Goal: Task Accomplishment & Management: Manage account settings

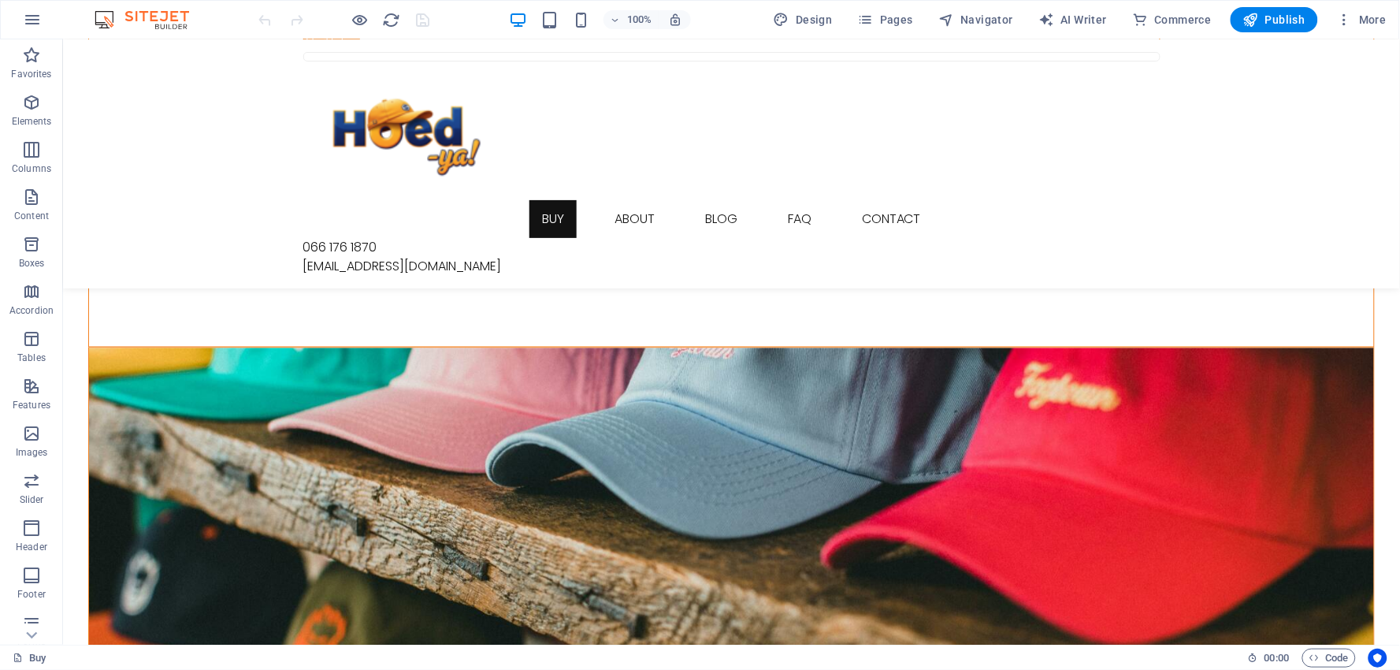
select select "nameAsc"
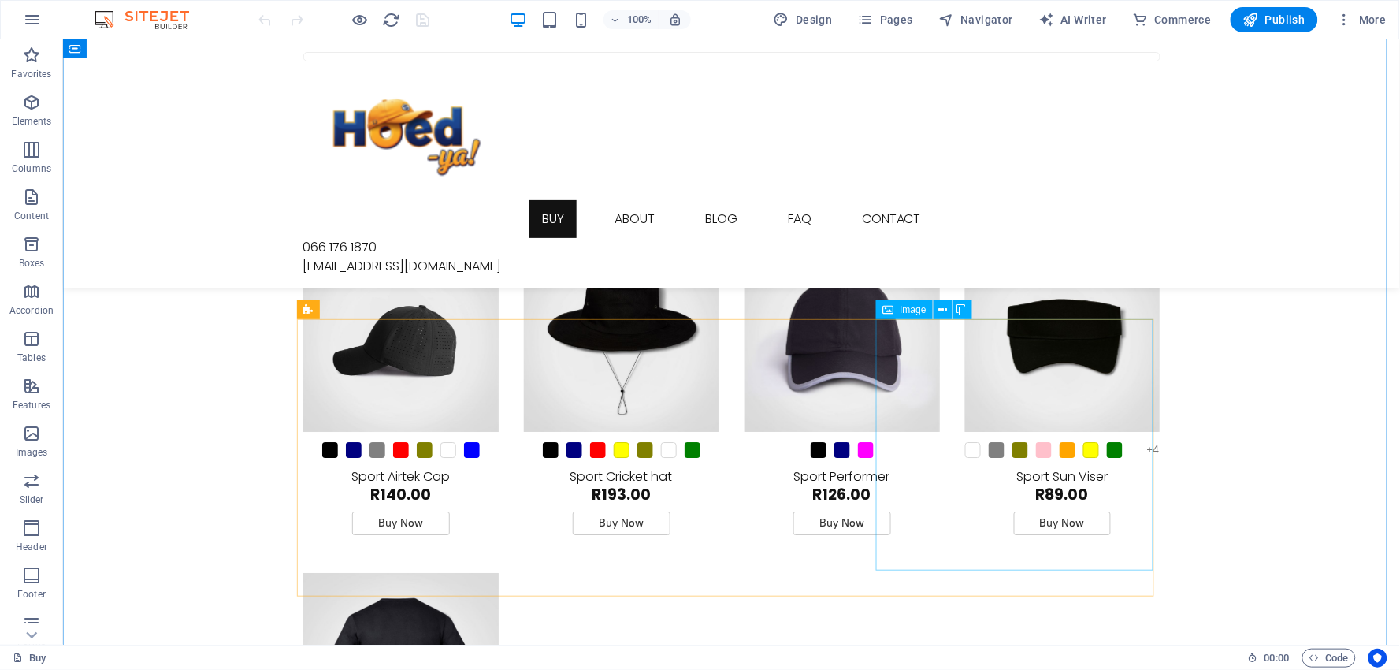
scroll to position [4989, 0]
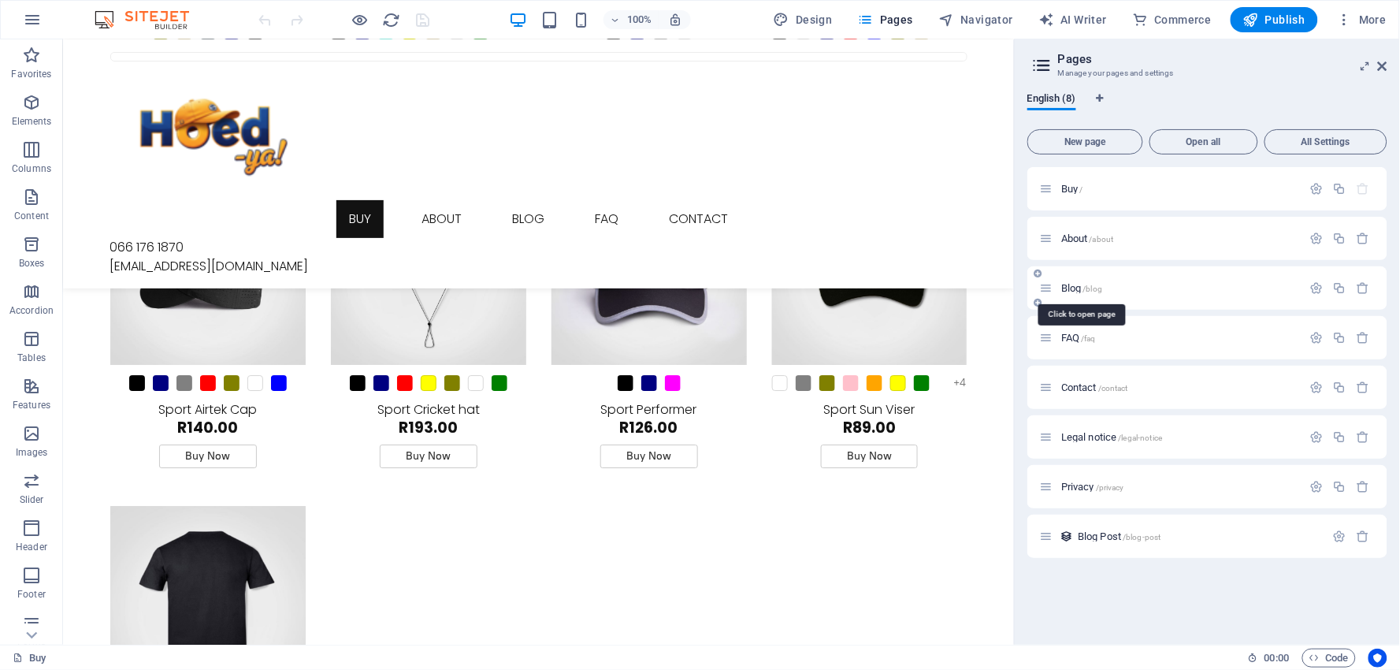
click at [0, 0] on span "Blog /blog" at bounding box center [0, 0] width 0 height 0
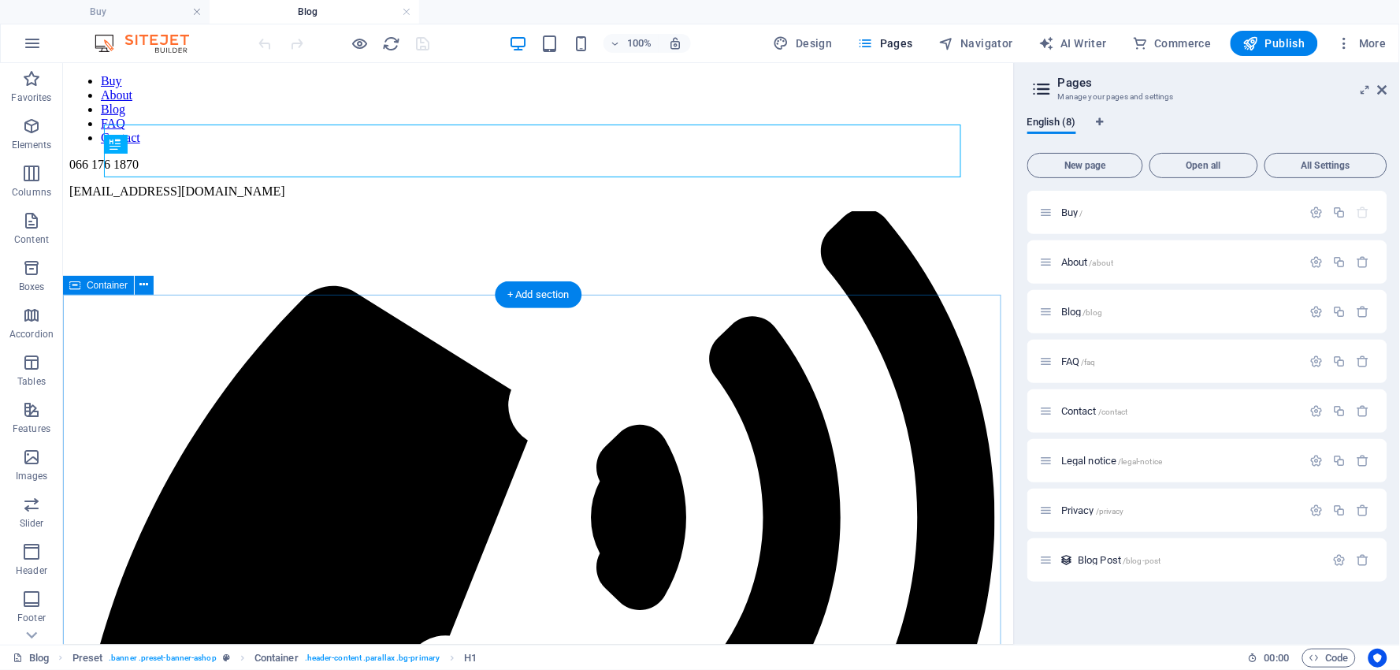
scroll to position [205, 0]
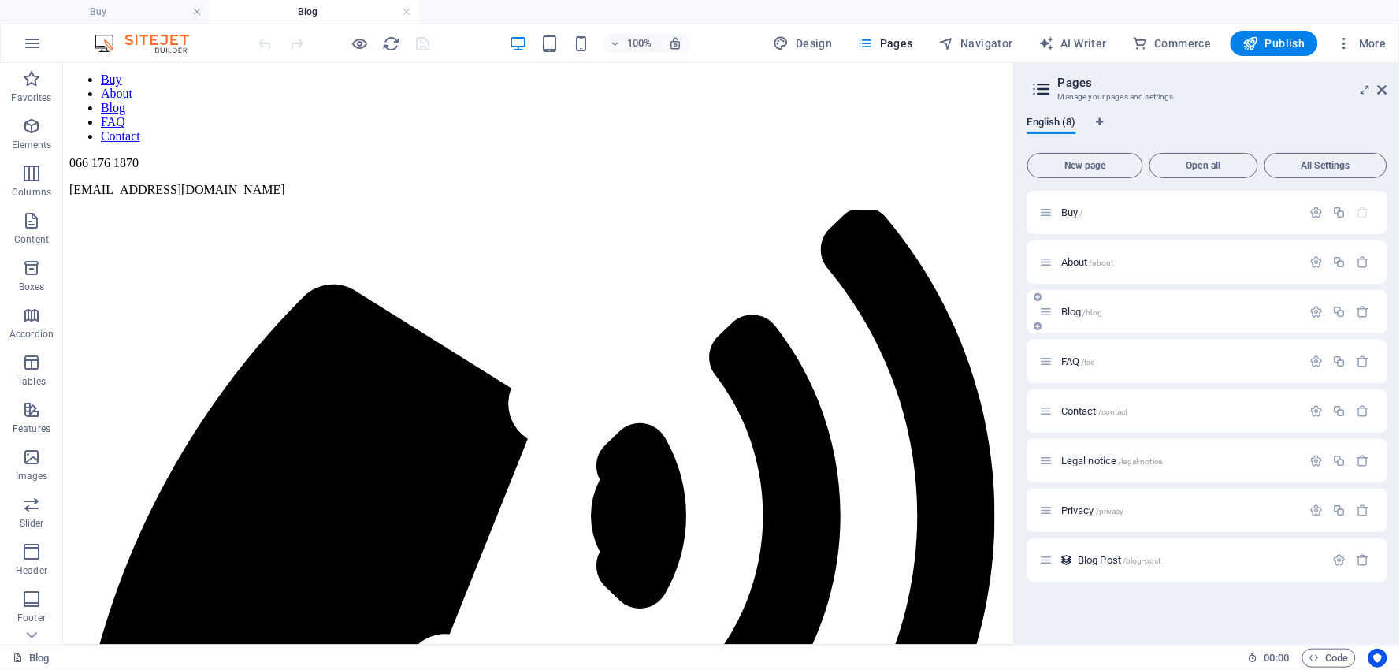
click at [0, 0] on span "Blog /blog" at bounding box center [0, 0] width 0 height 0
click at [1104, 556] on span "Blog Post /blog-post" at bounding box center [1120, 560] width 84 height 12
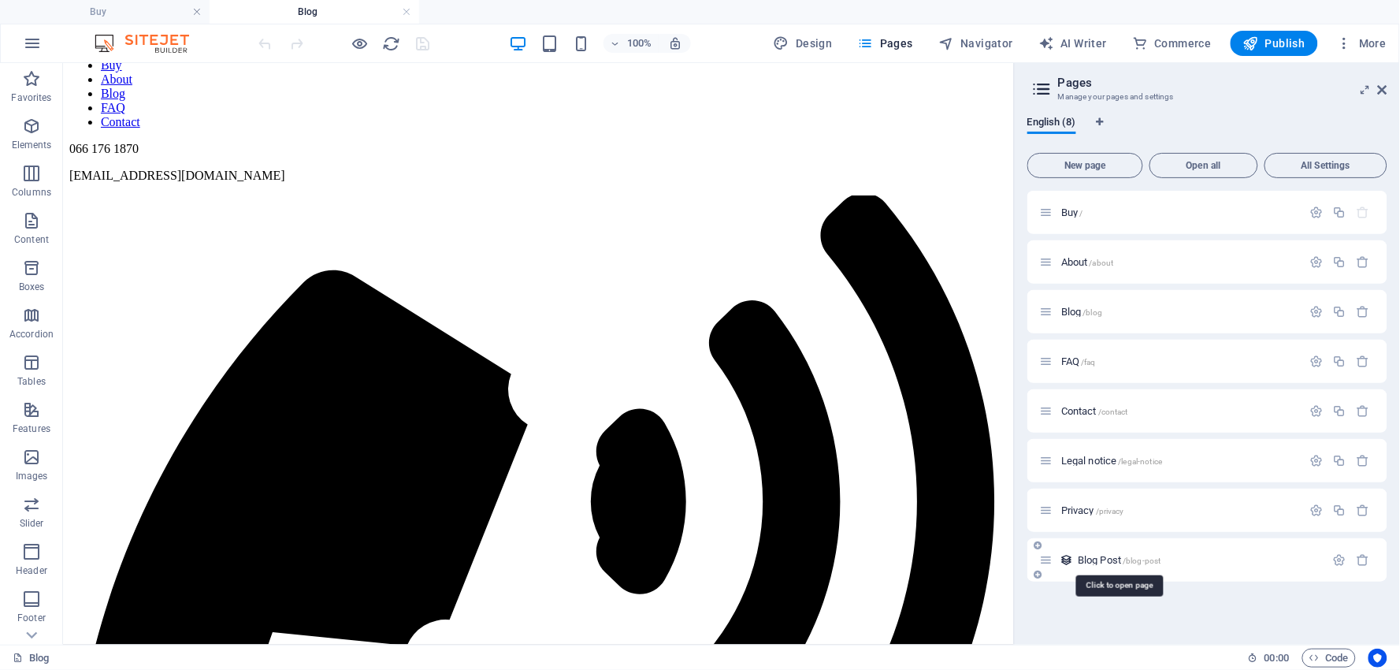
scroll to position [0, 0]
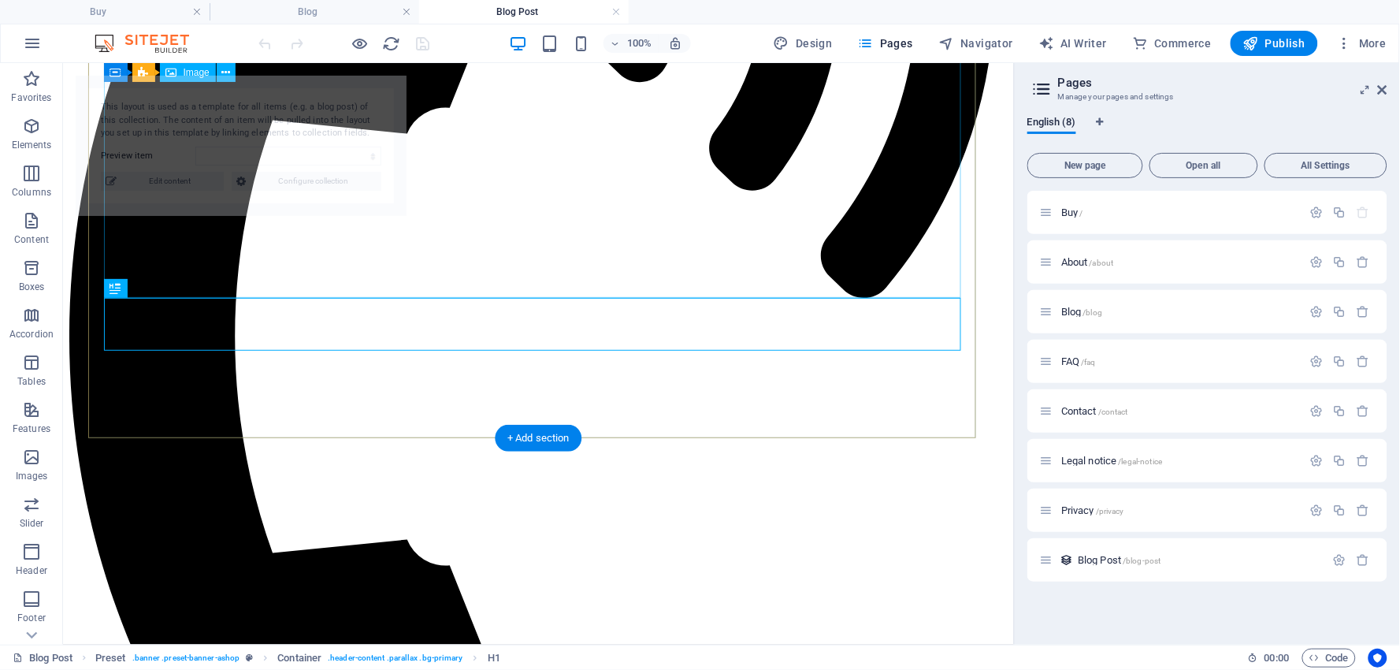
select select "68b5cc82ba23fa318d08eb99"
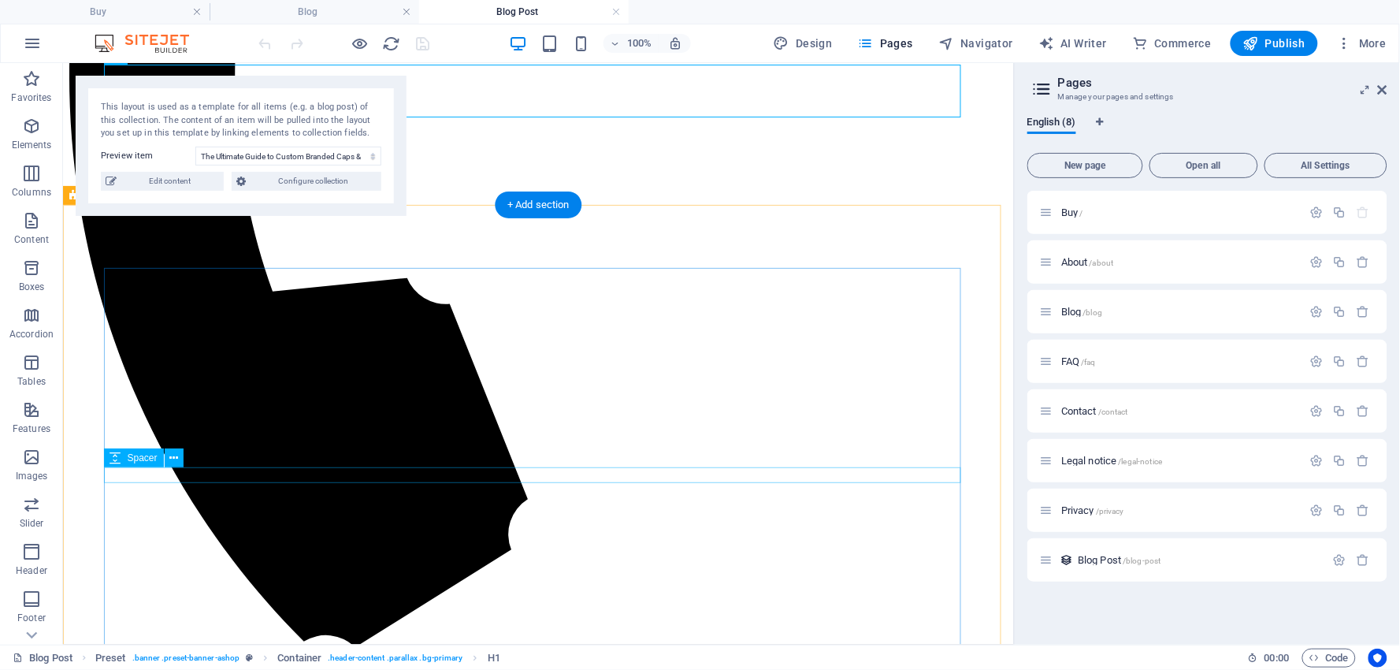
scroll to position [994, 0]
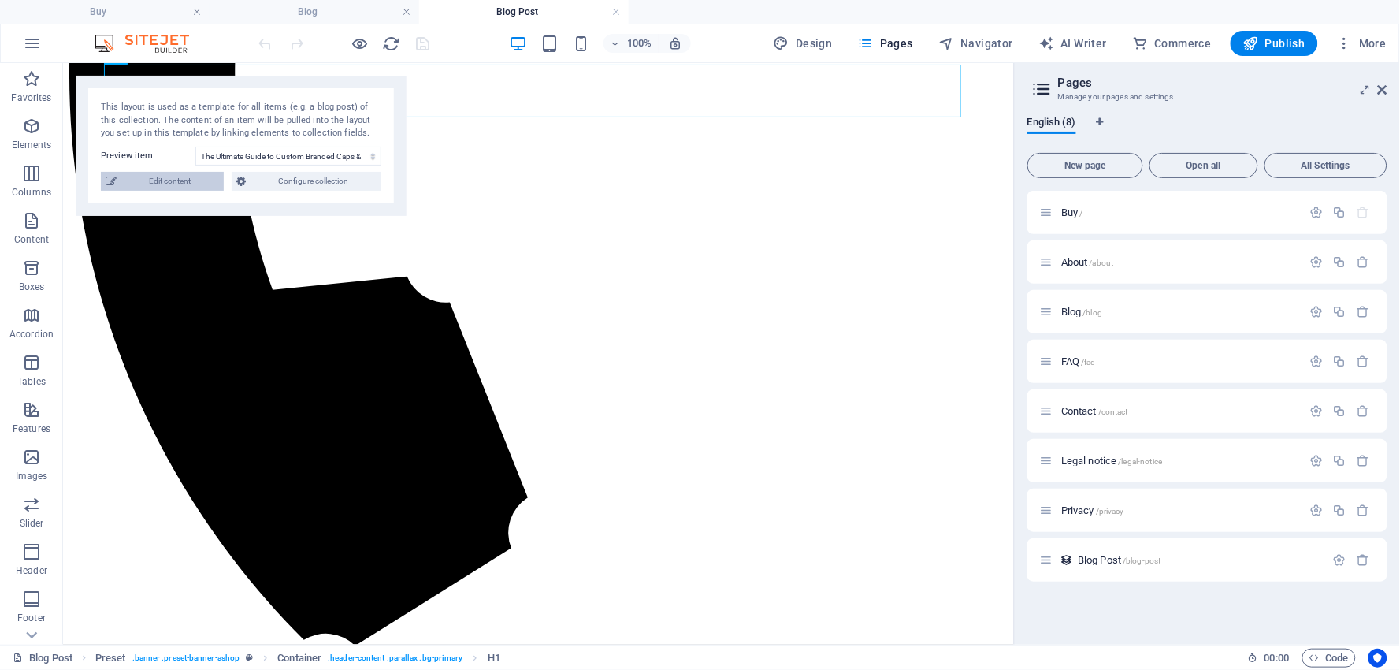
click at [187, 180] on span "Edit content" at bounding box center [170, 181] width 98 height 19
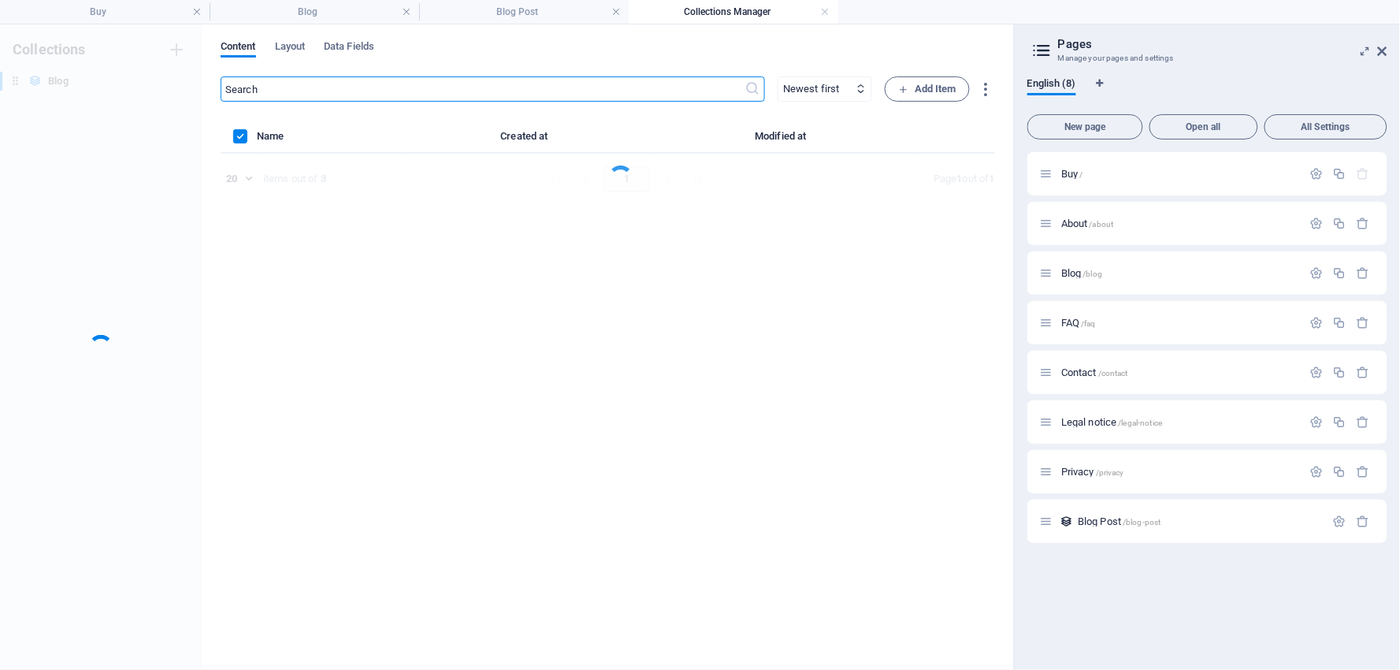
scroll to position [0, 0]
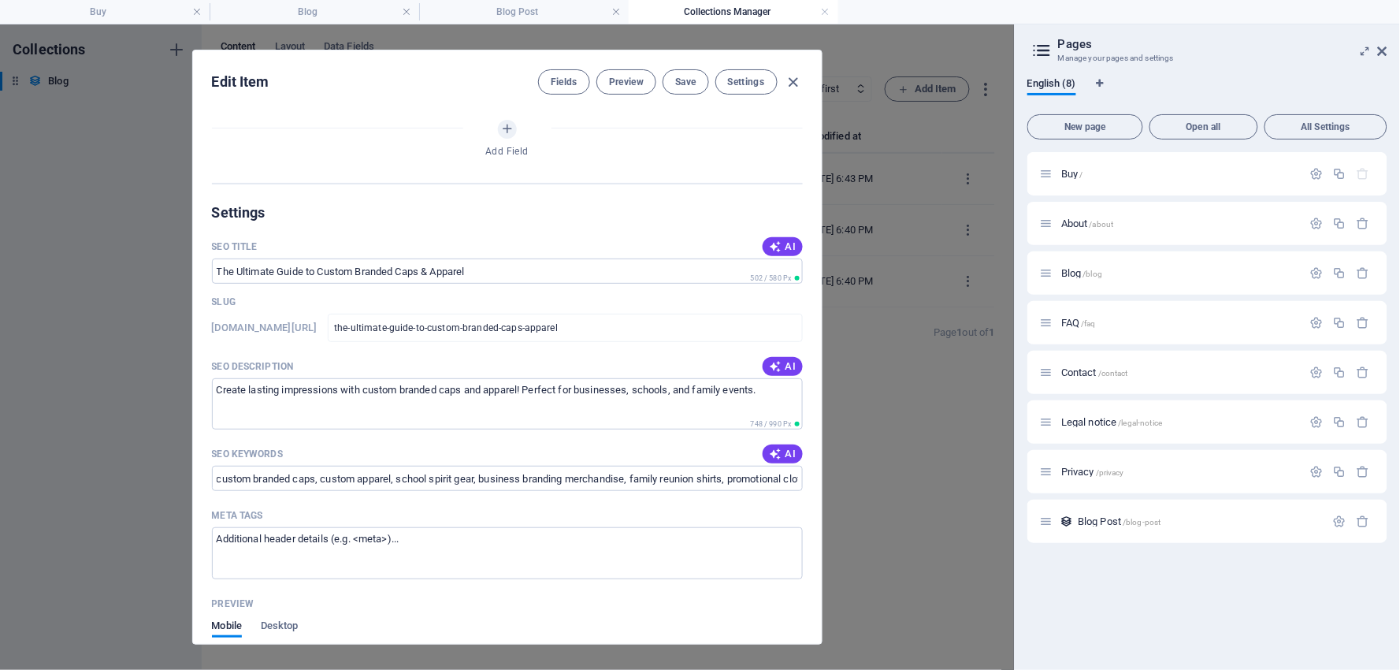
select select "Cap It Off! Your Essential Companion for Every Occasion (and Every Age!)"
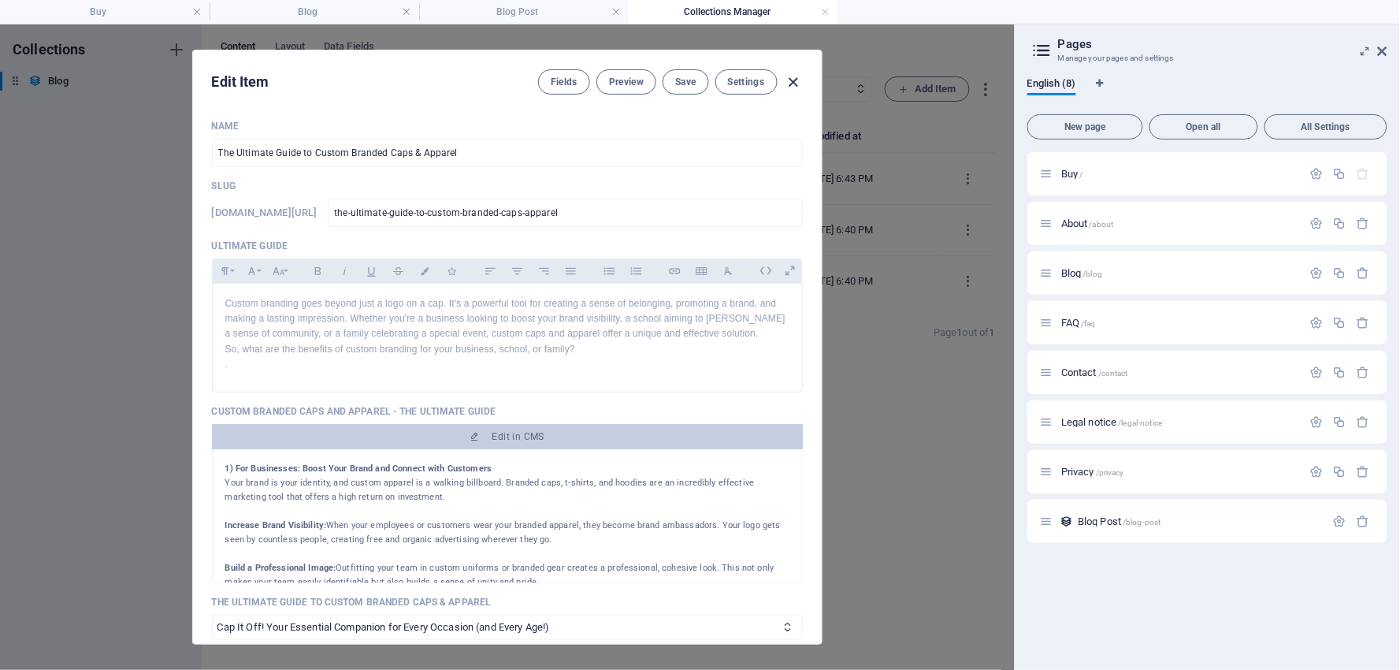
click at [794, 80] on icon "button" at bounding box center [793, 82] width 18 height 18
type input "the-ultimate-guide-to-custom-branded-caps-apparel"
type input "[DATE]"
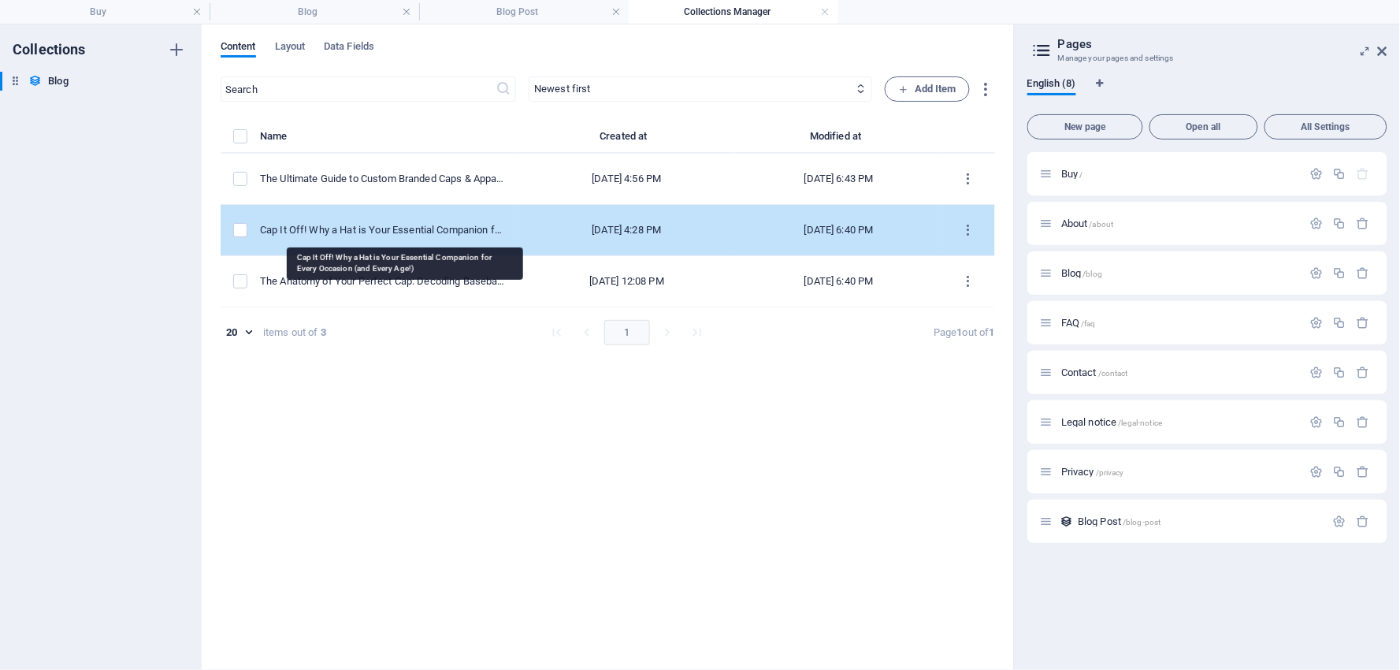
click at [468, 225] on div "Cap It Off! Why a Hat is Your Essential Companion for Every Occasion (and Every…" at bounding box center [382, 230] width 245 height 14
select select "The Ultimate Guide to Custom Branded Caps & Apparel"
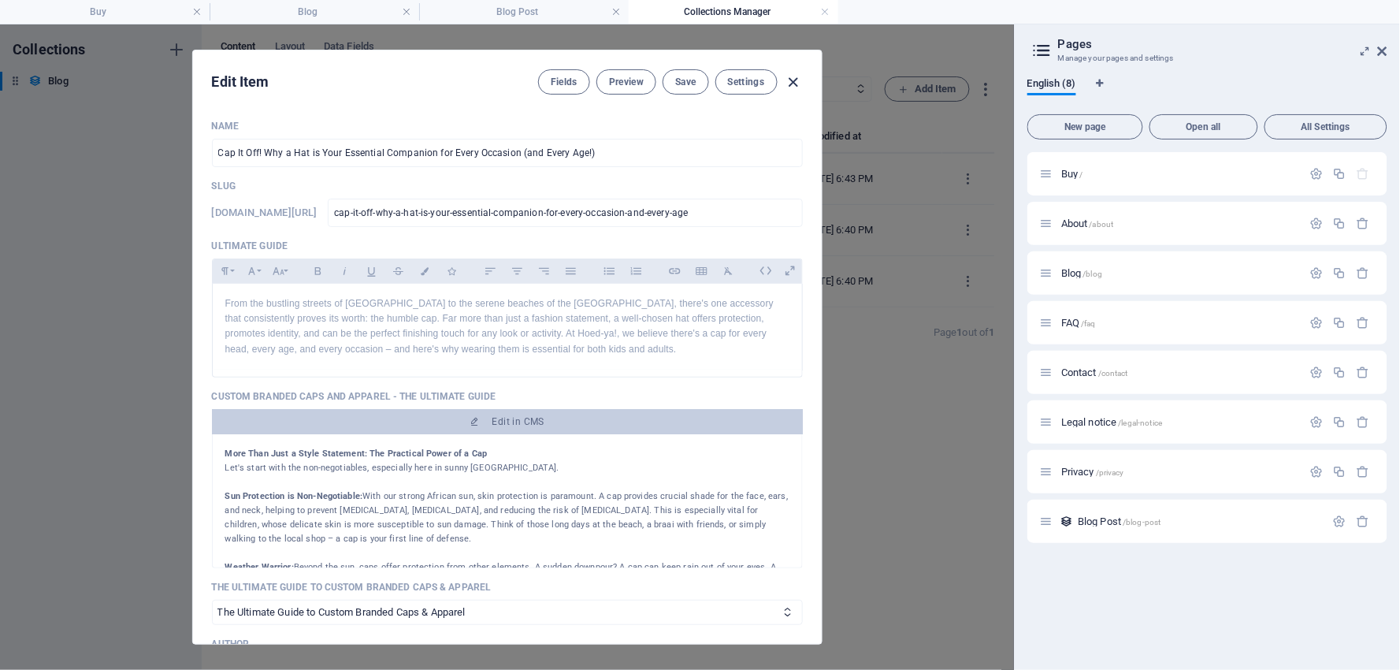
click at [796, 74] on icon "button" at bounding box center [793, 82] width 18 height 18
type input "[DATE]"
type input "cap-it-off-why-a-hat-is-your-essential-companion-for-every-occasion-and-every-a…"
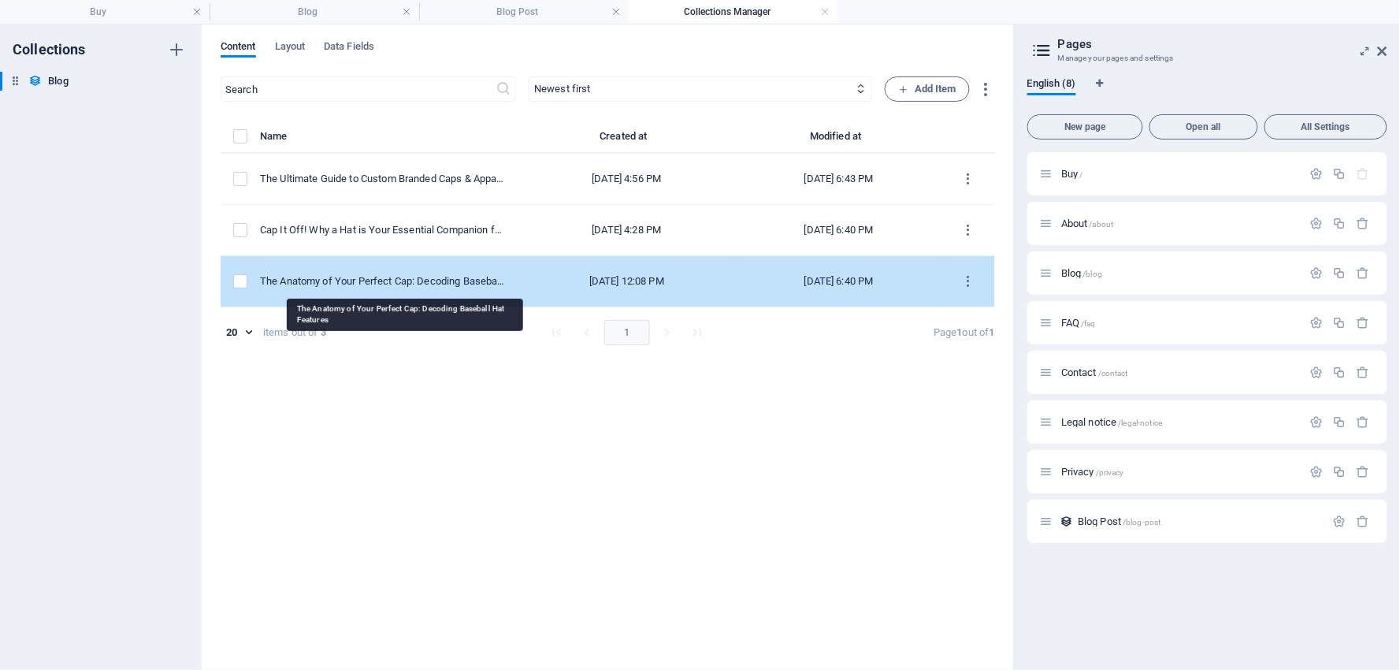
click at [434, 276] on div "The Anatomy of Your Perfect Cap: Decoding Baseball Hat Features" at bounding box center [382, 281] width 245 height 14
select select "The Anatomy of Your Perfect Cap"
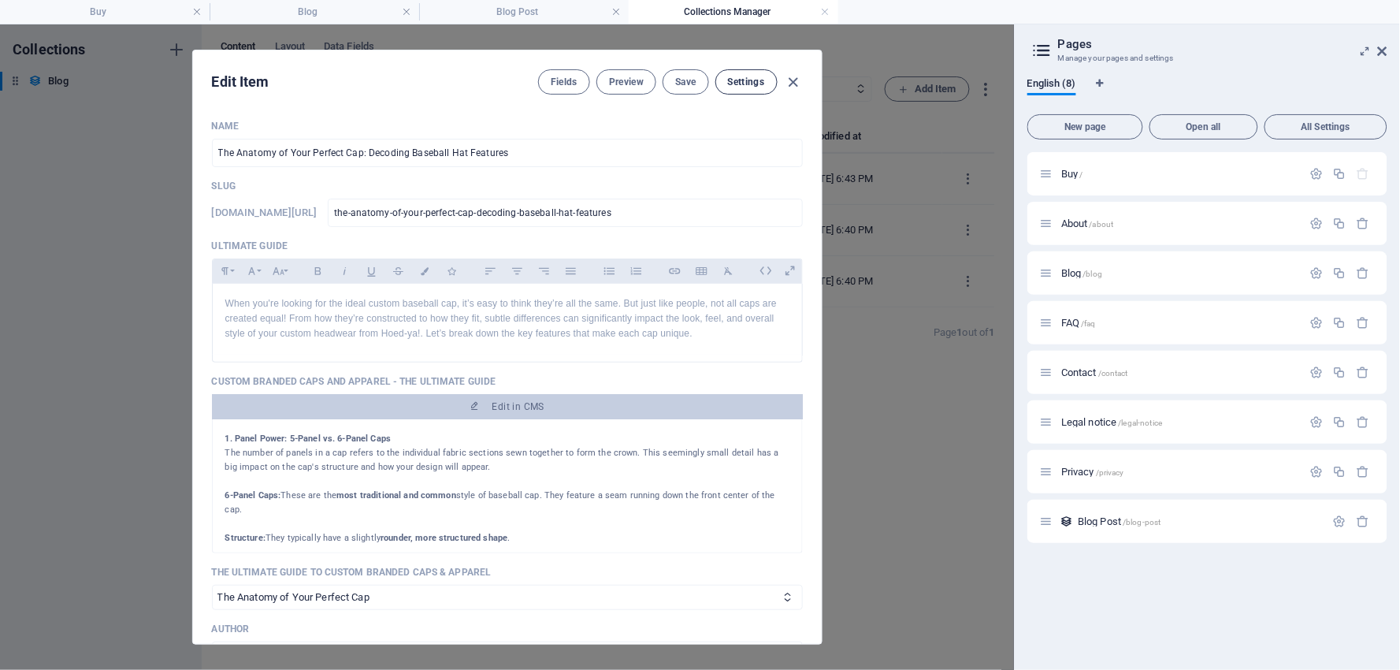
click at [749, 76] on span "Settings" at bounding box center [746, 82] width 37 height 13
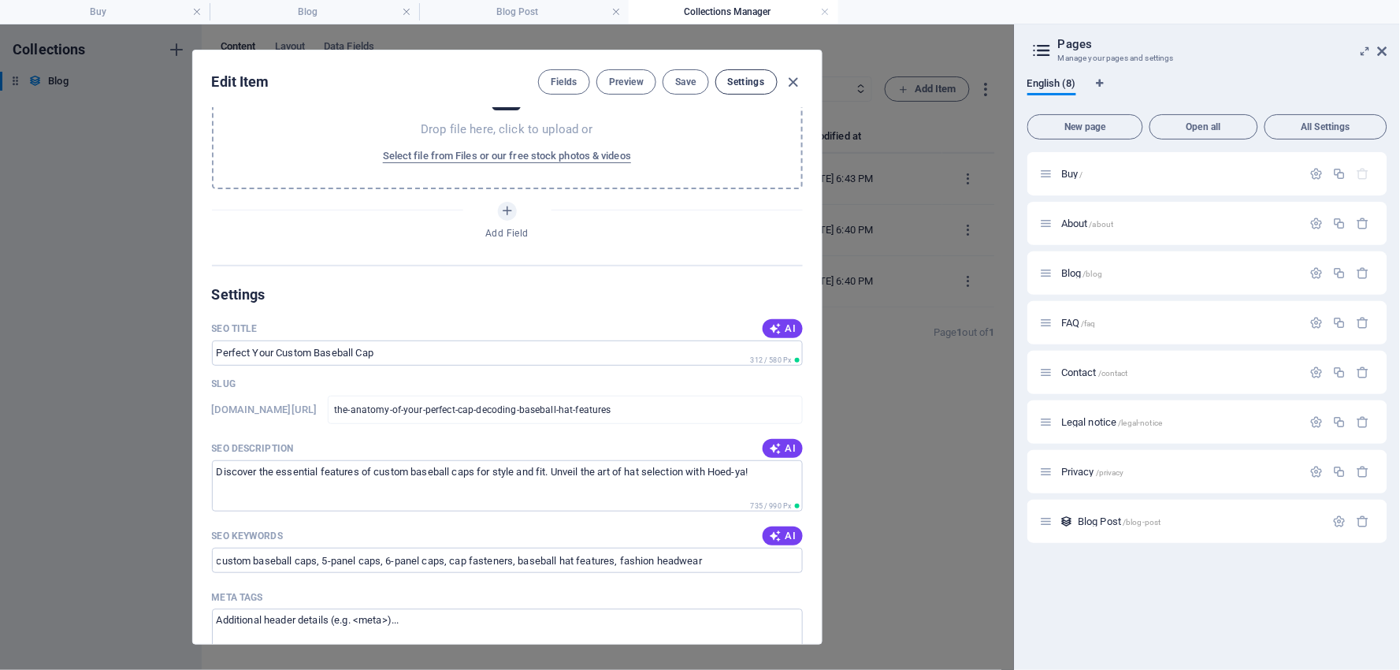
scroll to position [1127, 0]
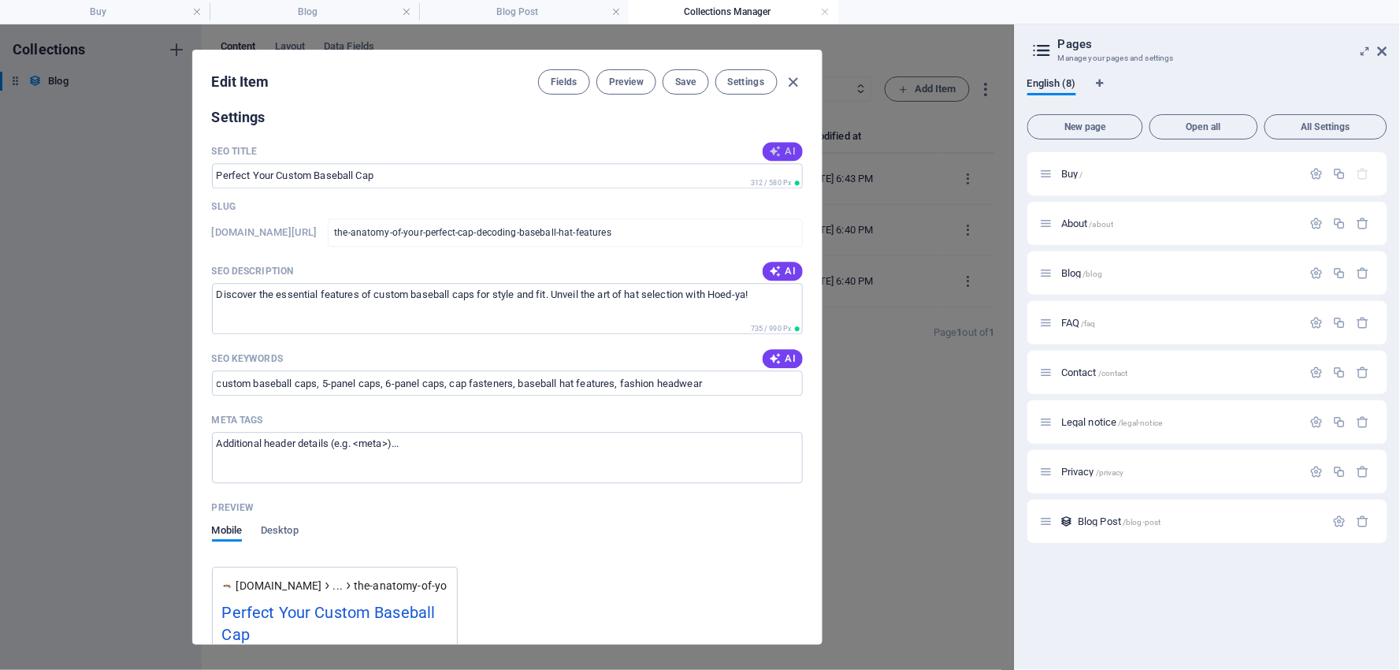
click at [783, 145] on span "AI" at bounding box center [782, 151] width 27 height 13
type input "Decoding Perfect Baseball Caps"
click at [786, 269] on span "AI" at bounding box center [782, 271] width 27 height 13
type textarea "Discover the perfect custom baseball cap! Explore key features, styles, and fit…"
click at [781, 350] on button "AI" at bounding box center [782, 358] width 39 height 19
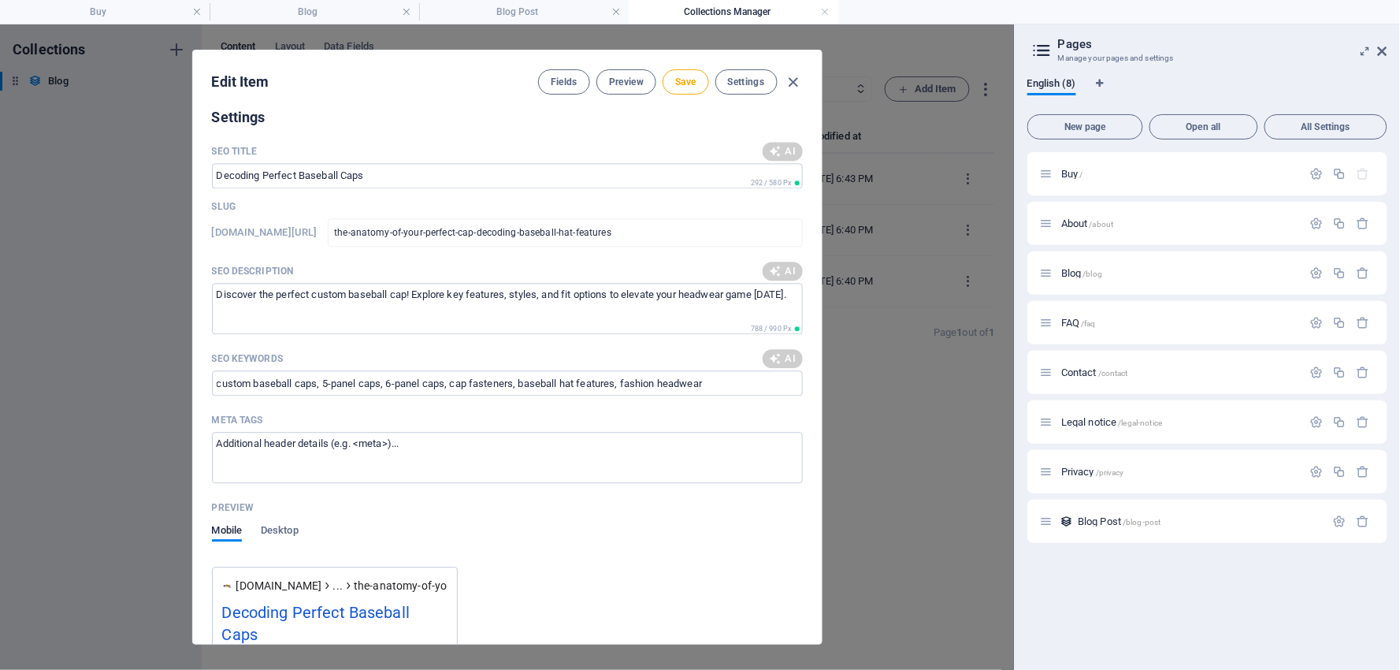
type input "custom baseball caps, cap features guide, 5-panel vs 6-panel caps, cap fastener…"
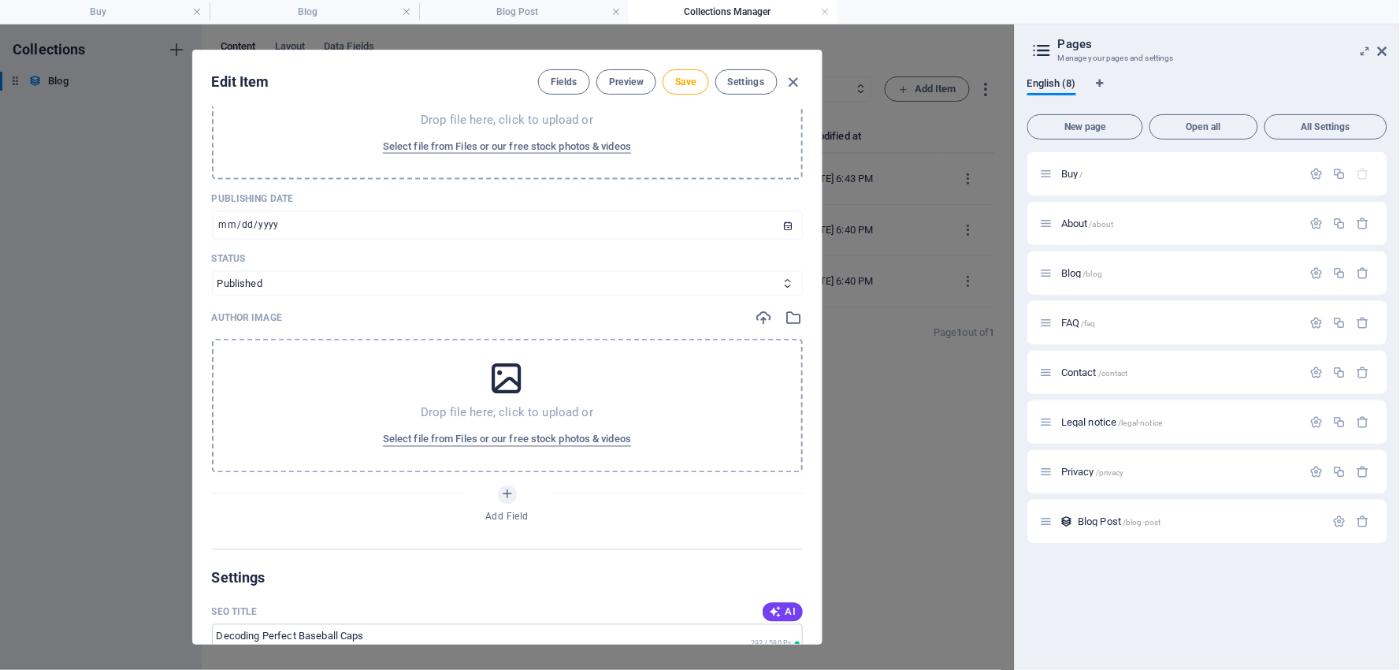
scroll to position [477, 0]
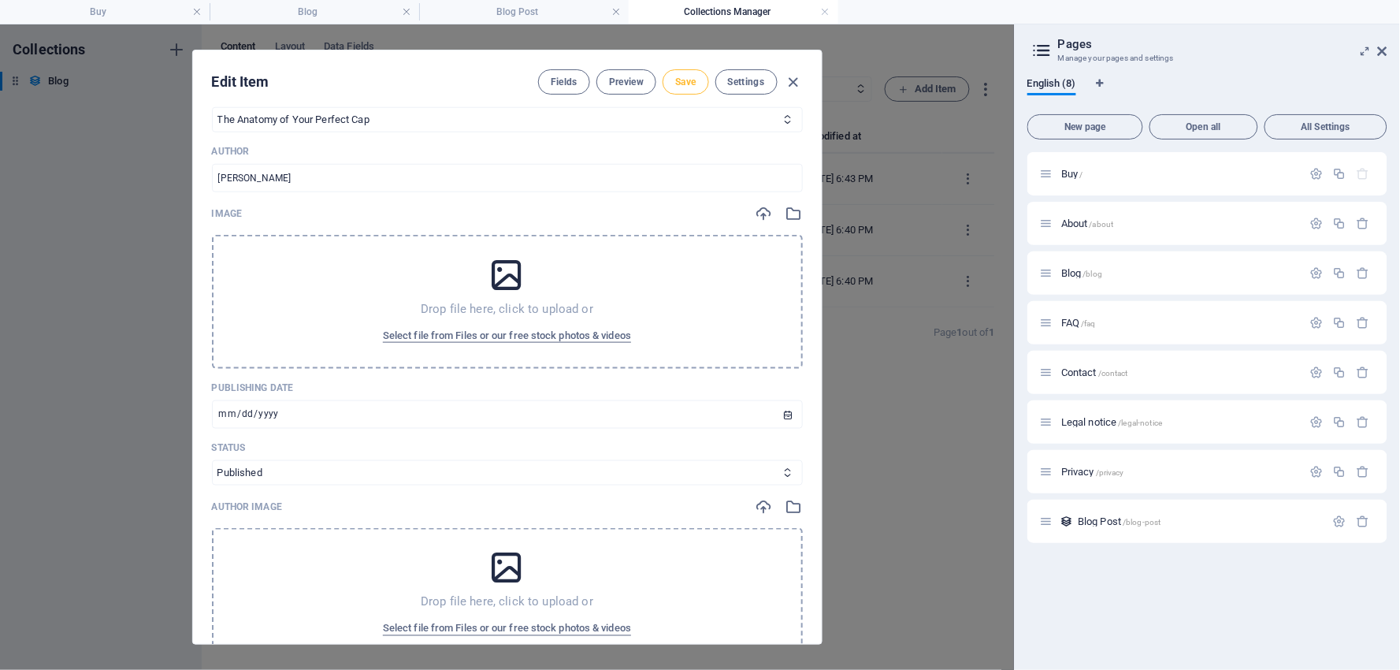
click at [687, 82] on span "Save" at bounding box center [685, 82] width 20 height 13
click at [792, 74] on icon "button" at bounding box center [793, 82] width 18 height 18
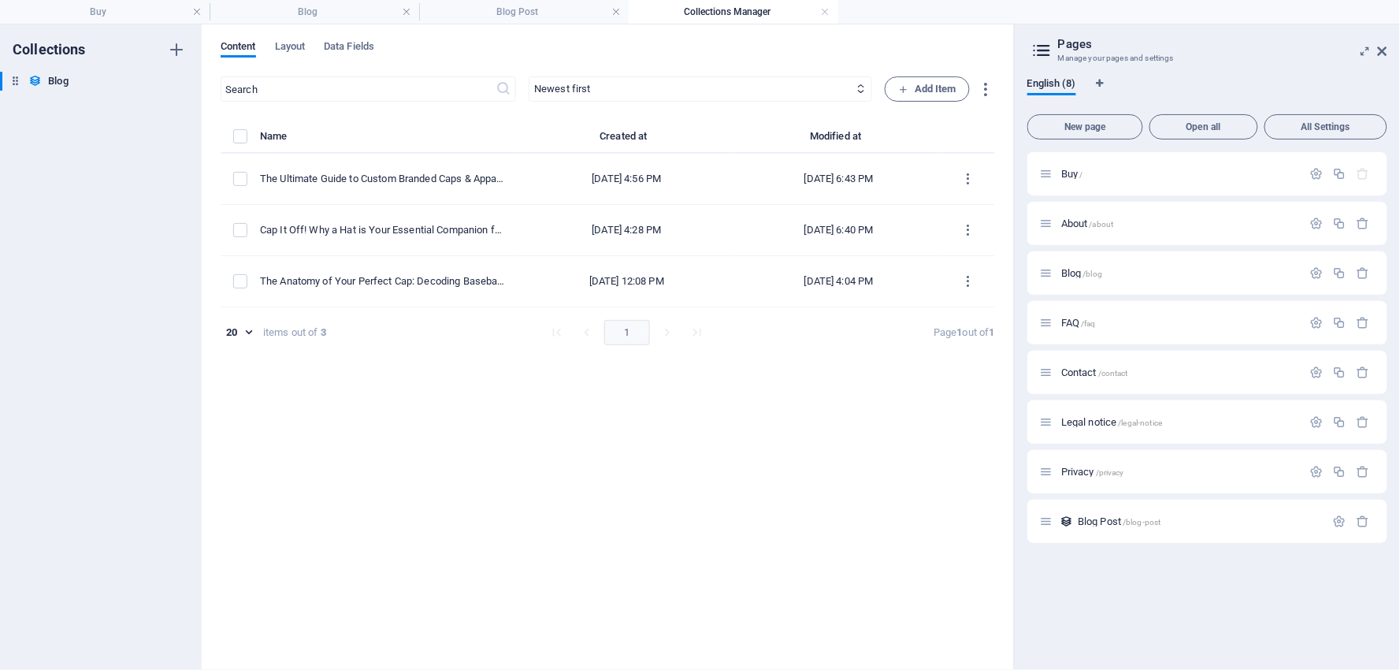
type input "[DATE]"
type input "the-anatomy-of-your-perfect-cap-decoding-baseball-hat-features"
click at [0, 0] on span "Blog /blog" at bounding box center [0, 0] width 0 height 0
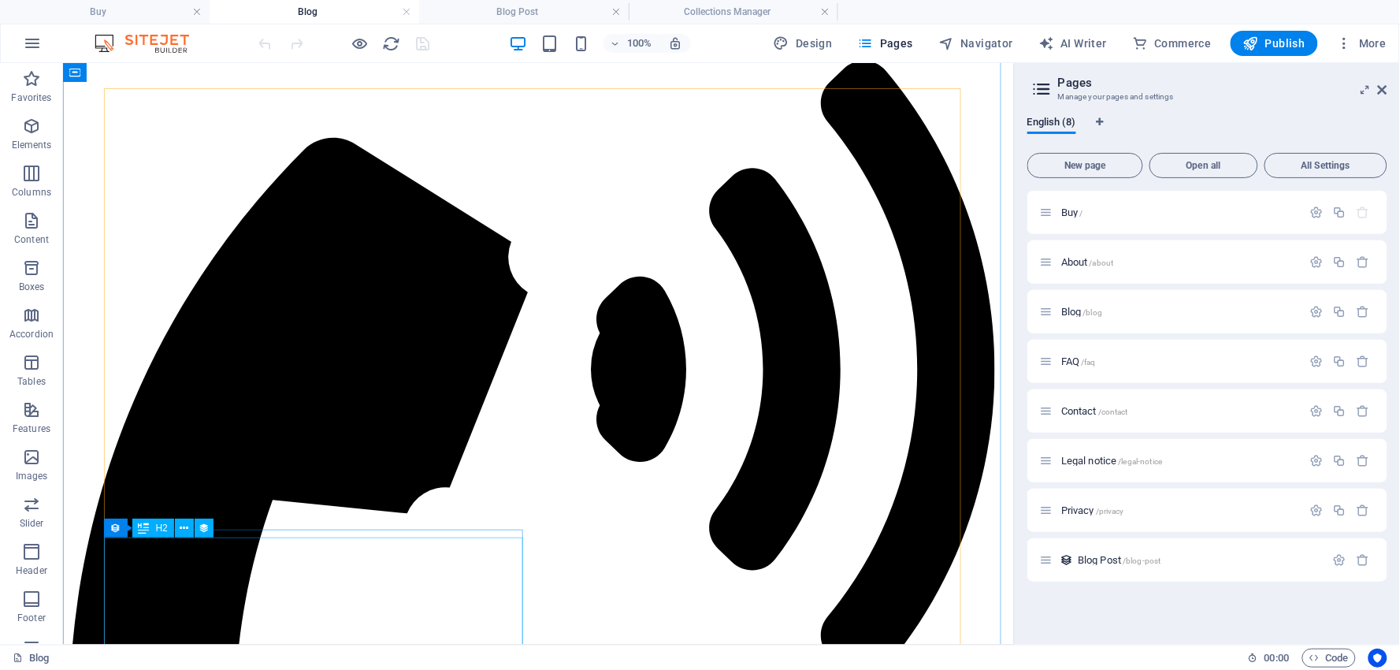
scroll to position [380, 0]
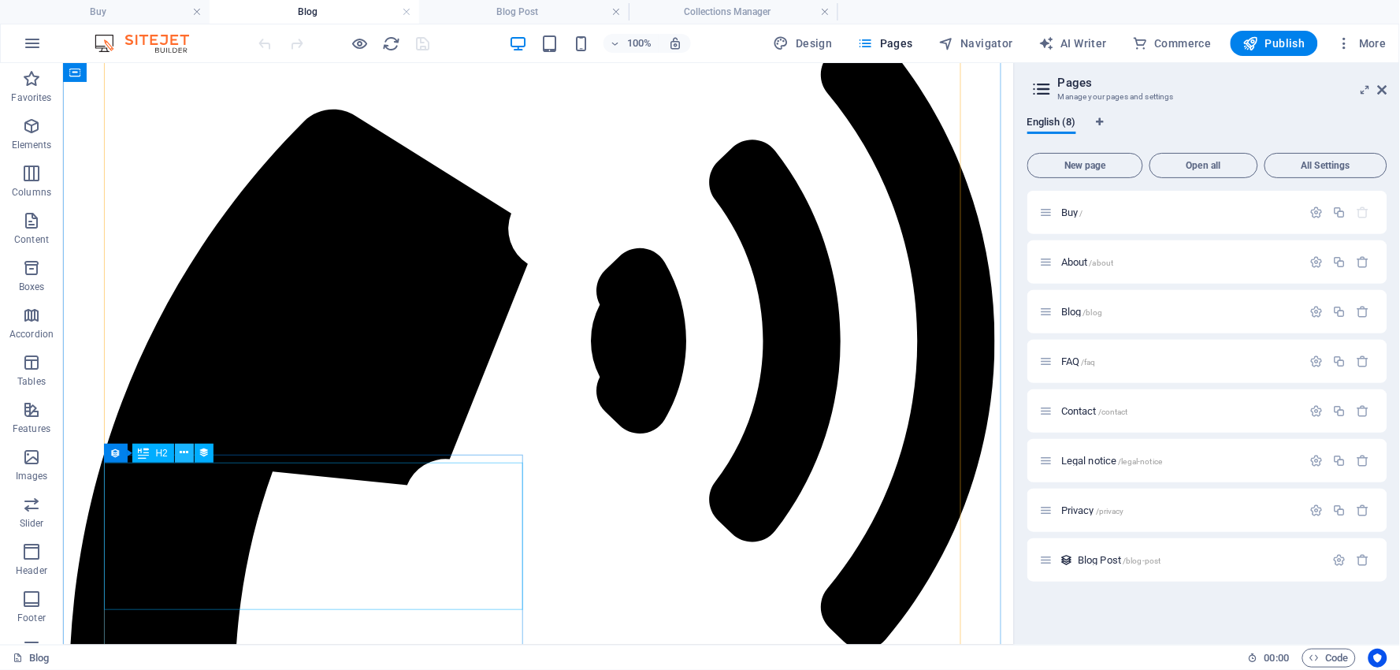
click at [184, 447] on icon at bounding box center [184, 452] width 9 height 17
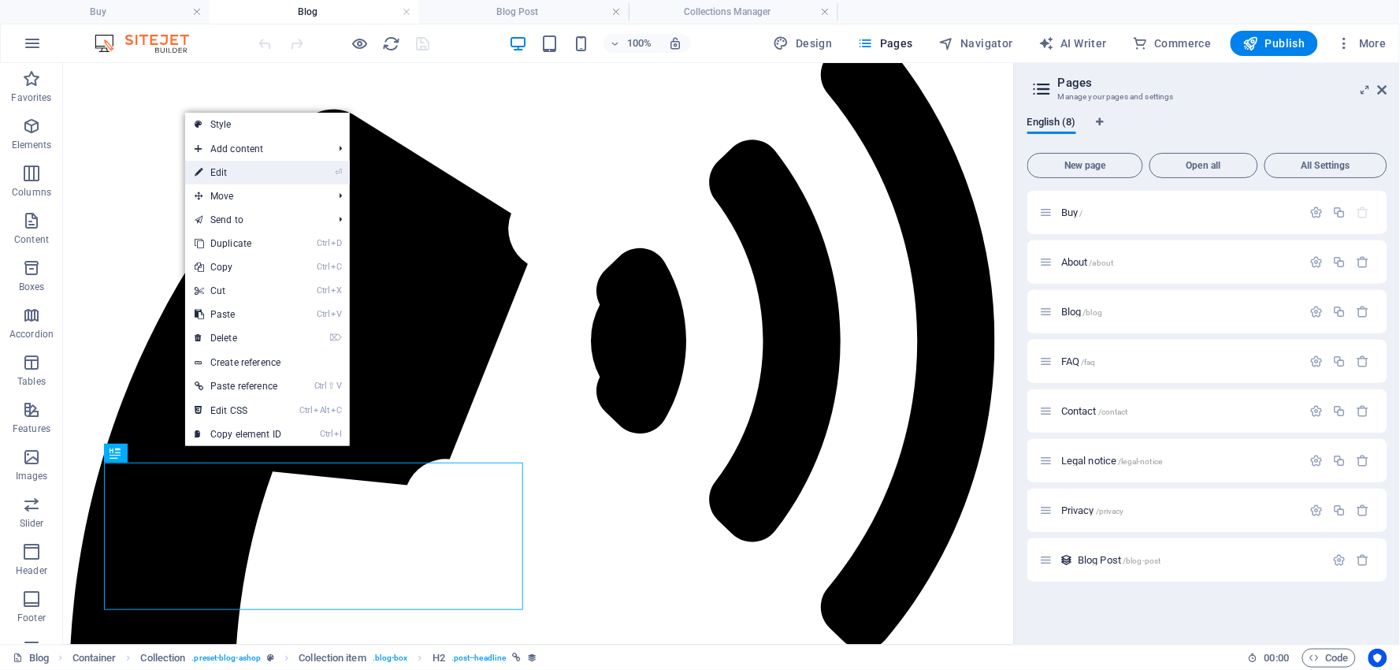
click at [225, 169] on link "⏎ Edit" at bounding box center [238, 173] width 106 height 24
select select "category"
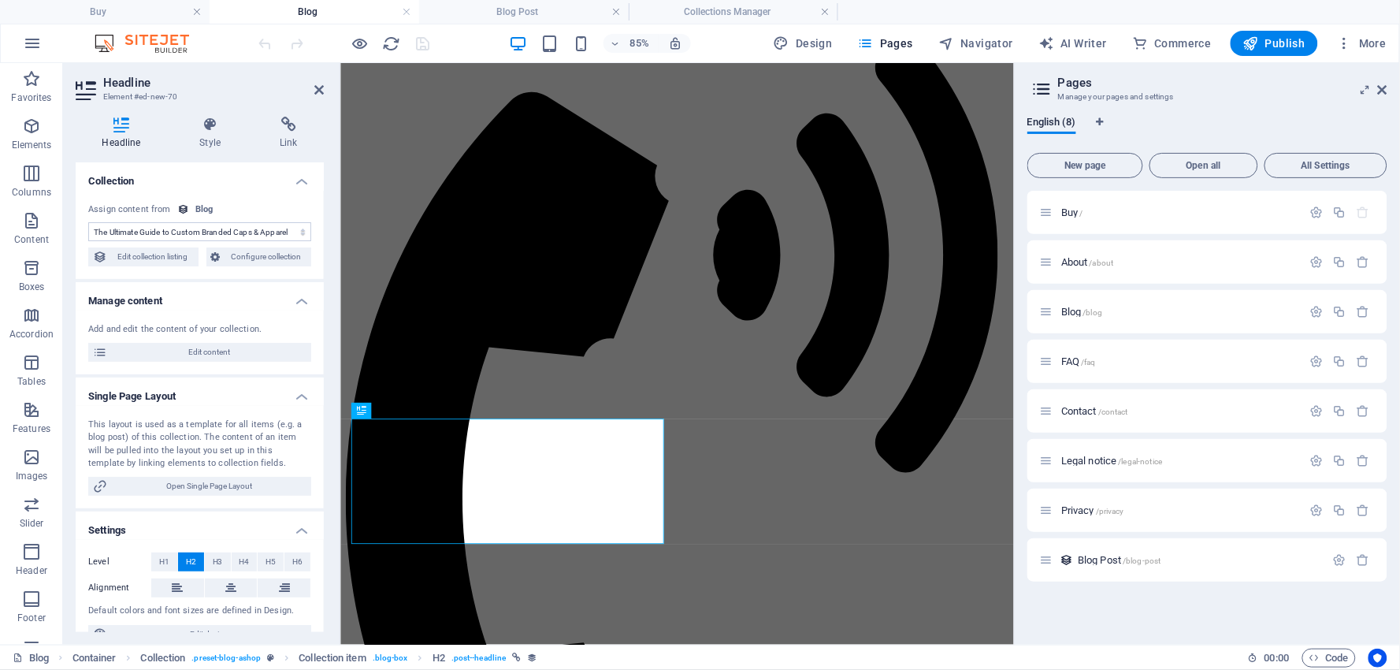
click at [301, 232] on select "No assignment, content remains static Created at (Date) Updated at (Date) Name …" at bounding box center [199, 231] width 223 height 19
click at [197, 203] on div "Blog" at bounding box center [204, 209] width 18 height 13
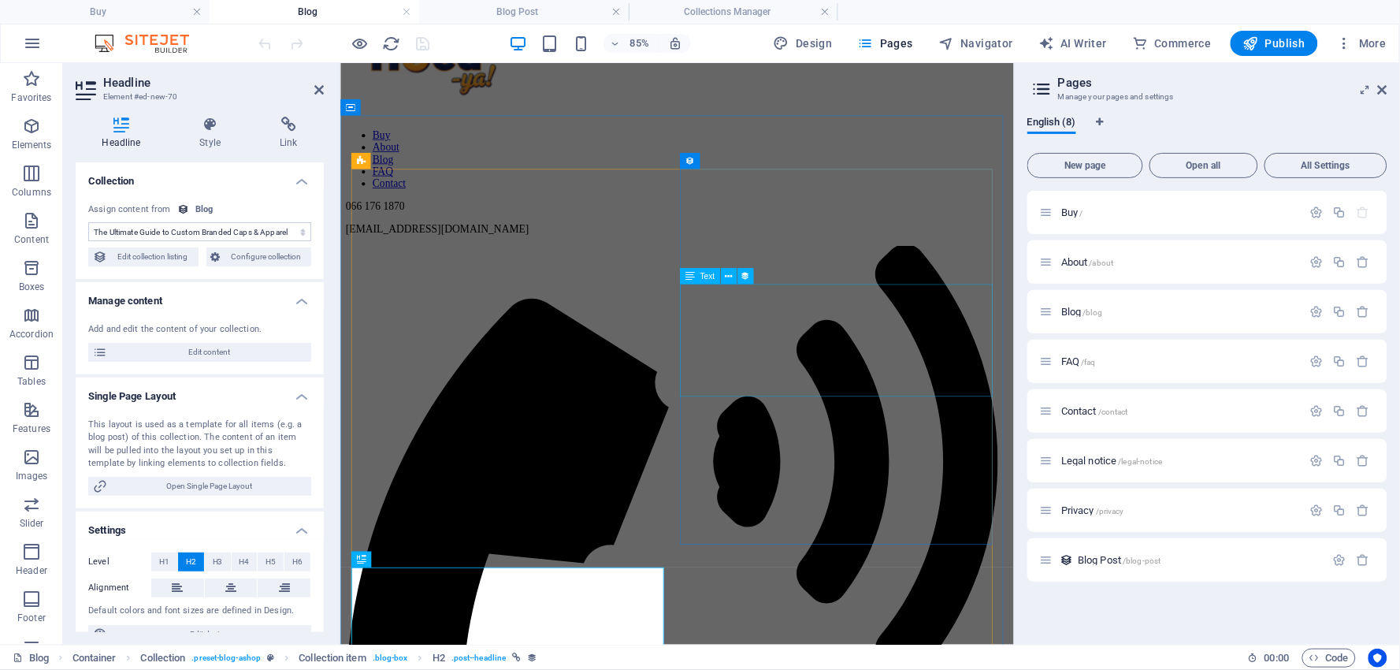
scroll to position [117, 0]
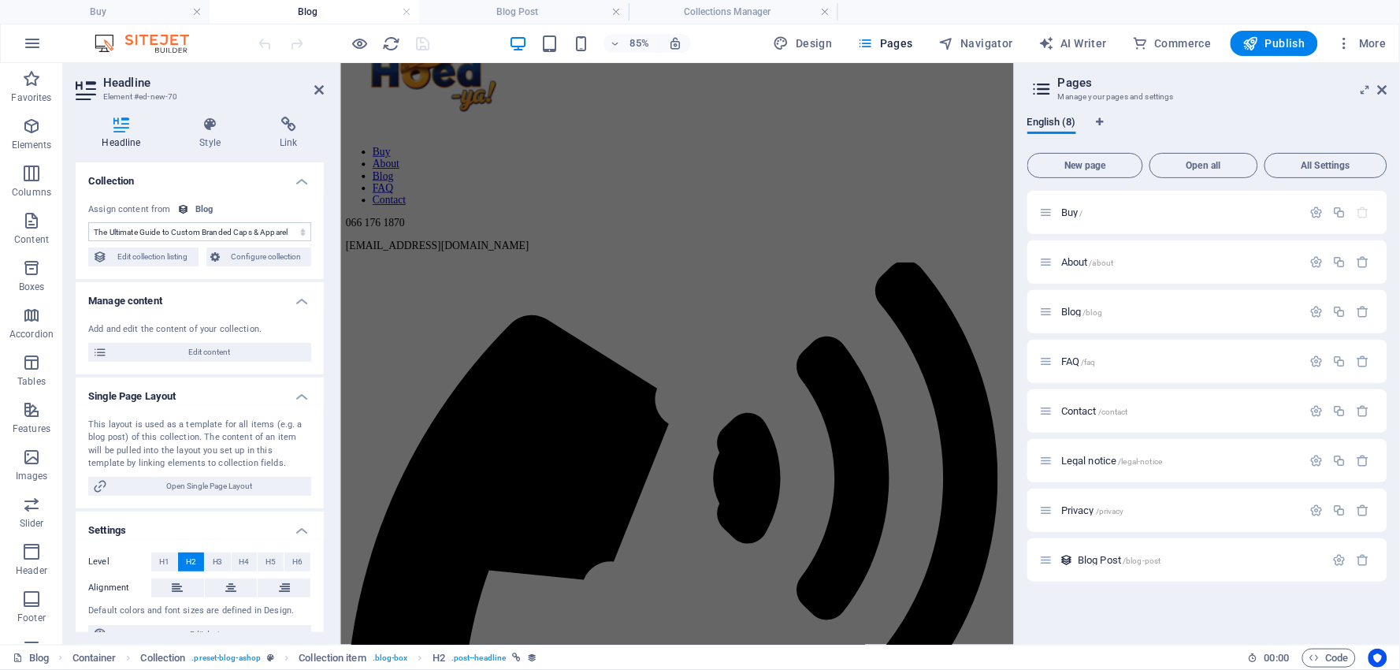
click at [169, 232] on select "No assignment, content remains static Created at (Date) Updated at (Date) Name …" at bounding box center [199, 231] width 223 height 19
click at [154, 227] on select "No assignment, content remains static Created at (Date) Updated at (Date) Name …" at bounding box center [199, 231] width 223 height 19
click at [148, 248] on span "Edit collection listing" at bounding box center [153, 256] width 82 height 19
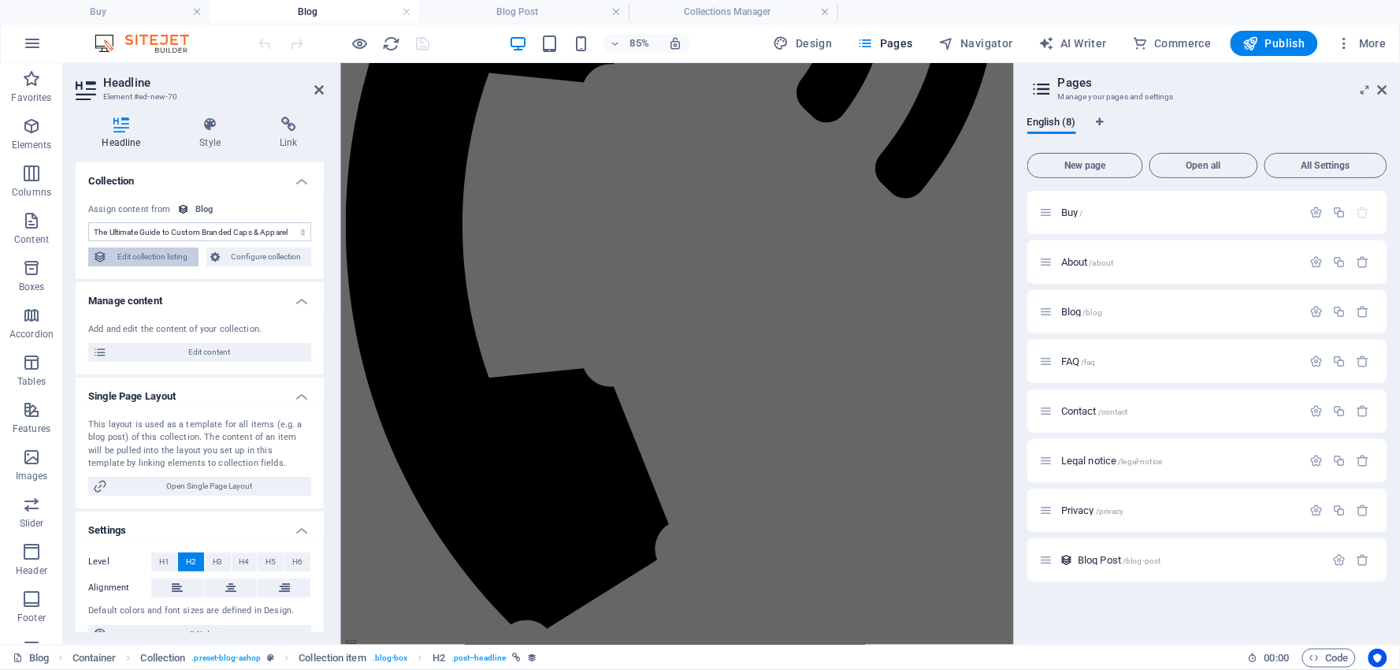
select select "columns.category_ASC"
select select "columns.category"
select select "columns.status"
select select "columns.publishing_date"
select select "past"
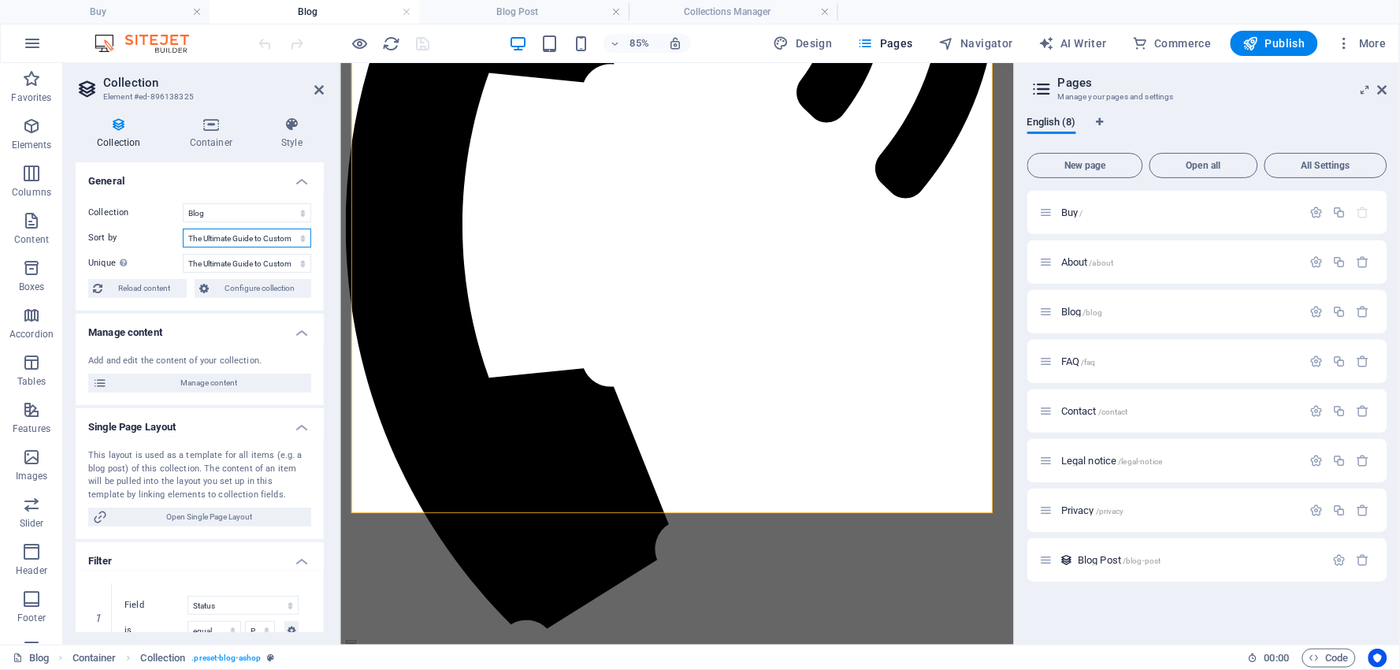
click at [300, 240] on select "Created at (ascending) Created at (descending) Updated at (ascending) Updated a…" at bounding box center [247, 237] width 128 height 19
click at [250, 210] on select "Blog" at bounding box center [247, 212] width 128 height 19
click at [183, 203] on select "Blog" at bounding box center [247, 212] width 128 height 19
click at [298, 240] on select "Created at (ascending) Created at (descending) Updated at (ascending) Updated a…" at bounding box center [247, 237] width 128 height 19
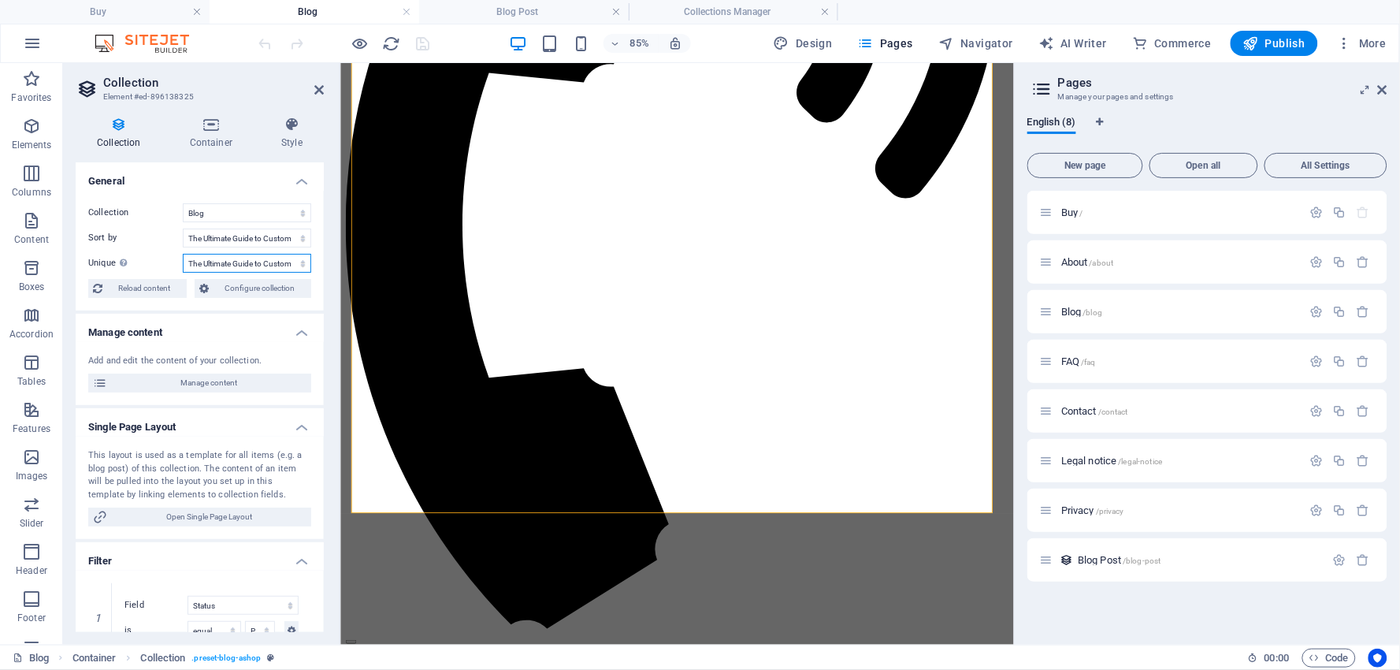
click at [264, 258] on select "None Name Slug Ultimate guide Custom Branded caps and apparel - the ultimate gu…" at bounding box center [247, 263] width 128 height 19
click at [154, 282] on span "Reload content" at bounding box center [144, 288] width 75 height 19
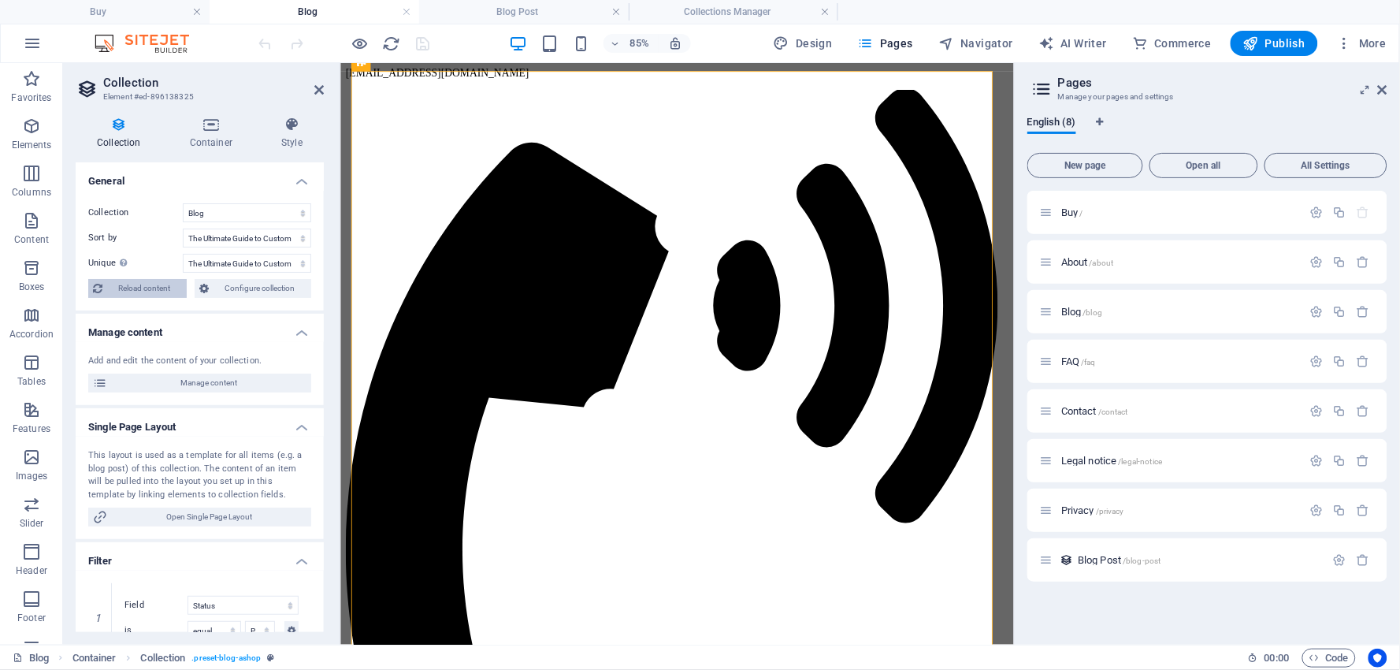
select select "columns.category_ASC"
select select "columns.category"
select select "columns.status"
select select "columns.publishing_date"
select select "past"
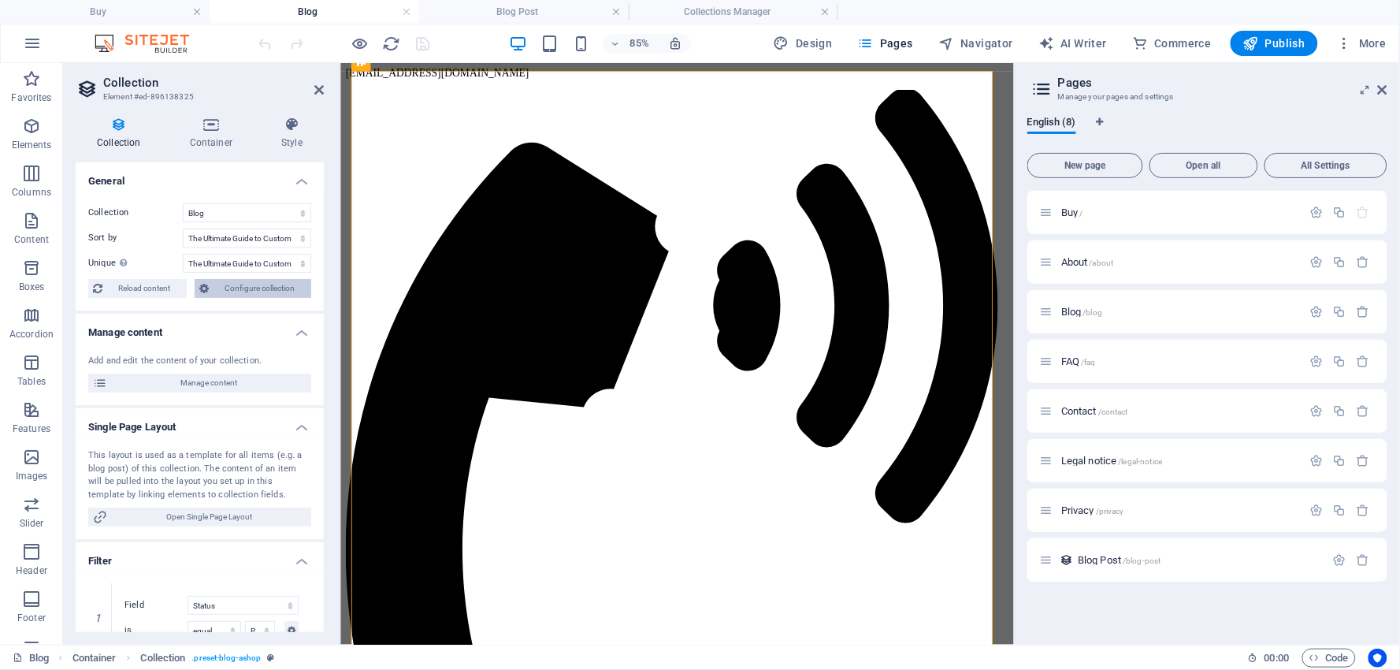
click at [269, 286] on span "Configure collection" at bounding box center [259, 288] width 93 height 19
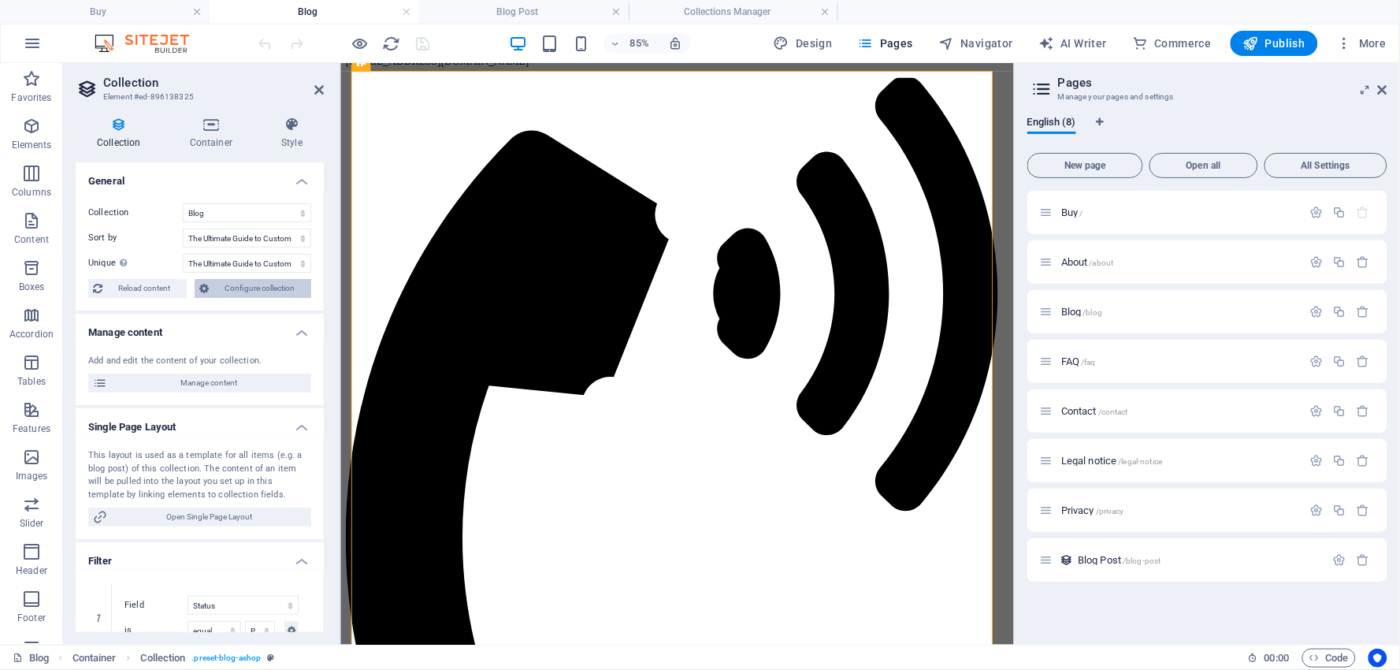
scroll to position [0, 0]
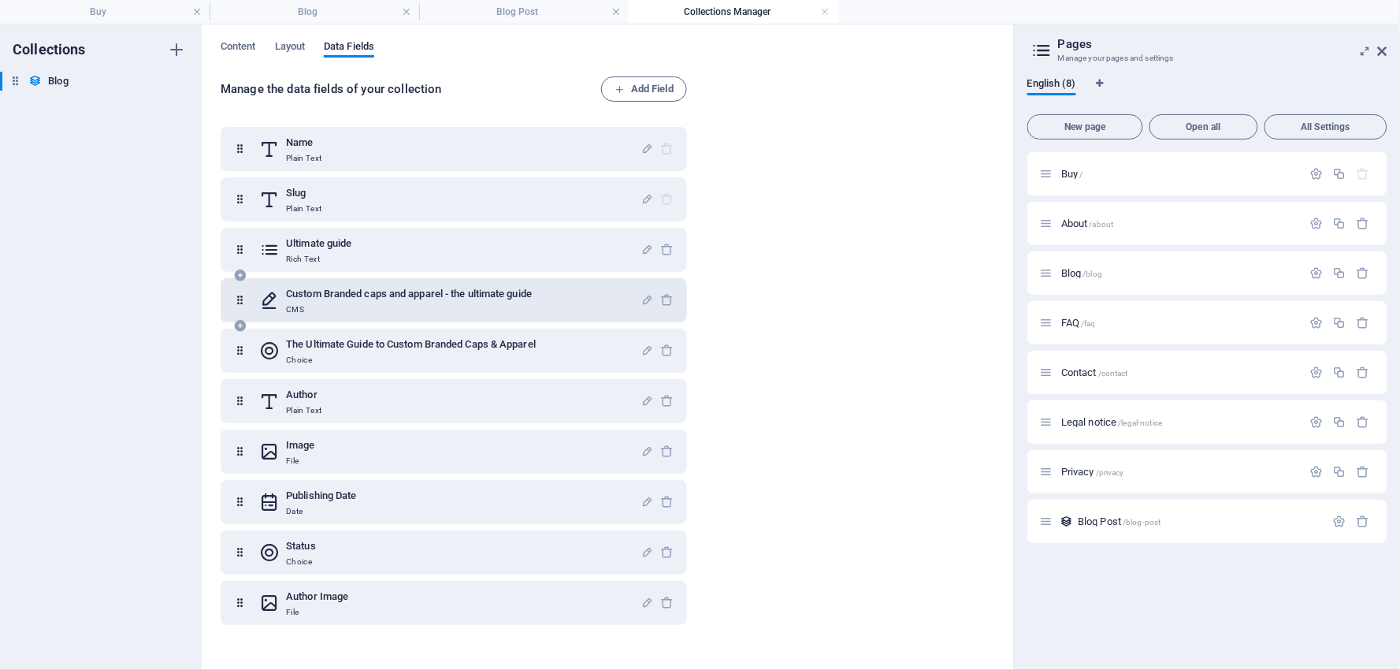
click at [320, 292] on h6 "Custom Branded caps and apparel - the ultimate guide" at bounding box center [409, 293] width 246 height 19
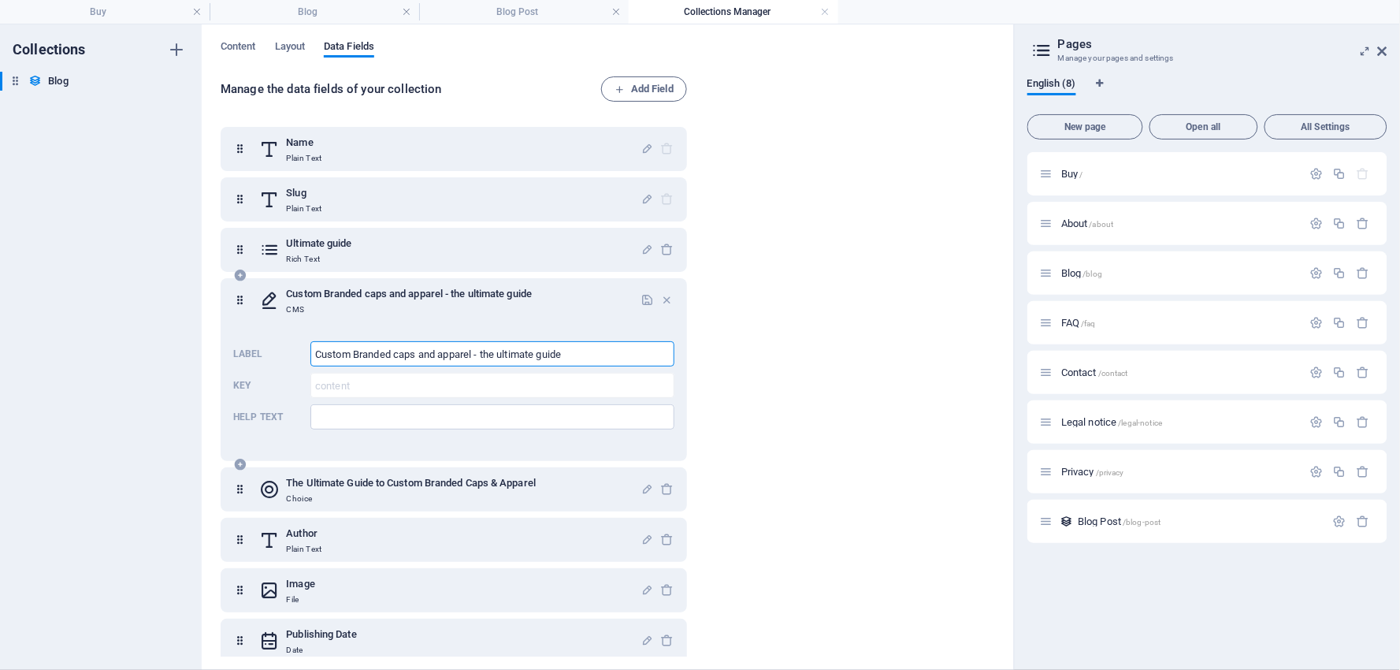
drag, startPoint x: 586, startPoint y: 351, endPoint x: 295, endPoint y: 326, distance: 292.6
click at [294, 325] on div "Custom Branded caps and apparel - the ultimate guide CMS Label Custom Branded c…" at bounding box center [454, 369] width 466 height 183
click at [369, 481] on h6 "The Ultimate Guide to Custom Branded Caps & Apparel" at bounding box center [411, 482] width 250 height 19
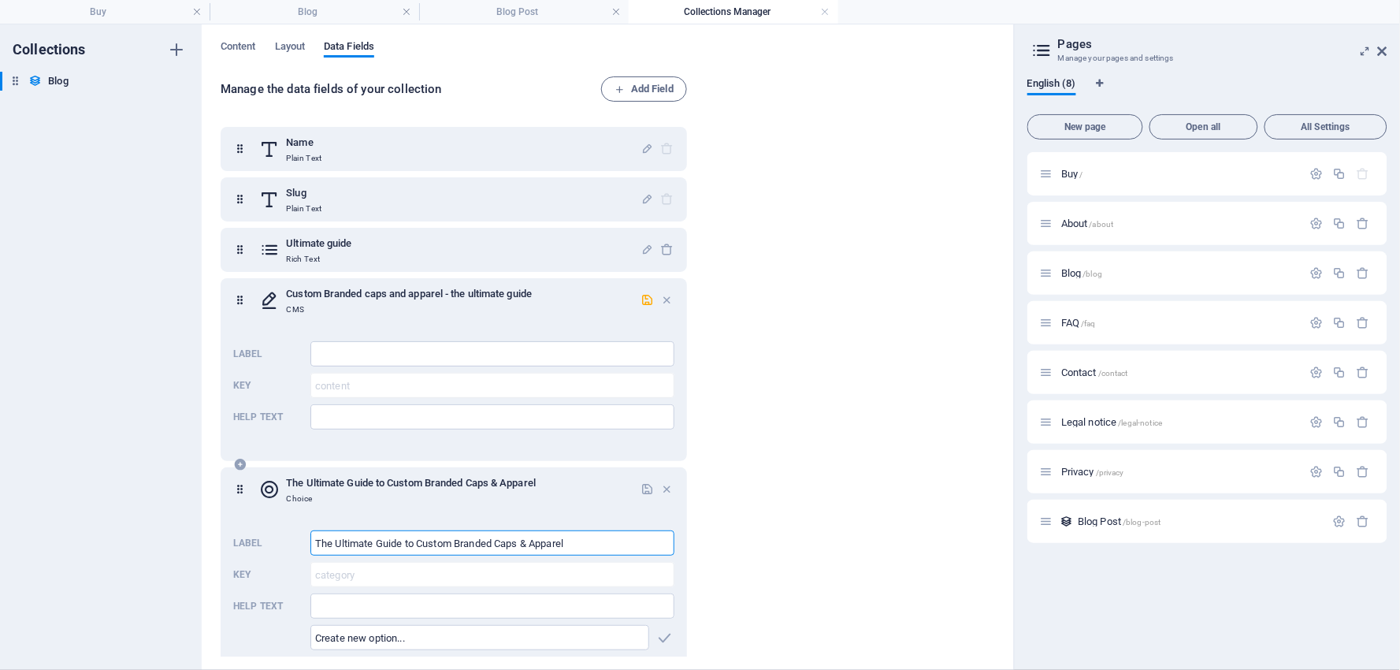
drag, startPoint x: 588, startPoint y: 544, endPoint x: 246, endPoint y: 533, distance: 342.0
click at [246, 533] on div "Label The Ultimate Guide to Custom Branded Caps & Apparel ​ Key category ​ Help…" at bounding box center [453, 682] width 441 height 317
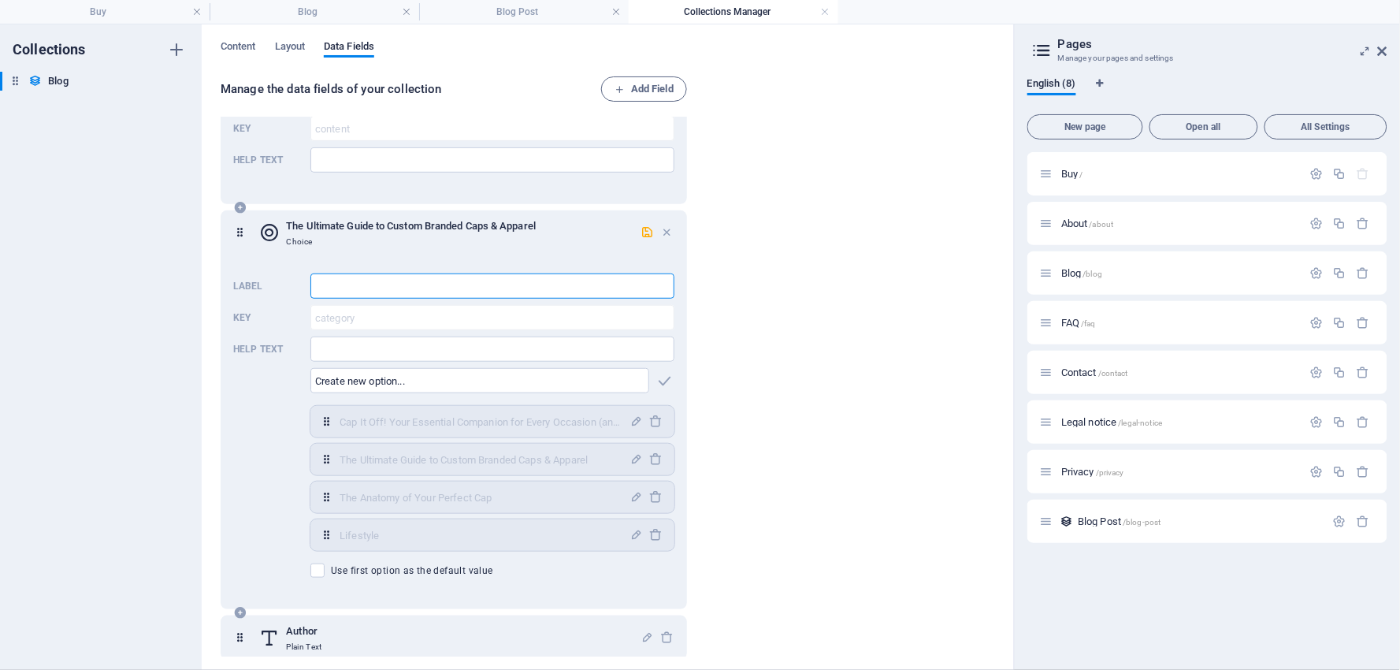
scroll to position [262, 0]
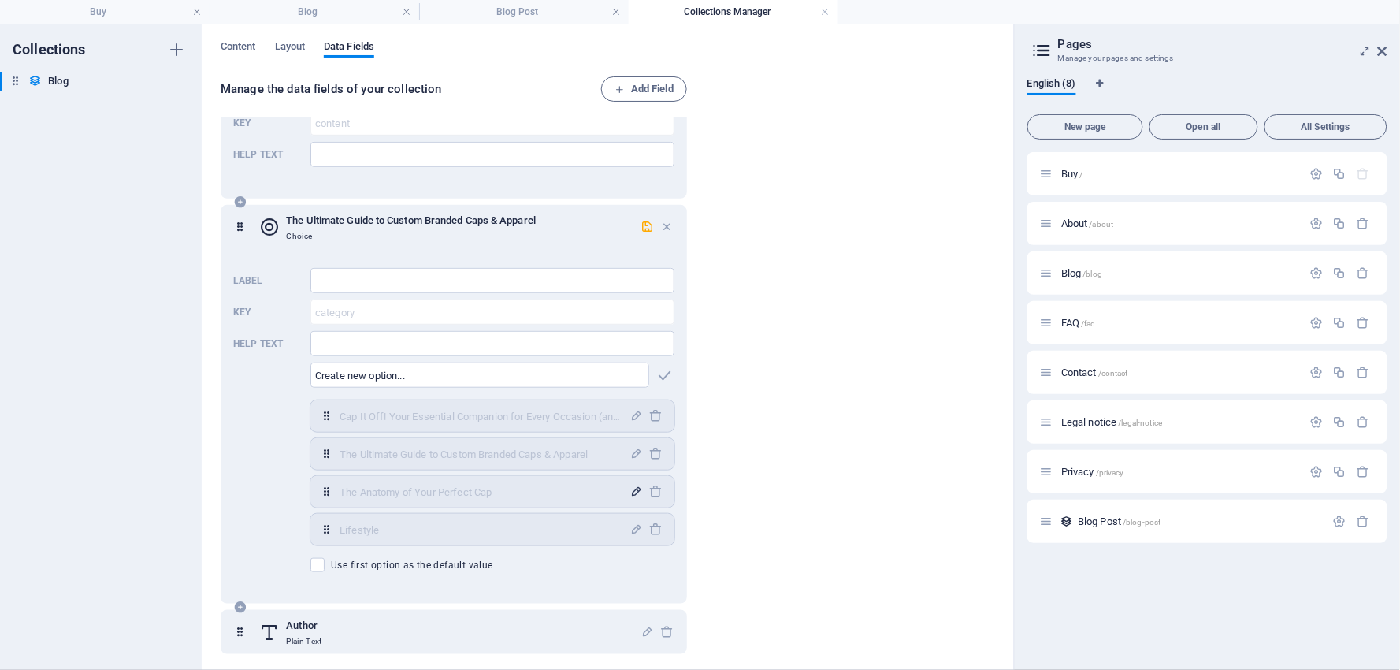
click at [635, 489] on icon "button" at bounding box center [636, 490] width 13 height 13
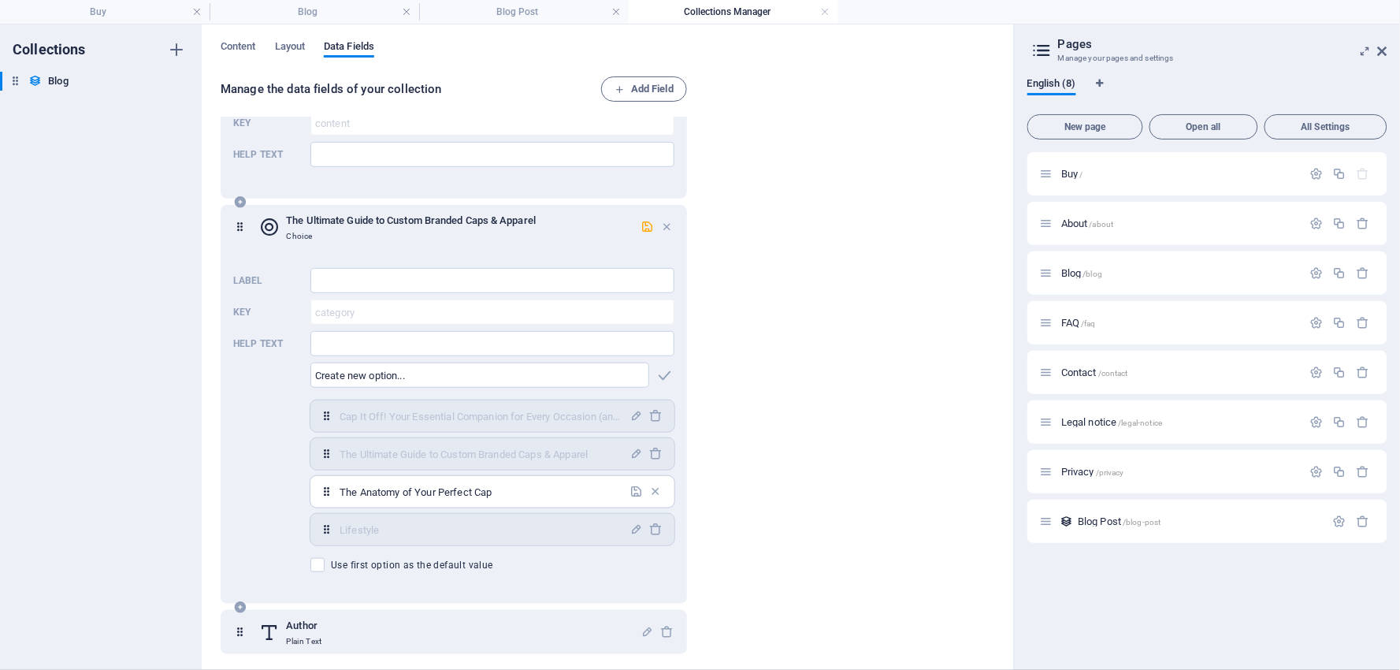
drag, startPoint x: 518, startPoint y: 490, endPoint x: 357, endPoint y: 481, distance: 160.9
click at [334, 478] on div "The Anatomy of Your Perfect Cap ​" at bounding box center [492, 492] width 364 height 32
click at [329, 279] on input "Label" at bounding box center [492, 280] width 364 height 25
paste input "The Anatomy of Your Perfect Cap"
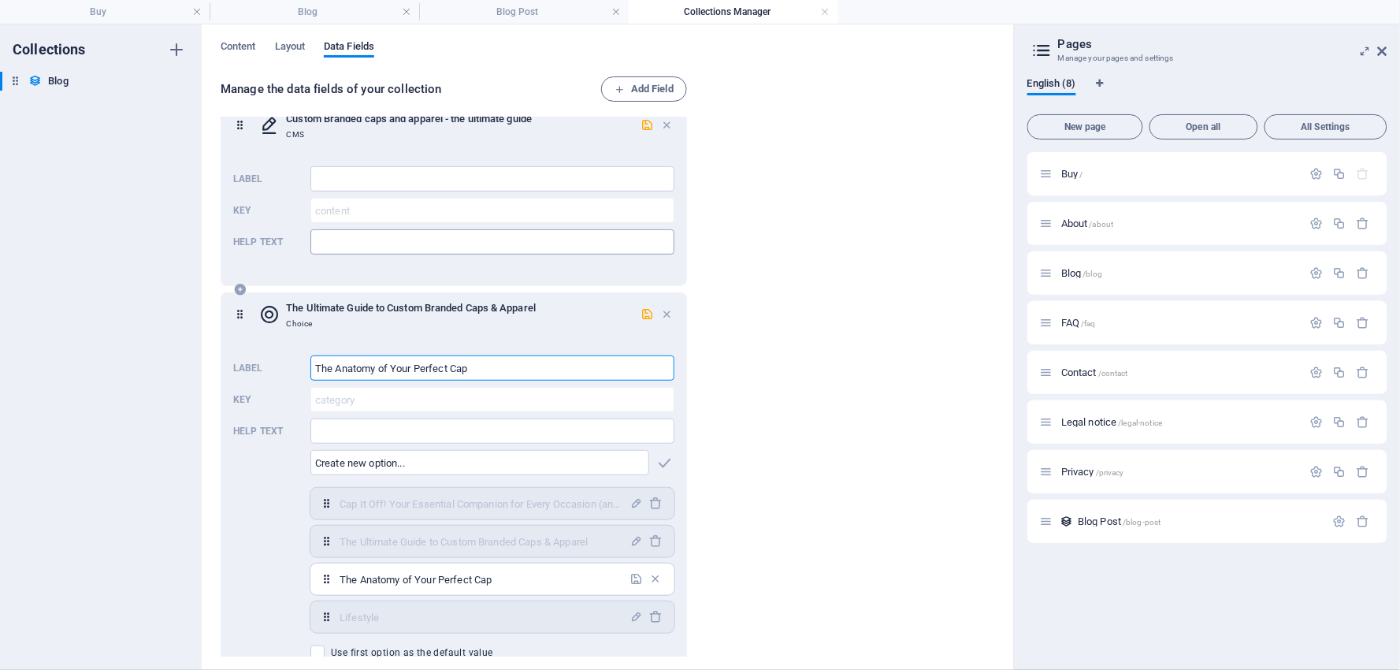
type input "The Anatomy of Your Perfect Cap"
click at [351, 242] on input "Help text" at bounding box center [492, 241] width 364 height 25
click at [337, 178] on input "Label" at bounding box center [492, 178] width 364 height 25
paste input "The Anatomy of Your Perfect Cap"
type input "The Anatomy of Your Perfect Cap"
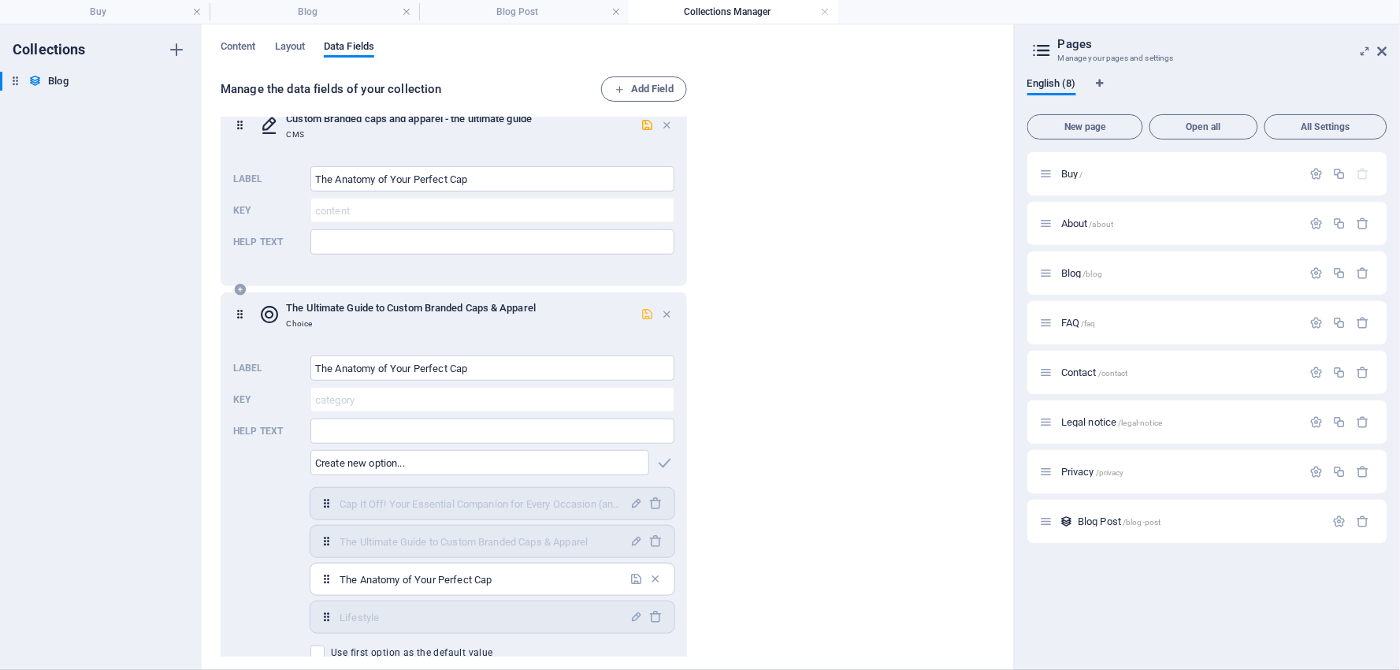
click at [643, 310] on icon "button" at bounding box center [646, 313] width 13 height 13
click at [644, 122] on icon "button" at bounding box center [646, 124] width 13 height 13
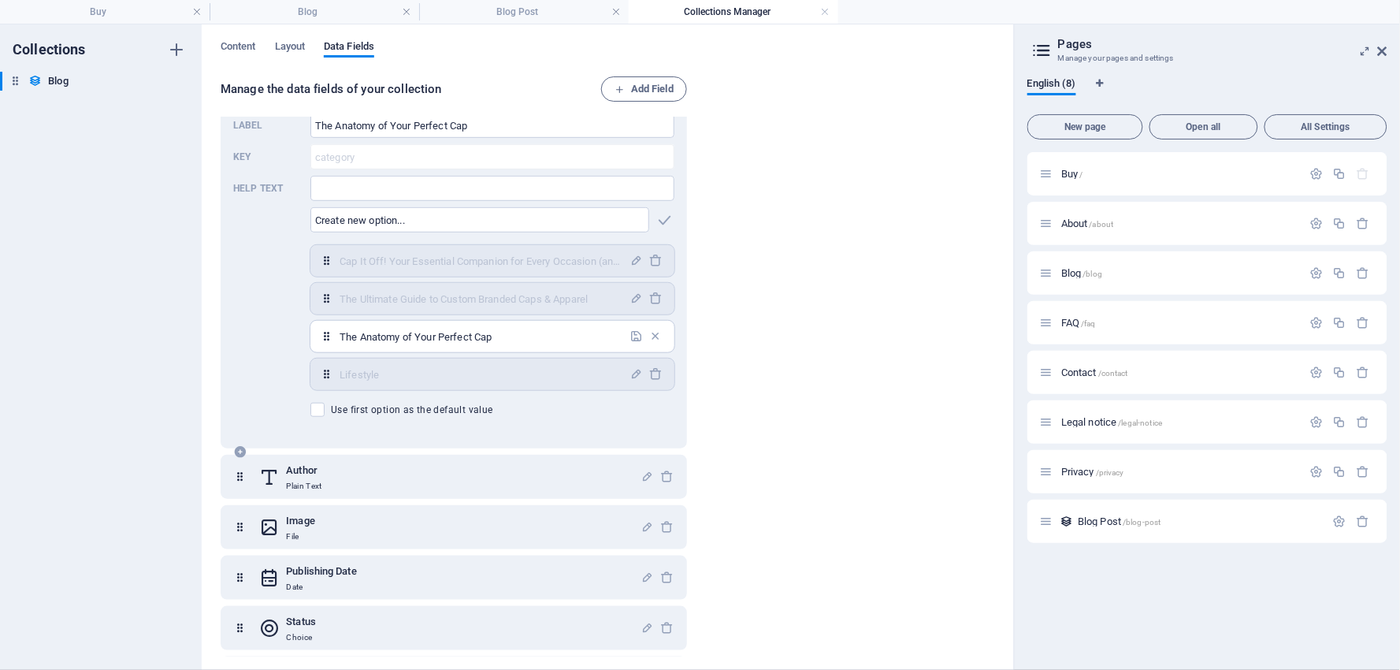
scroll to position [240, 0]
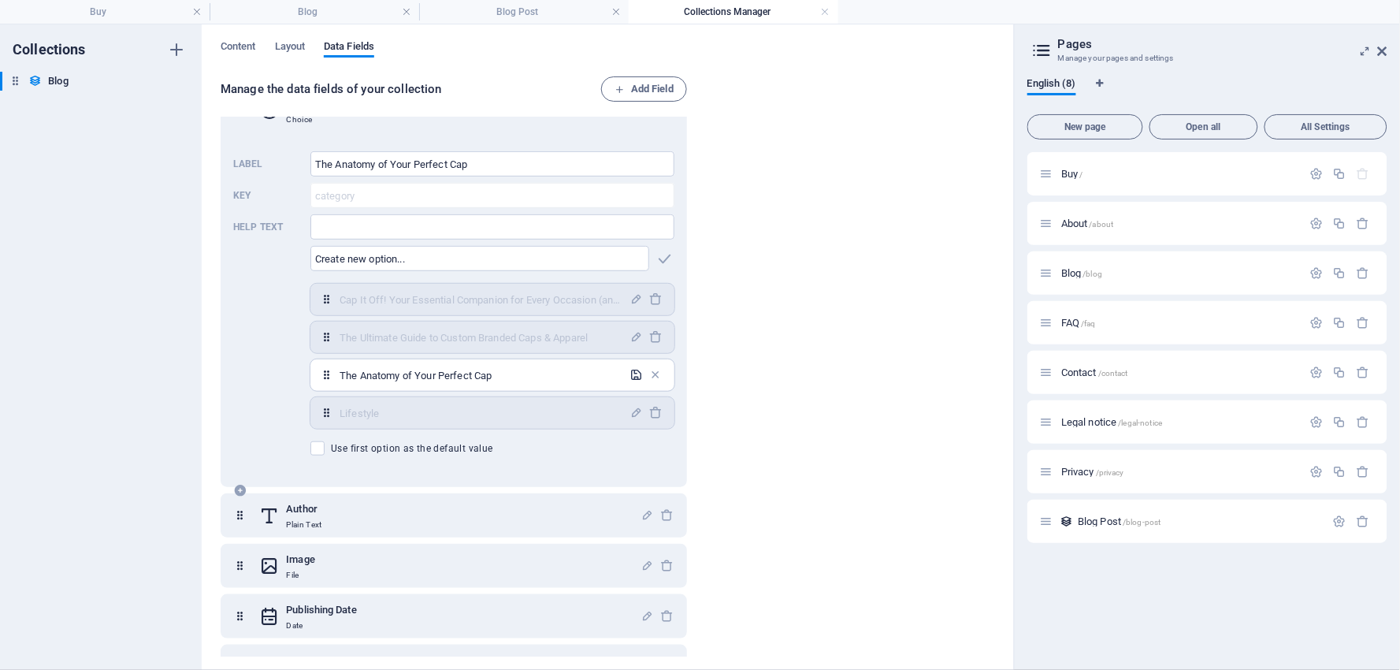
click at [633, 369] on icon "button" at bounding box center [636, 374] width 13 height 13
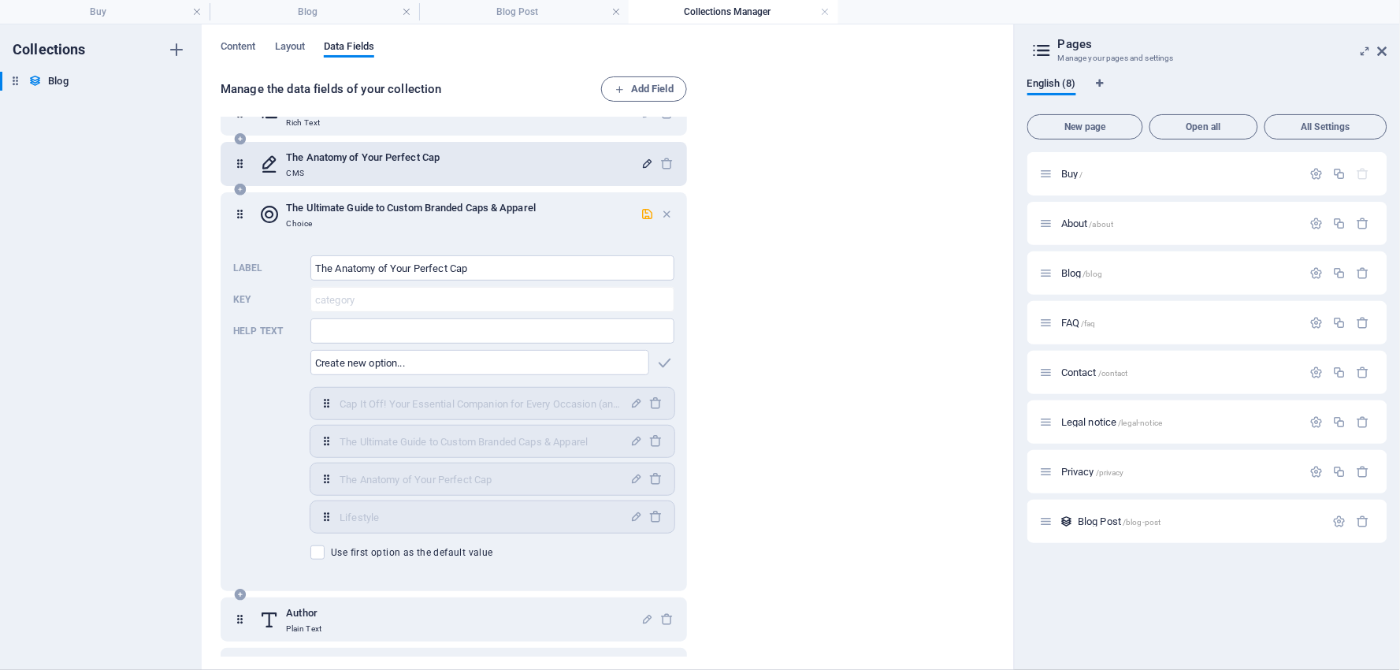
scroll to position [65, 0]
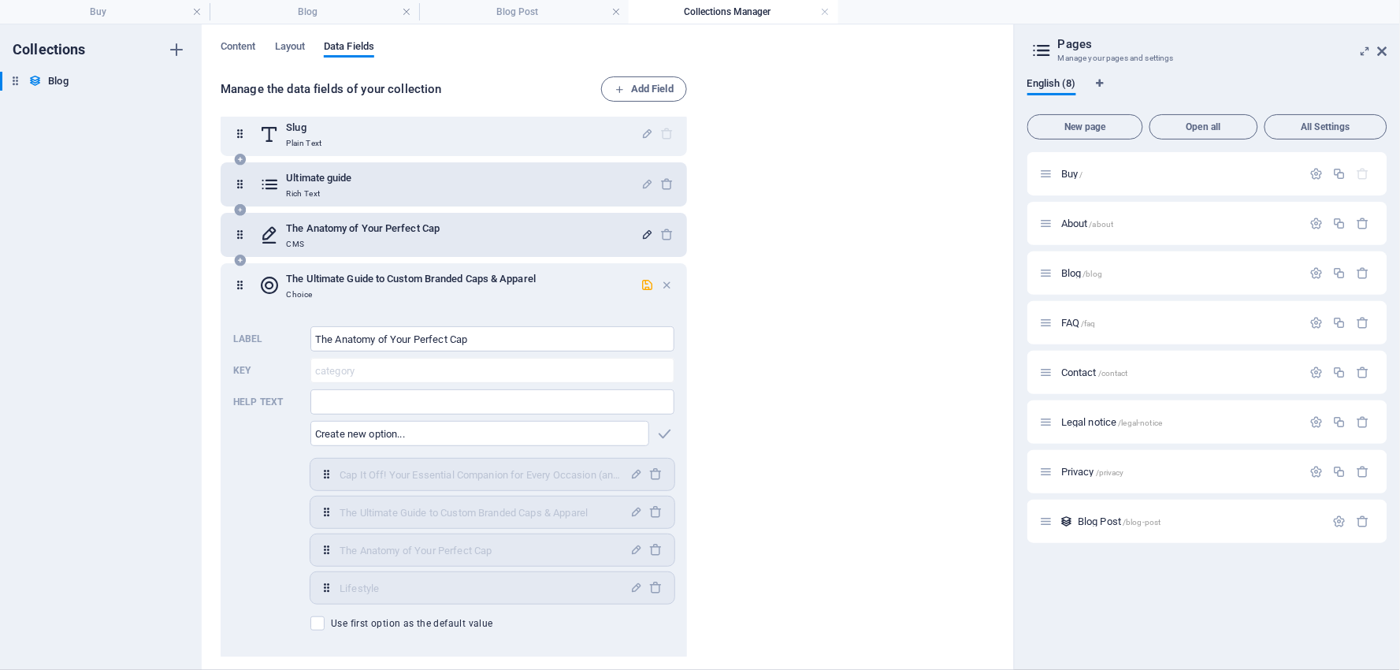
click at [325, 180] on h6 "Ultimate guide" at bounding box center [318, 178] width 65 height 19
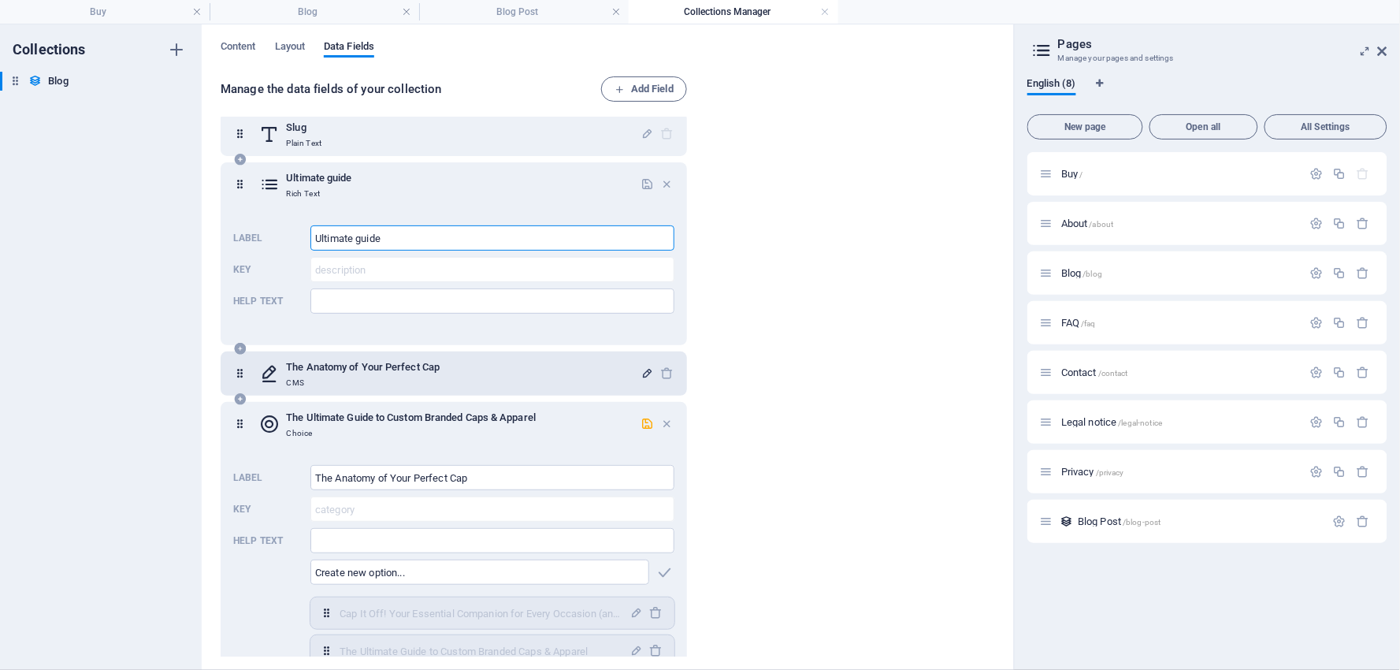
drag, startPoint x: 408, startPoint y: 233, endPoint x: 262, endPoint y: 217, distance: 146.7
click at [262, 217] on div "Ultimate guide Rich Text Label Ultimate guide ​ Key description ​ Help text ​" at bounding box center [454, 253] width 466 height 183
type input "Anatomy of your perfect cap"
click at [643, 182] on icon "button" at bounding box center [646, 183] width 13 height 13
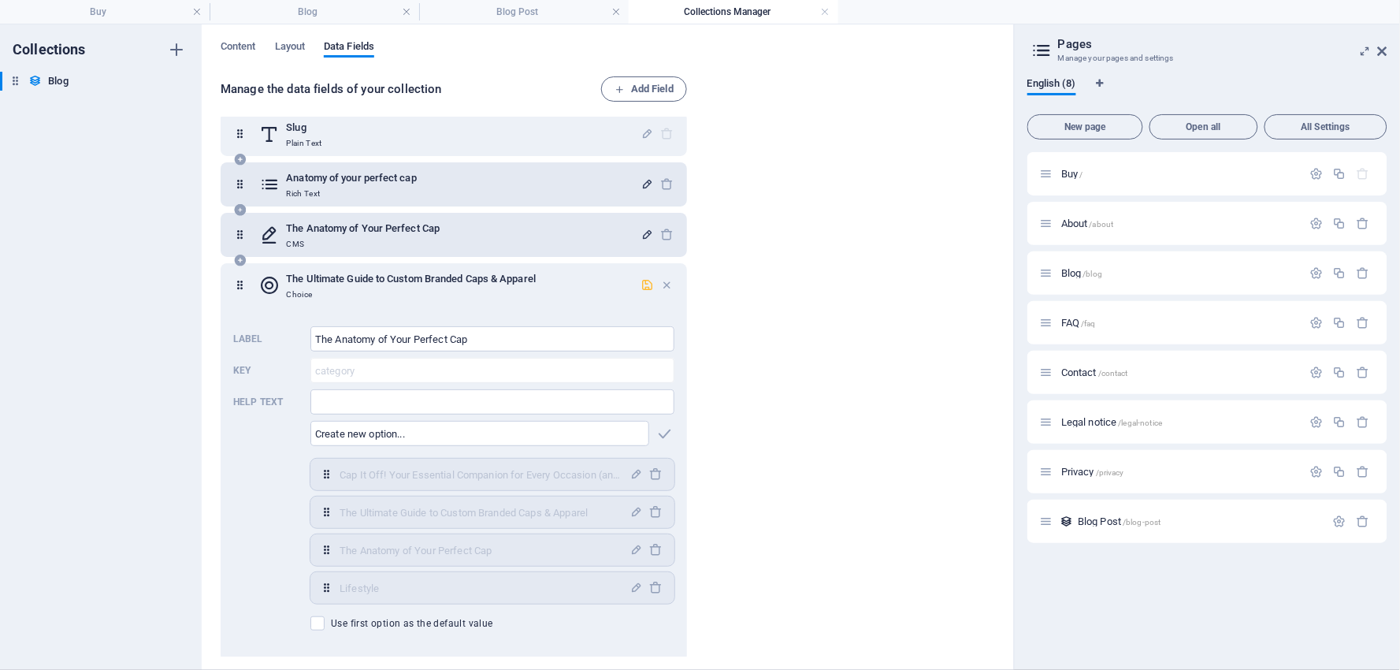
click at [644, 286] on icon "button" at bounding box center [646, 284] width 13 height 13
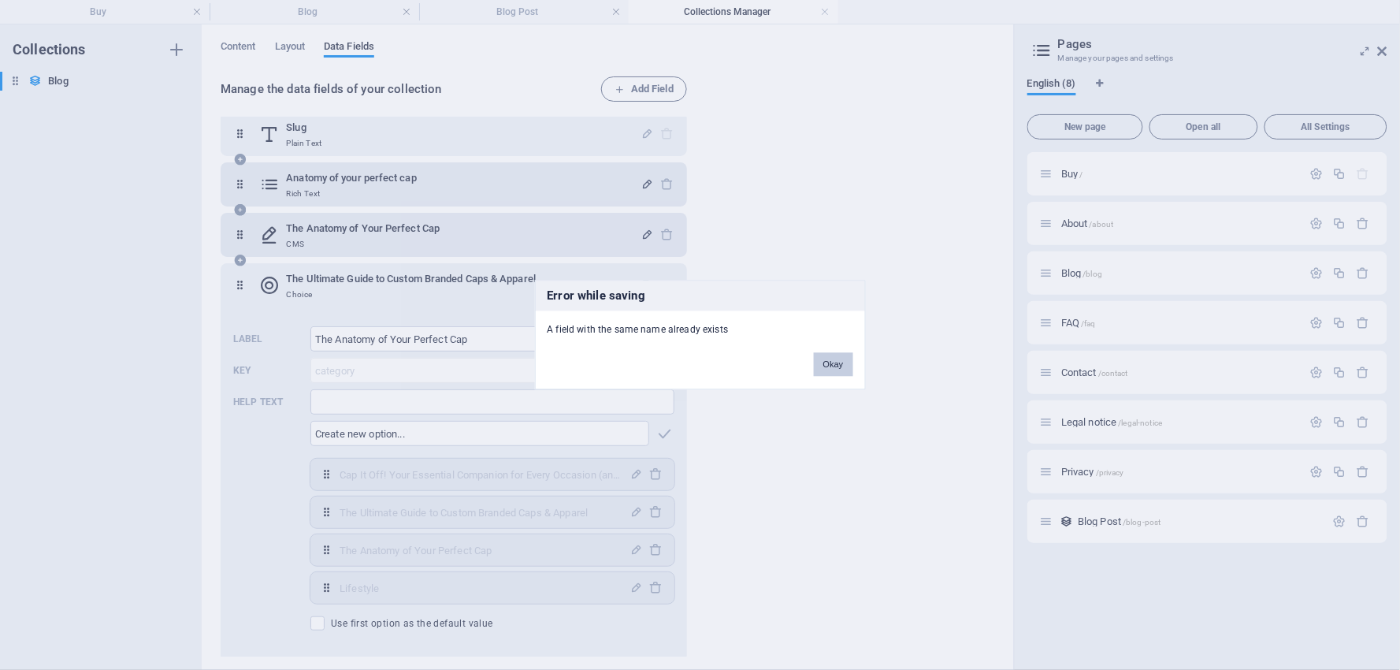
click at [848, 363] on button "Okay" at bounding box center [833, 365] width 39 height 24
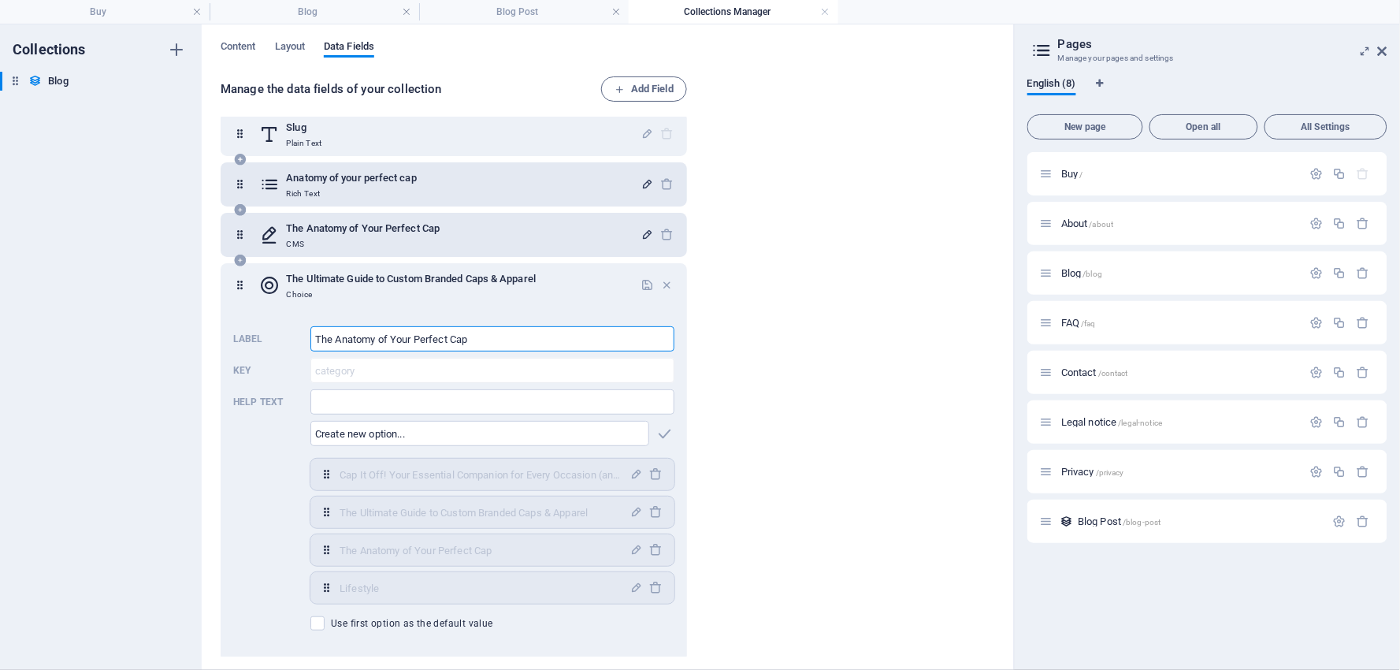
drag, startPoint x: 473, startPoint y: 334, endPoint x: 255, endPoint y: 319, distance: 218.7
click at [255, 320] on div "Label The Anatomy of Your Perfect Cap ​ Key category ​ Help text ​ ​ Cap It Off…" at bounding box center [453, 478] width 441 height 317
click at [244, 284] on icon at bounding box center [239, 285] width 13 height 32
click at [477, 332] on input "The Anatomy of Your Perfect Cap" at bounding box center [492, 338] width 364 height 25
drag, startPoint x: 490, startPoint y: 336, endPoint x: 300, endPoint y: 336, distance: 189.8
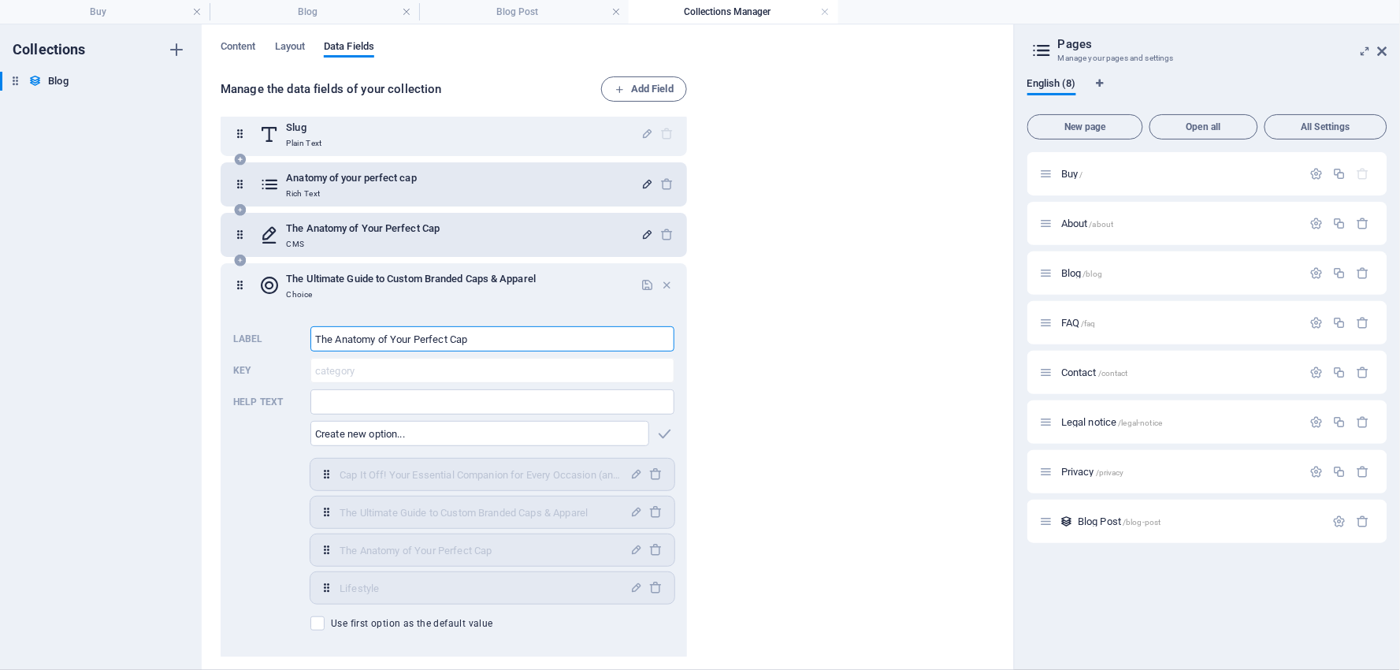
click at [300, 336] on div "Label The Anatomy of Your Perfect Cap ​ Key category ​ Help text ​ ​ Cap It Off…" at bounding box center [453, 478] width 441 height 317
type input "The perfect cap"
click at [648, 288] on icon "button" at bounding box center [646, 284] width 13 height 13
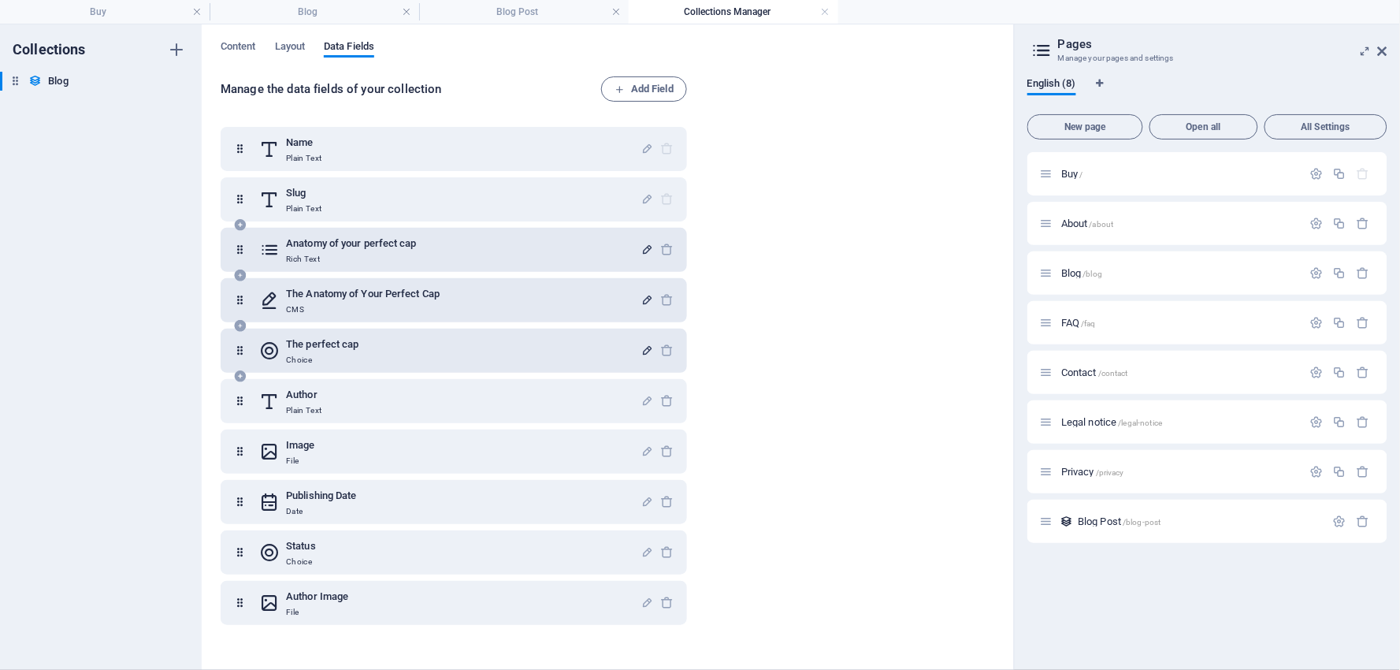
scroll to position [0, 0]
click at [485, 9] on h4 "Blog Post" at bounding box center [524, 11] width 210 height 17
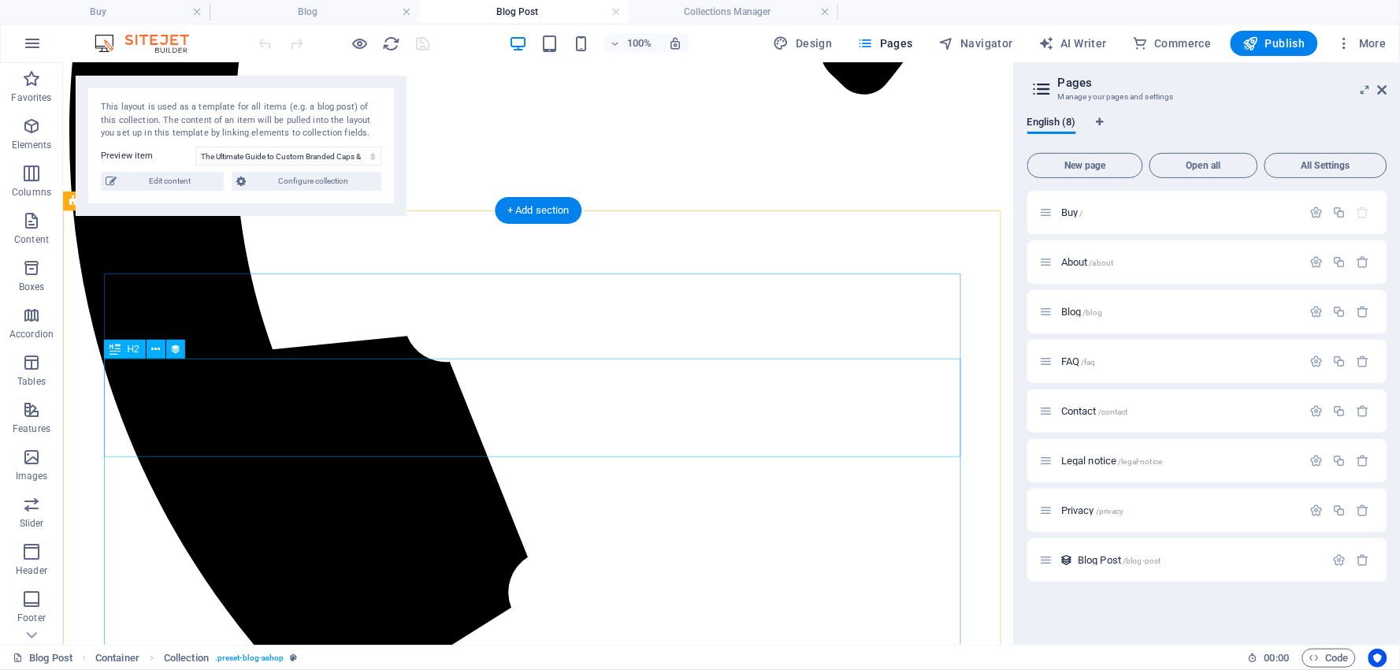
scroll to position [907, 0]
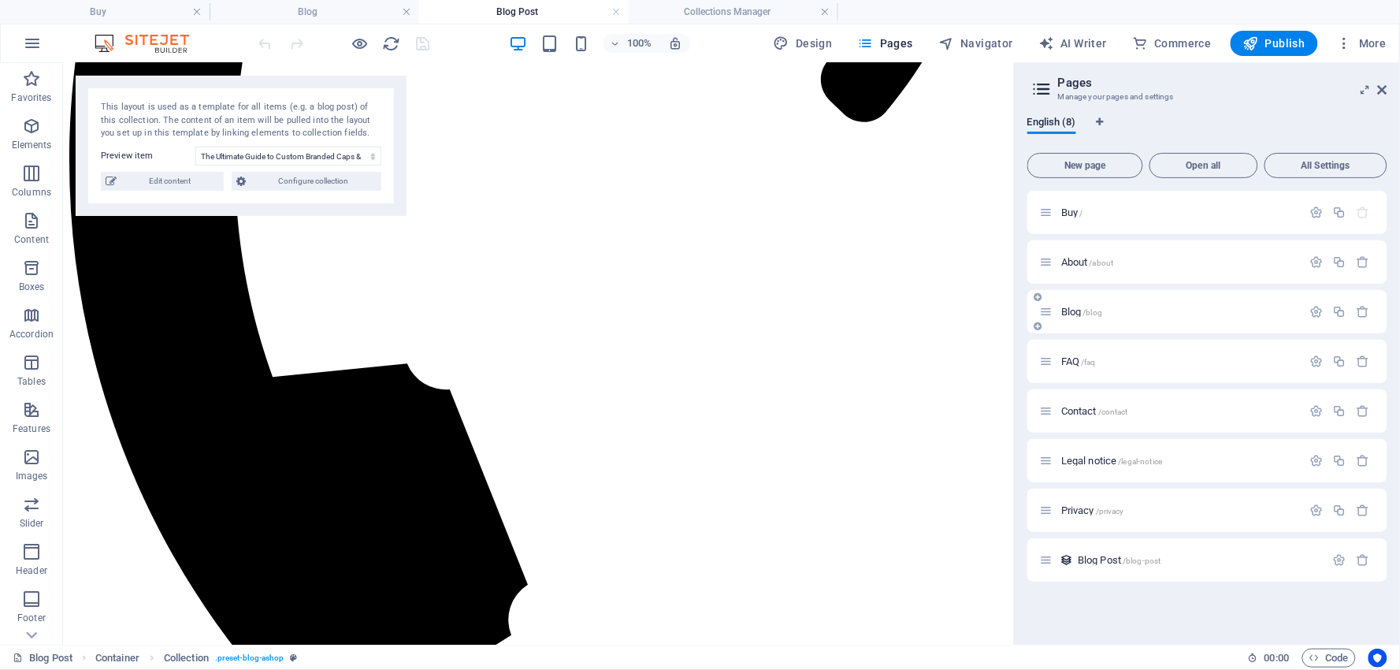
click at [0, 0] on span "Blog /blog" at bounding box center [0, 0] width 0 height 0
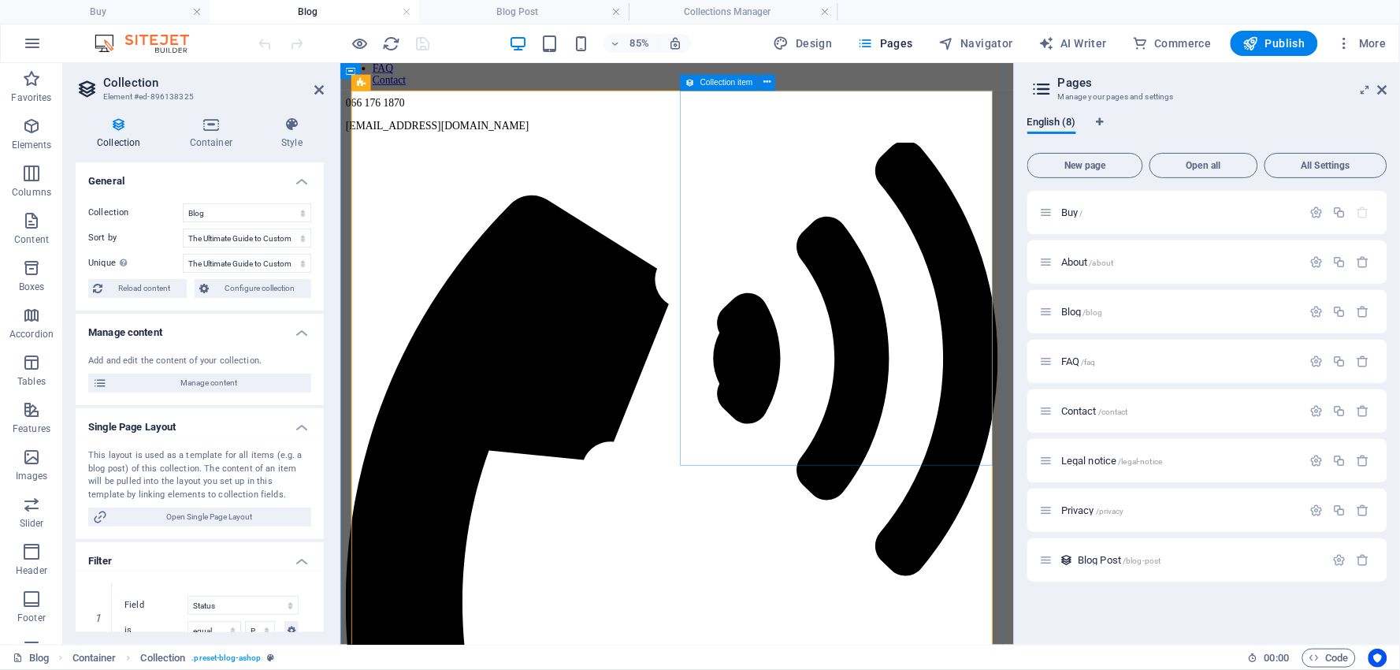
scroll to position [145, 0]
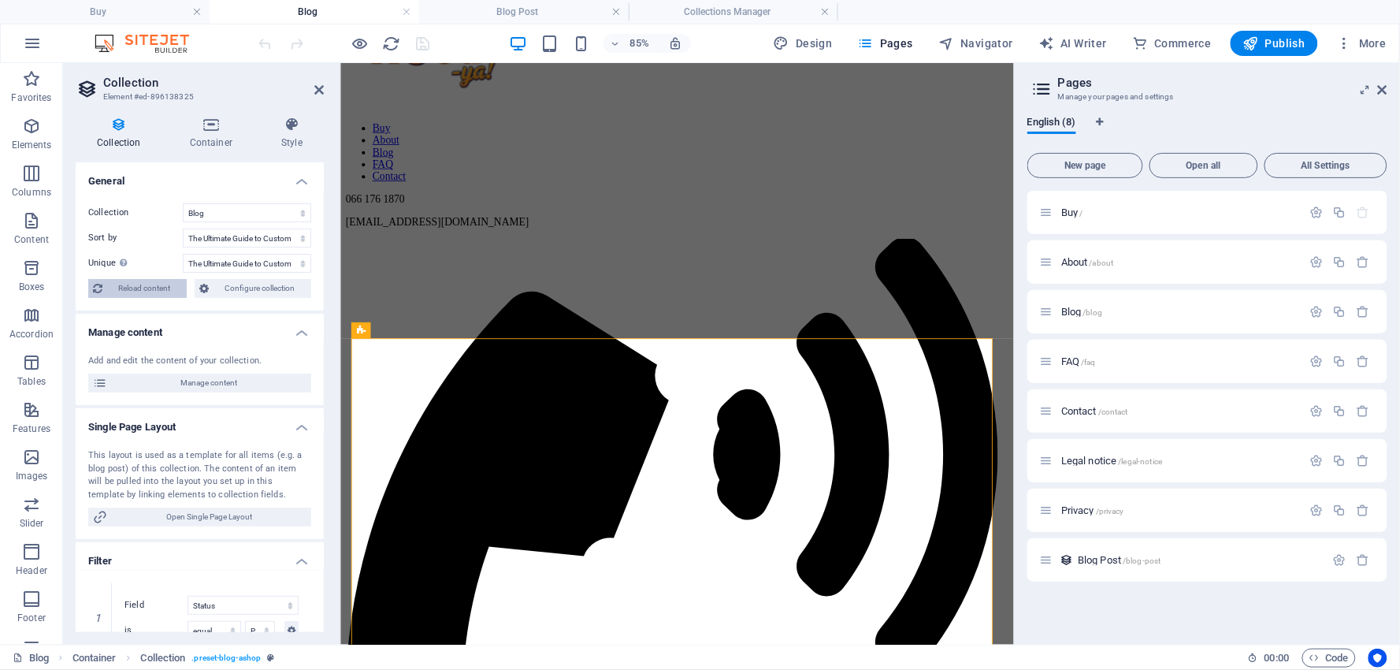
click at [139, 288] on span "Reload content" at bounding box center [144, 288] width 75 height 19
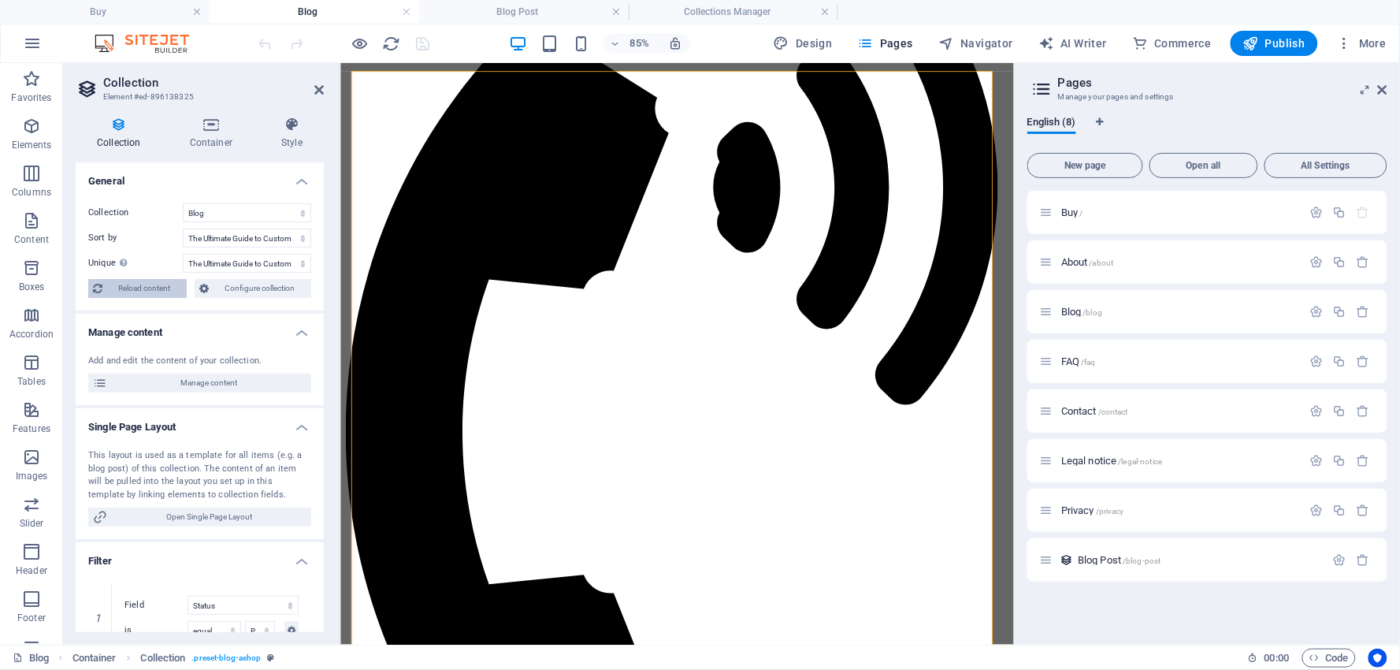
select select "columns.category_ASC"
select select "columns.category"
select select "columns.status"
select select "columns.publishing_date"
select select "past"
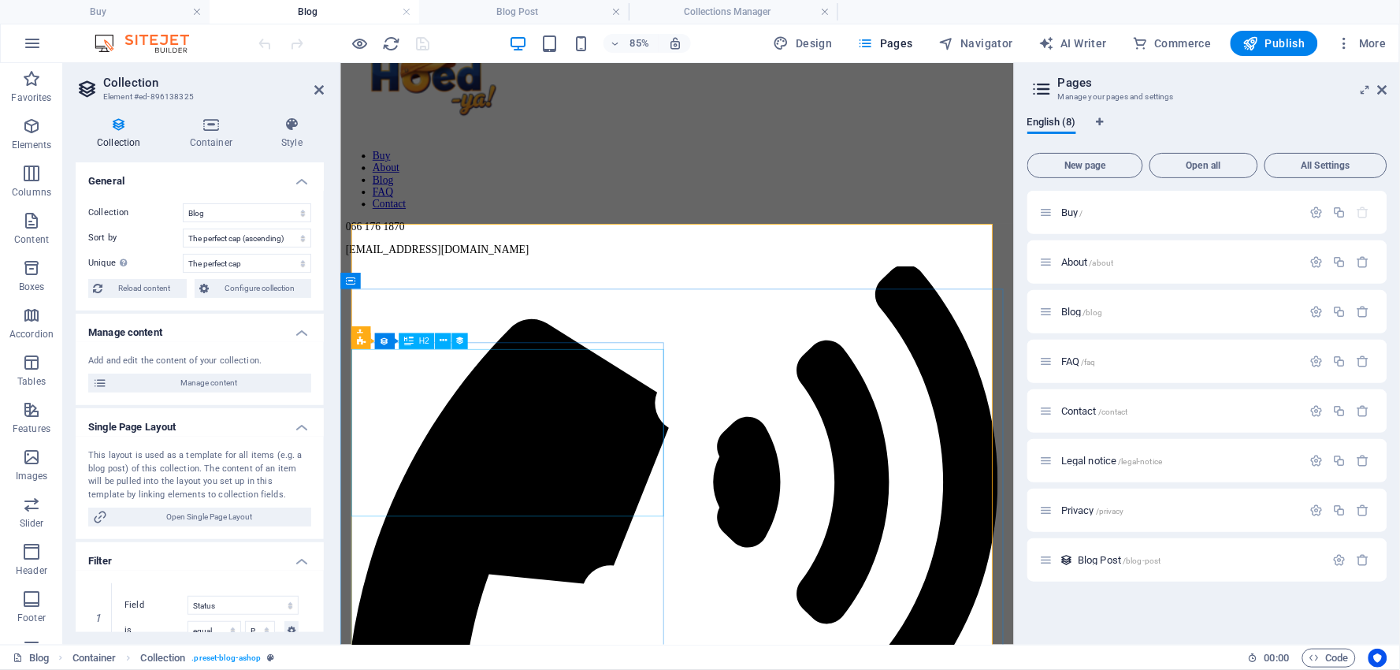
scroll to position [109, 0]
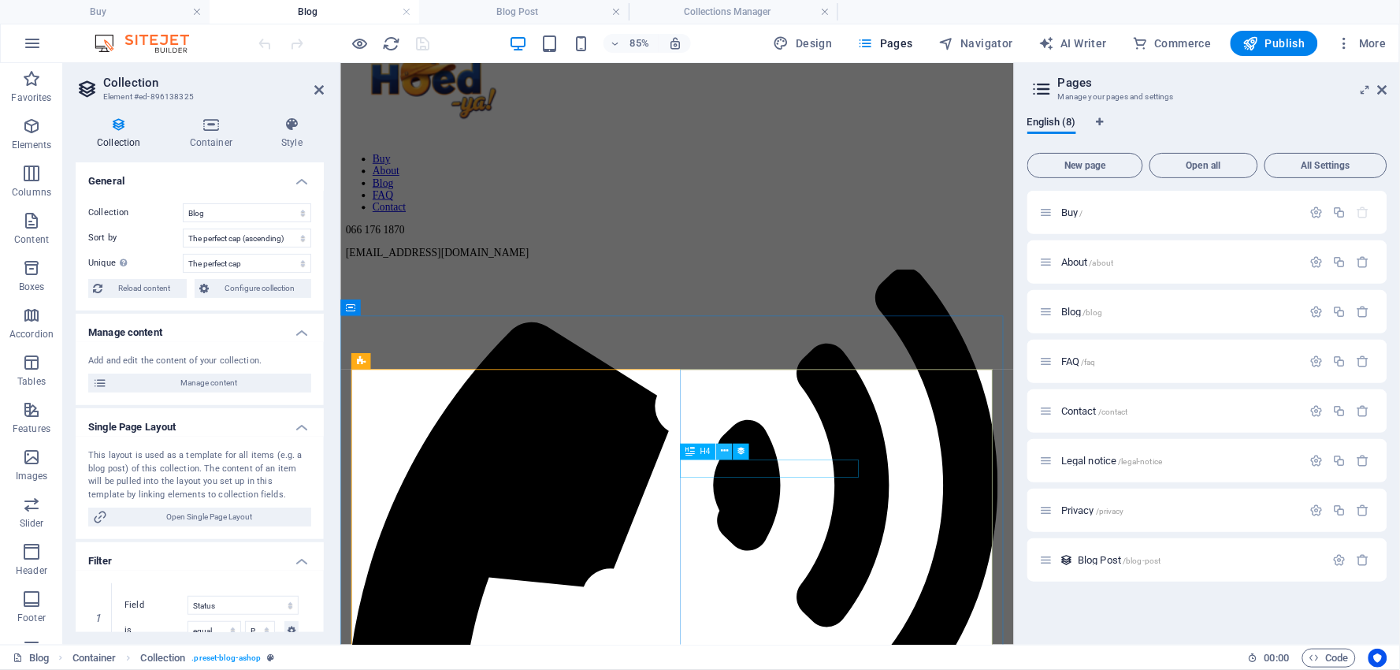
click at [725, 451] on icon at bounding box center [724, 451] width 7 height 14
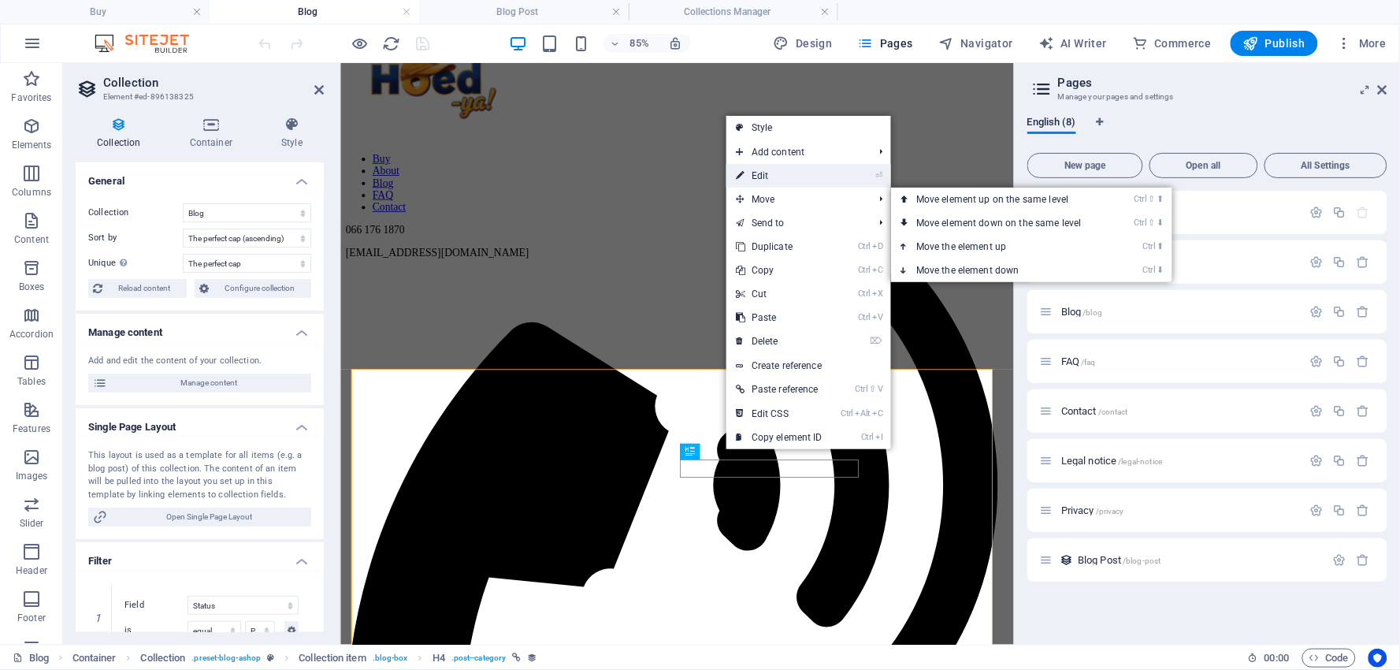
click at [766, 174] on link "⏎ Edit" at bounding box center [779, 176] width 106 height 24
select select "category"
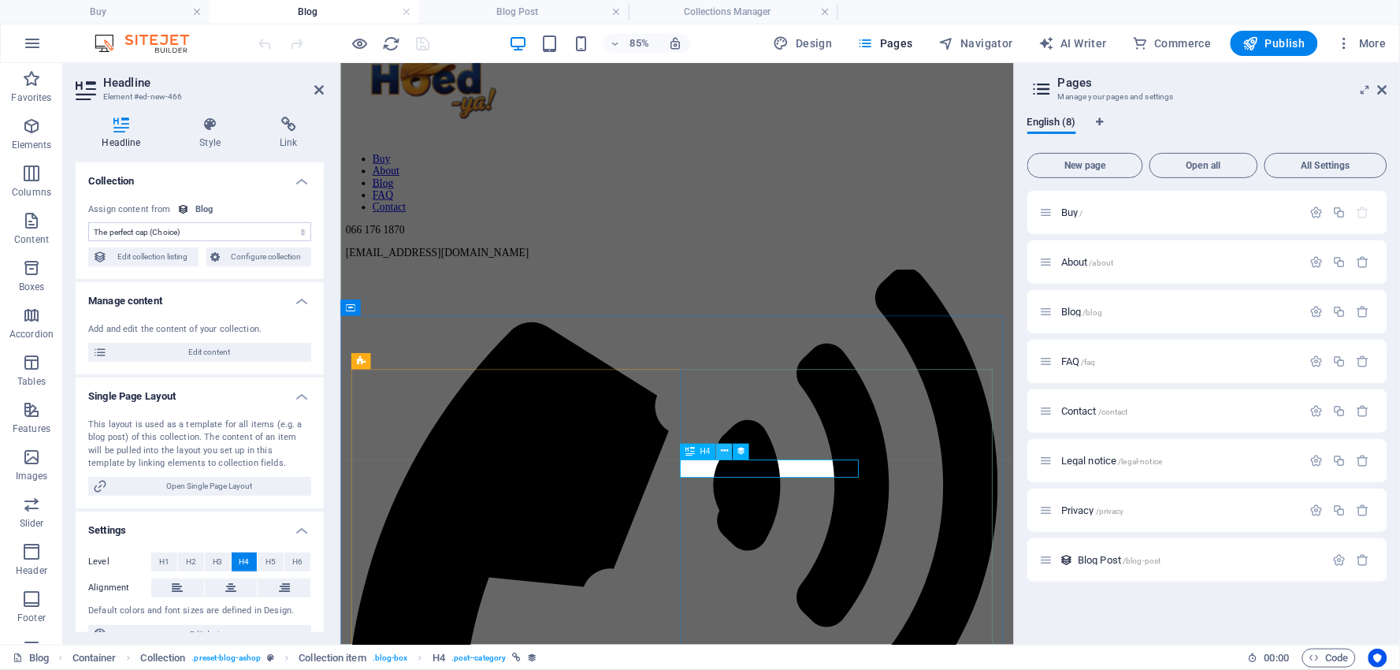
click at [726, 449] on icon at bounding box center [724, 451] width 7 height 14
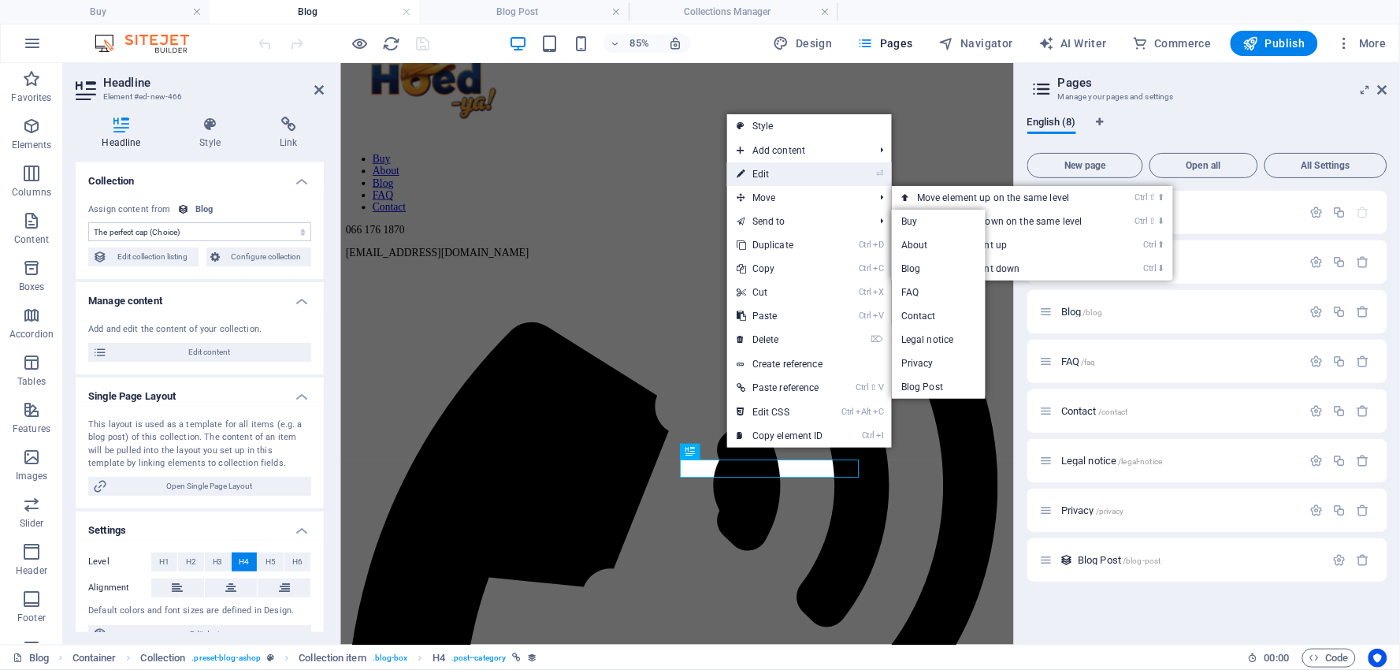
click at [781, 175] on link "⏎ Edit" at bounding box center [780, 174] width 106 height 24
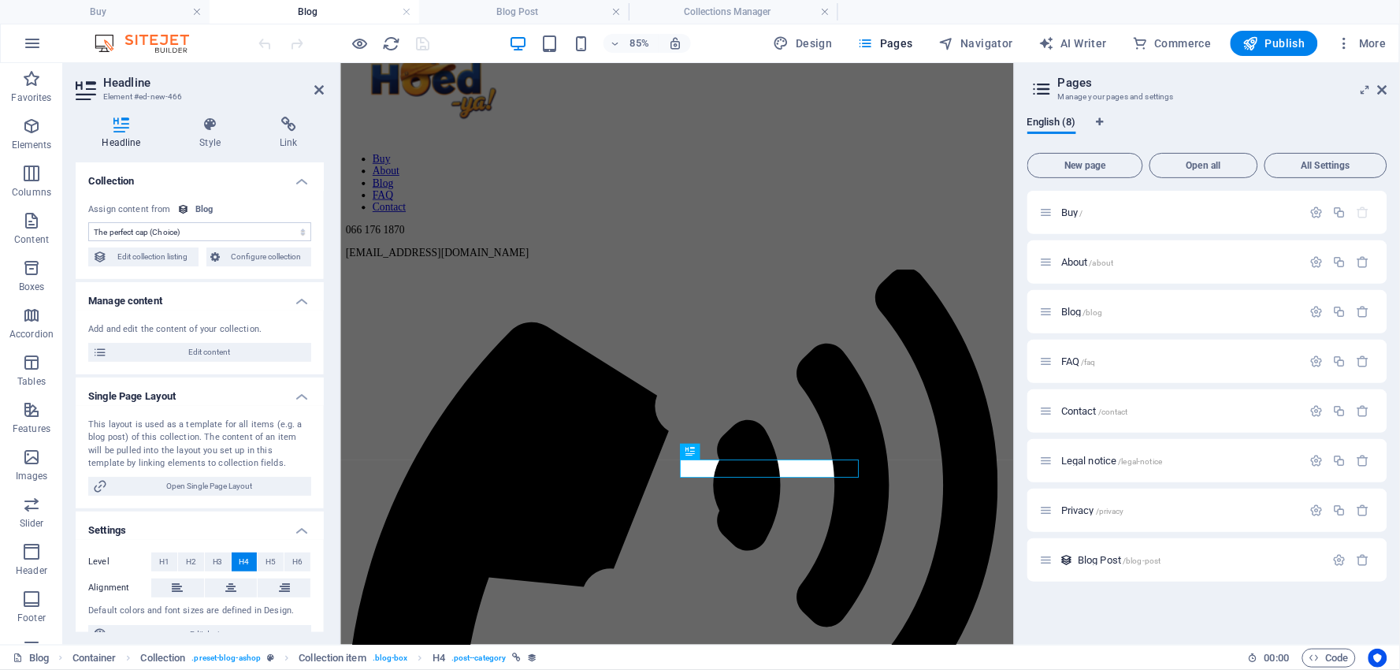
click at [228, 230] on select "No assignment, content remains static Created at (Date) Updated at (Date) Name …" at bounding box center [199, 231] width 223 height 19
click at [88, 222] on select "No assignment, content remains static Created at (Date) Updated at (Date) Name …" at bounding box center [199, 231] width 223 height 19
click at [232, 255] on span "Configure collection" at bounding box center [266, 256] width 82 height 19
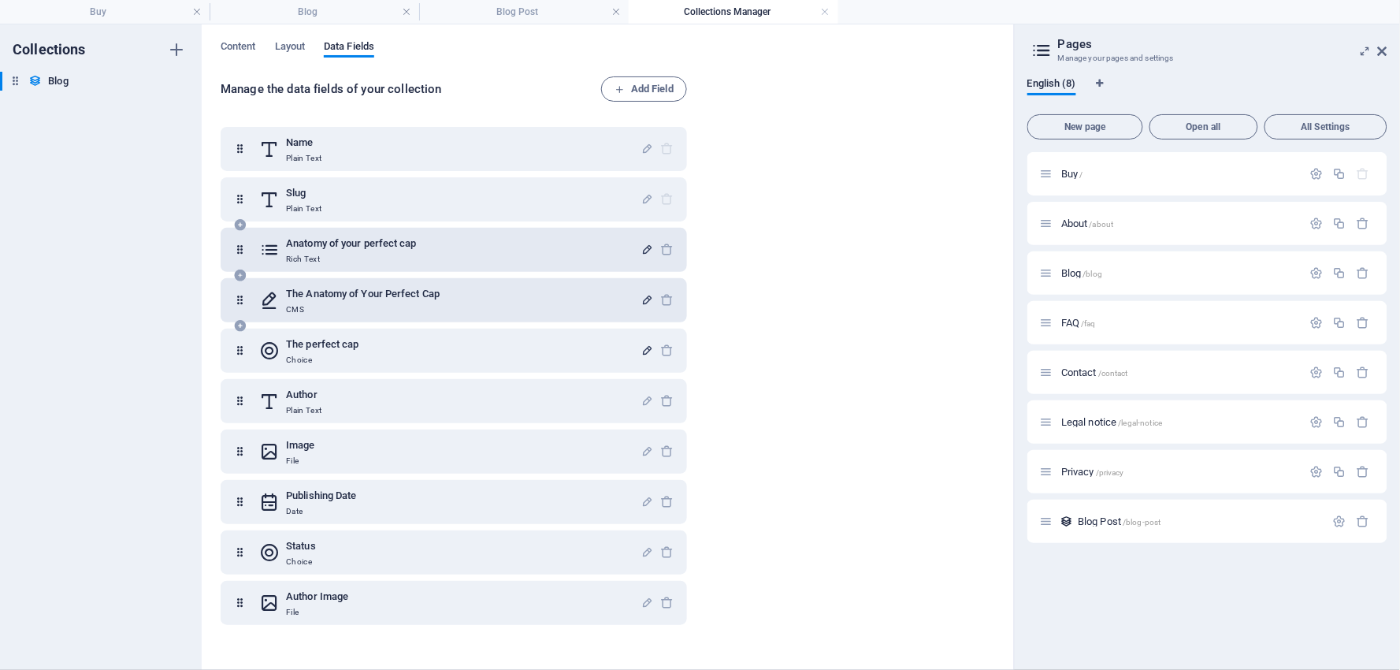
scroll to position [0, 0]
click at [559, 9] on h4 "Blog Post" at bounding box center [524, 11] width 210 height 17
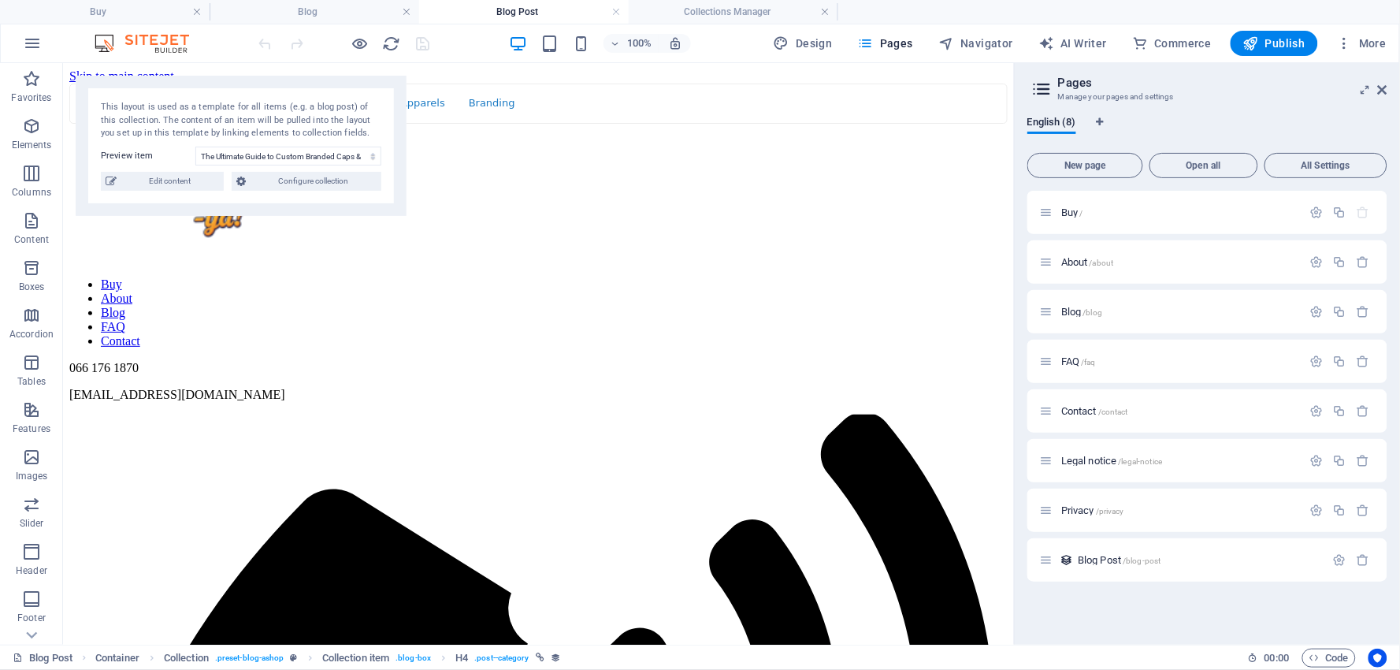
scroll to position [907, 0]
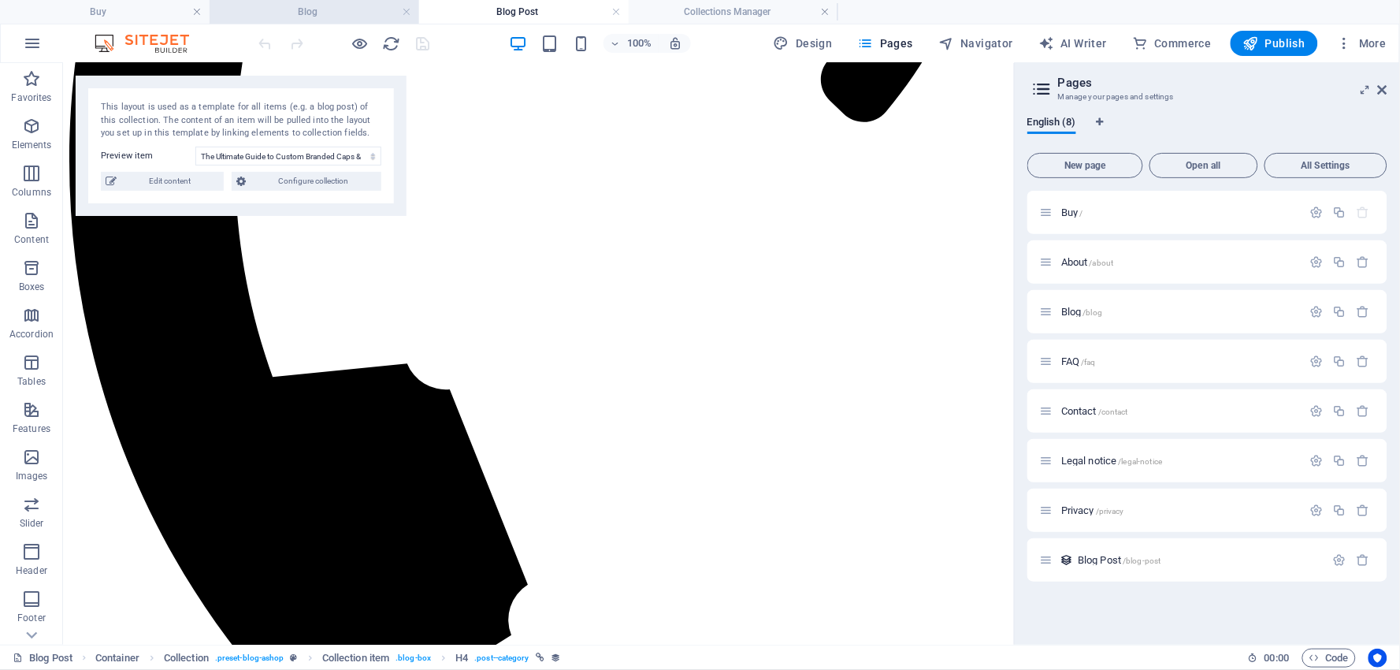
click at [311, 9] on h4 "Blog" at bounding box center [315, 11] width 210 height 17
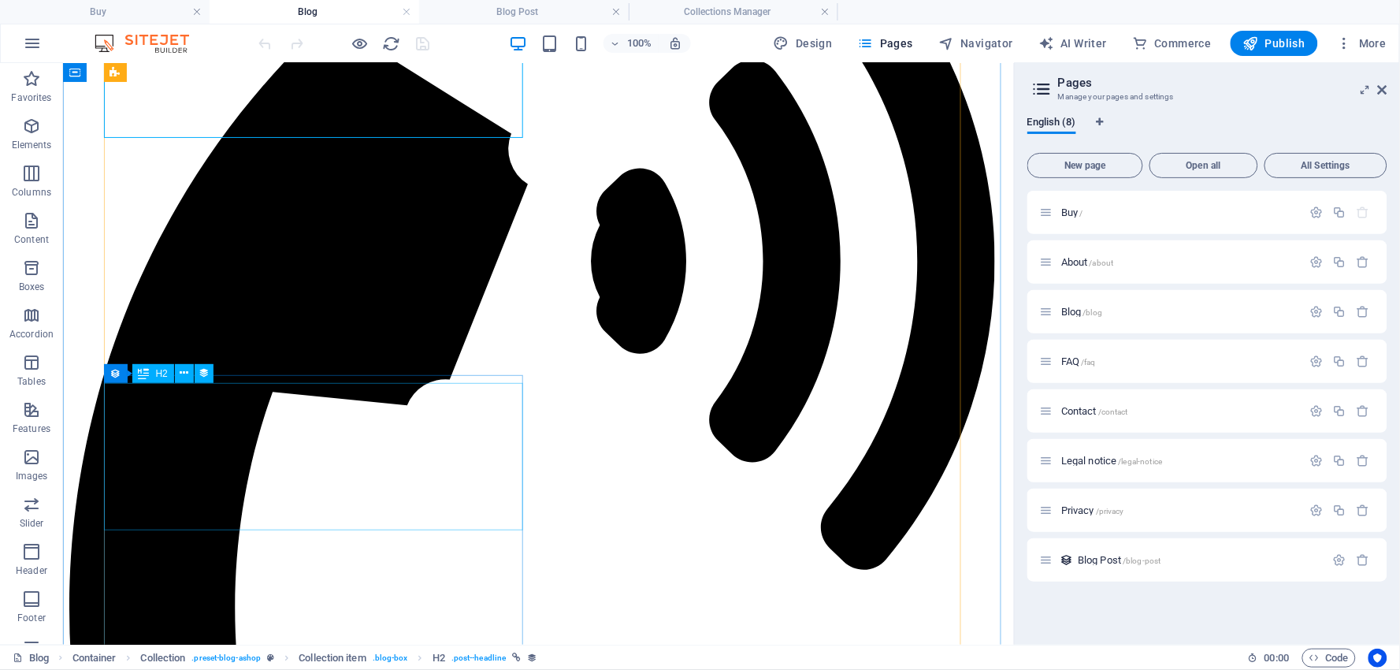
scroll to position [547, 0]
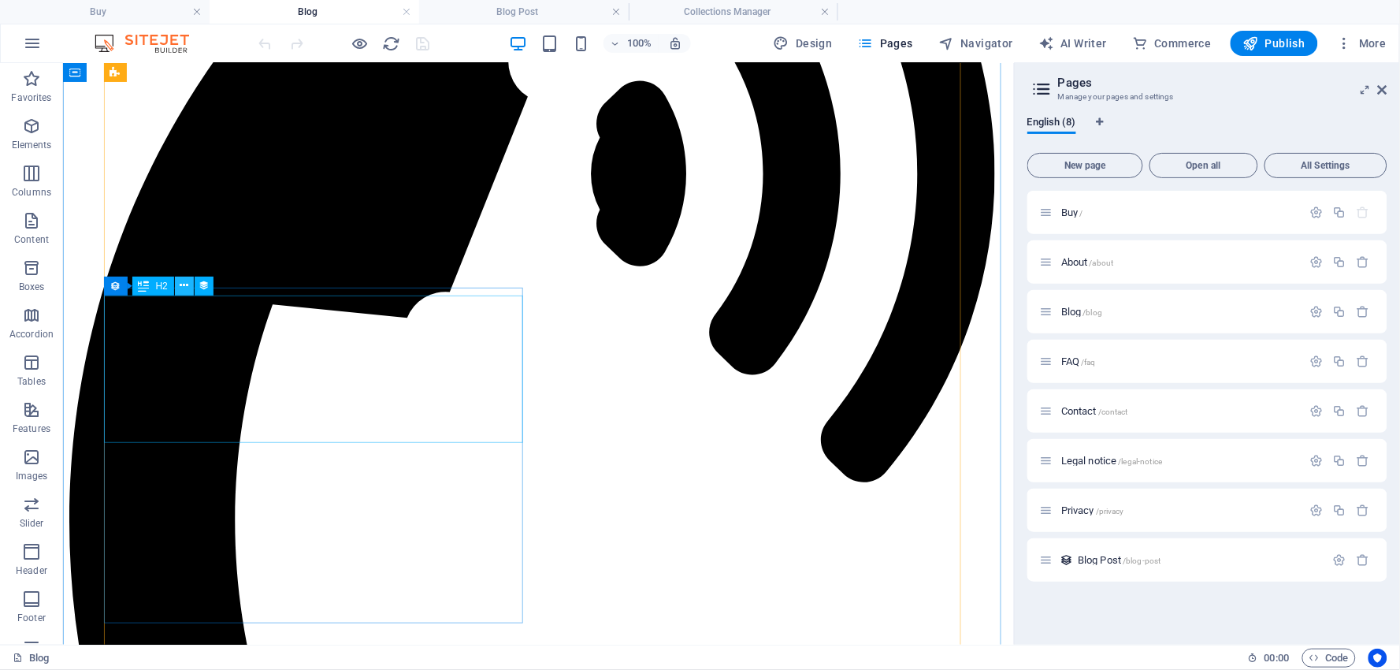
click at [180, 278] on icon at bounding box center [184, 285] width 9 height 17
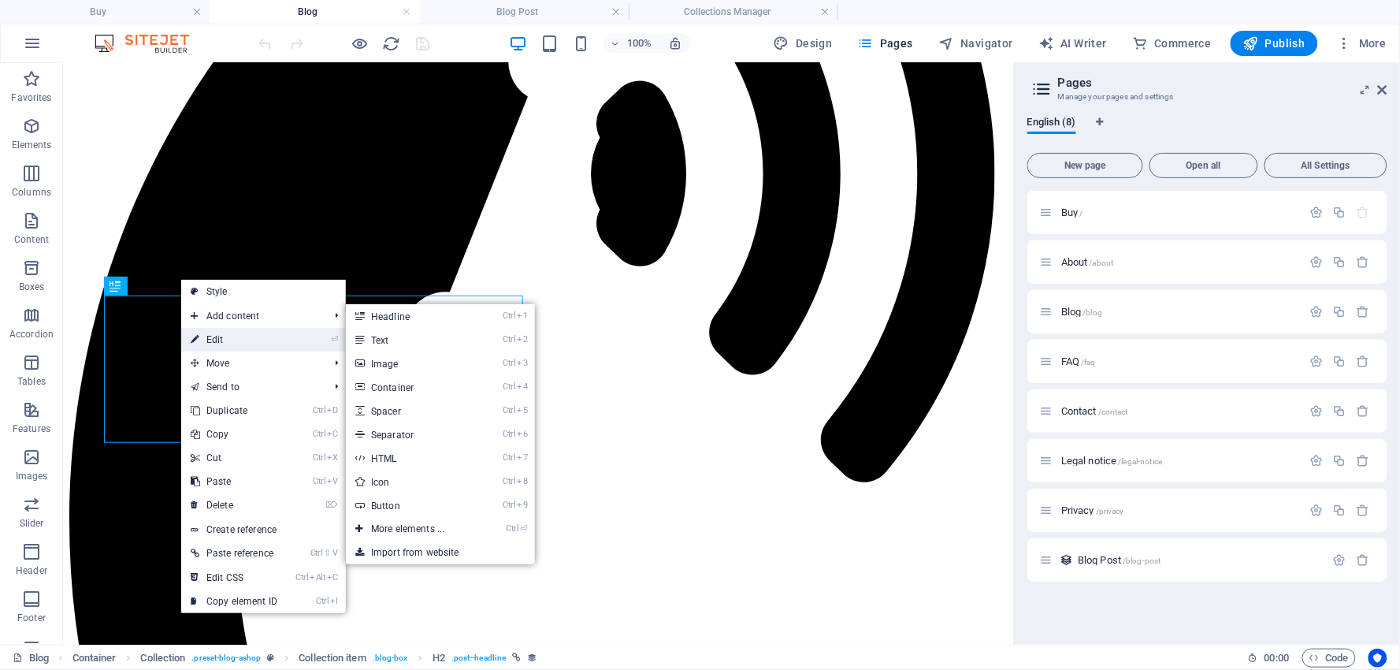
click at [221, 334] on link "⏎ Edit" at bounding box center [234, 340] width 106 height 24
select select "category"
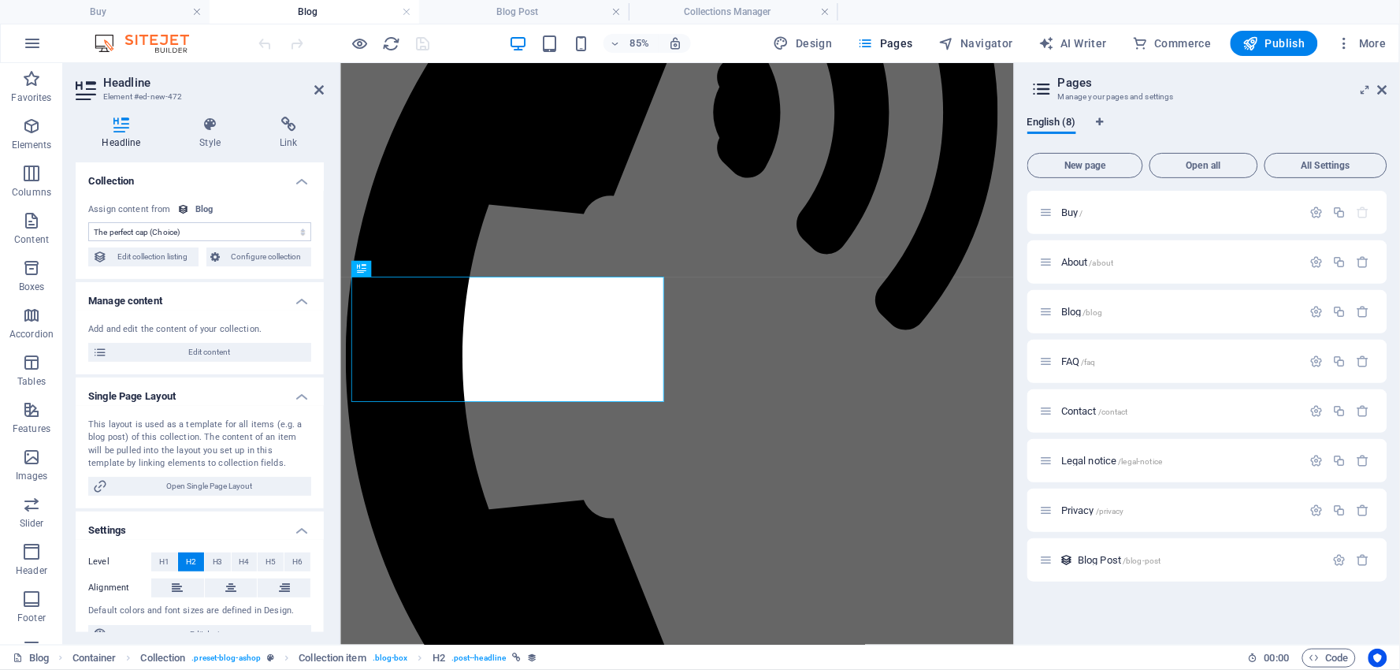
click at [231, 236] on select "No assignment, content remains static Created at (Date) Updated at (Date) Name …" at bounding box center [199, 231] width 223 height 19
click at [176, 253] on span "Edit collection listing" at bounding box center [153, 256] width 82 height 19
select select "columns.category_ASC"
select select "columns.category"
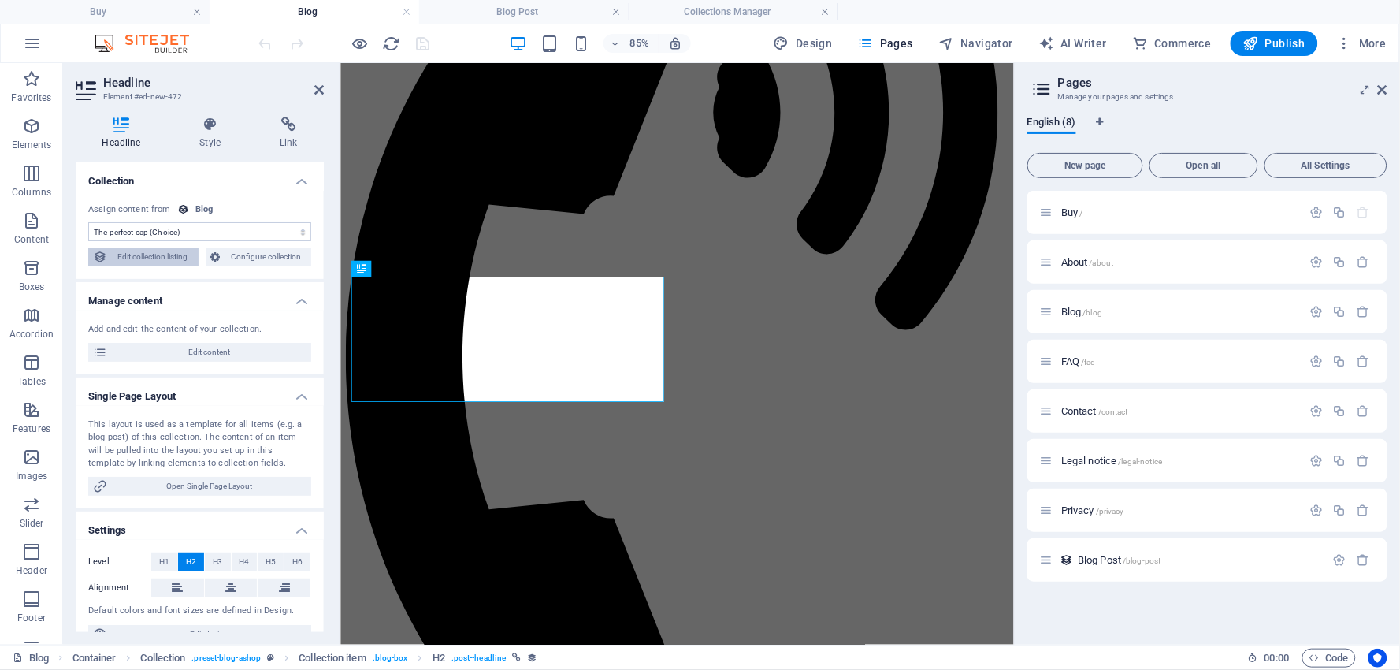
select select "columns.status"
select select "columns.publishing_date"
select select "past"
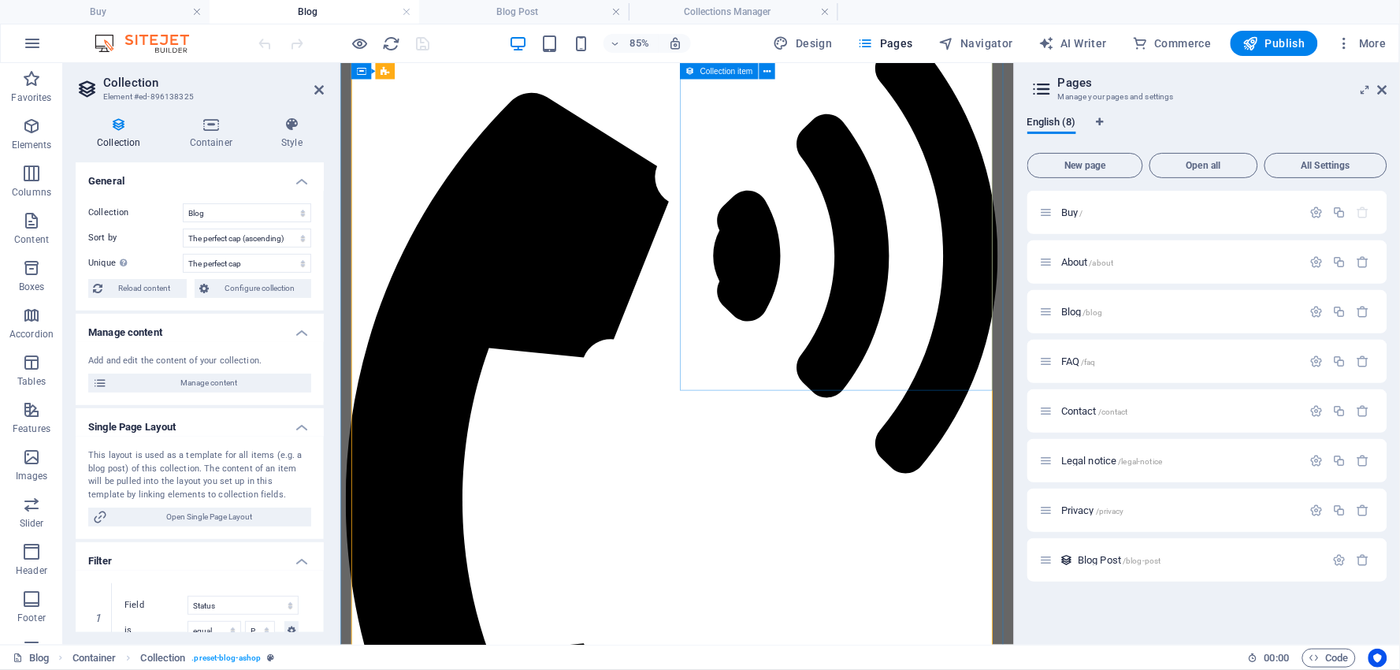
scroll to position [372, 0]
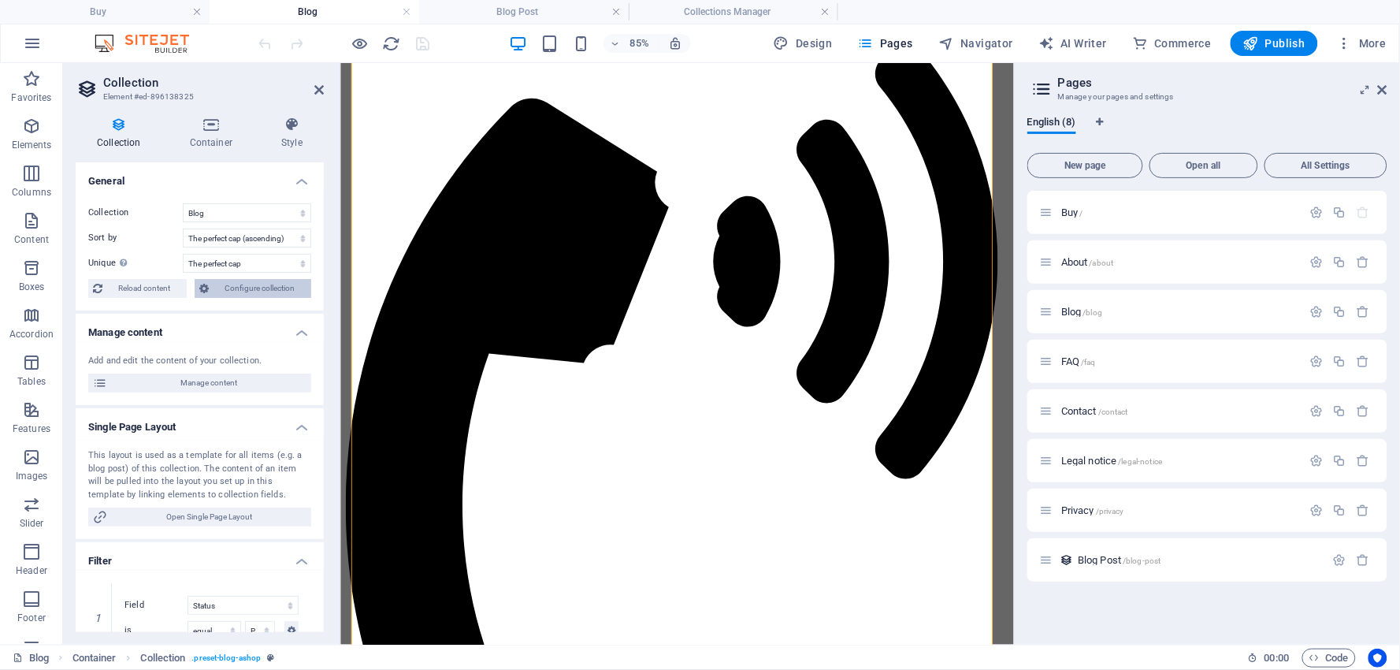
click at [266, 284] on span "Configure collection" at bounding box center [259, 288] width 93 height 19
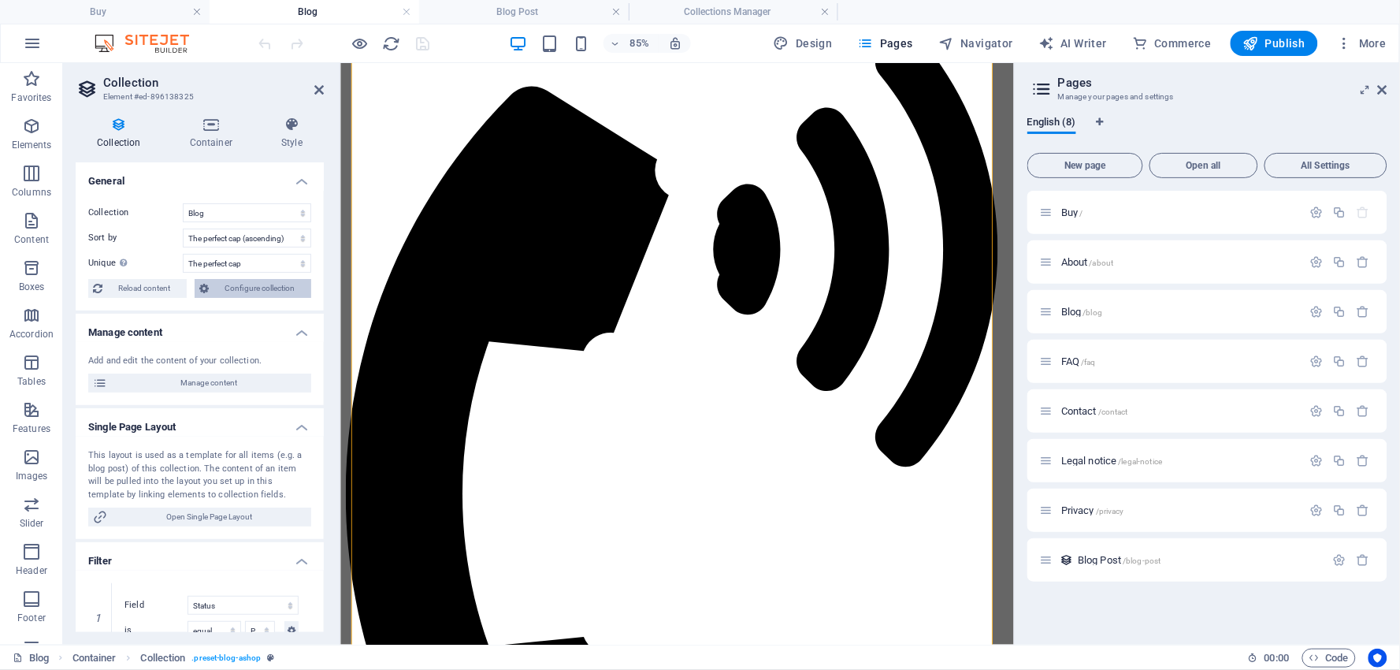
scroll to position [0, 0]
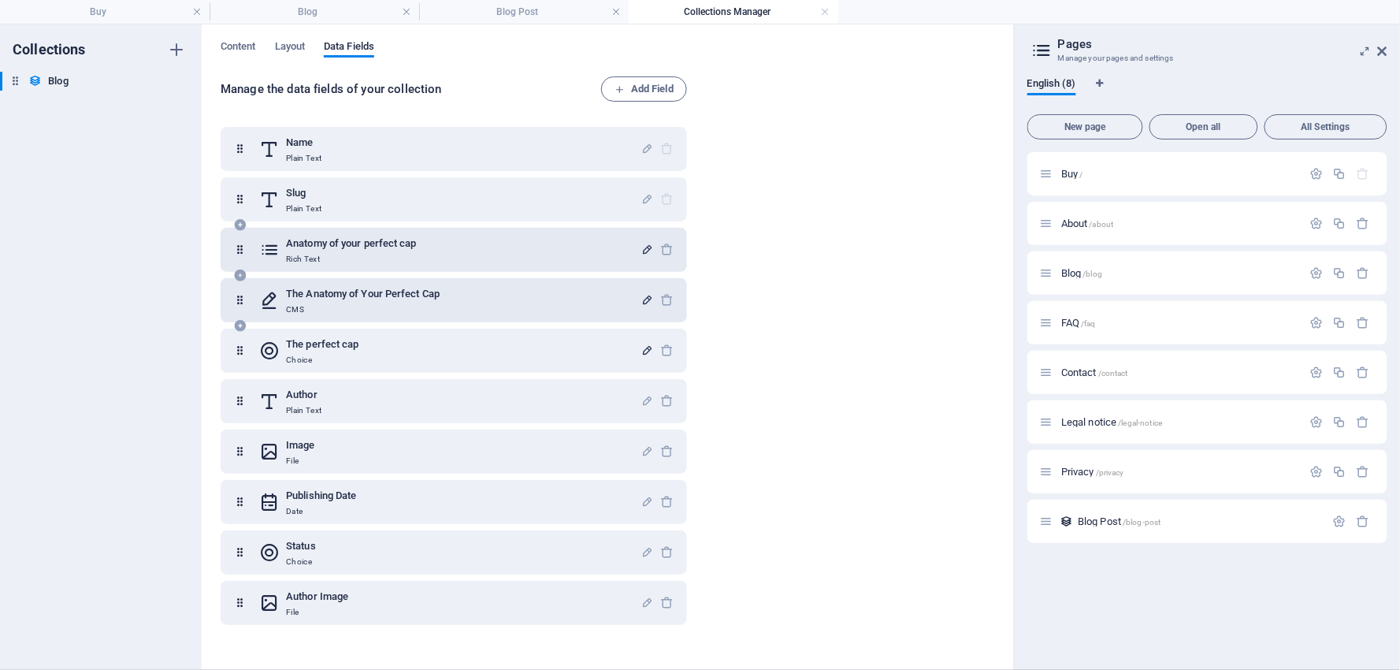
click at [358, 250] on h6 "Anatomy of your perfect cap" at bounding box center [351, 243] width 131 height 19
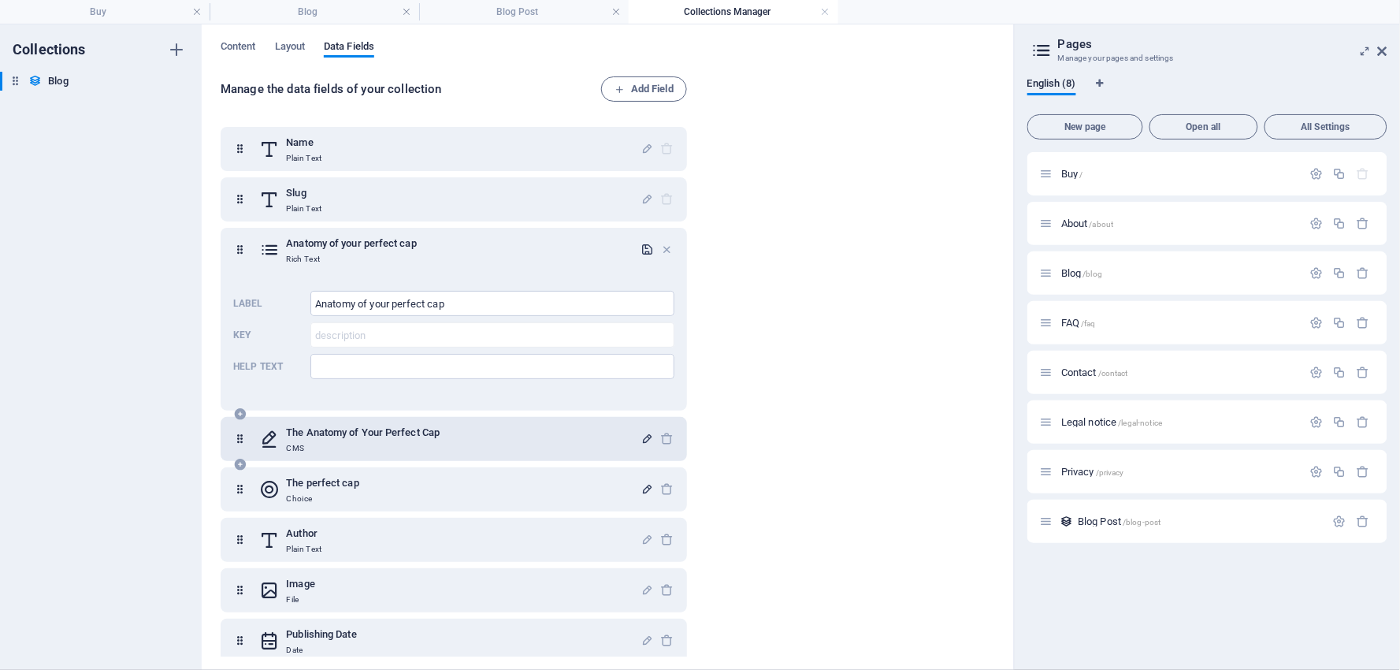
click at [366, 486] on div "The perfect cap Choice" at bounding box center [449, 489] width 381 height 32
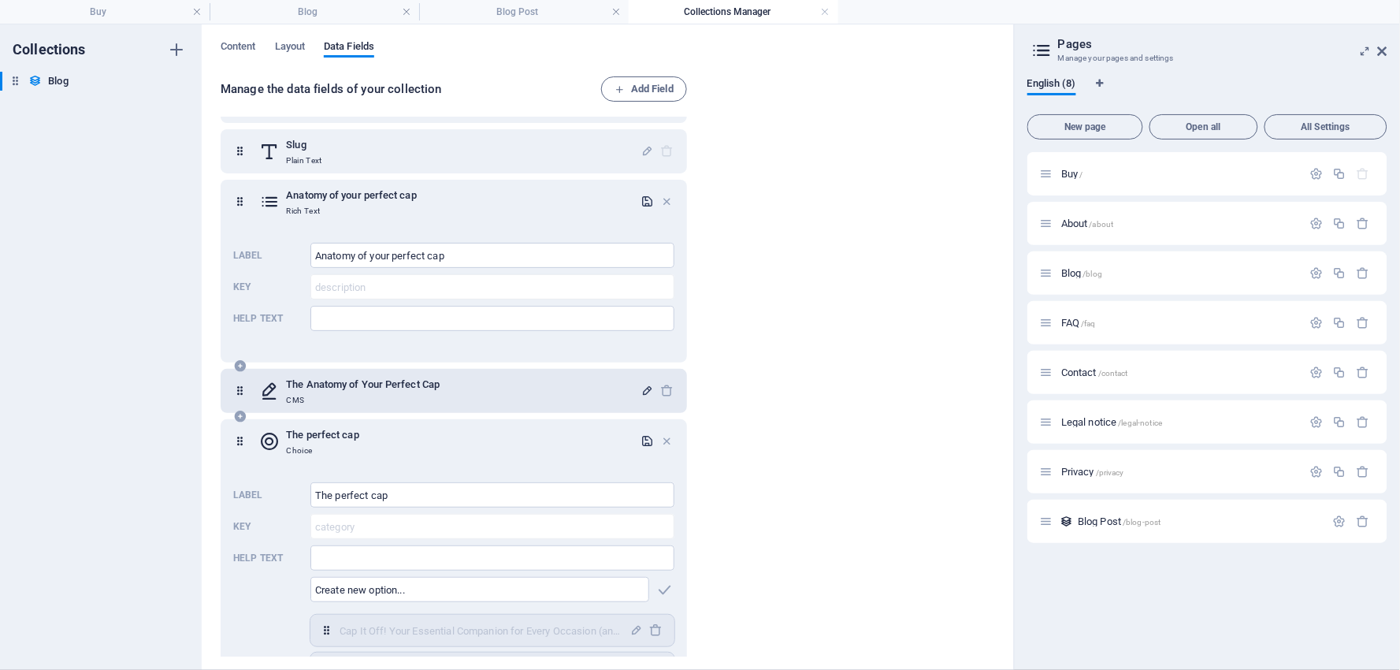
scroll to position [175, 0]
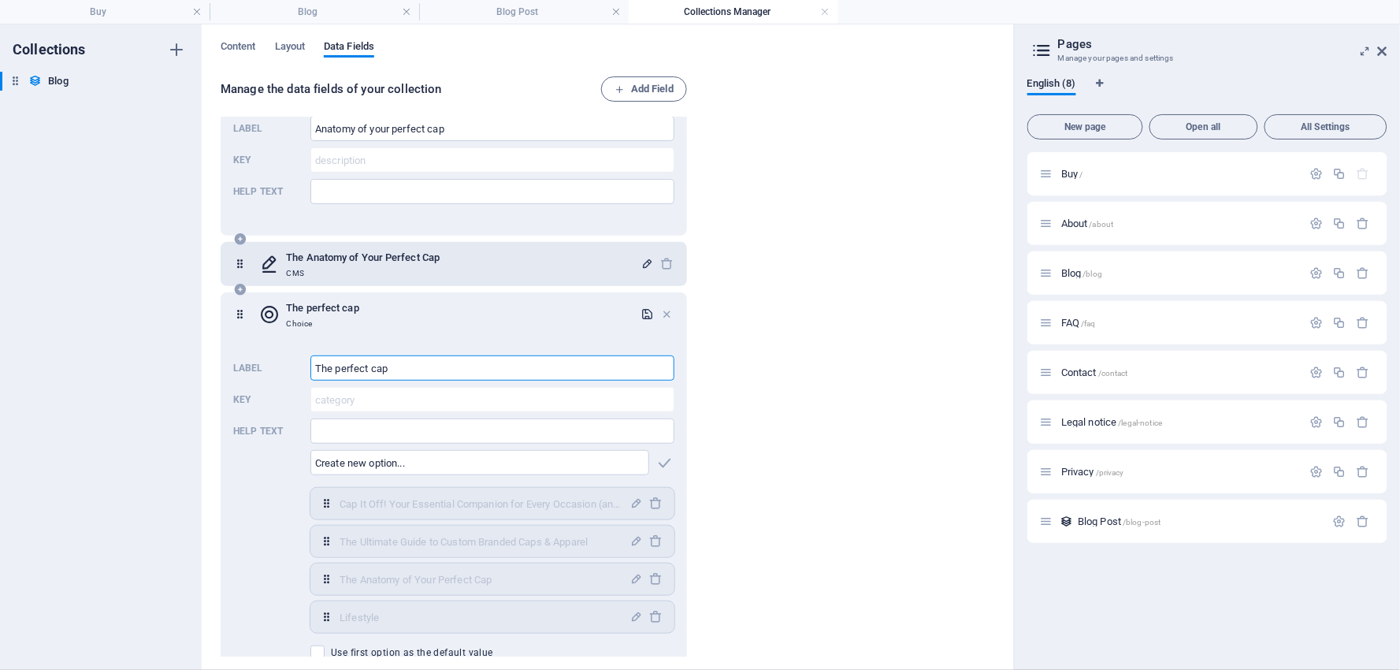
drag, startPoint x: 398, startPoint y: 365, endPoint x: 291, endPoint y: 365, distance: 106.3
click at [291, 365] on div "Label The perfect cap ​ Key category ​ Help text ​ ​ Cap It Off! Your Essential…" at bounding box center [453, 507] width 441 height 317
type input "Essential companion for every occasion"
click at [633, 503] on icon "button" at bounding box center [636, 502] width 13 height 13
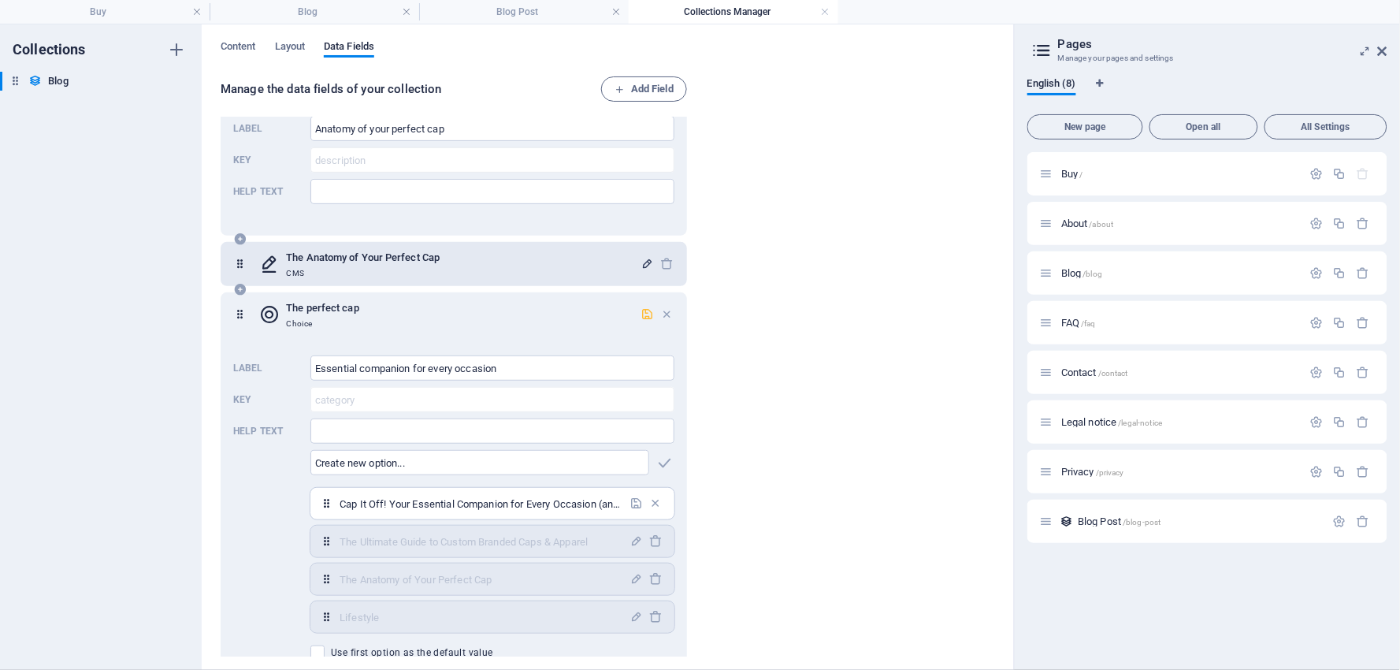
click at [643, 310] on icon "button" at bounding box center [646, 313] width 13 height 13
click at [641, 260] on icon "button" at bounding box center [646, 263] width 13 height 13
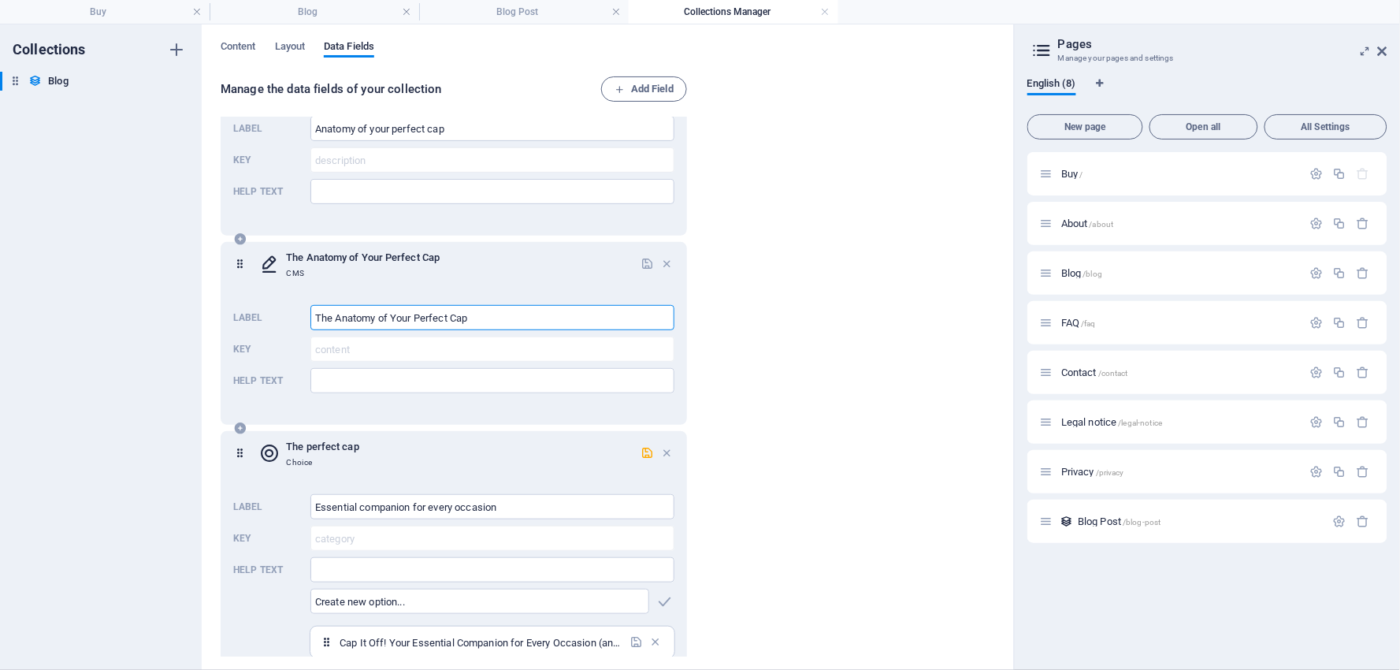
drag, startPoint x: 492, startPoint y: 315, endPoint x: 221, endPoint y: 300, distance: 271.4
click at [221, 300] on div "The Anatomy of Your Perfect Cap CMS Label The Anatomy of Your Perfect Cap ​ Key…" at bounding box center [454, 333] width 466 height 183
type input "Cap it off!"
click at [646, 261] on icon "button" at bounding box center [646, 263] width 13 height 13
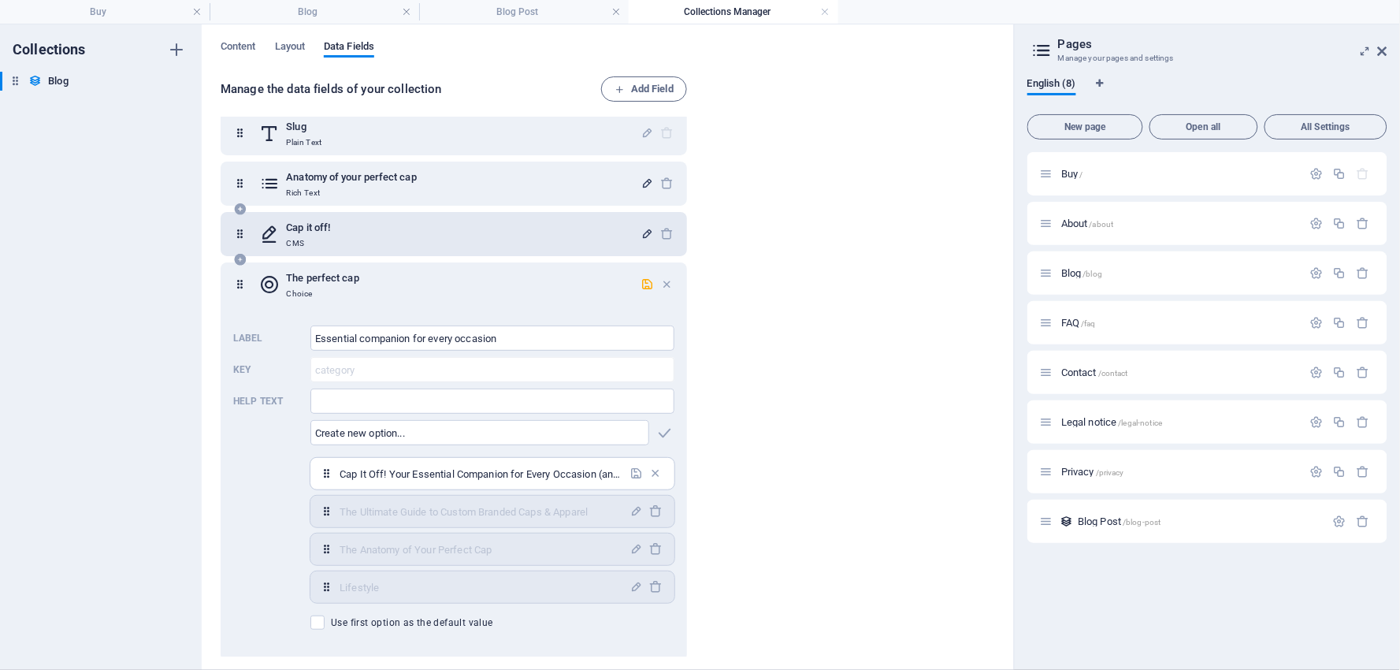
scroll to position [65, 0]
click at [644, 282] on icon "button" at bounding box center [646, 284] width 13 height 13
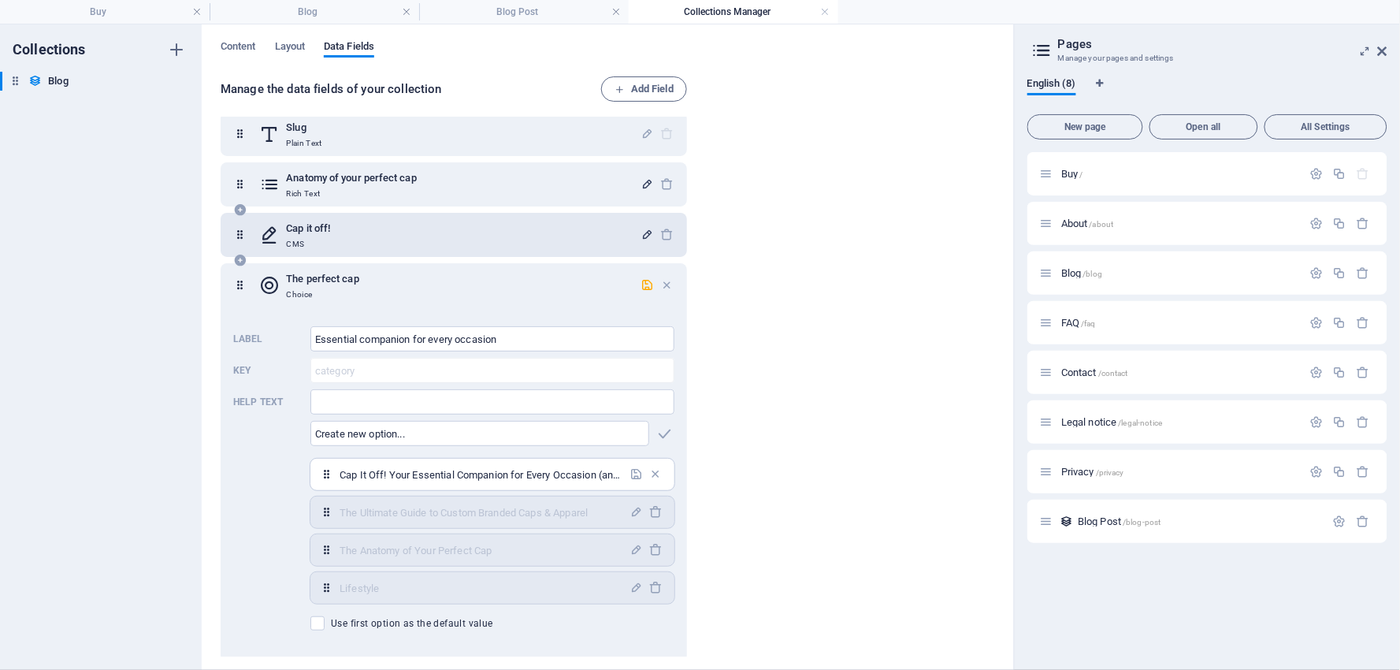
click at [644, 180] on icon "button" at bounding box center [646, 183] width 13 height 13
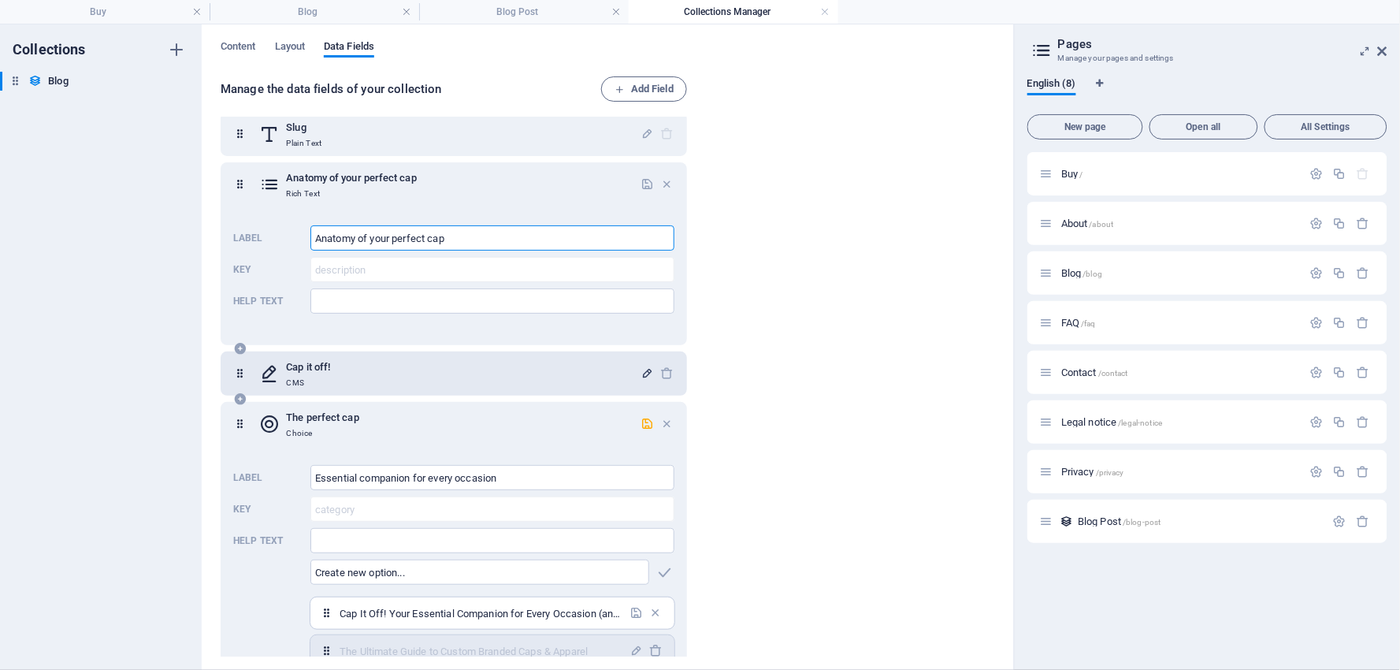
drag, startPoint x: 461, startPoint y: 234, endPoint x: 289, endPoint y: 232, distance: 171.7
click at [289, 232] on div "Label Anatomy of your perfect cap ​ Key description ​ Help text ​" at bounding box center [453, 269] width 441 height 101
type input "Essential companion for every occasioin"
click at [642, 177] on icon "button" at bounding box center [646, 183] width 13 height 13
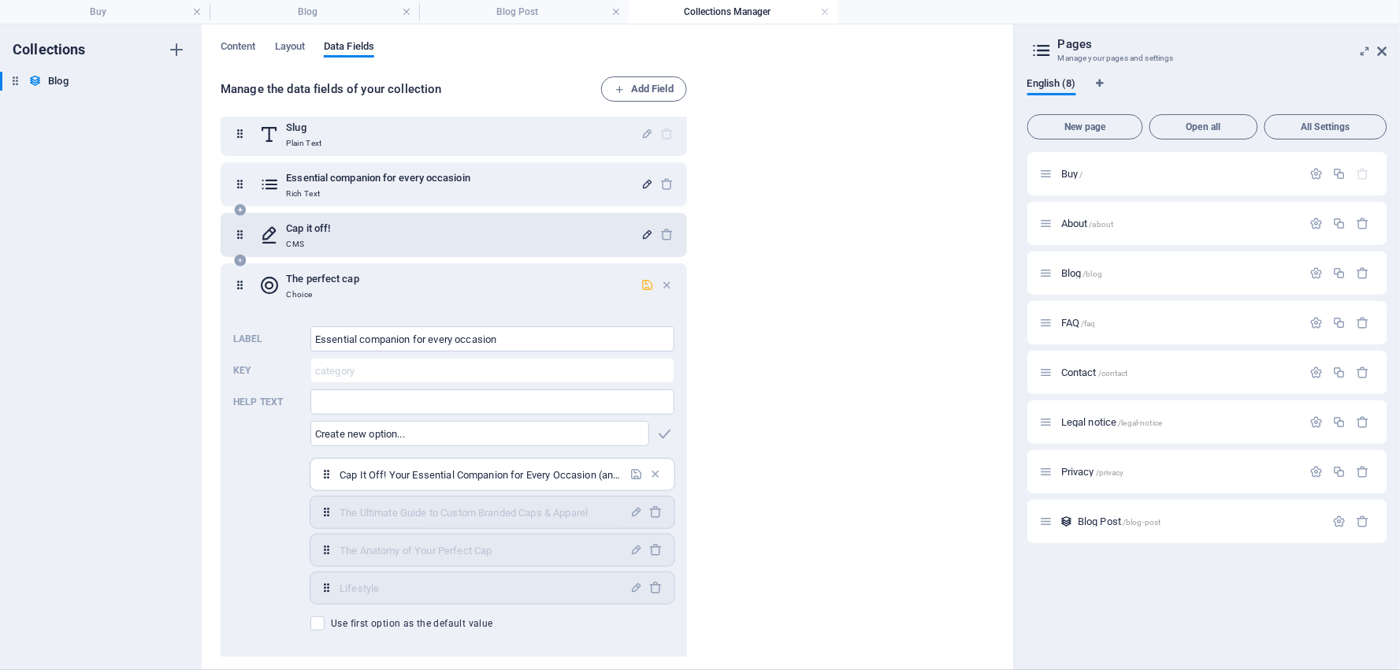
click at [643, 284] on icon "button" at bounding box center [646, 284] width 13 height 13
click at [648, 287] on icon "button" at bounding box center [646, 284] width 13 height 13
click at [337, 277] on h6 "The perfect cap" at bounding box center [322, 278] width 72 height 19
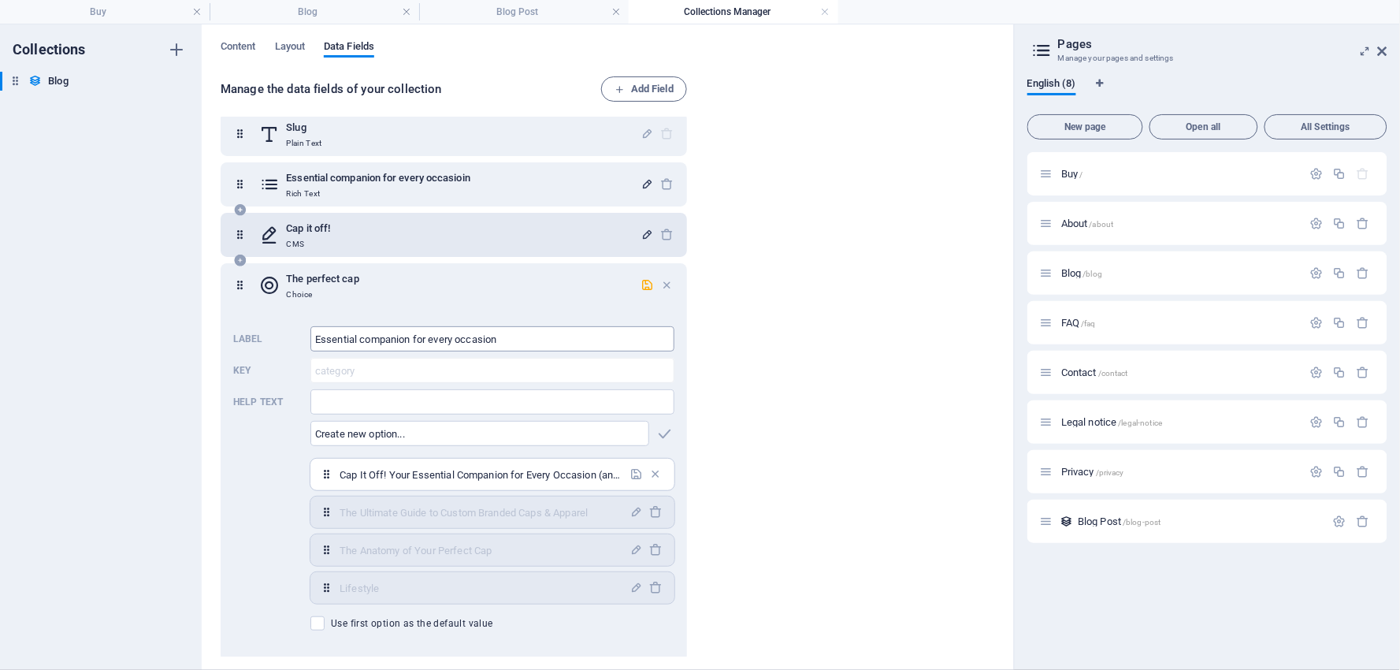
click at [518, 340] on input "Essential companion for every occasion" at bounding box center [492, 338] width 364 height 25
drag, startPoint x: 518, startPoint y: 340, endPoint x: 270, endPoint y: 332, distance: 247.5
click at [270, 332] on div "Label Essential companion for every occasion ​ Key category ​ Help text ​ ​ Cap…" at bounding box center [453, 478] width 441 height 317
click at [648, 282] on icon "button" at bounding box center [646, 284] width 13 height 13
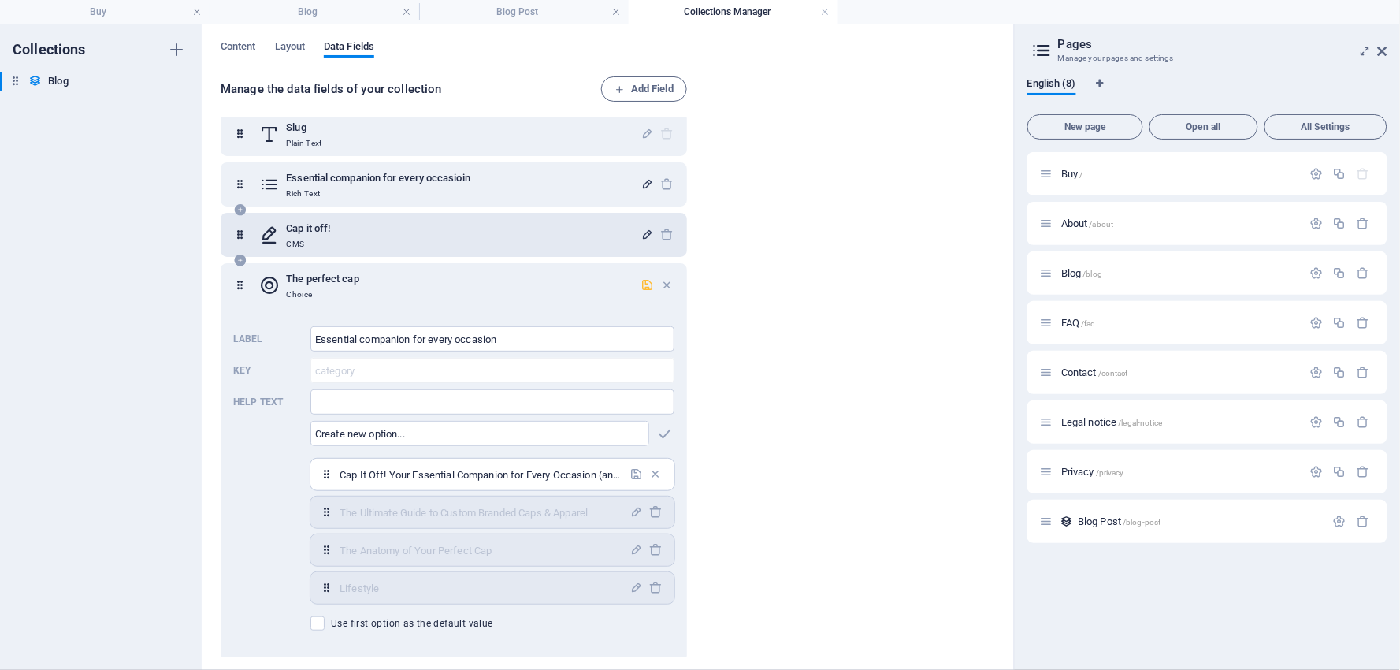
click at [648, 282] on icon "button" at bounding box center [646, 284] width 13 height 13
click at [644, 232] on icon "button" at bounding box center [646, 234] width 13 height 13
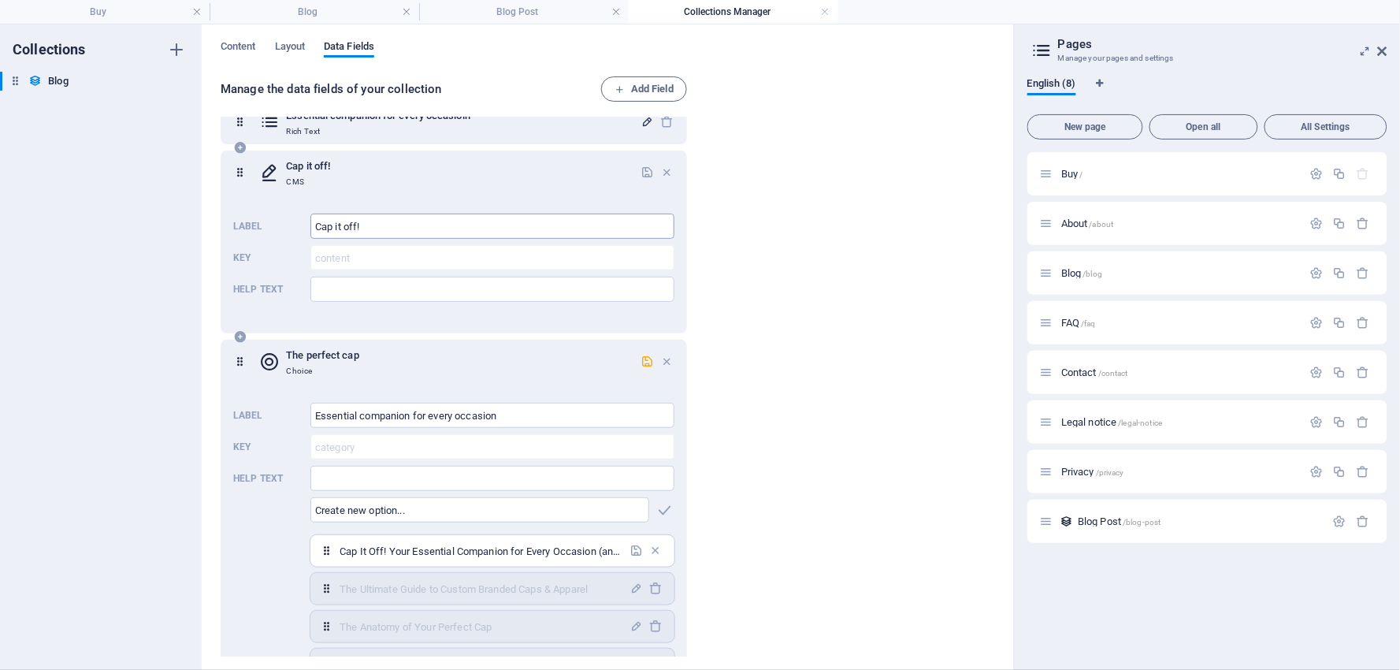
scroll to position [153, 0]
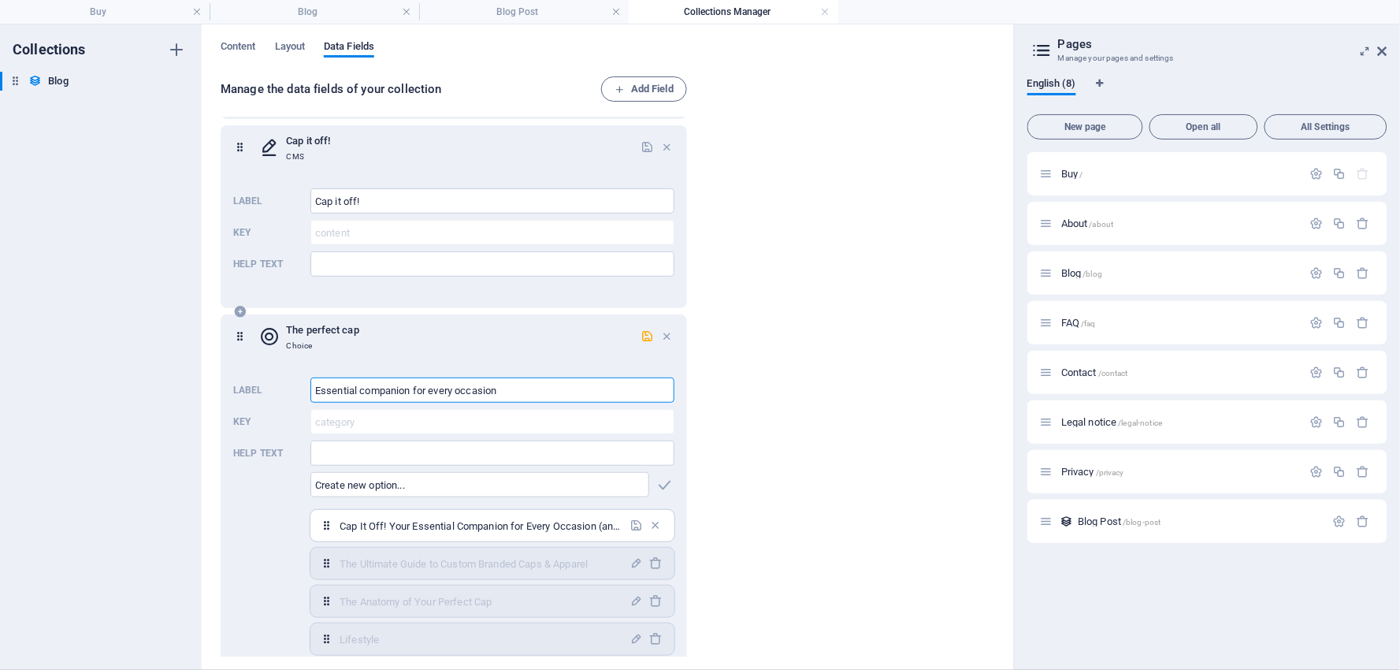
click at [523, 387] on input "Essential companion for every occasion" at bounding box center [492, 389] width 364 height 25
drag, startPoint x: 520, startPoint y: 390, endPoint x: 303, endPoint y: 394, distance: 216.7
click at [300, 390] on div "Label Essential companion for every occasion ​ Key category ​ Help text ​ ​ Cap…" at bounding box center [453, 529] width 441 height 317
click at [641, 334] on icon "button" at bounding box center [646, 335] width 13 height 13
click at [345, 389] on input "Your Every occasion companion" at bounding box center [492, 389] width 364 height 25
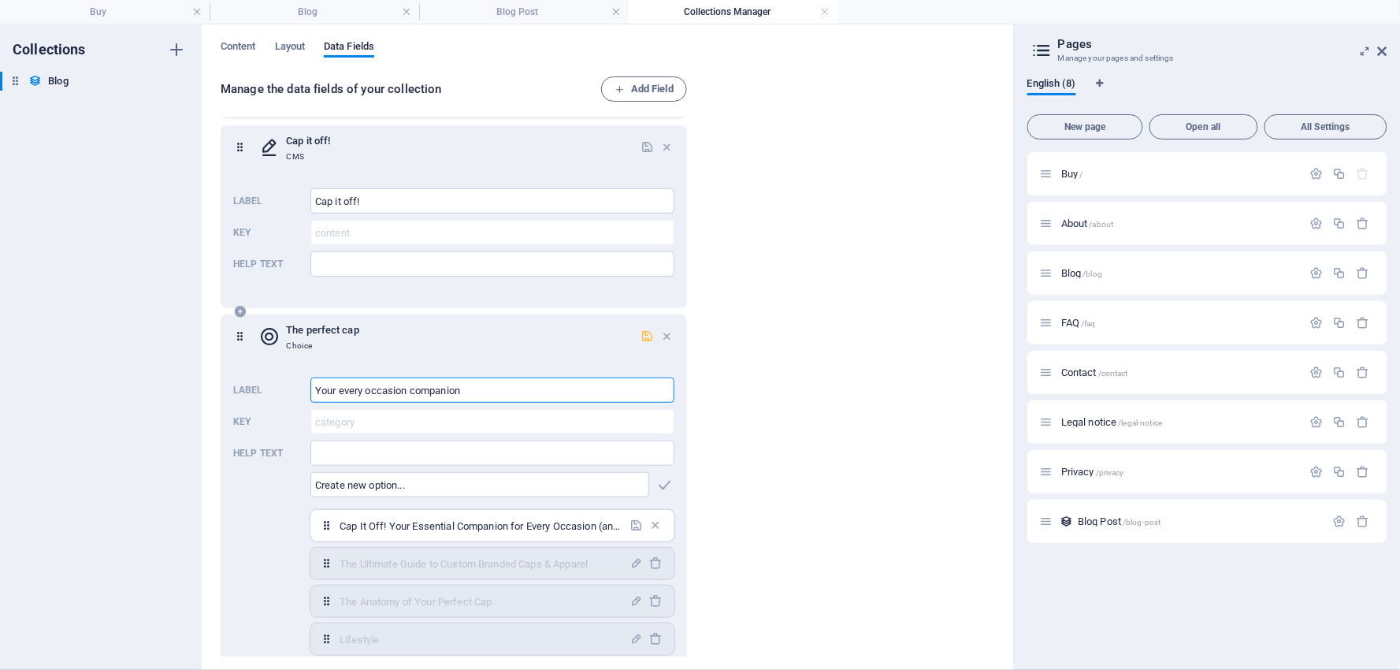
type input "Your every occasion companion"
click at [648, 332] on icon "button" at bounding box center [646, 335] width 13 height 13
click at [635, 521] on icon "button" at bounding box center [636, 524] width 13 height 13
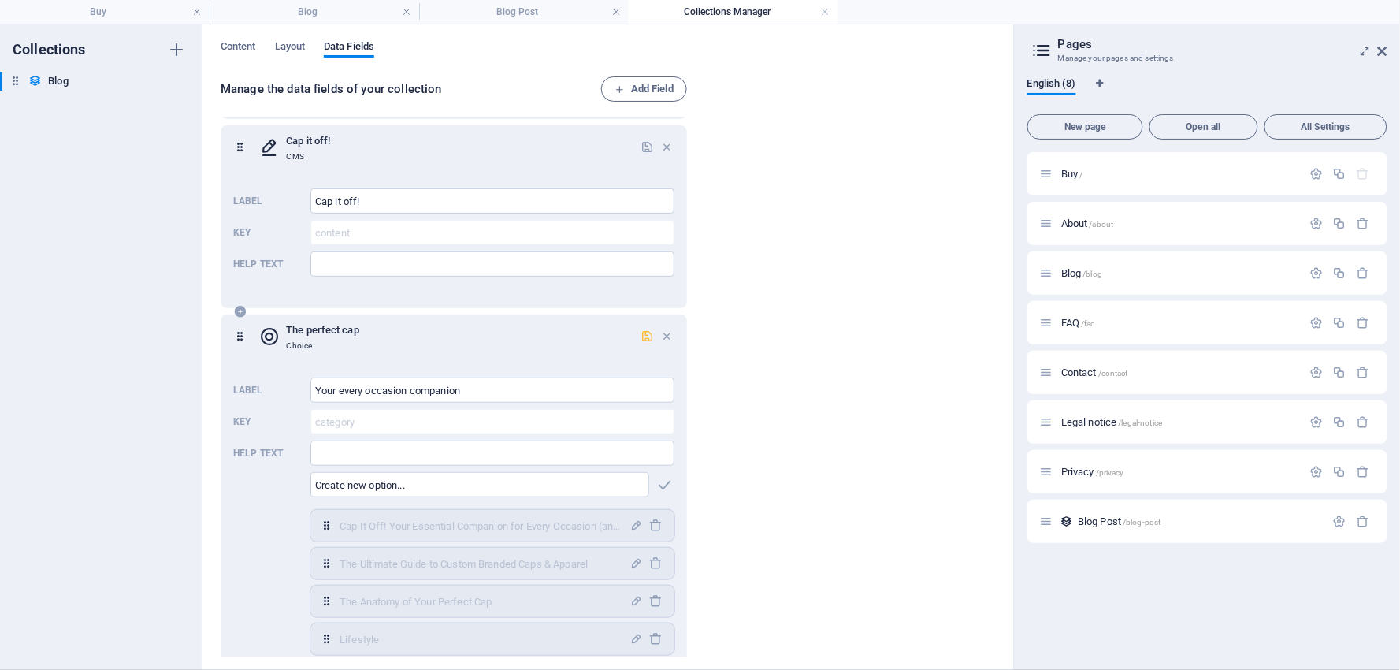
click at [642, 331] on icon "button" at bounding box center [646, 335] width 13 height 13
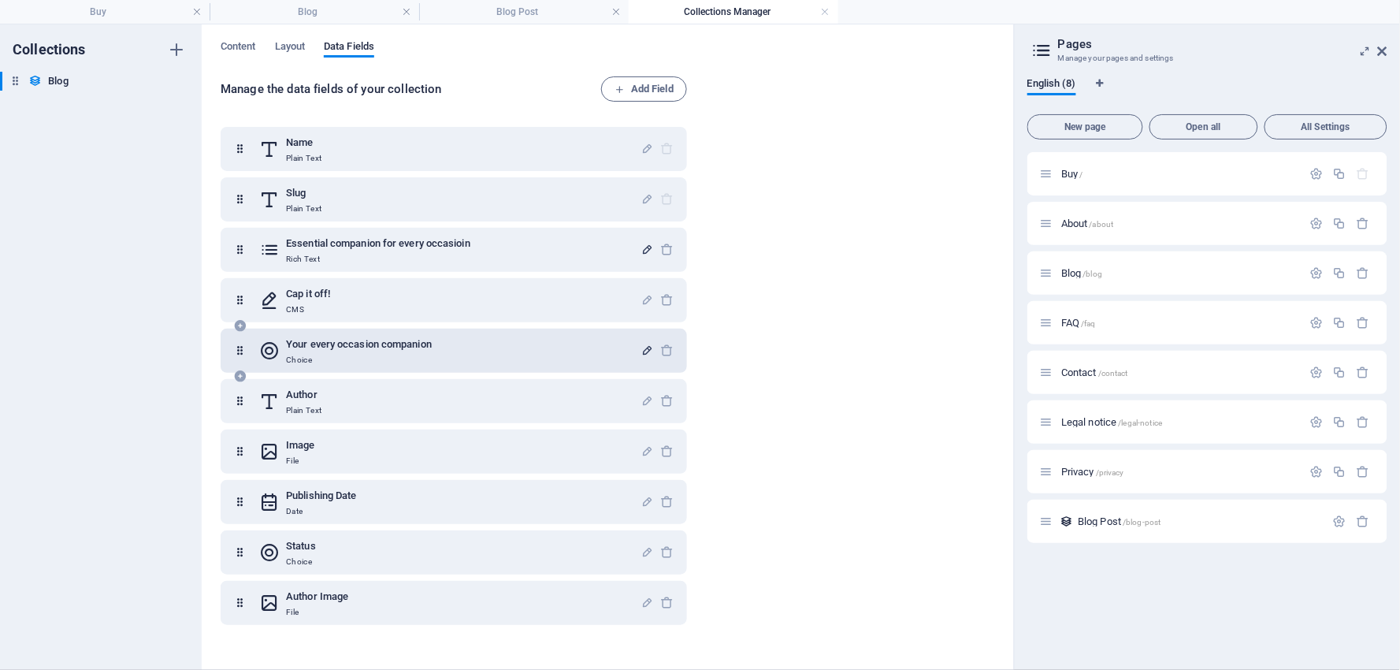
scroll to position [0, 0]
click at [555, 10] on h4 "Blog Post" at bounding box center [524, 11] width 210 height 17
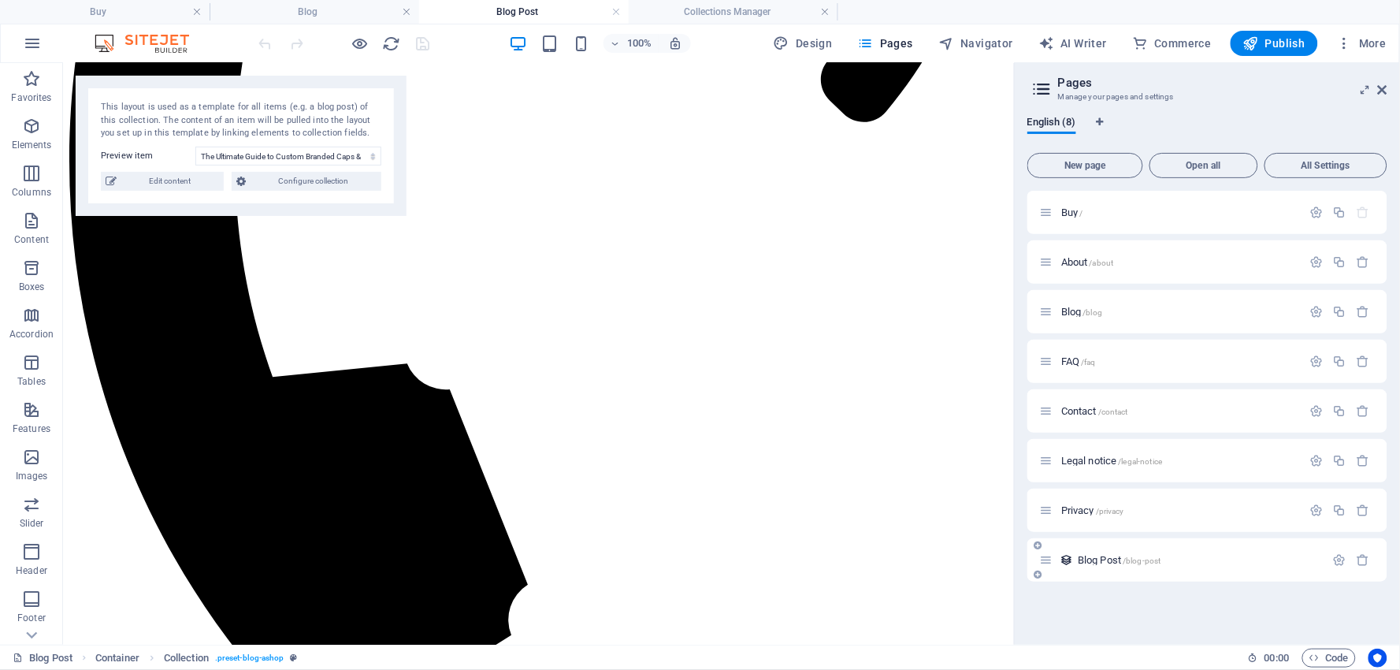
click at [0, 0] on div "Blog Post /blog-post" at bounding box center [0, 0] width 0 height 0
click at [1093, 560] on span "Blog Post /blog-post" at bounding box center [1120, 560] width 84 height 12
click at [0, 0] on span "Blog /blog" at bounding box center [0, 0] width 0 height 0
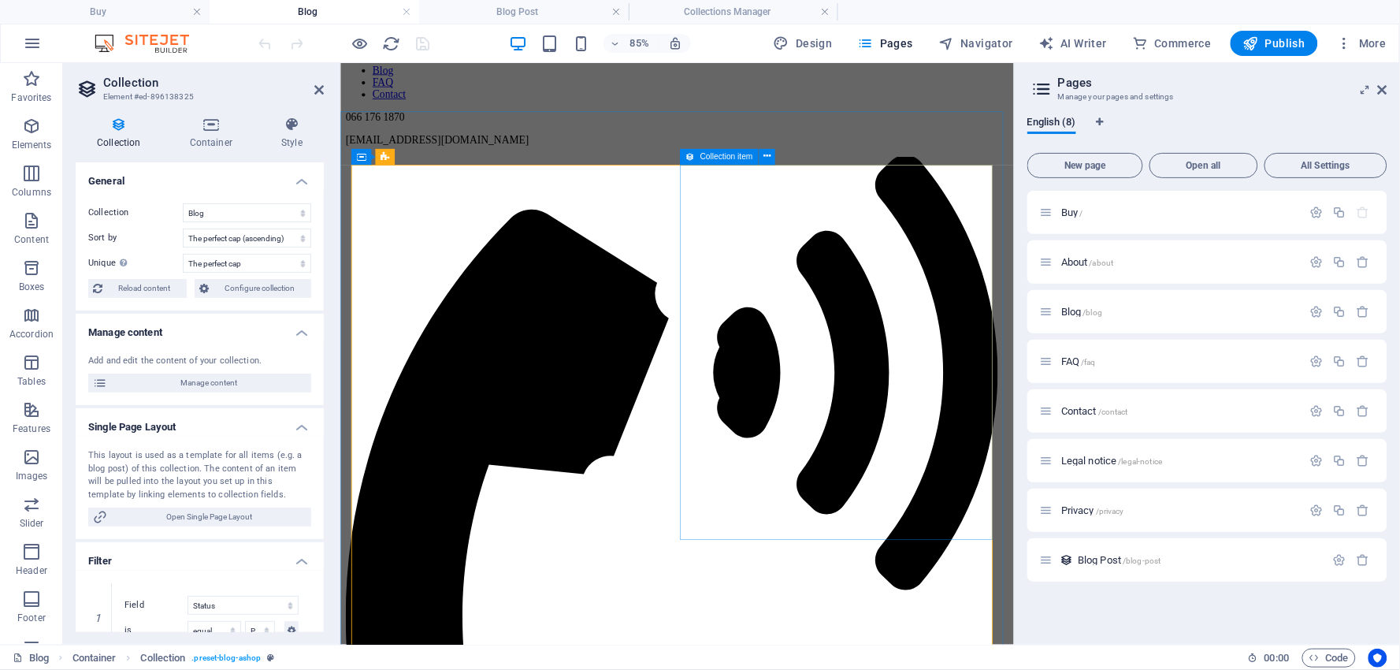
scroll to position [197, 0]
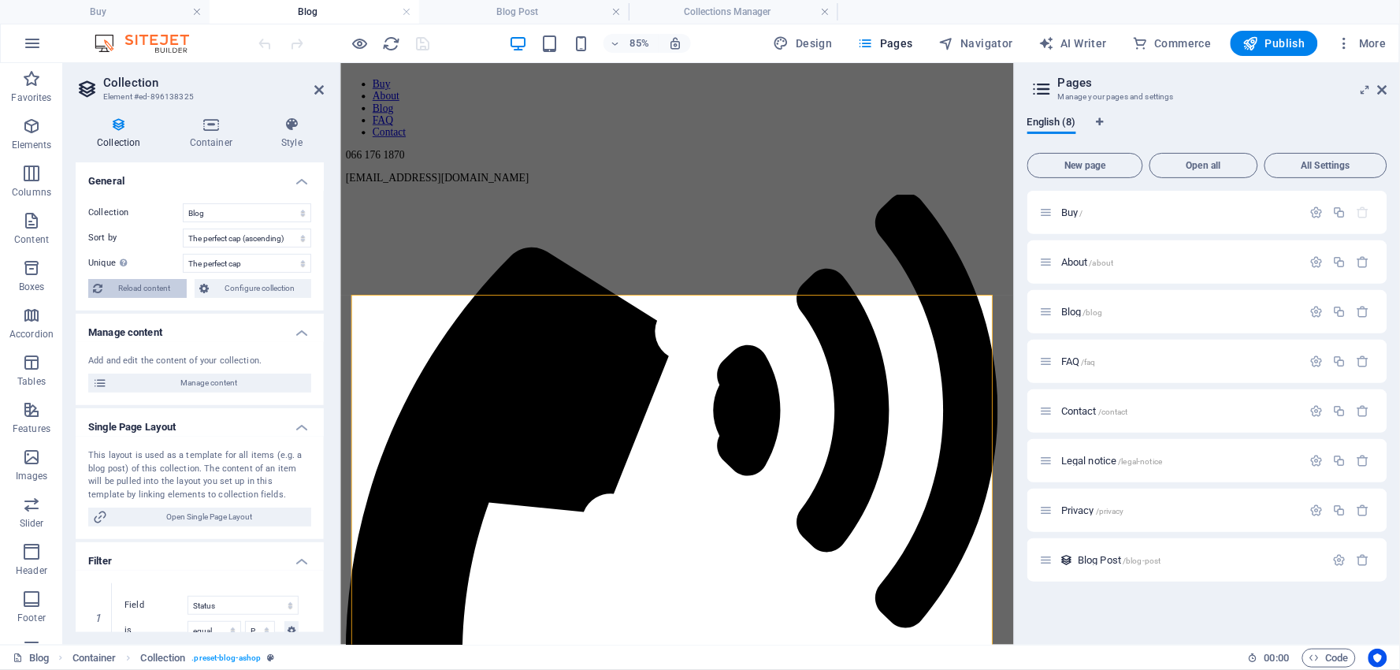
click at [132, 281] on span "Reload content" at bounding box center [144, 288] width 75 height 19
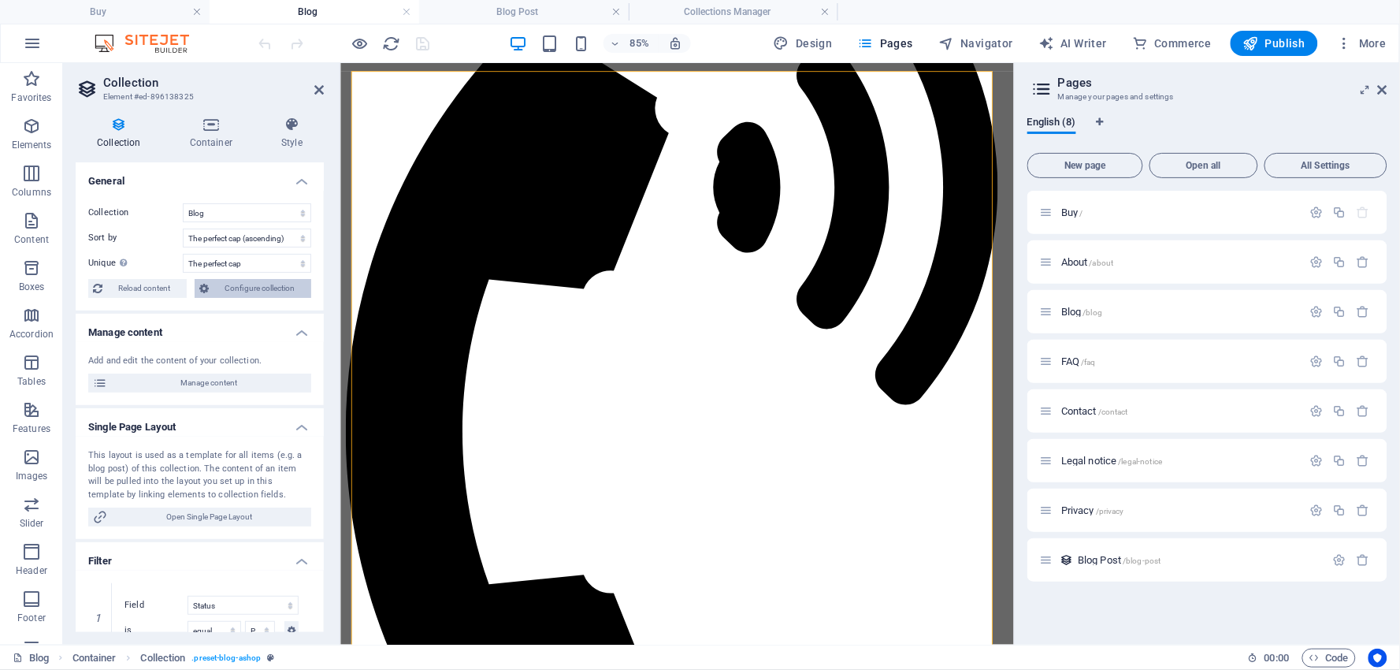
select select "columns.category_ASC"
select select "columns.category"
select select "columns.status"
select select "columns.publishing_date"
select select "past"
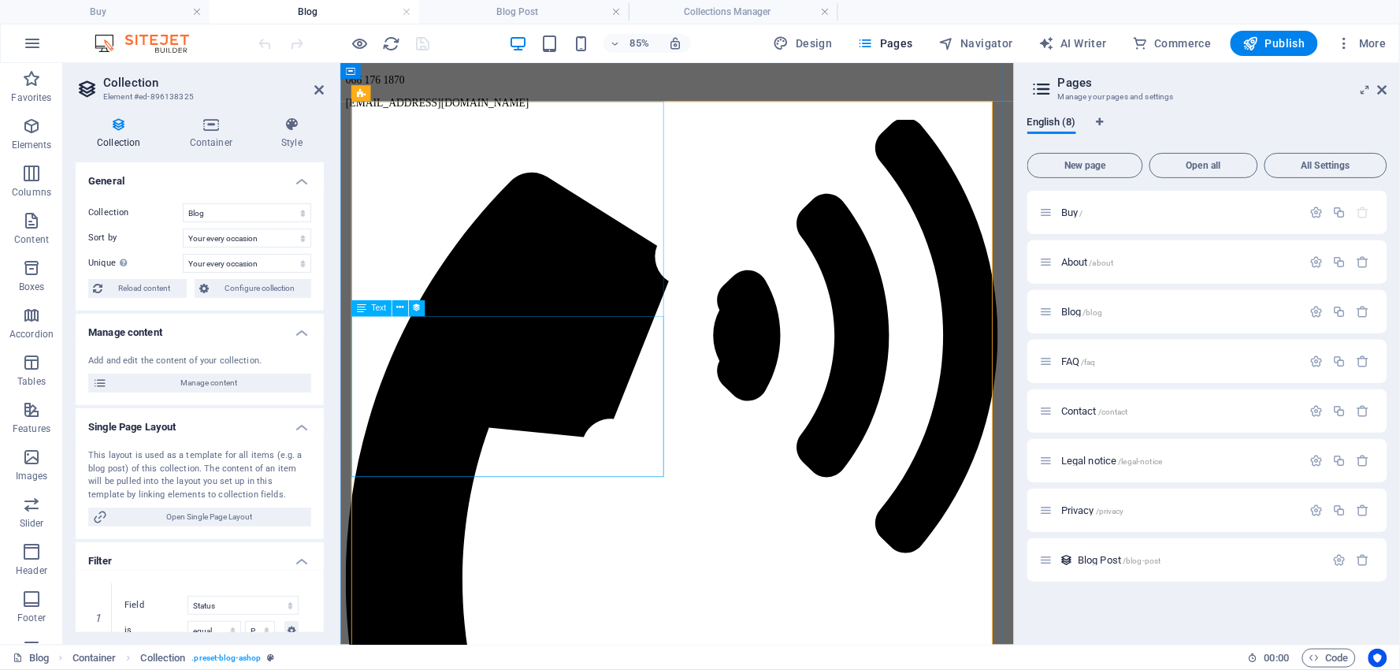
scroll to position [197, 0]
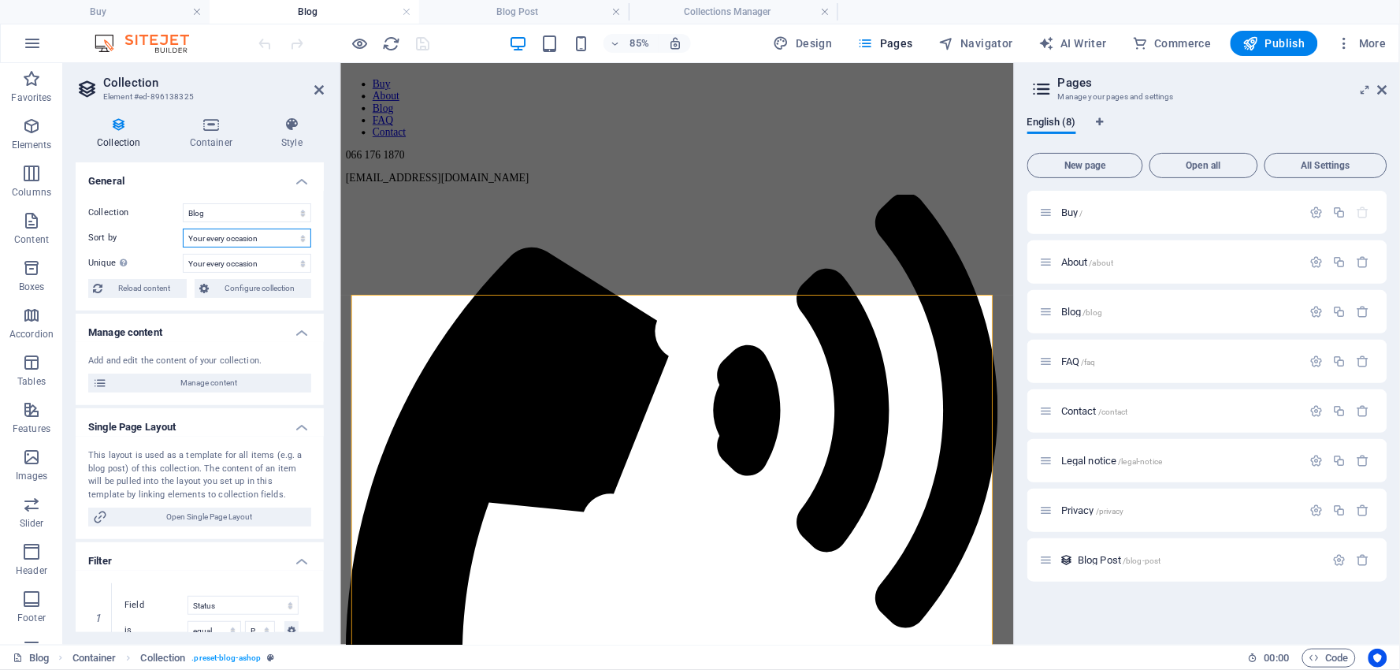
click at [287, 239] on select "Created at (ascending) Created at (descending) Updated at (ascending) Updated a…" at bounding box center [247, 237] width 128 height 19
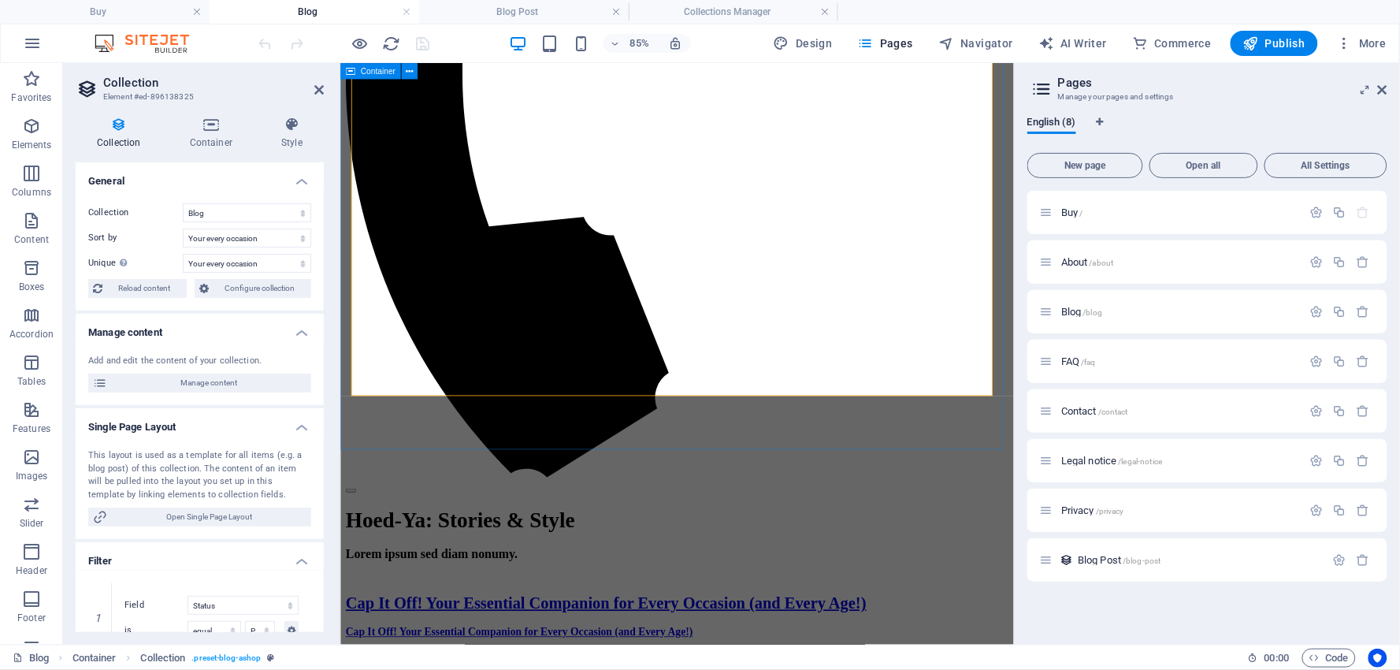
scroll to position [896, 0]
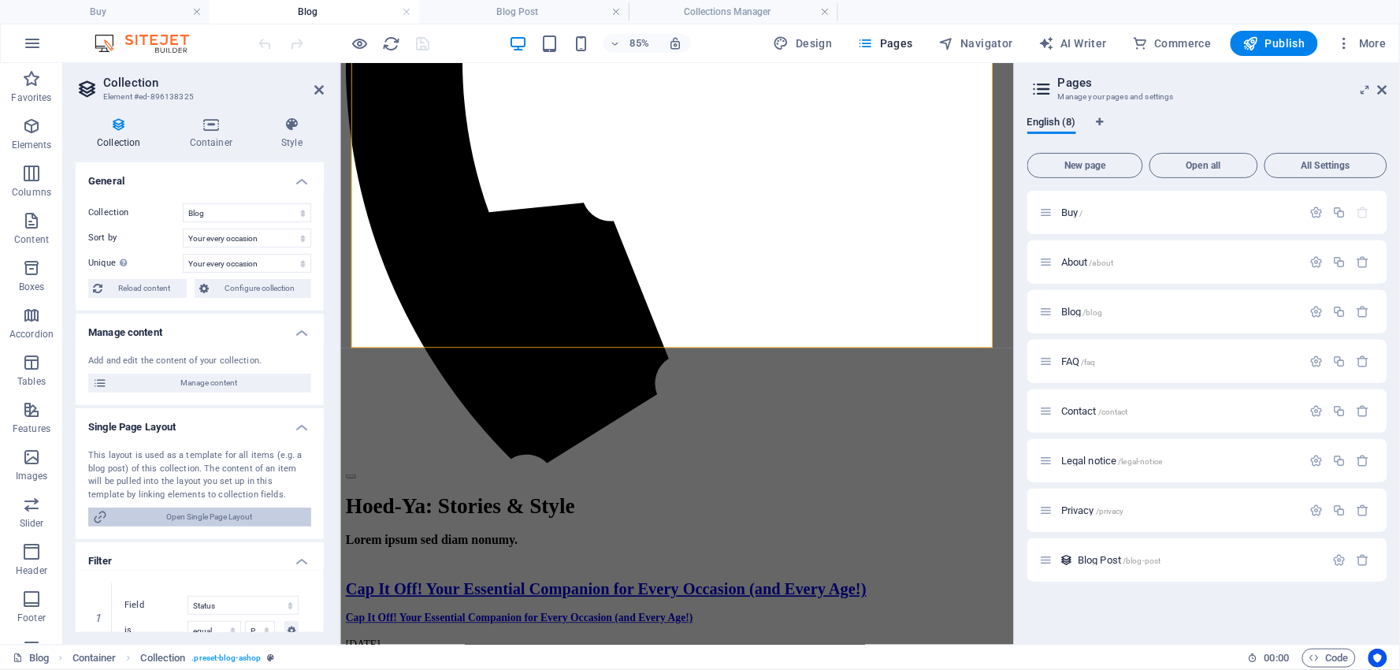
click at [208, 518] on span "Open Single Page Layout" at bounding box center [209, 516] width 195 height 19
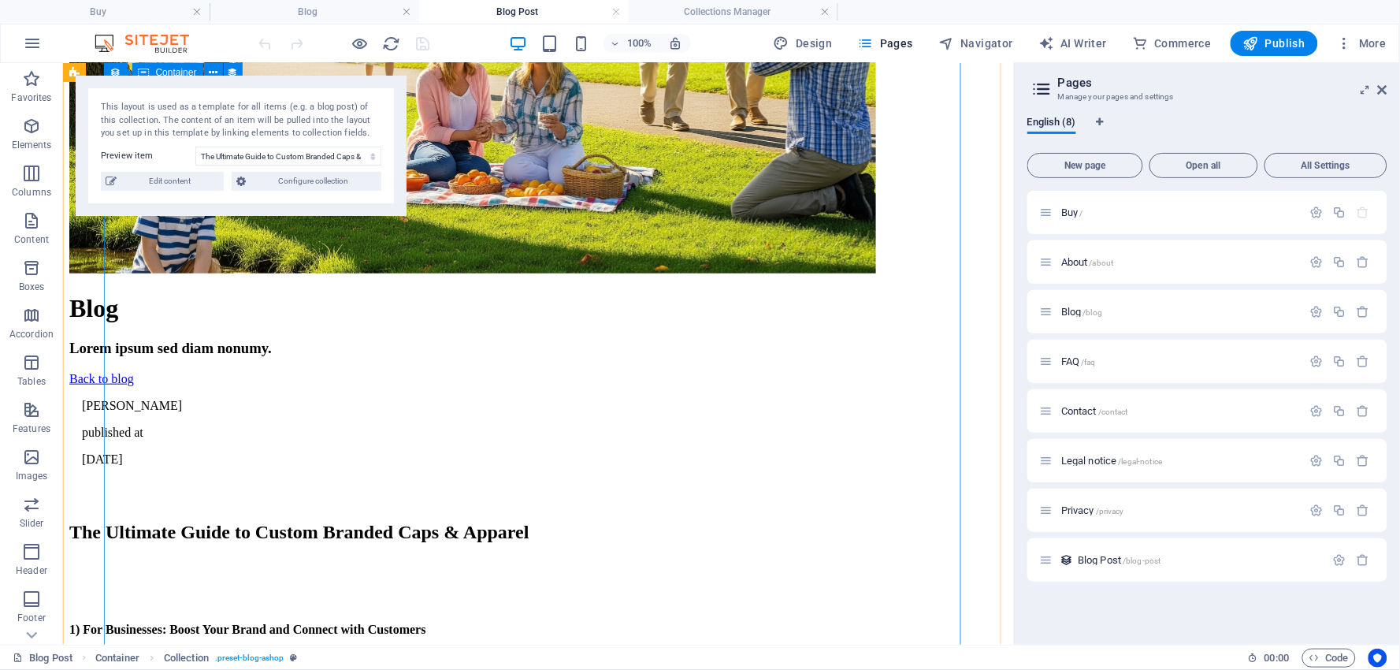
scroll to position [1690, 0]
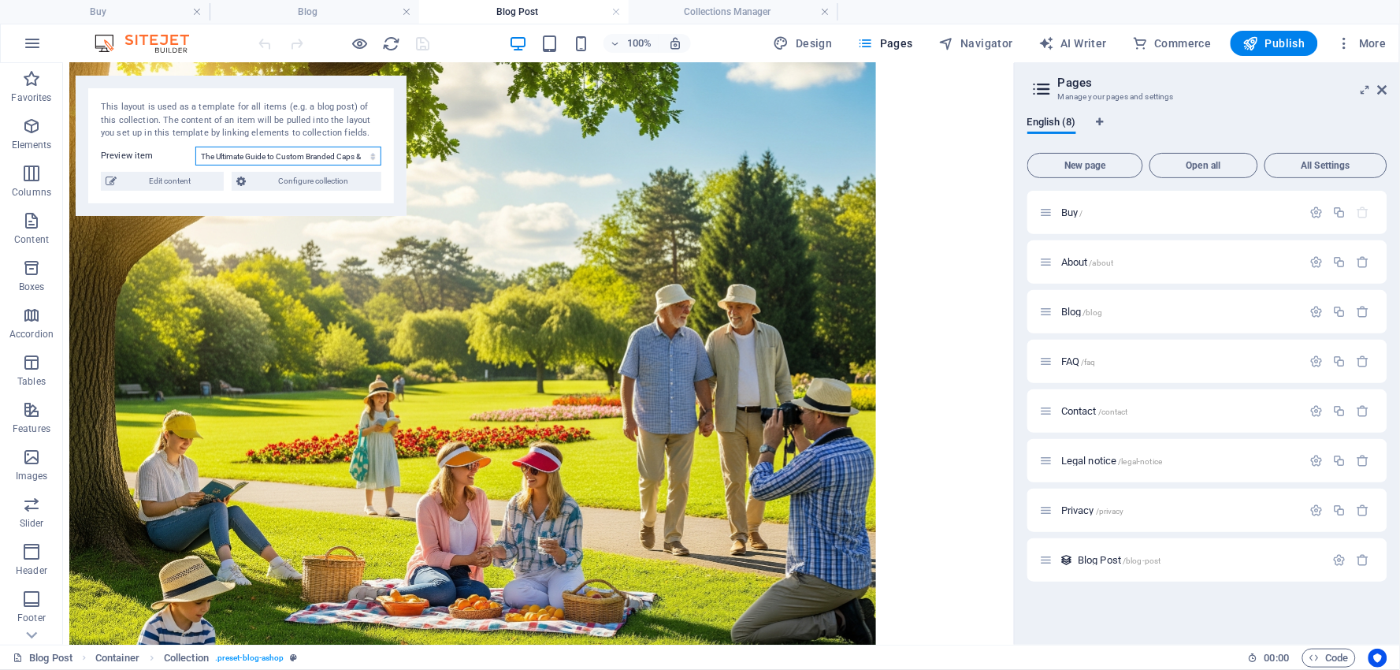
click at [0, 0] on select "The Ultimate Guide to Custom Branded Caps & Apparel Cap It Off! Why a Hat is Yo…" at bounding box center [0, 0] width 0 height 0
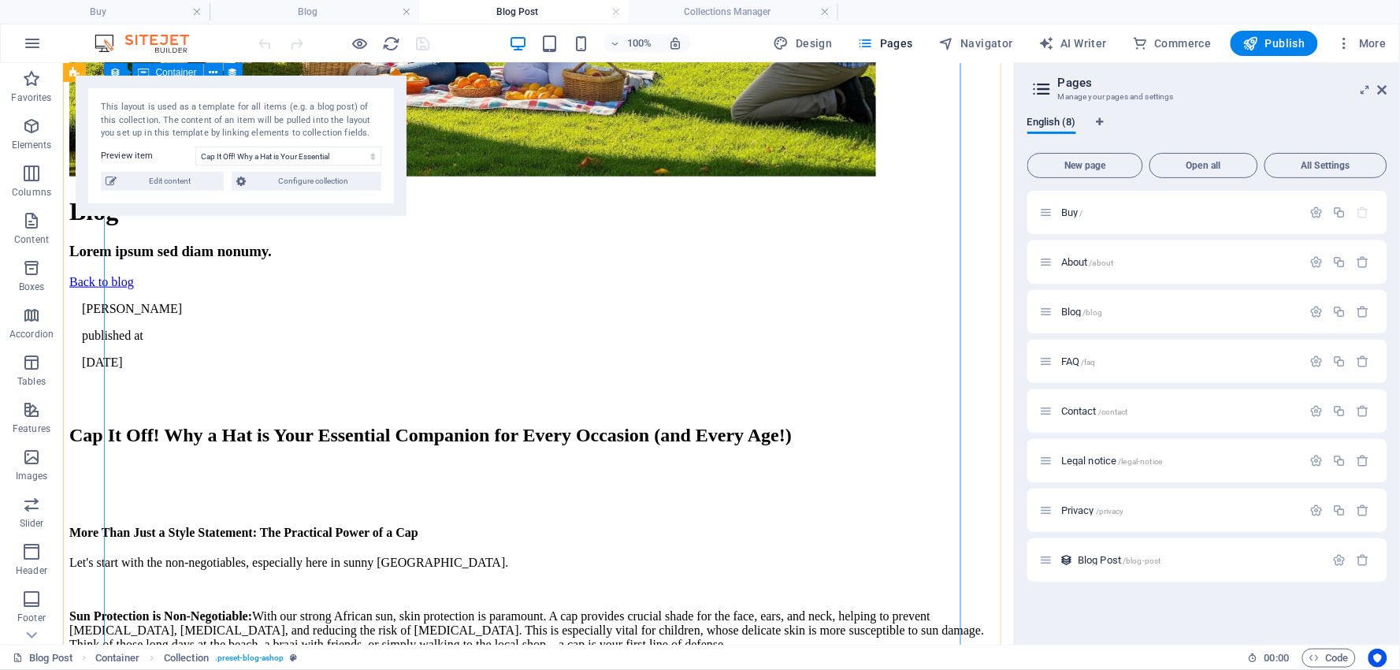
scroll to position [2216, 0]
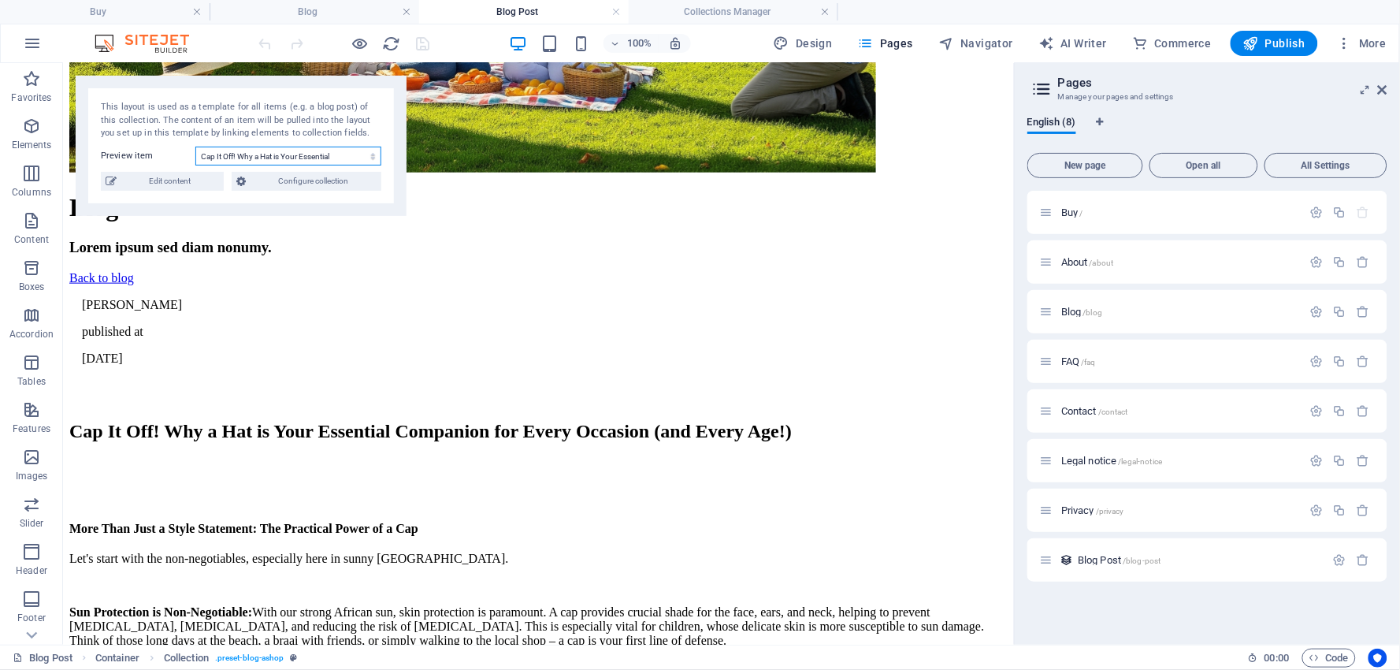
click at [0, 0] on select "The Ultimate Guide to Custom Branded Caps & Apparel Cap It Off! Why a Hat is Yo…" at bounding box center [0, 0] width 0 height 0
select select "68b5cc82ba23fa318d08eb98"
click at [0, 0] on select "The Ultimate Guide to Custom Branded Caps & Apparel Cap It Off! Why a Hat is Yo…" at bounding box center [0, 0] width 0 height 0
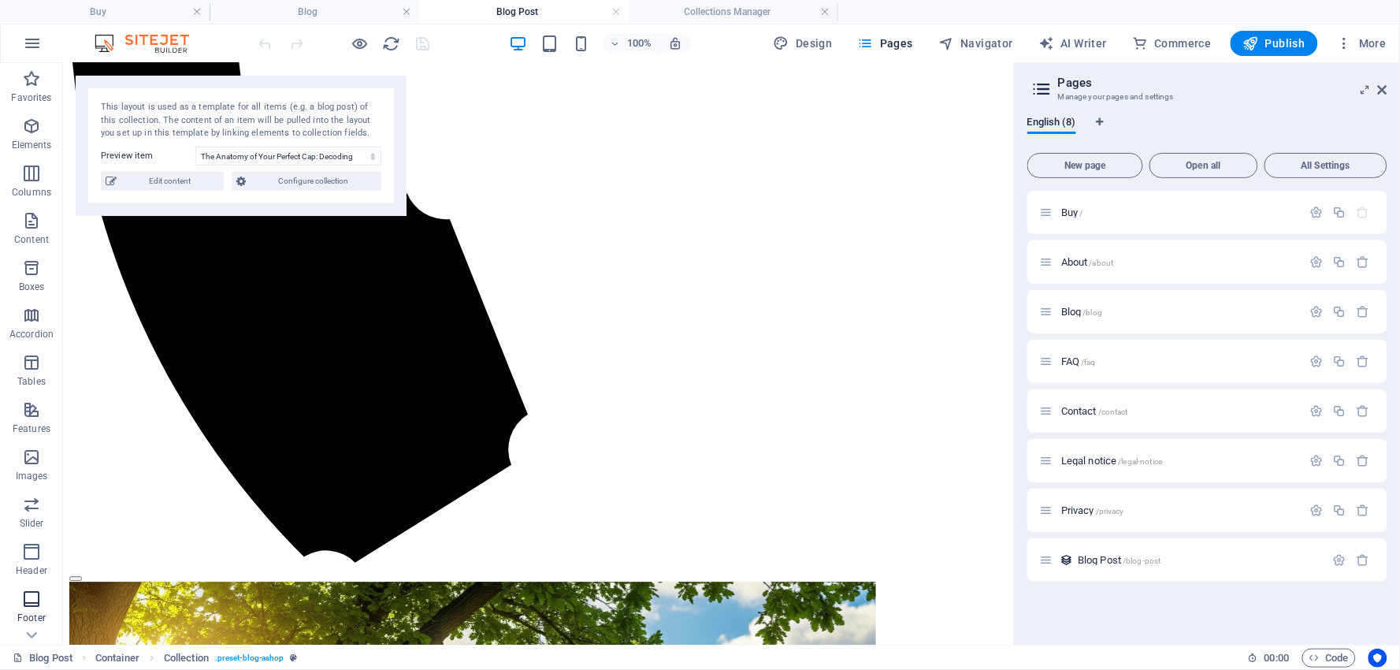
scroll to position [175, 0]
click at [0, 0] on icon "button" at bounding box center [0, 0] width 0 height 0
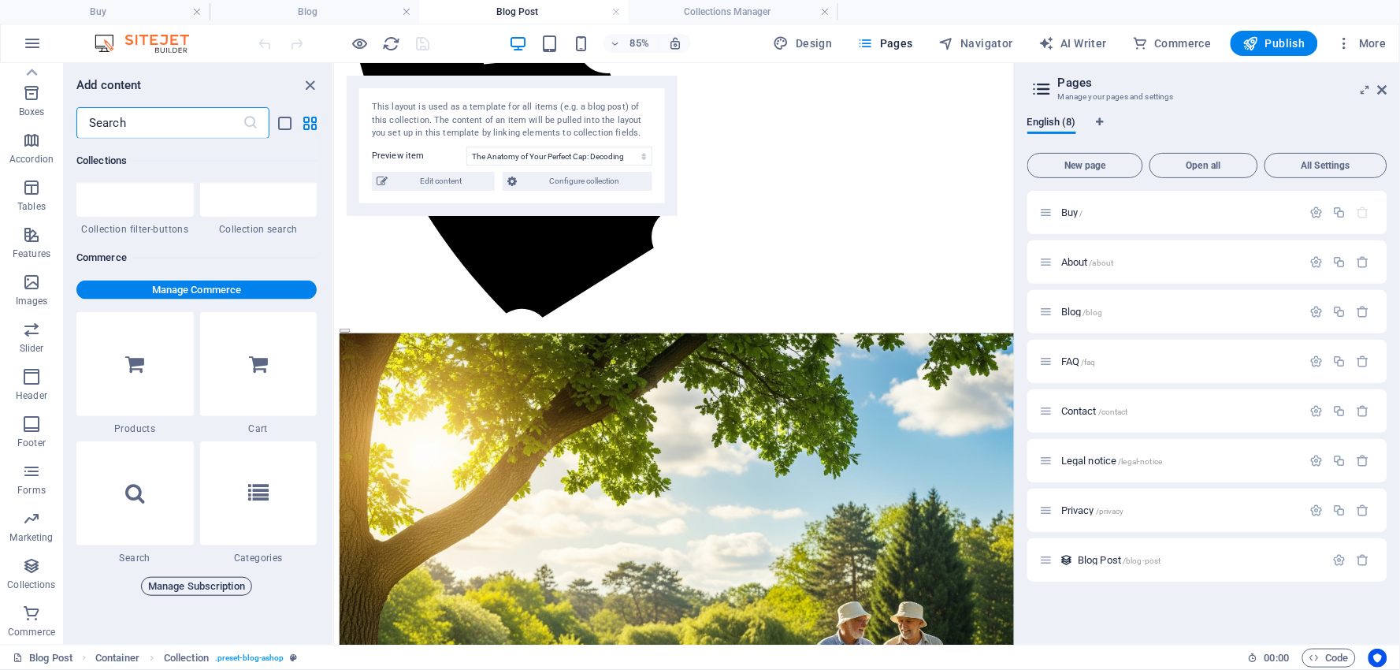
scroll to position [15177, 0]
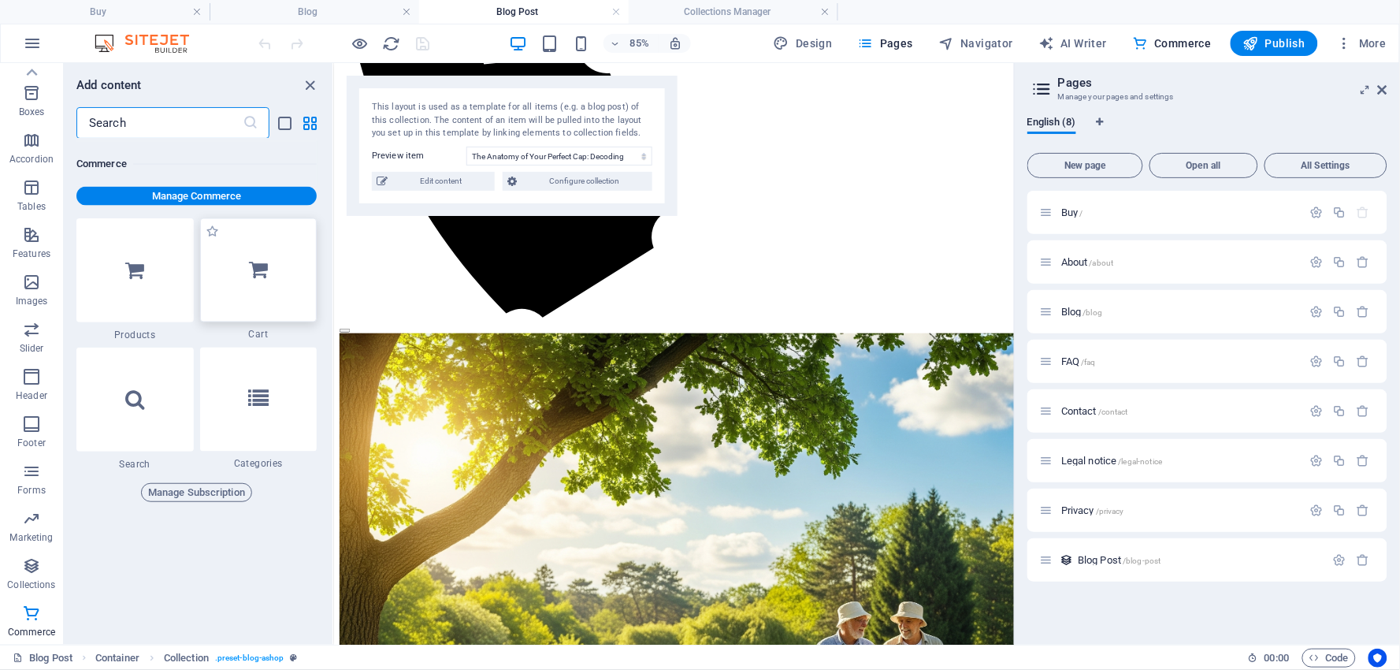
click at [264, 265] on icon at bounding box center [258, 270] width 19 height 20
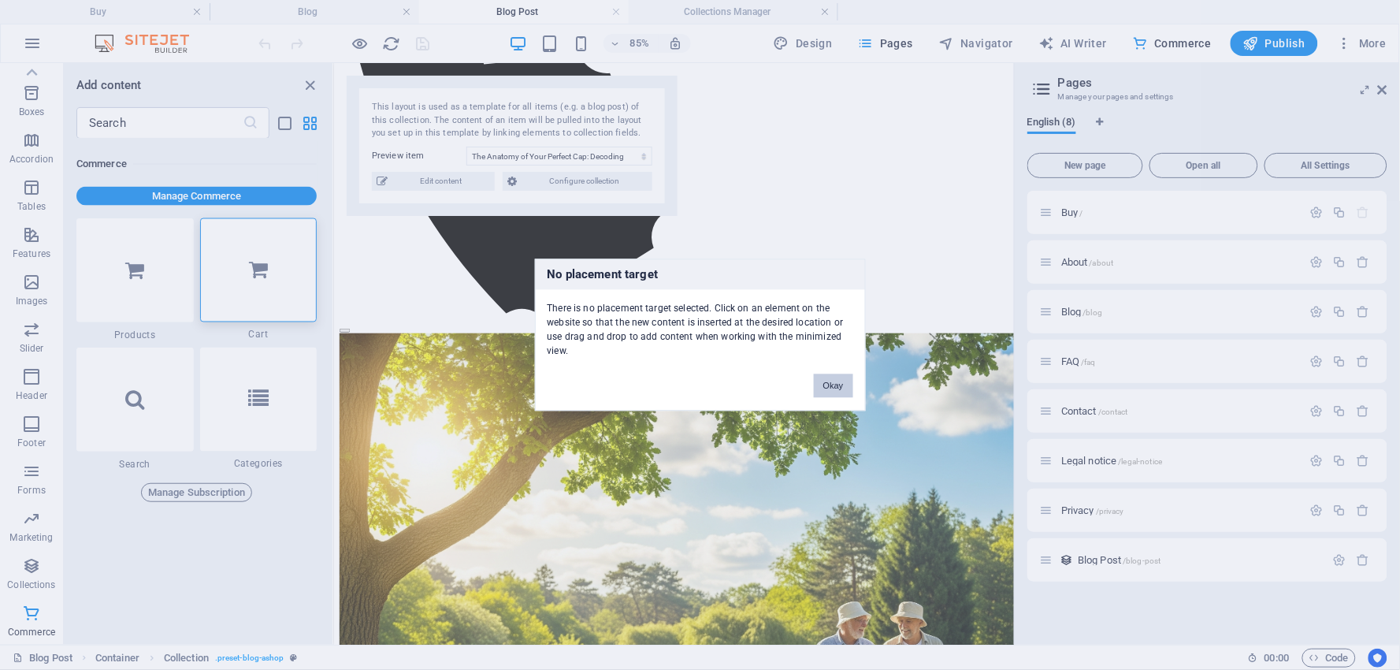
drag, startPoint x: 840, startPoint y: 378, endPoint x: 573, endPoint y: 366, distance: 266.5
click at [840, 378] on button "Okay" at bounding box center [833, 386] width 39 height 24
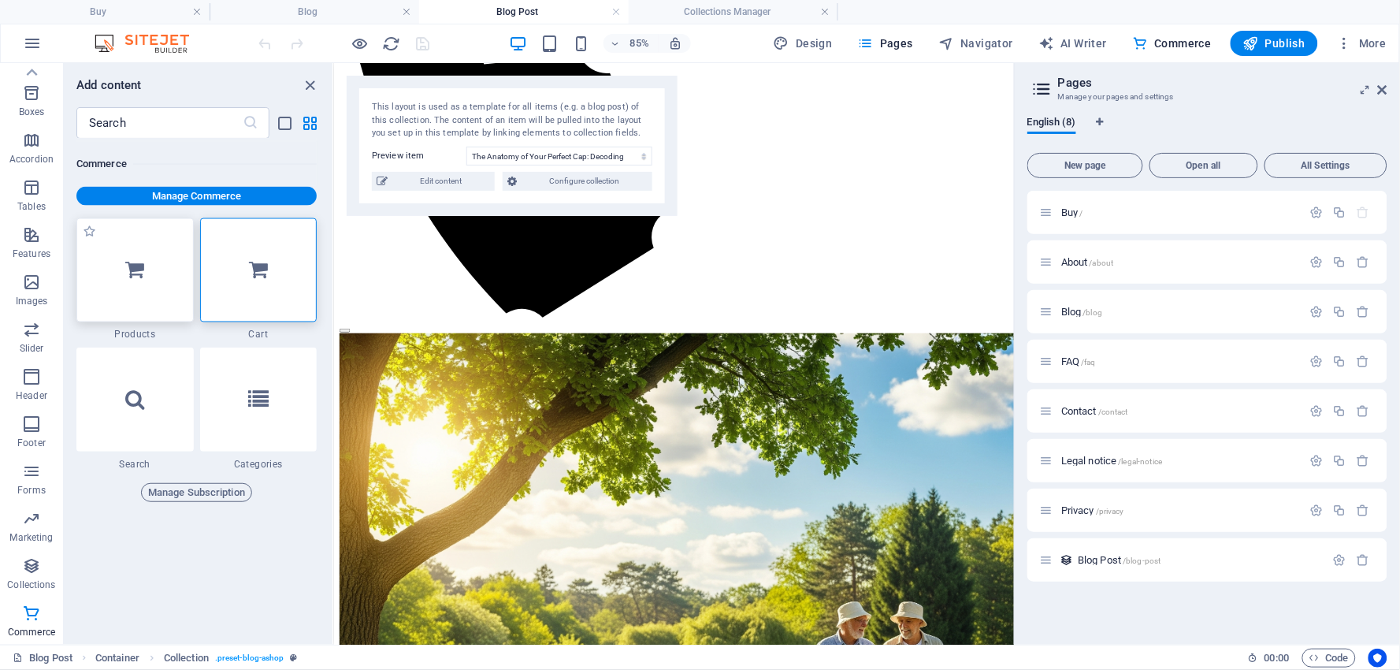
click at [137, 263] on icon at bounding box center [134, 270] width 19 height 20
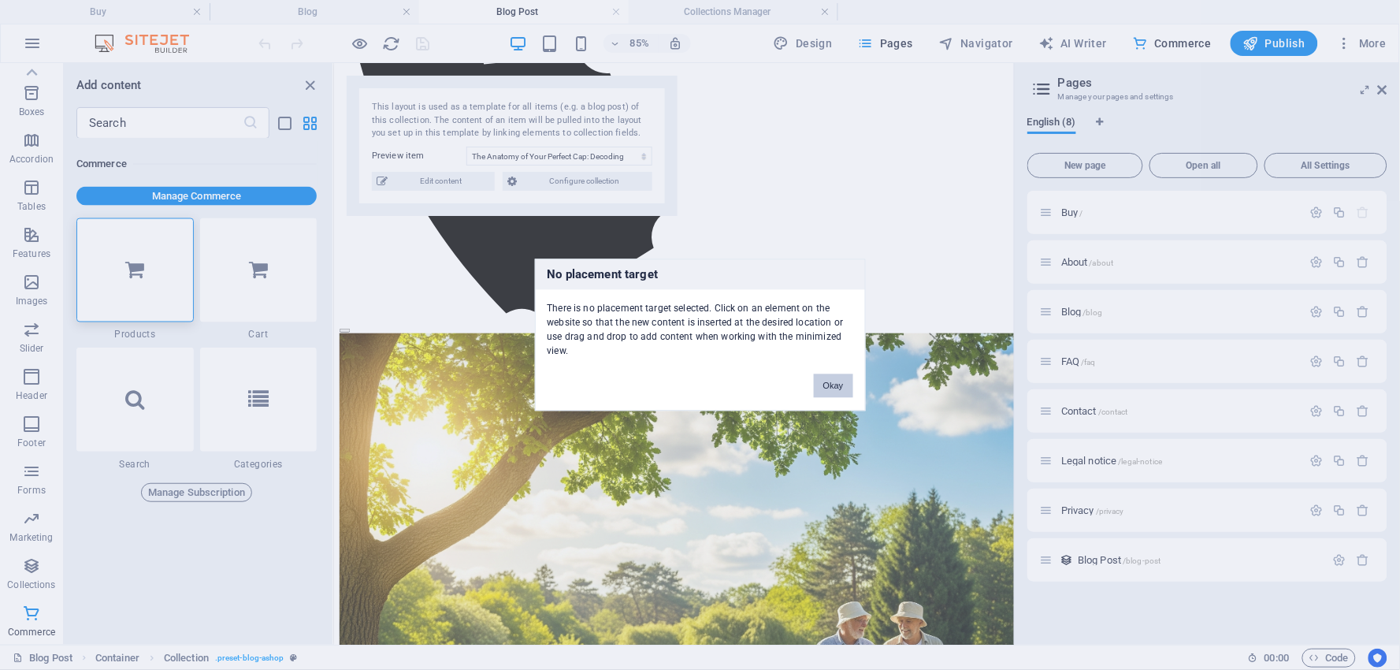
drag, startPoint x: 839, startPoint y: 380, endPoint x: 594, endPoint y: 371, distance: 245.1
click at [839, 380] on button "Okay" at bounding box center [833, 386] width 39 height 24
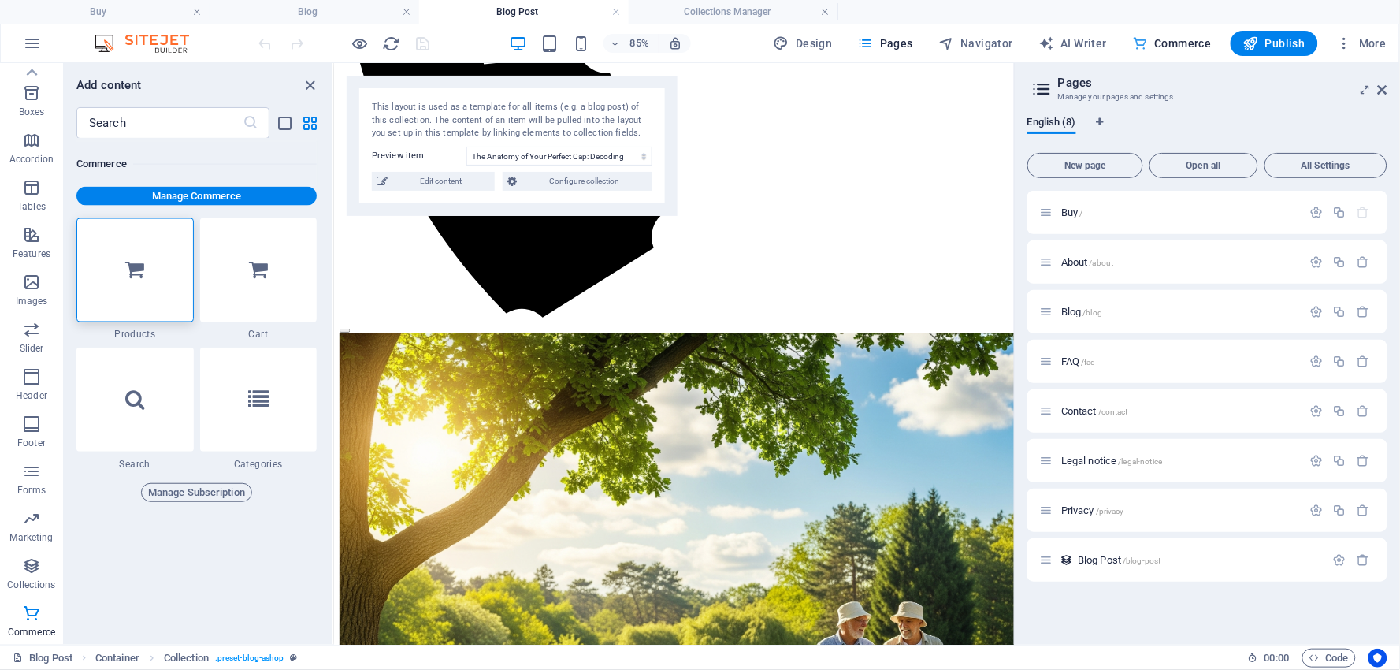
click at [1175, 42] on span "Commerce" at bounding box center [1172, 43] width 80 height 16
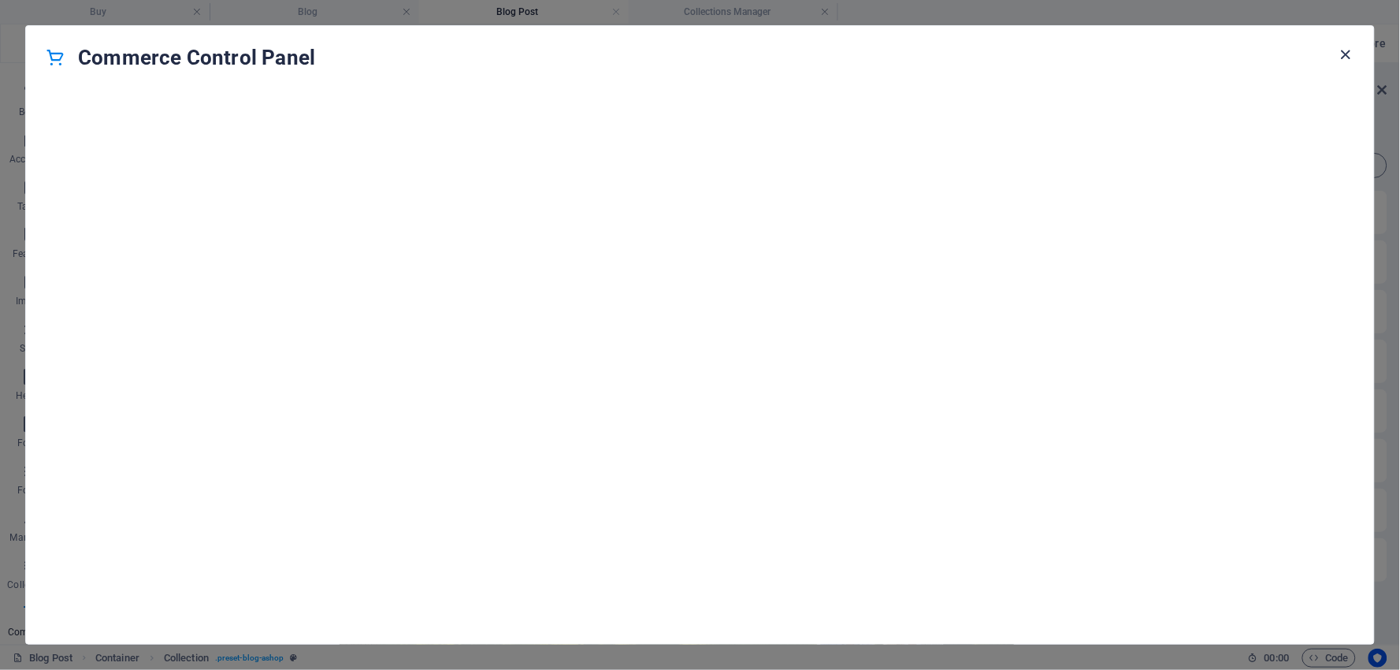
click at [1348, 46] on icon "button" at bounding box center [1346, 55] width 18 height 18
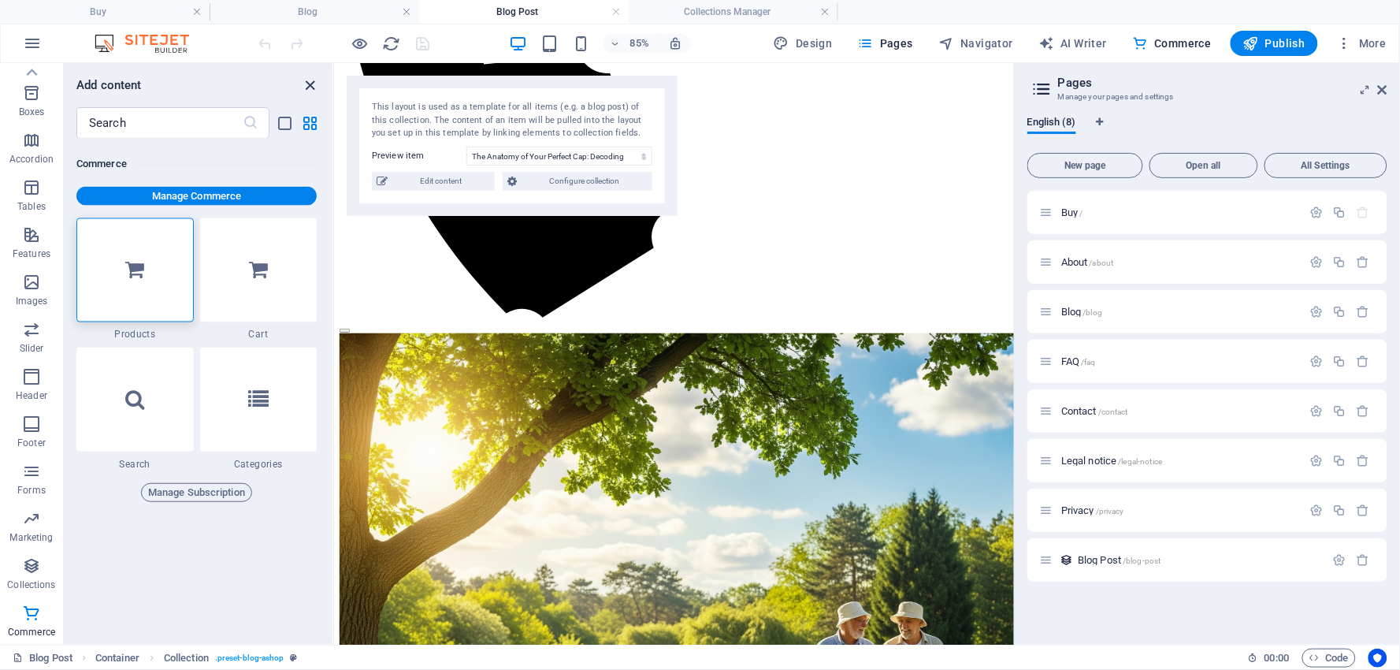
click at [310, 83] on icon "close panel" at bounding box center [311, 85] width 18 height 18
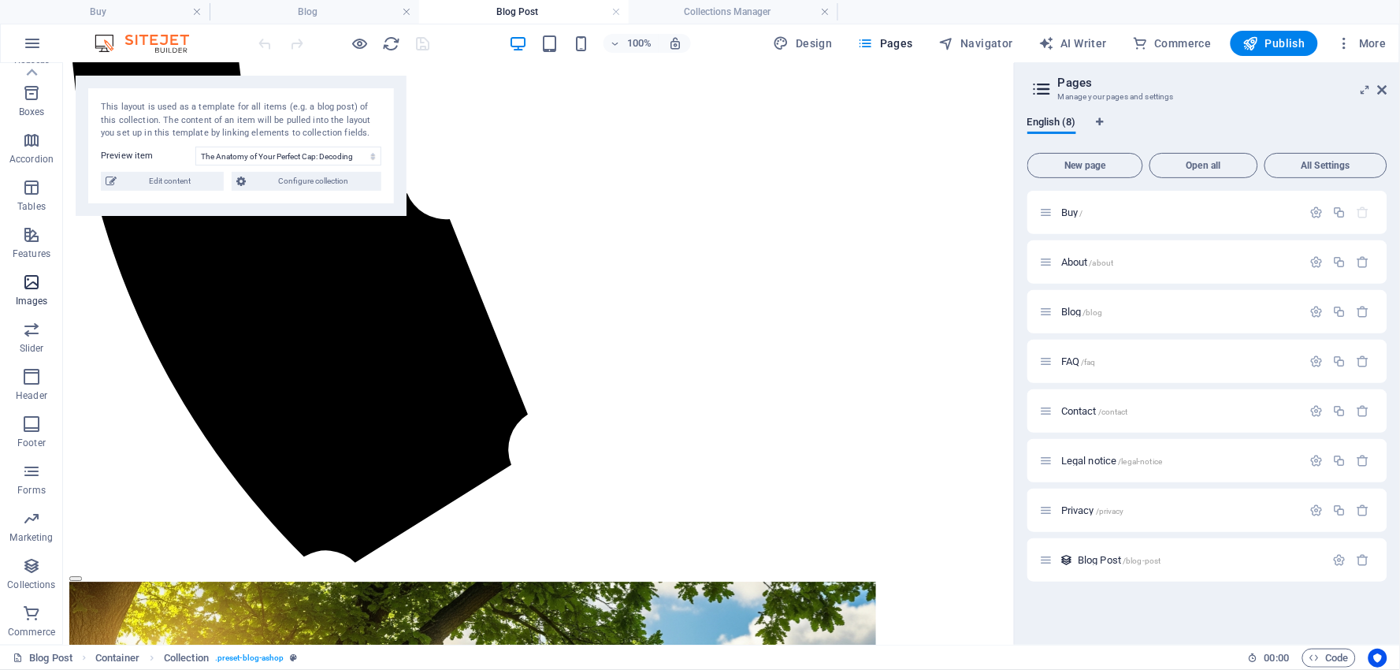
click at [36, 280] on icon "button" at bounding box center [31, 282] width 19 height 19
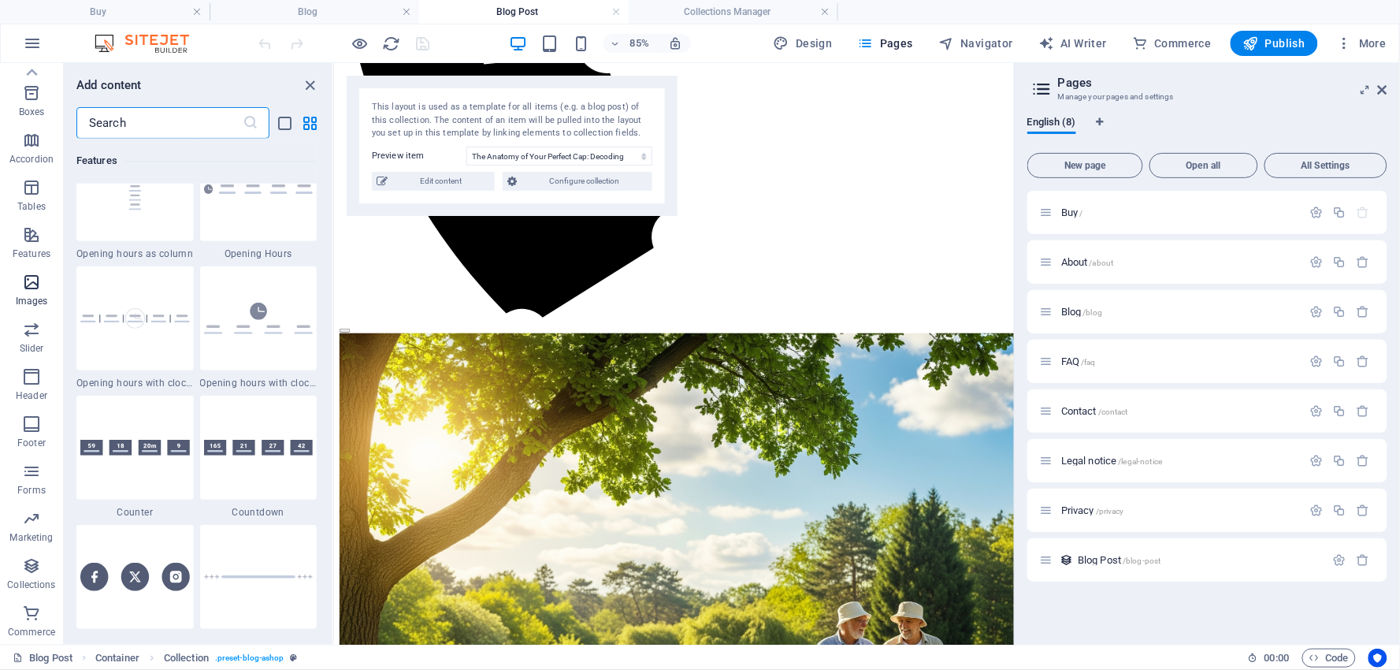
scroll to position [7985, 0]
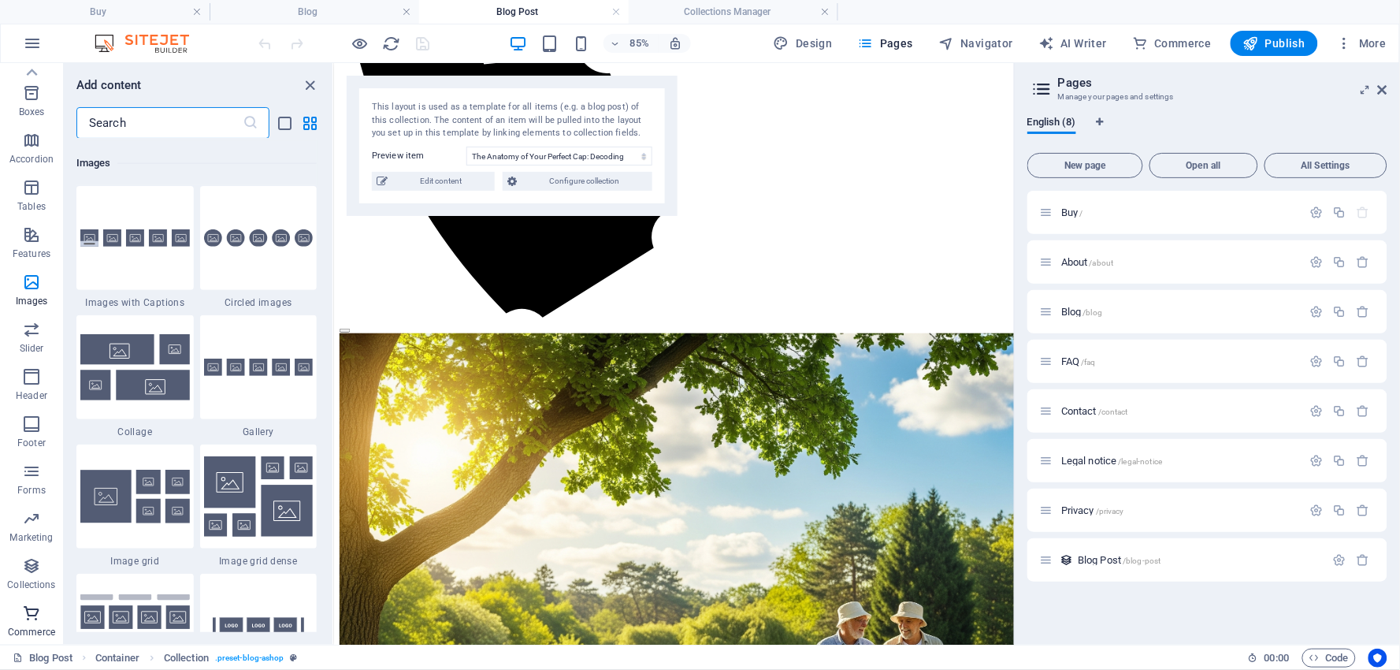
click at [33, 615] on icon "button" at bounding box center [31, 612] width 19 height 19
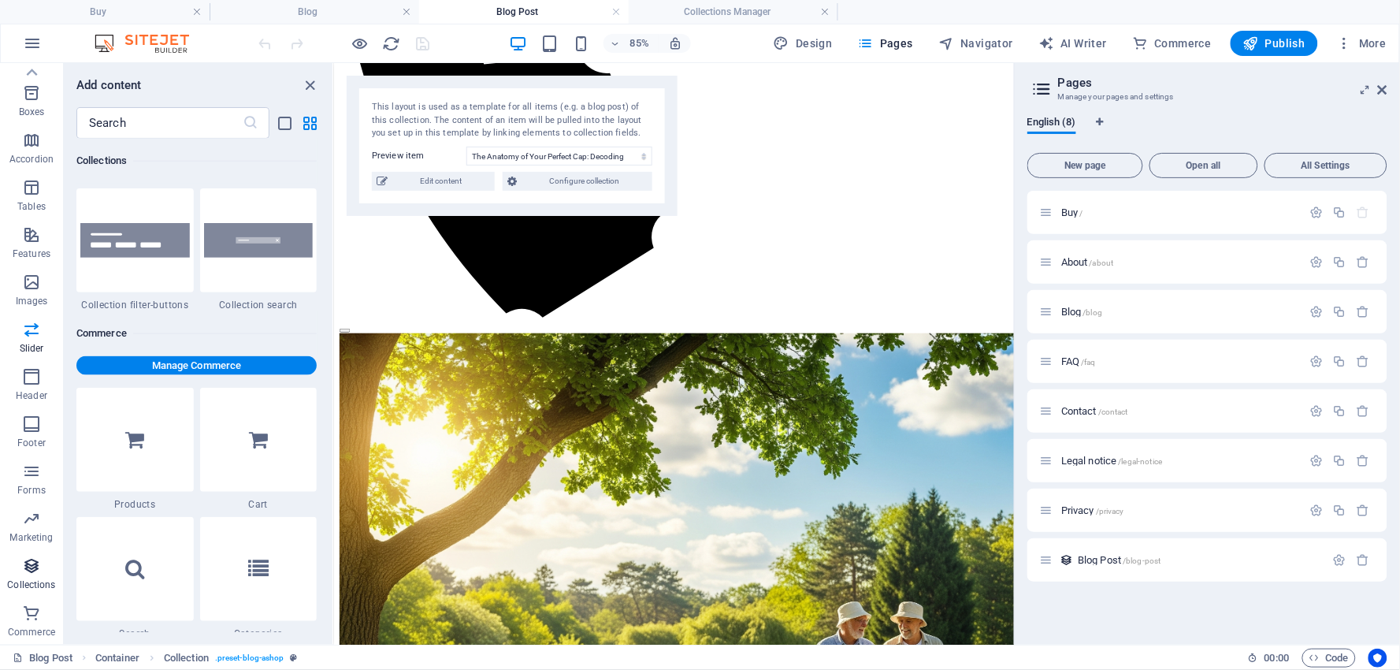
scroll to position [15177, 0]
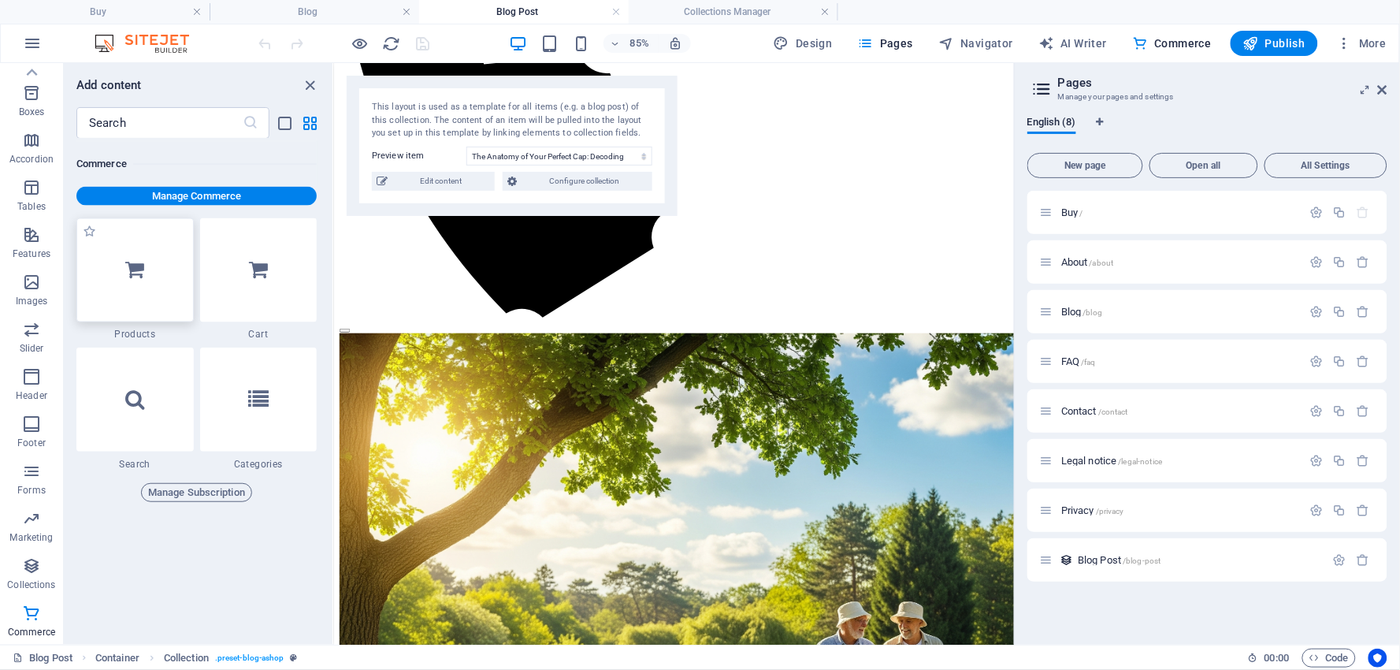
click at [135, 265] on icon at bounding box center [134, 270] width 19 height 20
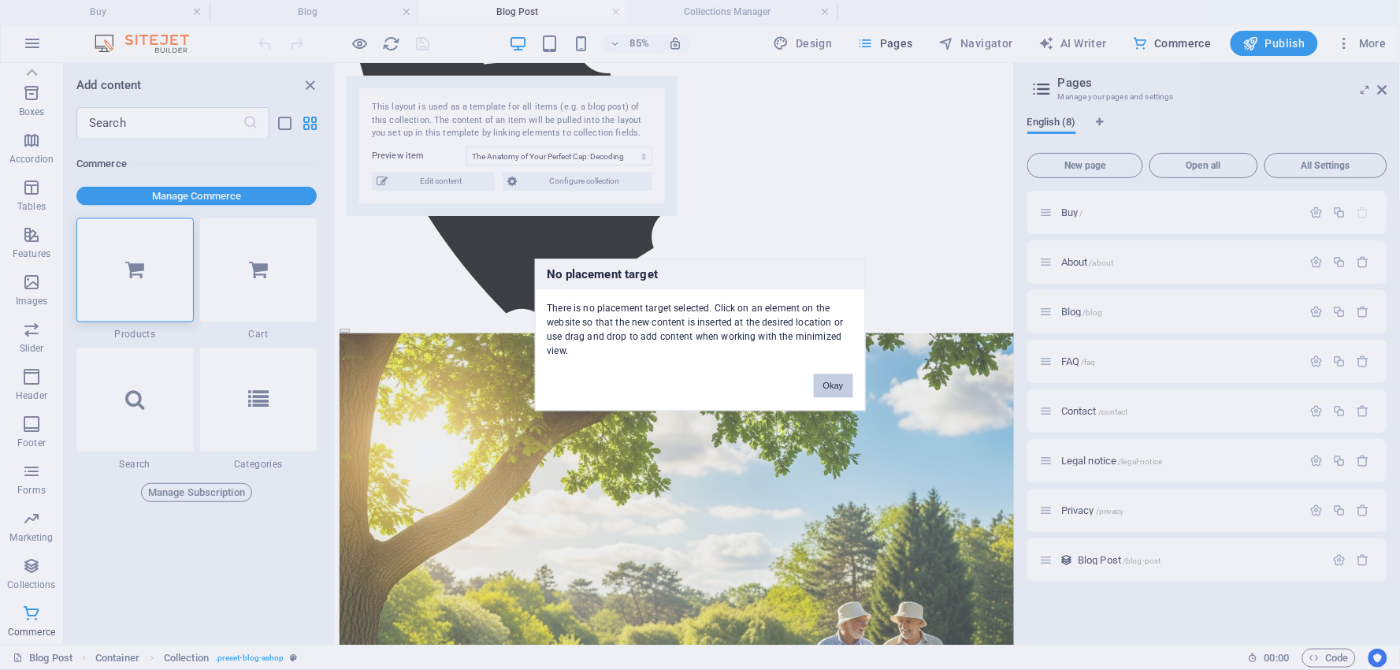
click at [826, 383] on button "Okay" at bounding box center [833, 386] width 39 height 24
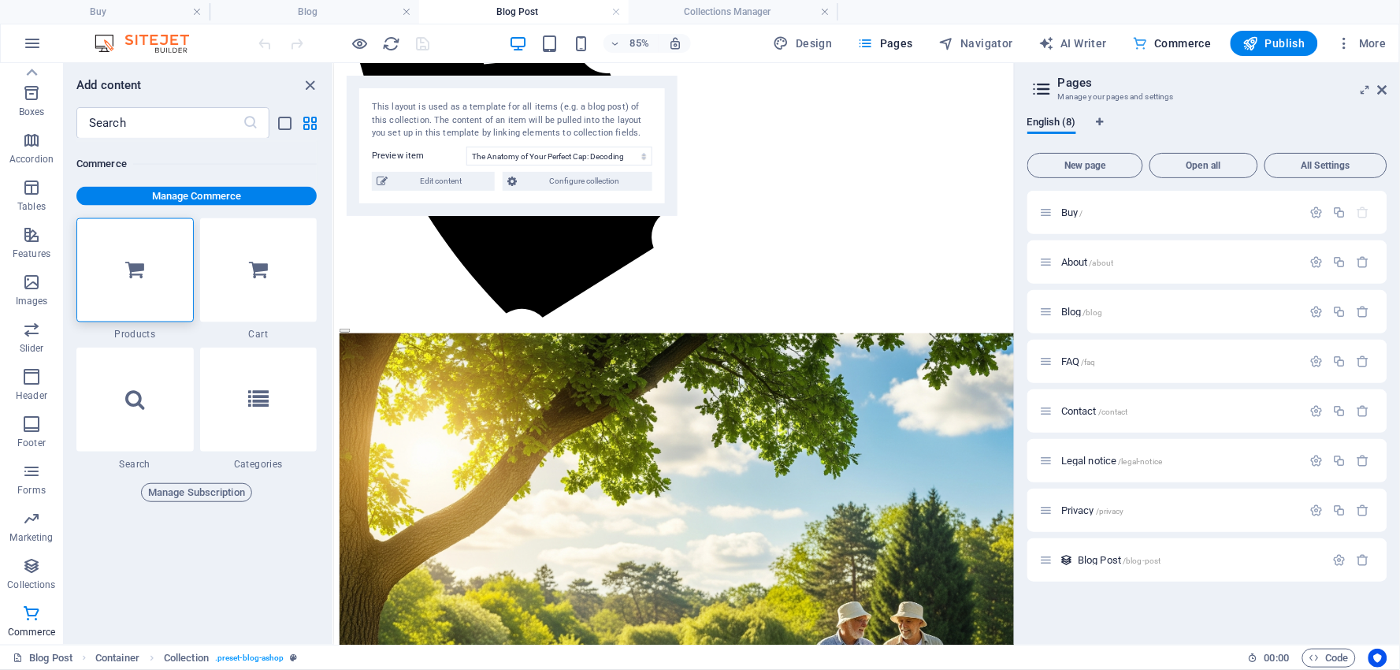
click at [1178, 39] on span "Commerce" at bounding box center [1172, 43] width 80 height 16
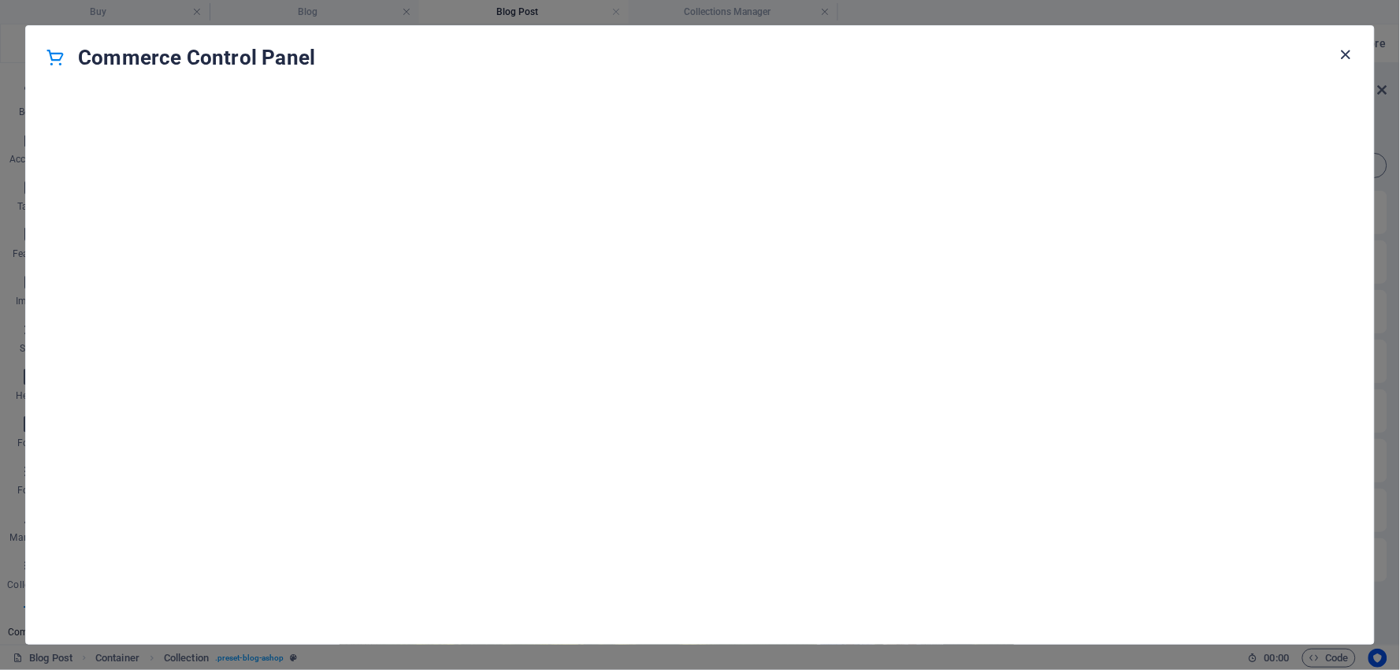
click at [1344, 50] on icon "button" at bounding box center [1346, 55] width 18 height 18
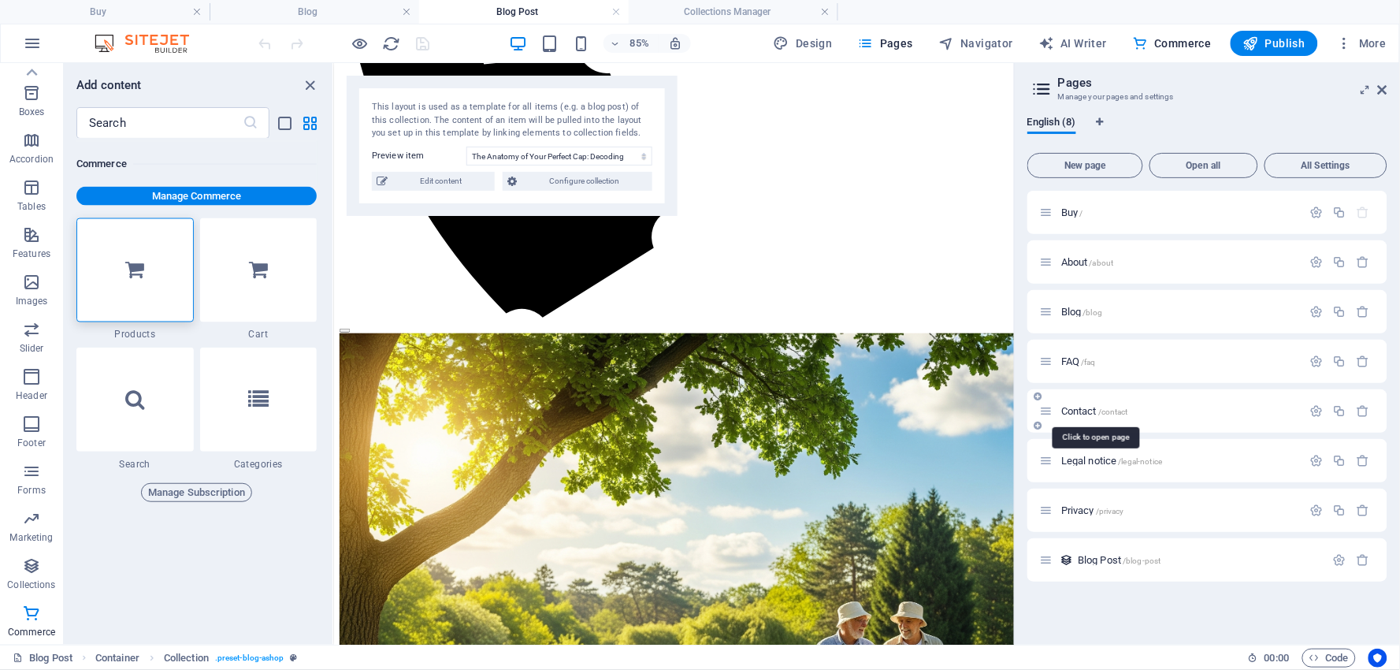
click at [1084, 407] on span "Contact /contact" at bounding box center [1094, 411] width 67 height 12
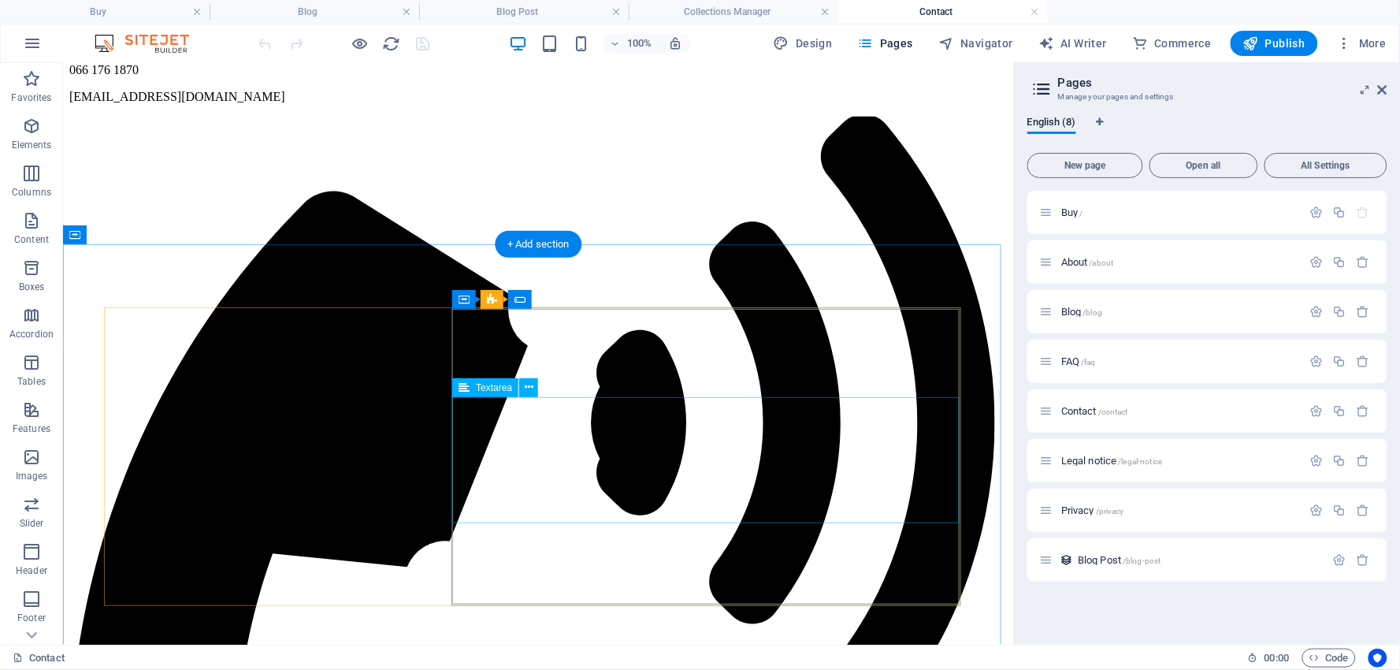
scroll to position [260, 0]
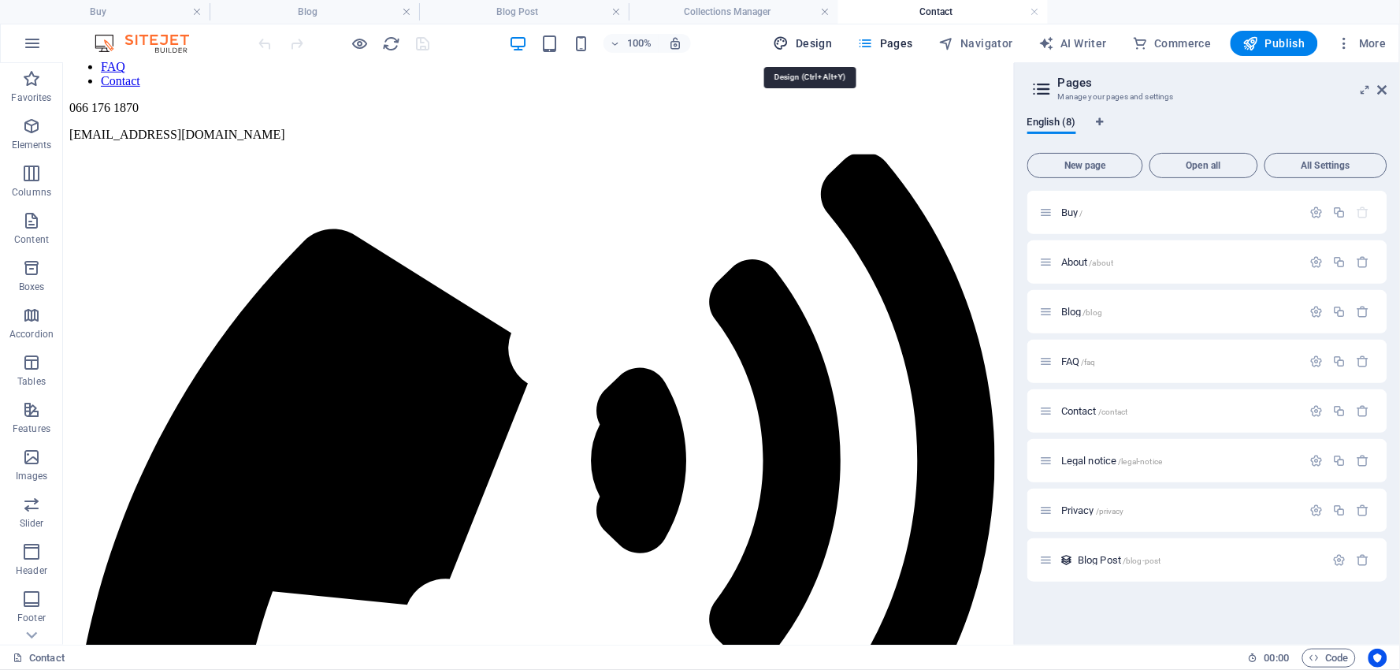
click at [806, 45] on span "Design" at bounding box center [803, 43] width 59 height 16
select select "px"
select select "300"
select select "px"
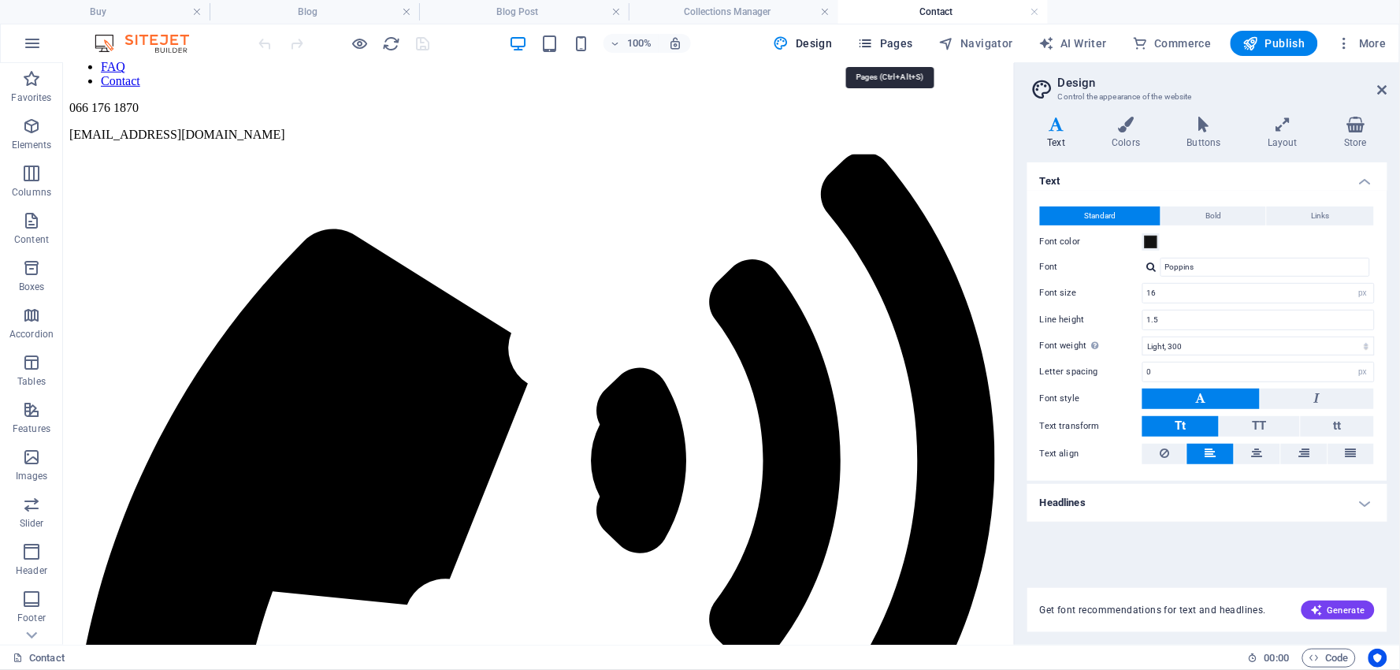
click at [896, 47] on span "Pages" at bounding box center [885, 43] width 55 height 16
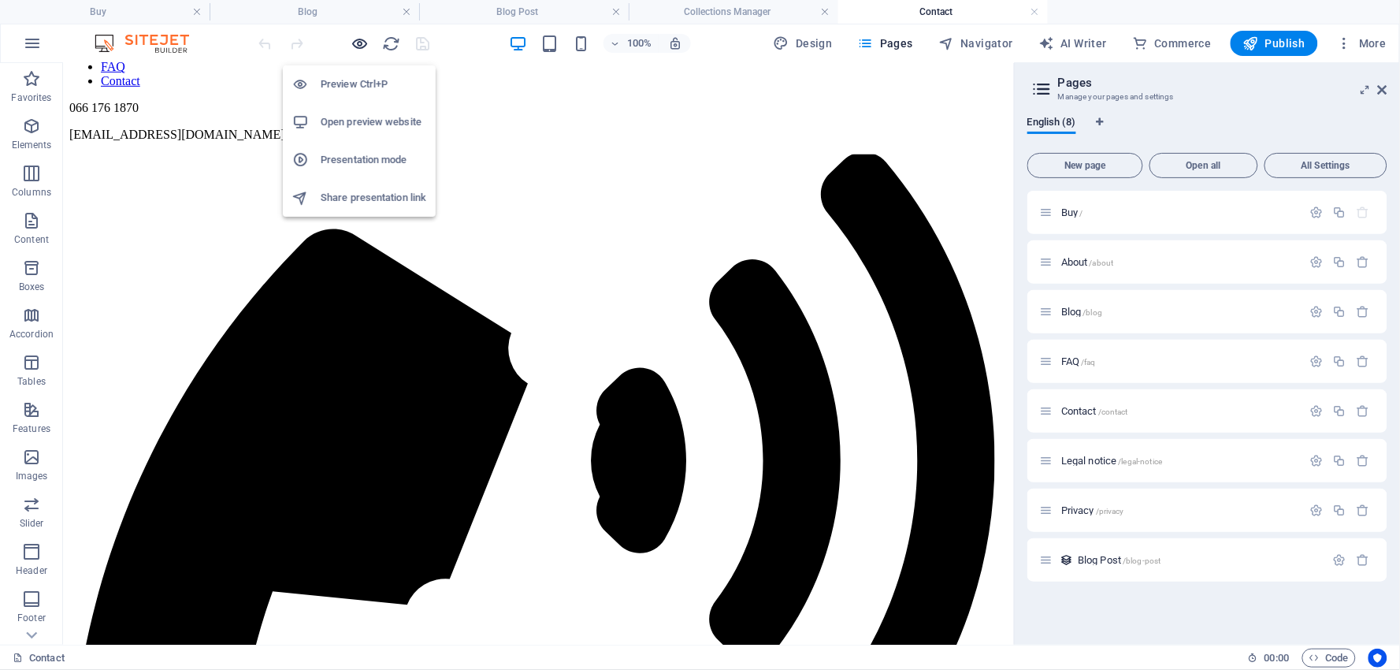
click at [358, 36] on icon "button" at bounding box center [360, 44] width 18 height 18
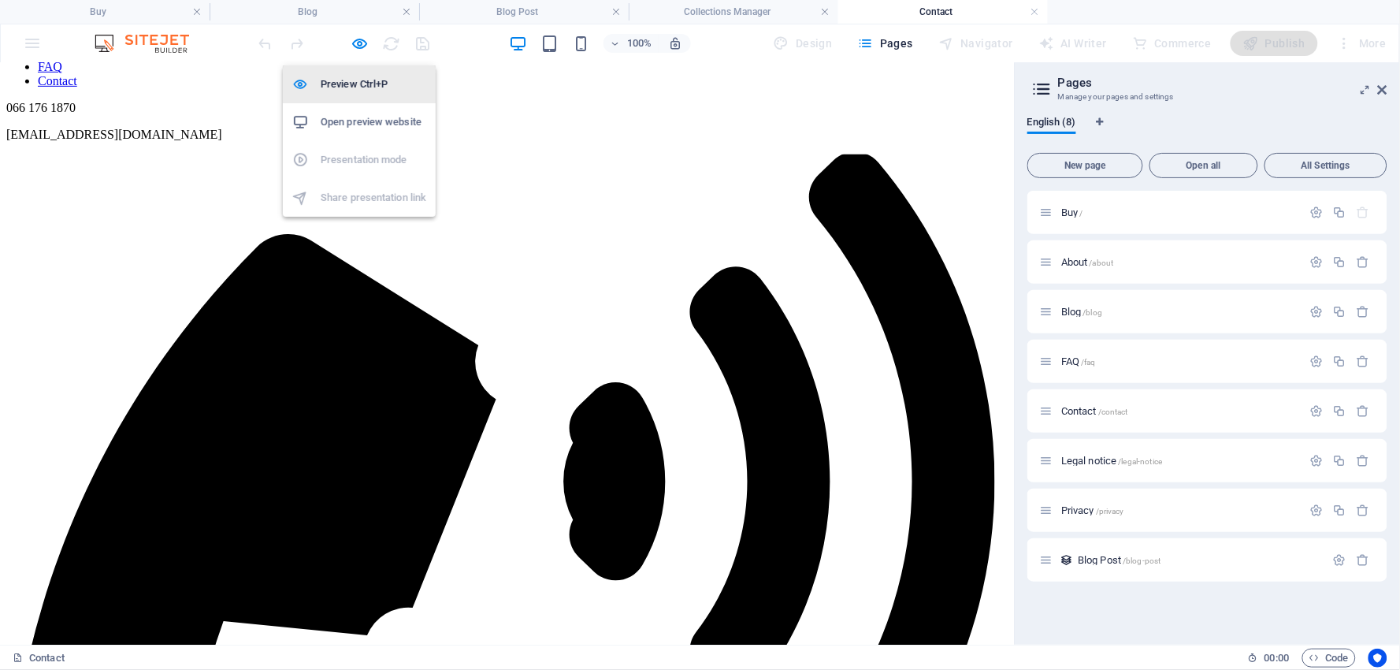
click at [353, 83] on h6 "Preview Ctrl+P" at bounding box center [374, 84] width 106 height 19
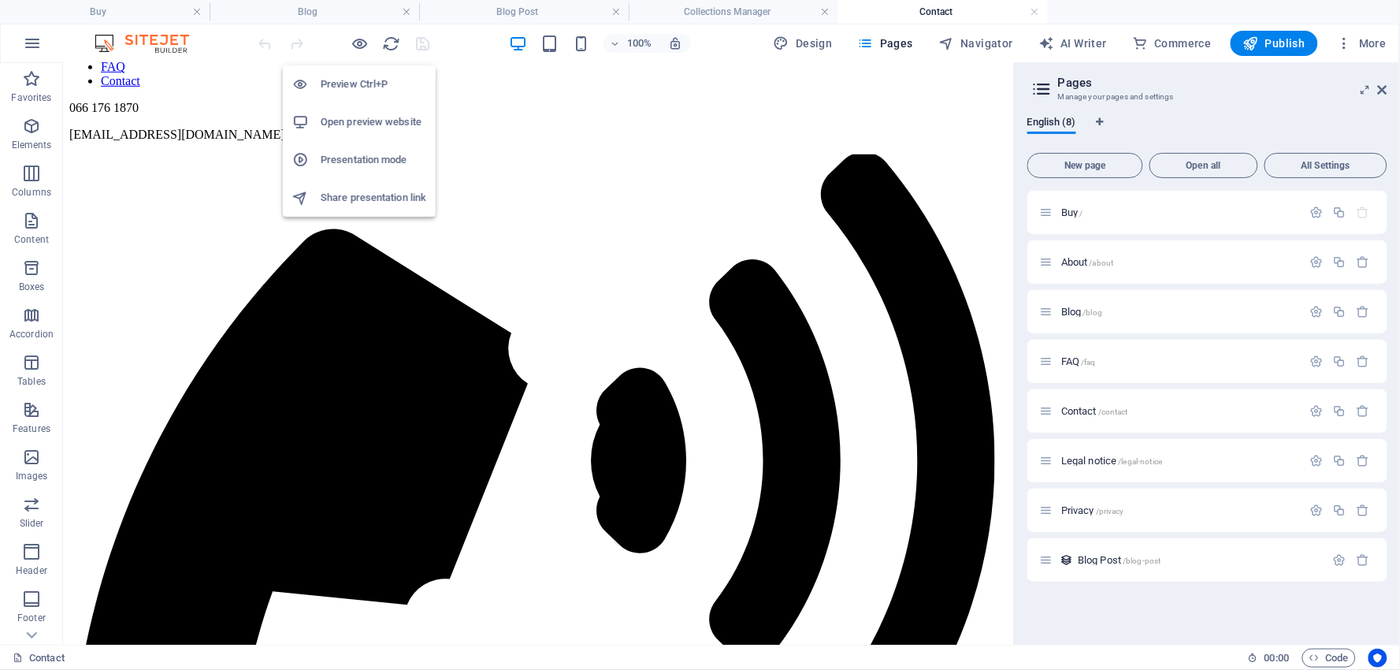
click at [345, 150] on h6 "Presentation mode" at bounding box center [374, 159] width 106 height 19
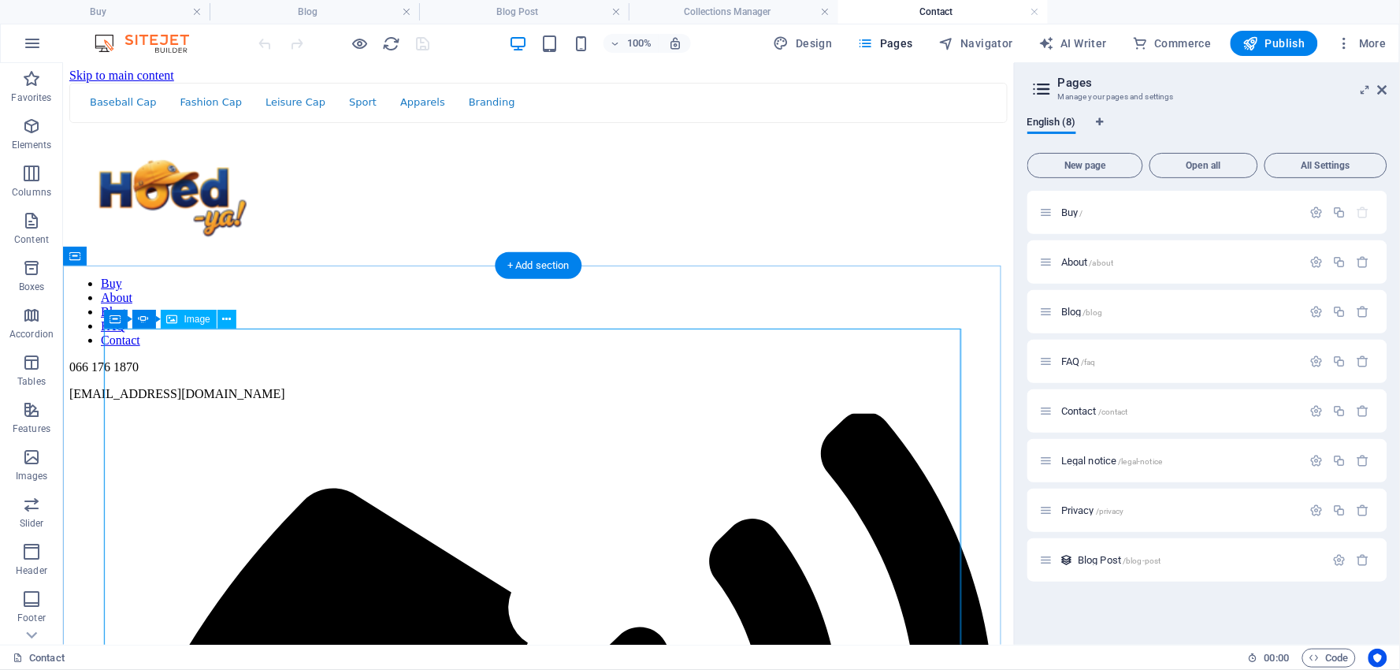
scroll to position [0, 0]
click at [229, 319] on icon at bounding box center [226, 319] width 9 height 17
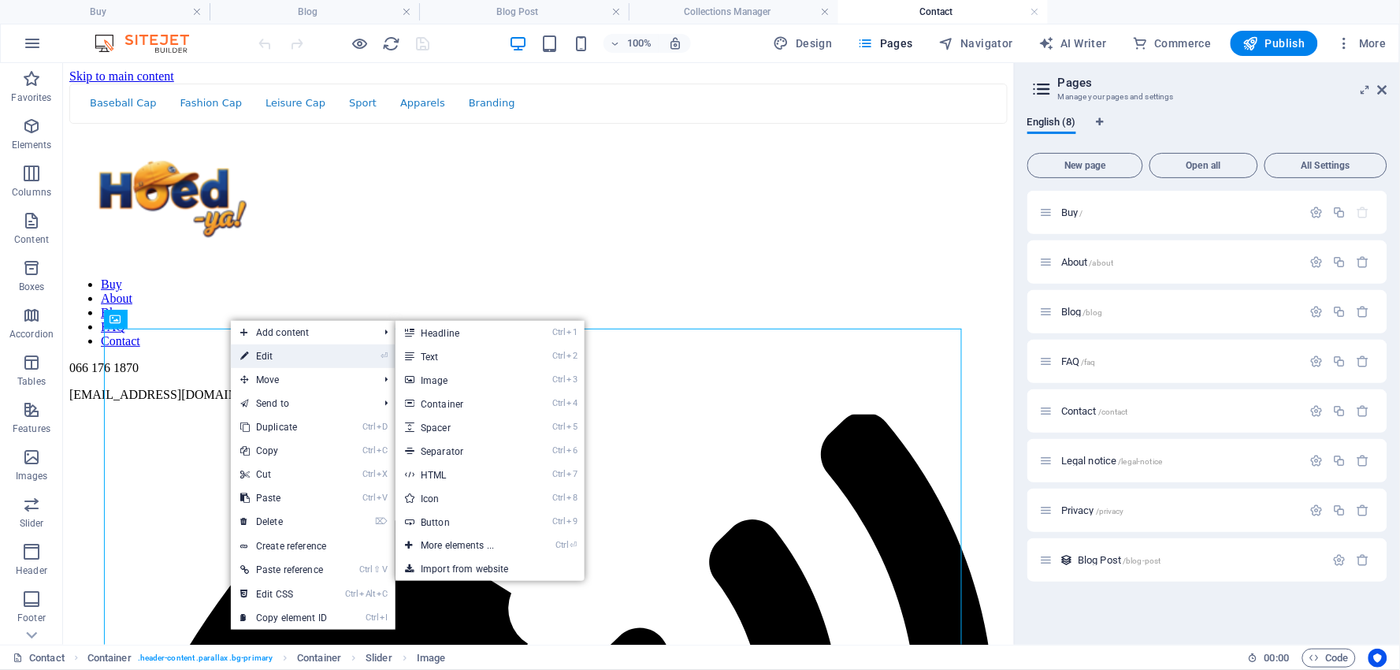
click at [258, 351] on link "⏎ Edit" at bounding box center [284, 356] width 106 height 24
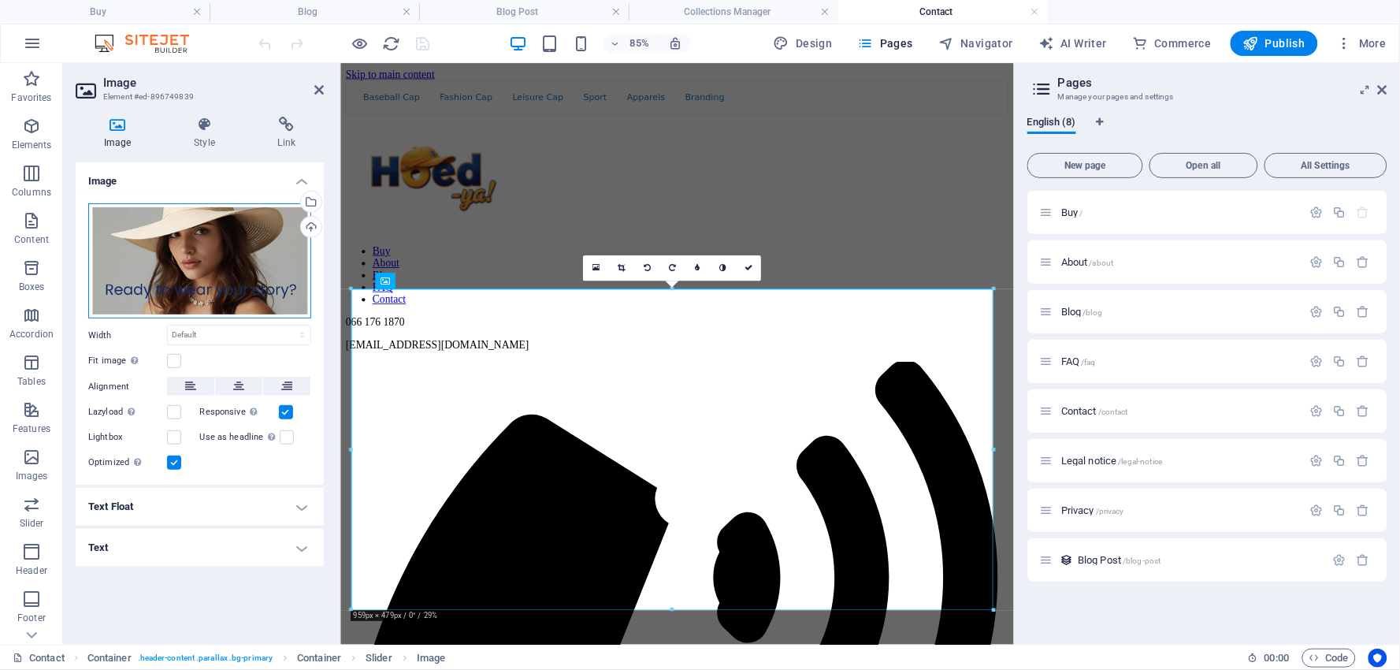
click at [191, 265] on div "Drag files here, click to choose files or select files from Files or our free s…" at bounding box center [199, 261] width 223 height 116
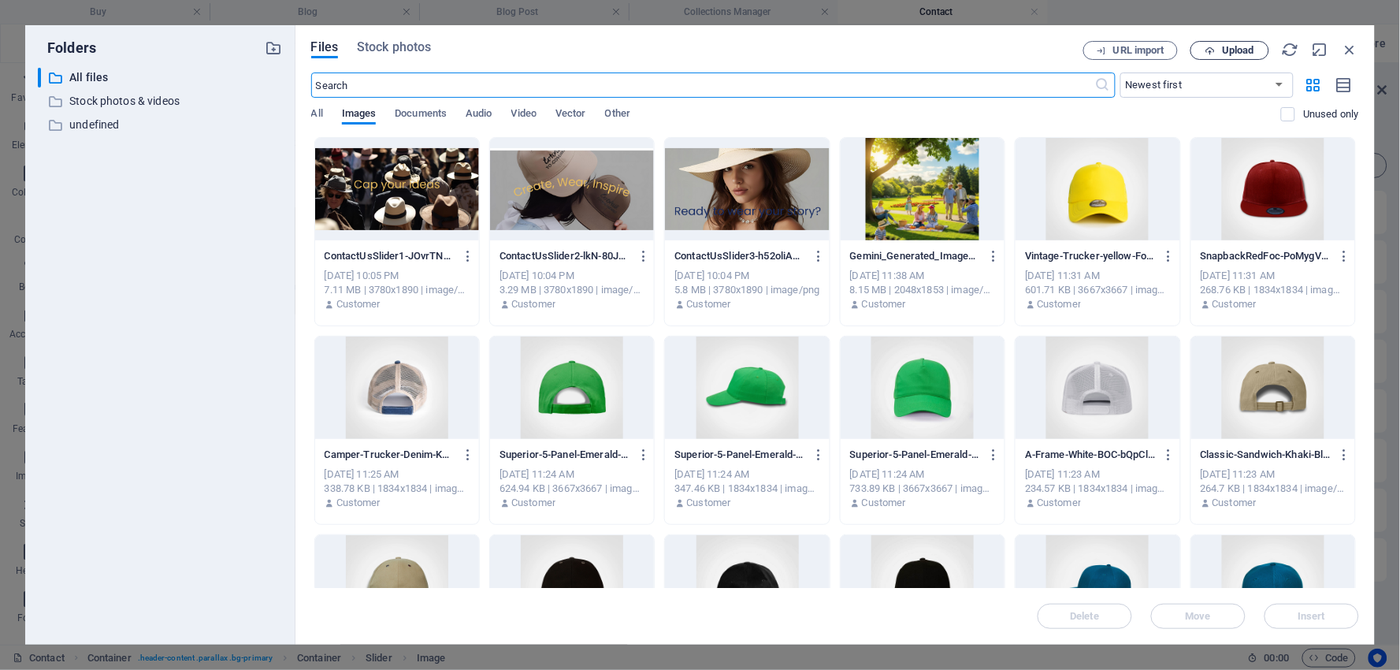
click at [1233, 49] on span "Upload" at bounding box center [1238, 50] width 32 height 9
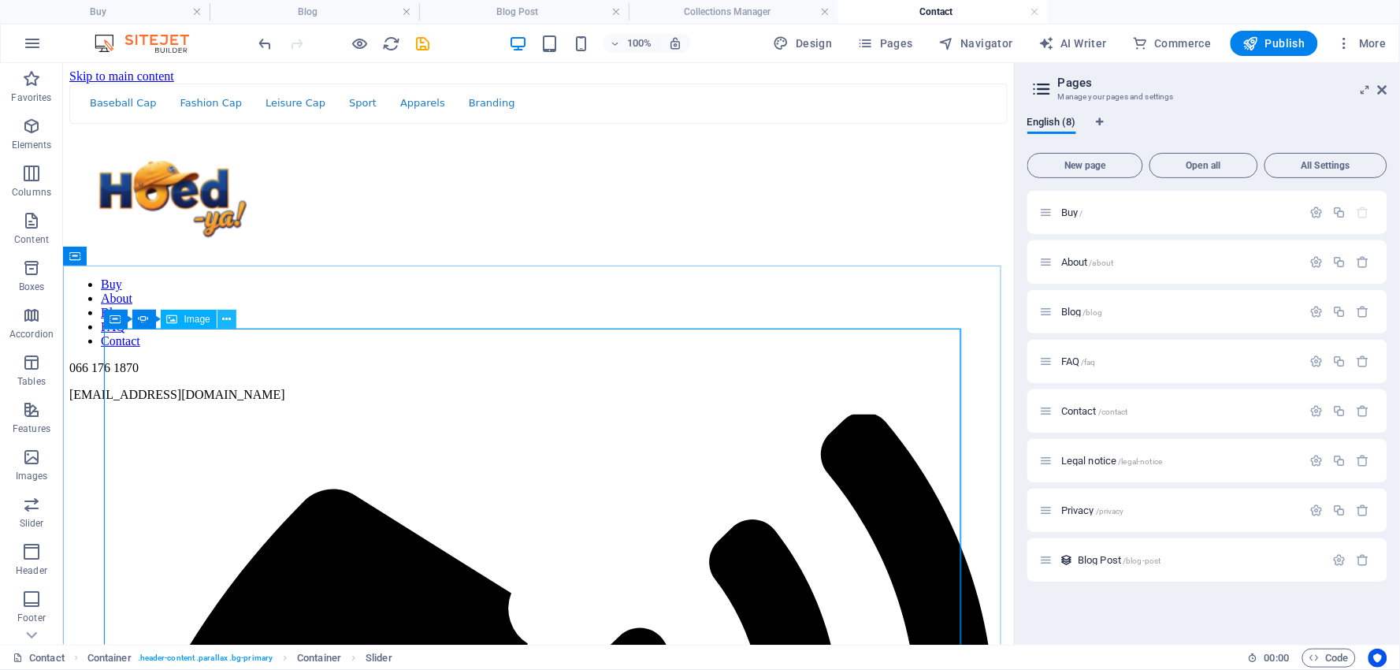
click at [228, 319] on icon at bounding box center [226, 319] width 9 height 17
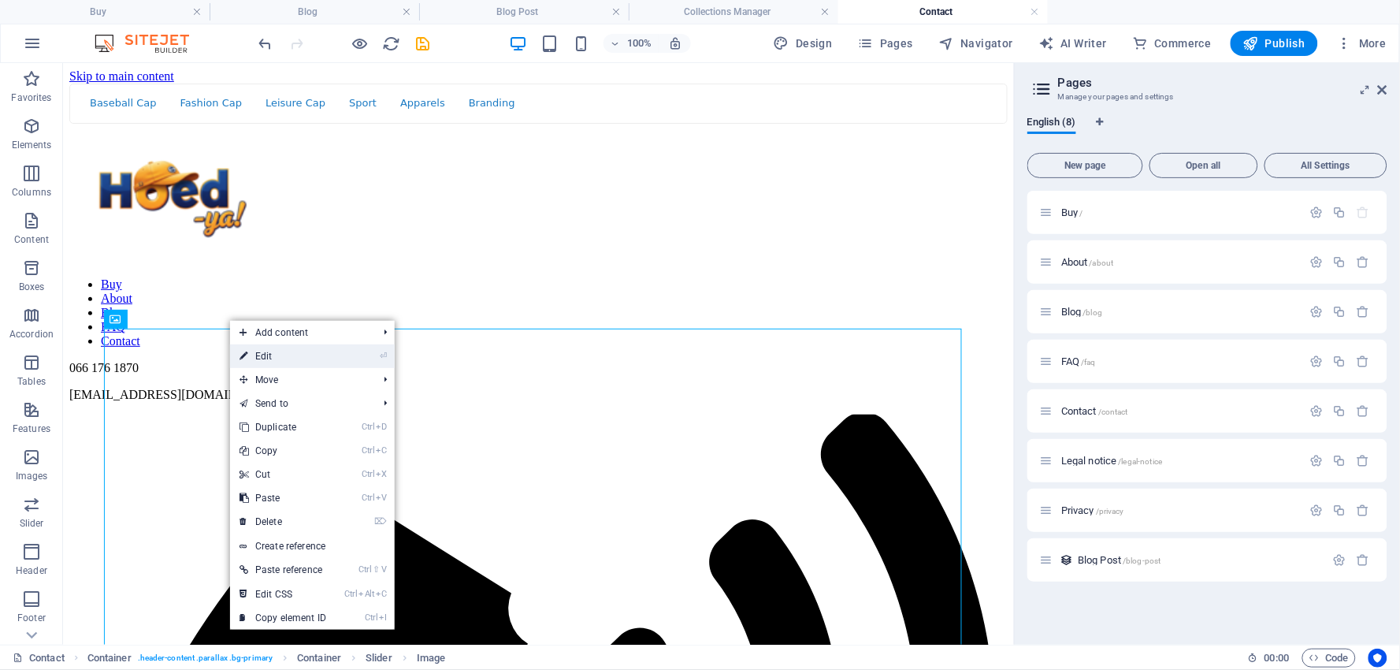
click at [256, 355] on link "⏎ Edit" at bounding box center [283, 356] width 106 height 24
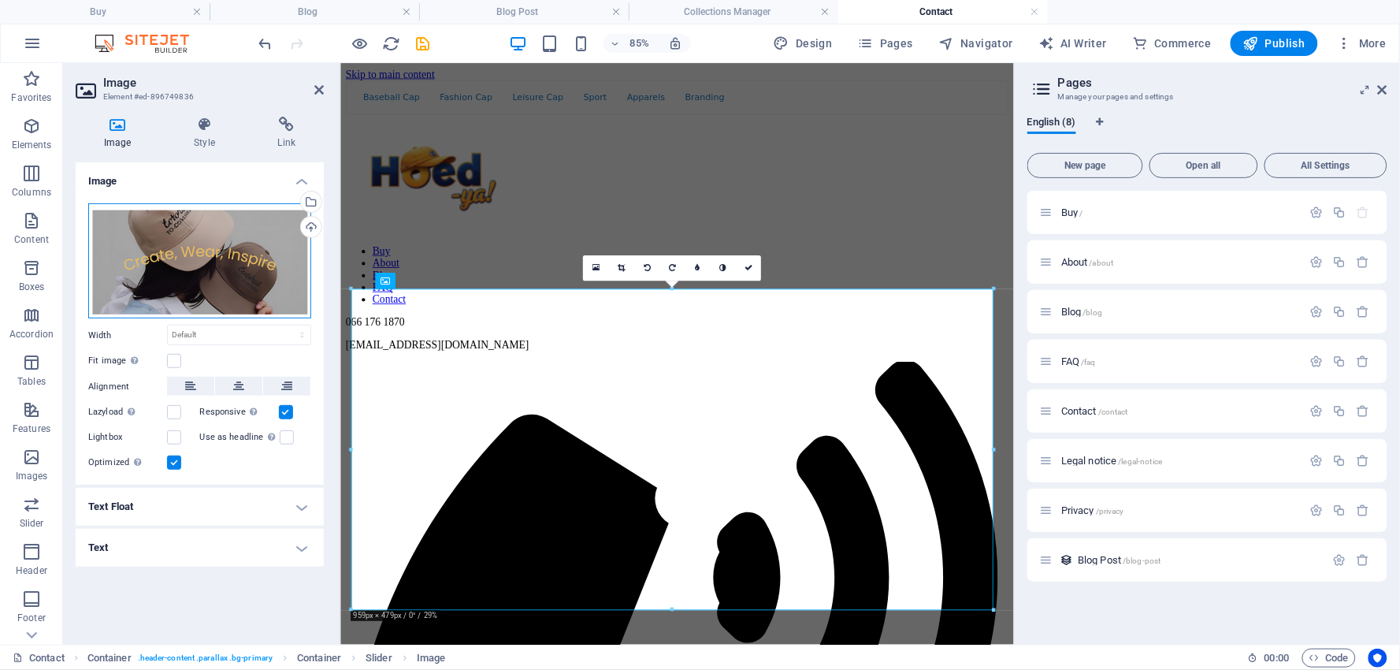
click at [200, 232] on div "Drag files here, click to choose files or select files from Files or our free s…" at bounding box center [199, 261] width 223 height 116
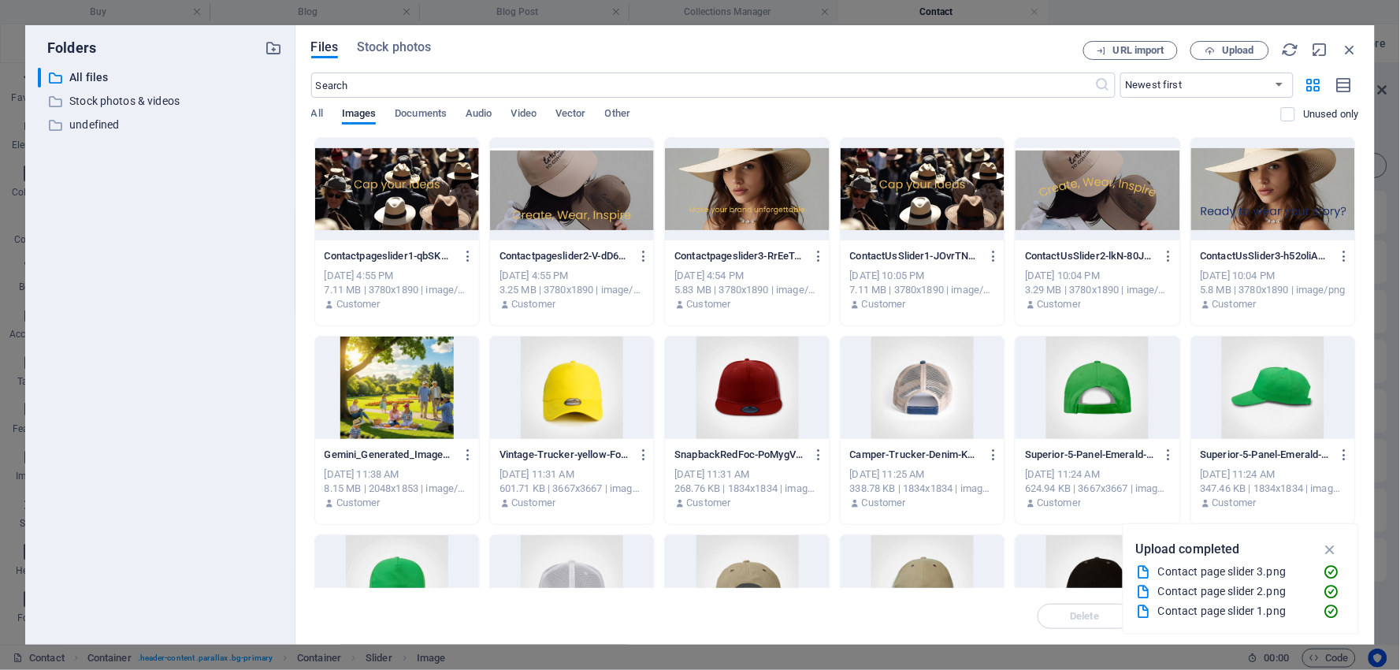
click at [550, 205] on div at bounding box center [572, 189] width 164 height 102
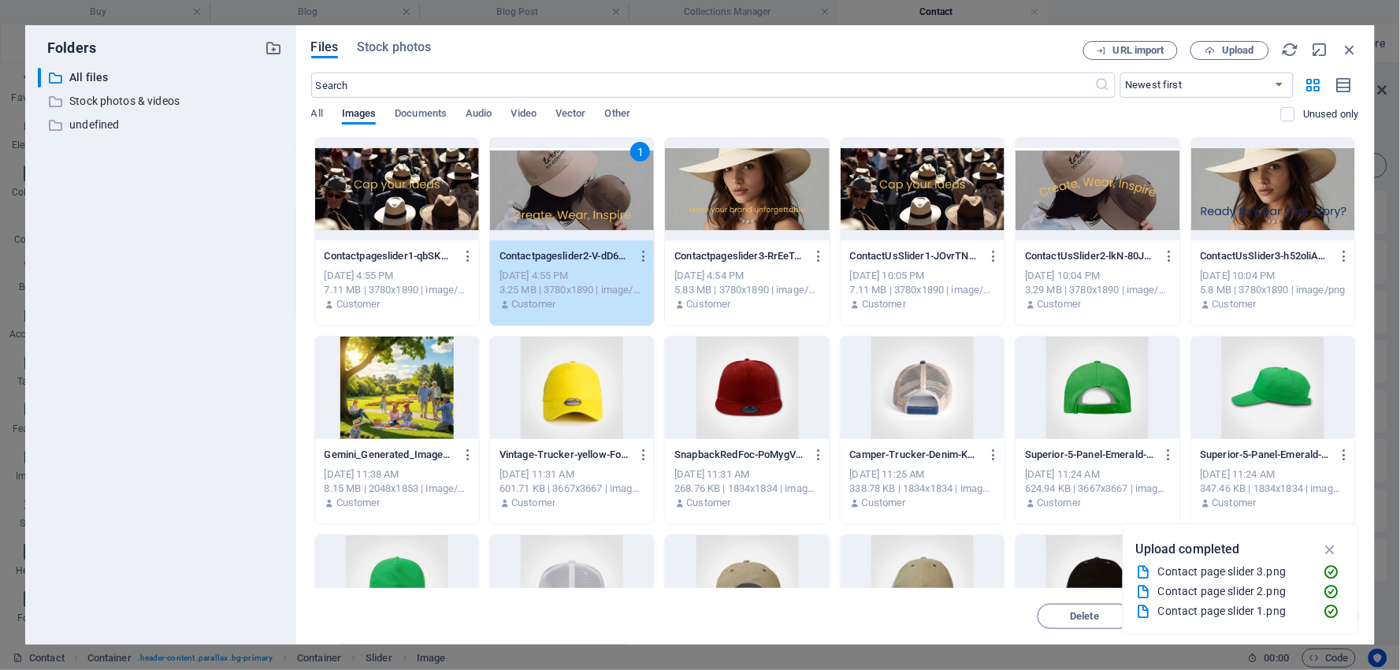
click at [576, 198] on div "1" at bounding box center [572, 189] width 164 height 102
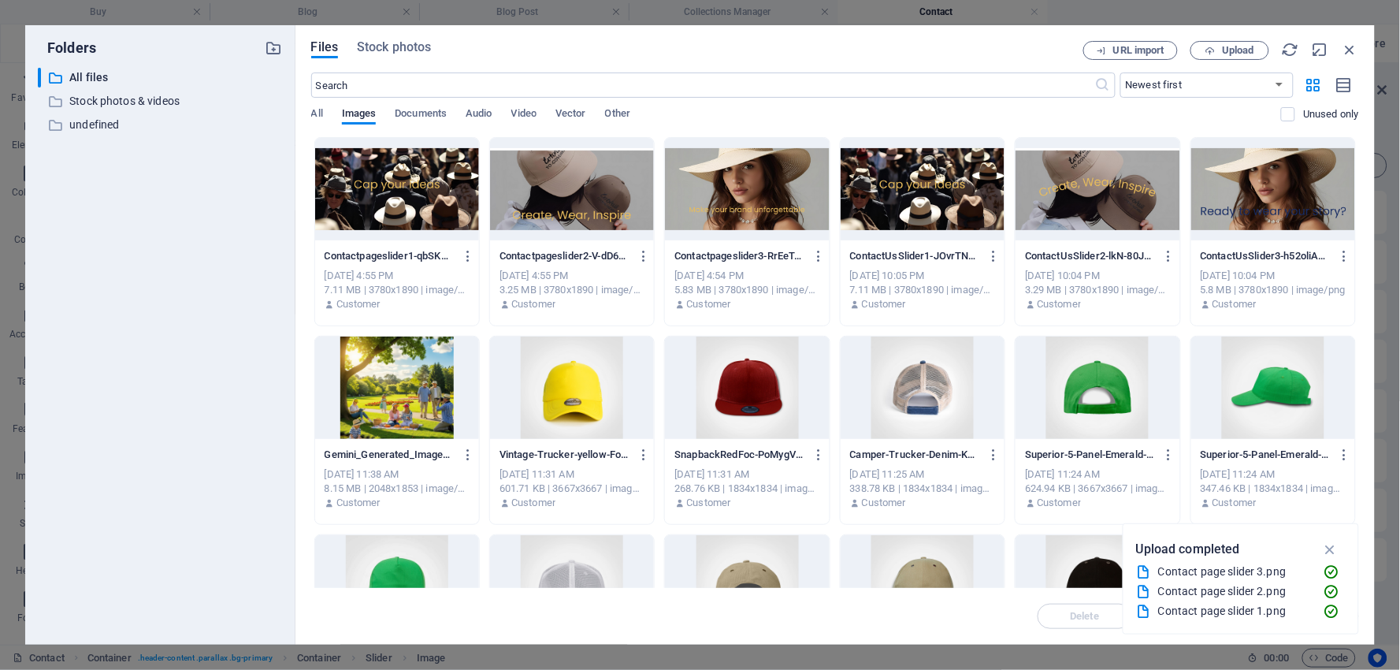
click at [576, 198] on div at bounding box center [572, 189] width 164 height 102
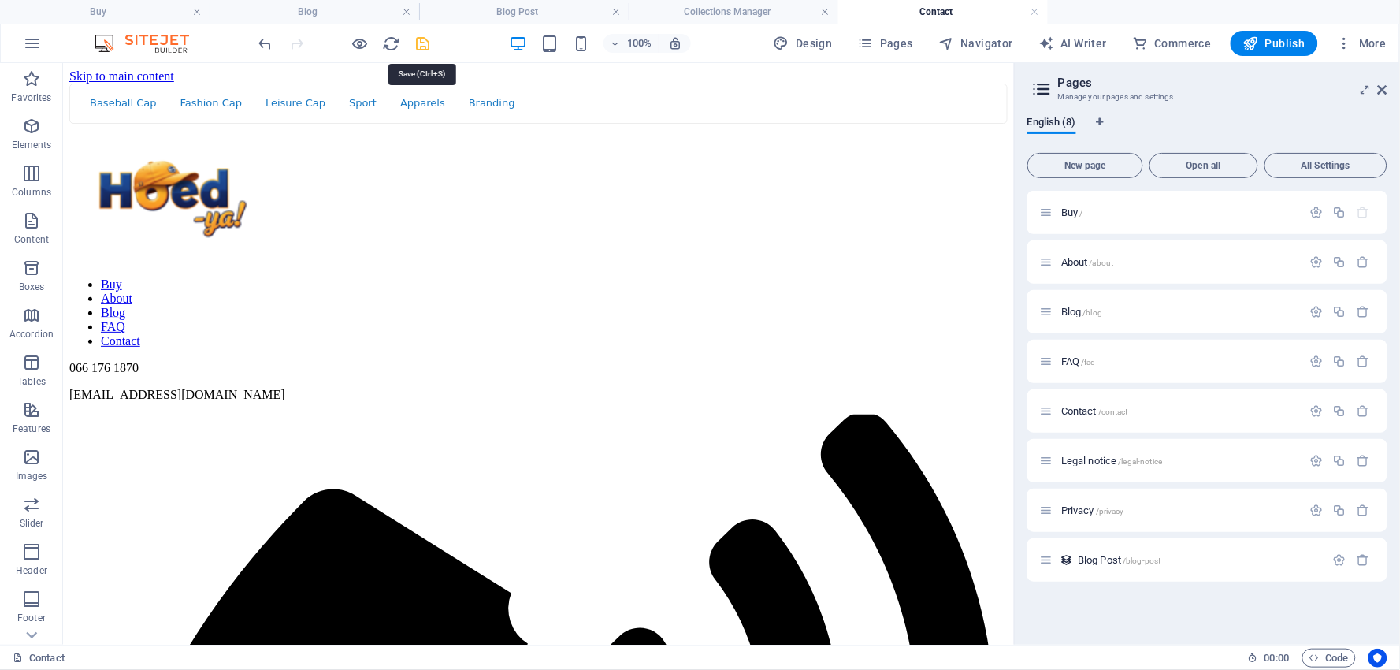
click at [425, 39] on icon "save" at bounding box center [423, 44] width 18 height 18
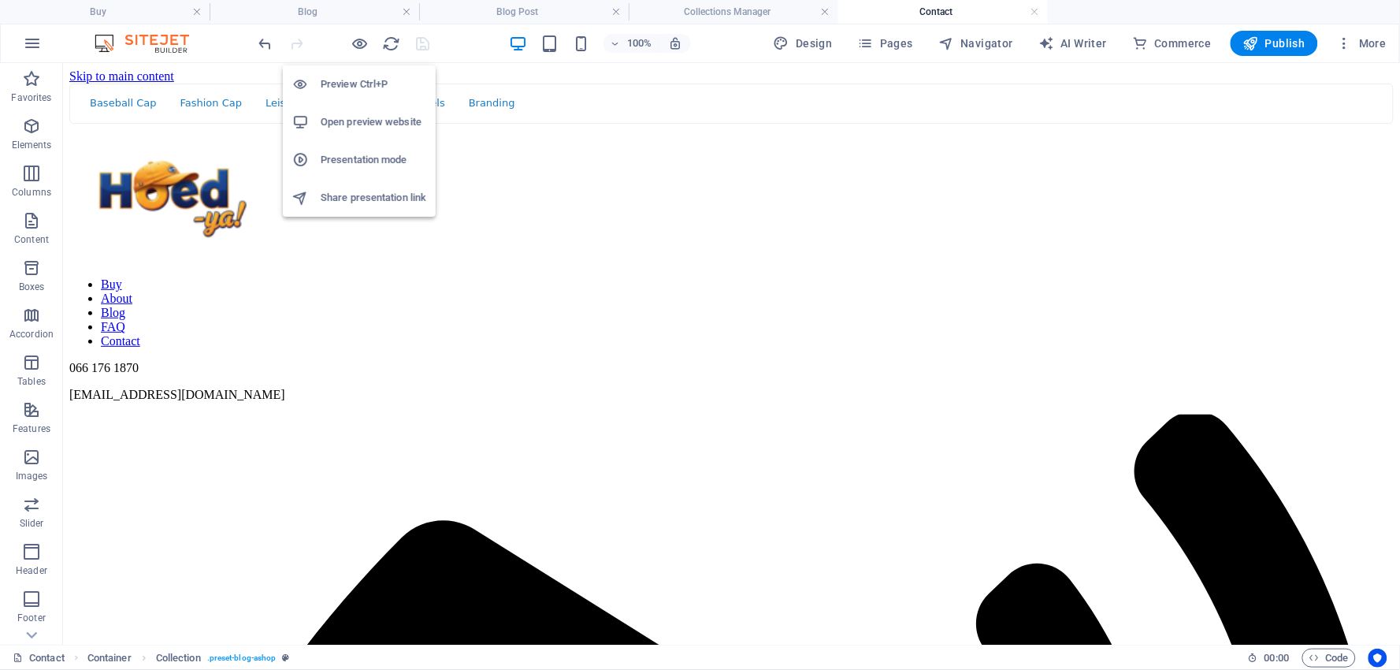
click at [364, 119] on h6 "Open preview website" at bounding box center [374, 122] width 106 height 19
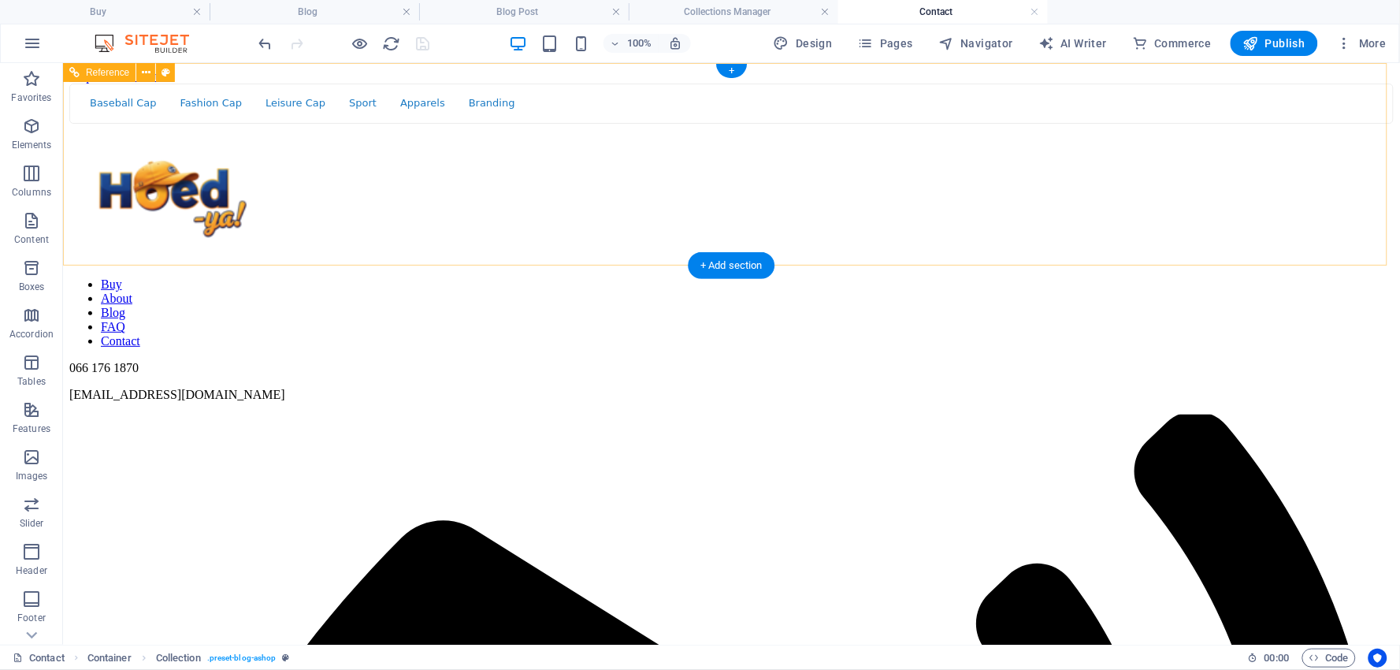
click at [744, 94] on div "Baseball Cap Fashion Cap Leisure Cap Sport Apparels Branding 0 more" at bounding box center [731, 103] width 1324 height 40
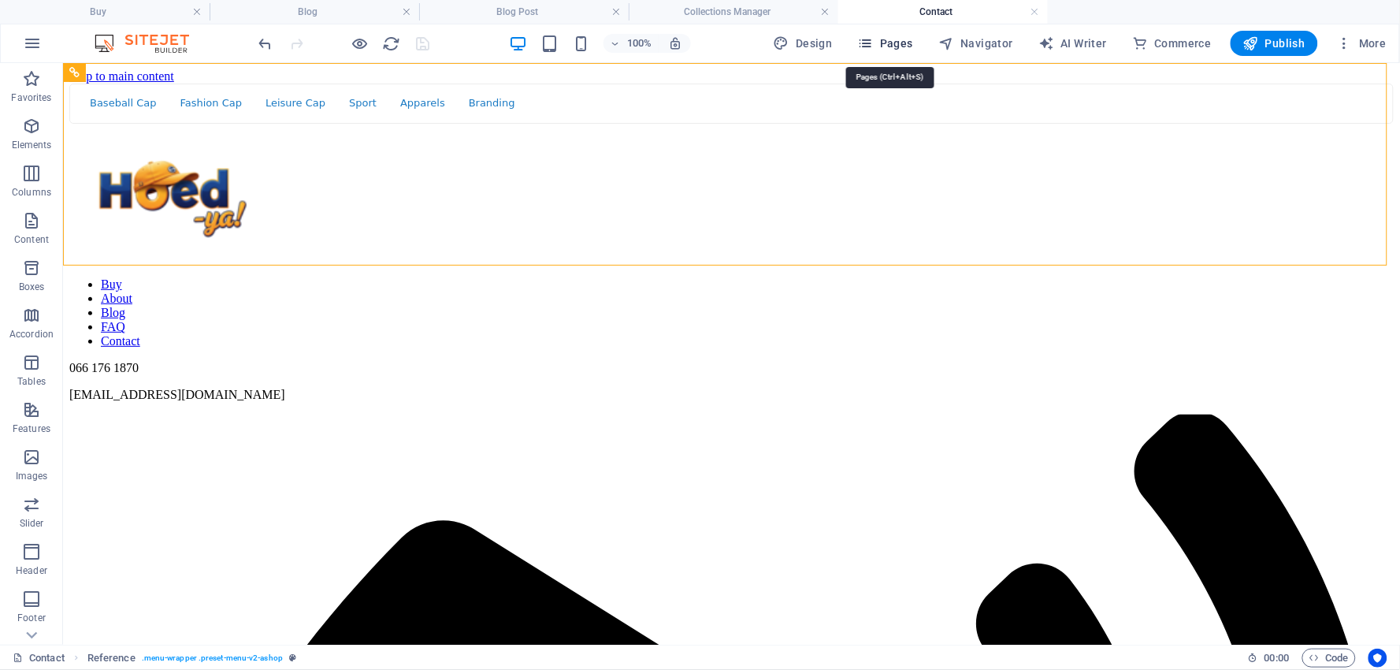
click at [898, 42] on span "Pages" at bounding box center [885, 43] width 55 height 16
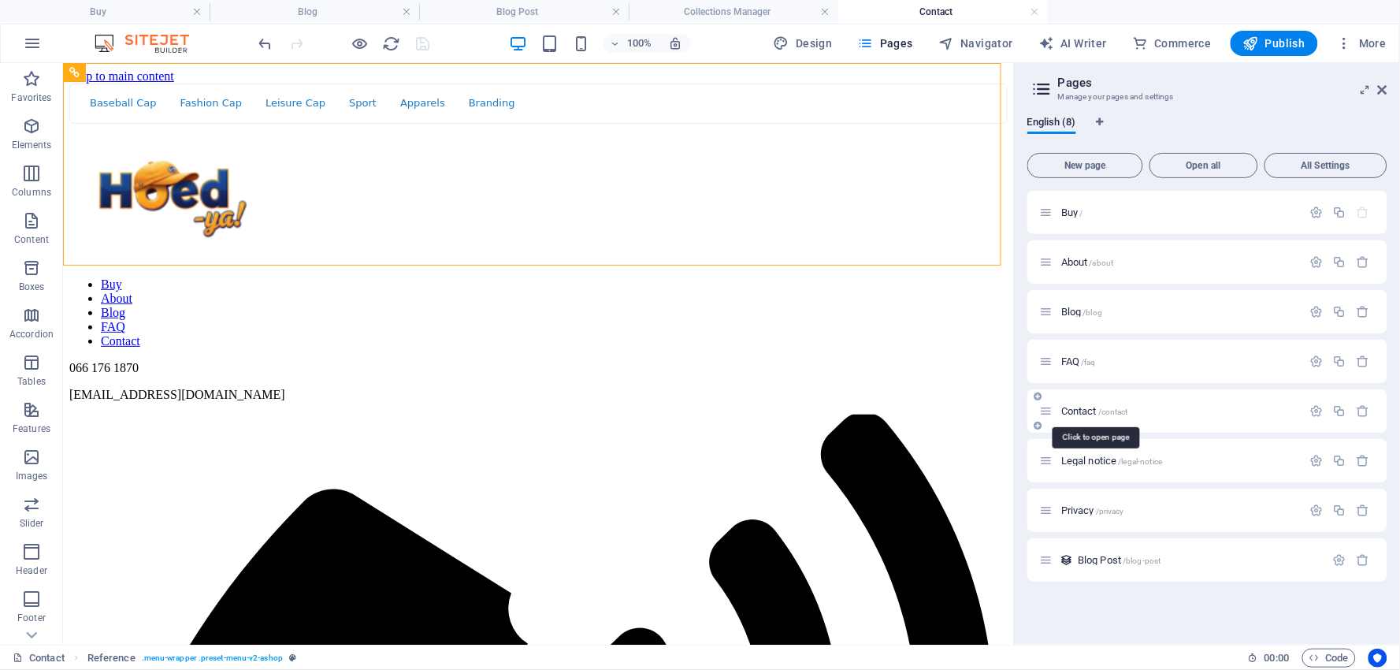
click at [1084, 405] on span "Contact /contact" at bounding box center [1094, 411] width 67 height 12
click at [1089, 407] on span "Contact /contact" at bounding box center [1094, 411] width 67 height 12
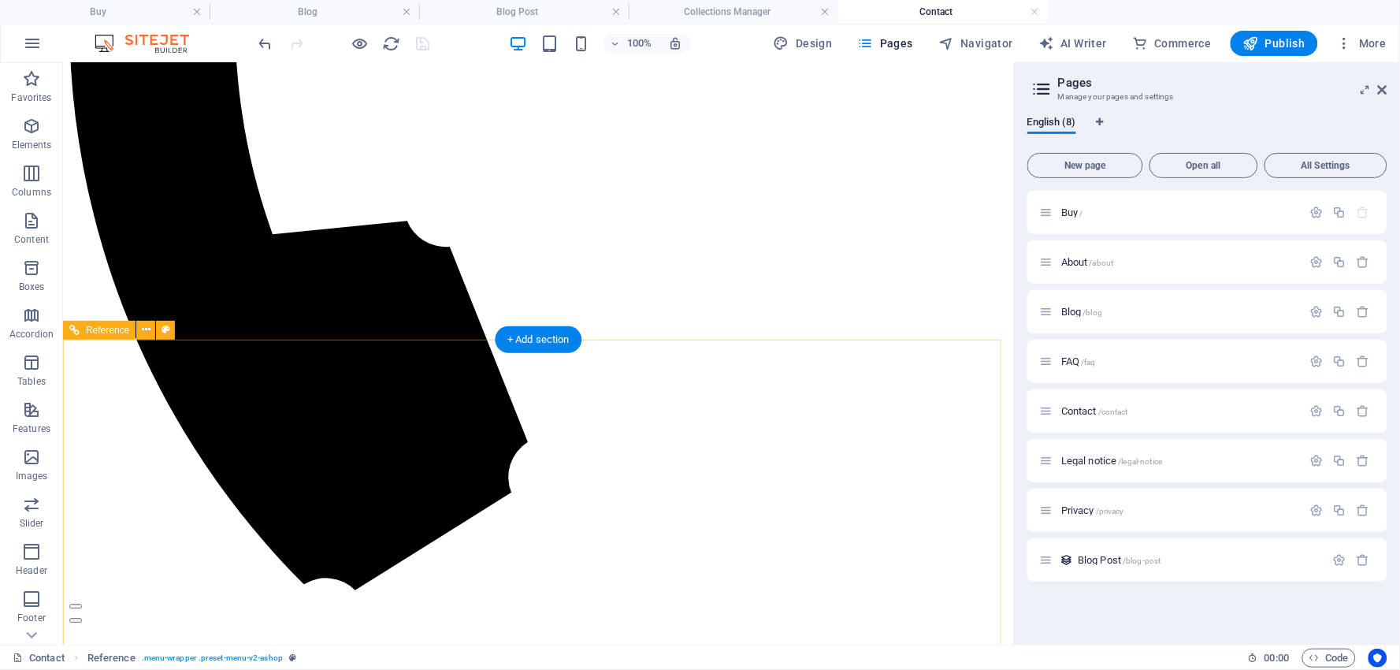
scroll to position [1135, 0]
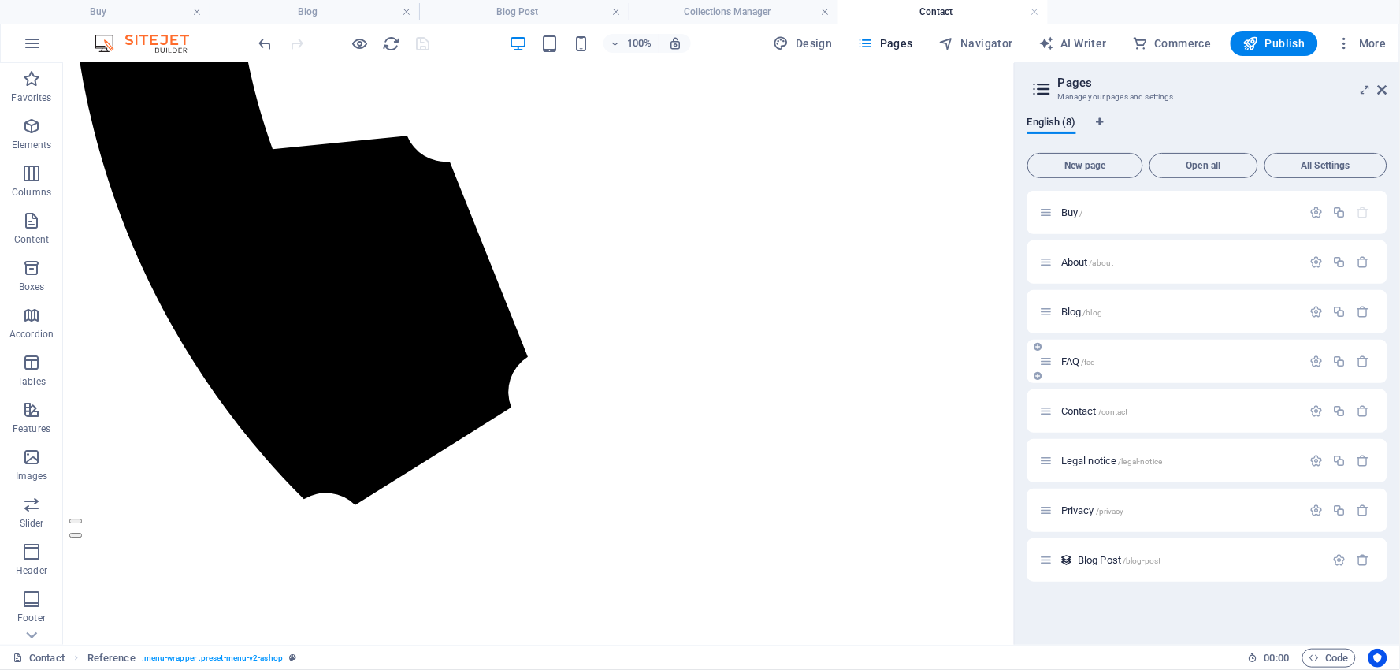
click at [1067, 363] on span "FAQ /faq" at bounding box center [1078, 361] width 35 height 12
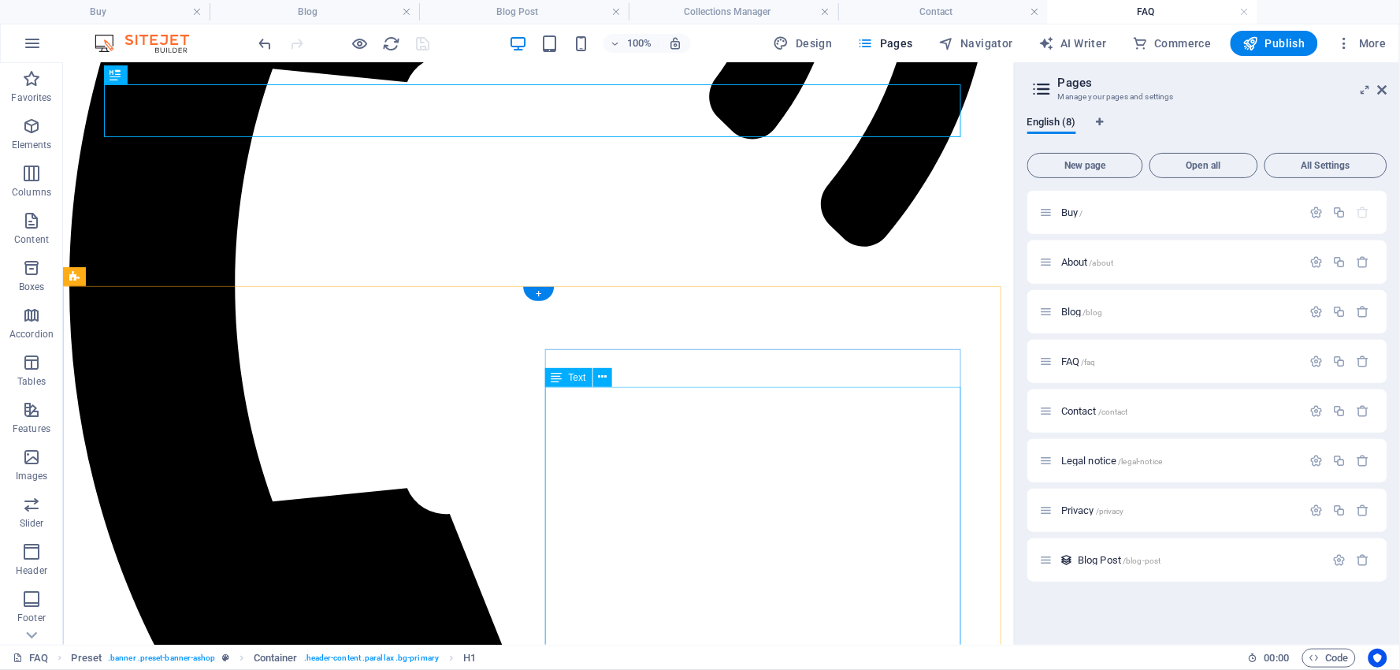
scroll to position [802, 0]
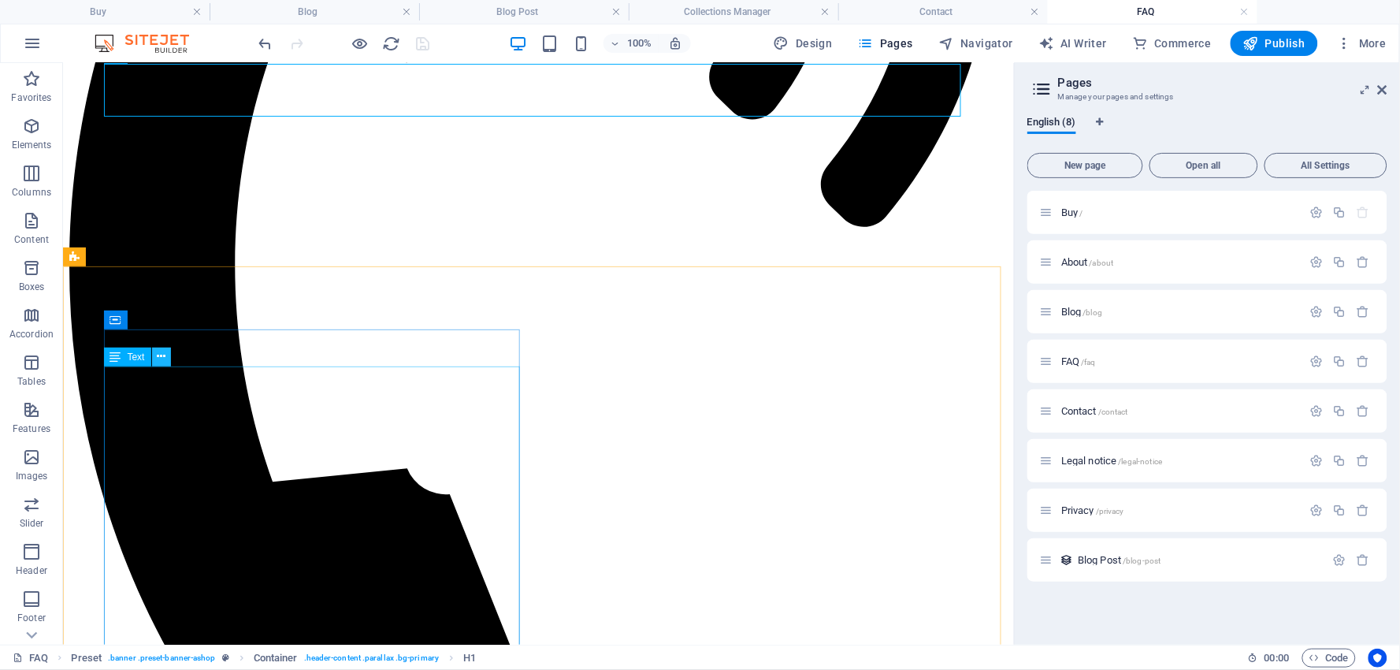
click at [162, 353] on icon at bounding box center [161, 356] width 9 height 17
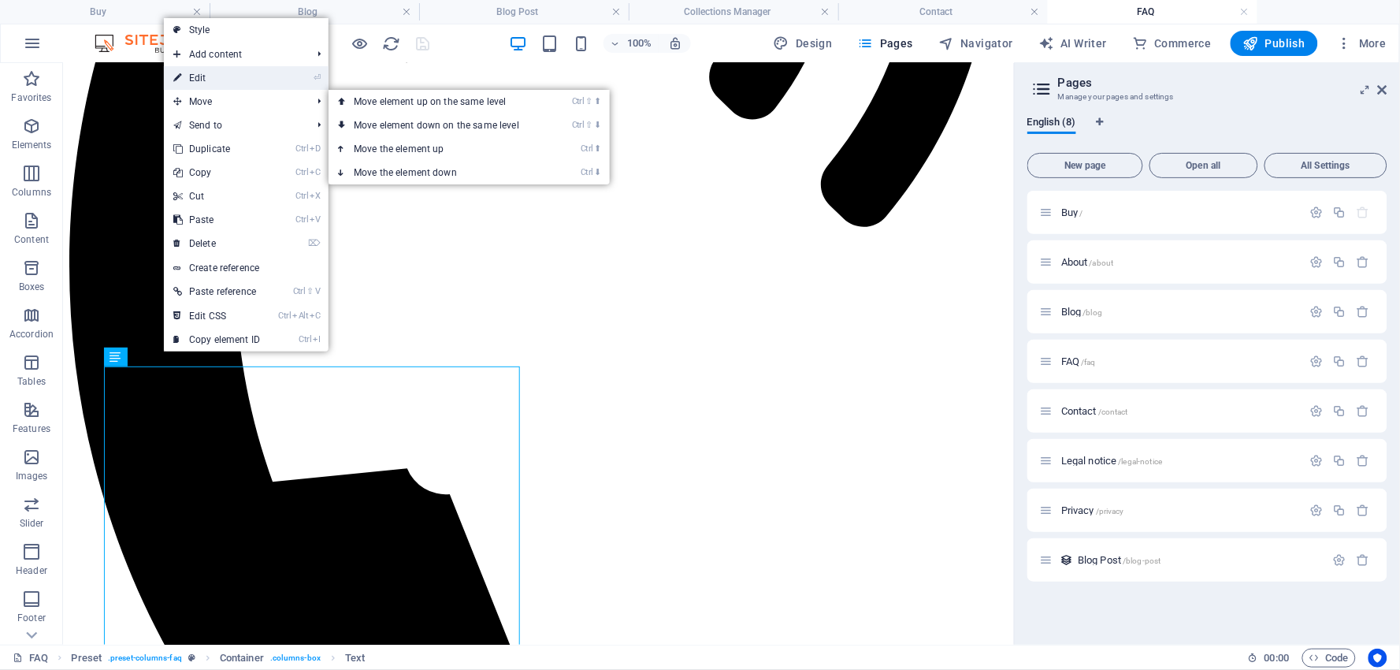
click at [206, 76] on link "⏎ Edit" at bounding box center [217, 78] width 106 height 24
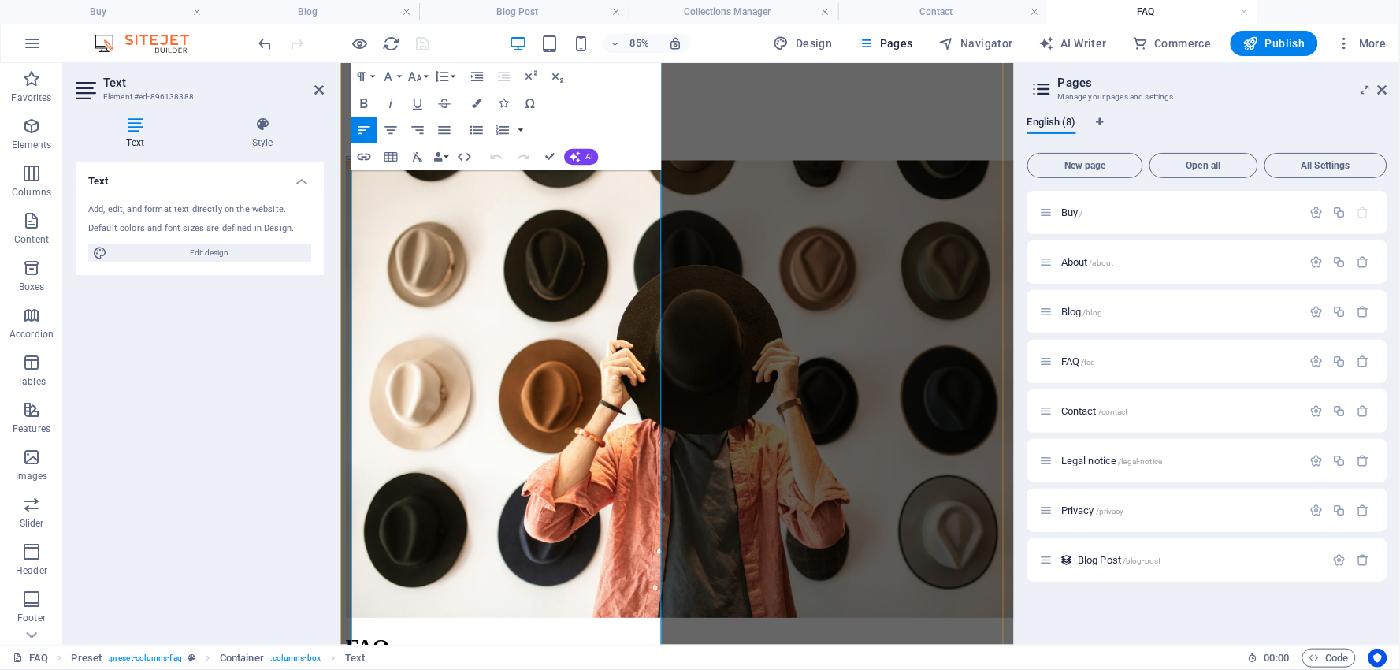
scroll to position [1430, 0]
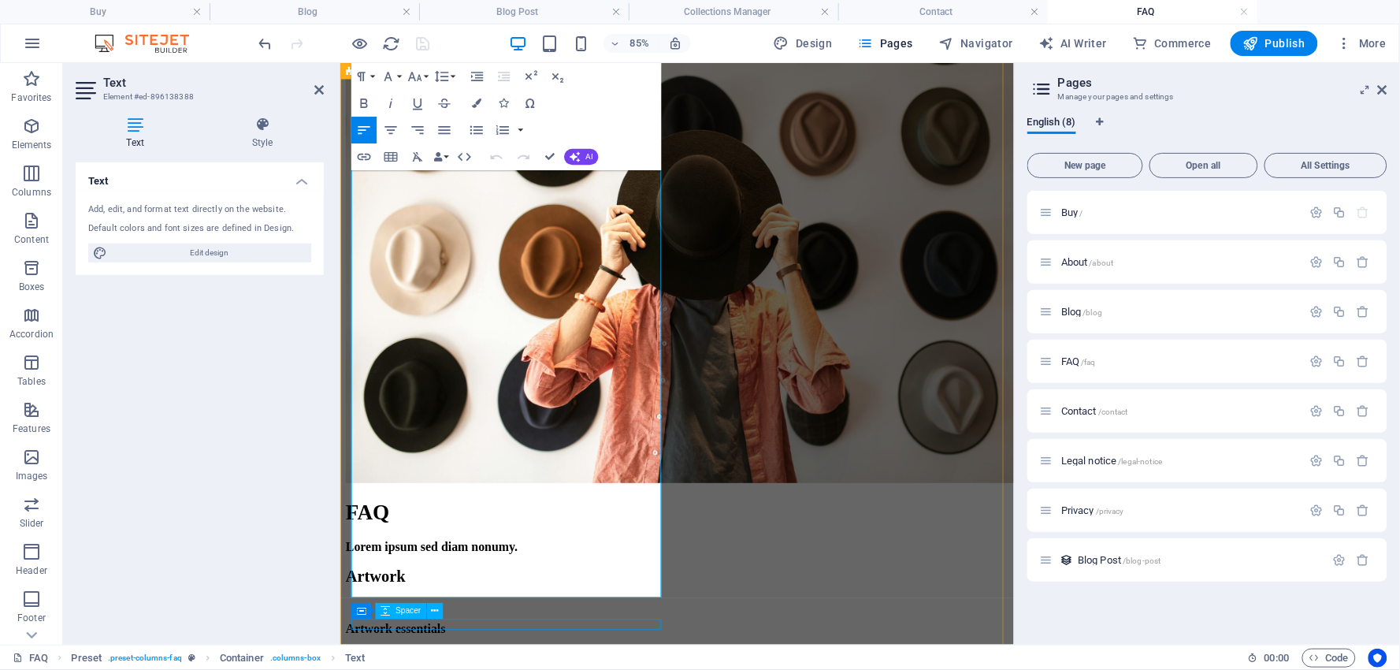
drag, startPoint x: 402, startPoint y: 374, endPoint x: 666, endPoint y: 725, distance: 439.2
click at [364, 97] on icon "button" at bounding box center [364, 103] width 16 height 16
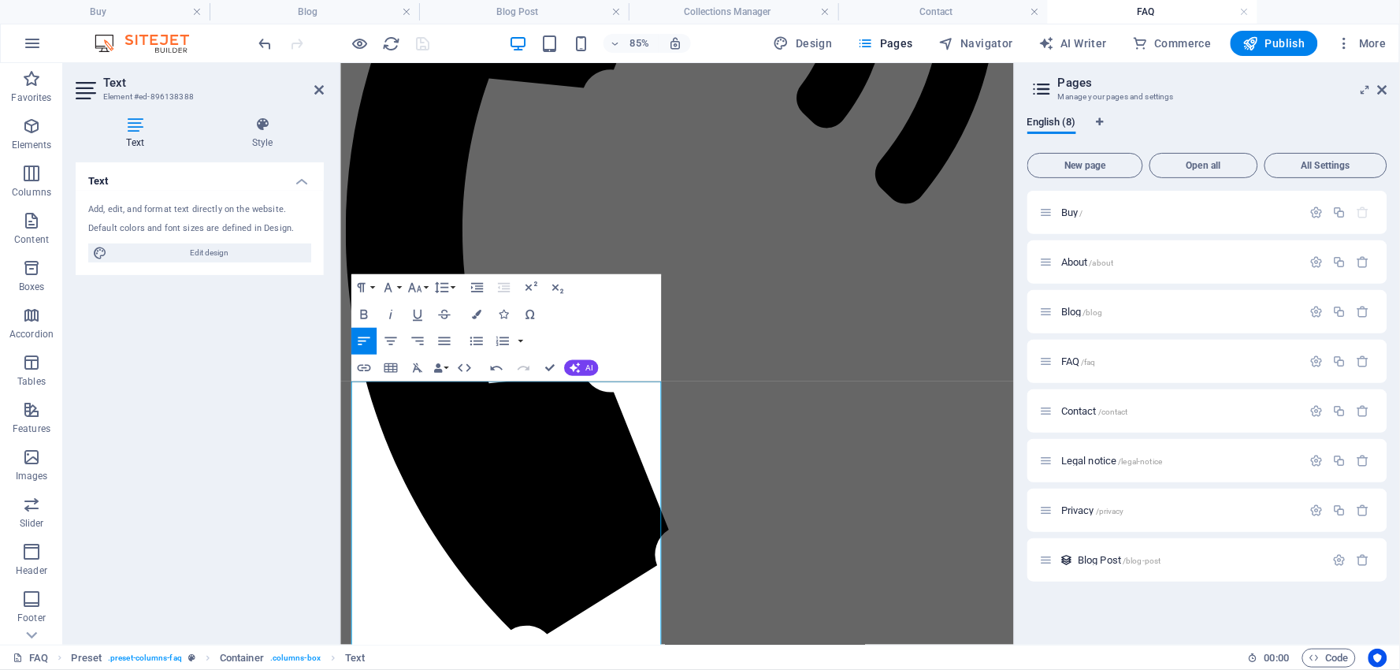
scroll to position [729, 0]
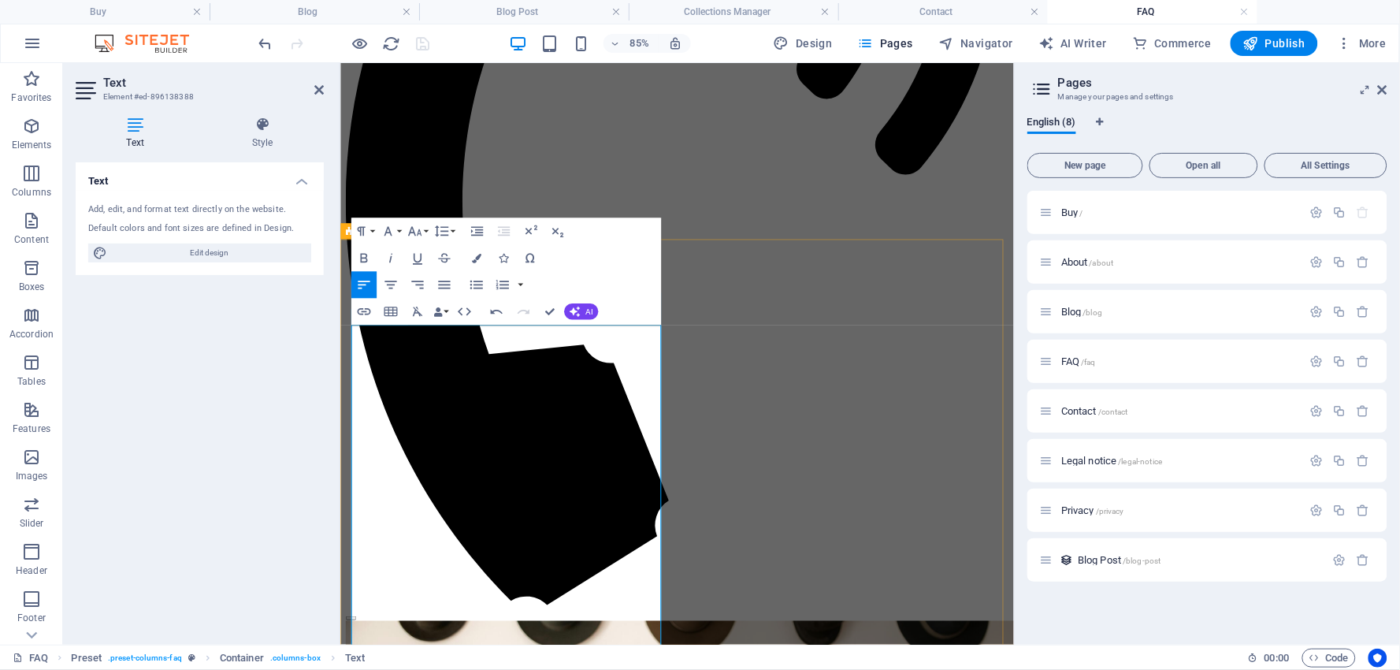
drag, startPoint x: 631, startPoint y: 533, endPoint x: 681, endPoint y: 543, distance: 51.4
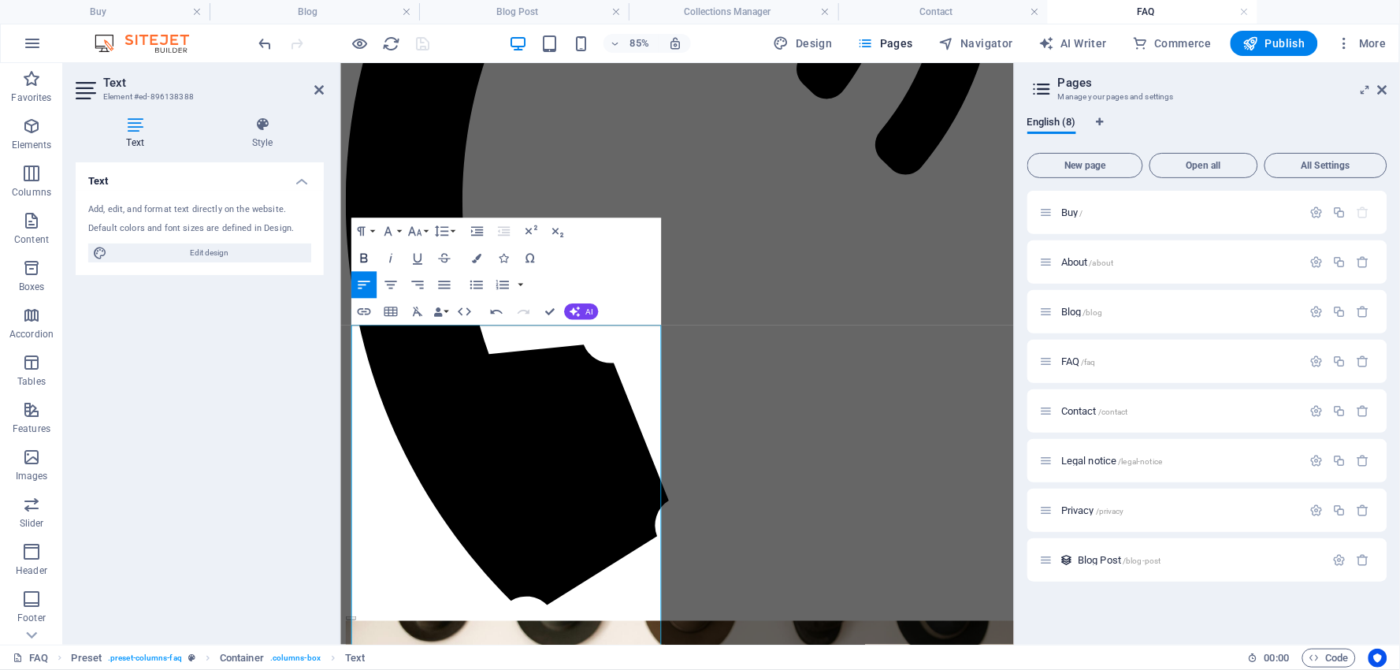
click at [366, 257] on icon "button" at bounding box center [364, 258] width 16 height 16
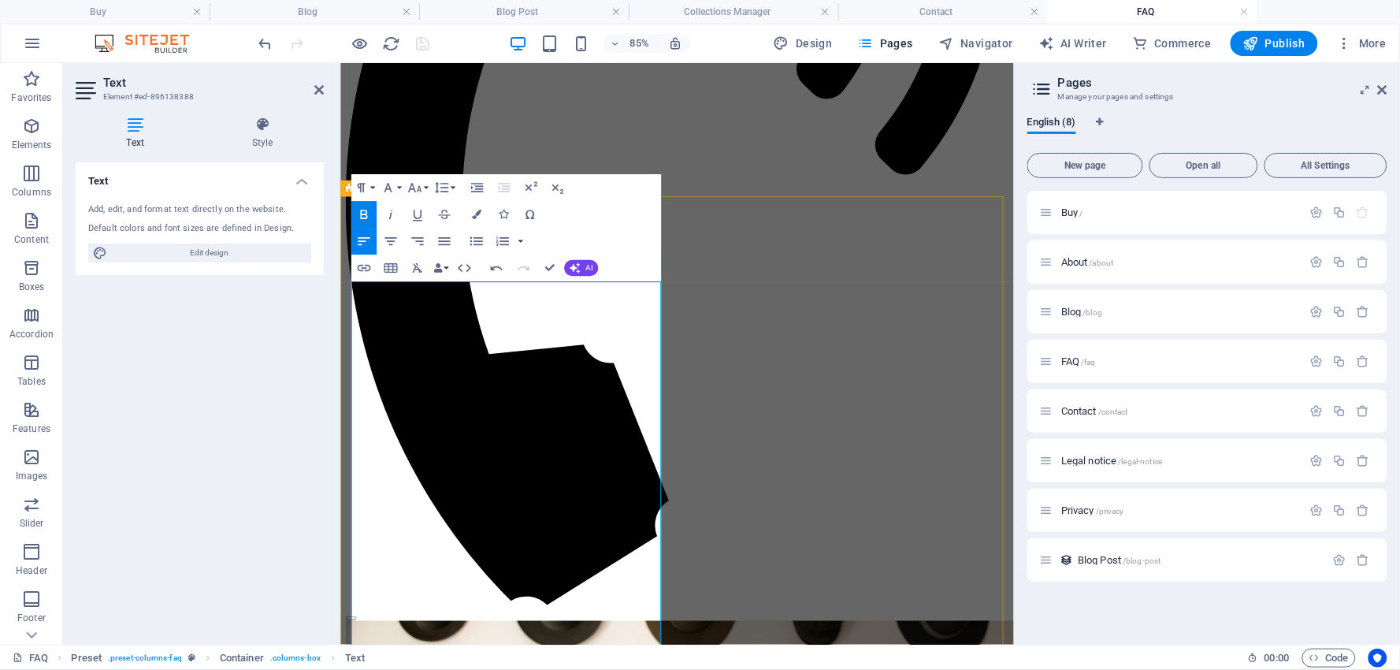
scroll to position [817, 0]
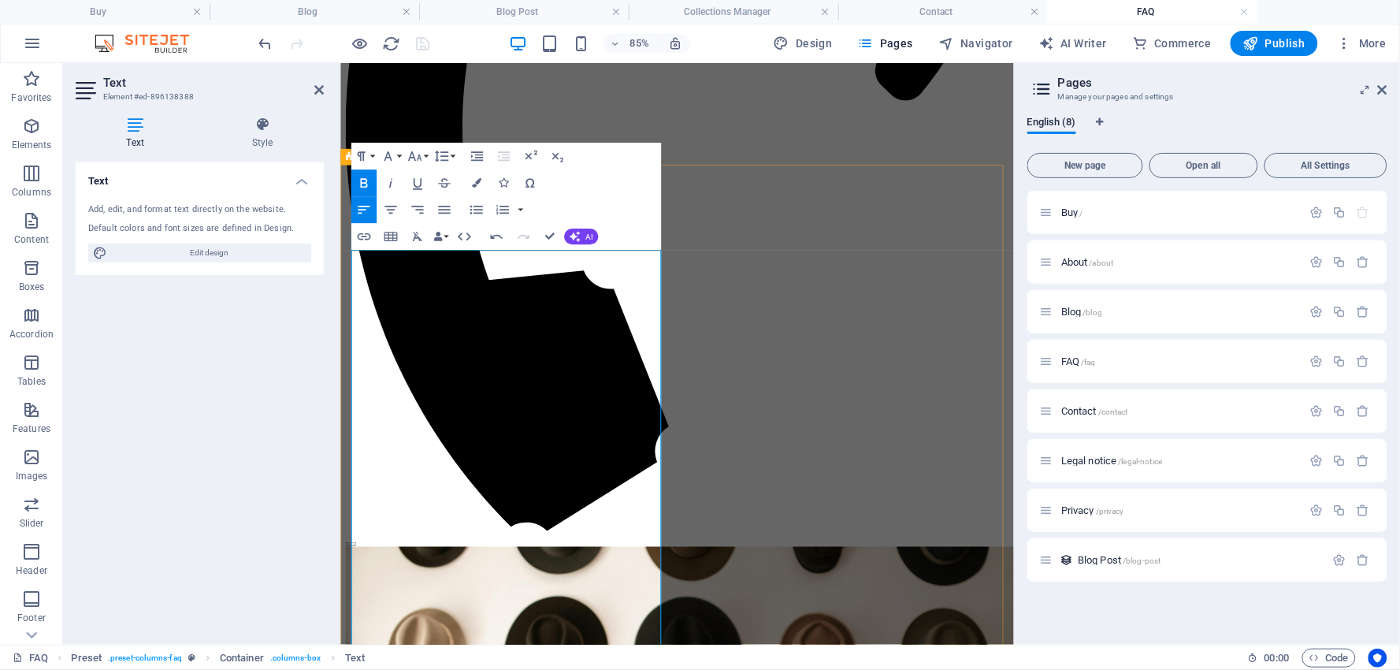
drag, startPoint x: 448, startPoint y: 670, endPoint x: 529, endPoint y: 683, distance: 81.5
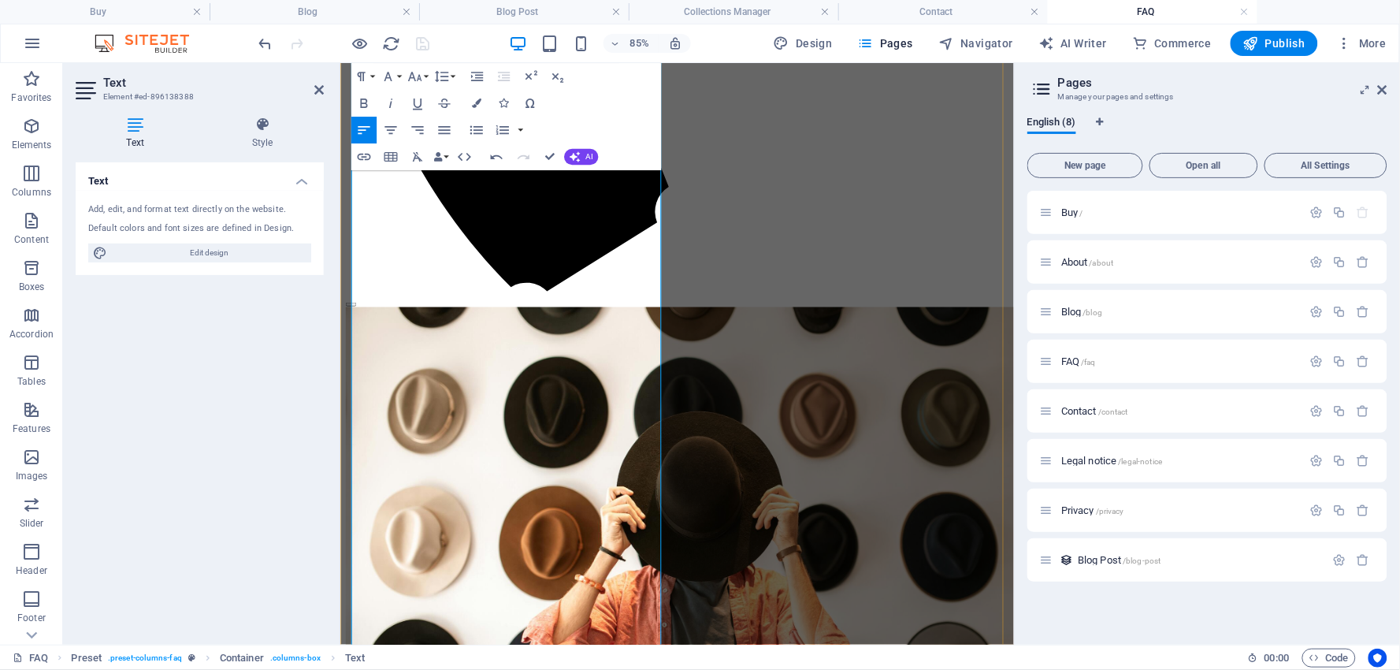
scroll to position [1107, 0]
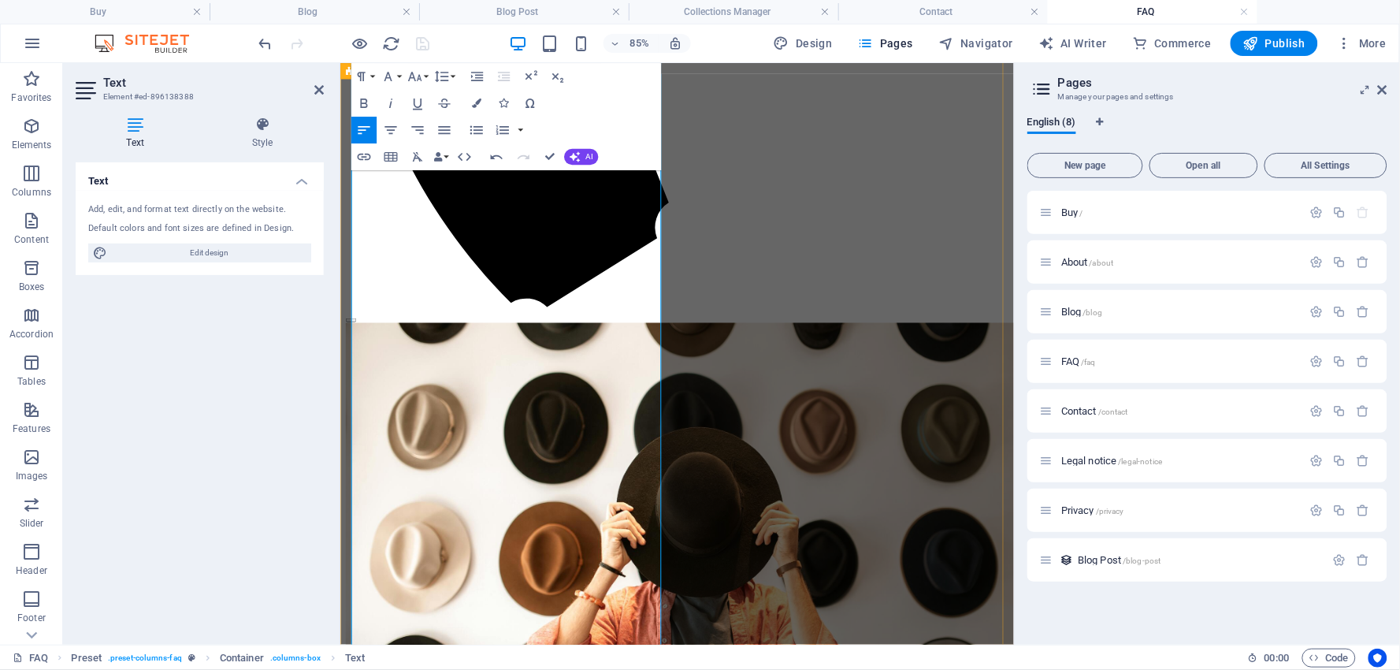
scroll to position [1282, 0]
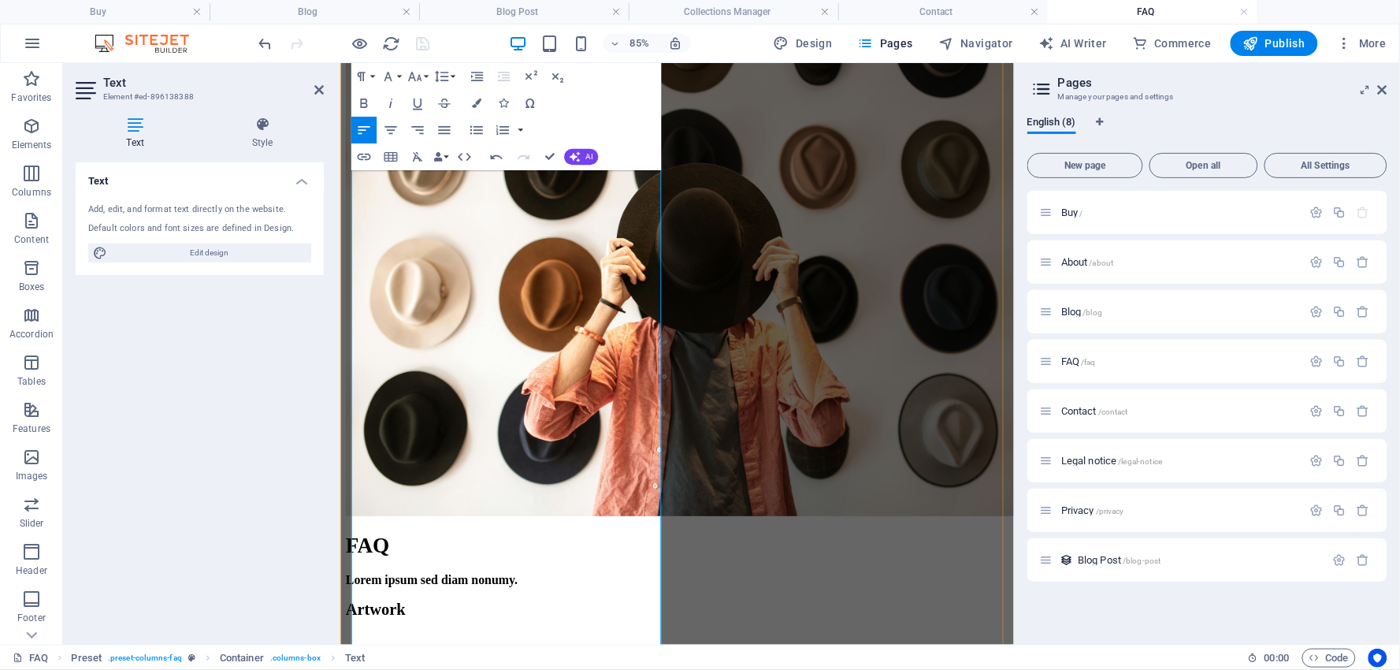
scroll to position [1457, 0]
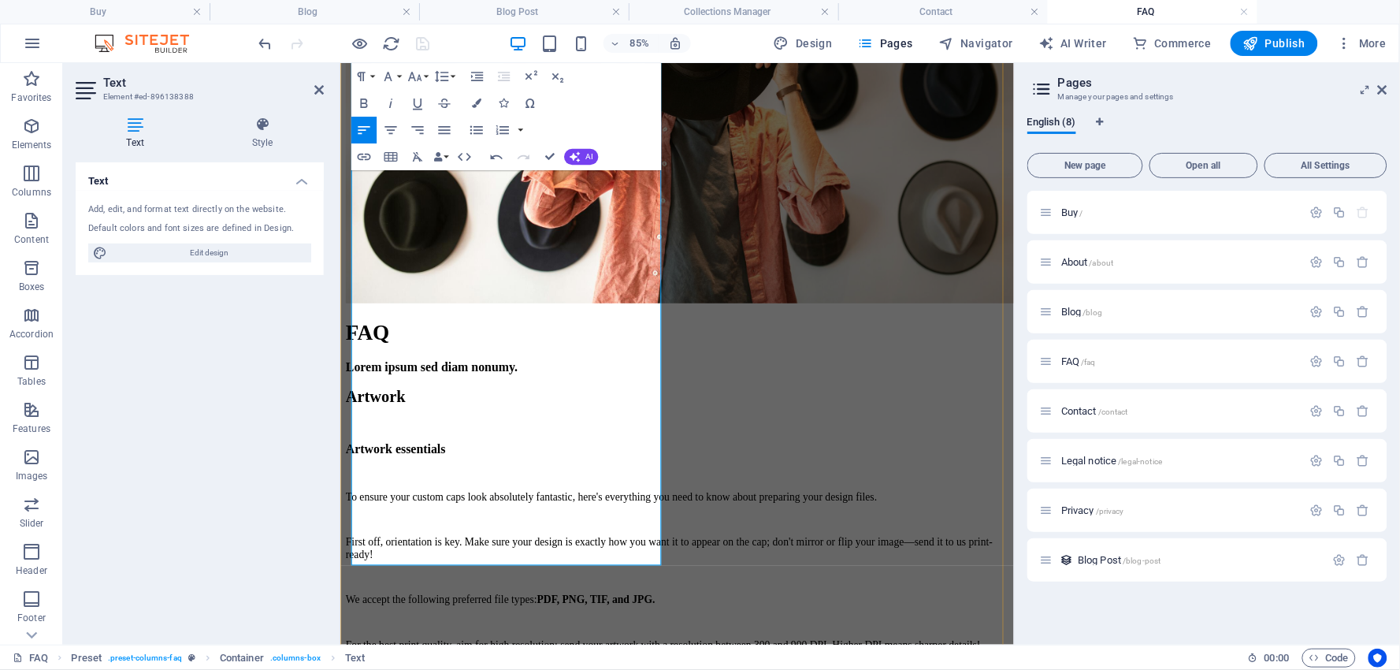
scroll to position [1720, 0]
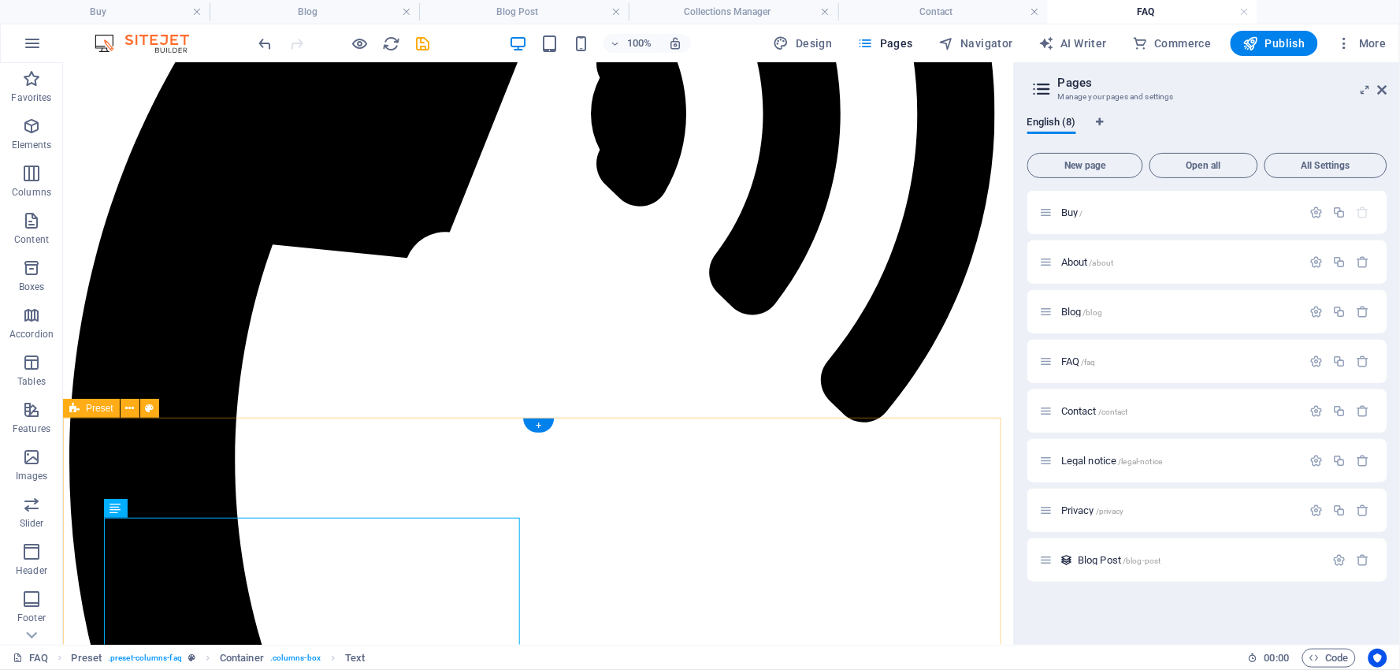
scroll to position [575, 0]
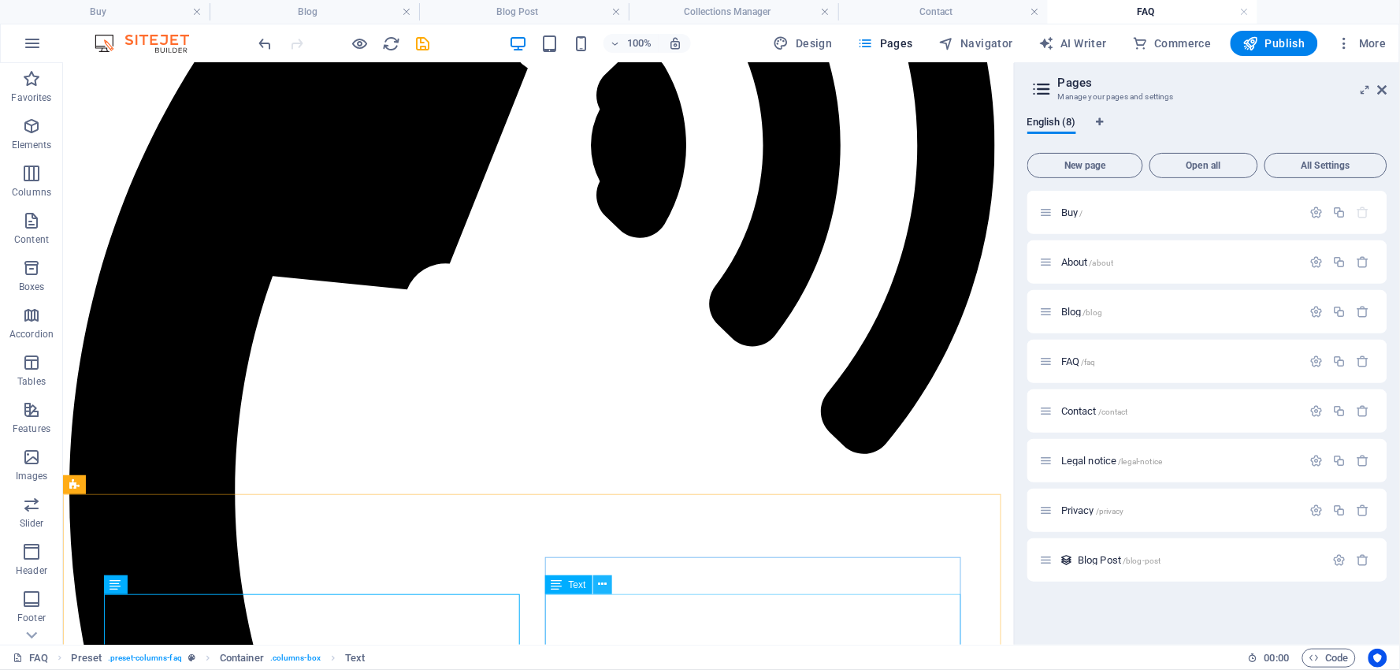
click at [602, 586] on icon at bounding box center [602, 584] width 9 height 17
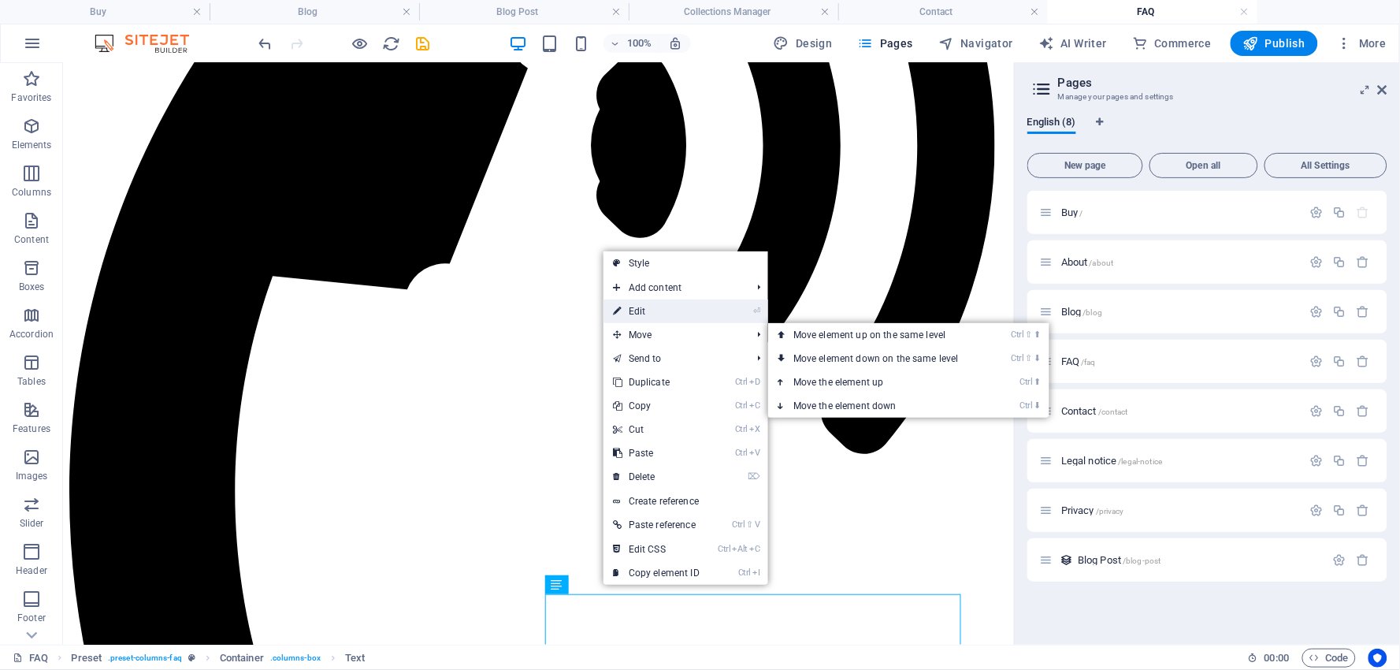
click at [636, 311] on link "⏎ Edit" at bounding box center [656, 311] width 106 height 24
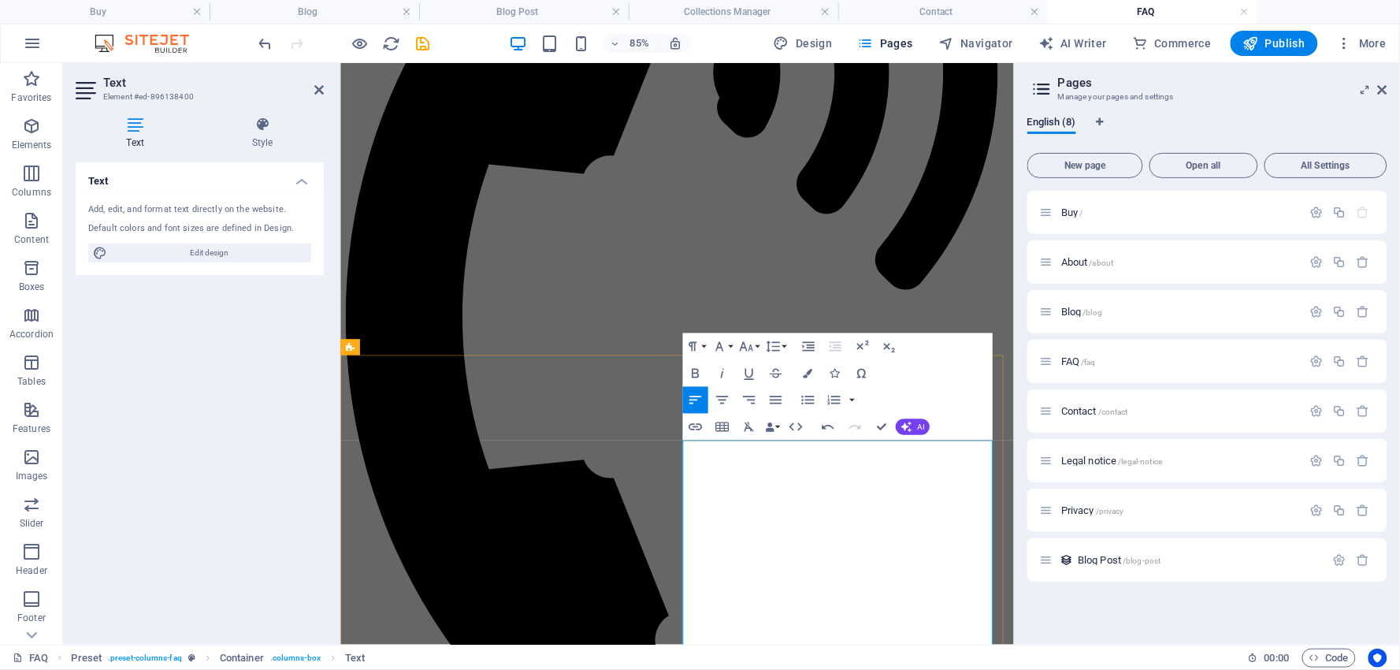
drag, startPoint x: 1016, startPoint y: 607, endPoint x: 1021, endPoint y: 621, distance: 14.2
click at [700, 368] on icon "button" at bounding box center [695, 373] width 16 height 16
drag, startPoint x: 886, startPoint y: 684, endPoint x: 971, endPoint y: 722, distance: 92.4
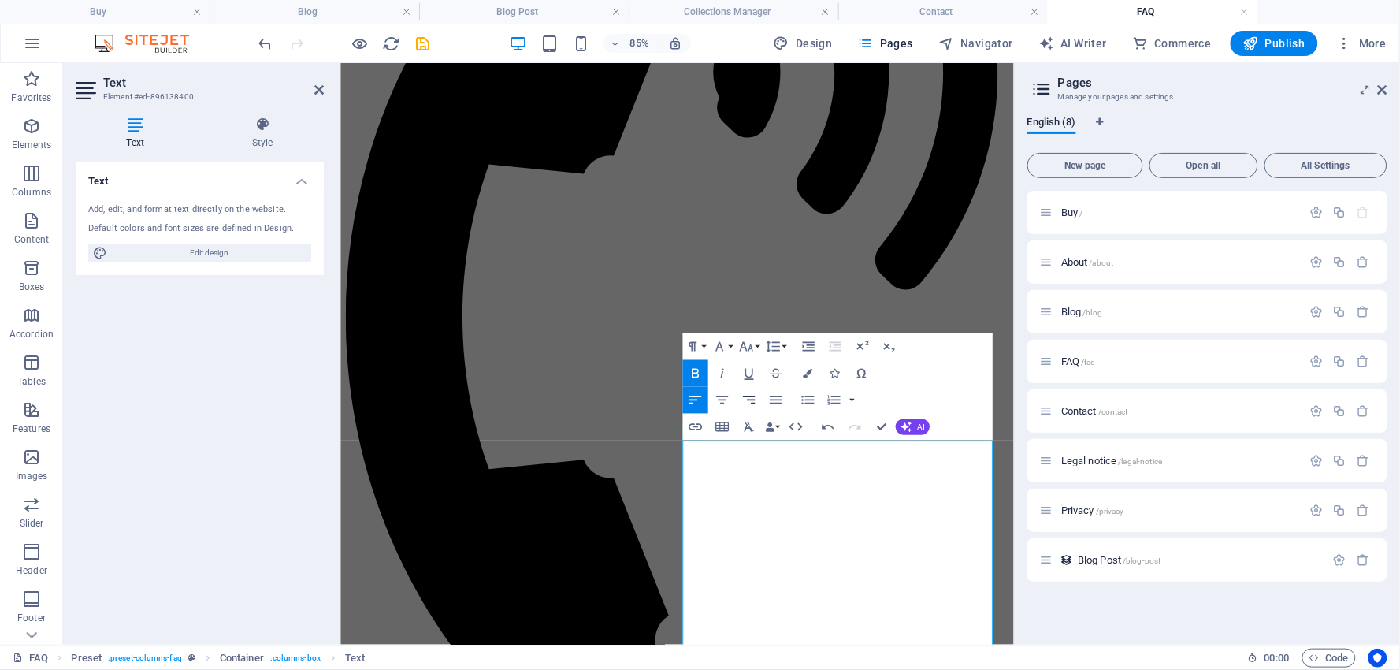
drag, startPoint x: 694, startPoint y: 364, endPoint x: 736, endPoint y: 403, distance: 57.4
click at [696, 366] on icon "button" at bounding box center [695, 373] width 16 height 16
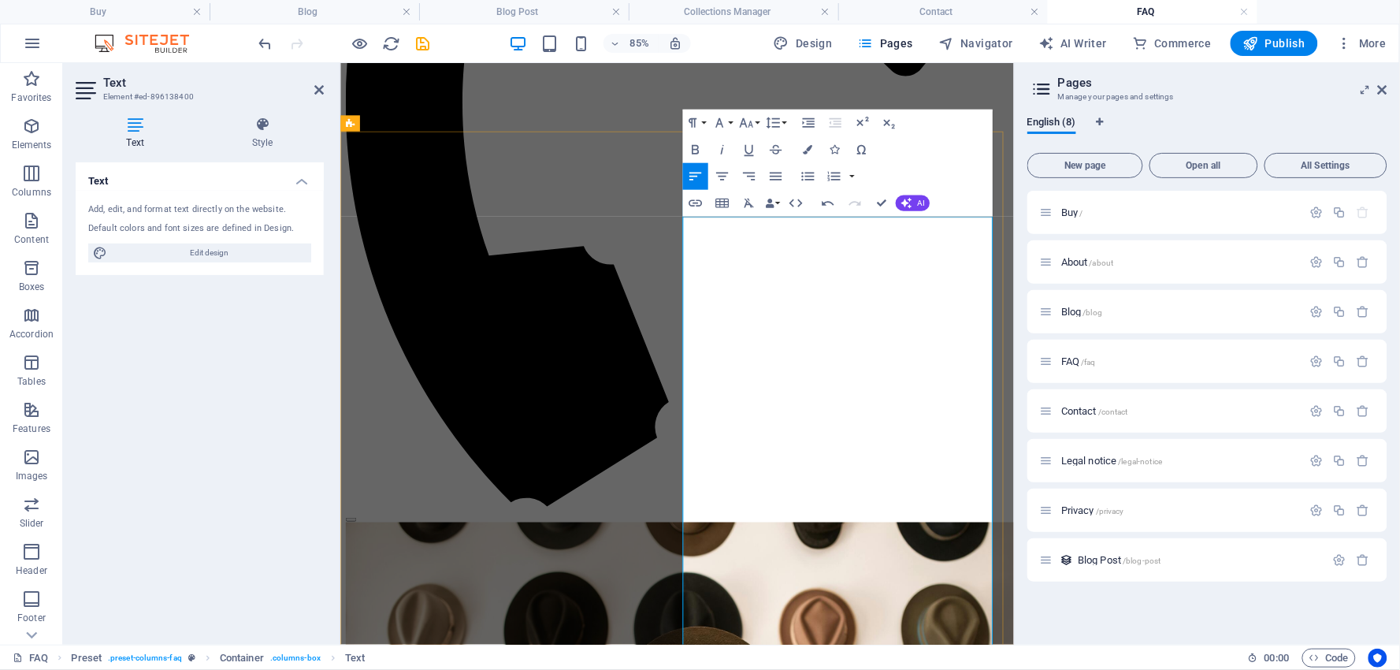
scroll to position [856, 0]
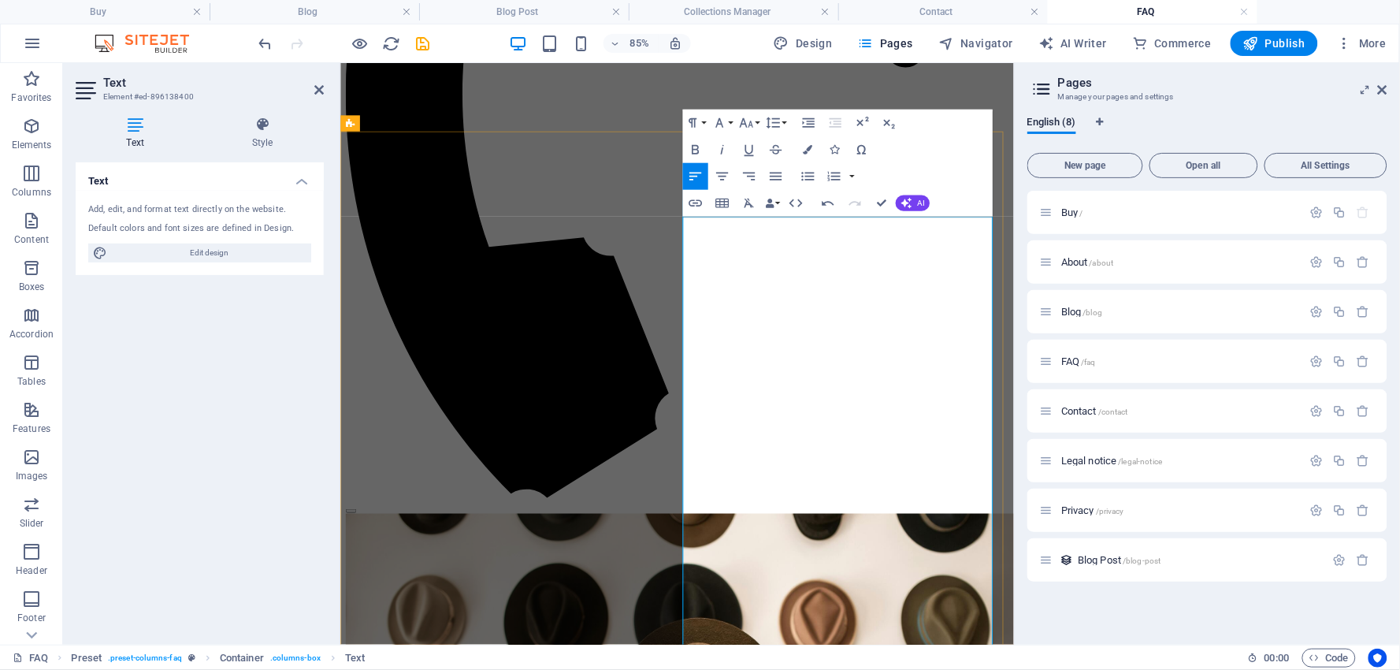
drag, startPoint x: 870, startPoint y: 481, endPoint x: 766, endPoint y: 483, distance: 103.2
click at [699, 147] on icon "button" at bounding box center [695, 150] width 16 height 16
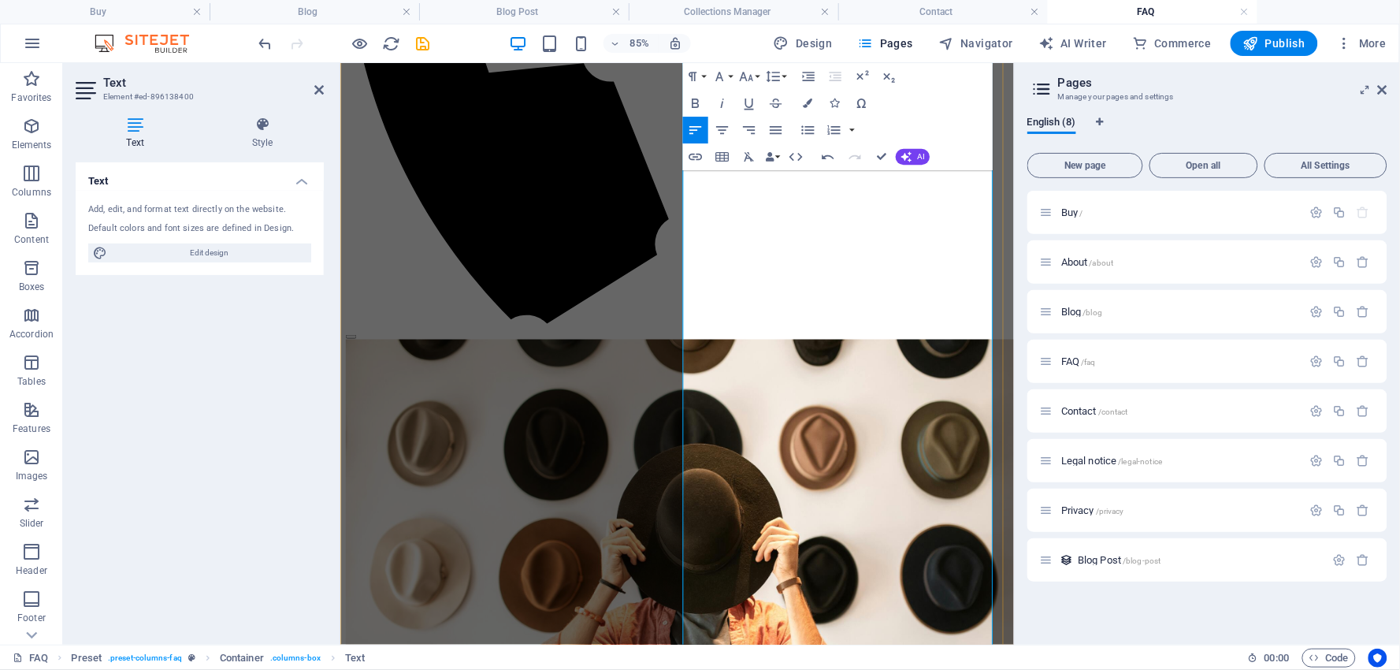
scroll to position [1119, 0]
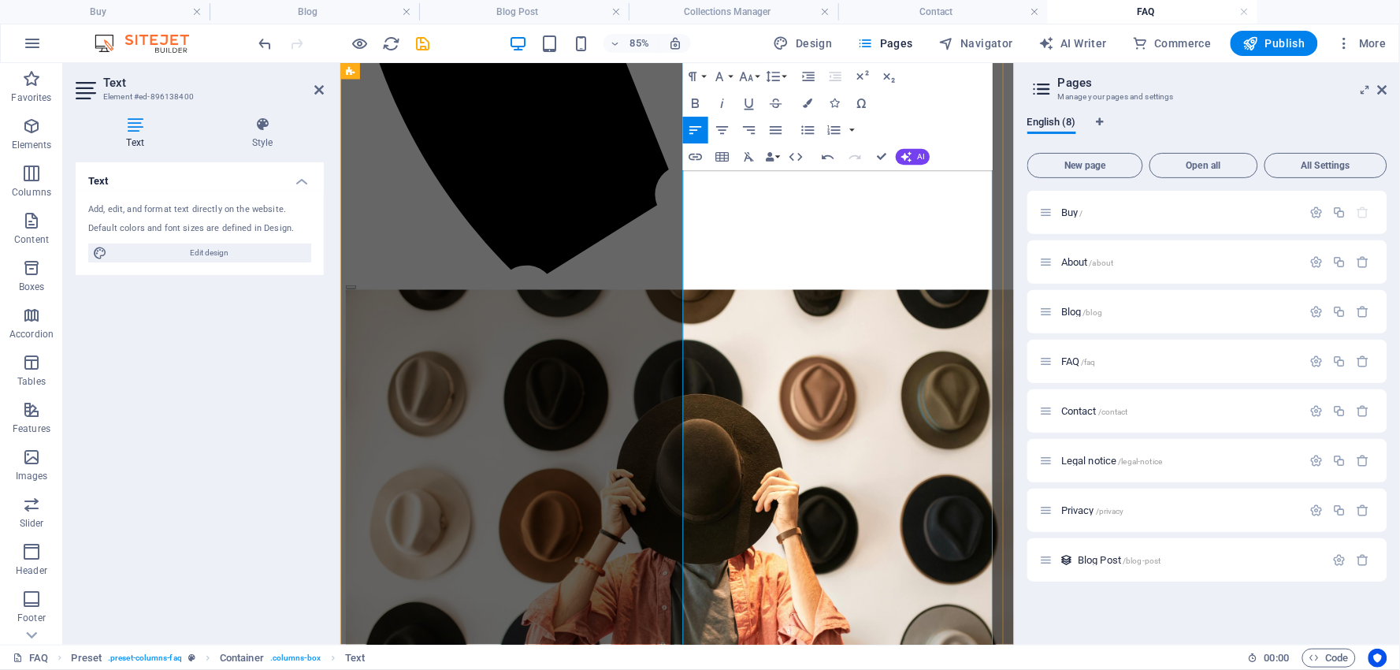
drag, startPoint x: 891, startPoint y: 499, endPoint x: 1034, endPoint y: 520, distance: 144.9
click at [698, 98] on icon "button" at bounding box center [695, 103] width 16 height 16
drag, startPoint x: 811, startPoint y: 636, endPoint x: 884, endPoint y: 636, distance: 73.3
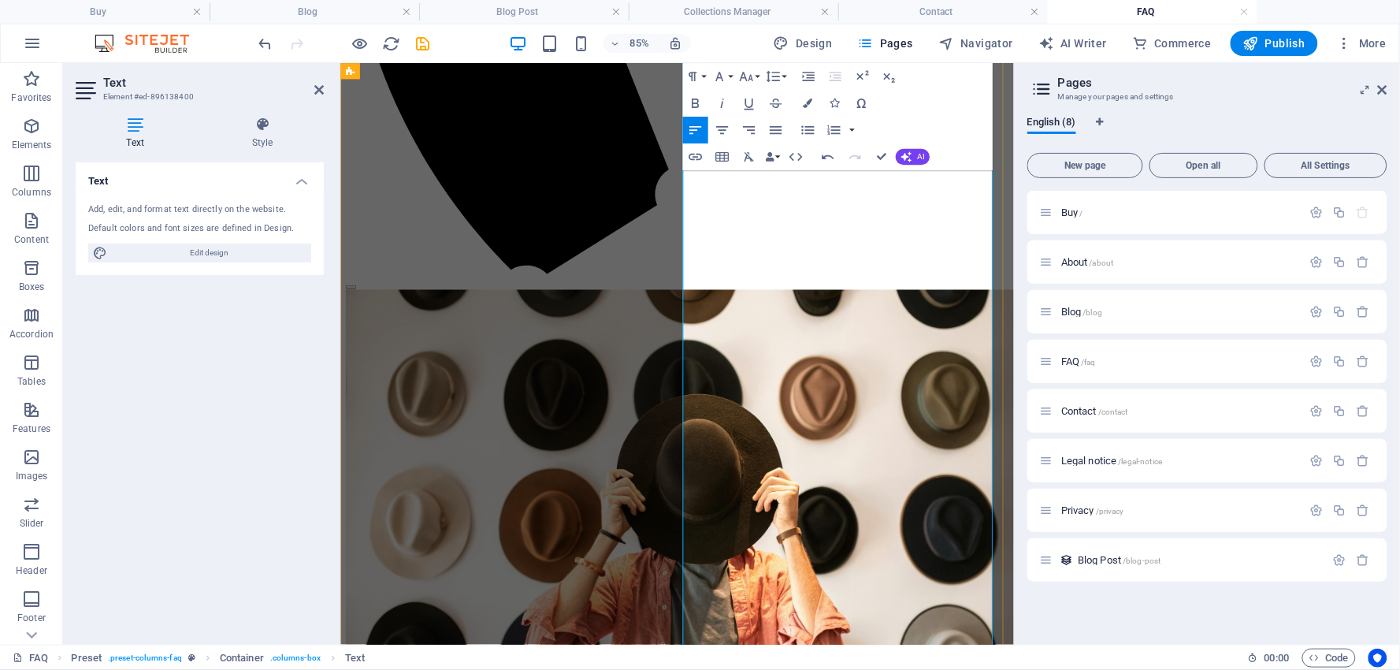
drag, startPoint x: 777, startPoint y: 627, endPoint x: 766, endPoint y: 627, distance: 11.0
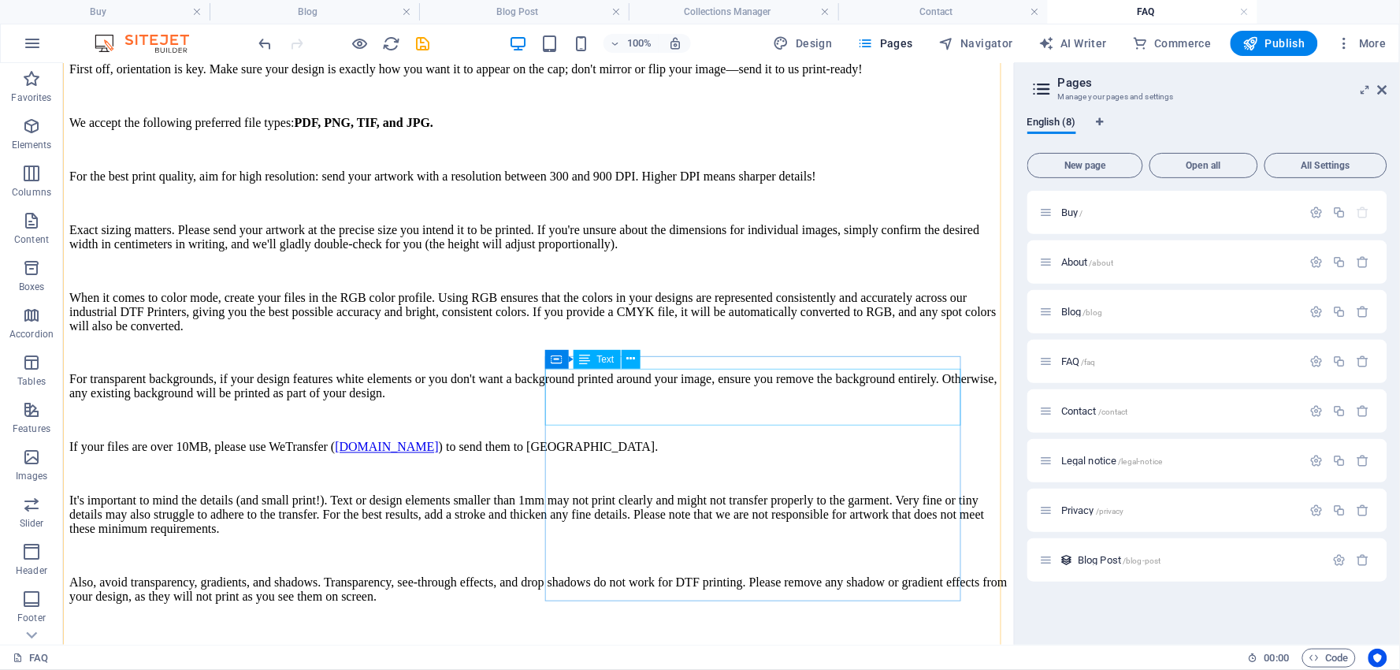
scroll to position [2413, 0]
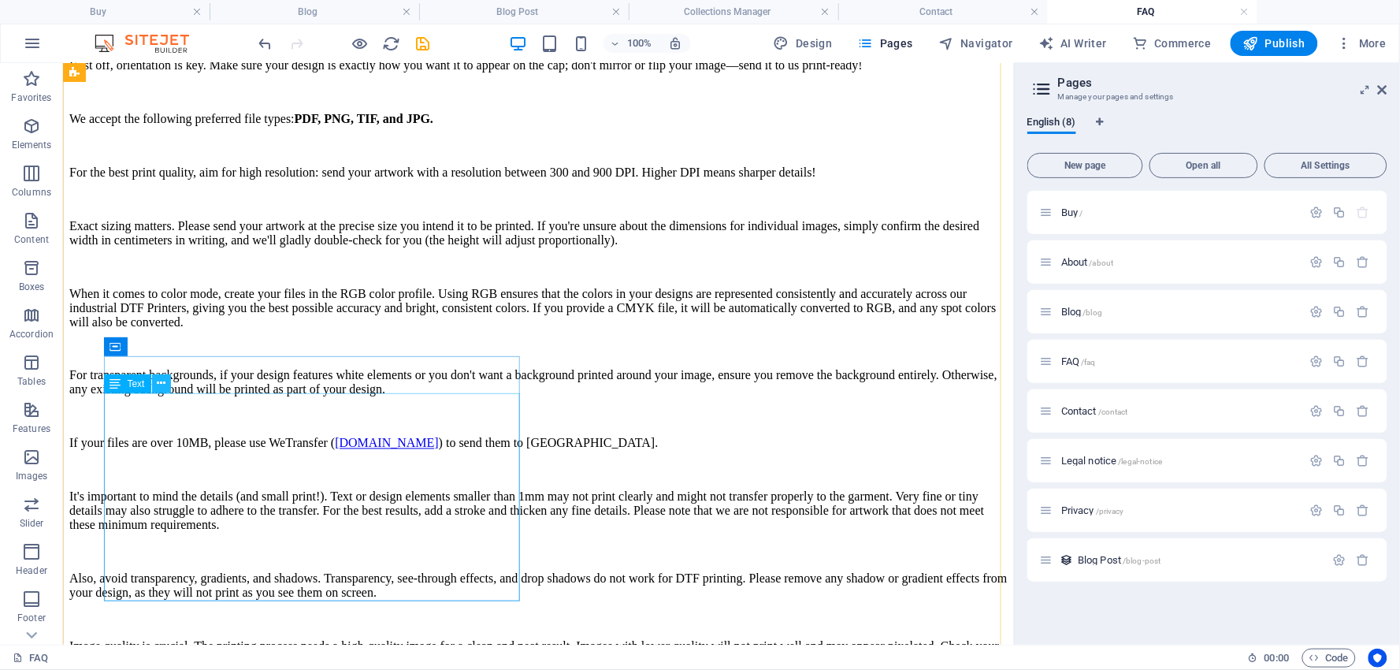
click at [159, 381] on icon at bounding box center [161, 383] width 9 height 17
click at [161, 381] on icon at bounding box center [161, 383] width 9 height 17
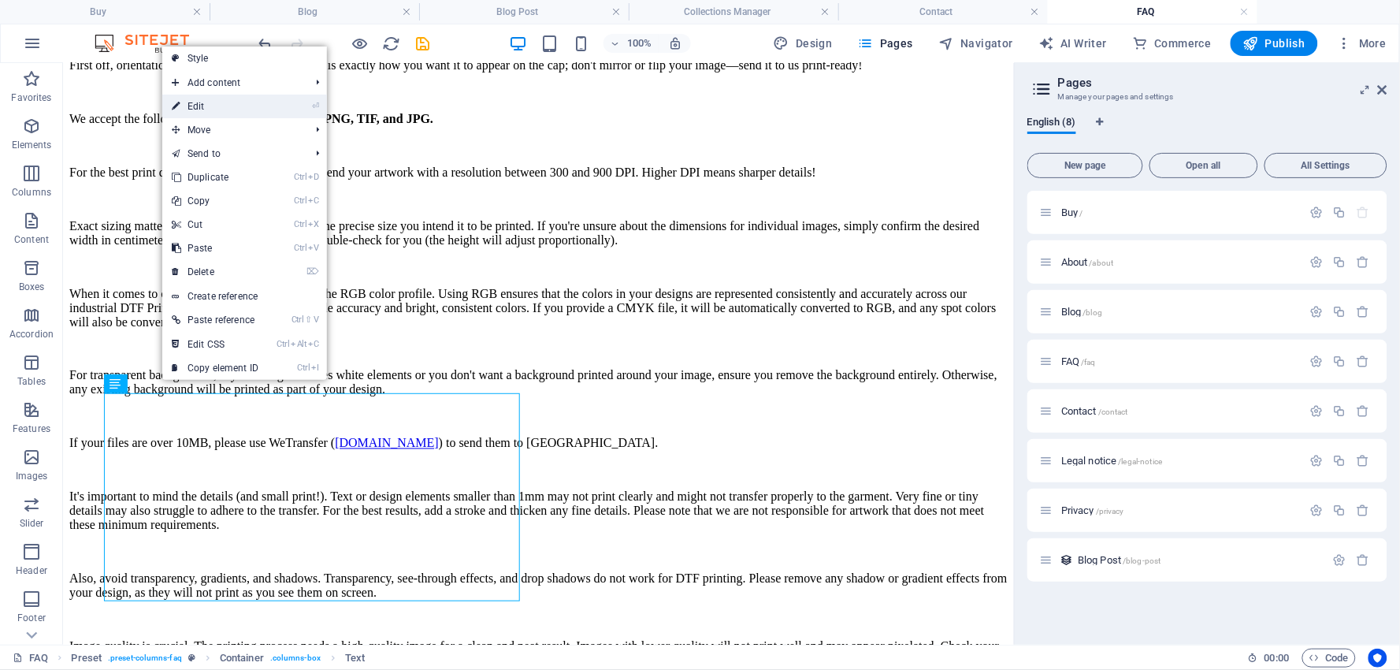
click at [198, 103] on link "⏎ Edit" at bounding box center [215, 107] width 106 height 24
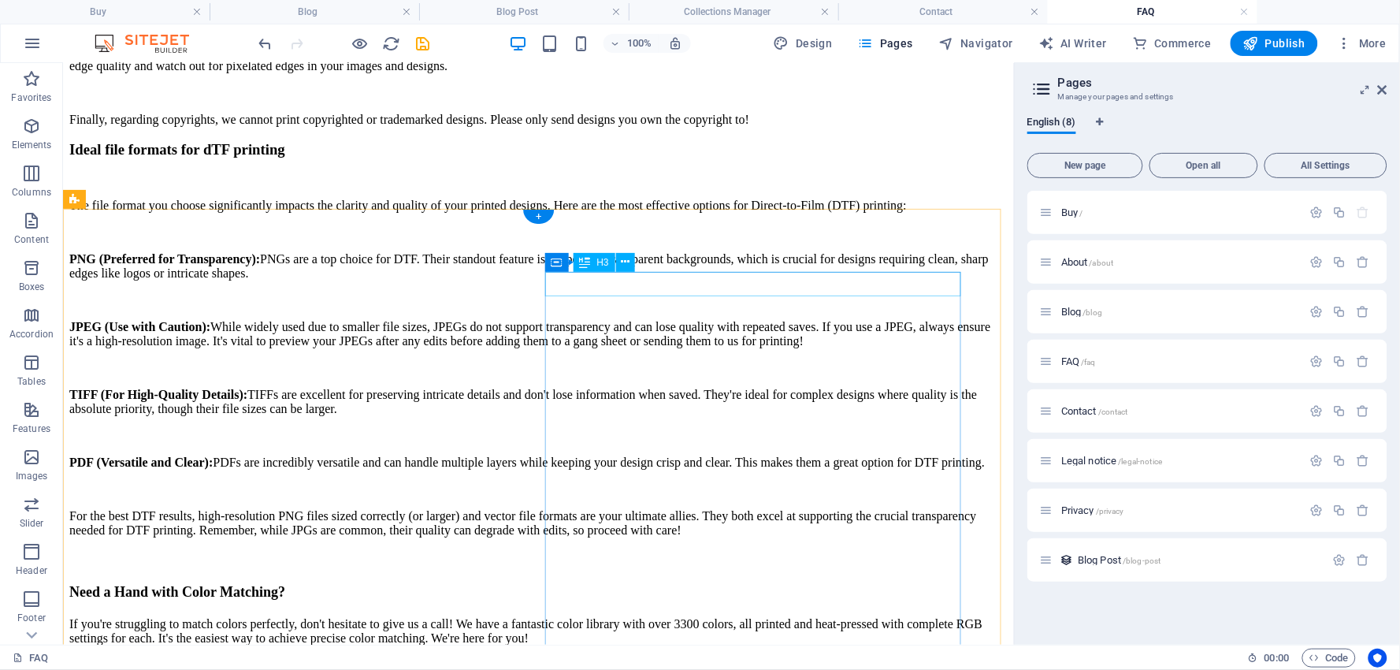
scroll to position [2938, 0]
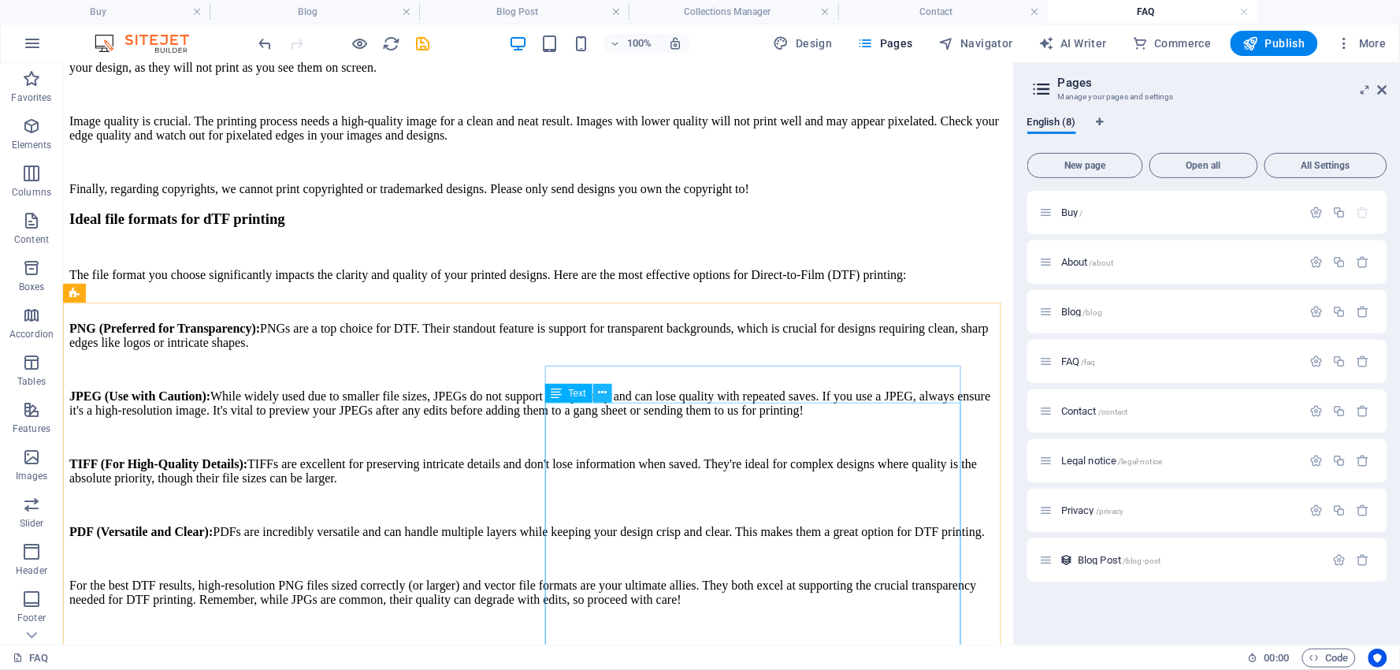
click at [608, 392] on button at bounding box center [602, 393] width 19 height 19
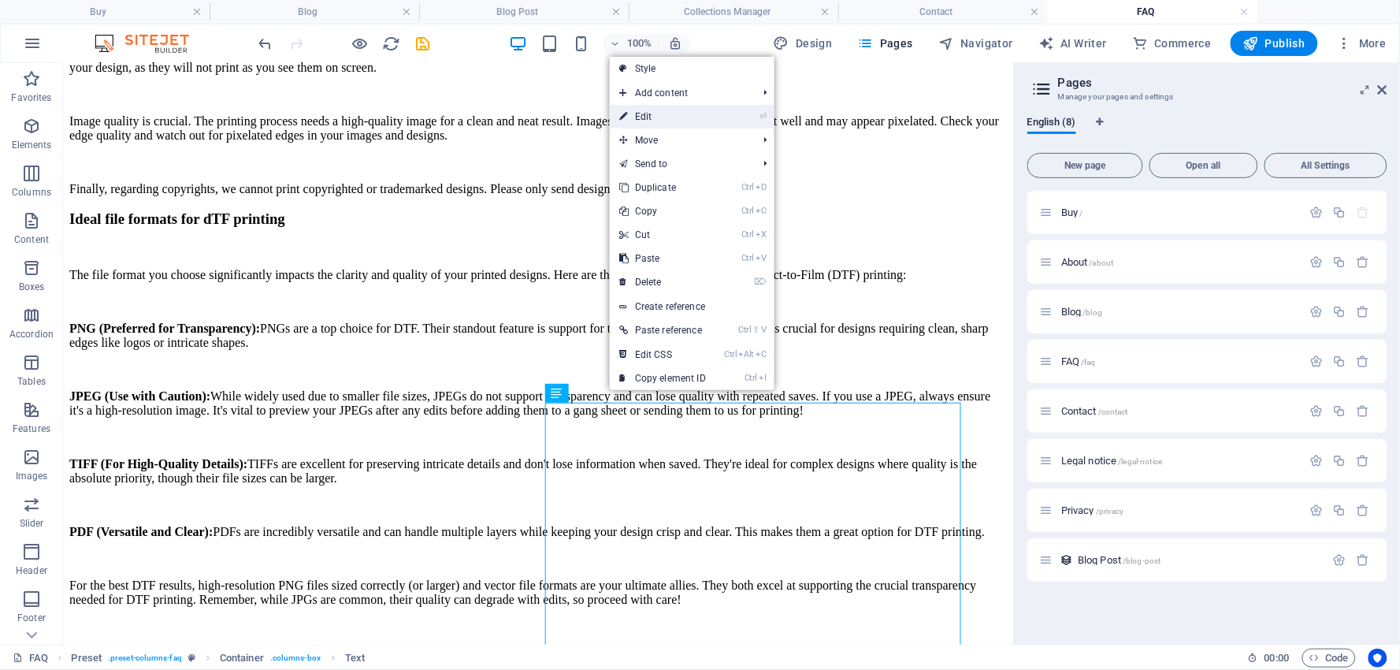
click at [648, 119] on link "⏎ Edit" at bounding box center [663, 117] width 106 height 24
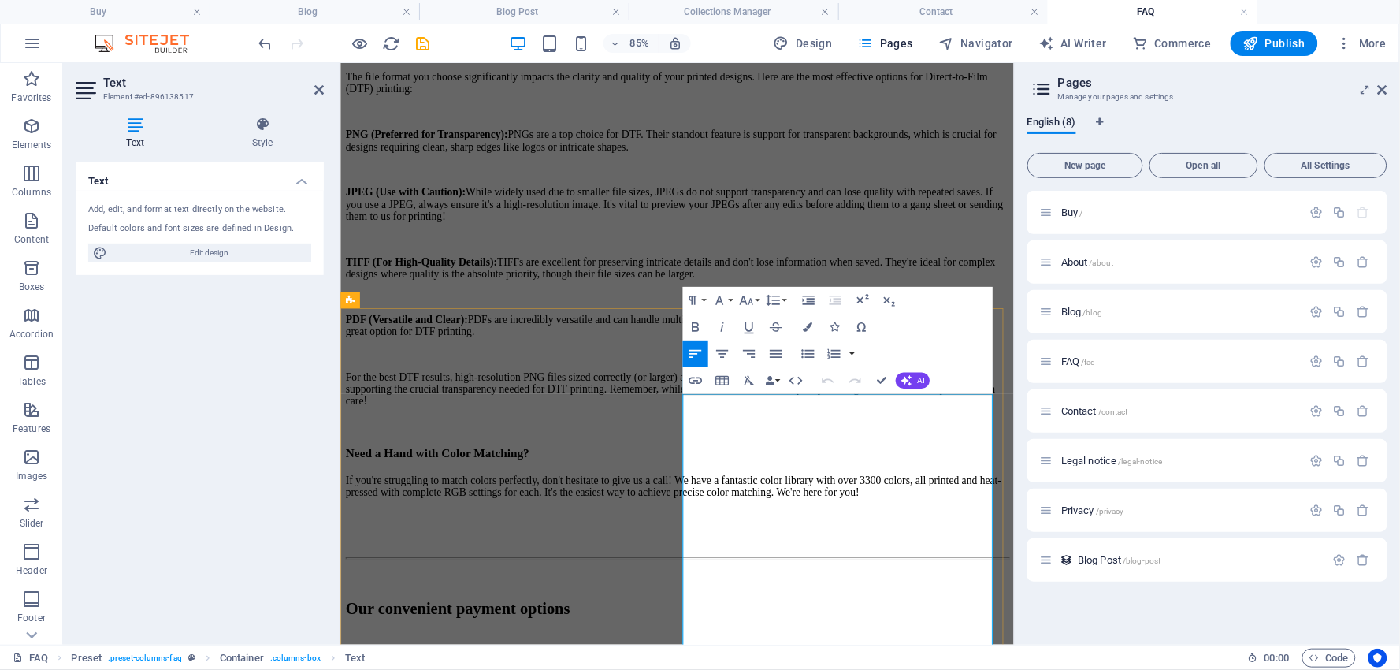
scroll to position [3002, 0]
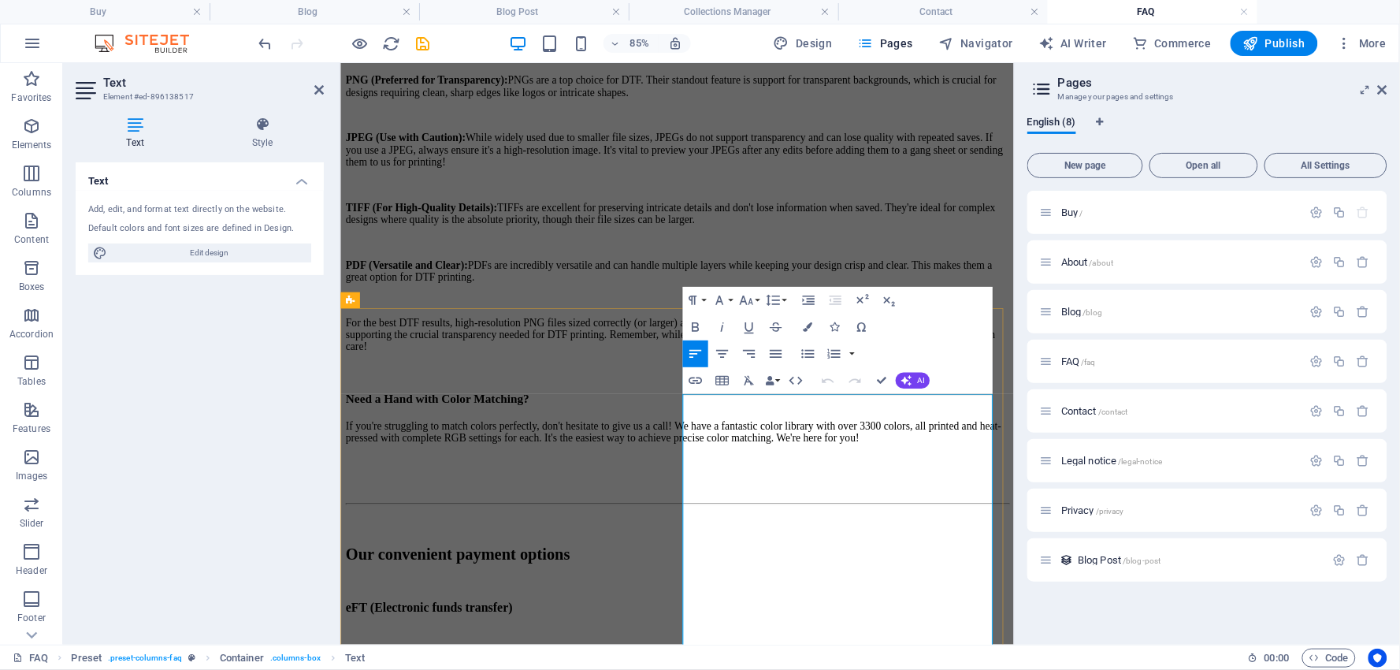
drag, startPoint x: 803, startPoint y: 573, endPoint x: 948, endPoint y: 576, distance: 145.0
click at [694, 321] on icon "button" at bounding box center [695, 326] width 16 height 16
drag, startPoint x: 1004, startPoint y: 666, endPoint x: 1010, endPoint y: 684, distance: 19.2
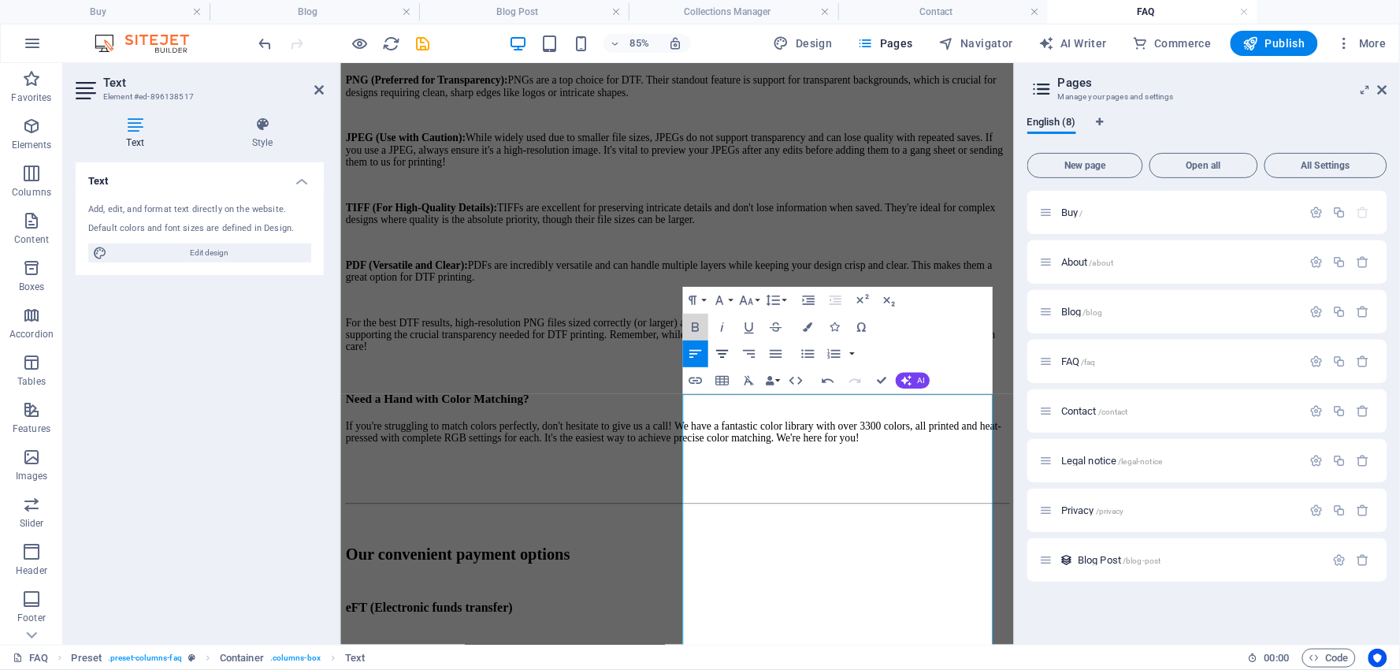
drag, startPoint x: 690, startPoint y: 321, endPoint x: 710, endPoint y: 354, distance: 38.5
click at [692, 324] on icon "button" at bounding box center [695, 326] width 16 height 16
click at [696, 324] on icon "button" at bounding box center [695, 326] width 16 height 16
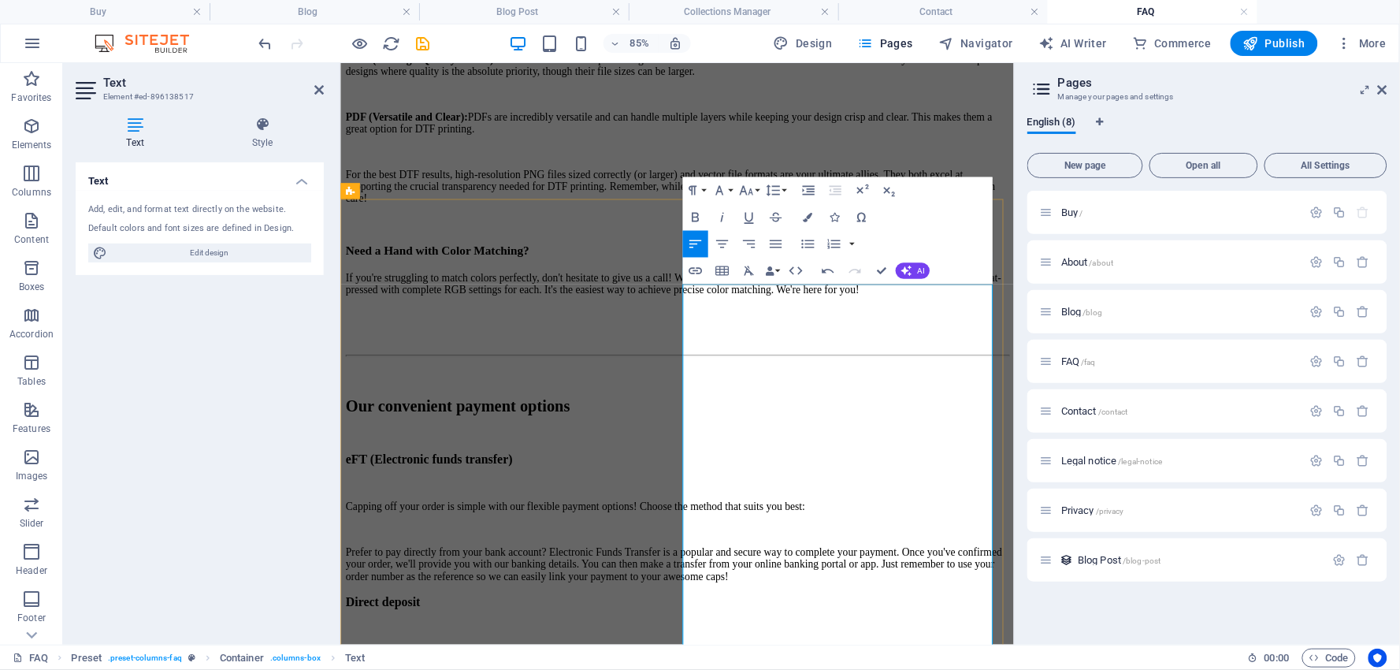
scroll to position [3264, 0]
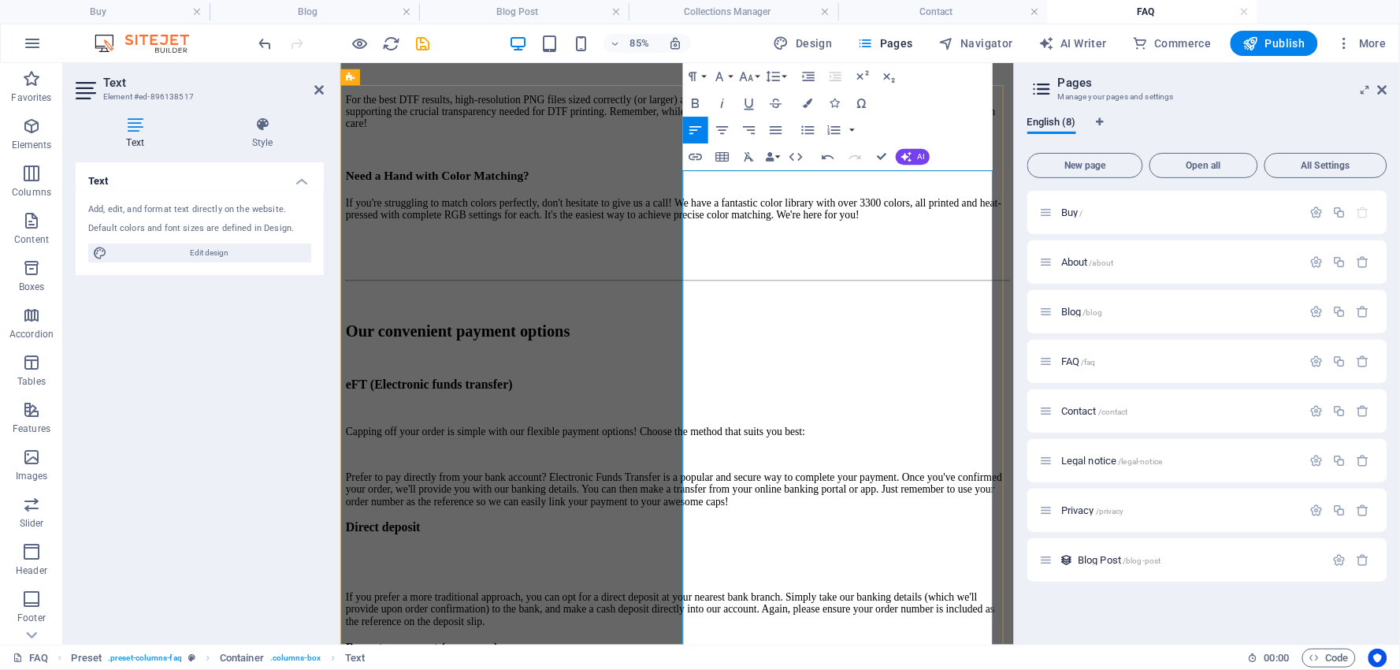
drag, startPoint x: 833, startPoint y: 597, endPoint x: 863, endPoint y: 596, distance: 29.2
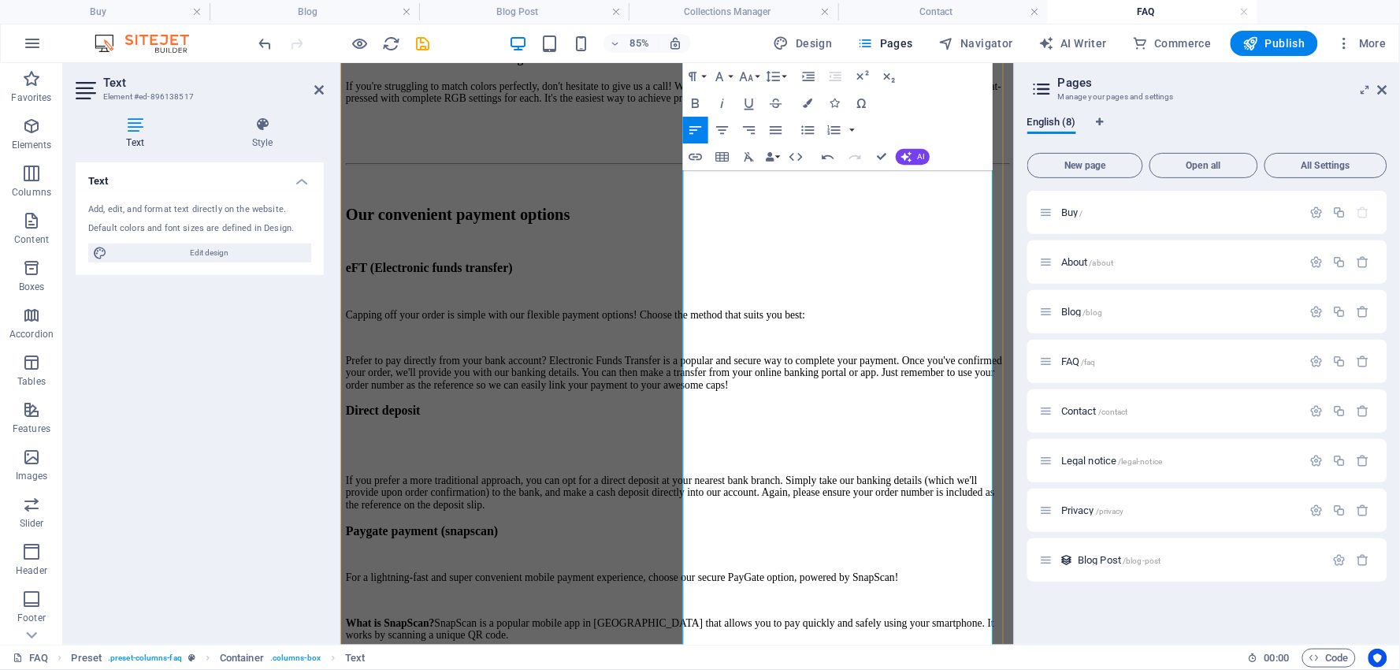
scroll to position [3439, 0]
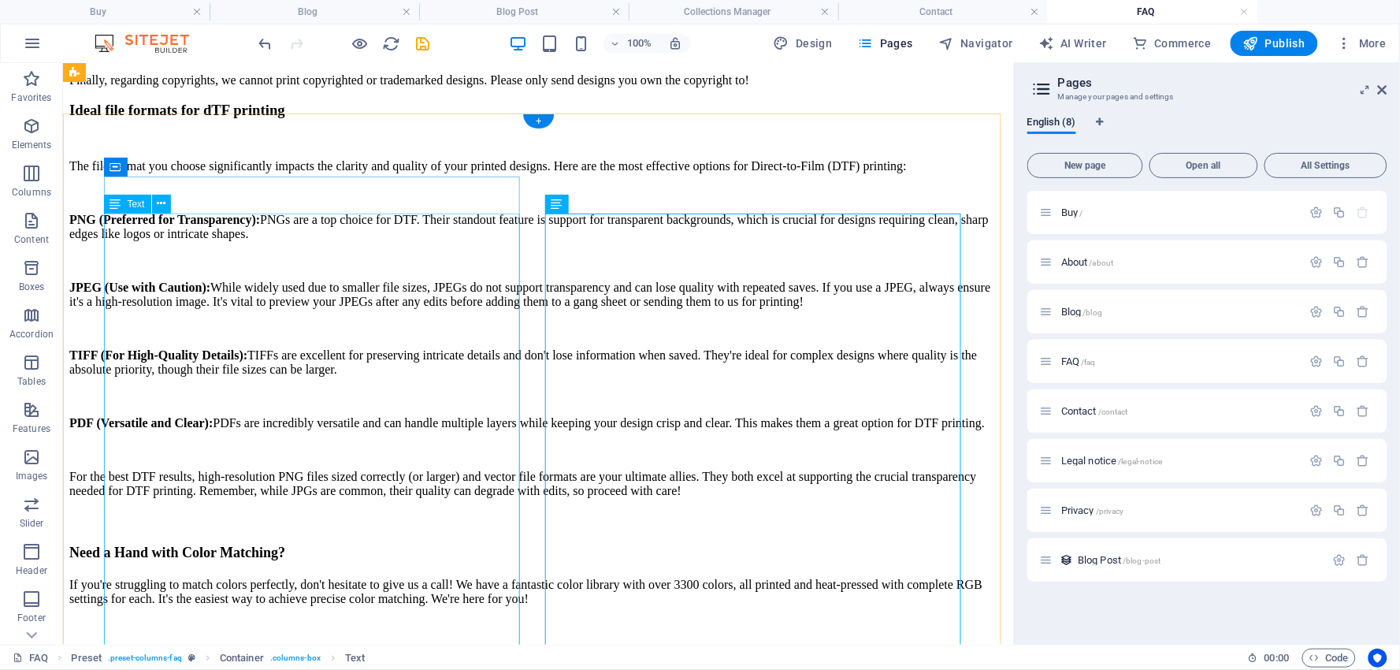
scroll to position [3045, 0]
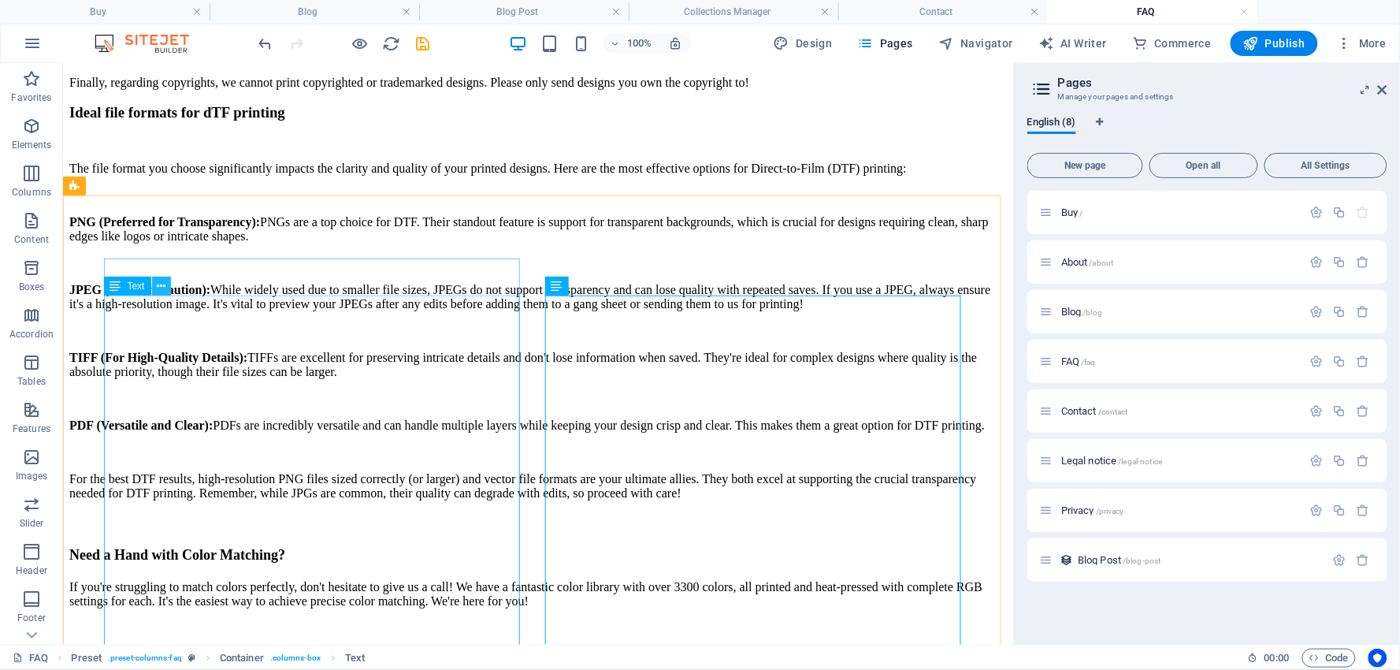
click at [164, 286] on icon at bounding box center [161, 286] width 9 height 17
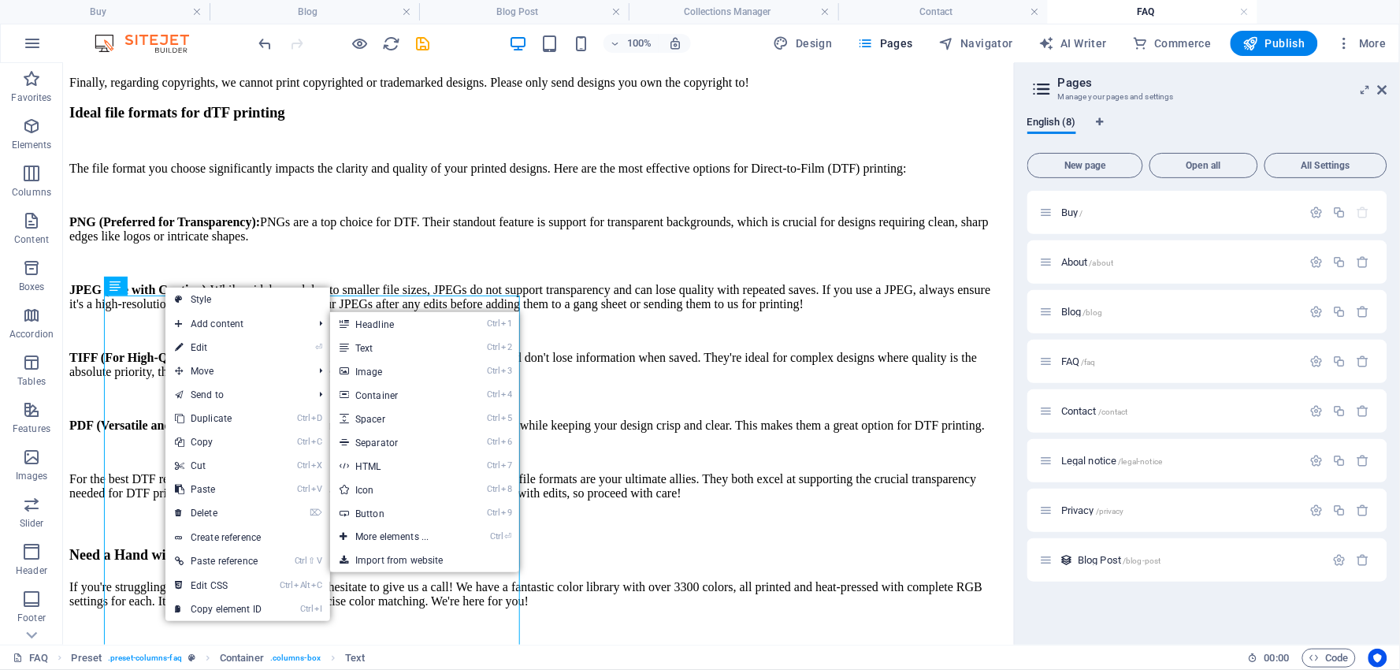
click at [195, 344] on link "⏎ Edit" at bounding box center [218, 348] width 106 height 24
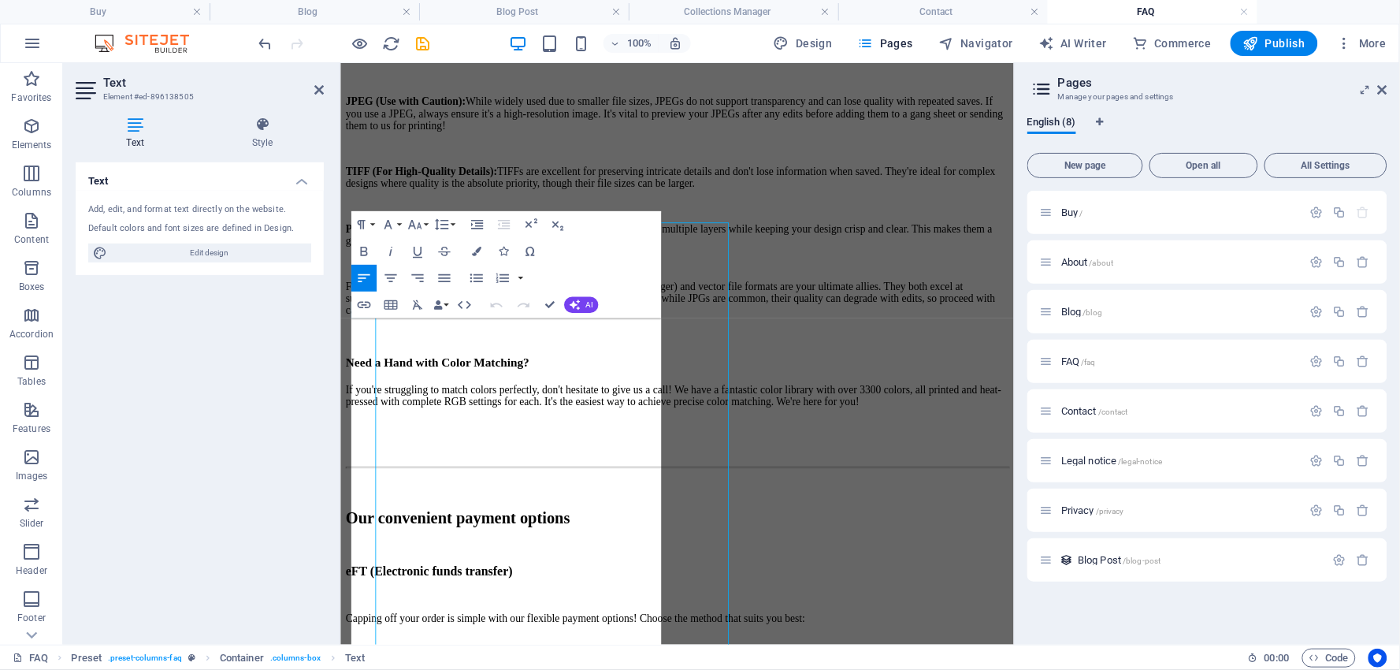
scroll to position [3090, 0]
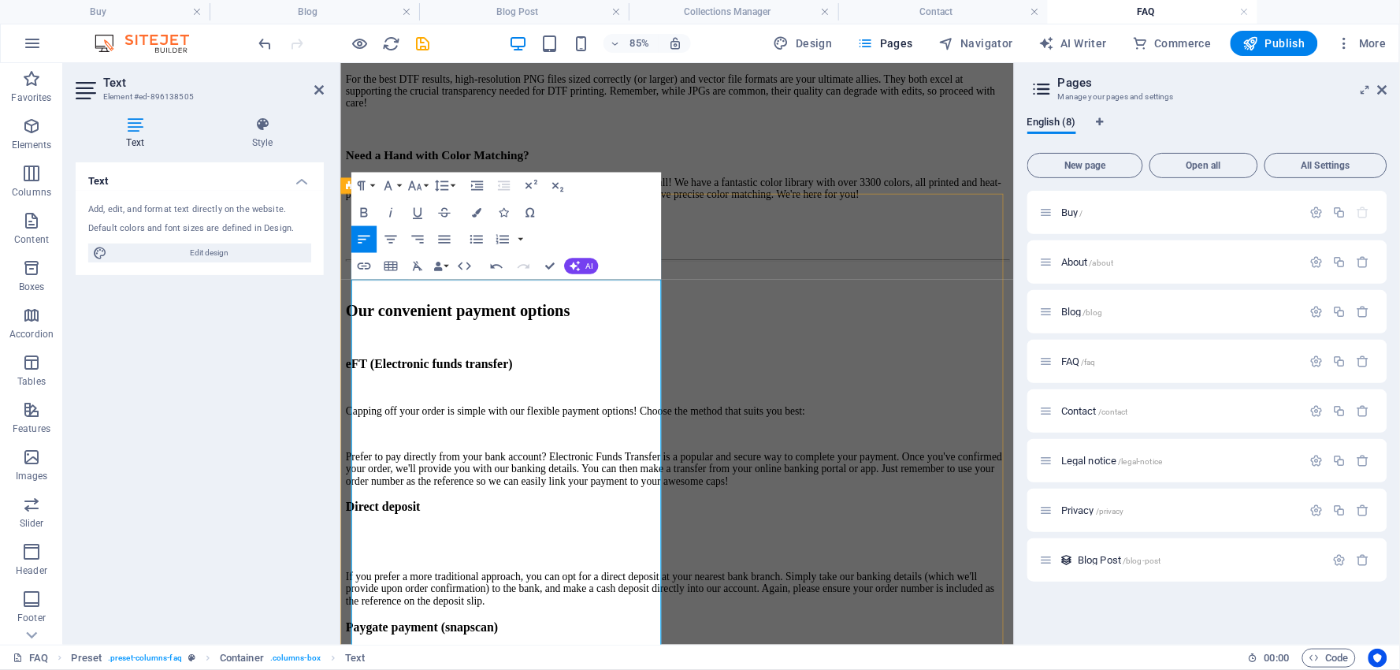
scroll to position [3353, 0]
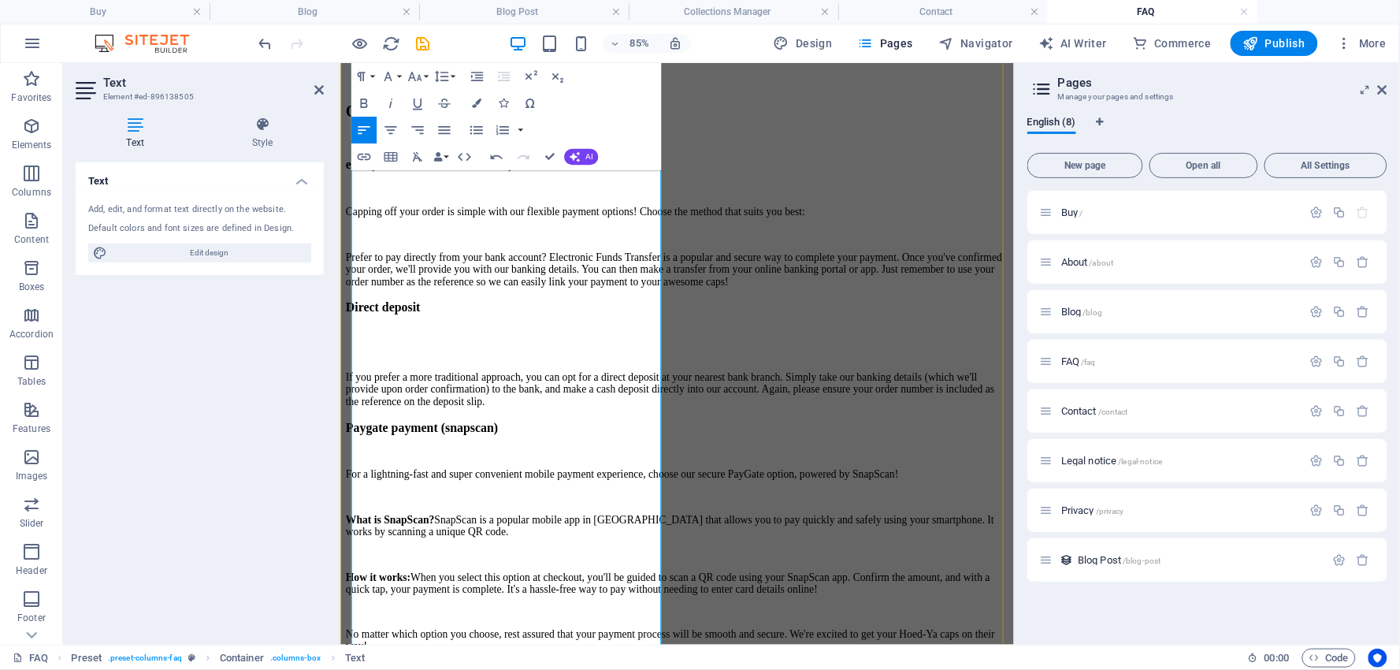
scroll to position [3528, 0]
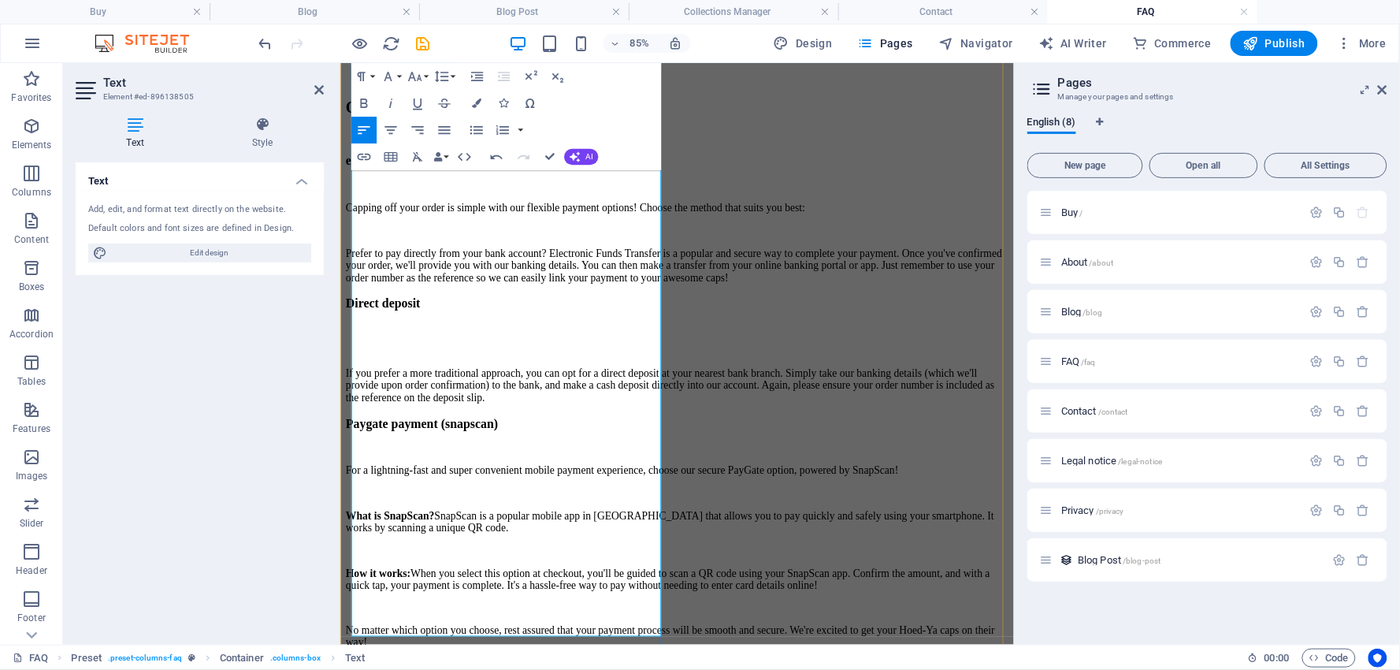
drag, startPoint x: 656, startPoint y: 584, endPoint x: 662, endPoint y: 593, distance: 10.9
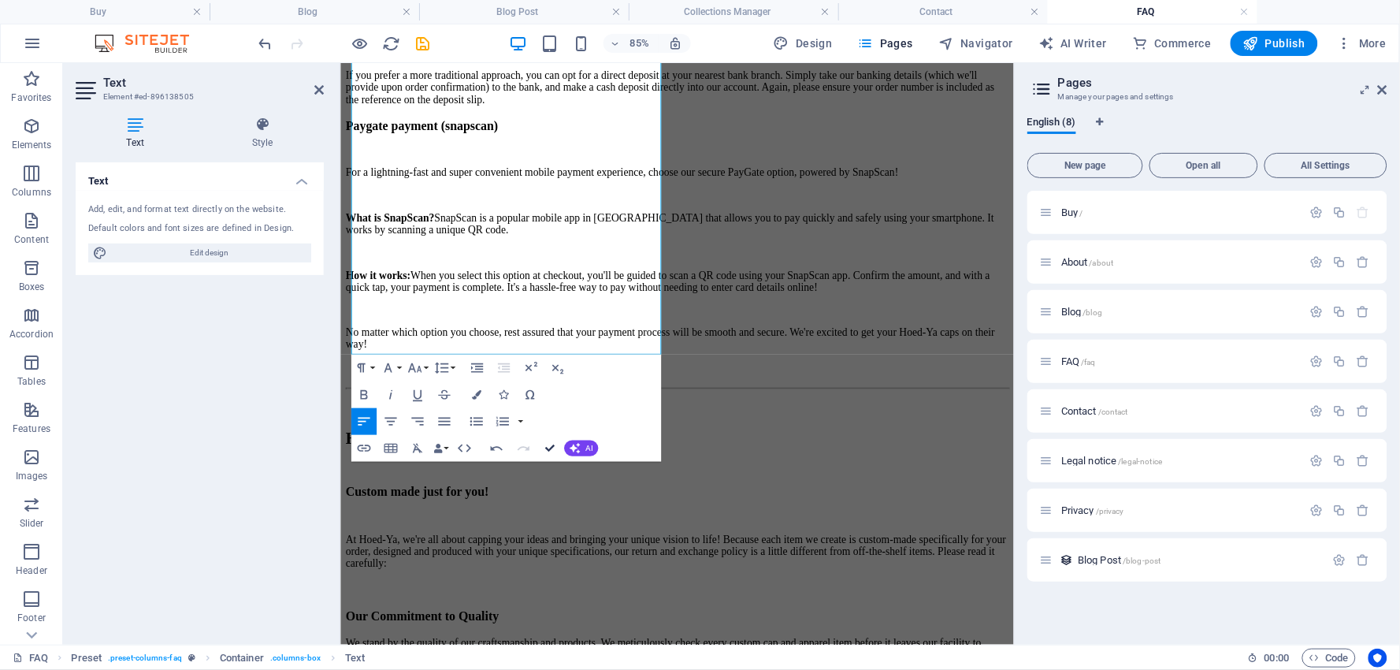
scroll to position [3746, 0]
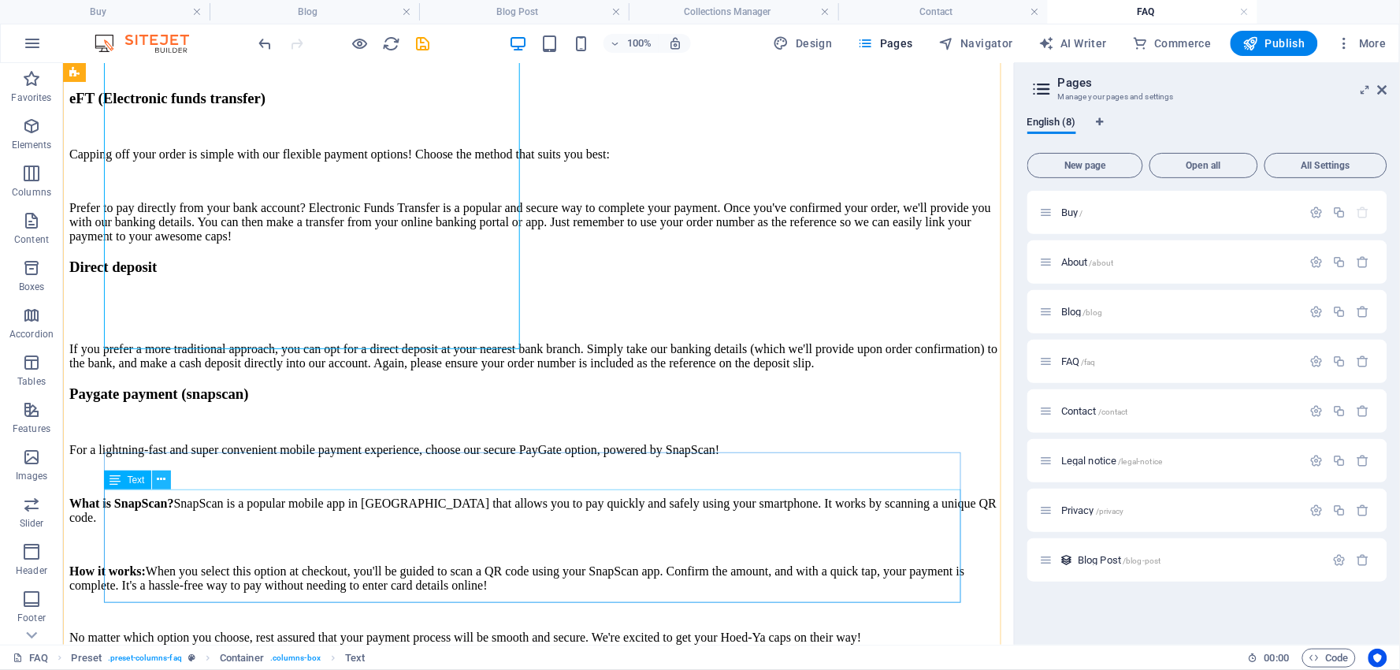
click at [164, 476] on icon at bounding box center [161, 479] width 9 height 17
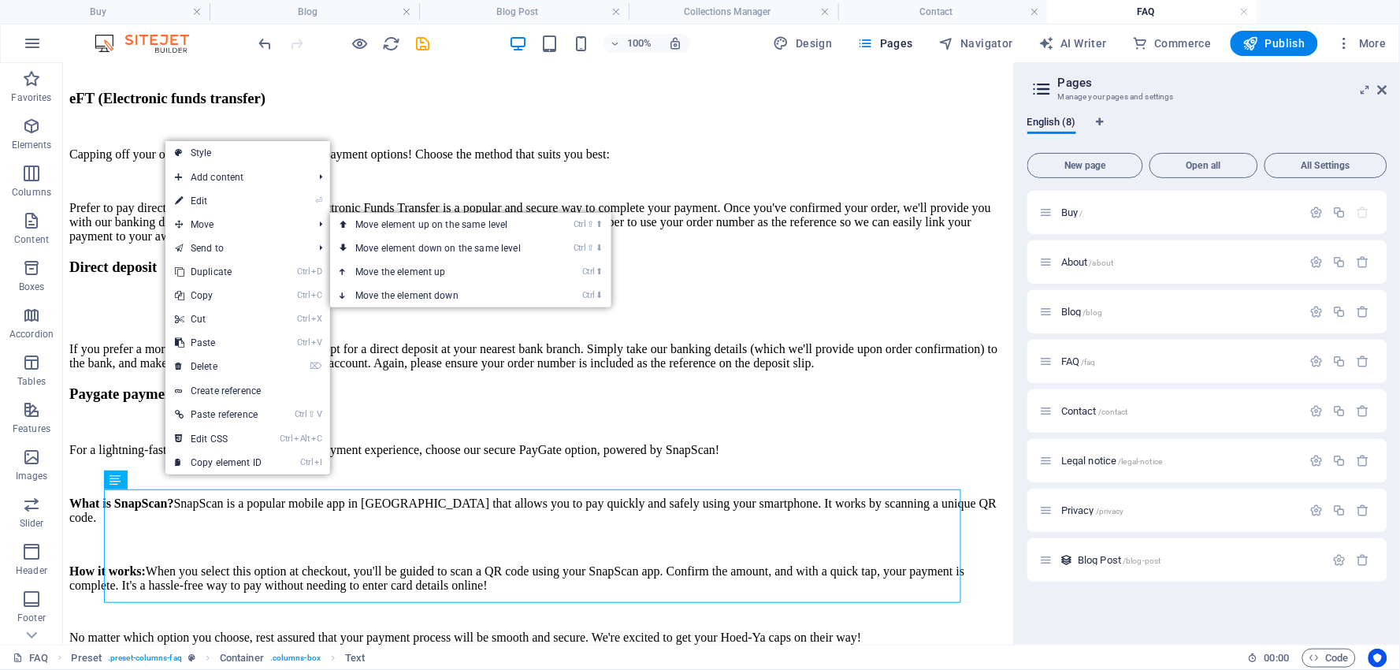
click at [206, 202] on link "⏎ Edit" at bounding box center [218, 201] width 106 height 24
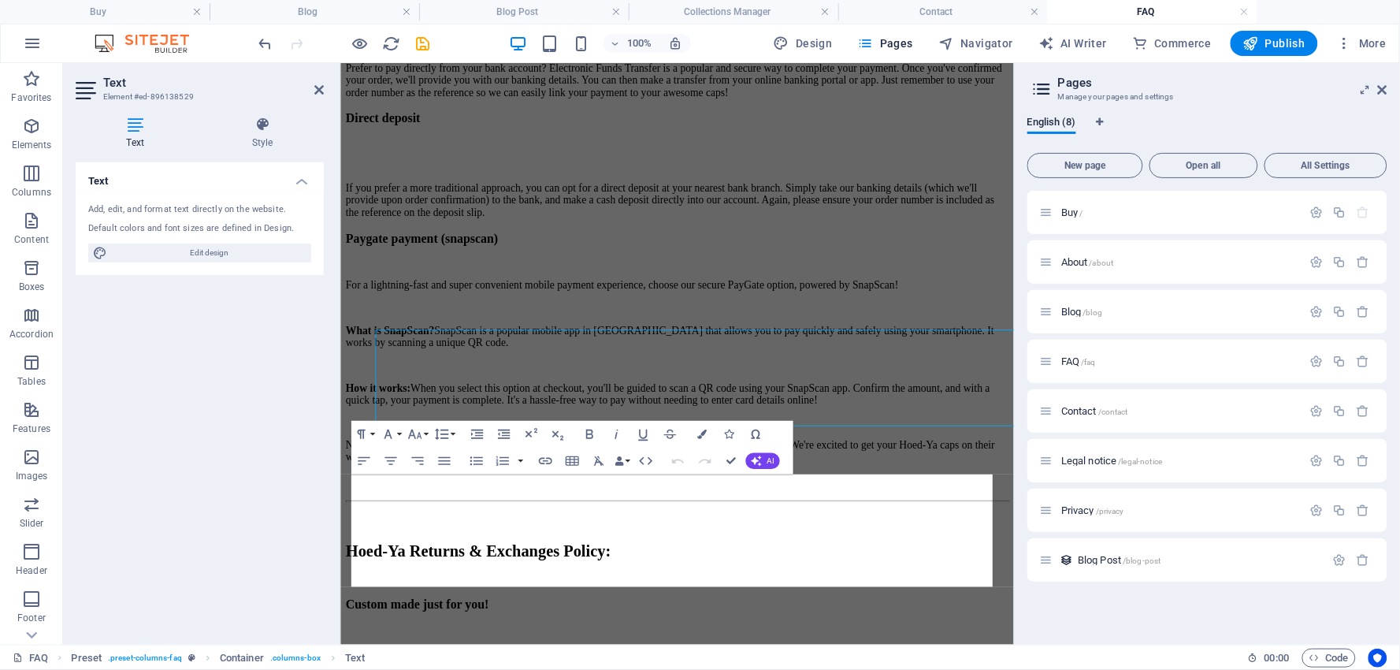
scroll to position [3858, 0]
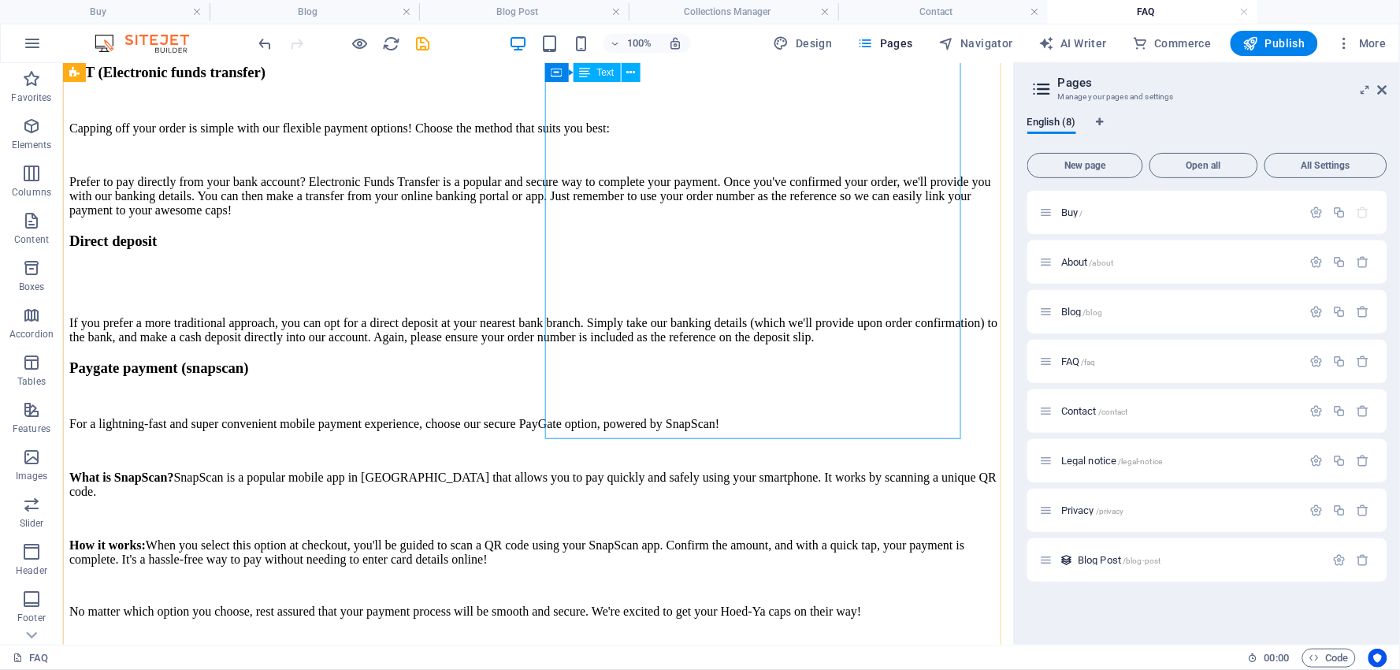
scroll to position [3864, 0]
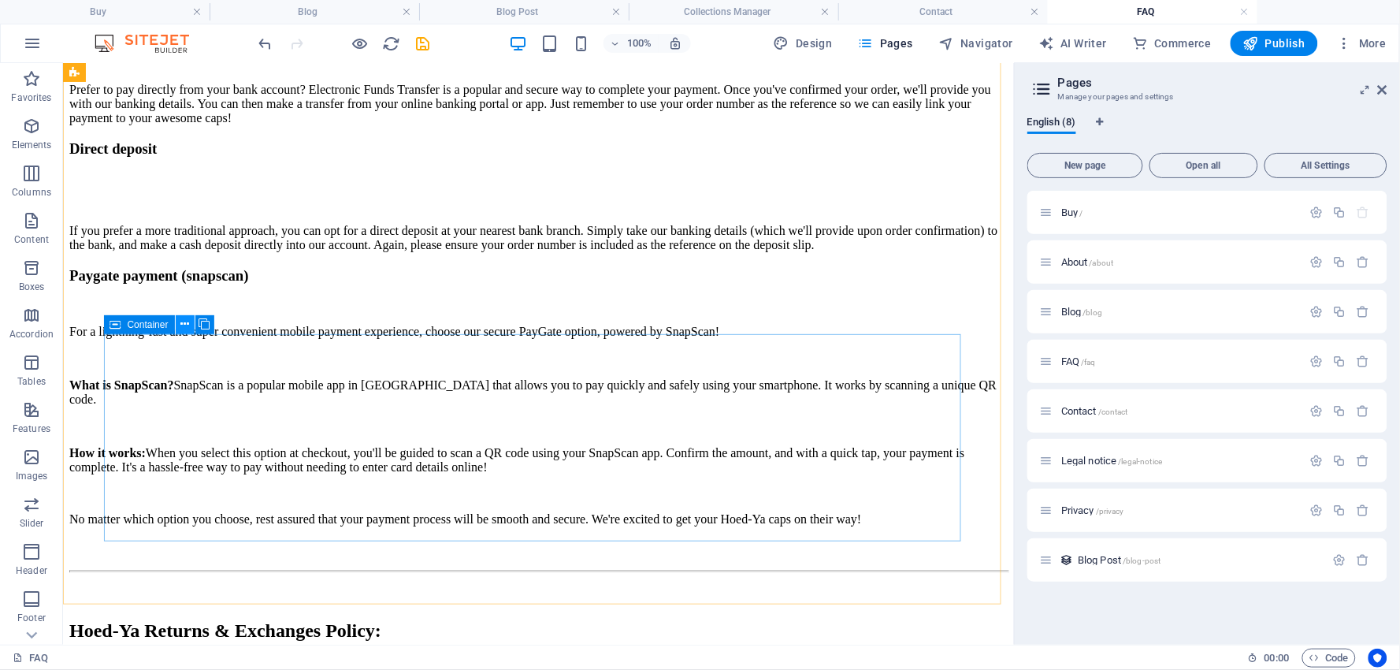
click at [180, 321] on icon at bounding box center [184, 324] width 9 height 17
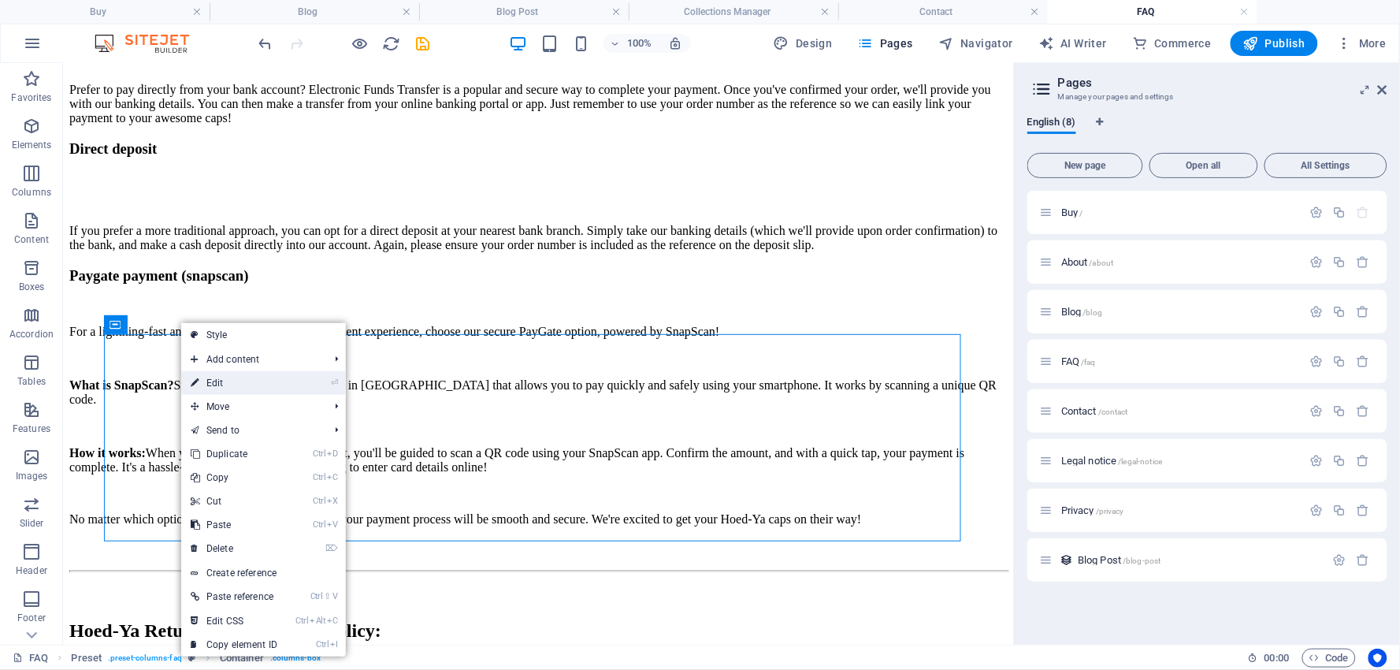
click at [219, 377] on link "⏎ Edit" at bounding box center [234, 383] width 106 height 24
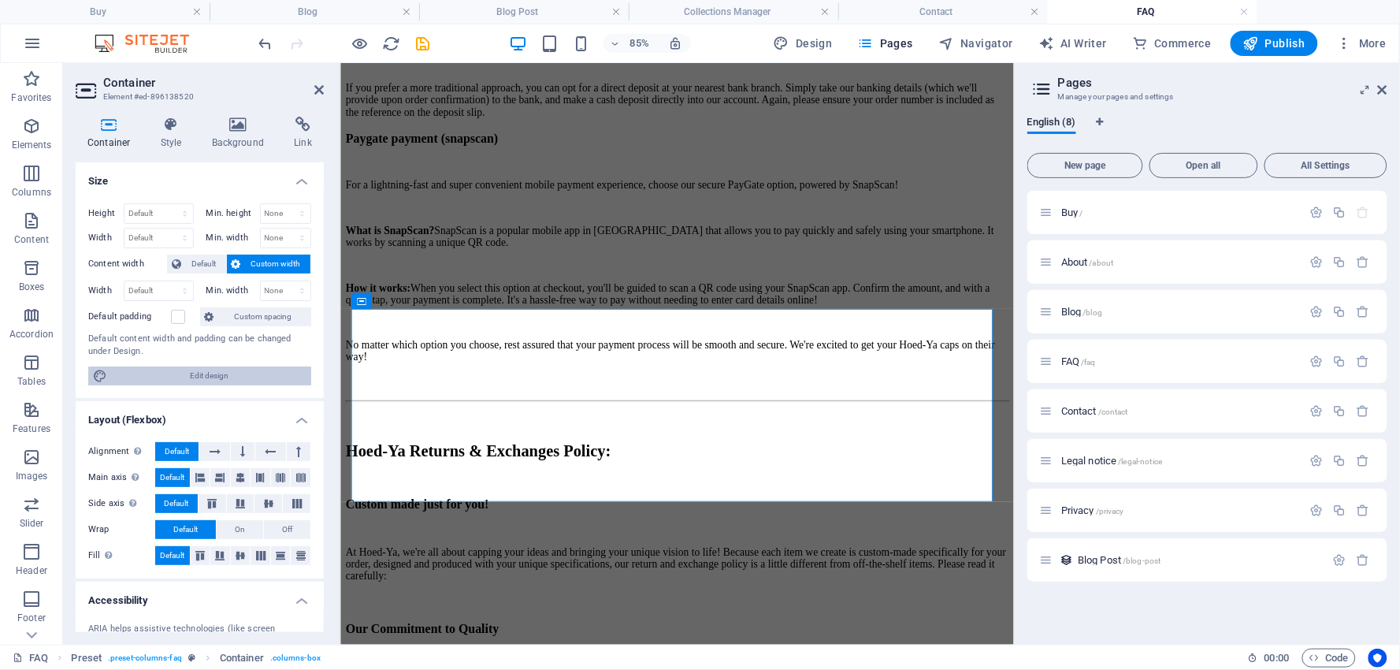
scroll to position [4015, 0]
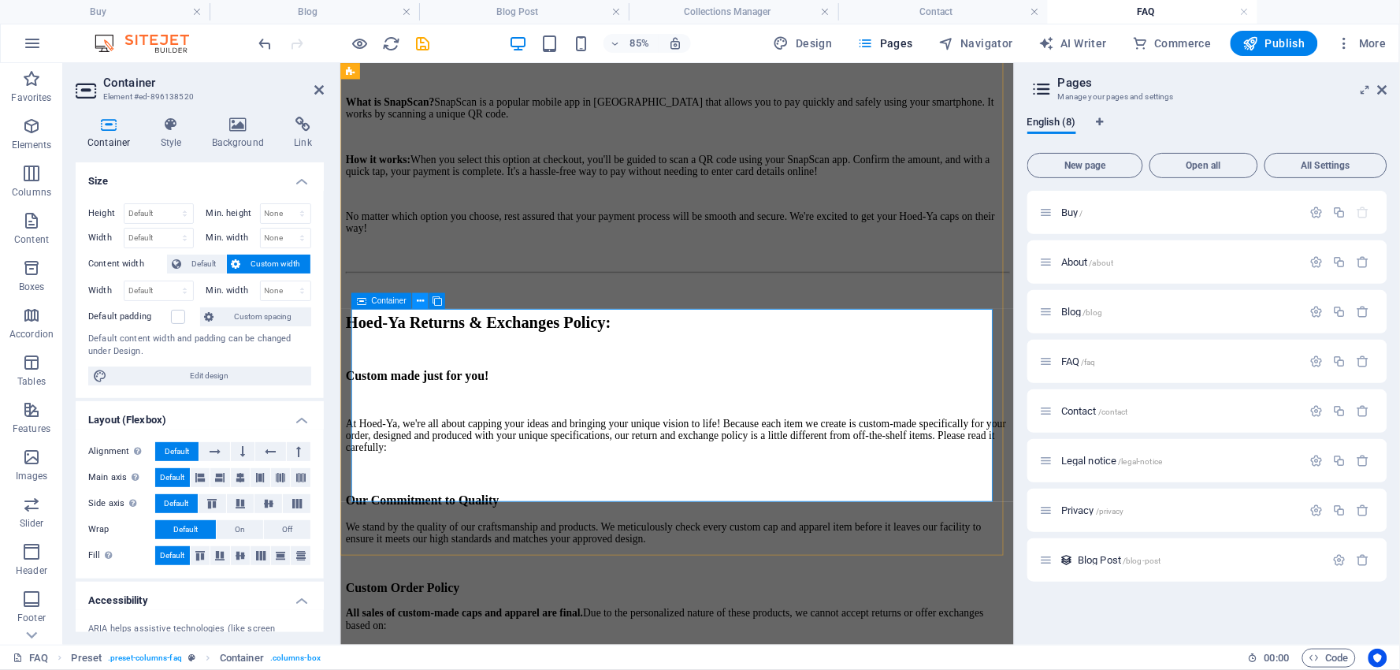
click at [419, 298] on icon at bounding box center [419, 301] width 7 height 14
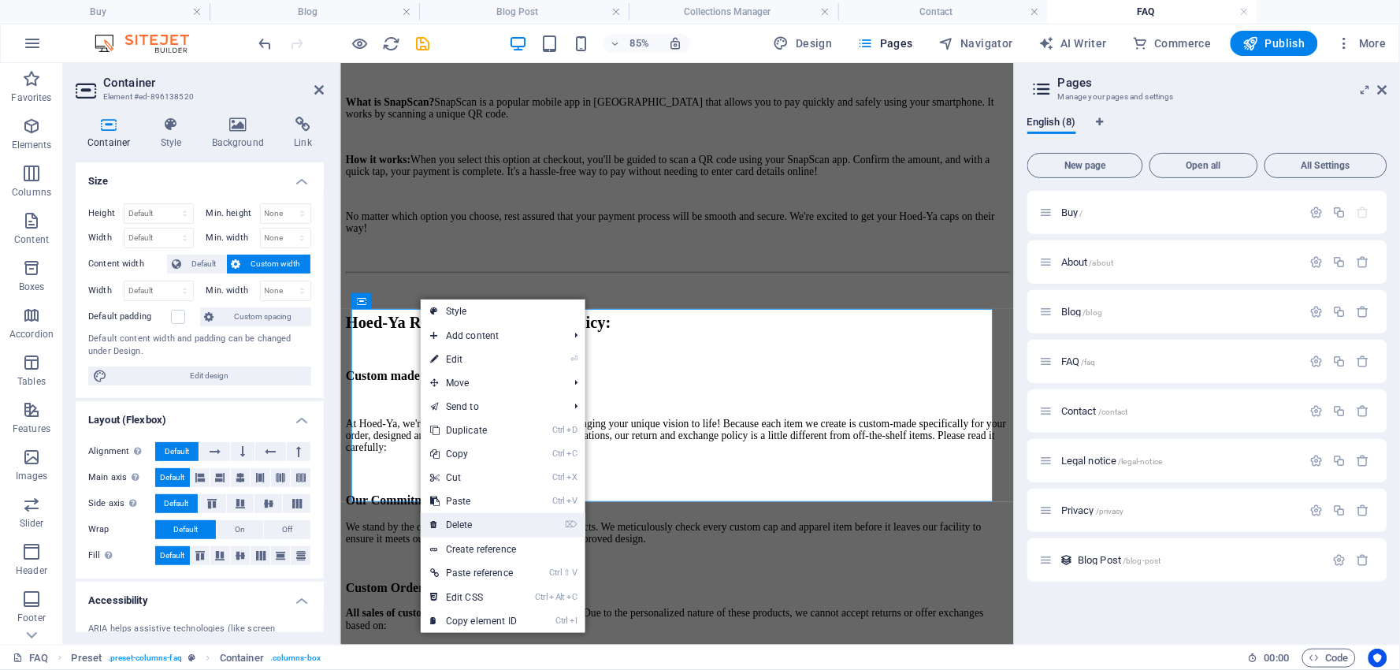
click at [460, 521] on link "⌦ Delete" at bounding box center [474, 525] width 106 height 24
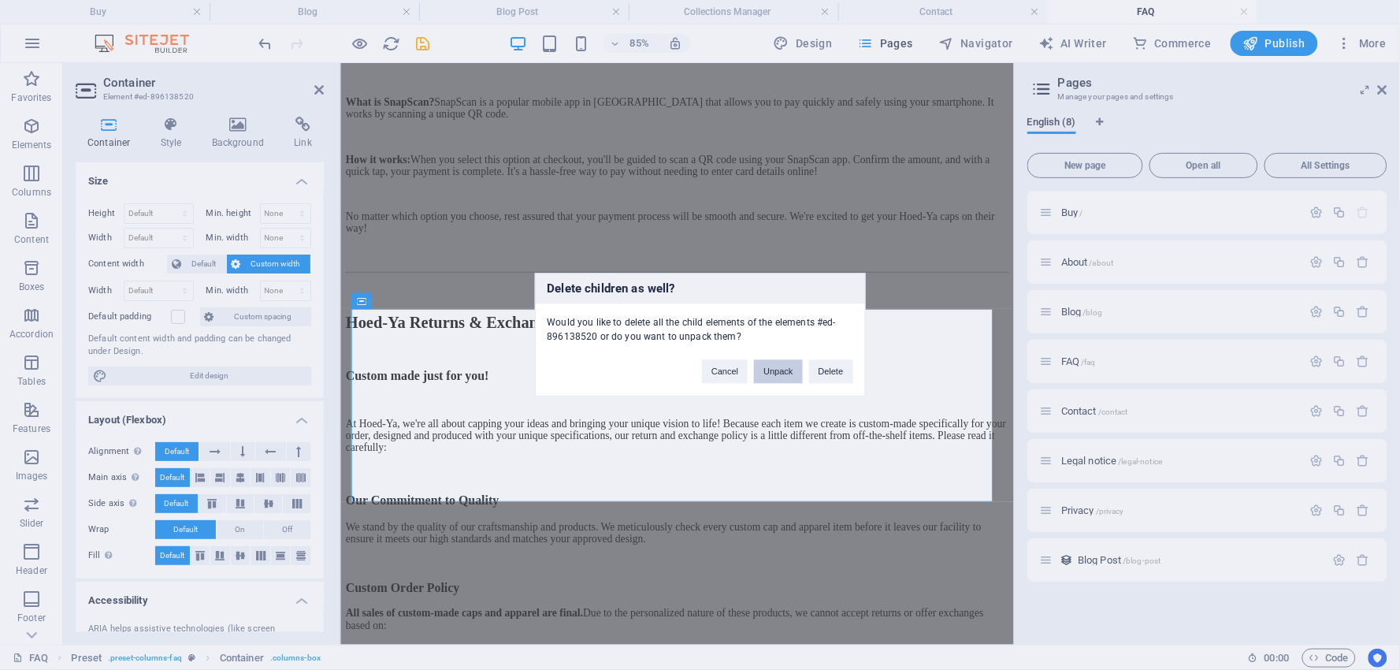
drag, startPoint x: 775, startPoint y: 372, endPoint x: 703, endPoint y: 309, distance: 96.0
click at [775, 372] on button "Unpack" at bounding box center [778, 372] width 48 height 24
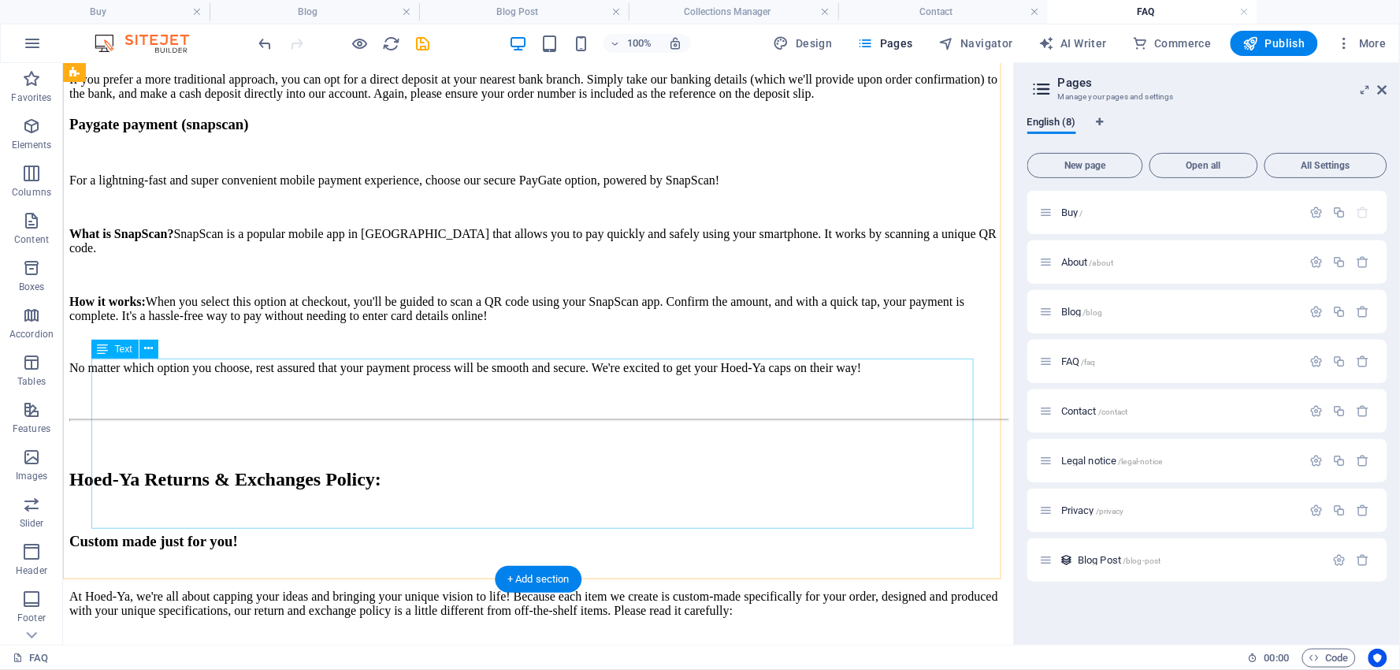
scroll to position [3864, 0]
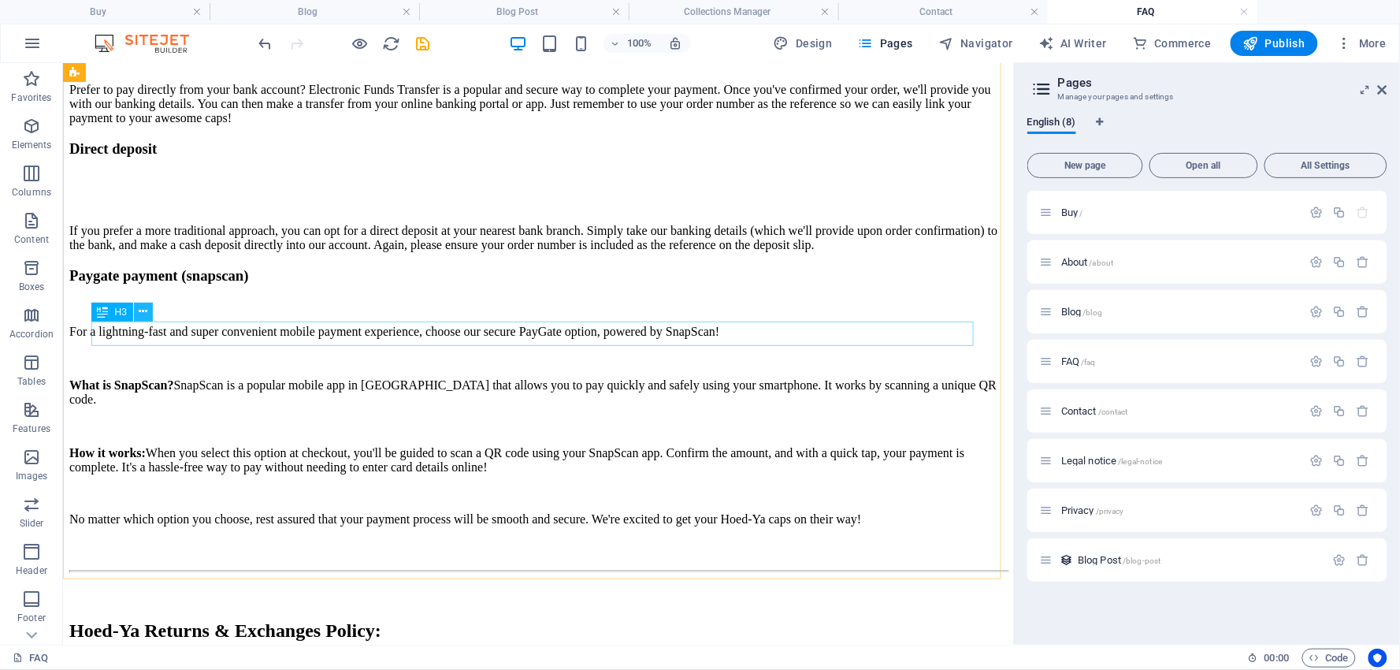
click at [145, 309] on icon at bounding box center [143, 311] width 9 height 17
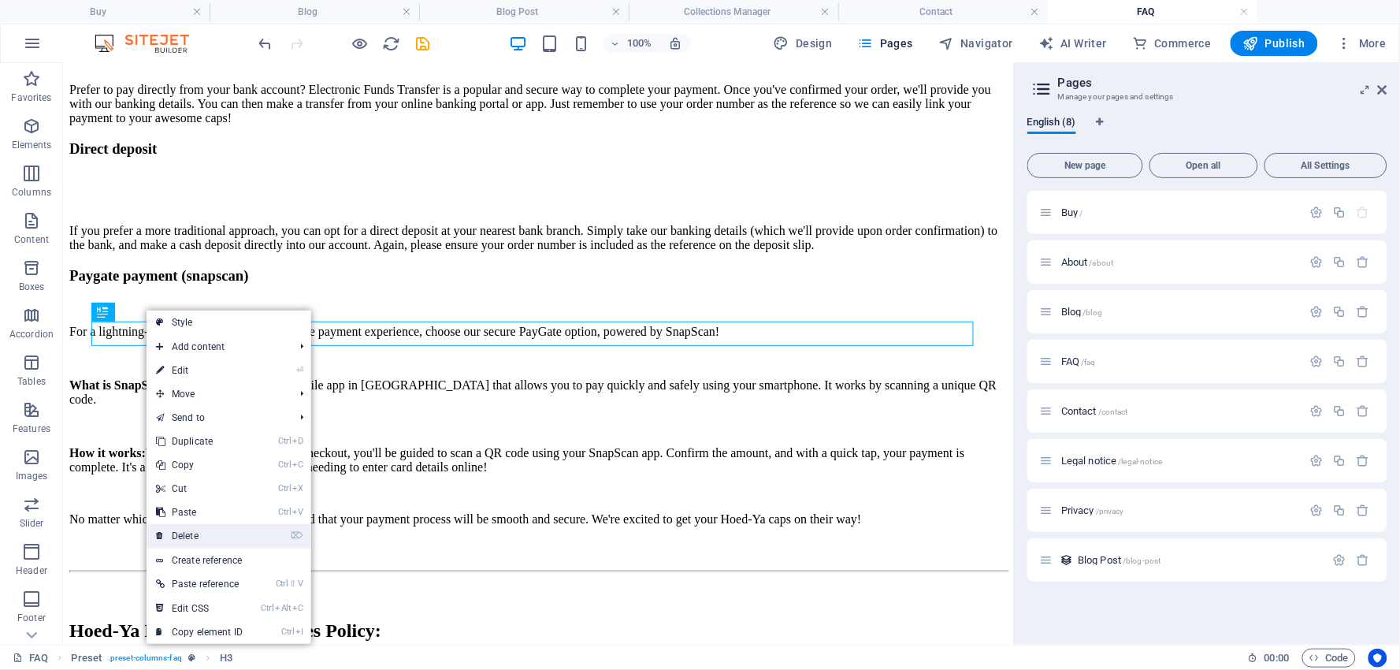
click at [194, 529] on link "⌦ Delete" at bounding box center [200, 536] width 106 height 24
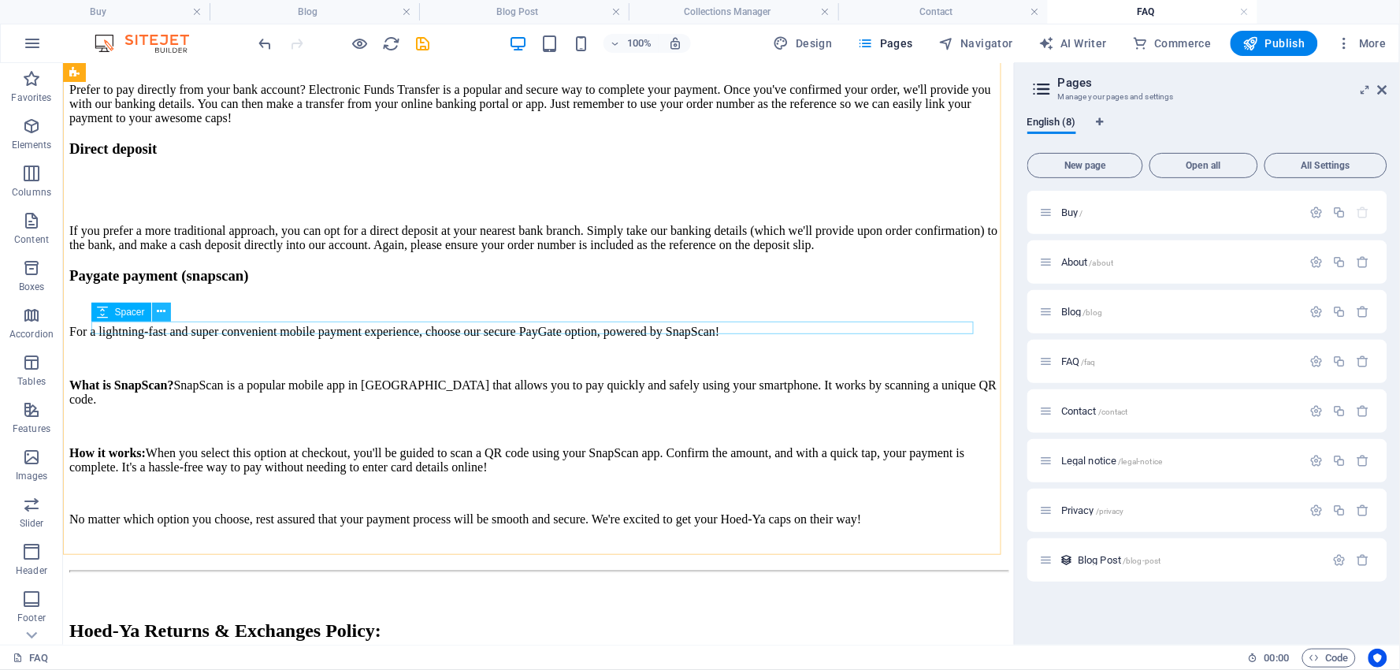
click at [161, 309] on icon at bounding box center [161, 311] width 9 height 17
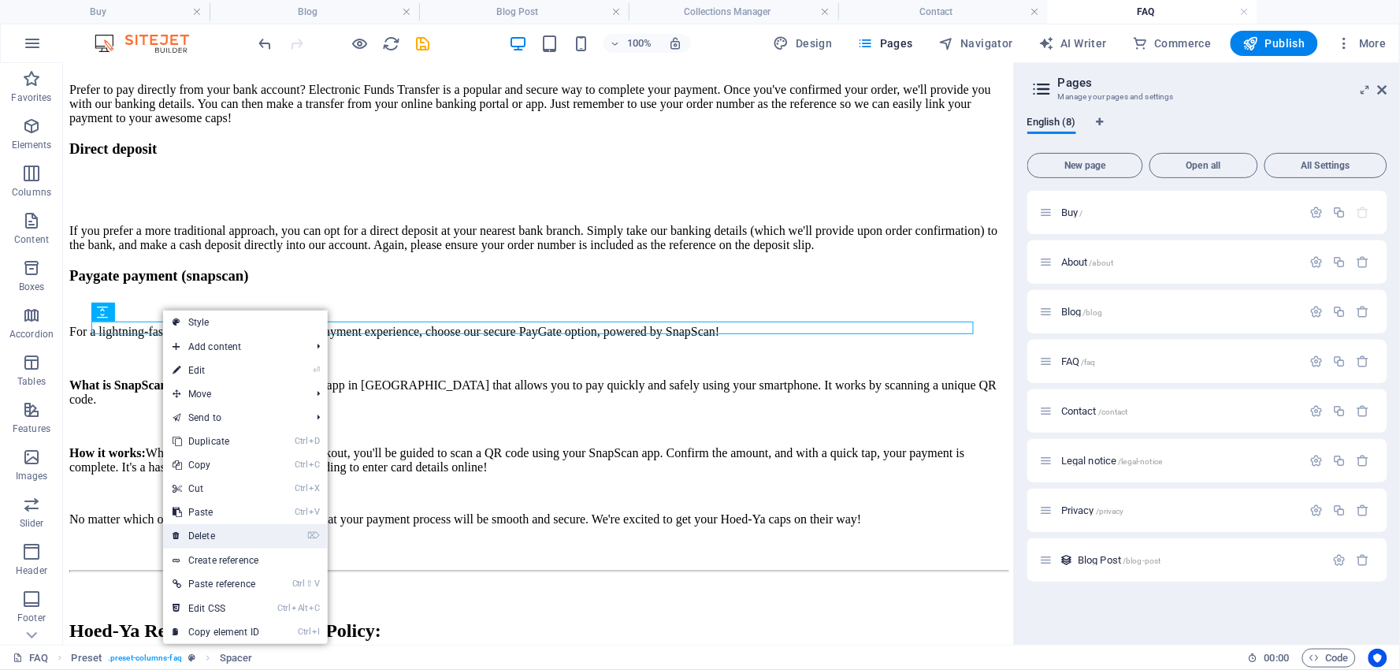
drag, startPoint x: 206, startPoint y: 529, endPoint x: 103, endPoint y: 373, distance: 185.9
click at [206, 529] on link "⌦ Delete" at bounding box center [216, 536] width 106 height 24
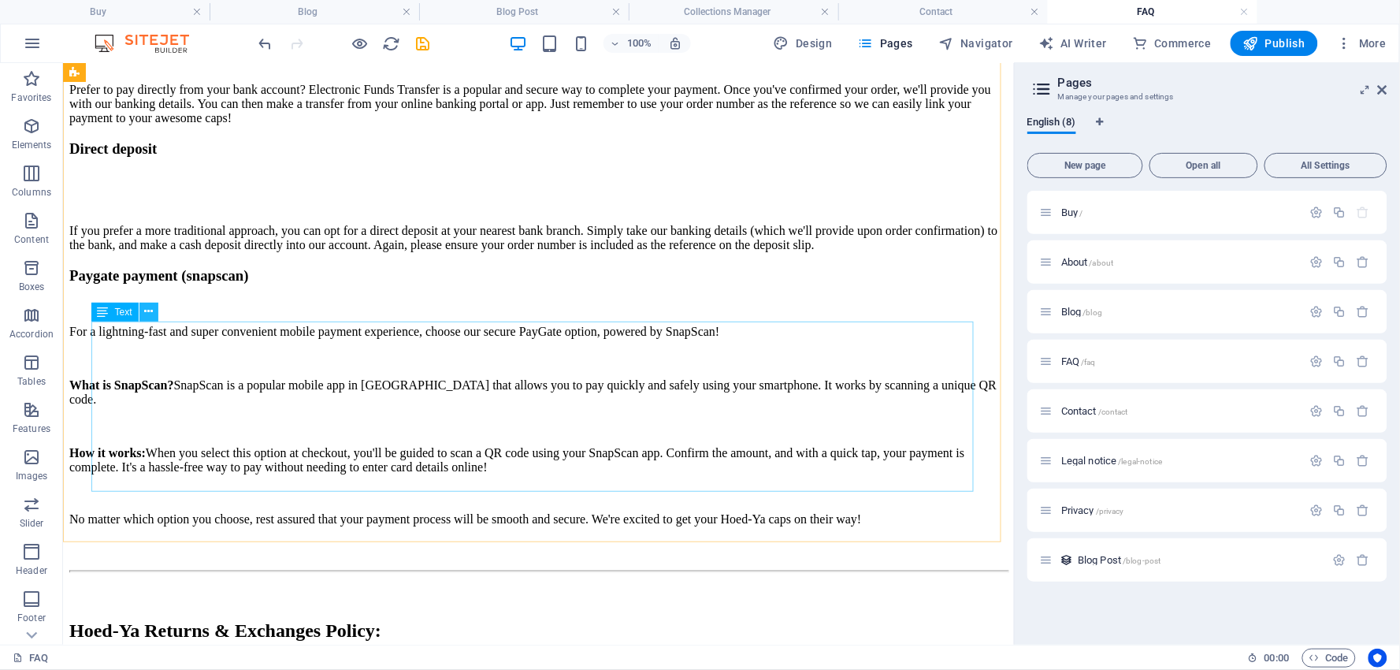
click at [147, 311] on icon at bounding box center [148, 311] width 9 height 17
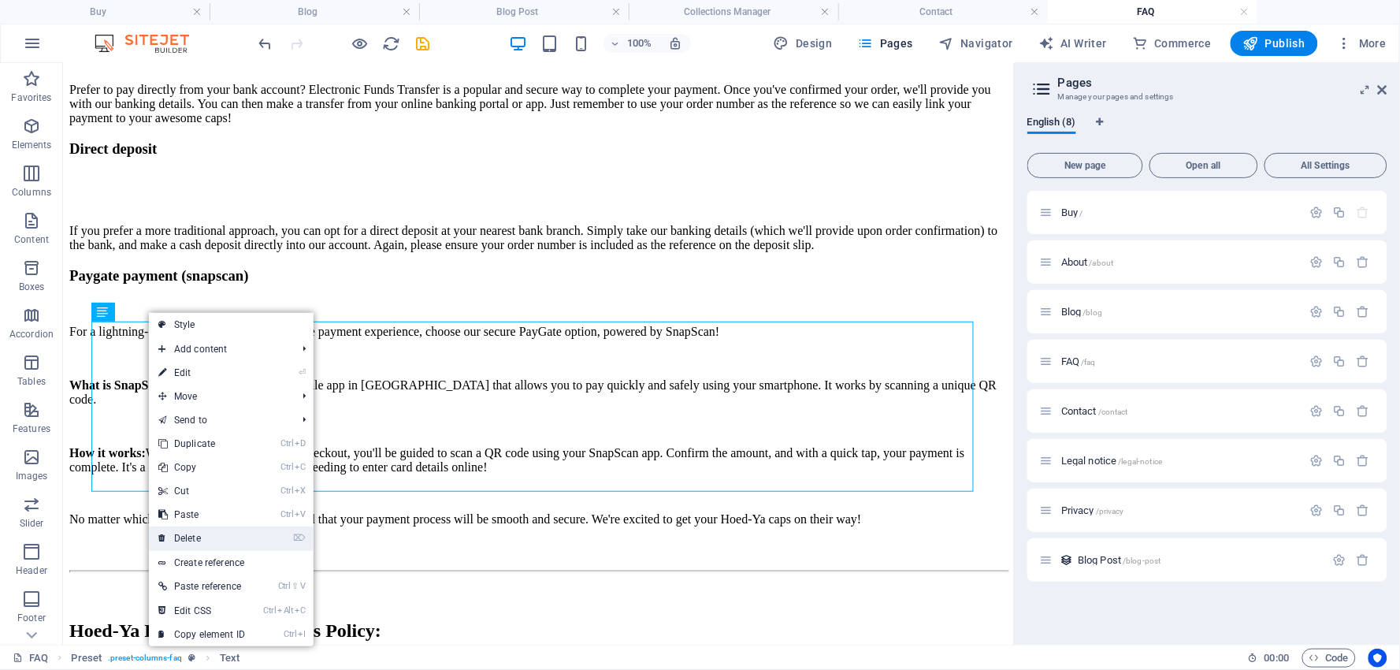
drag, startPoint x: 190, startPoint y: 531, endPoint x: 127, endPoint y: 469, distance: 88.6
click at [190, 531] on link "⌦ Delete" at bounding box center [202, 538] width 106 height 24
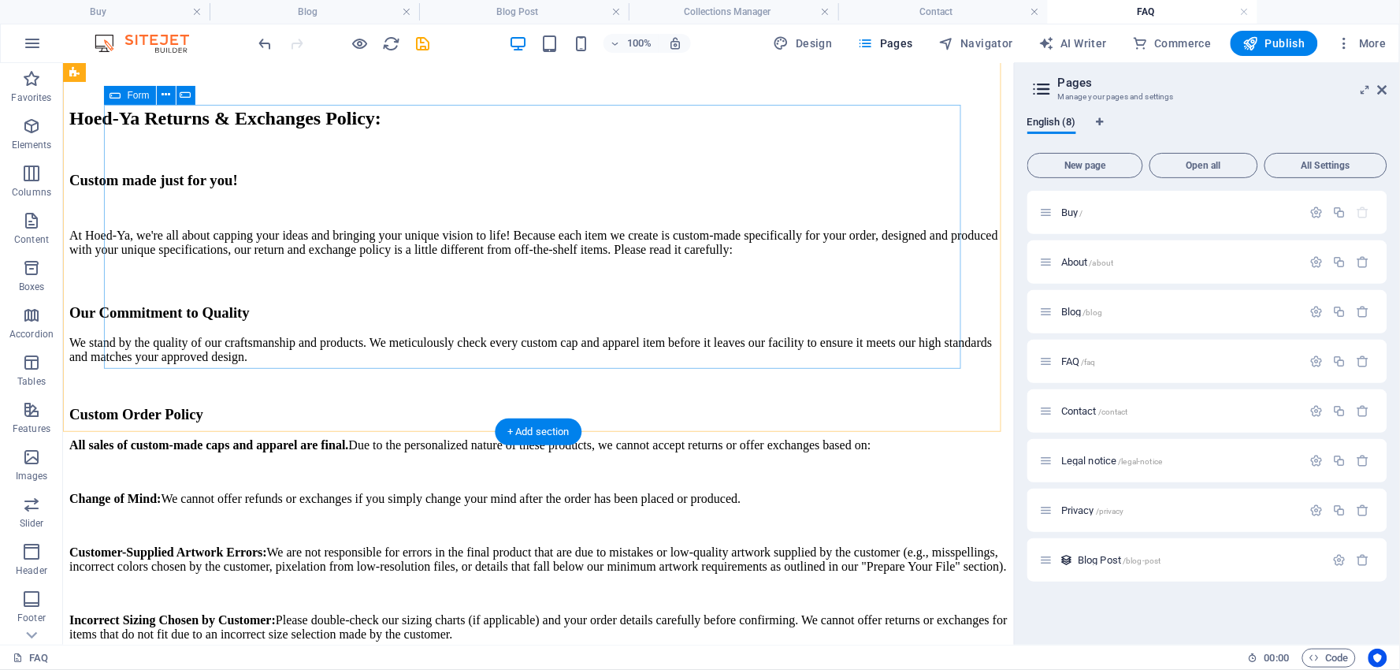
scroll to position [4389, 0]
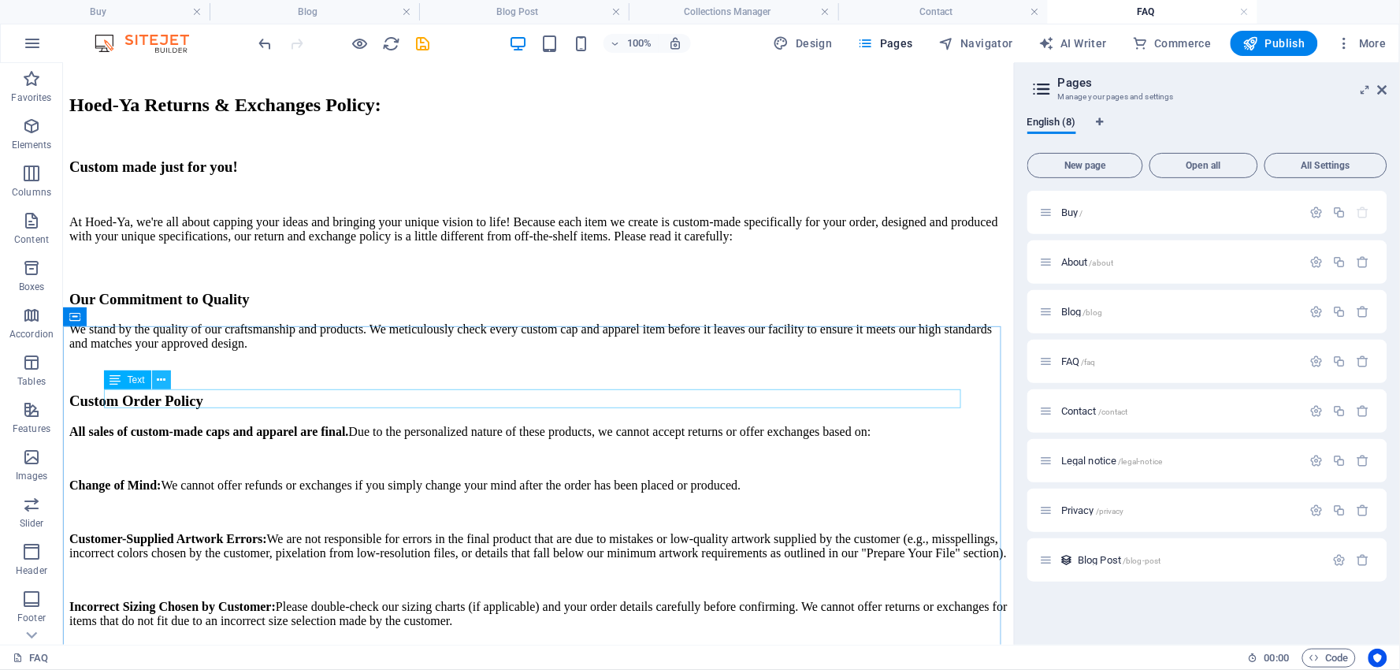
click at [160, 377] on icon at bounding box center [161, 380] width 9 height 17
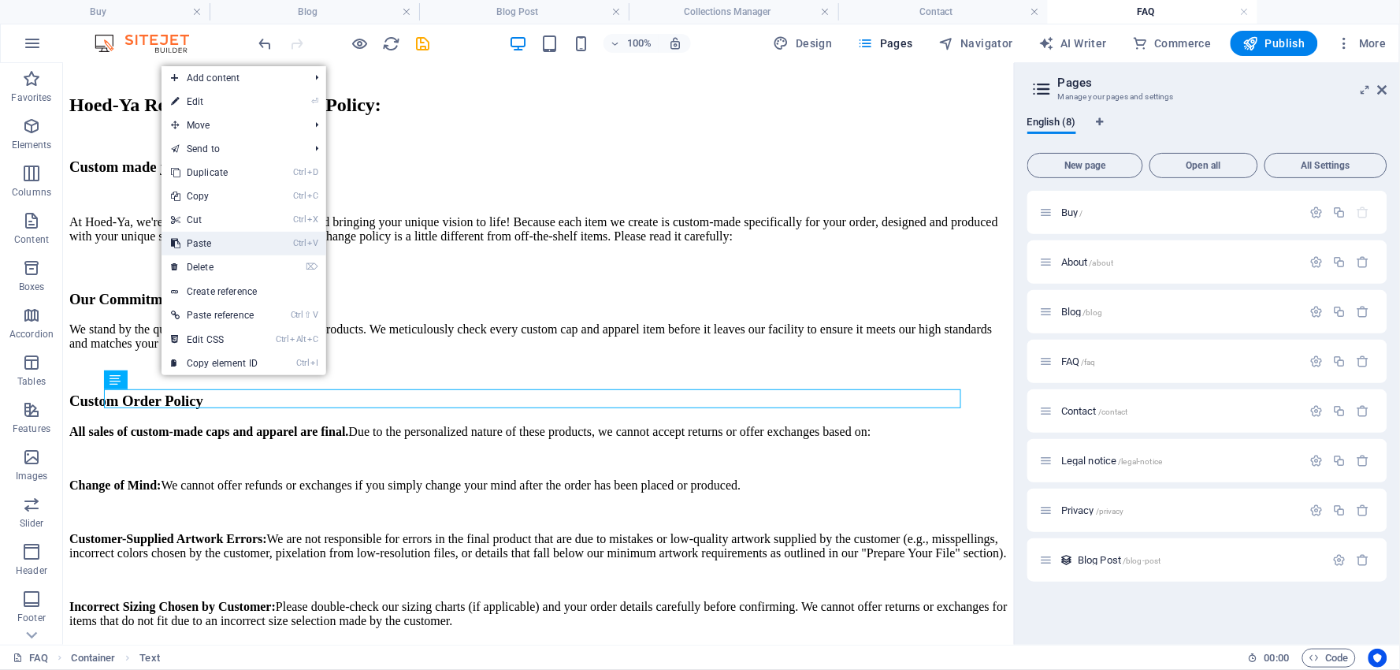
click at [198, 237] on link "Ctrl V Paste" at bounding box center [214, 244] width 106 height 24
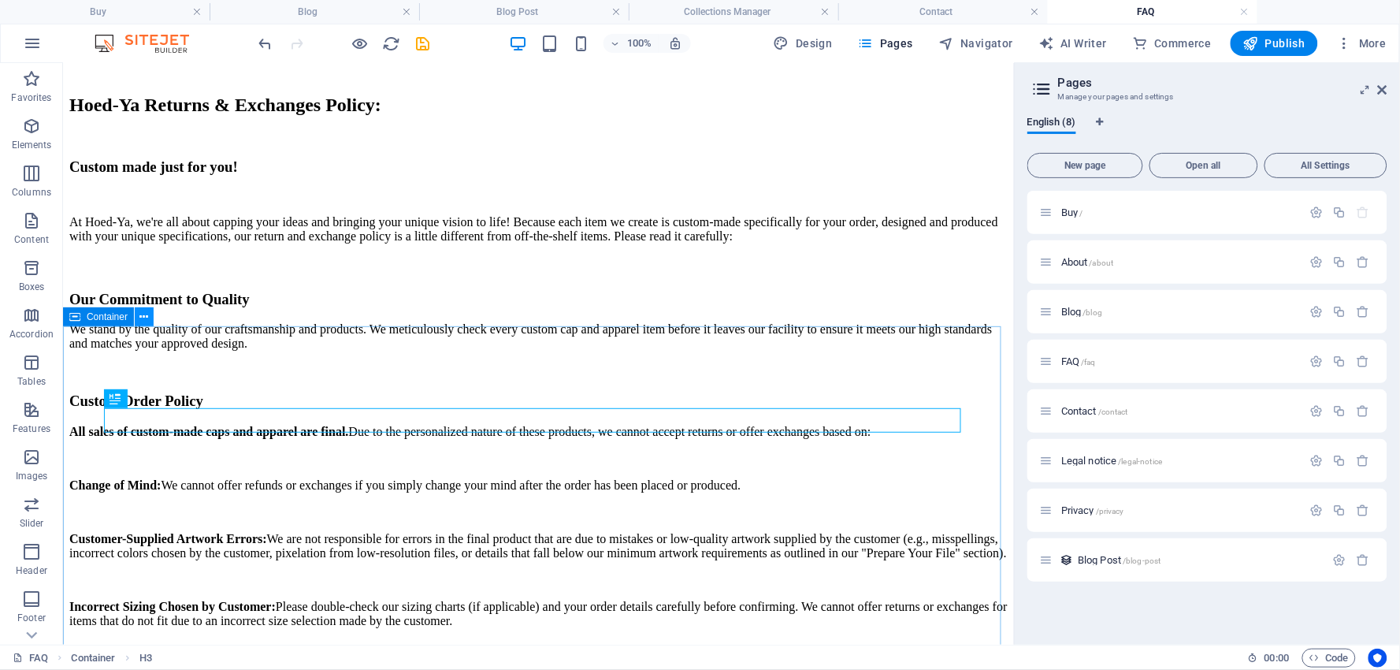
click at [147, 315] on icon at bounding box center [144, 317] width 9 height 17
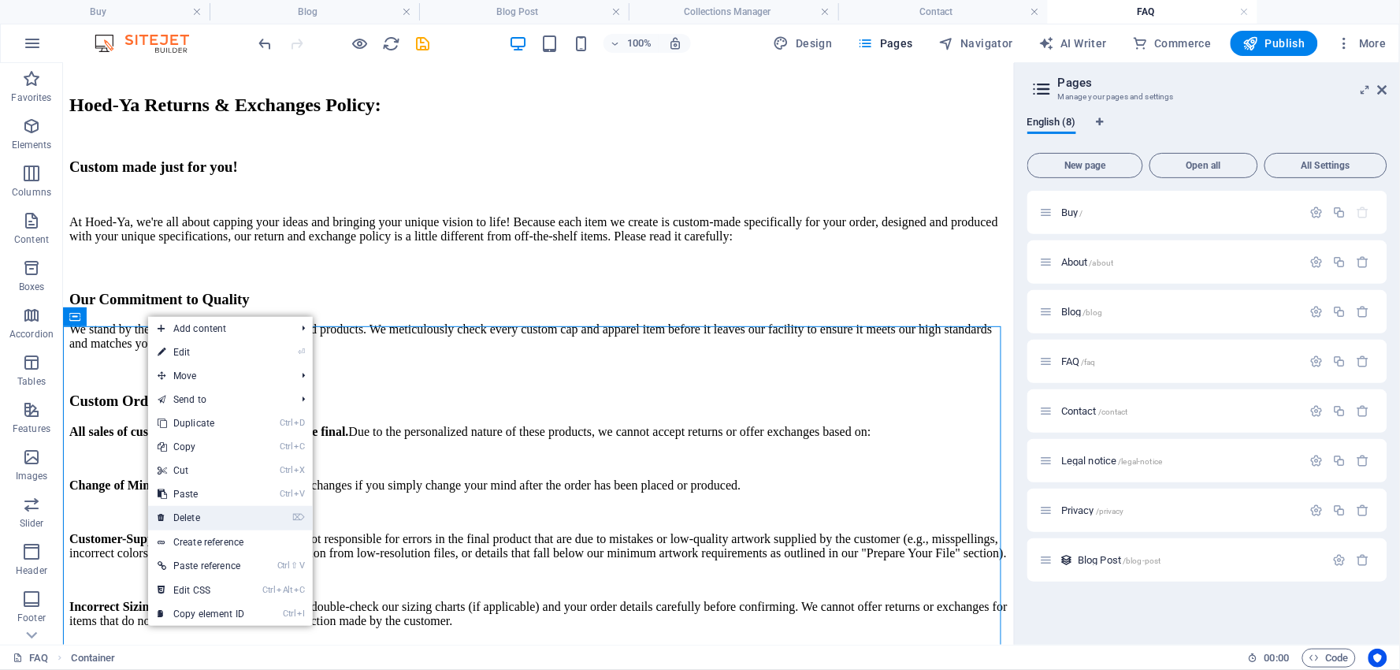
click at [195, 517] on link "⌦ Delete" at bounding box center [201, 518] width 106 height 24
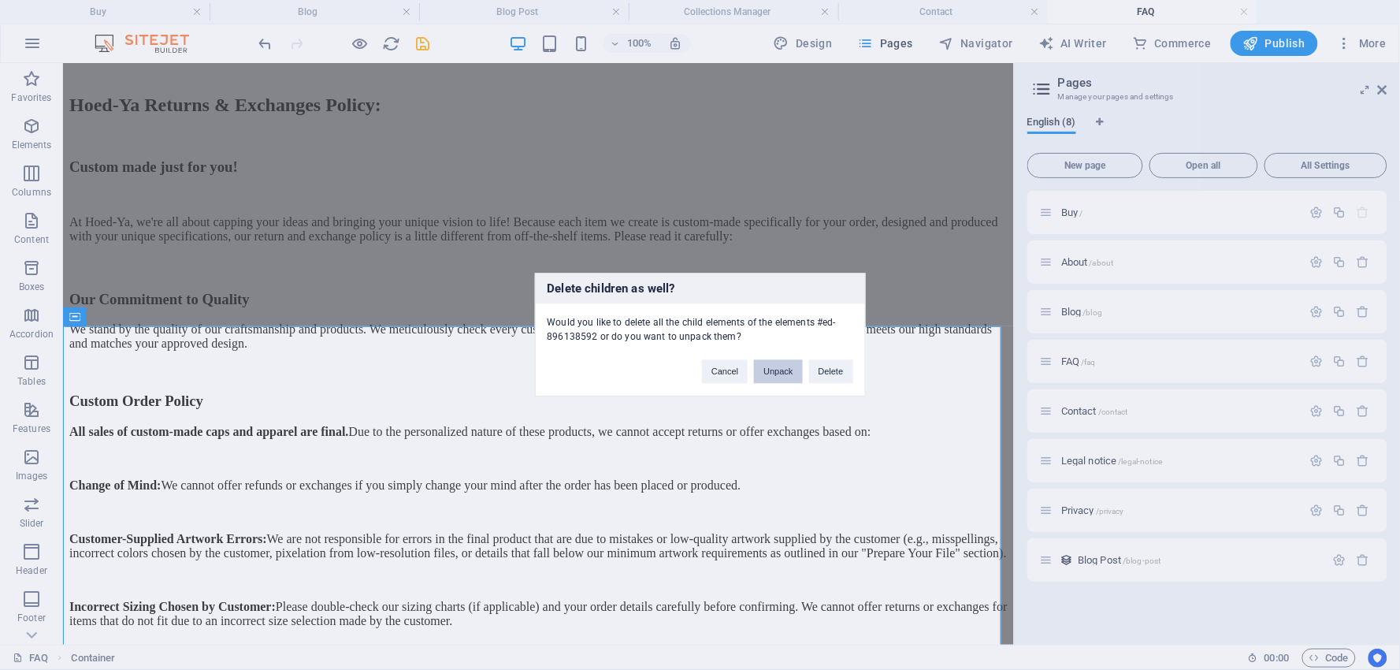
click at [760, 366] on button "Unpack" at bounding box center [778, 372] width 48 height 24
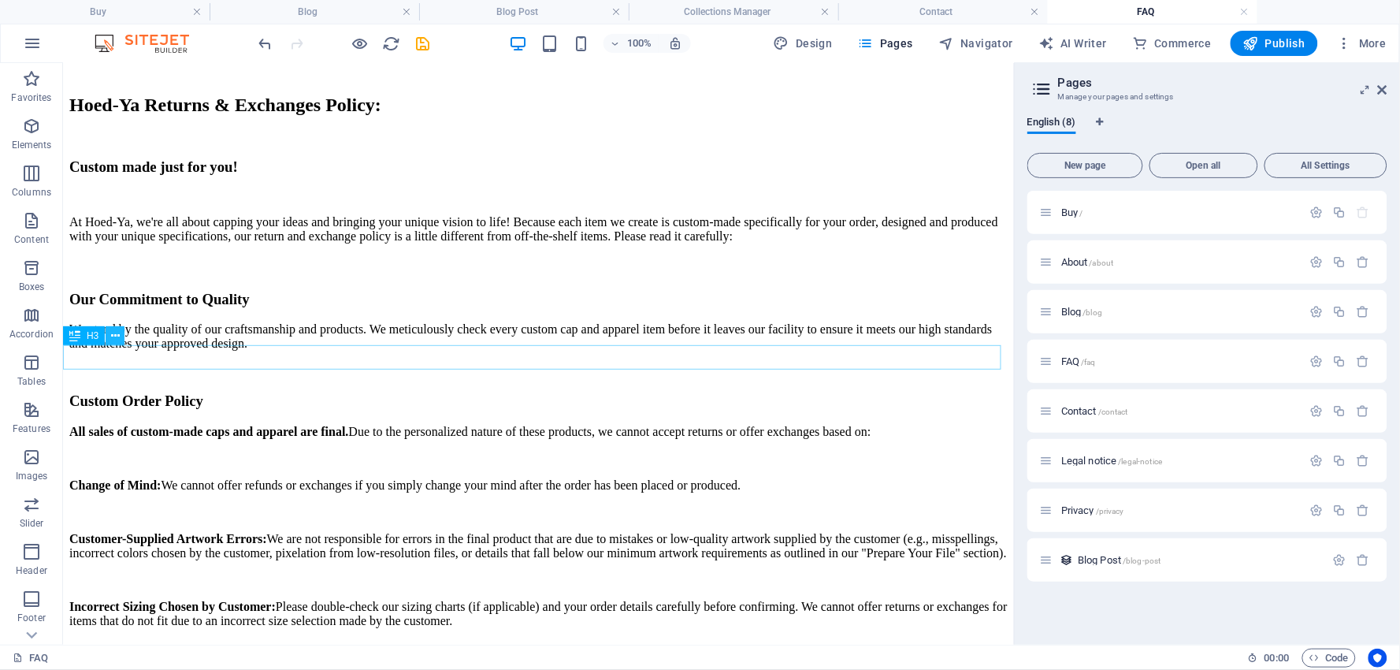
click at [117, 331] on icon at bounding box center [115, 336] width 9 height 17
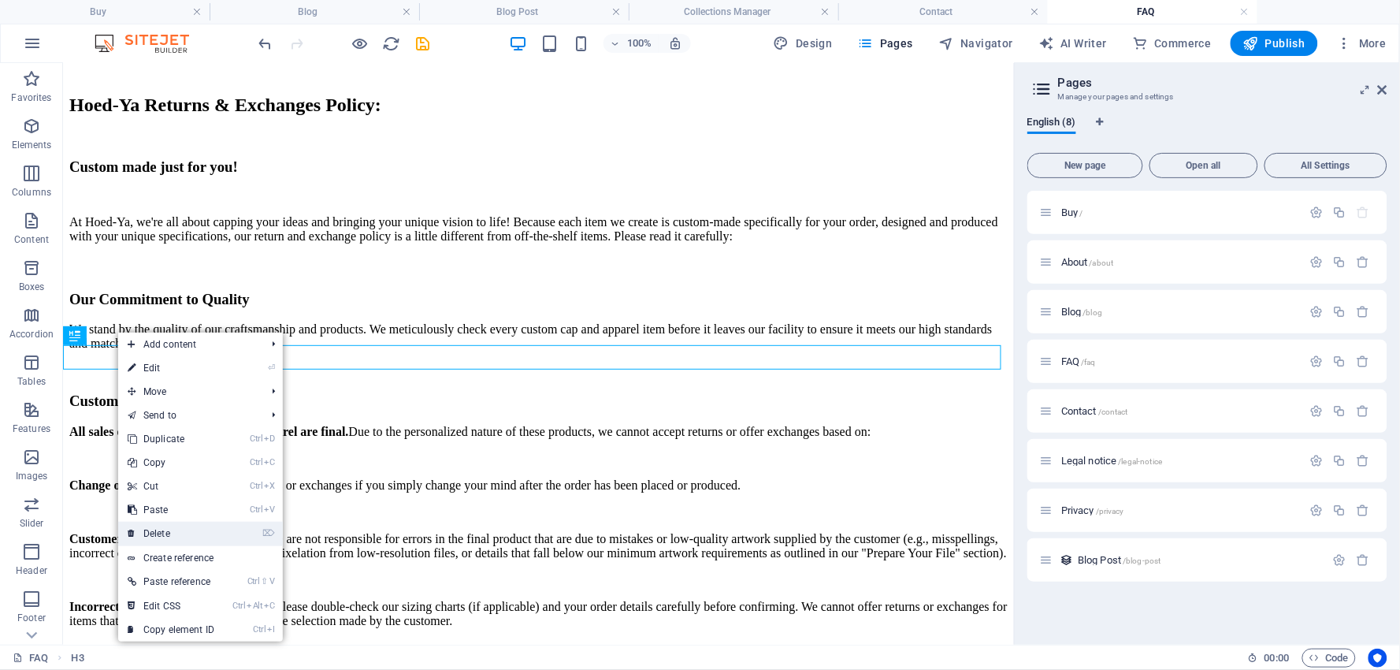
drag, startPoint x: 159, startPoint y: 528, endPoint x: 56, endPoint y: 414, distance: 153.9
click at [159, 528] on link "⌦ Delete" at bounding box center [171, 533] width 106 height 24
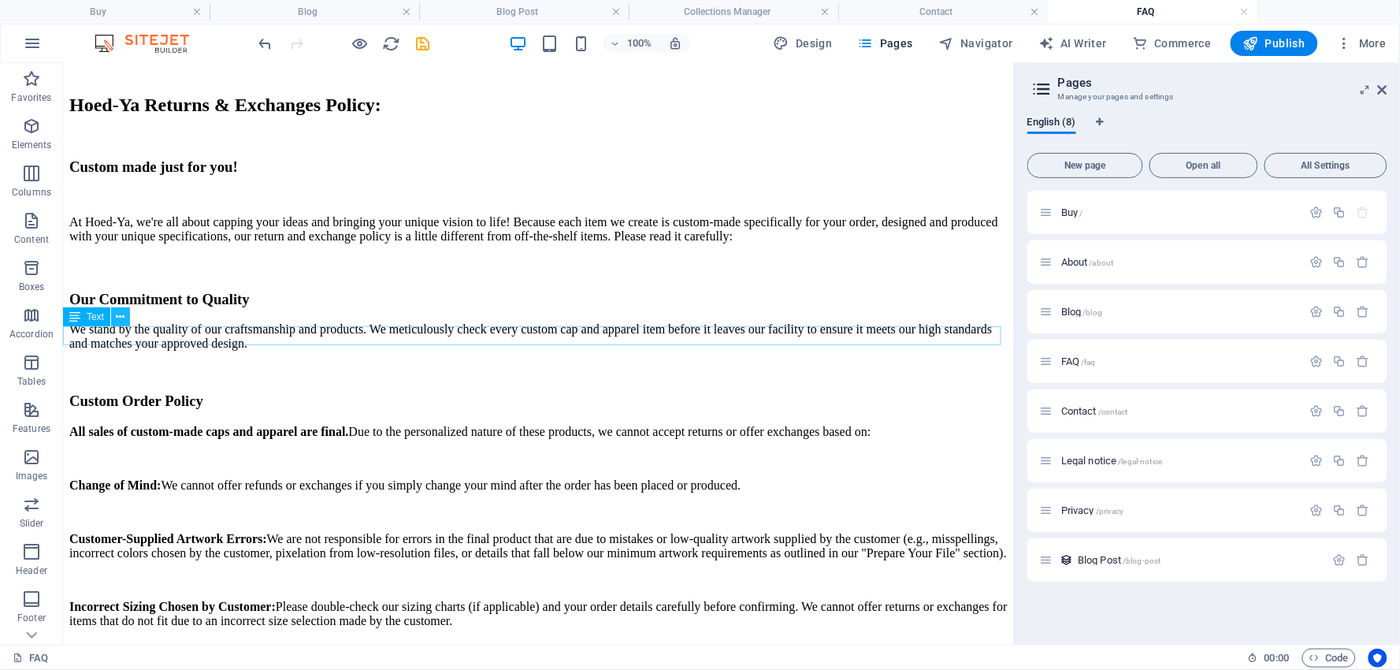
click at [117, 311] on icon at bounding box center [121, 317] width 9 height 17
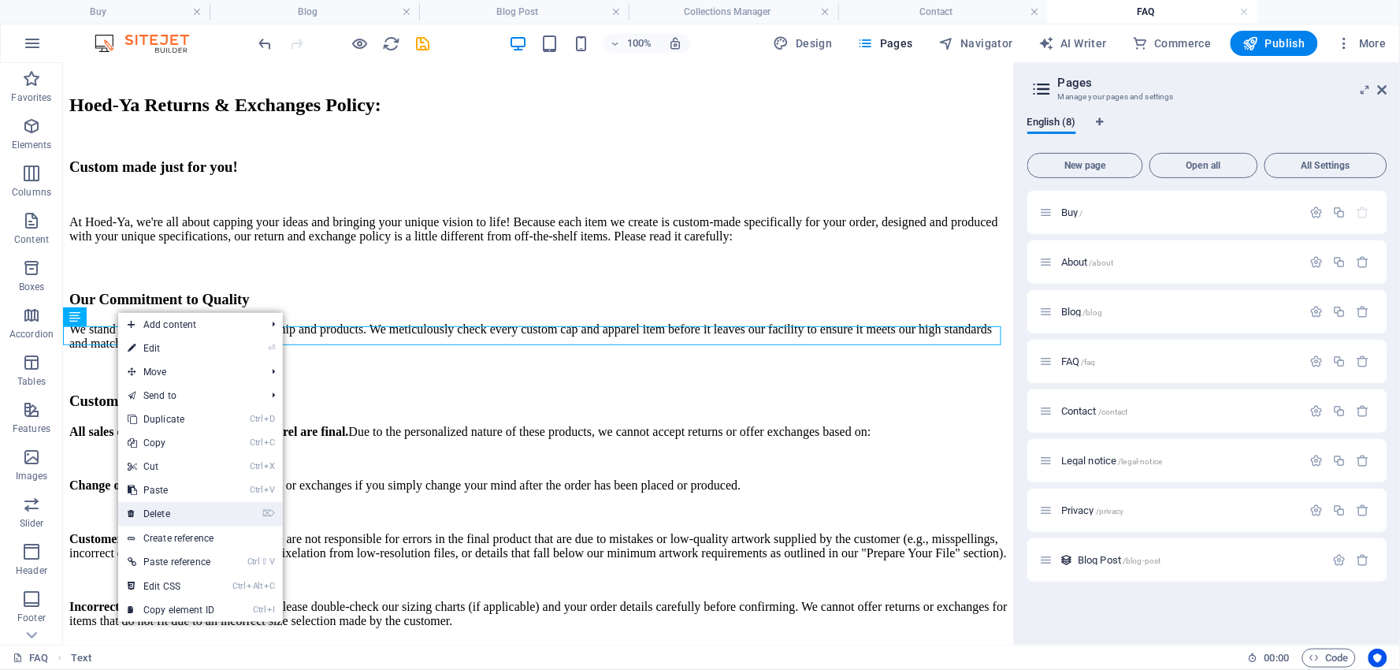
click at [159, 507] on link "⌦ Delete" at bounding box center [171, 514] width 106 height 24
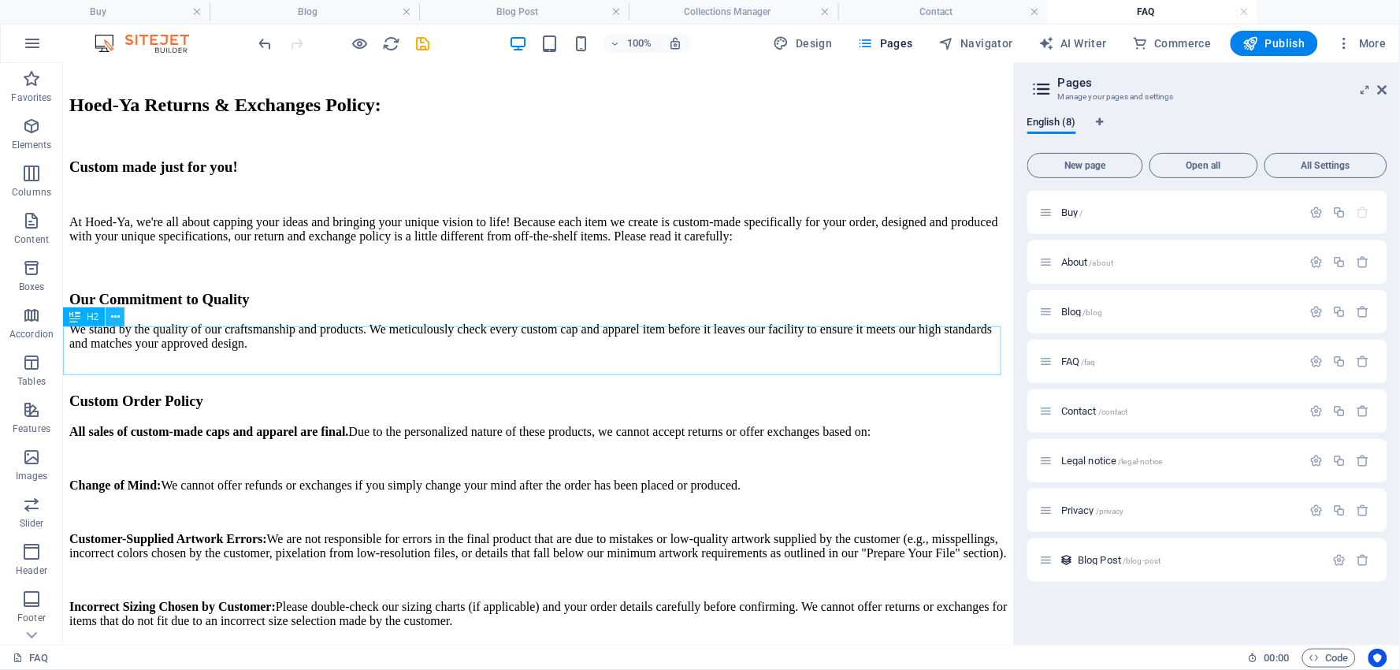
click at [118, 314] on icon at bounding box center [115, 317] width 9 height 17
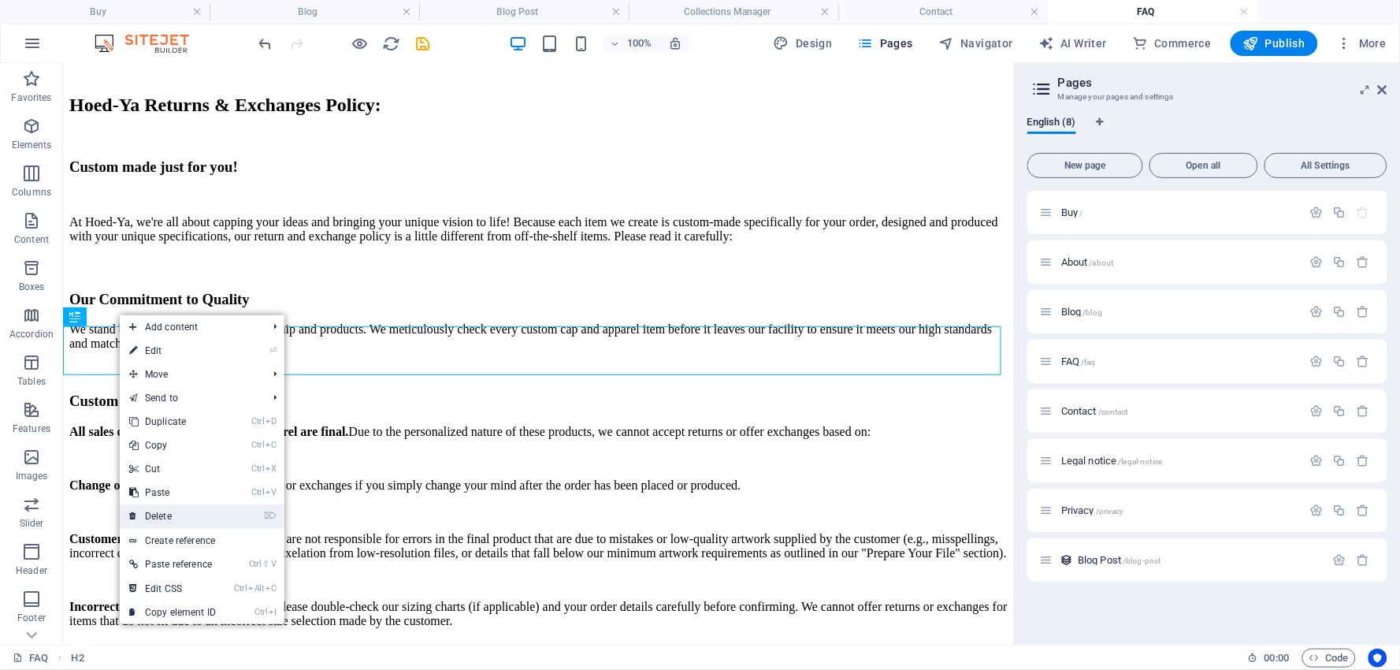
click at [161, 514] on link "⌦ Delete" at bounding box center [173, 516] width 106 height 24
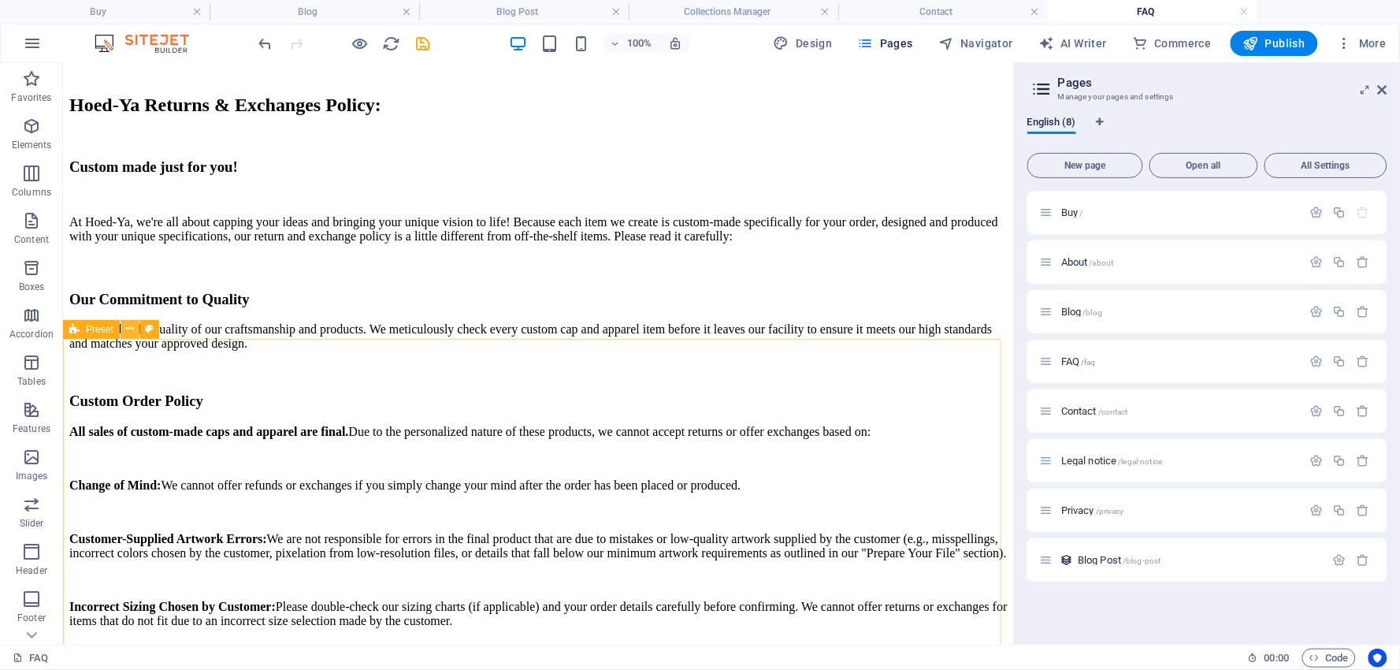
click at [128, 328] on icon at bounding box center [129, 329] width 9 height 17
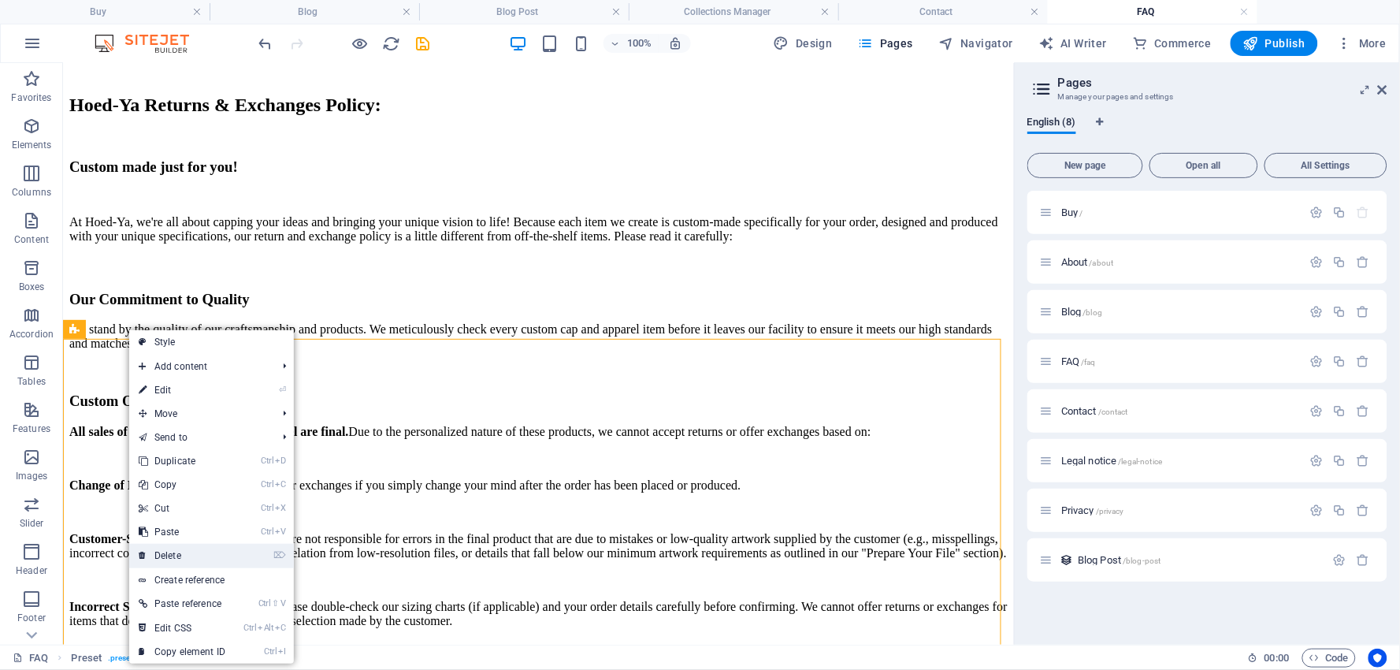
click at [176, 548] on link "⌦ Delete" at bounding box center [182, 556] width 106 height 24
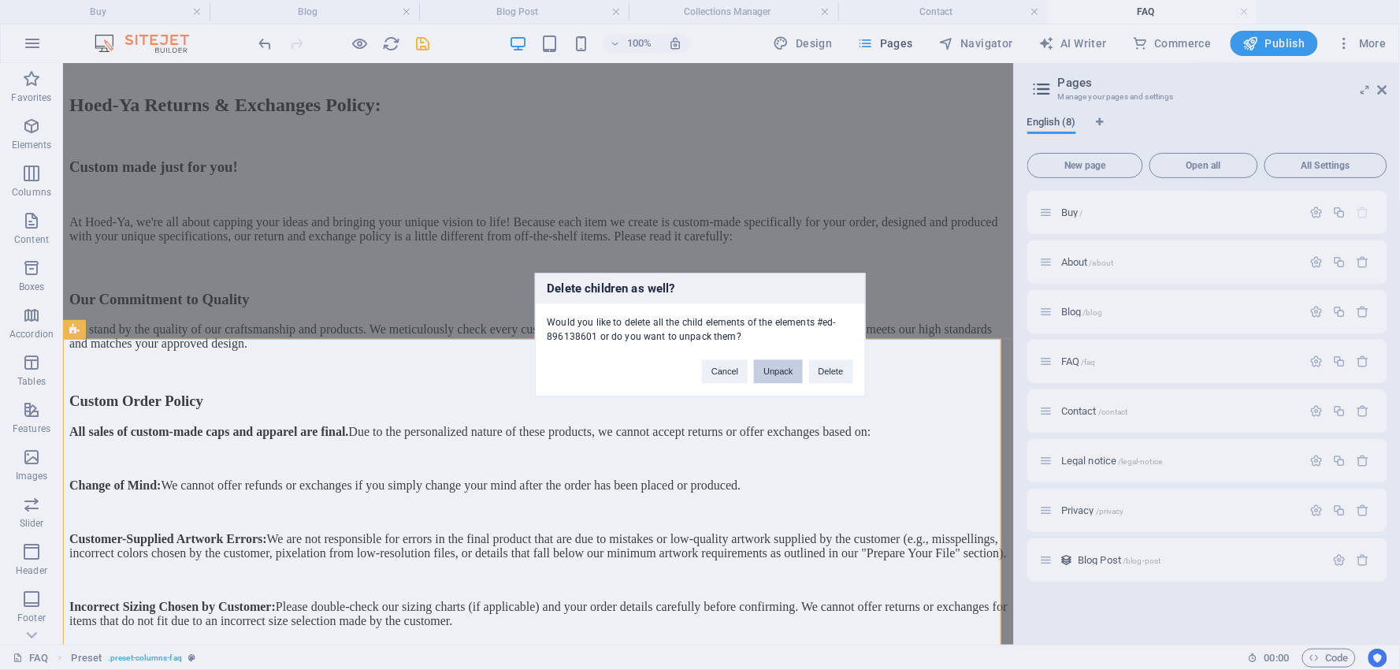
click at [783, 367] on button "Unpack" at bounding box center [778, 372] width 48 height 24
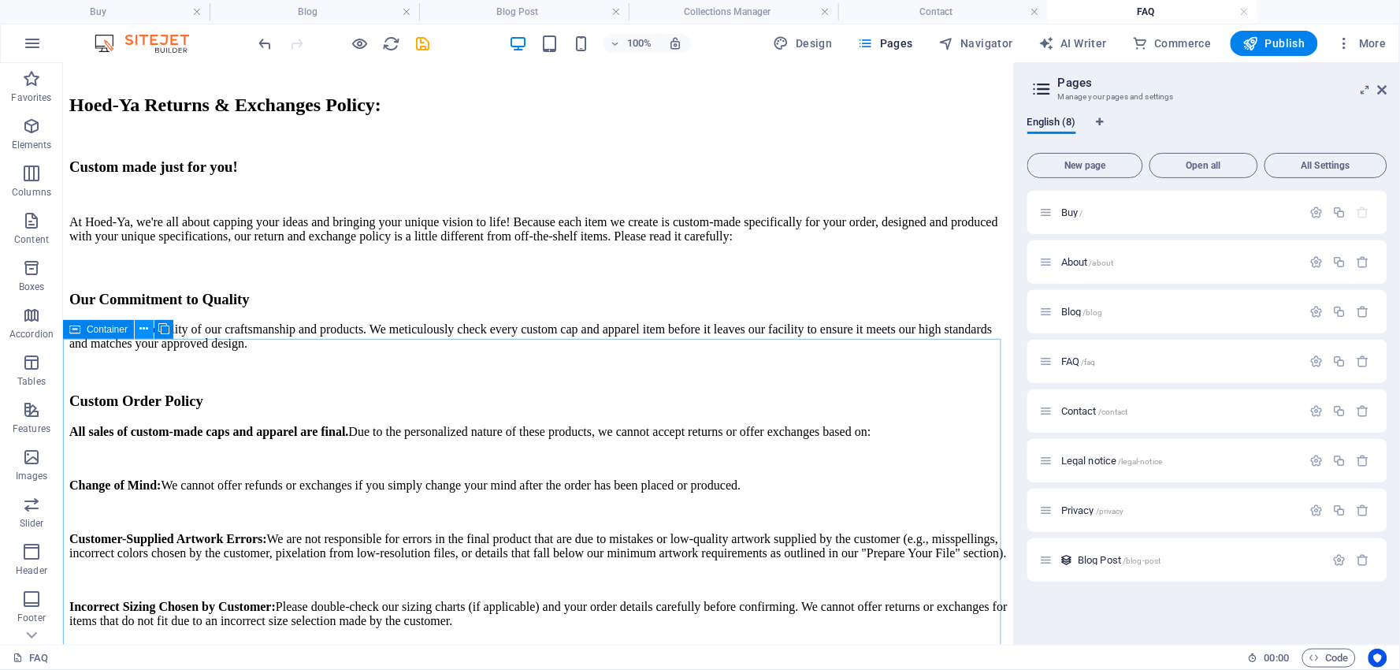
click at [140, 327] on icon at bounding box center [144, 329] width 9 height 17
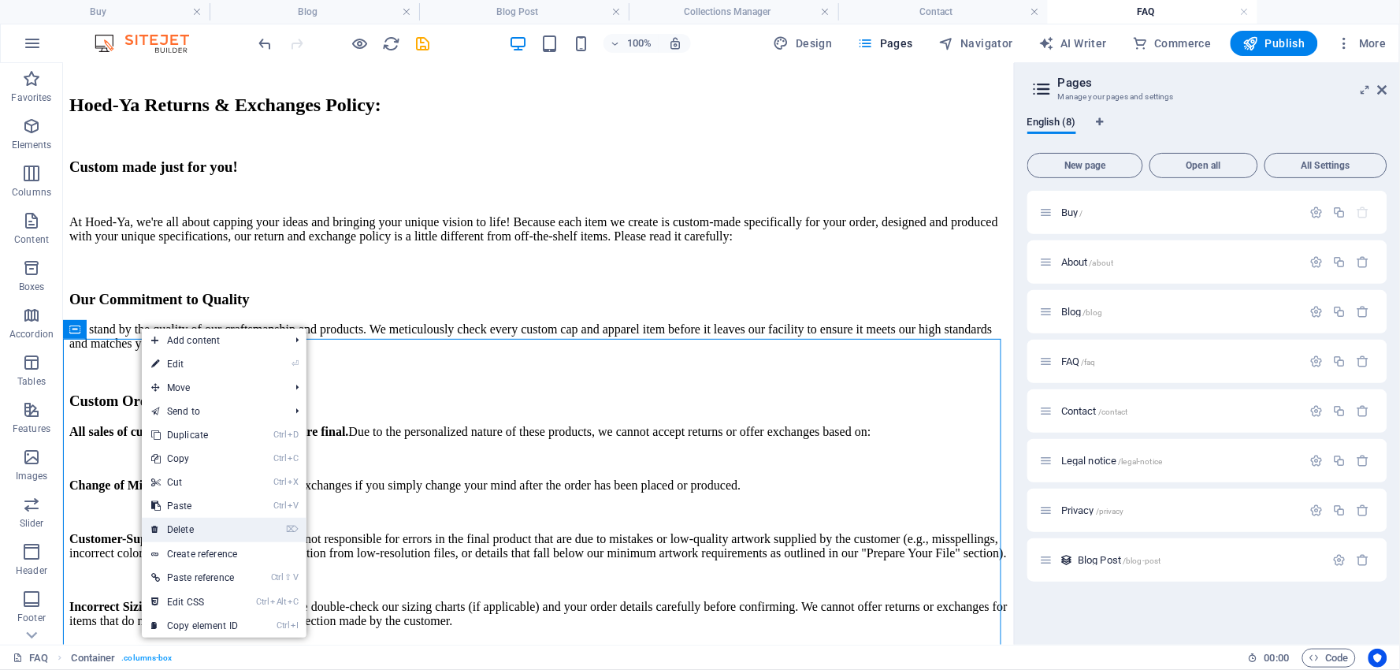
click at [185, 521] on link "⌦ Delete" at bounding box center [195, 530] width 106 height 24
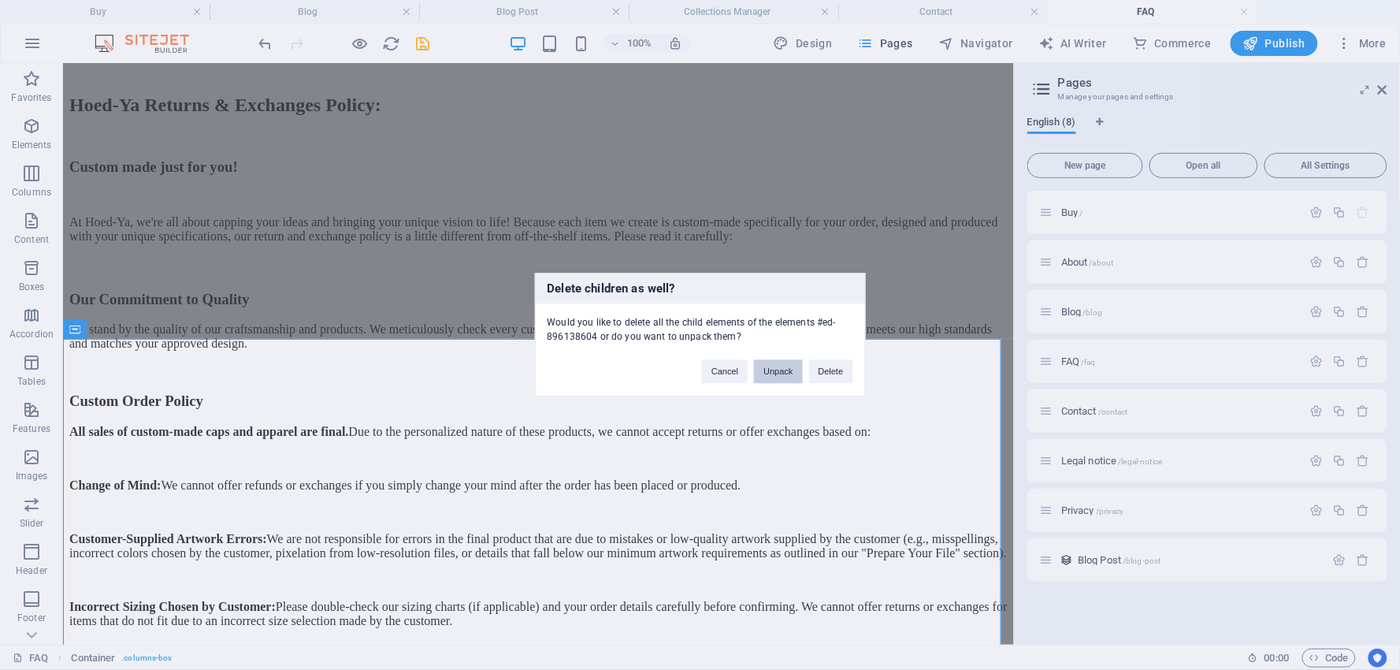
drag, startPoint x: 777, startPoint y: 369, endPoint x: 777, endPoint y: 534, distance: 165.4
click at [785, 518] on div "Delete children as well? Would you like to delete all the child elements of the…" at bounding box center [700, 335] width 1400 height 670
click at [723, 366] on button "Cancel" at bounding box center [725, 372] width 46 height 24
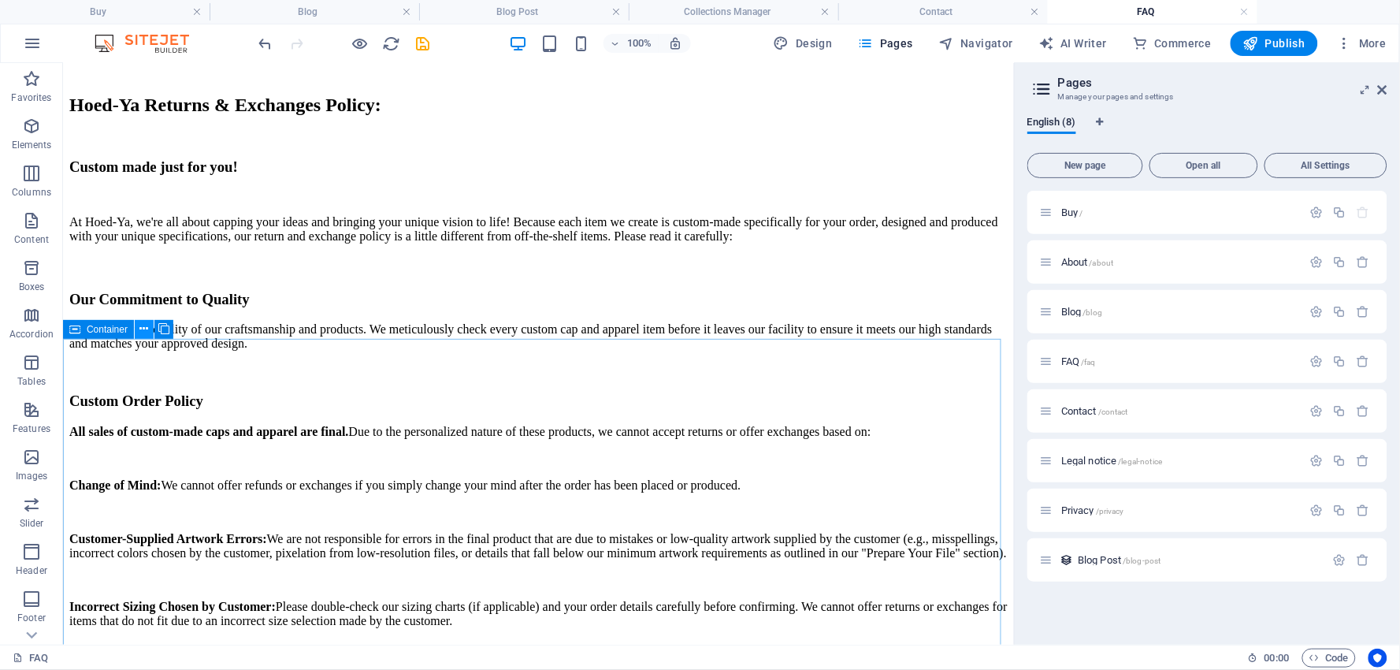
click at [143, 327] on icon at bounding box center [144, 329] width 9 height 17
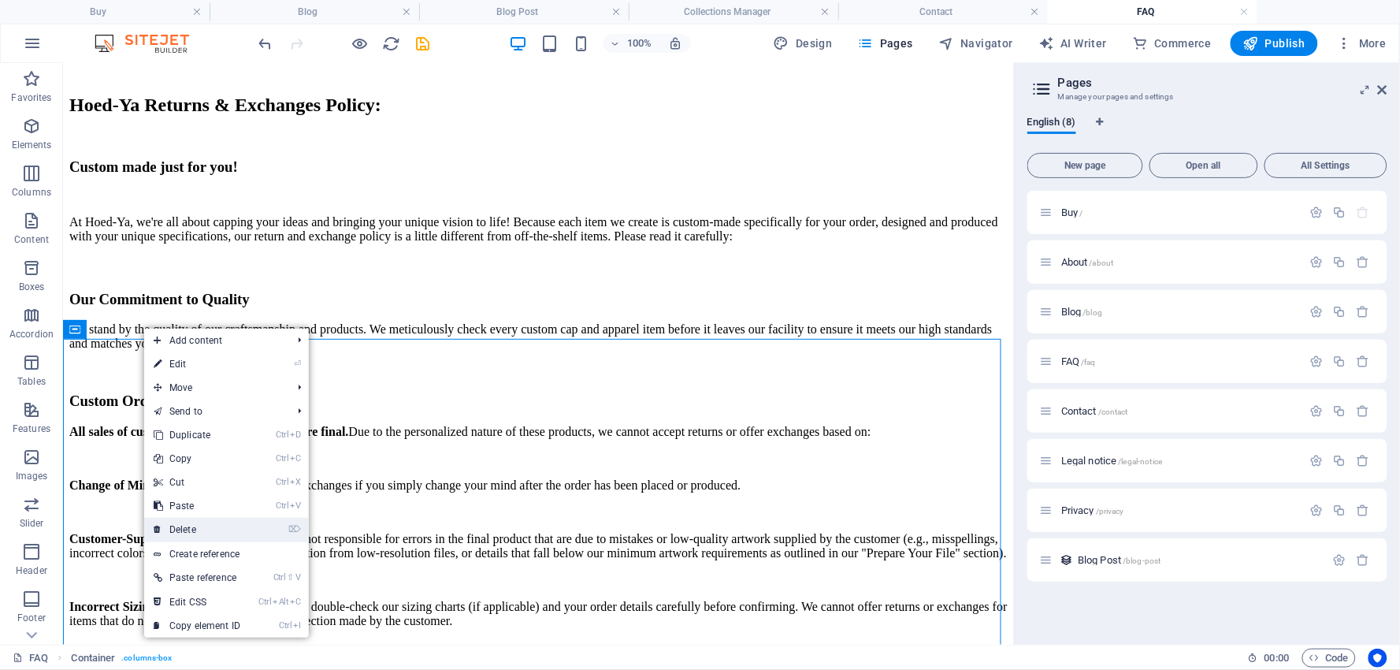
click at [193, 529] on link "⌦ Delete" at bounding box center [197, 530] width 106 height 24
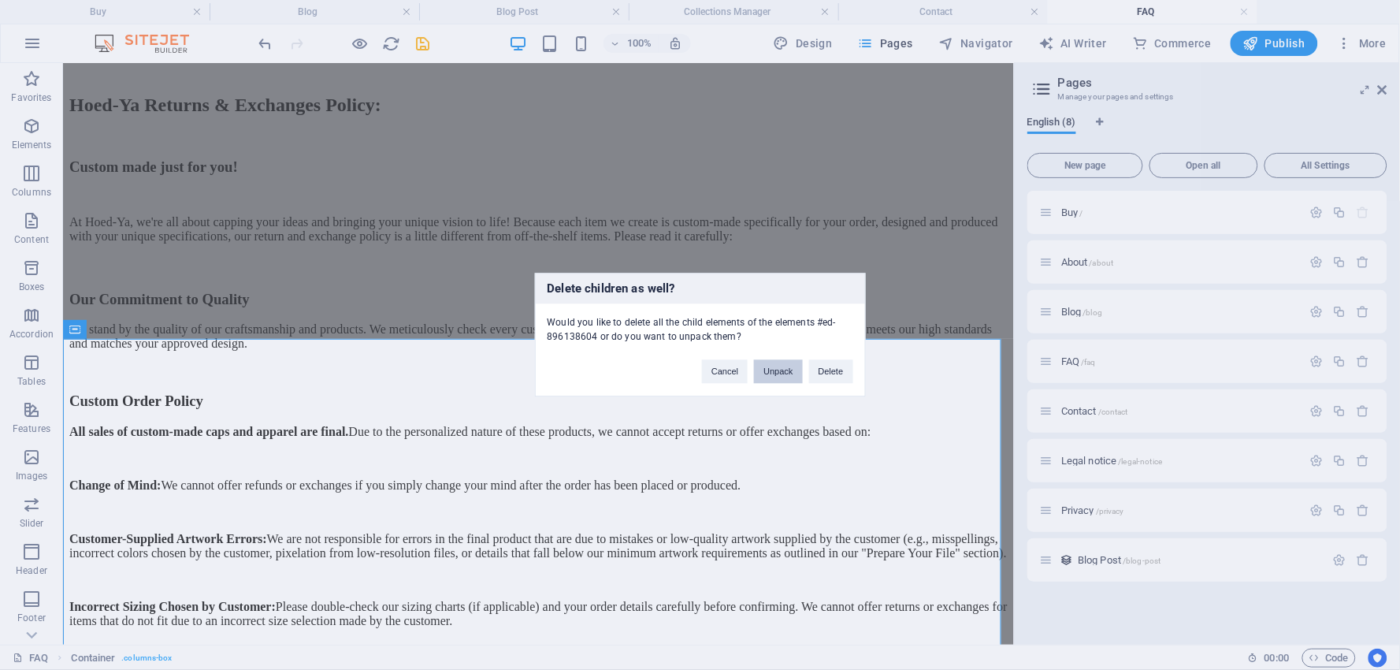
drag, startPoint x: 778, startPoint y: 369, endPoint x: 670, endPoint y: 313, distance: 122.3
click at [778, 369] on button "Unpack" at bounding box center [778, 372] width 48 height 24
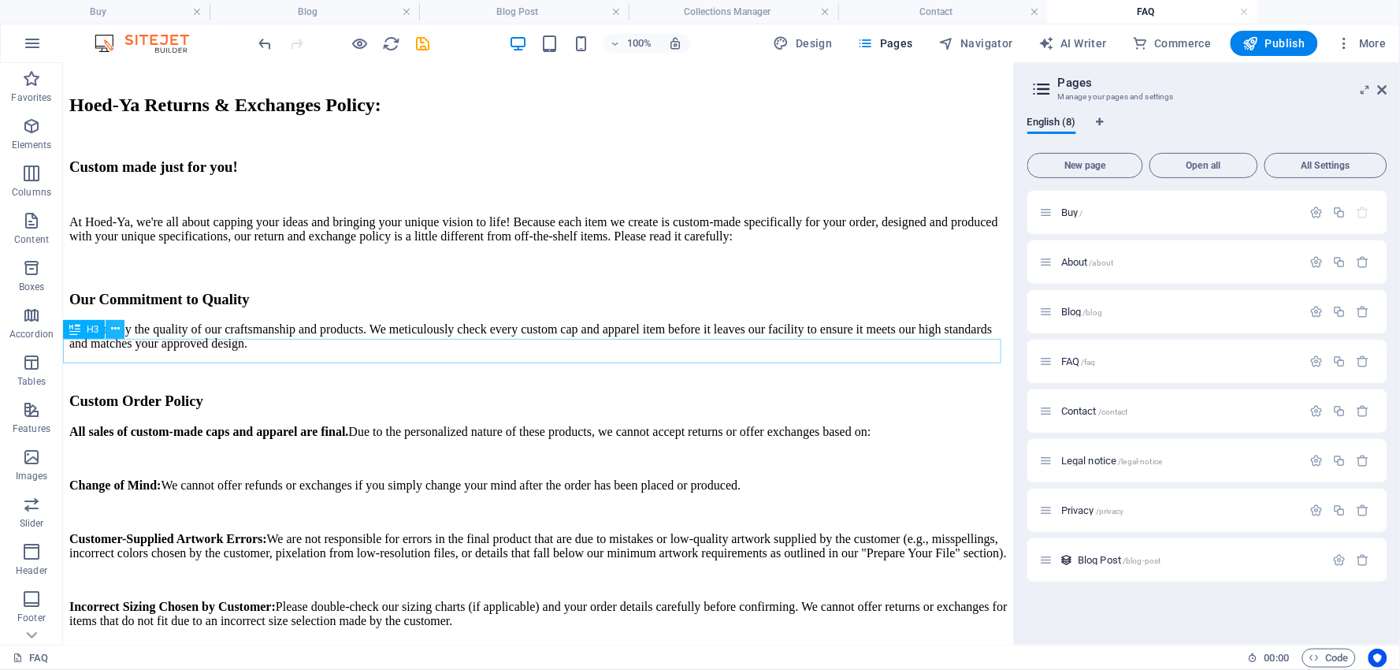
click at [113, 326] on icon at bounding box center [115, 329] width 9 height 17
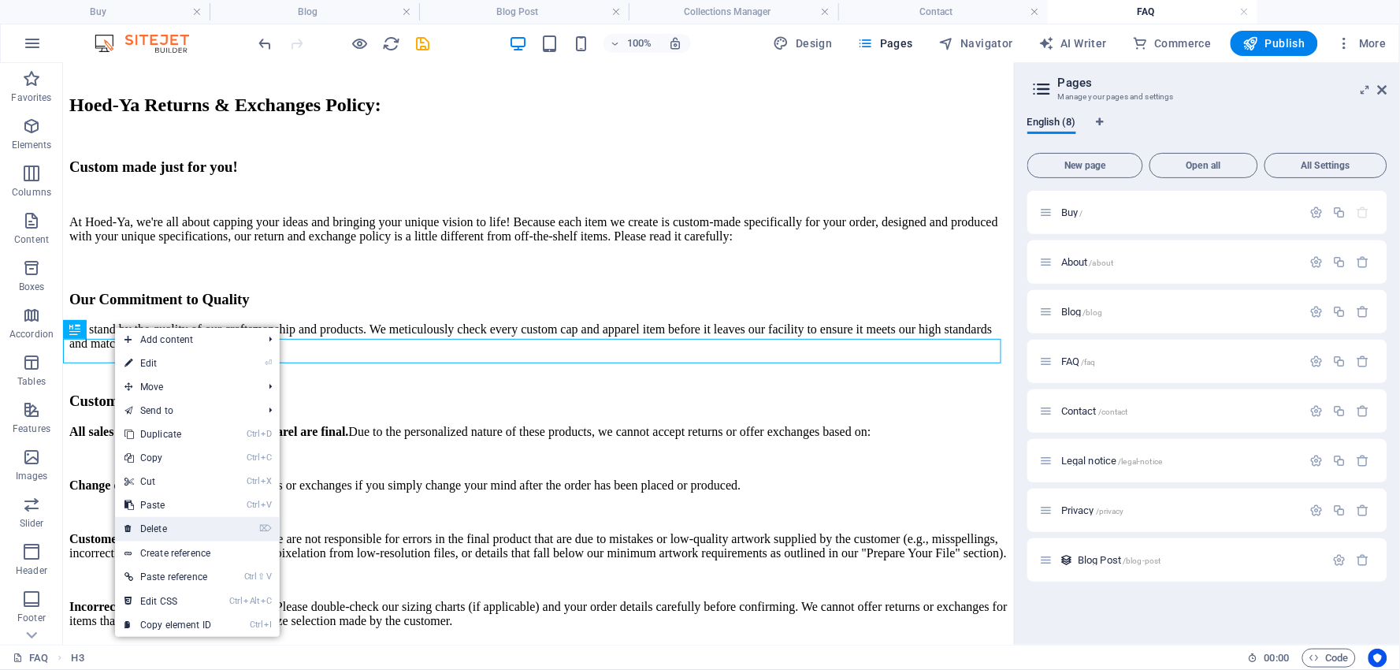
click at [179, 524] on link "⌦ Delete" at bounding box center [168, 529] width 106 height 24
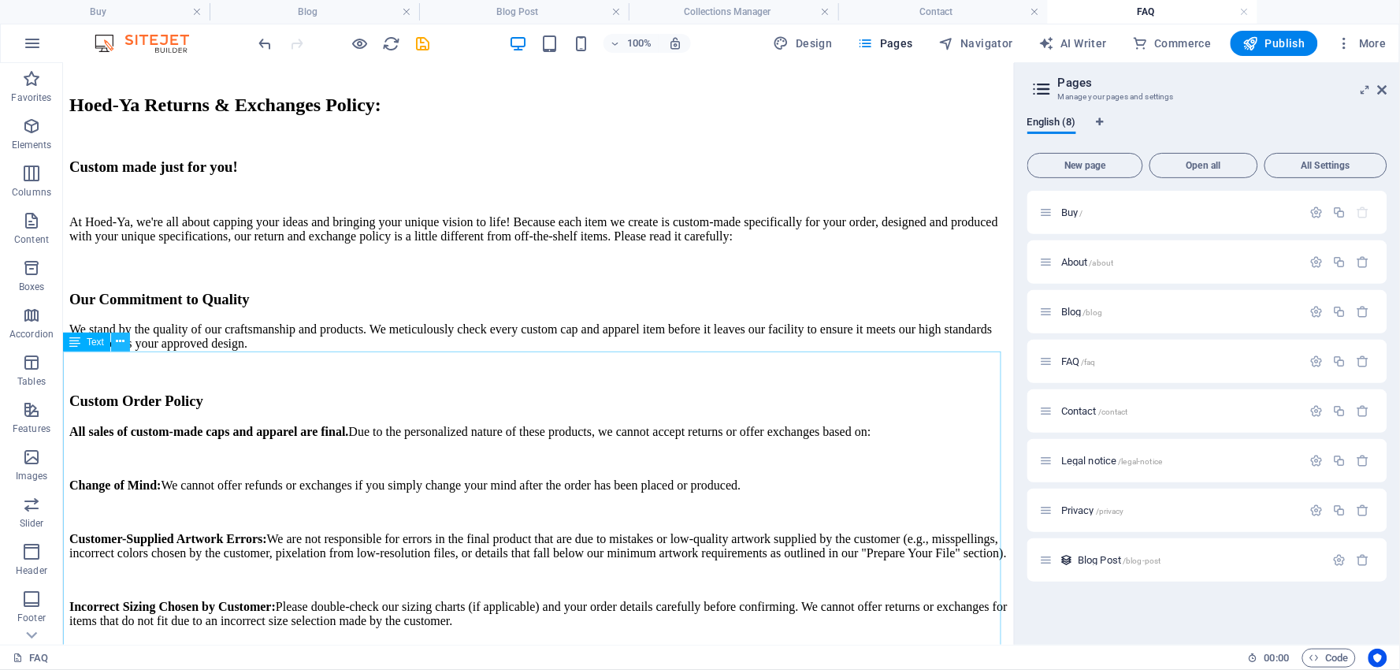
click at [121, 339] on icon at bounding box center [121, 341] width 9 height 17
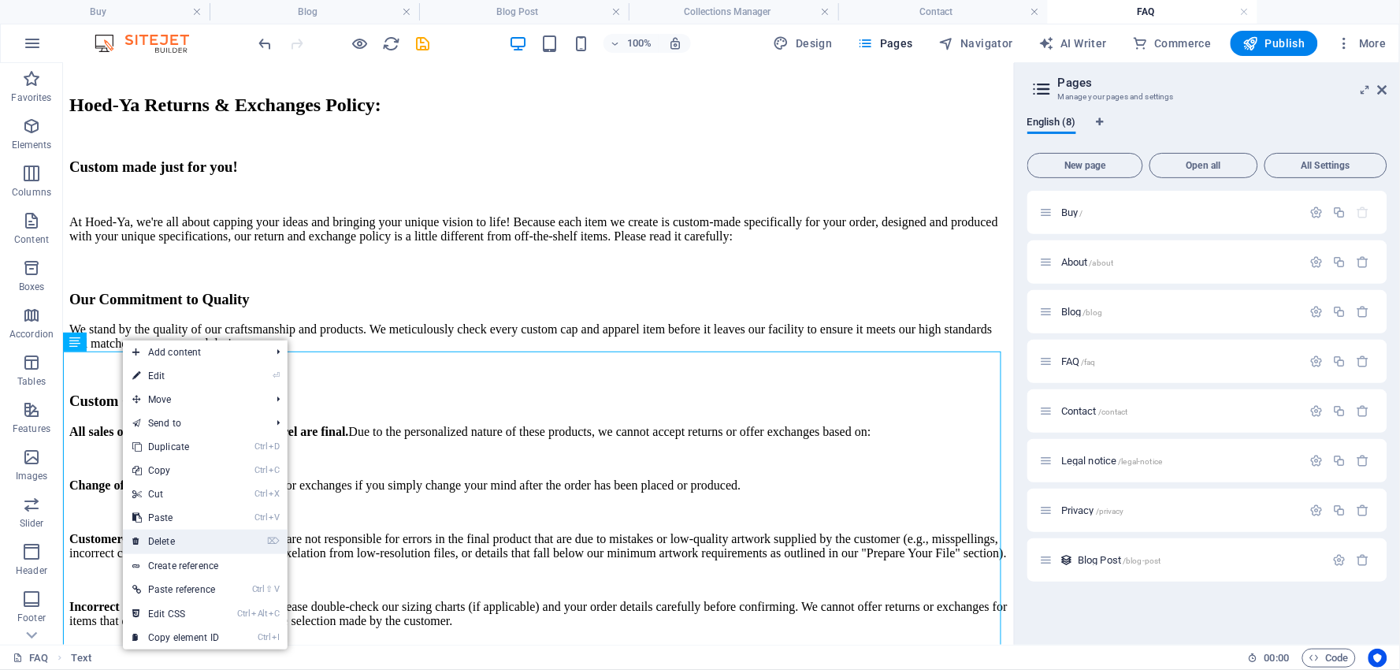
drag, startPoint x: 172, startPoint y: 533, endPoint x: 76, endPoint y: 421, distance: 146.4
click at [172, 533] on link "⌦ Delete" at bounding box center [176, 541] width 106 height 24
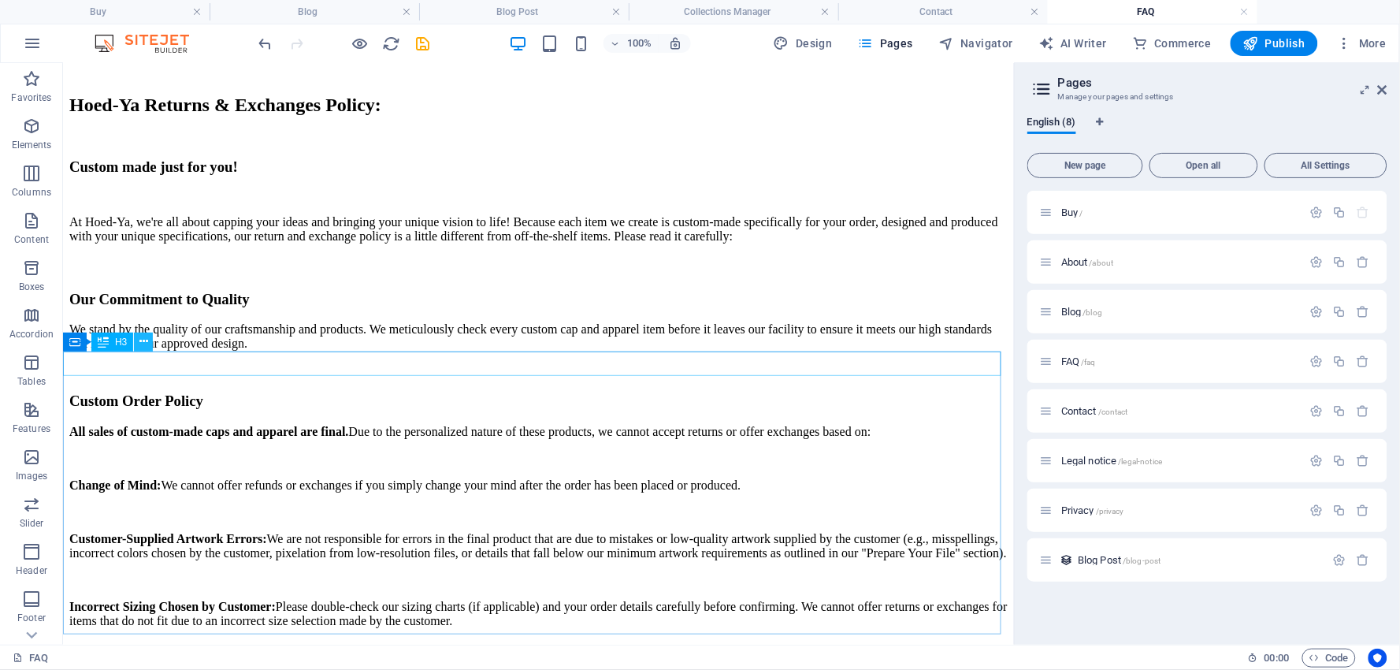
click at [145, 340] on icon at bounding box center [143, 341] width 9 height 17
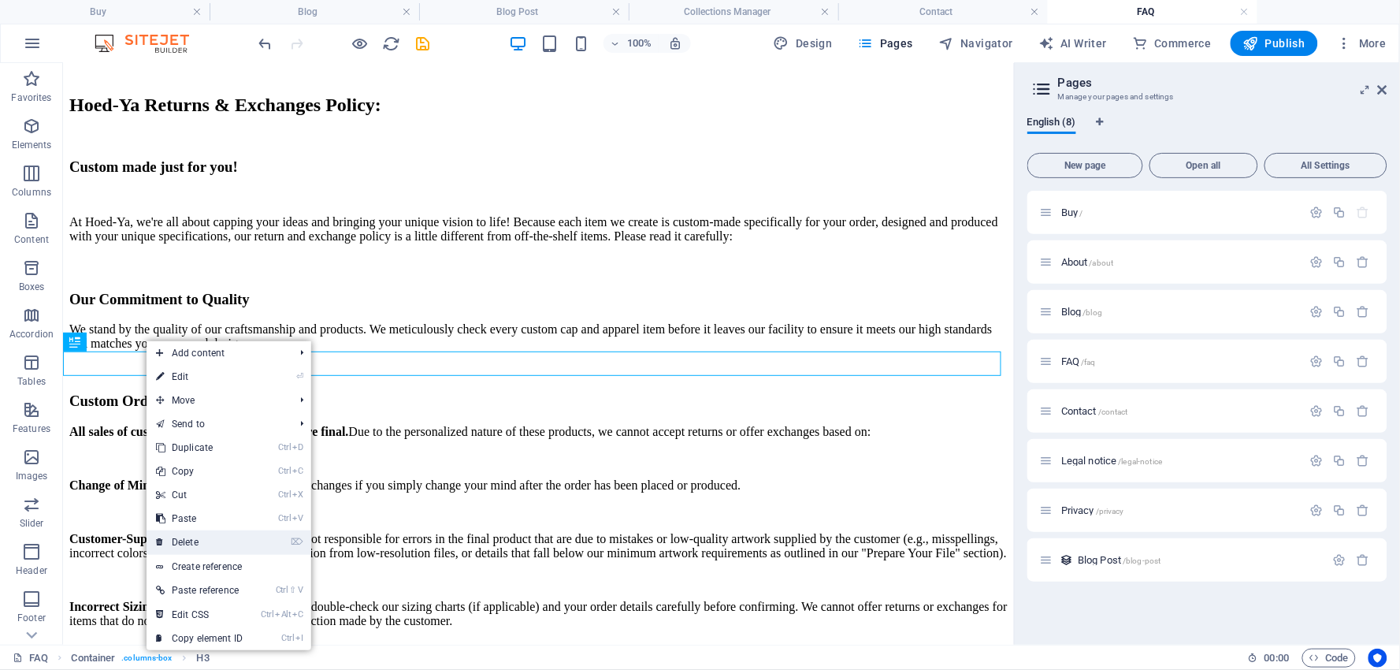
click at [195, 544] on link "⌦ Delete" at bounding box center [200, 542] width 106 height 24
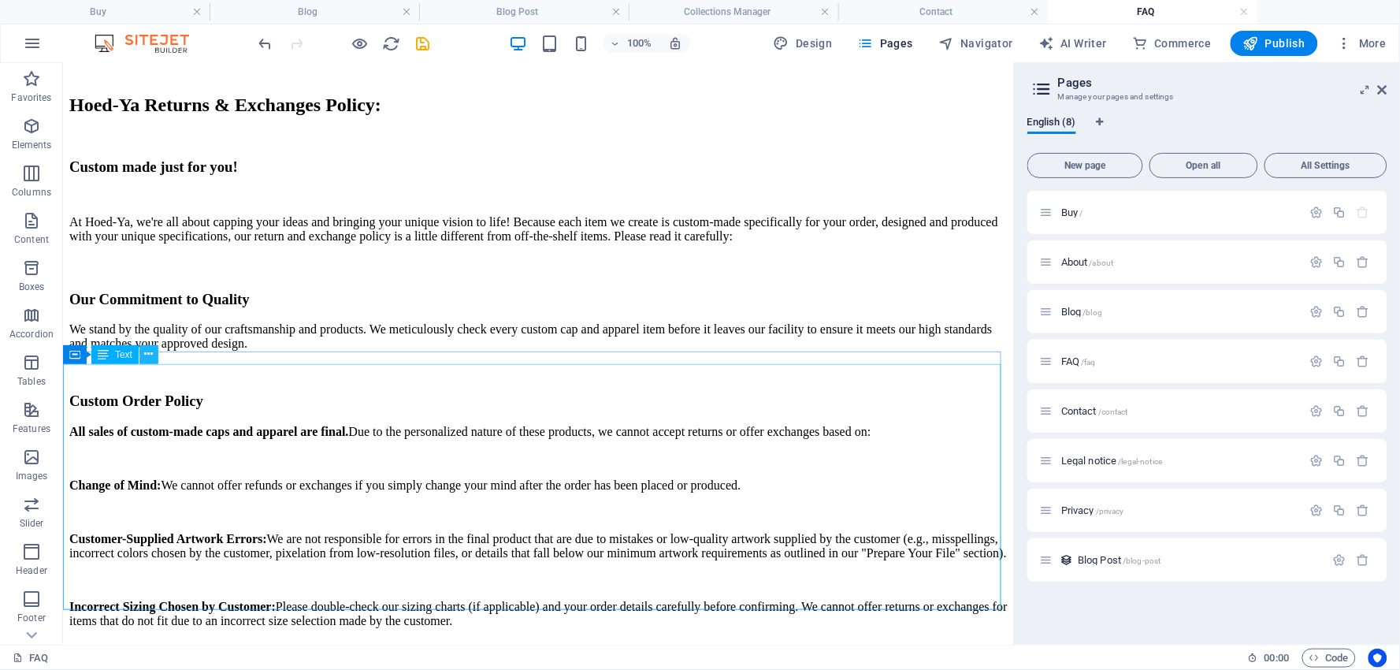
click at [147, 351] on icon at bounding box center [149, 354] width 9 height 17
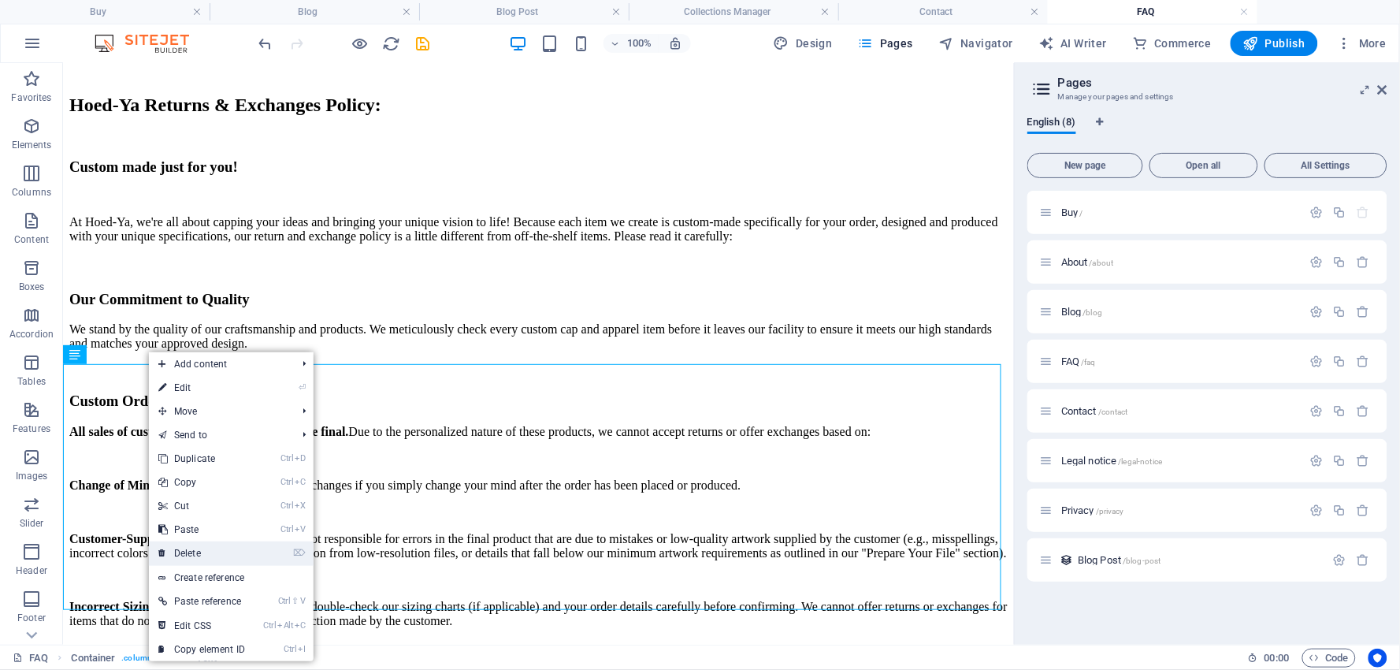
drag, startPoint x: 195, startPoint y: 544, endPoint x: 129, endPoint y: 475, distance: 94.7
click at [195, 544] on link "⌦ Delete" at bounding box center [202, 553] width 106 height 24
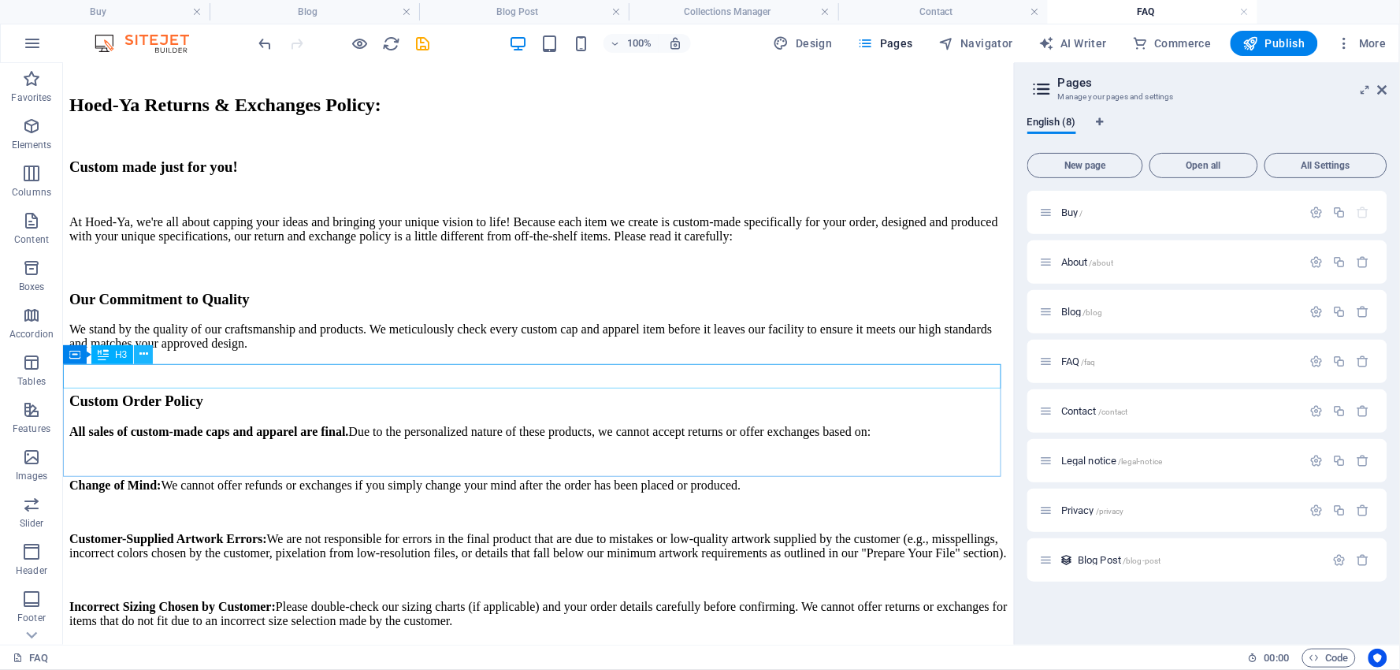
click at [143, 352] on icon at bounding box center [143, 354] width 9 height 17
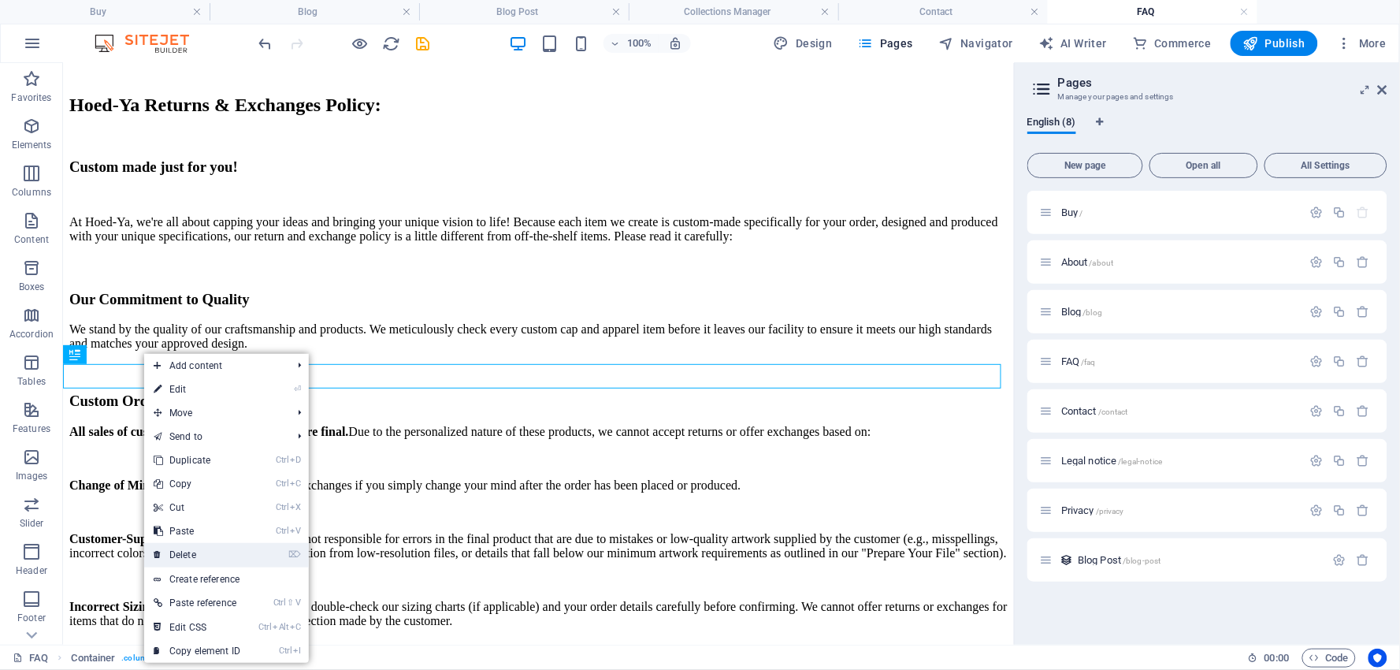
drag, startPoint x: 195, startPoint y: 545, endPoint x: 112, endPoint y: 428, distance: 143.6
click at [195, 545] on link "⌦ Delete" at bounding box center [197, 555] width 106 height 24
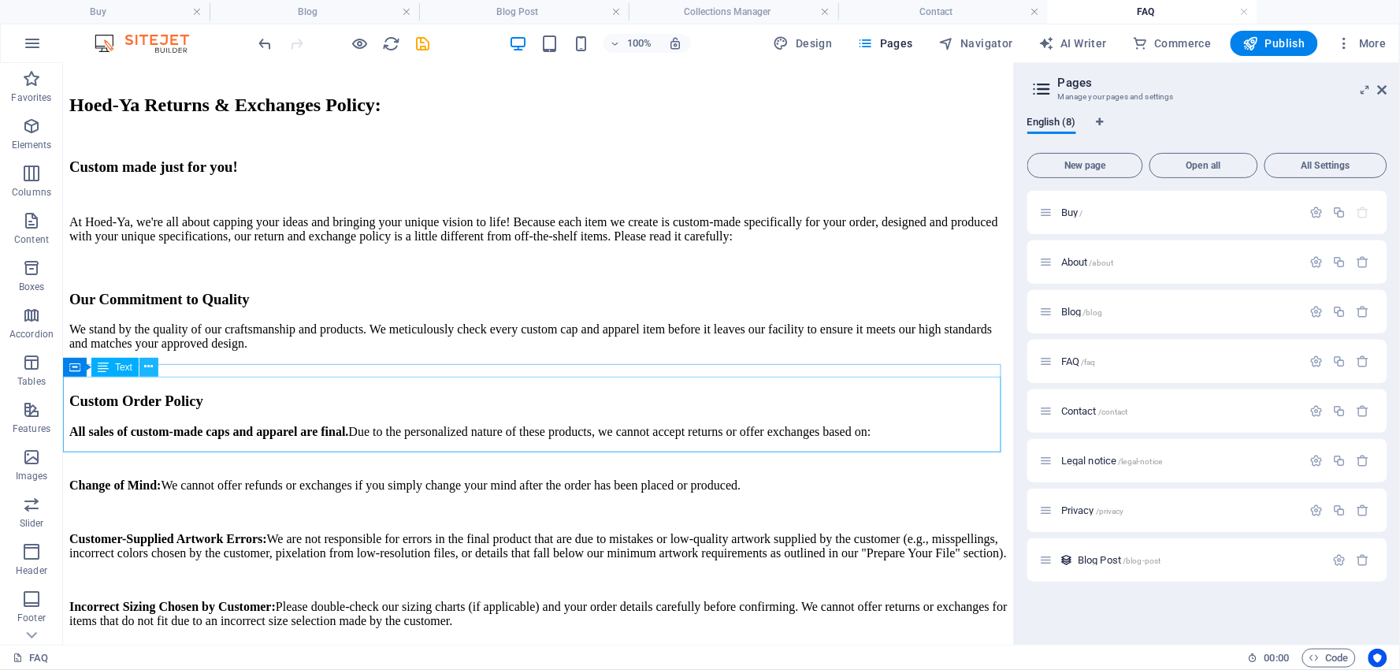
click at [145, 364] on icon at bounding box center [149, 366] width 9 height 17
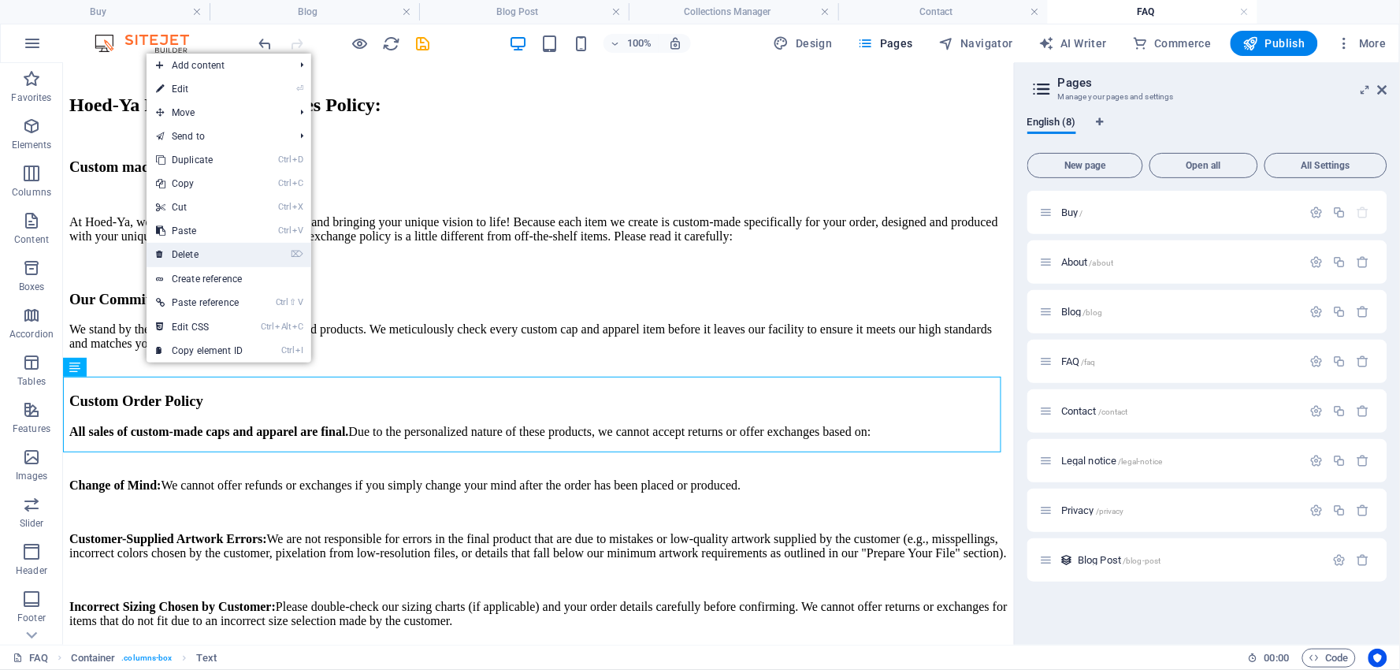
click at [197, 248] on link "⌦ Delete" at bounding box center [200, 255] width 106 height 24
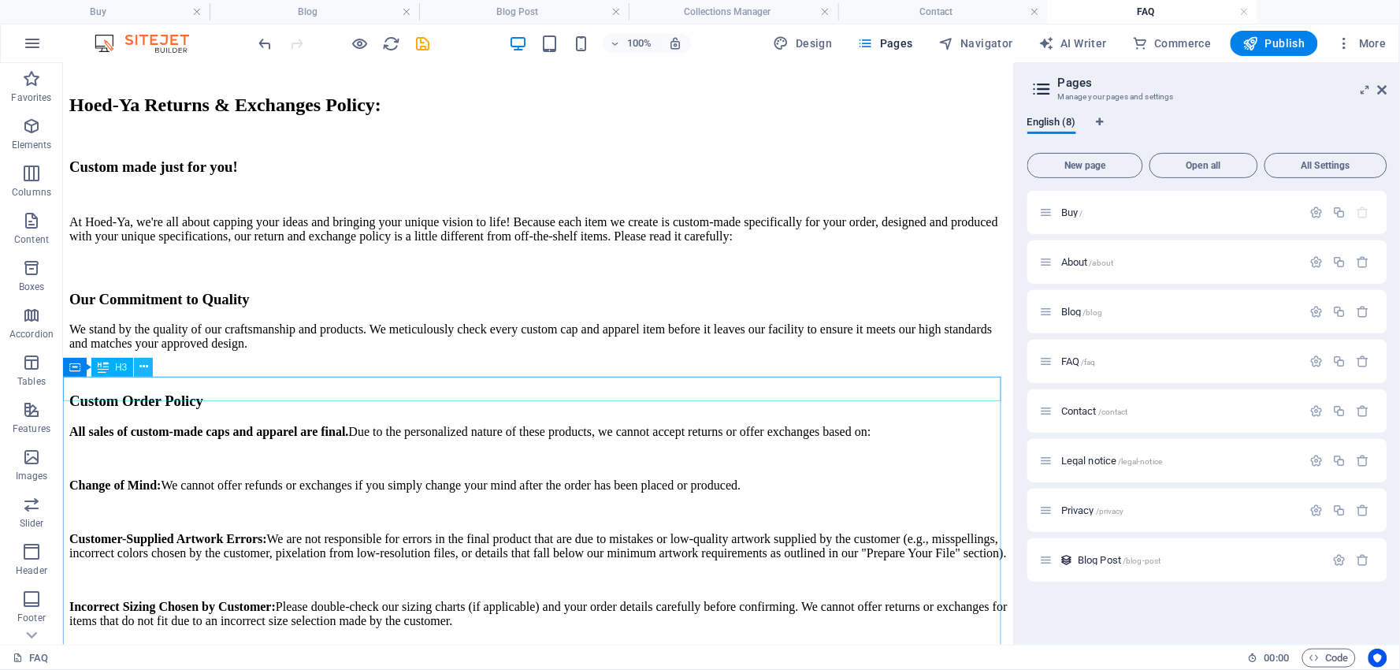
click at [147, 363] on icon at bounding box center [143, 366] width 9 height 17
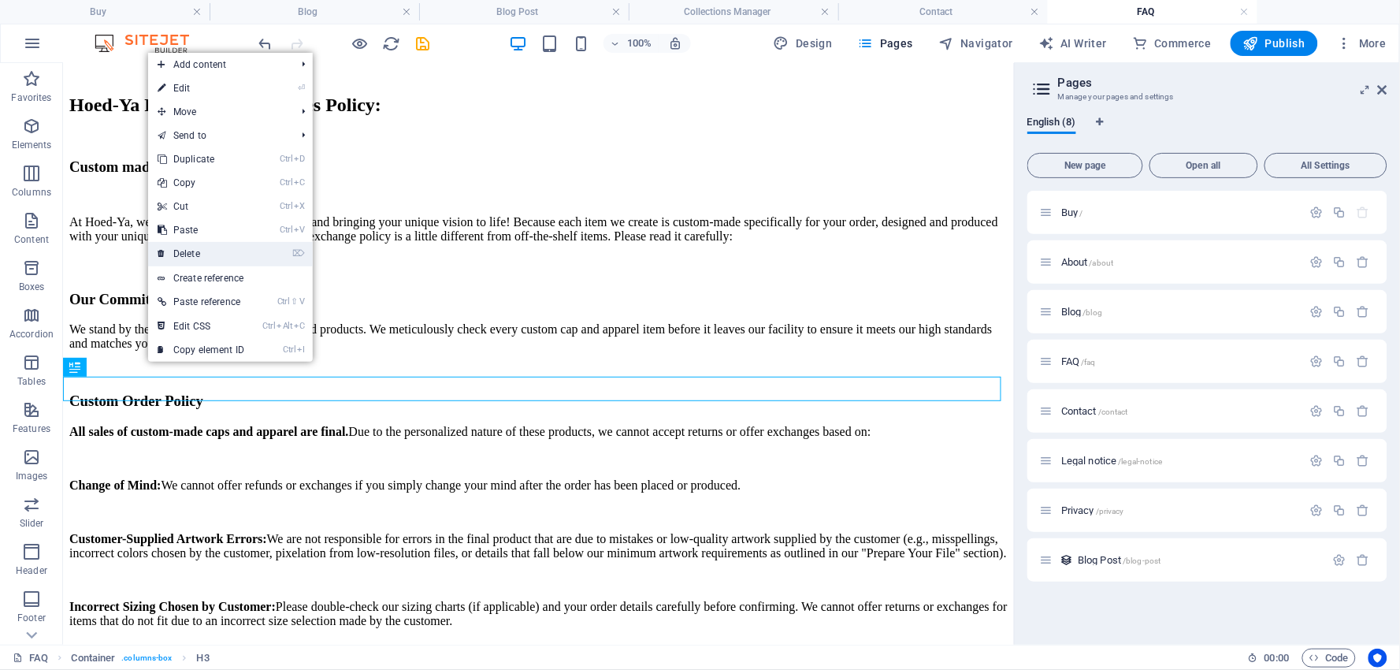
drag, startPoint x: 128, startPoint y: 199, endPoint x: 191, endPoint y: 247, distance: 79.7
click at [191, 247] on link "⌦ Delete" at bounding box center [201, 254] width 106 height 24
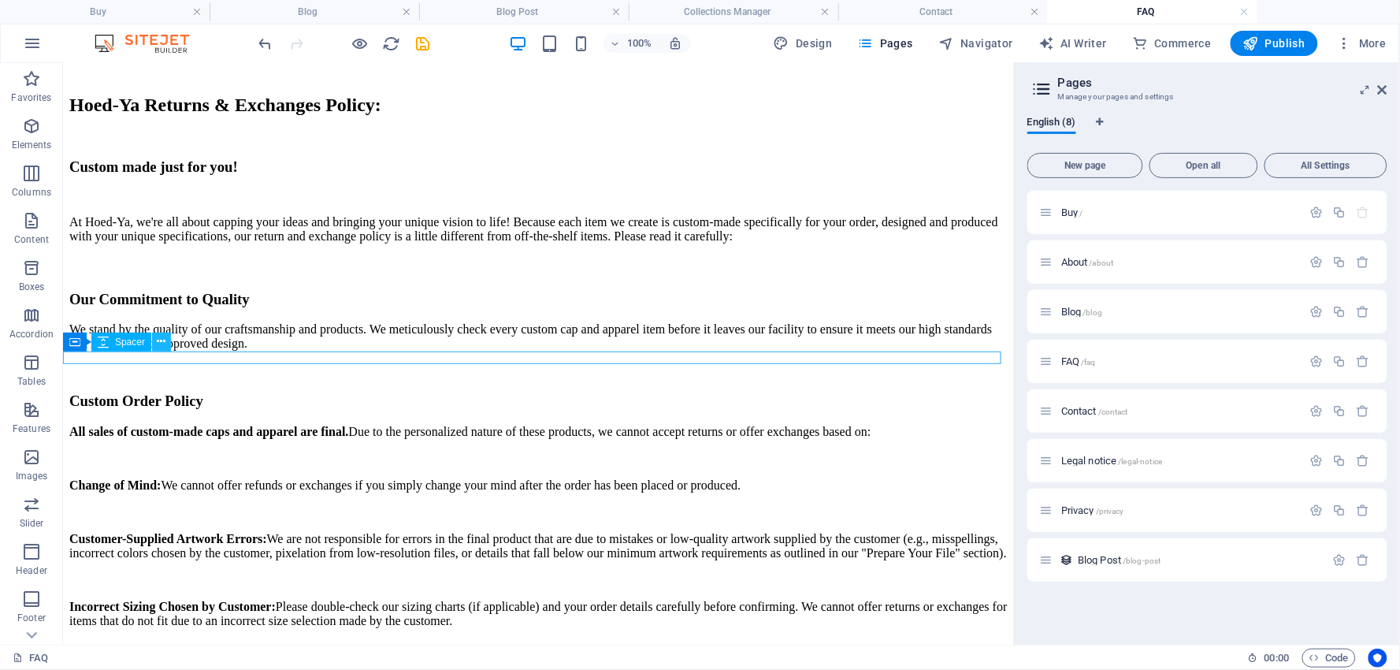
click at [160, 332] on button at bounding box center [161, 341] width 19 height 19
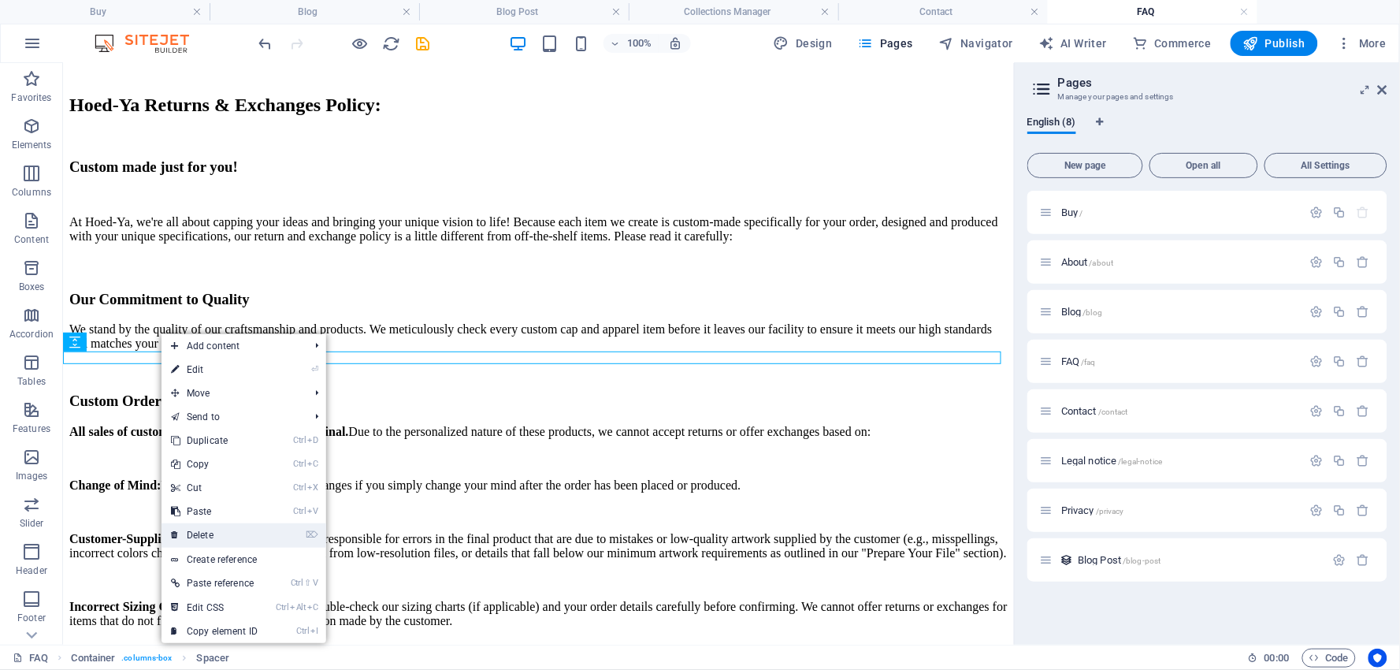
drag, startPoint x: 202, startPoint y: 525, endPoint x: 139, endPoint y: 459, distance: 91.4
click at [202, 525] on link "⌦ Delete" at bounding box center [214, 535] width 106 height 24
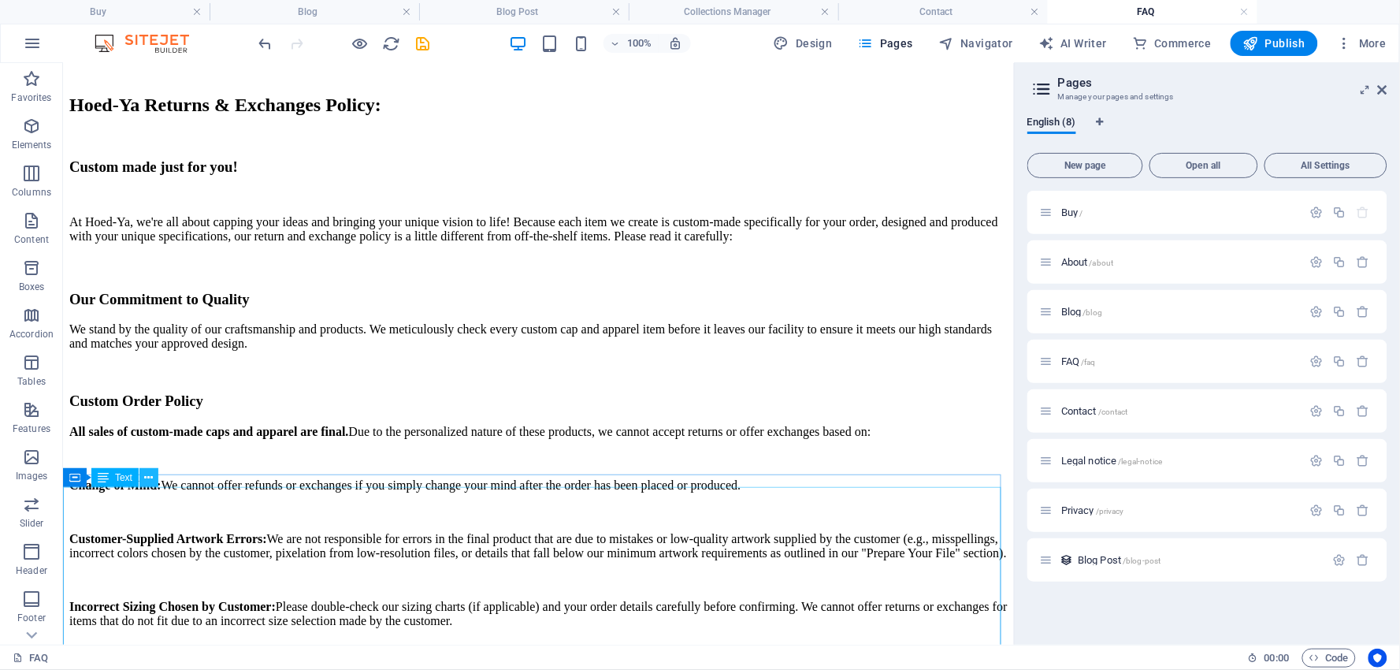
click at [150, 475] on icon at bounding box center [149, 477] width 9 height 17
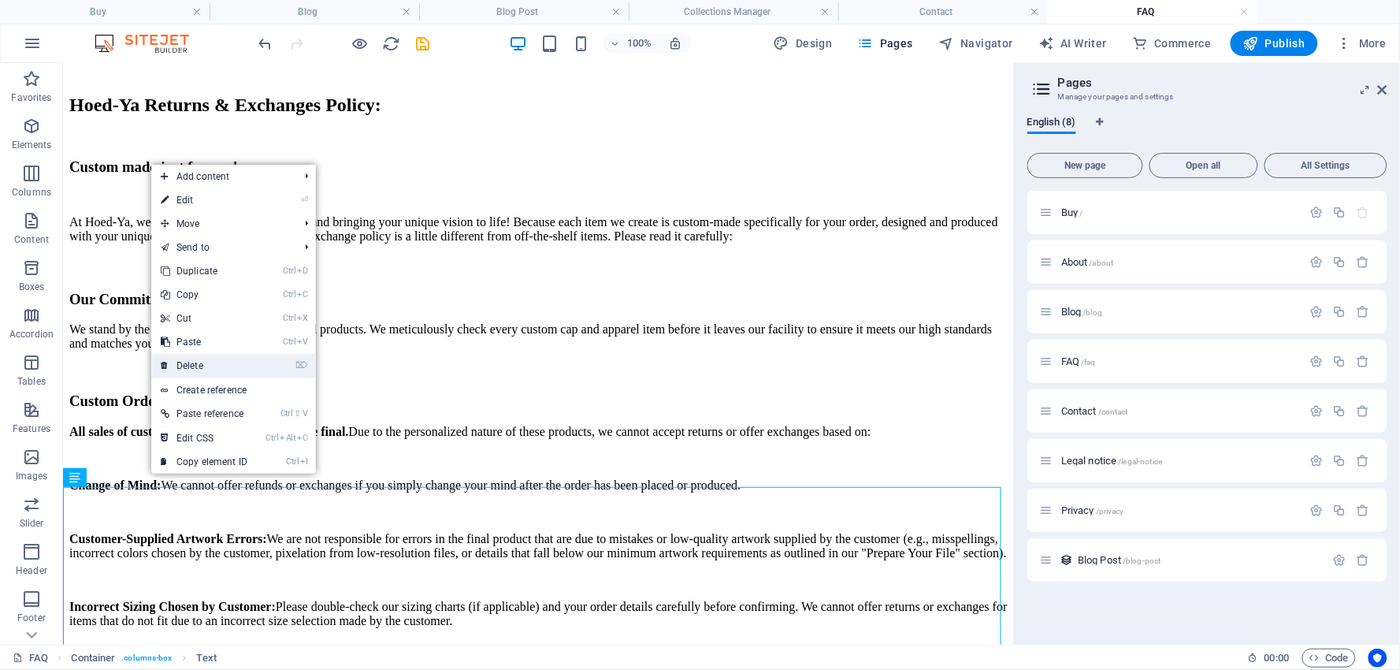
click at [191, 363] on link "⌦ Delete" at bounding box center [204, 366] width 106 height 24
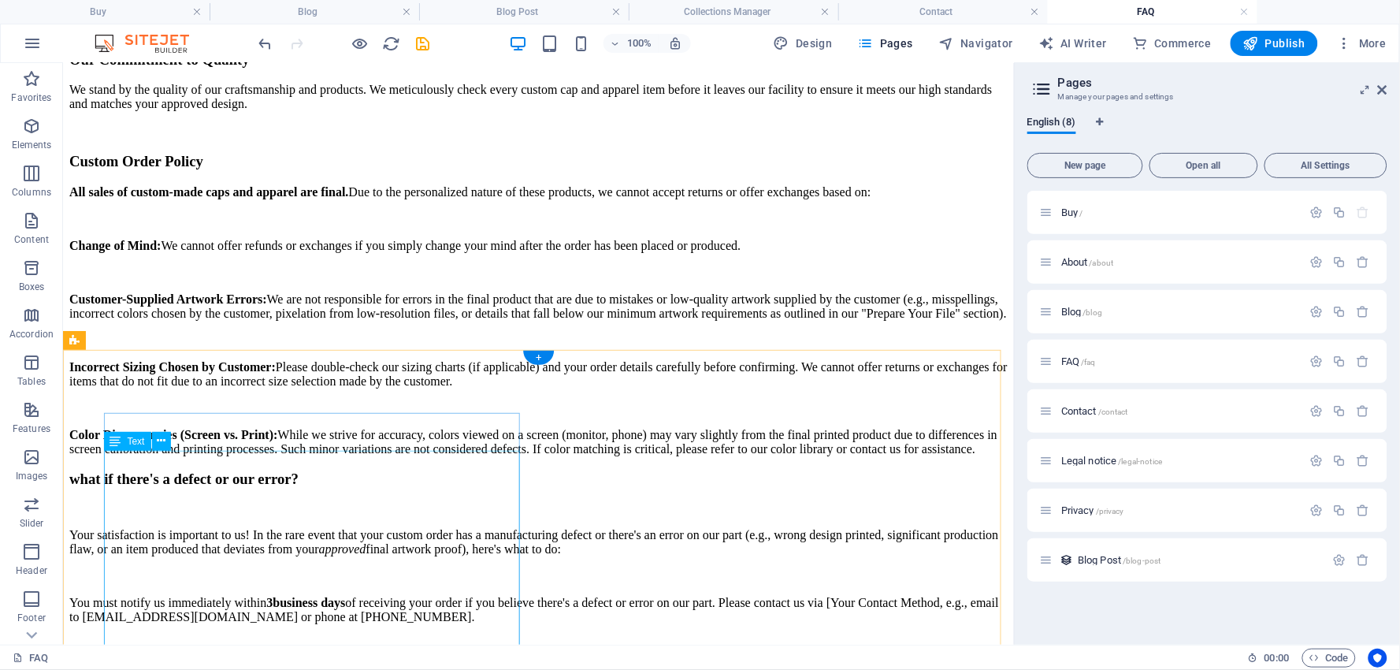
scroll to position [4652, 0]
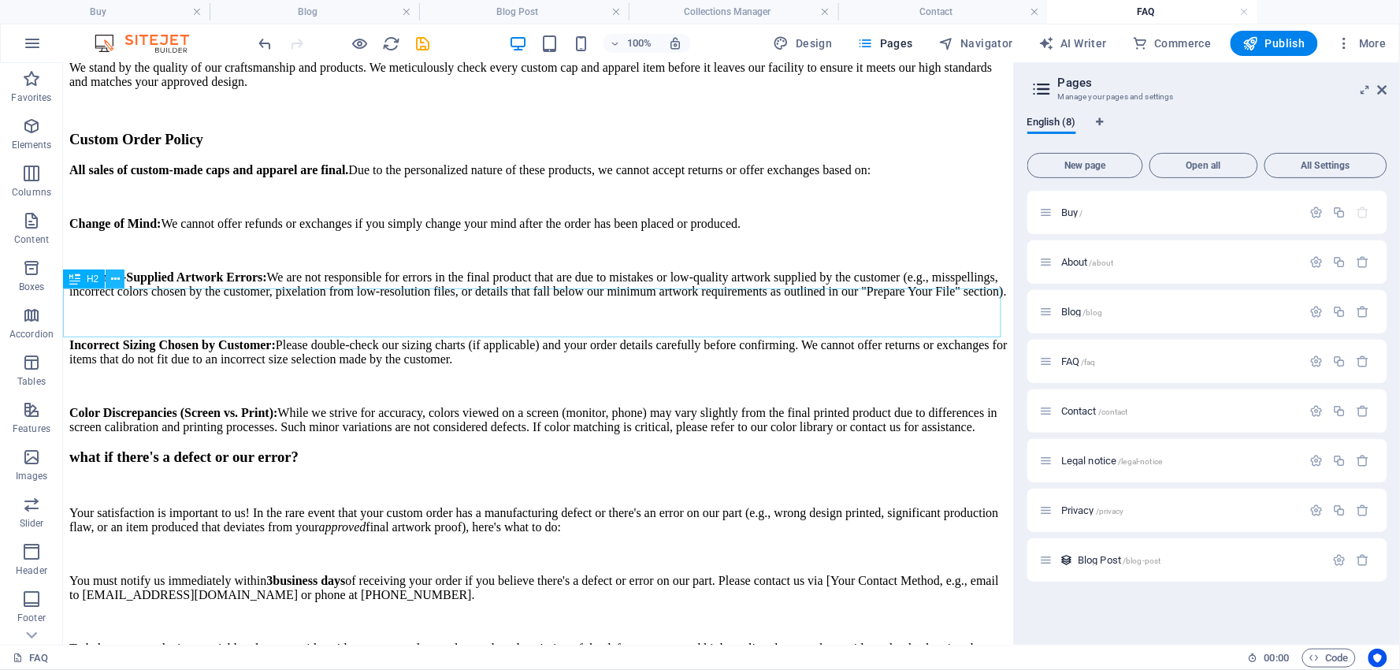
click at [116, 279] on icon at bounding box center [115, 279] width 9 height 17
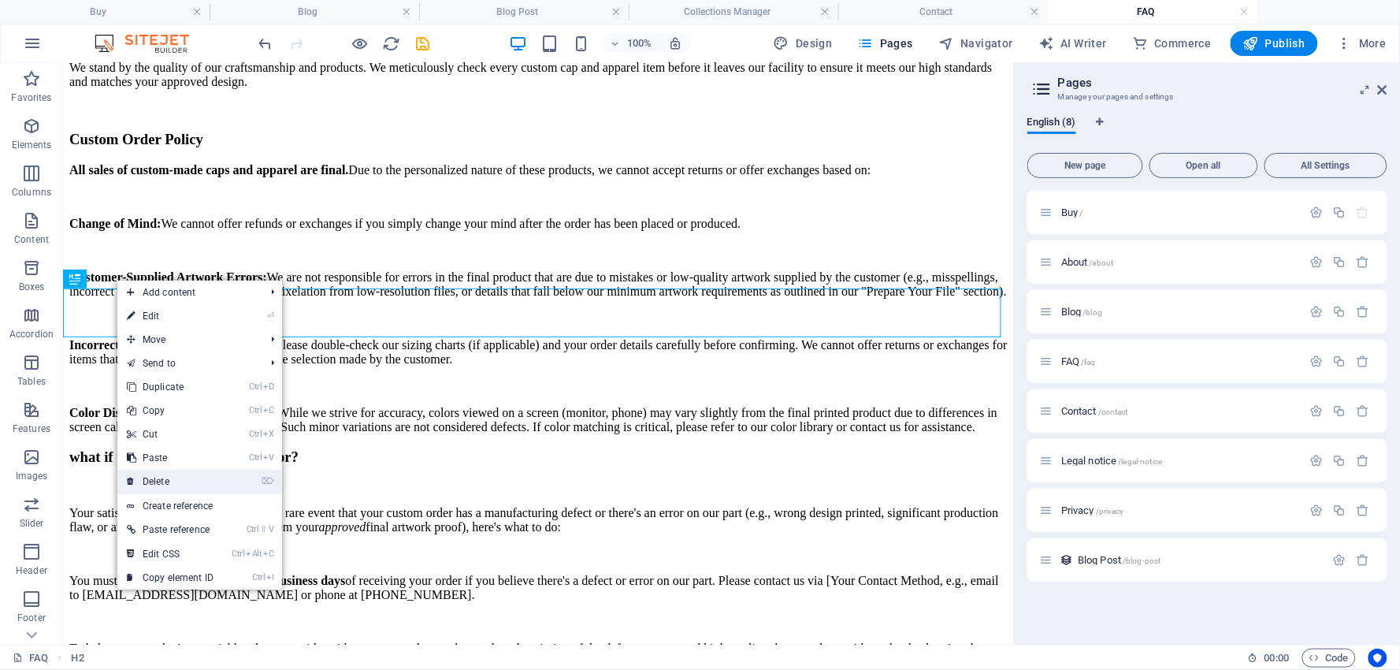
drag, startPoint x: 161, startPoint y: 473, endPoint x: 98, endPoint y: 399, distance: 97.8
click at [161, 473] on link "⌦ Delete" at bounding box center [170, 481] width 106 height 24
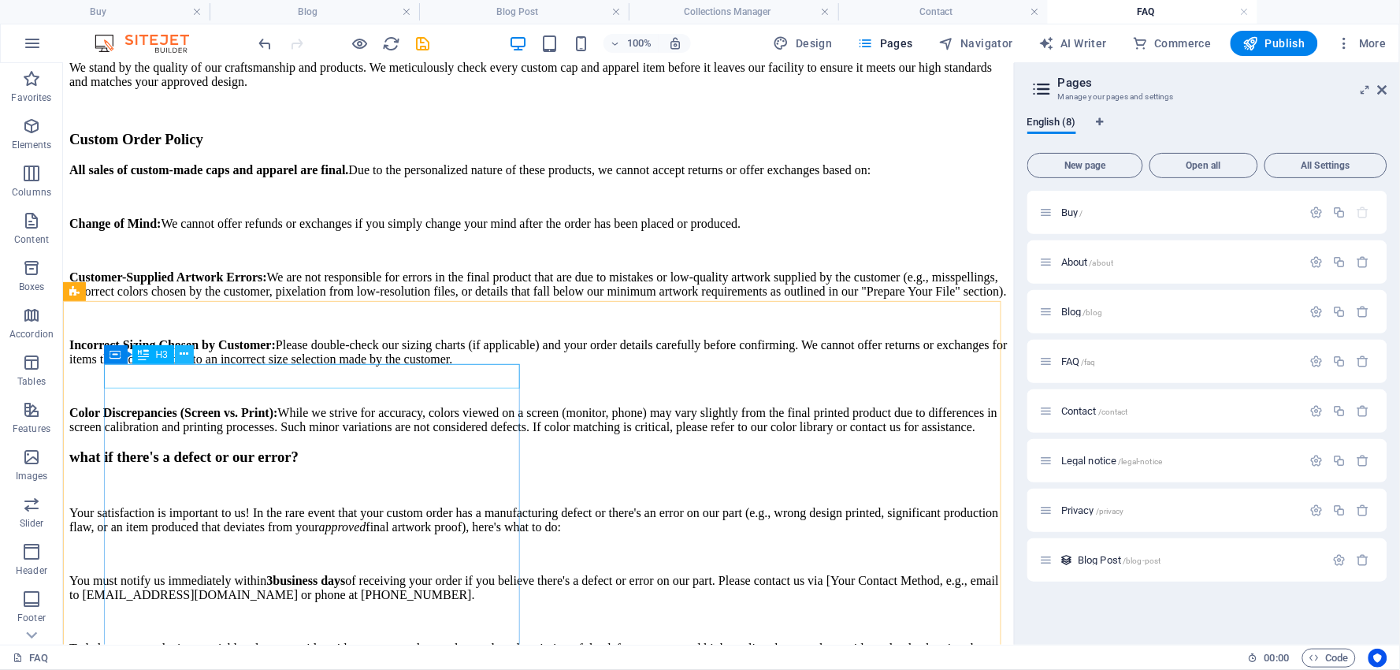
click at [182, 351] on icon at bounding box center [184, 354] width 9 height 17
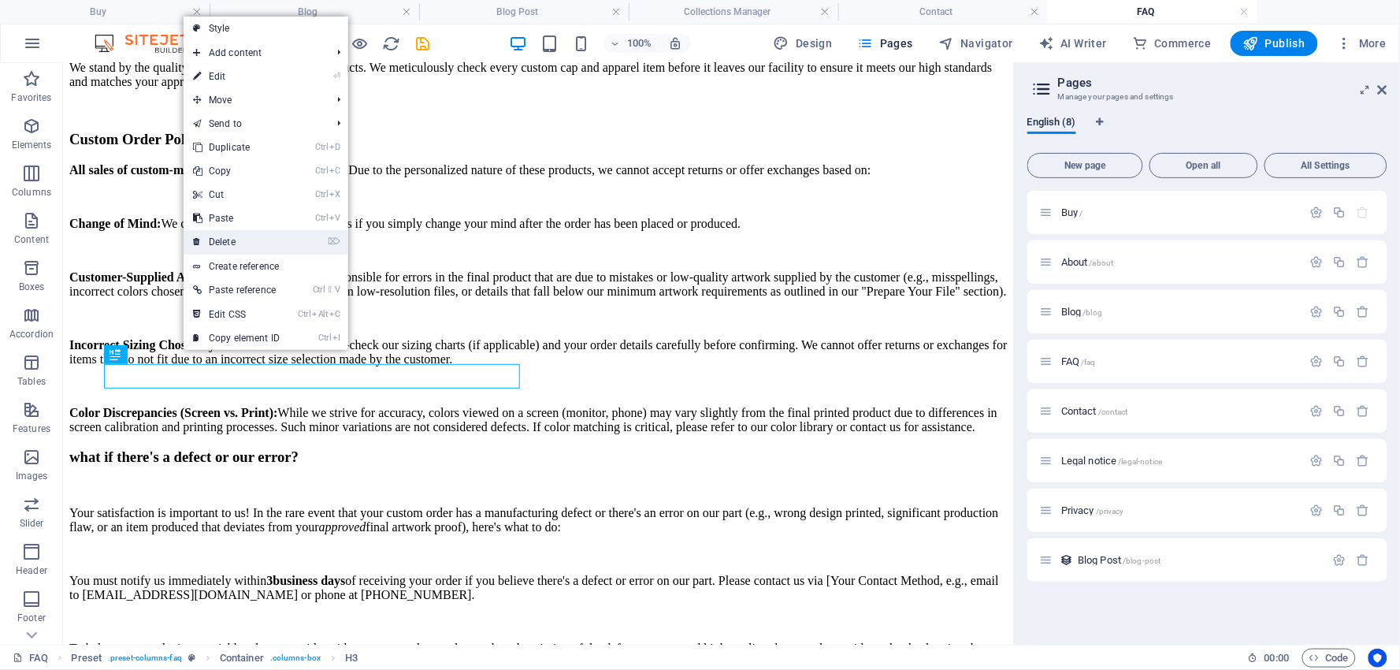
drag, startPoint x: 225, startPoint y: 236, endPoint x: 128, endPoint y: 217, distance: 97.9
click at [225, 236] on link "⌦ Delete" at bounding box center [237, 242] width 106 height 24
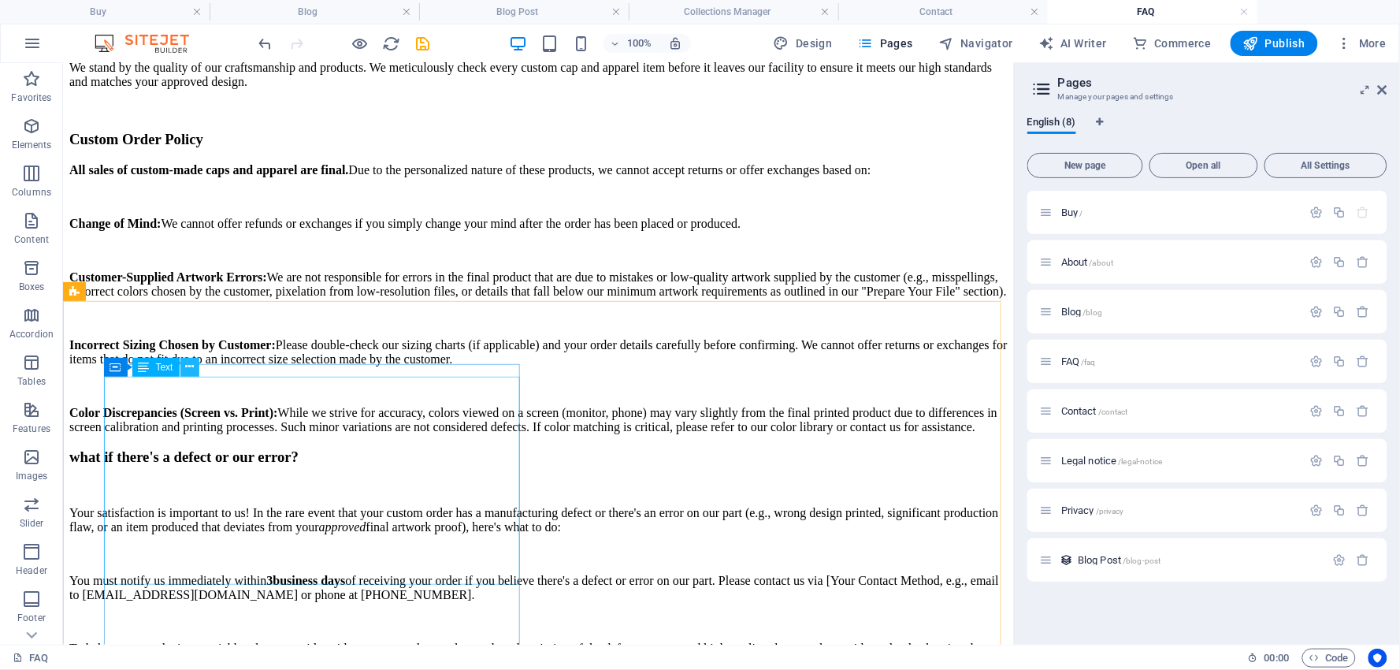
click at [187, 368] on icon at bounding box center [189, 366] width 9 height 17
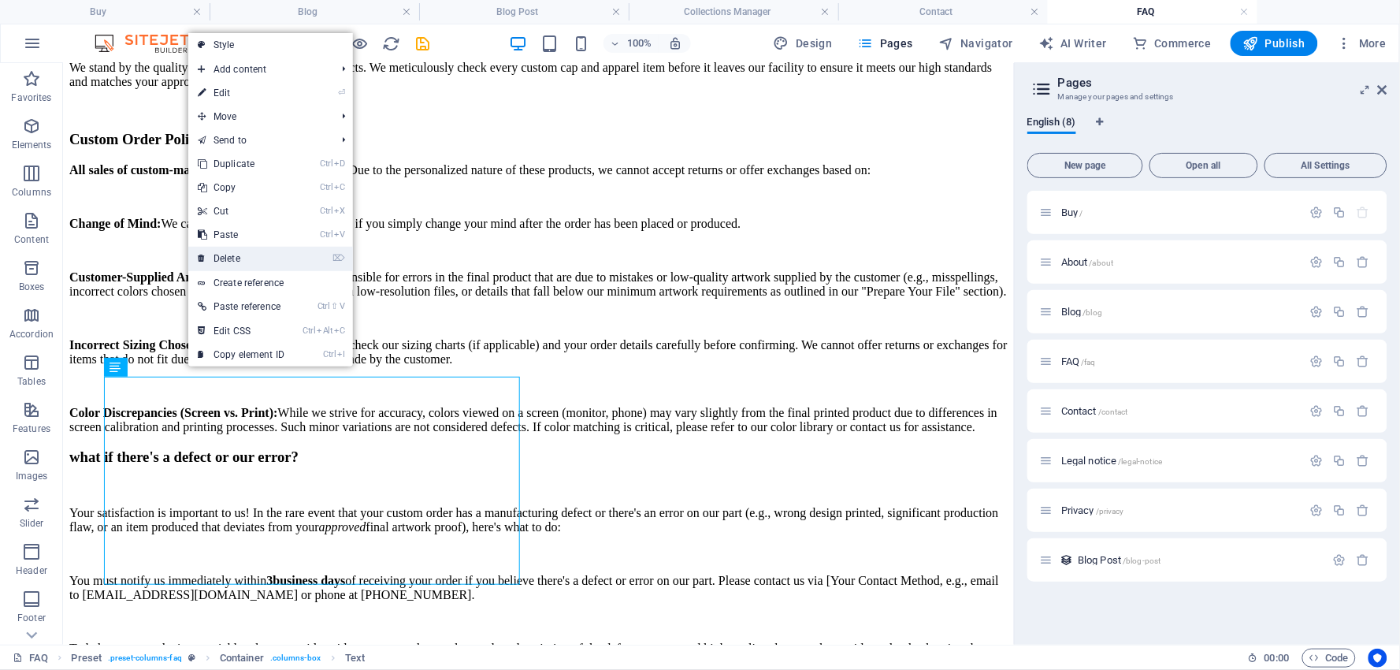
click at [235, 251] on link "⌦ Delete" at bounding box center [241, 259] width 106 height 24
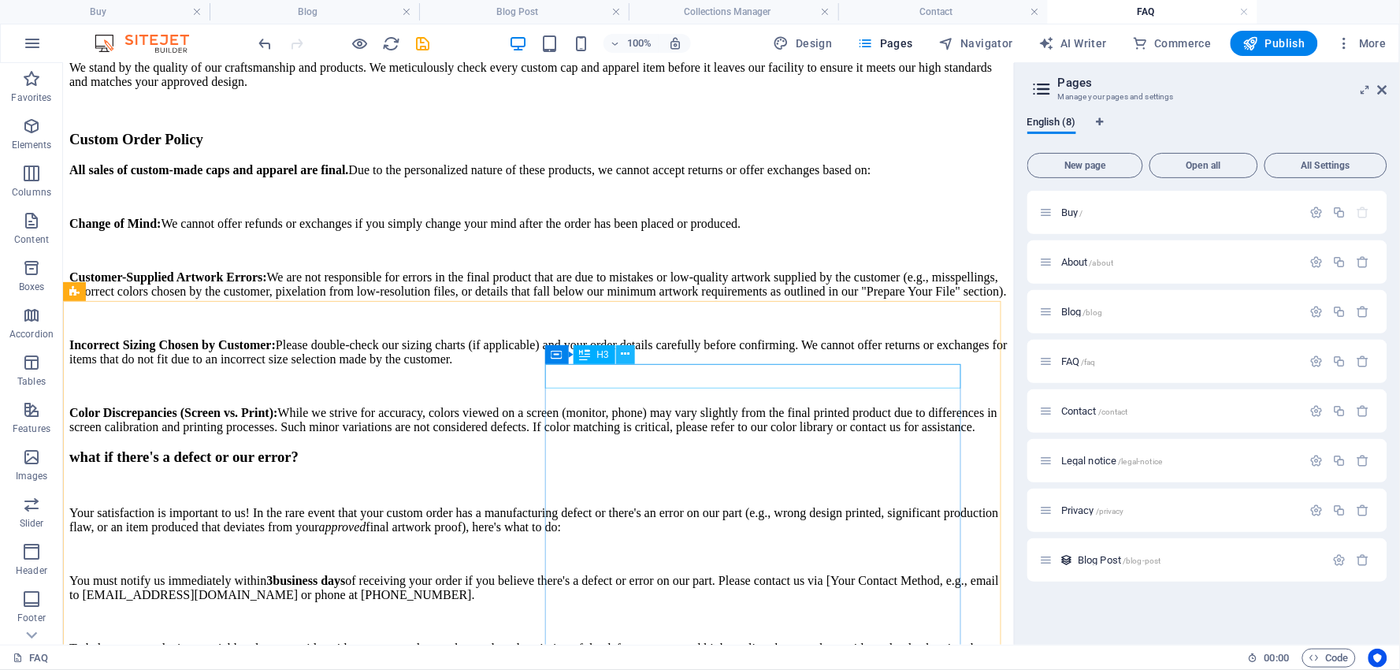
click at [628, 356] on icon at bounding box center [625, 354] width 9 height 17
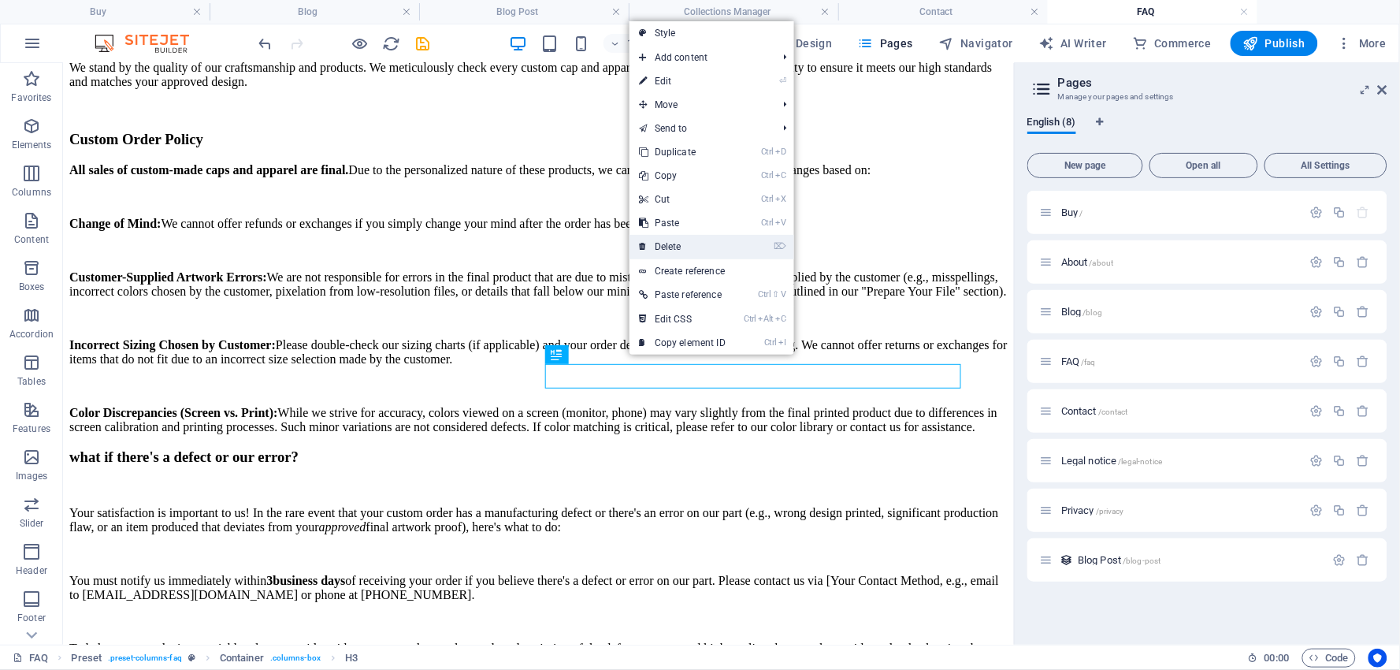
drag, startPoint x: 677, startPoint y: 235, endPoint x: 601, endPoint y: 195, distance: 86.0
click at [677, 235] on link "⌦ Delete" at bounding box center [682, 247] width 106 height 24
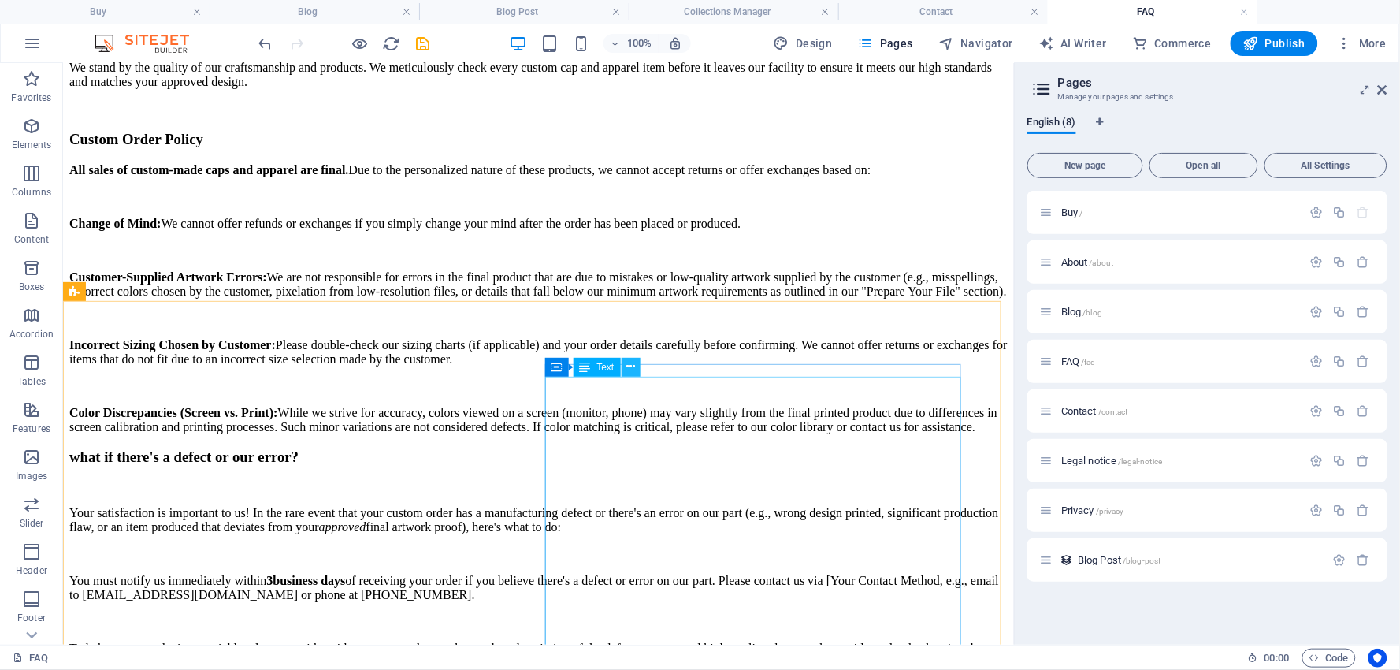
click at [634, 363] on icon at bounding box center [630, 366] width 9 height 17
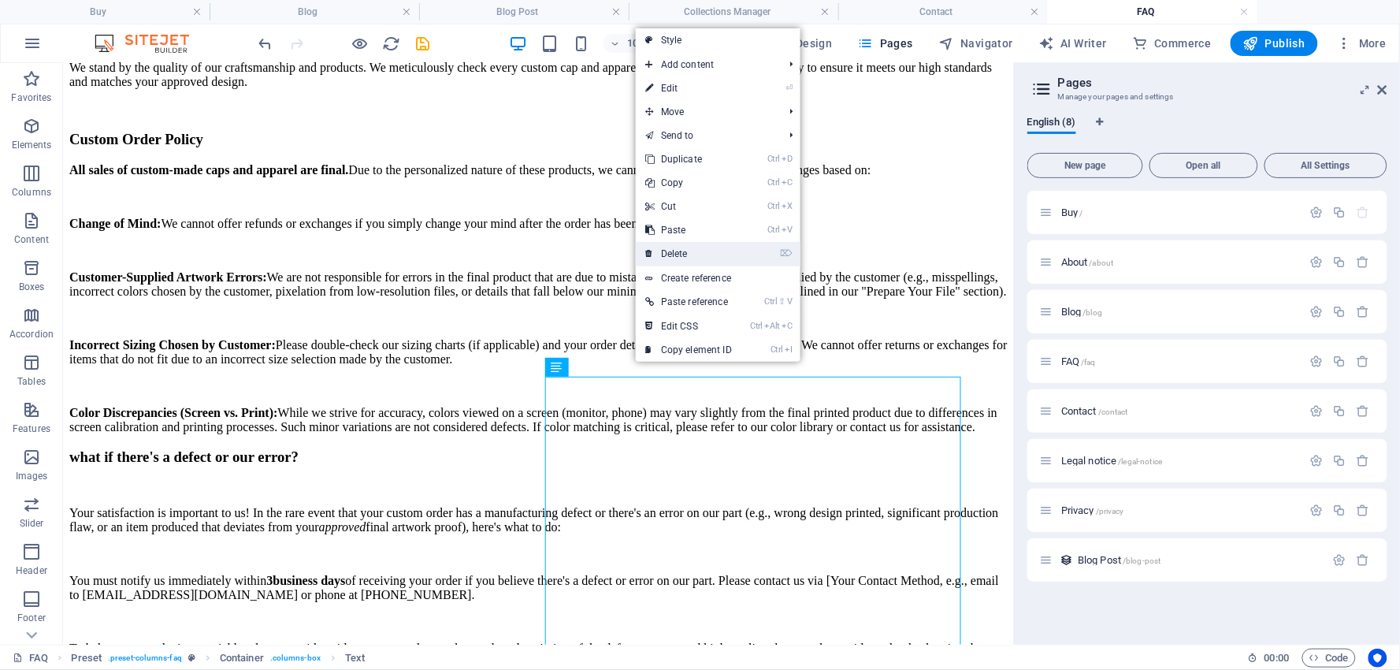
drag, startPoint x: 681, startPoint y: 249, endPoint x: 570, endPoint y: 254, distance: 110.4
click at [681, 249] on link "⌦ Delete" at bounding box center [689, 254] width 106 height 24
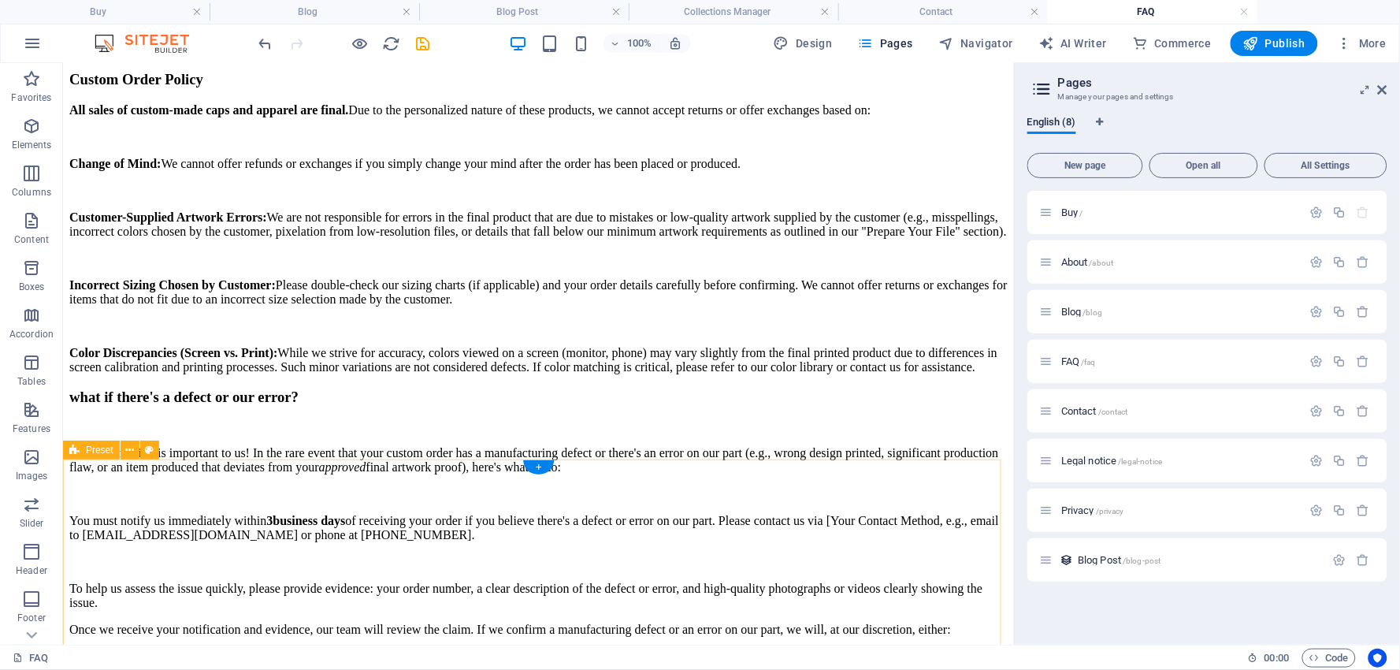
scroll to position [4827, 0]
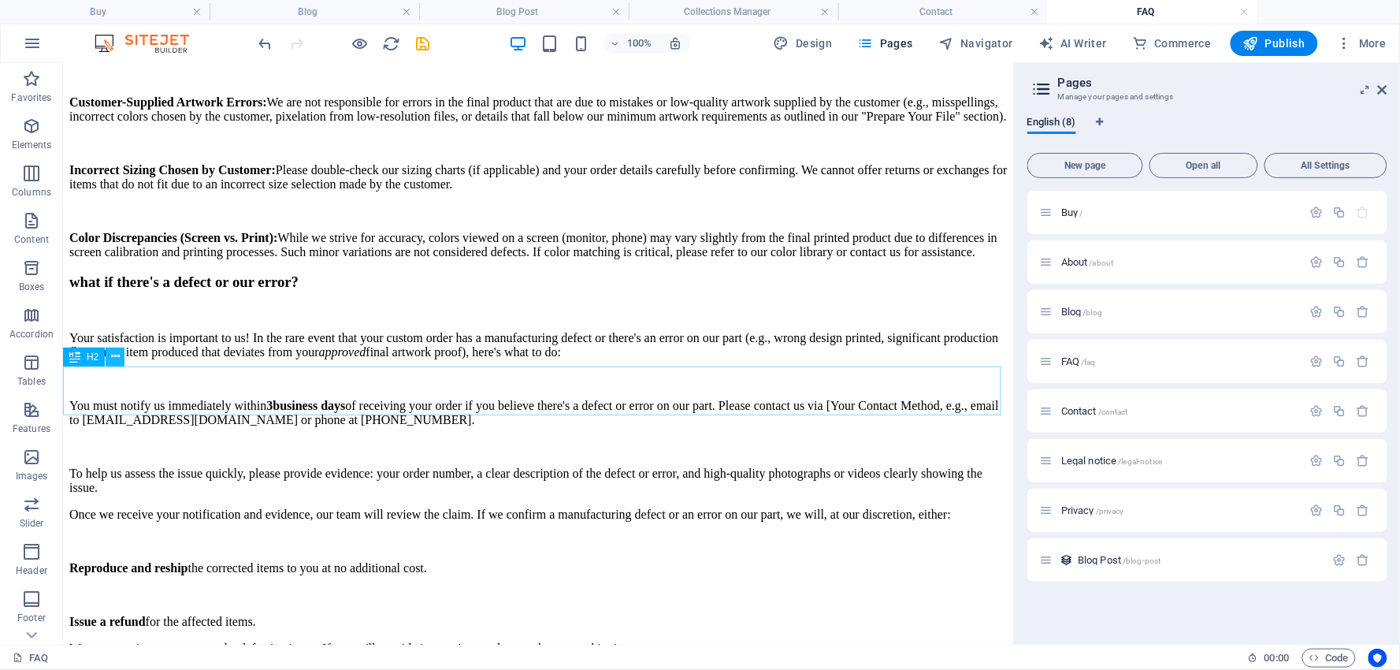
click at [118, 356] on icon at bounding box center [115, 356] width 9 height 17
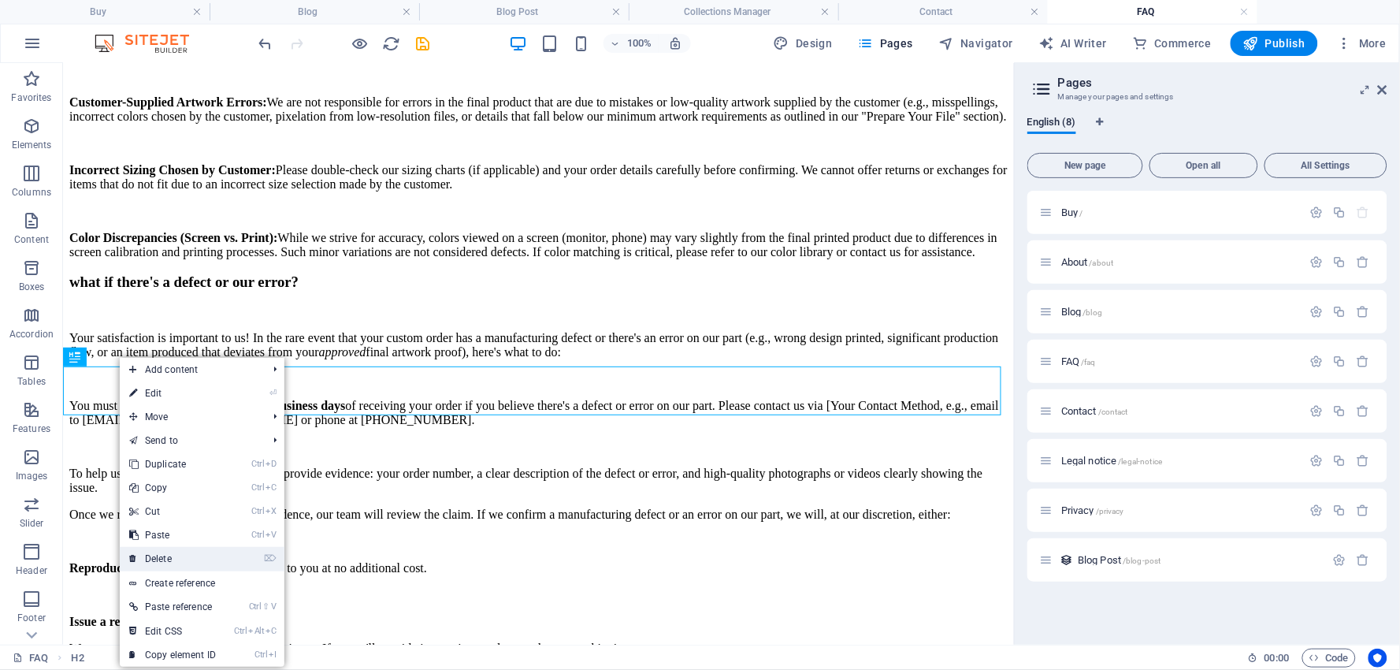
drag, startPoint x: 167, startPoint y: 553, endPoint x: 104, endPoint y: 483, distance: 94.3
click at [167, 553] on link "⌦ Delete" at bounding box center [173, 559] width 106 height 24
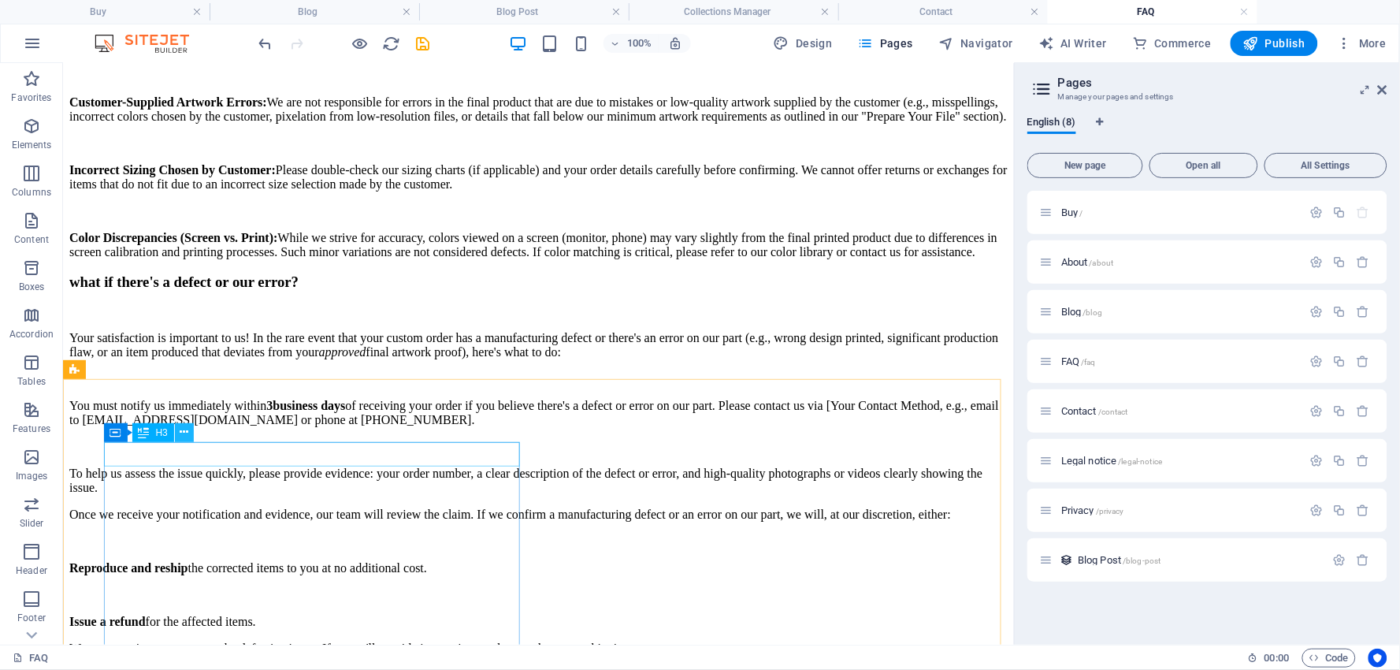
click at [184, 431] on icon at bounding box center [184, 432] width 9 height 17
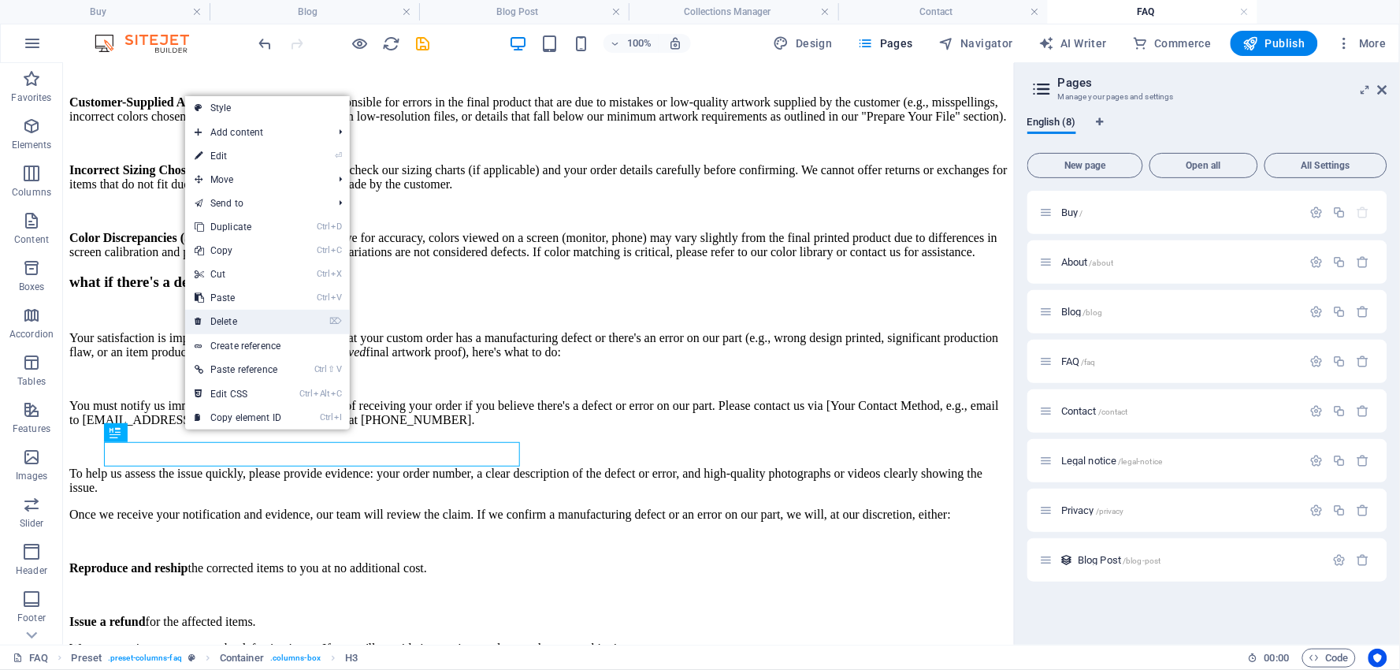
drag, startPoint x: 230, startPoint y: 311, endPoint x: 167, endPoint y: 258, distance: 82.7
click at [230, 311] on link "⌦ Delete" at bounding box center [238, 322] width 106 height 24
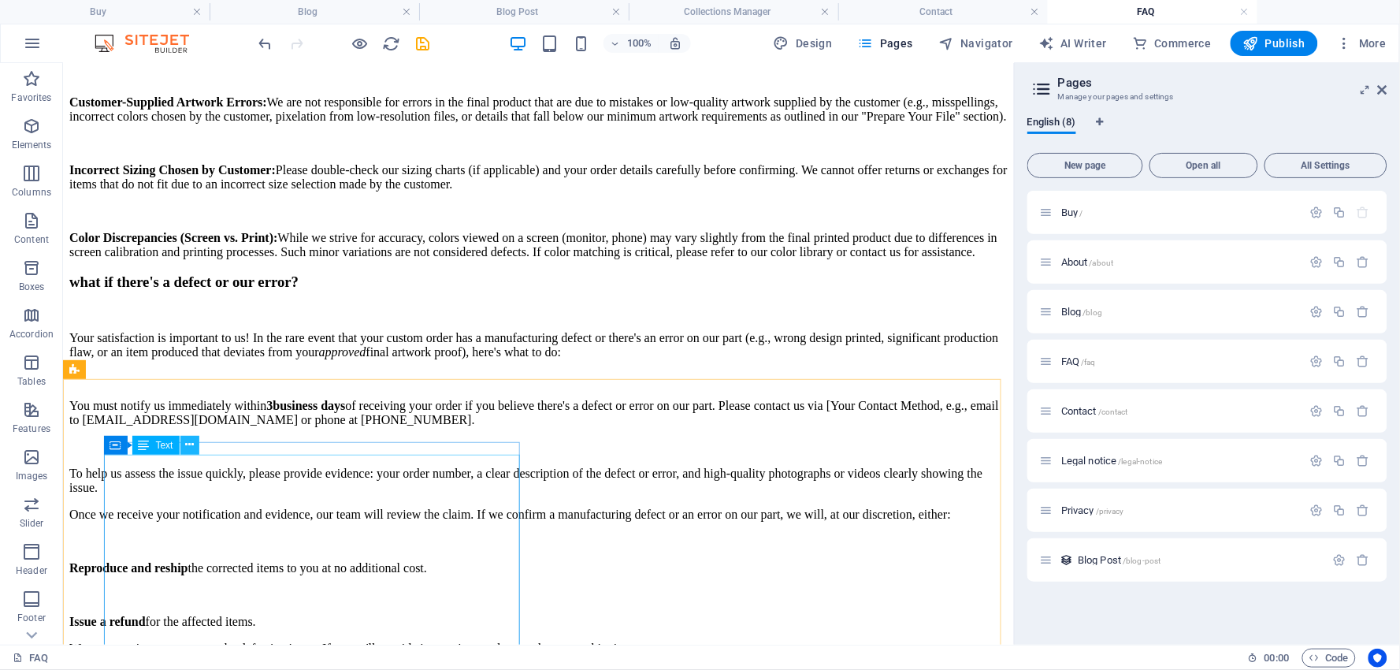
click at [190, 443] on icon at bounding box center [189, 444] width 9 height 17
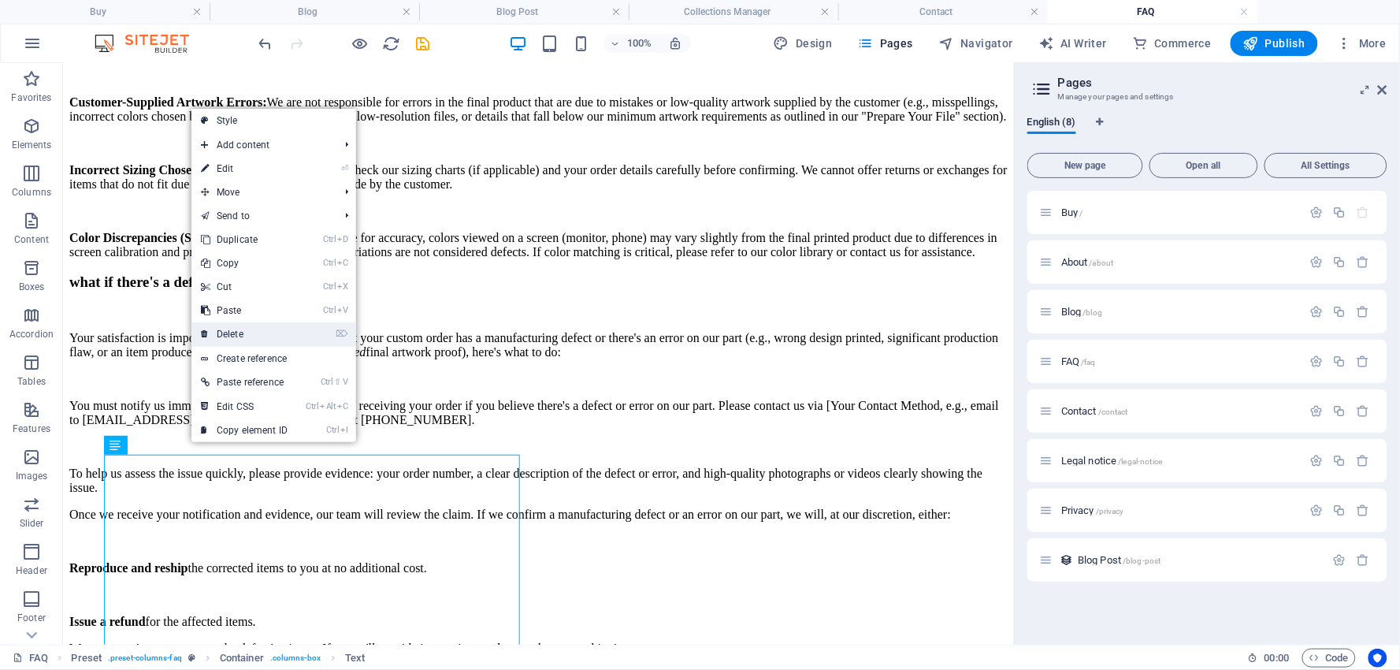
drag, startPoint x: 226, startPoint y: 325, endPoint x: 135, endPoint y: 315, distance: 92.0
click at [226, 325] on link "⌦ Delete" at bounding box center [244, 334] width 106 height 24
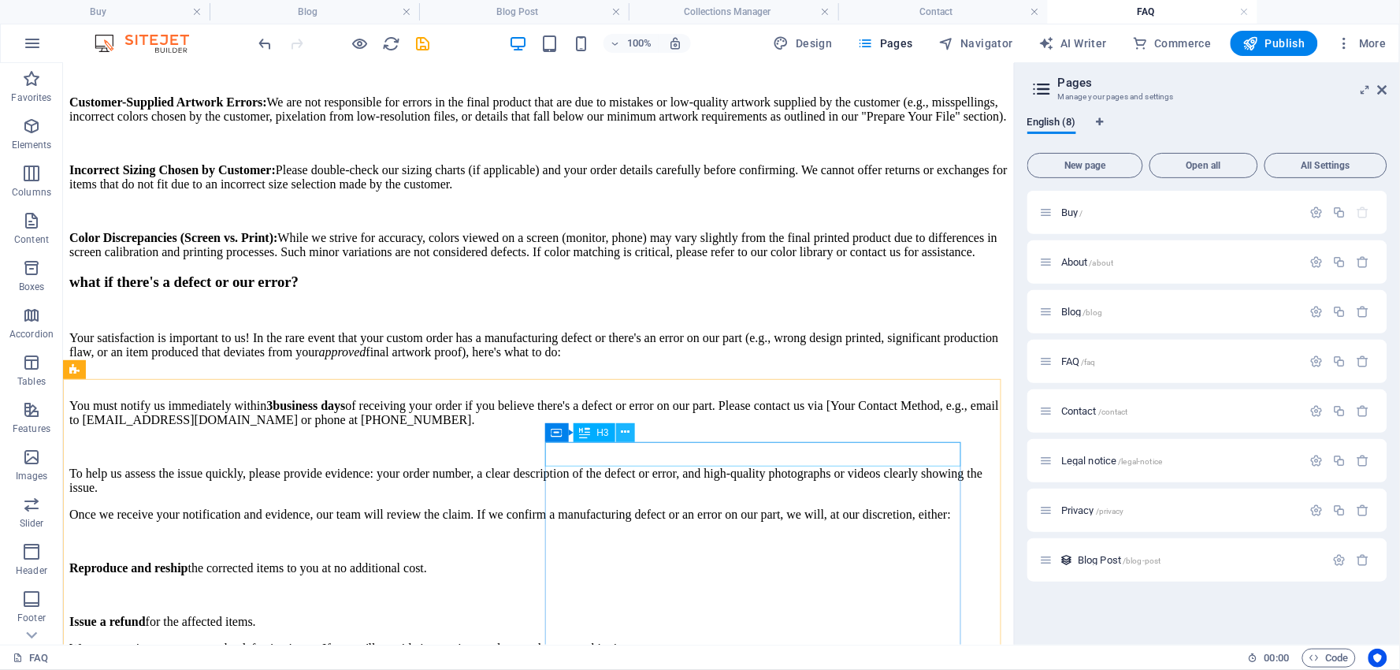
click at [627, 430] on icon at bounding box center [625, 432] width 9 height 17
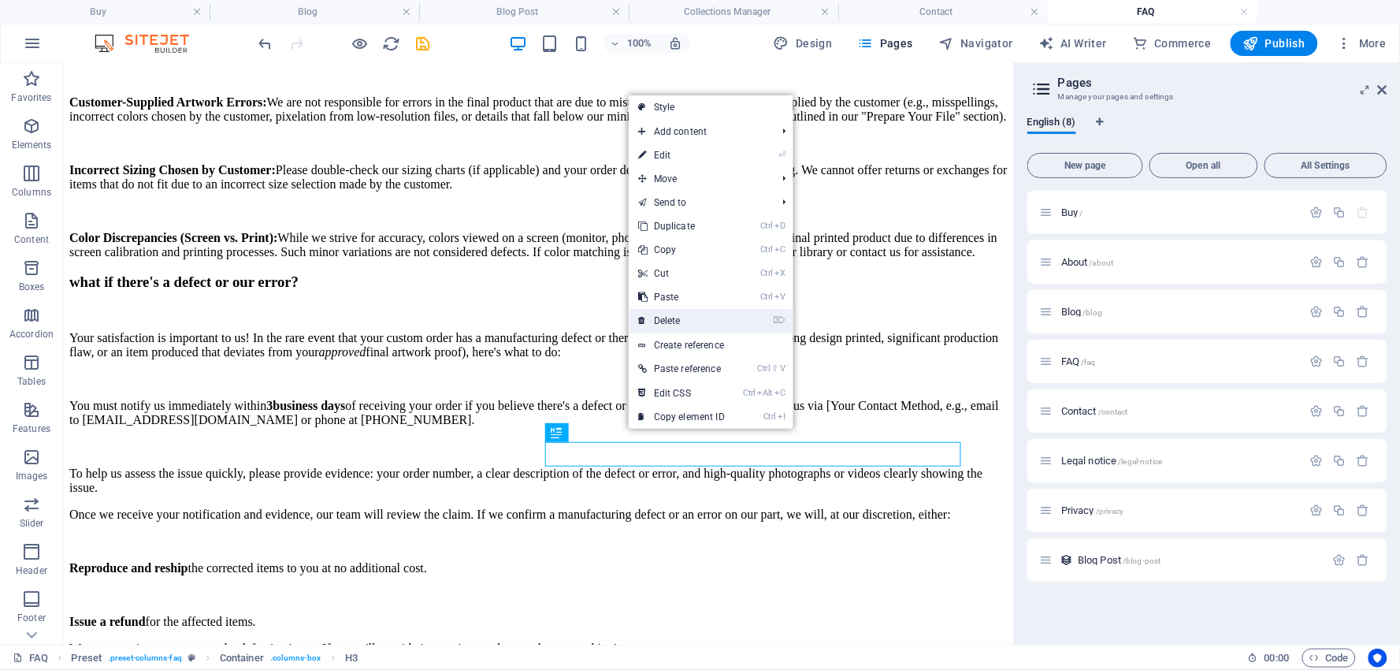
click at [657, 320] on link "⌦ Delete" at bounding box center [682, 321] width 106 height 24
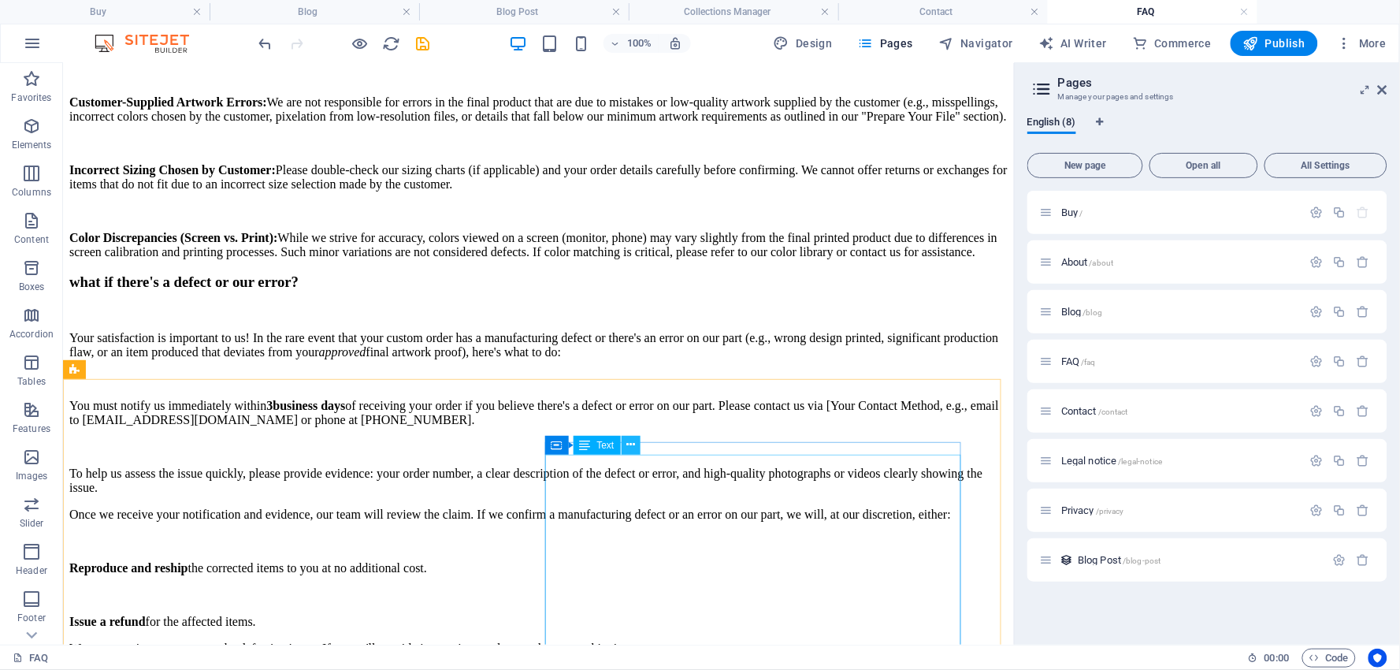
click at [628, 445] on icon at bounding box center [630, 444] width 9 height 17
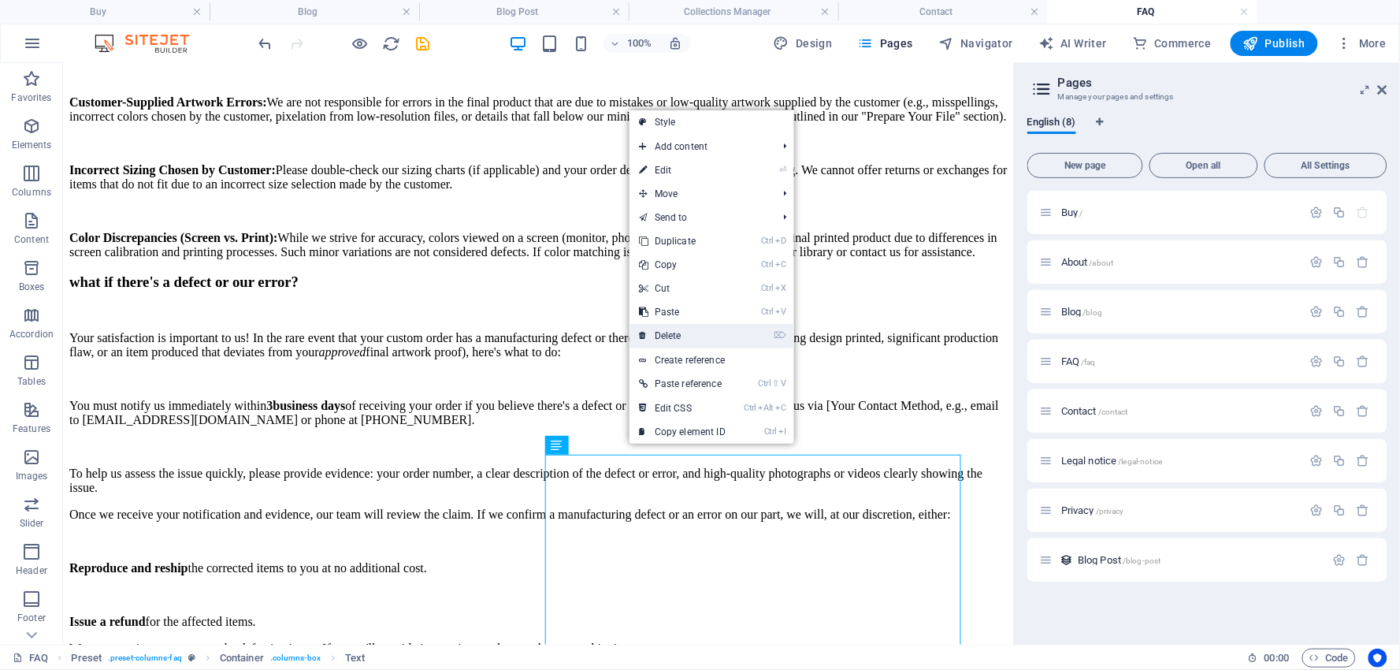
drag, startPoint x: 682, startPoint y: 334, endPoint x: 618, endPoint y: 295, distance: 75.7
click at [682, 334] on link "⌦ Delete" at bounding box center [682, 336] width 106 height 24
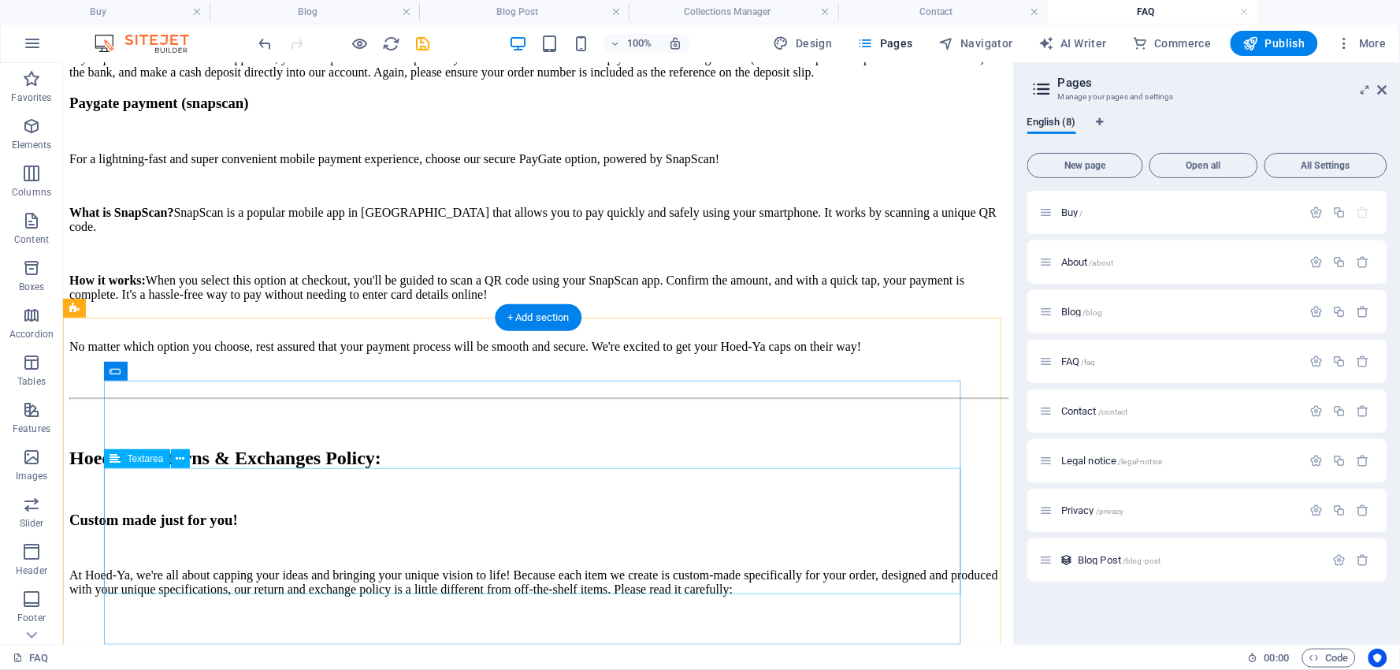
scroll to position [4039, 0]
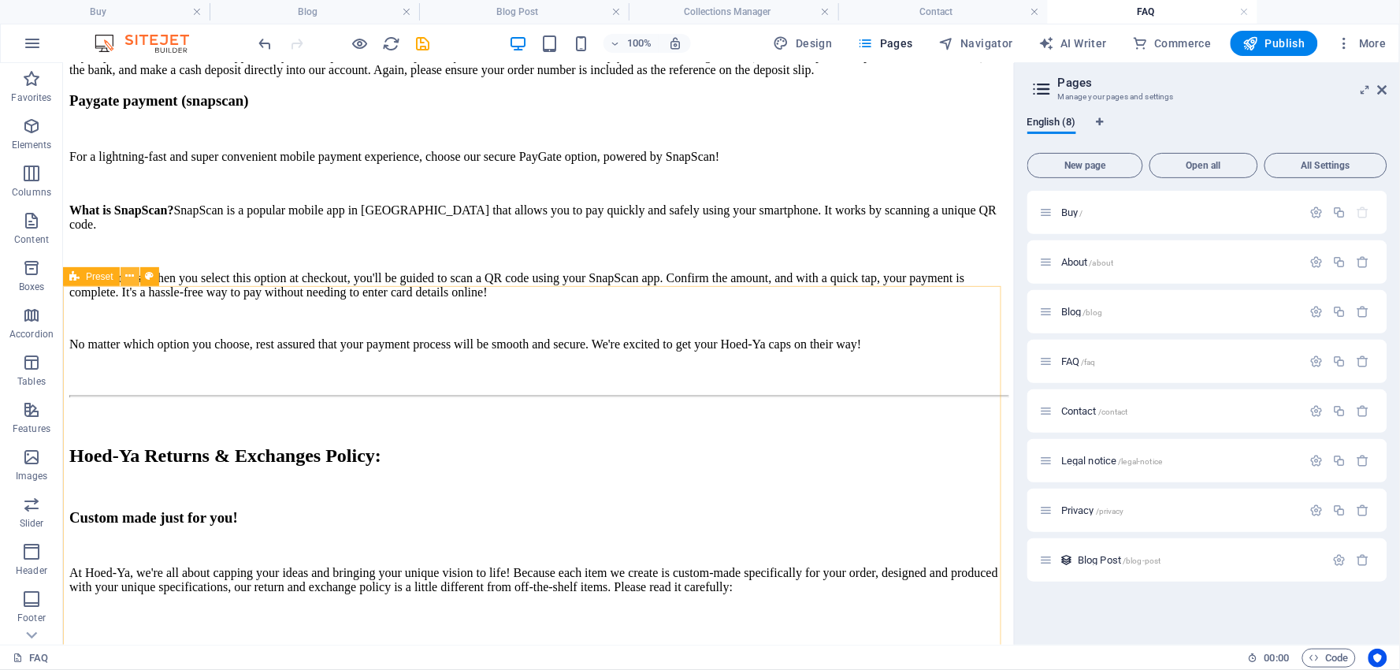
click at [128, 276] on icon at bounding box center [129, 276] width 9 height 17
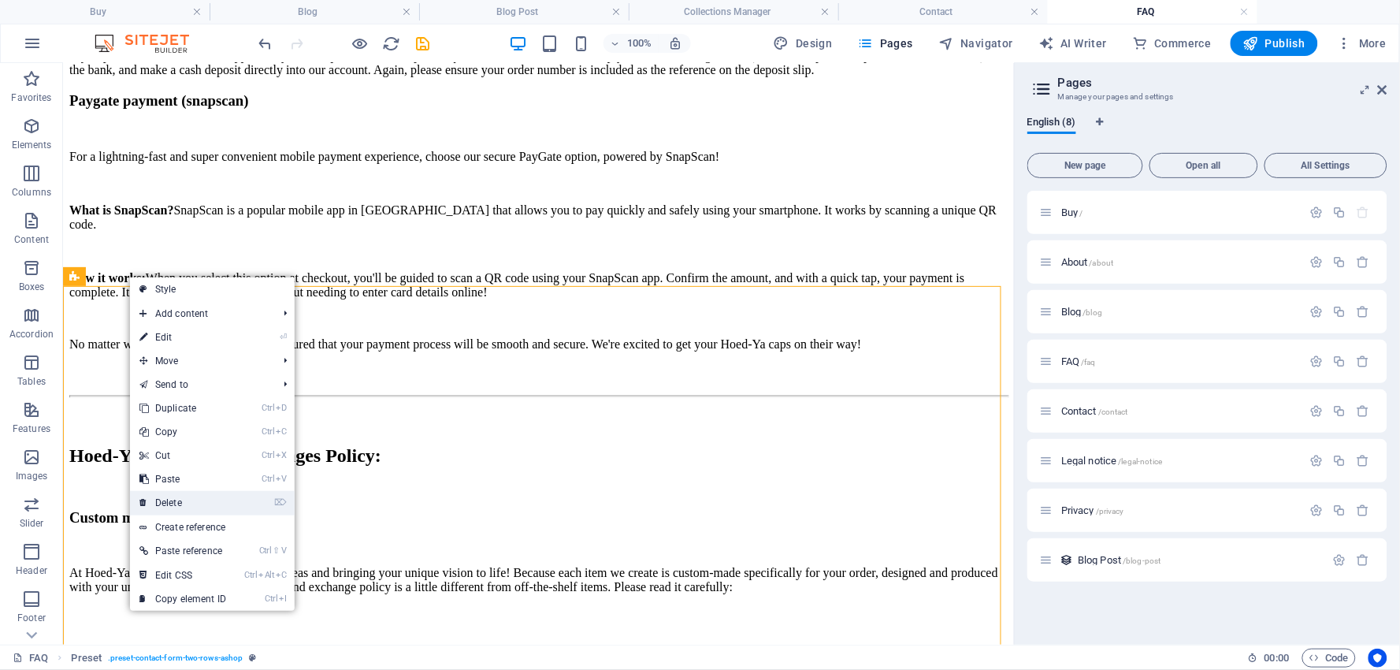
click at [173, 499] on link "⌦ Delete" at bounding box center [183, 503] width 106 height 24
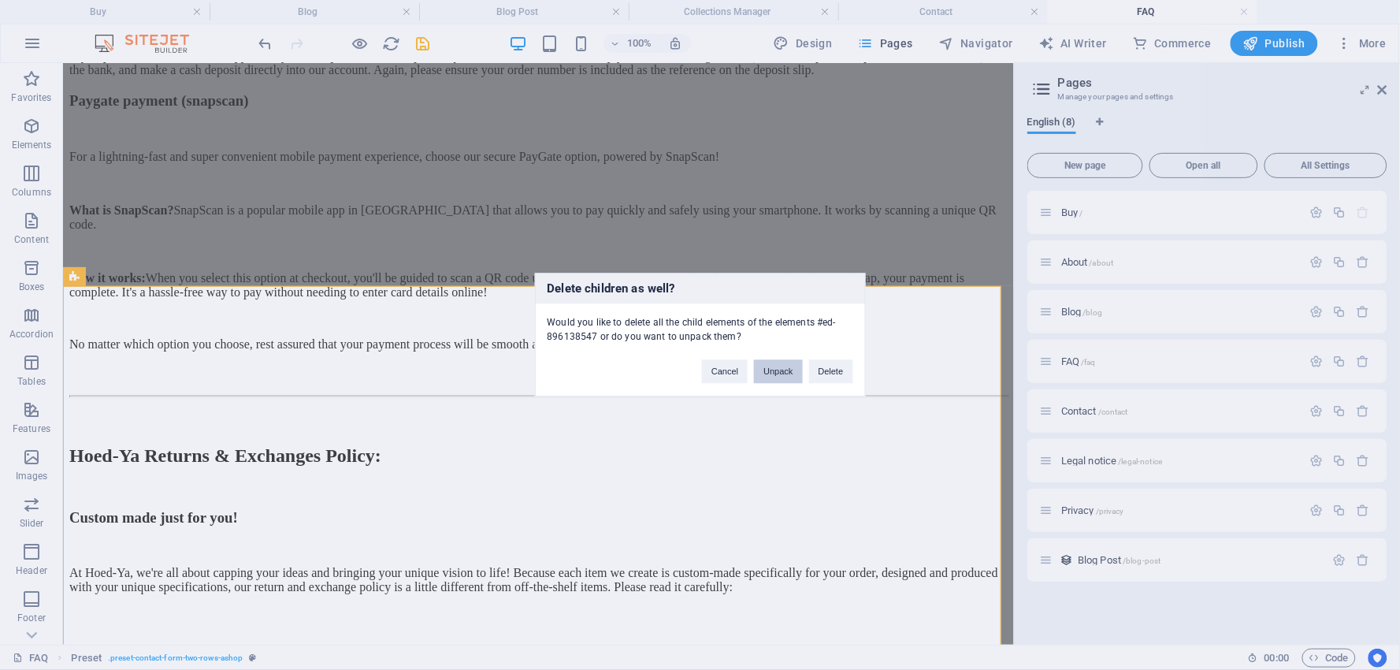
click at [774, 367] on button "Unpack" at bounding box center [778, 372] width 48 height 24
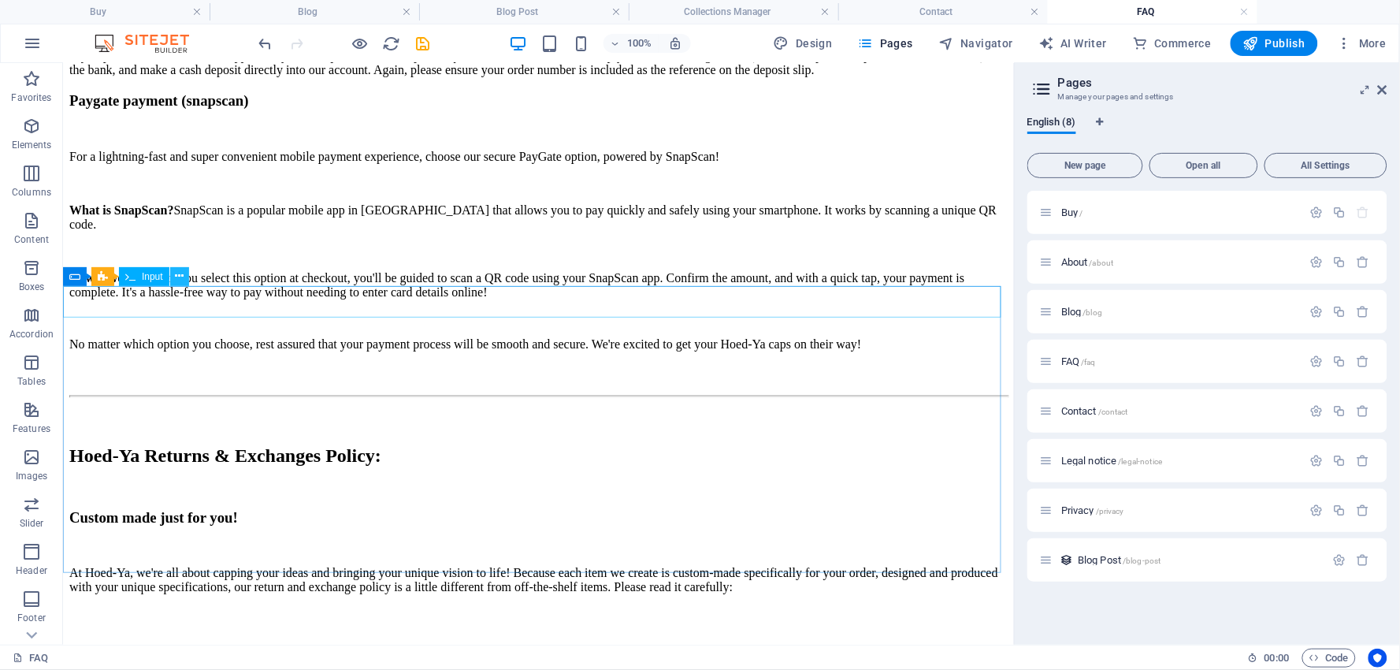
click at [183, 273] on icon at bounding box center [179, 276] width 9 height 17
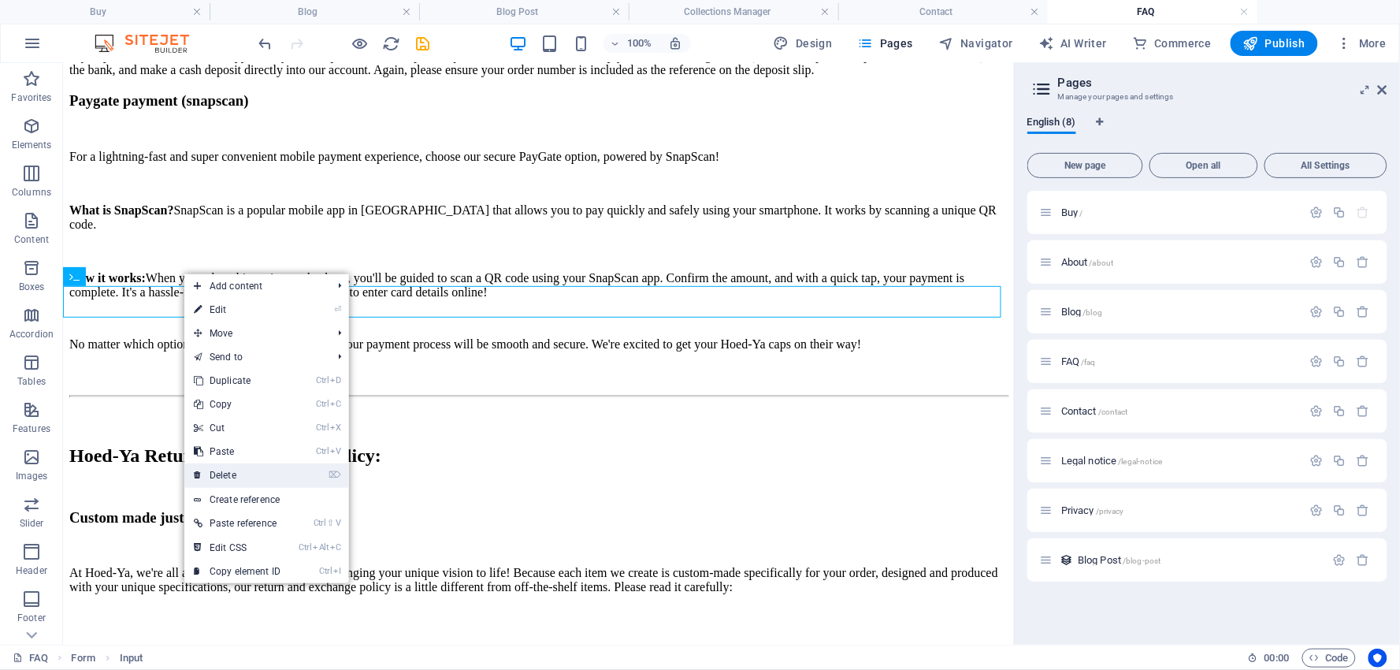
click at [230, 475] on link "⌦ Delete" at bounding box center [237, 475] width 106 height 24
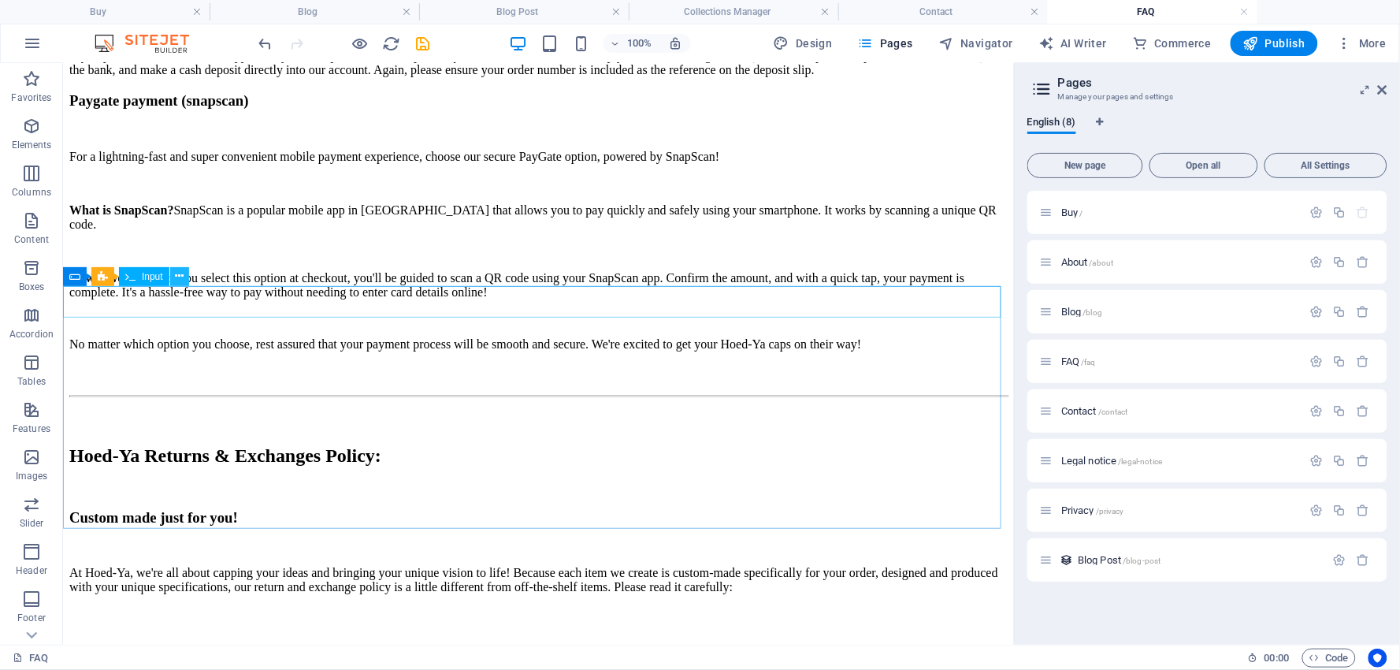
click at [179, 271] on icon at bounding box center [179, 276] width 9 height 17
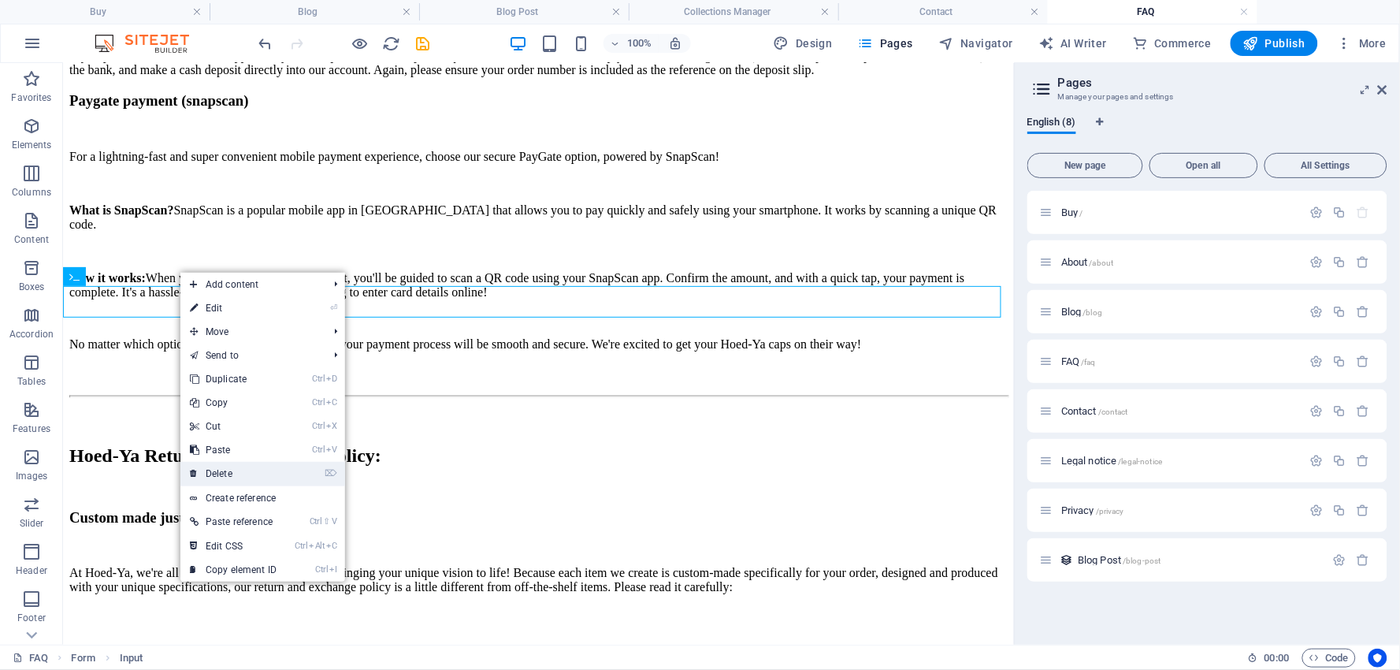
click at [226, 463] on link "⌦ Delete" at bounding box center [233, 474] width 106 height 24
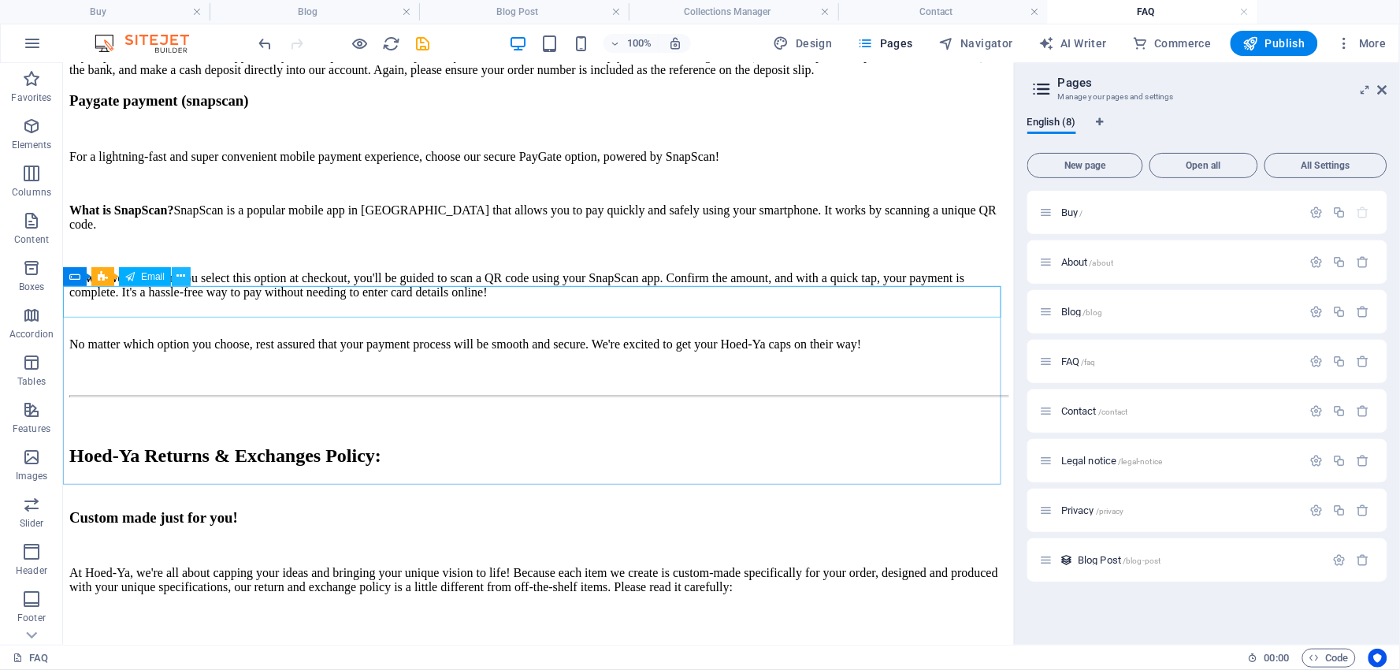
click at [184, 274] on icon at bounding box center [181, 276] width 9 height 17
click at [182, 277] on icon at bounding box center [181, 276] width 9 height 17
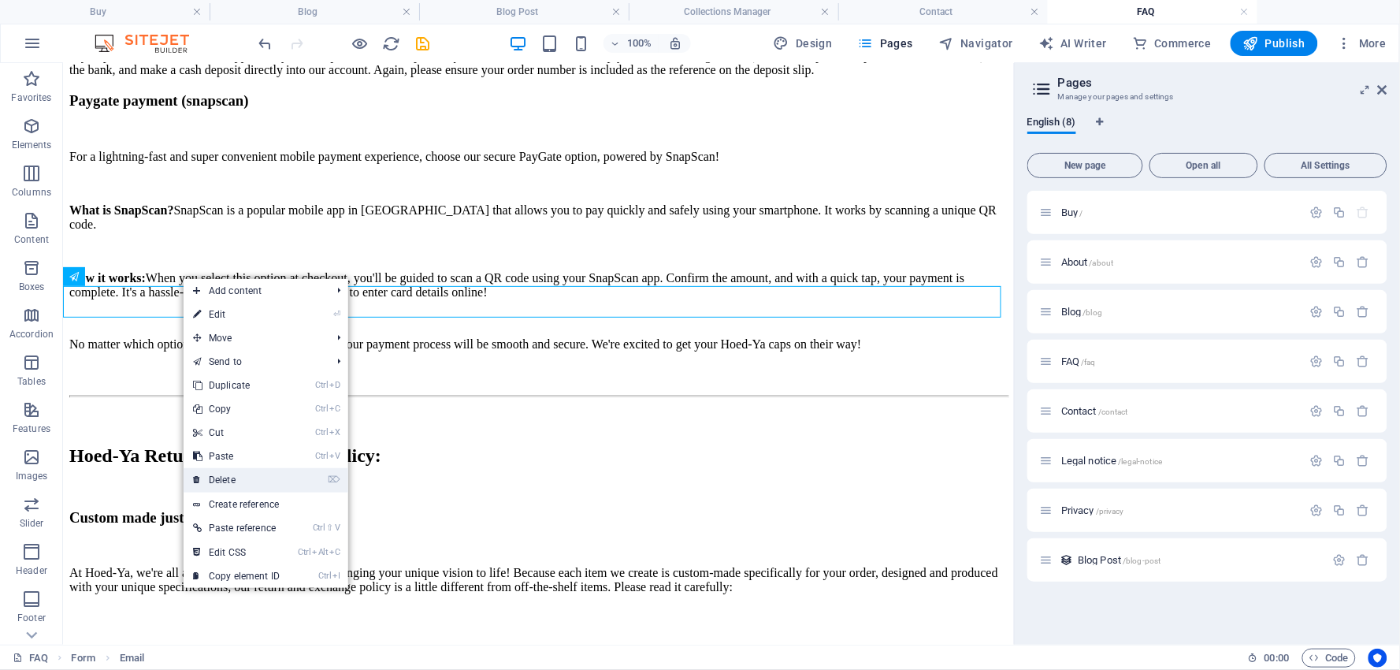
drag, startPoint x: 230, startPoint y: 476, endPoint x: 167, endPoint y: 412, distance: 89.7
click at [230, 476] on link "⌦ Delete" at bounding box center [237, 480] width 106 height 24
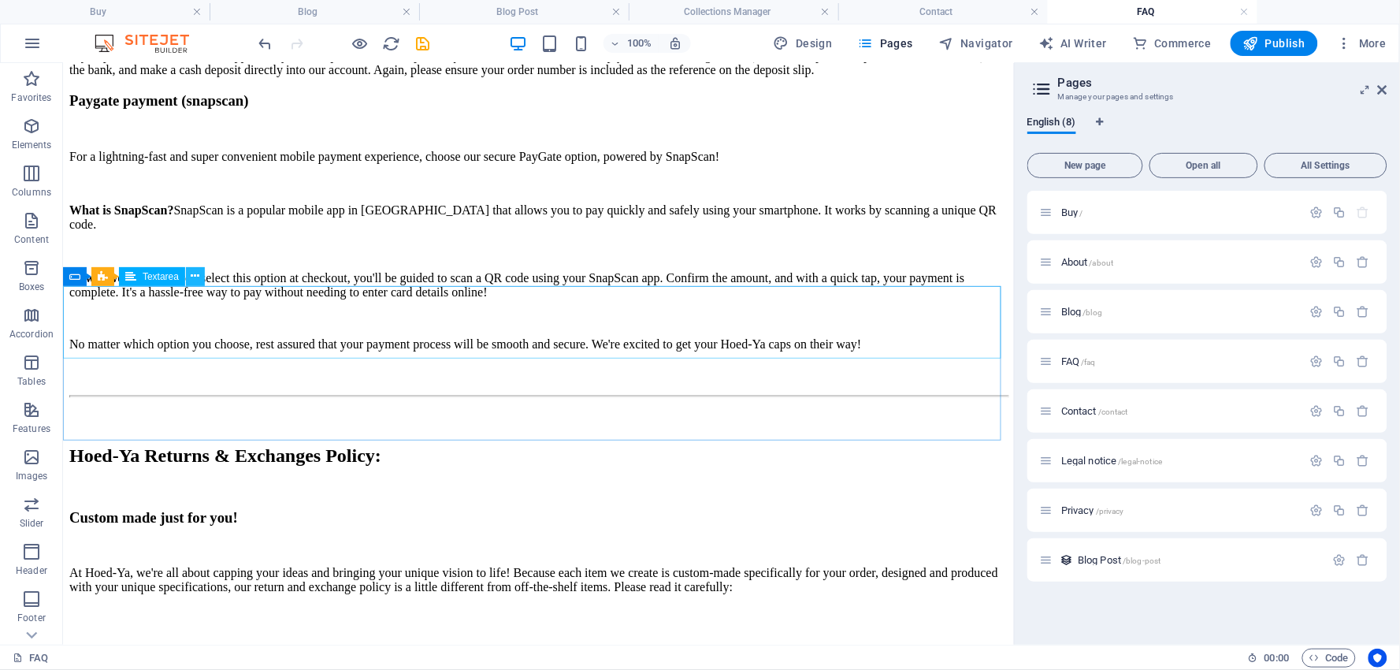
click at [195, 273] on icon at bounding box center [195, 276] width 9 height 17
click at [194, 274] on icon at bounding box center [195, 276] width 9 height 17
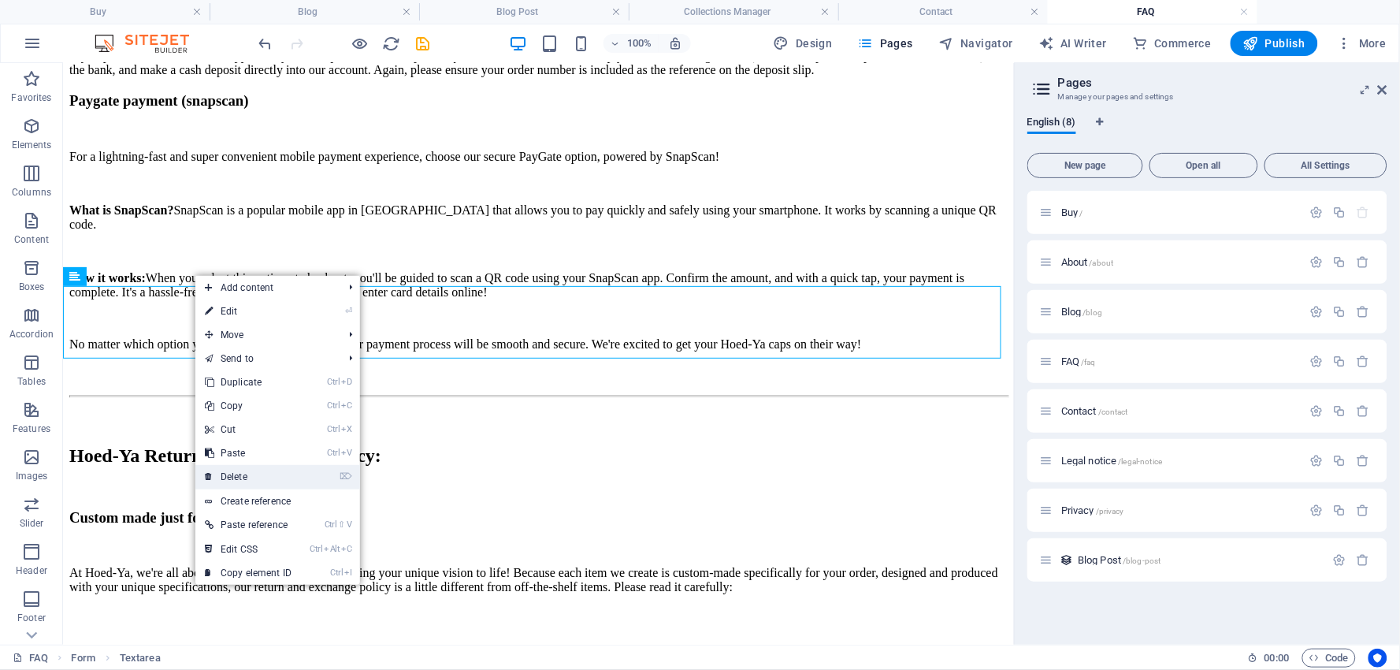
click at [244, 469] on link "⌦ Delete" at bounding box center [248, 477] width 106 height 24
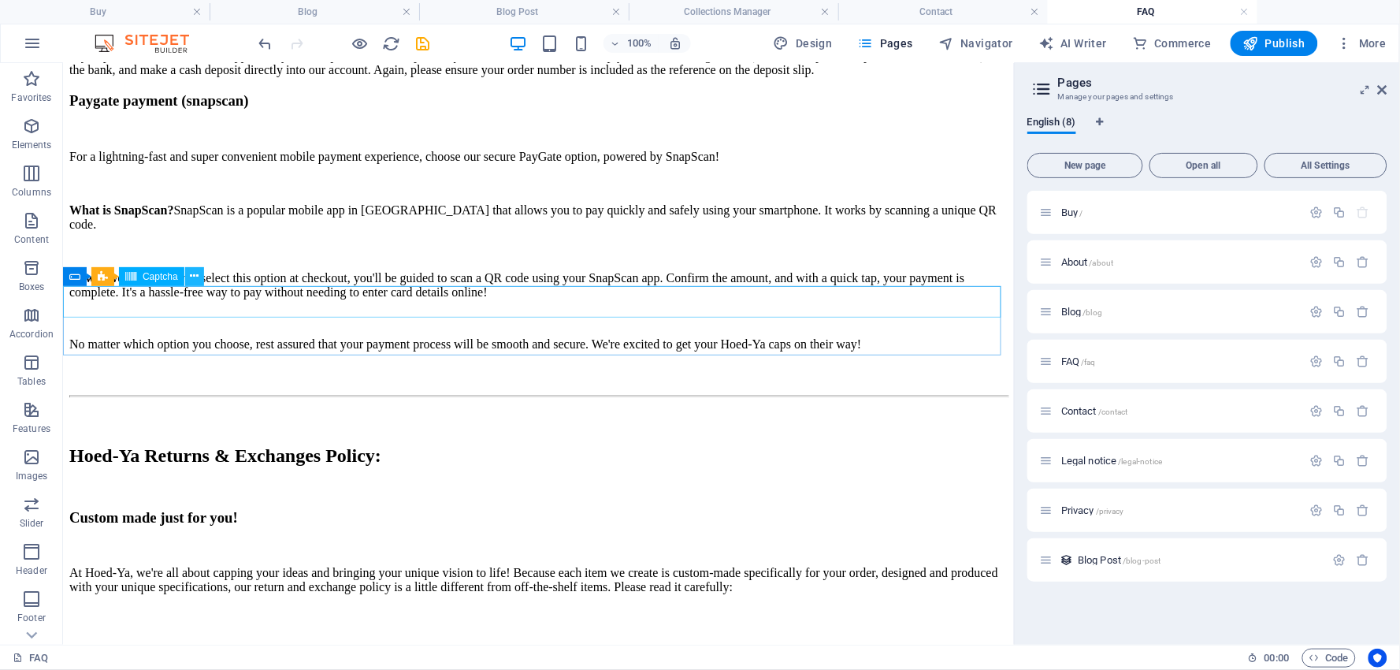
click at [195, 270] on icon at bounding box center [194, 276] width 9 height 17
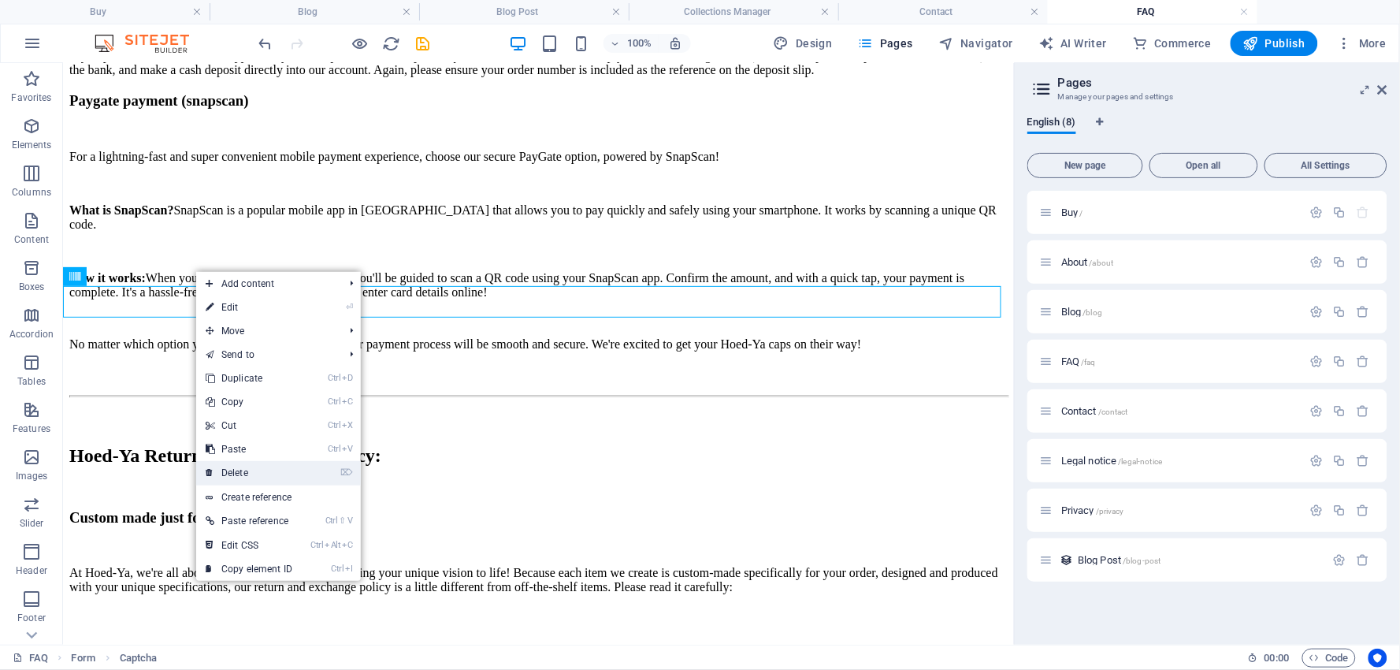
click at [247, 462] on link "⌦ Delete" at bounding box center [249, 473] width 106 height 24
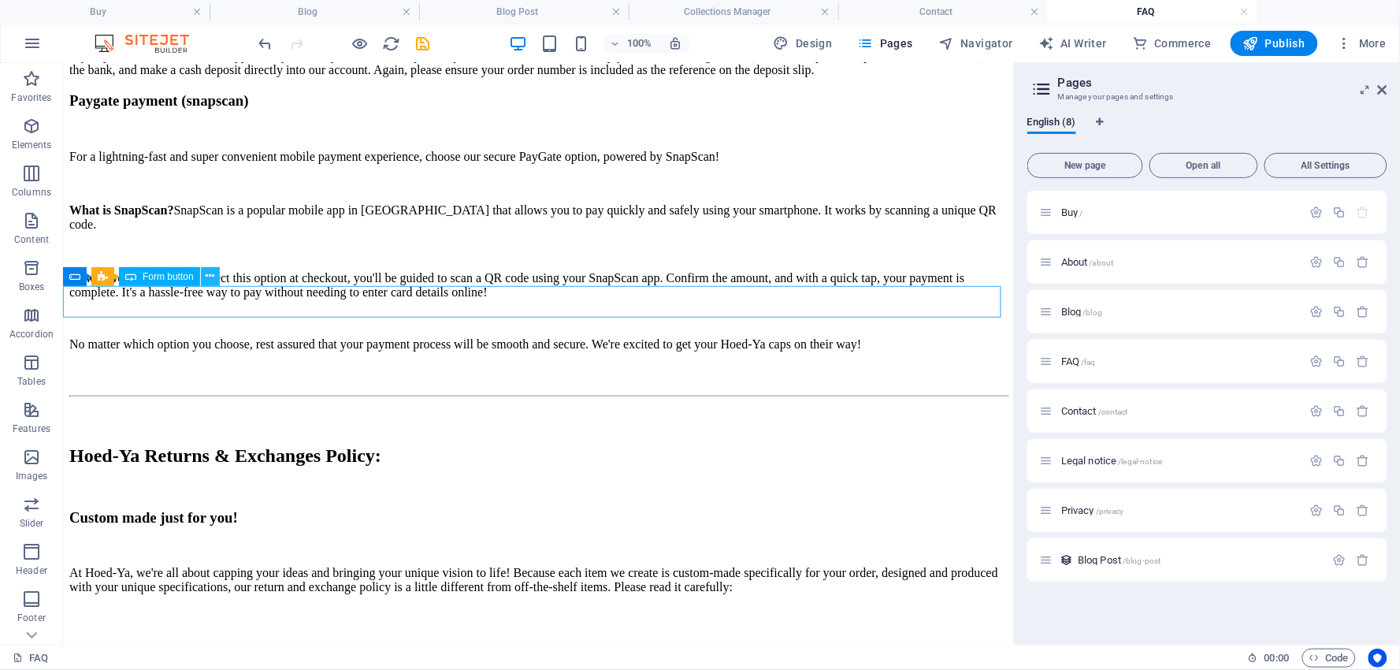
click at [210, 272] on icon at bounding box center [210, 276] width 9 height 17
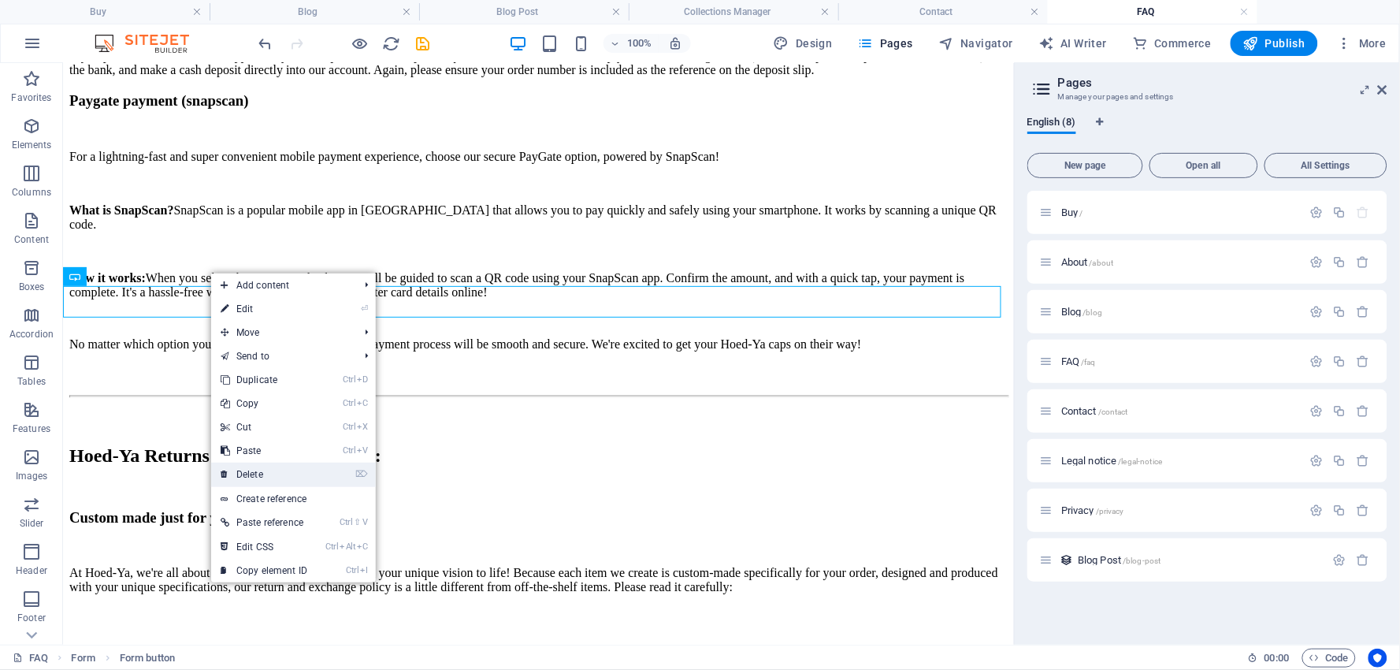
click at [248, 462] on link "⌦ Delete" at bounding box center [264, 474] width 106 height 24
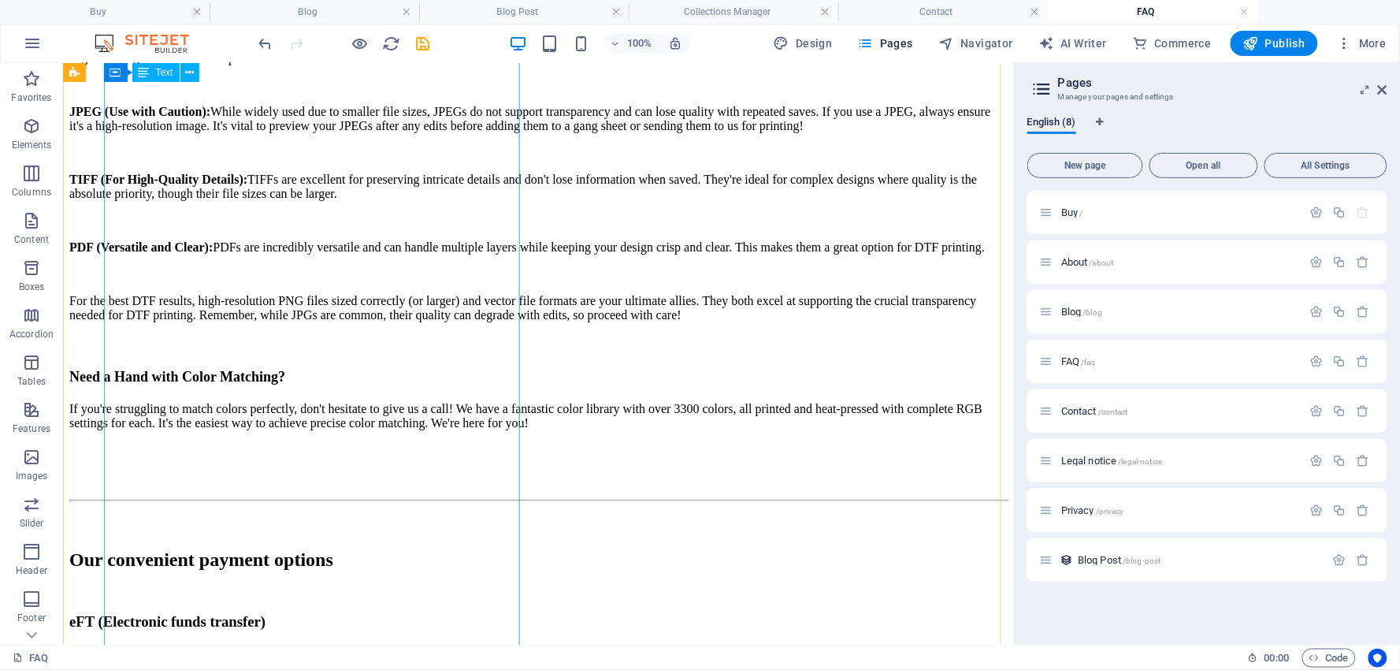
scroll to position [3164, 0]
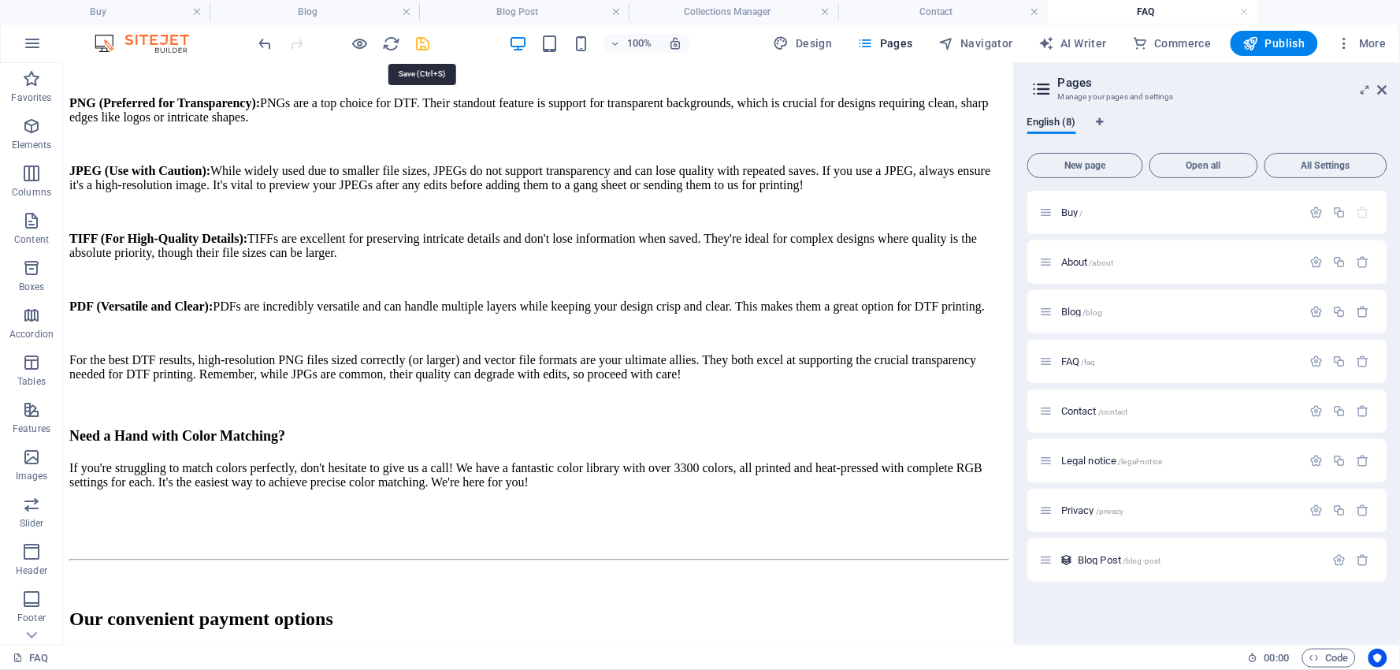
click at [418, 41] on icon "save" at bounding box center [423, 44] width 18 height 18
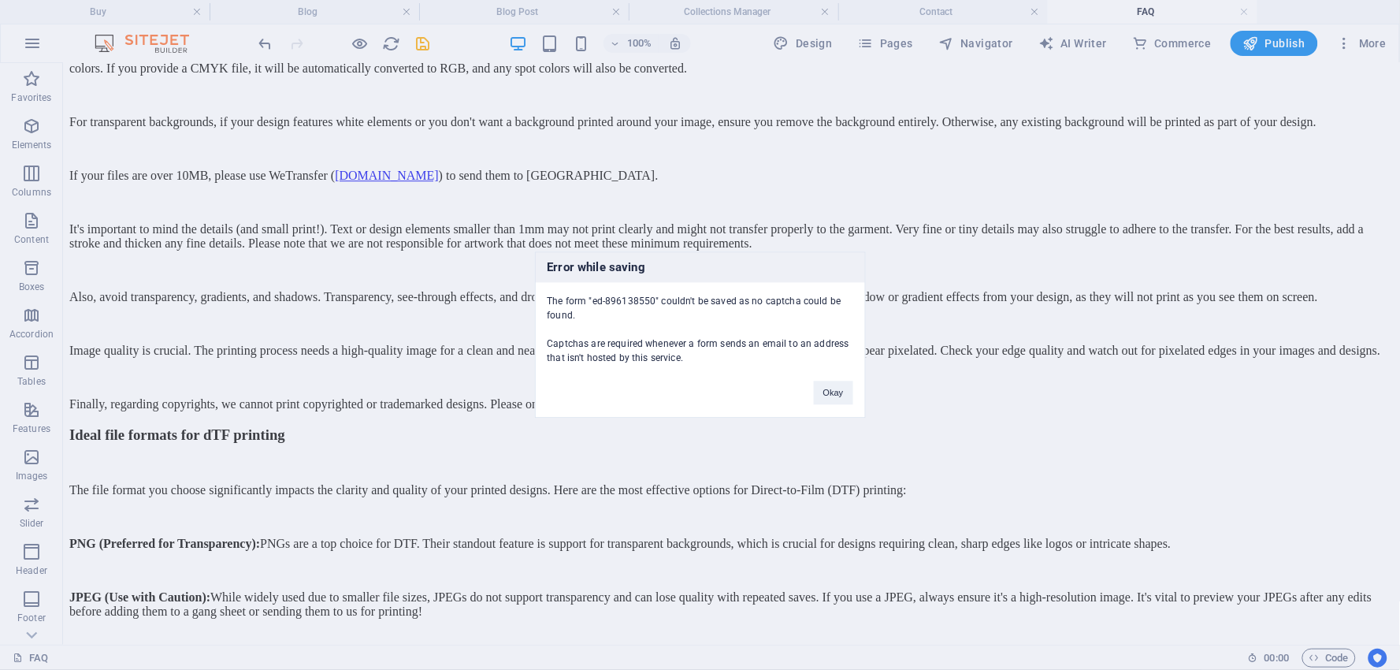
scroll to position [4262, 0]
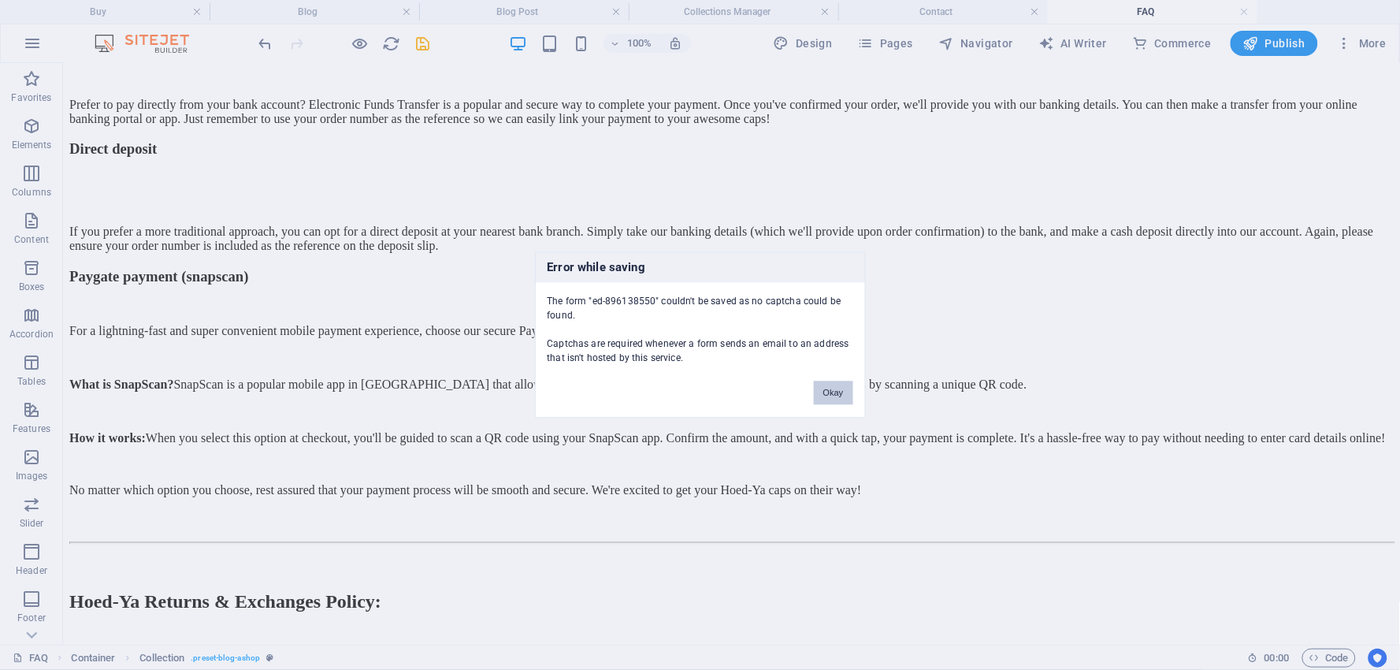
click at [828, 384] on button "Okay" at bounding box center [833, 393] width 39 height 24
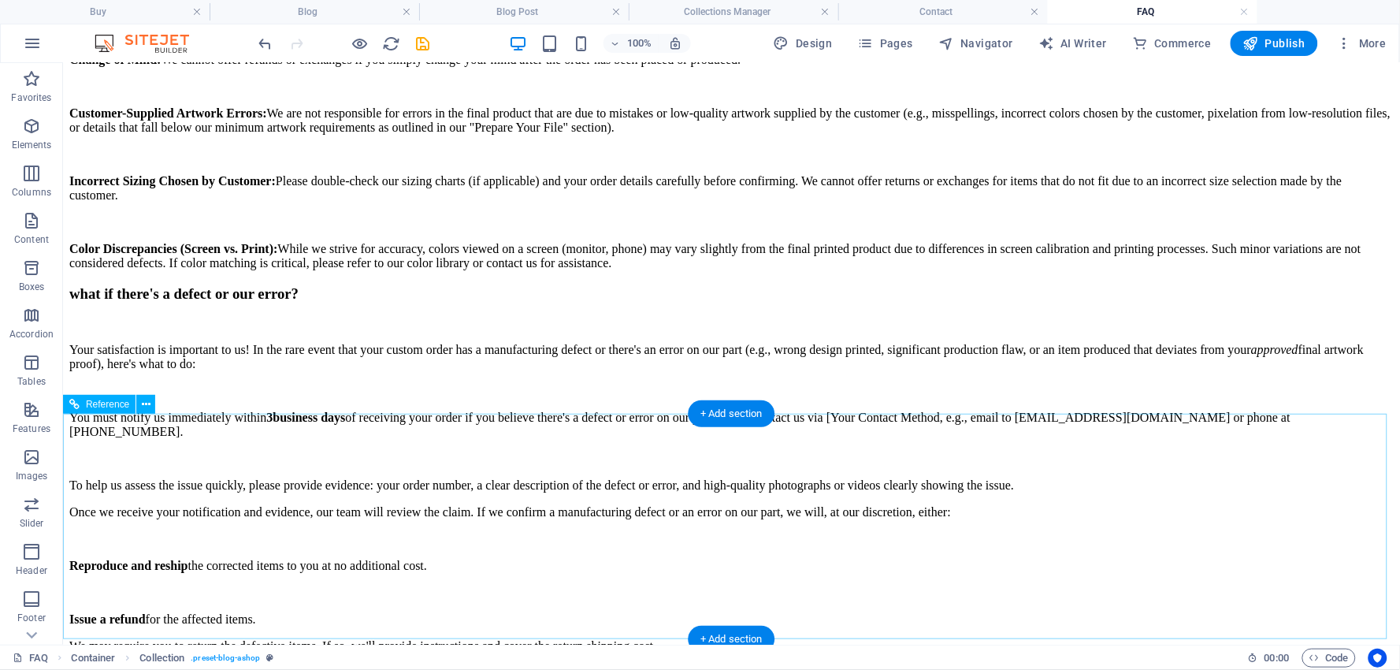
scroll to position [5137, 0]
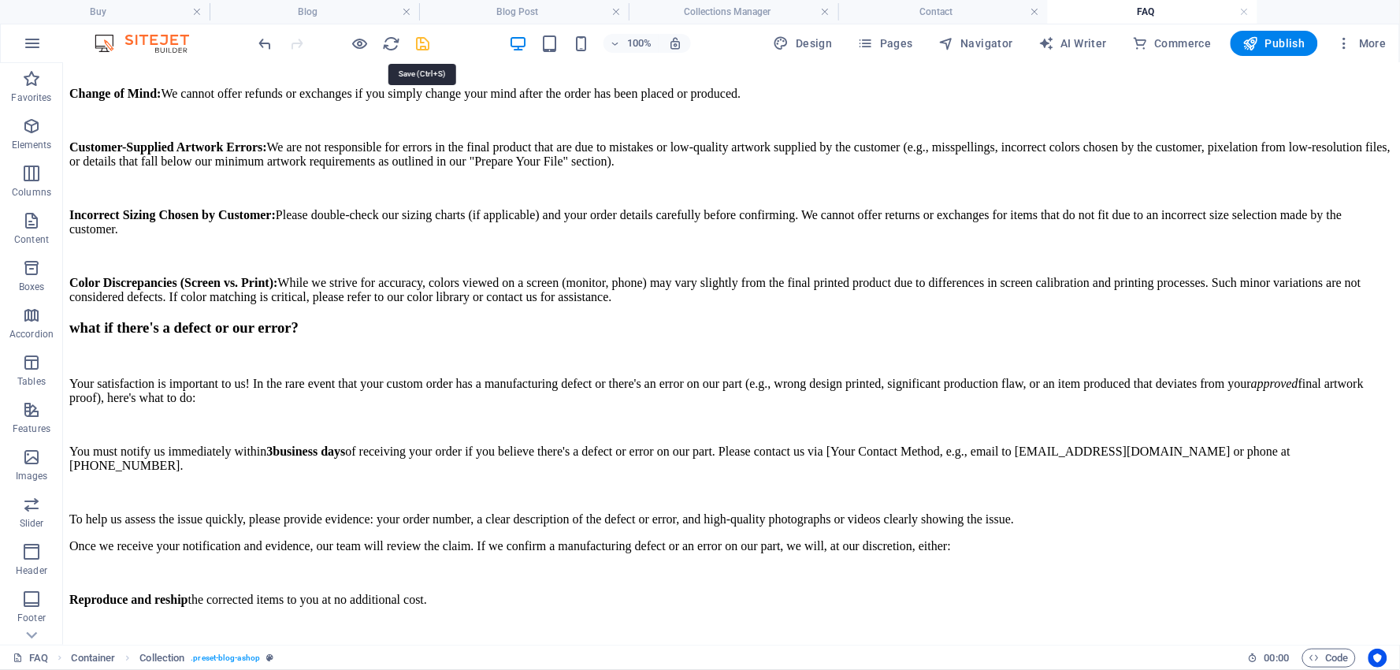
click at [426, 43] on icon "save" at bounding box center [423, 44] width 18 height 18
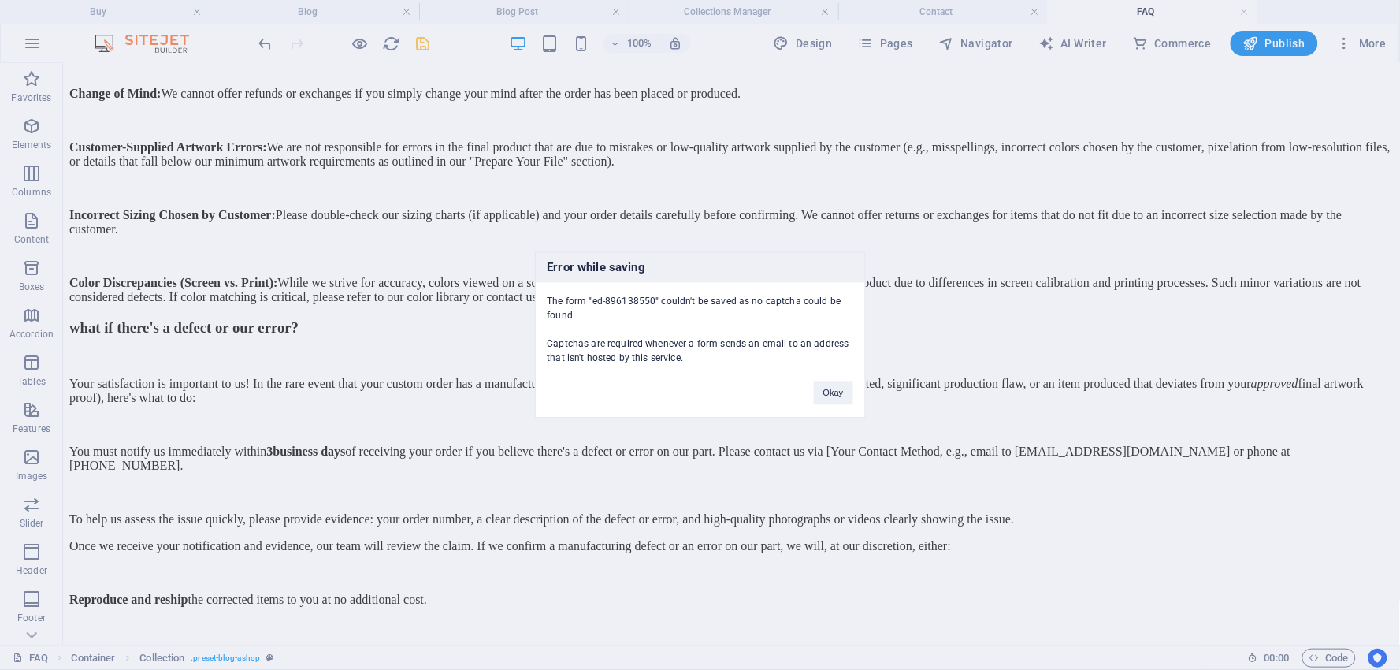
scroll to position [4262, 0]
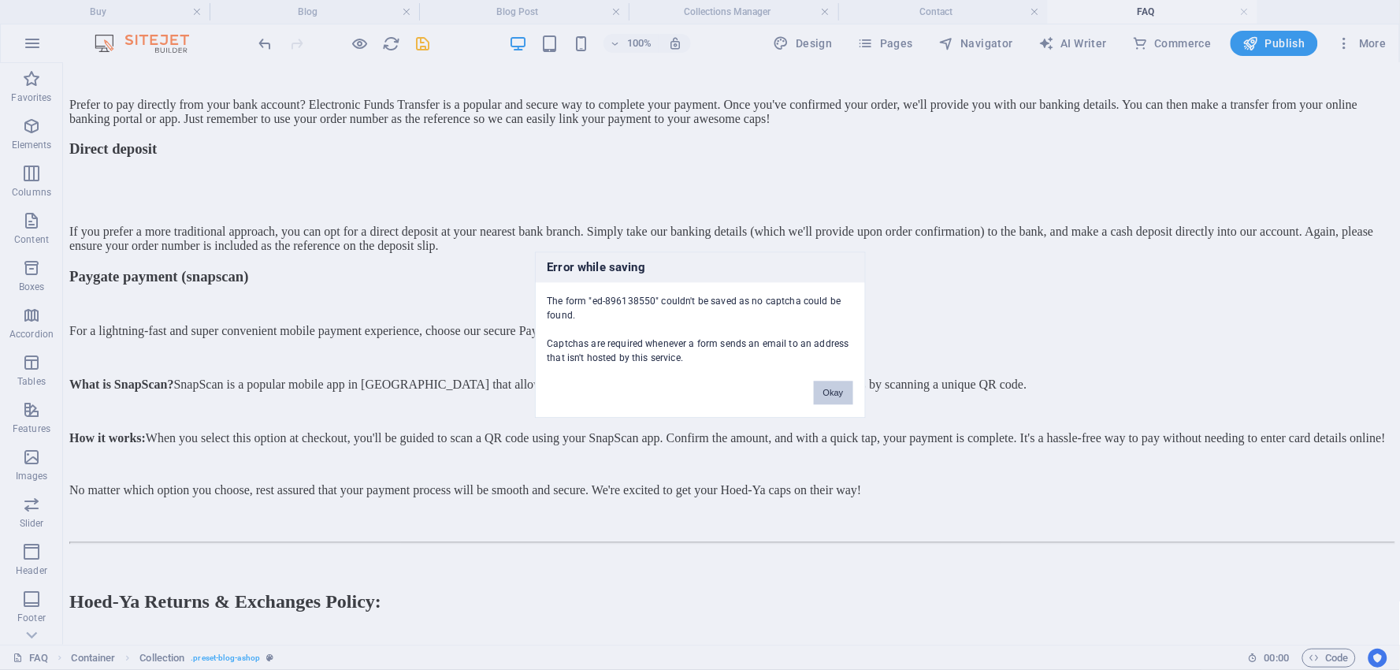
click at [832, 389] on button "Okay" at bounding box center [833, 393] width 39 height 24
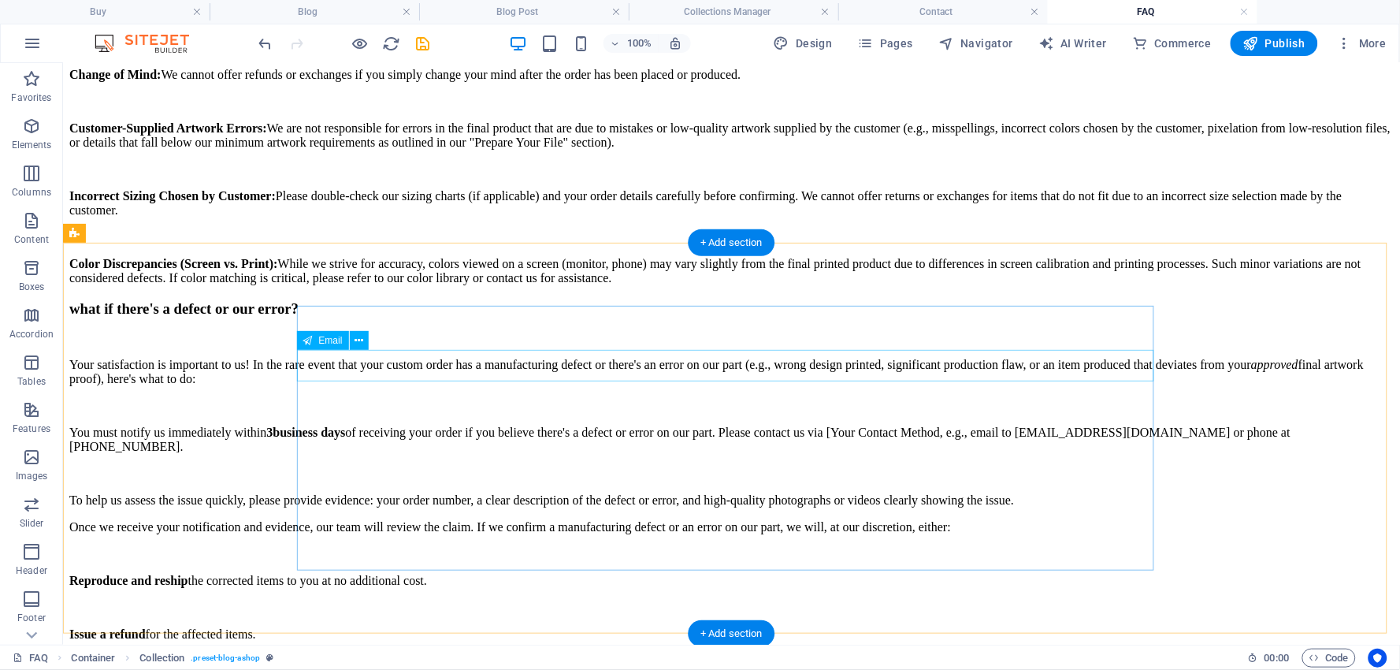
scroll to position [5224, 0]
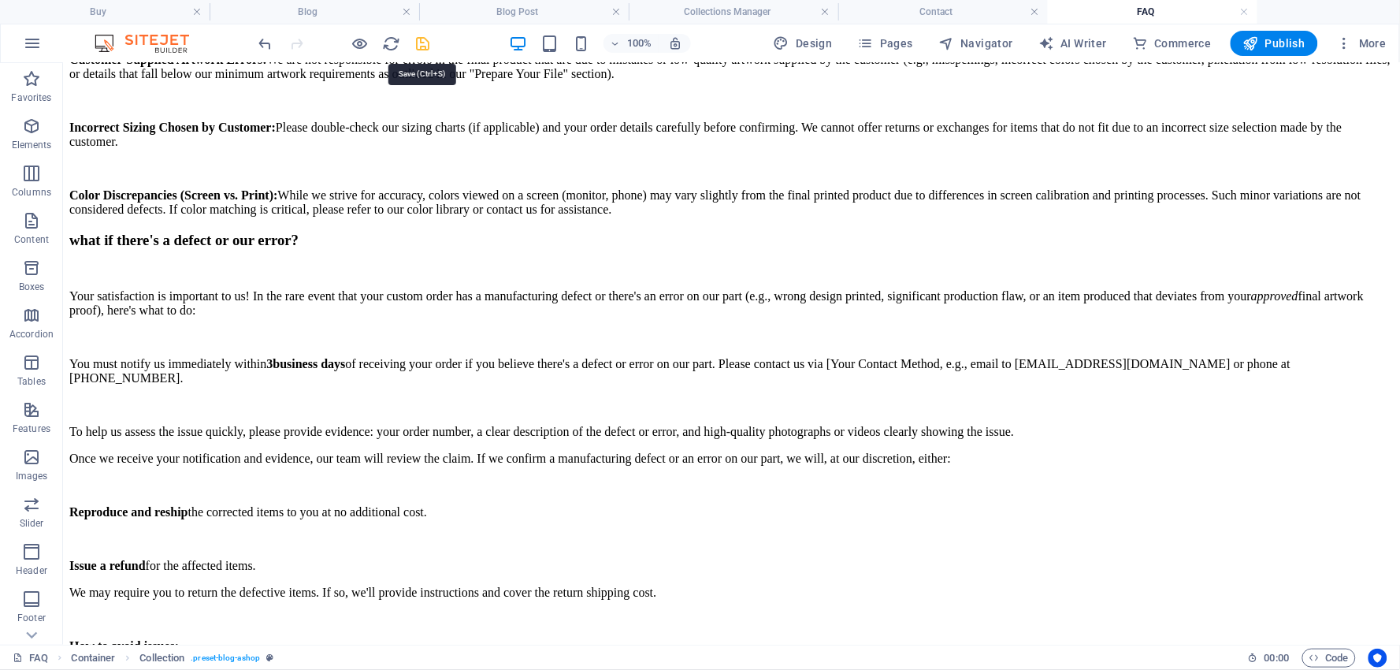
click at [421, 41] on icon "save" at bounding box center [423, 44] width 18 height 18
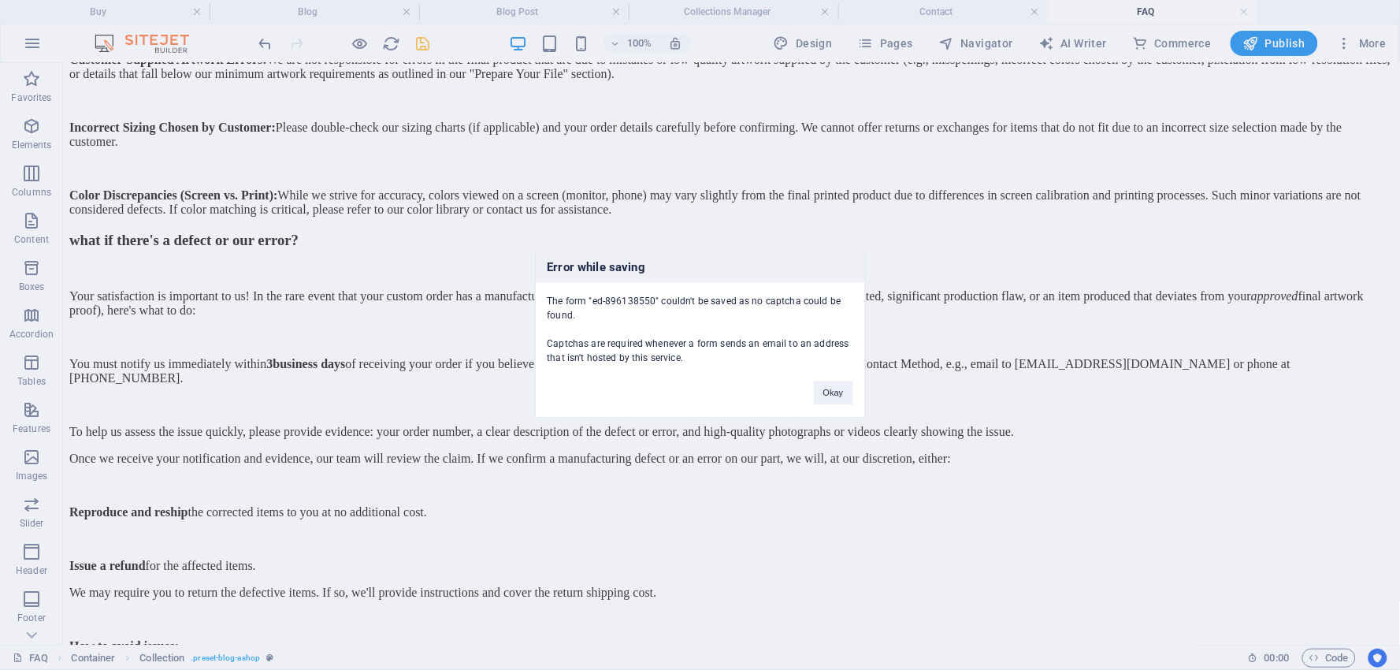
scroll to position [4262, 0]
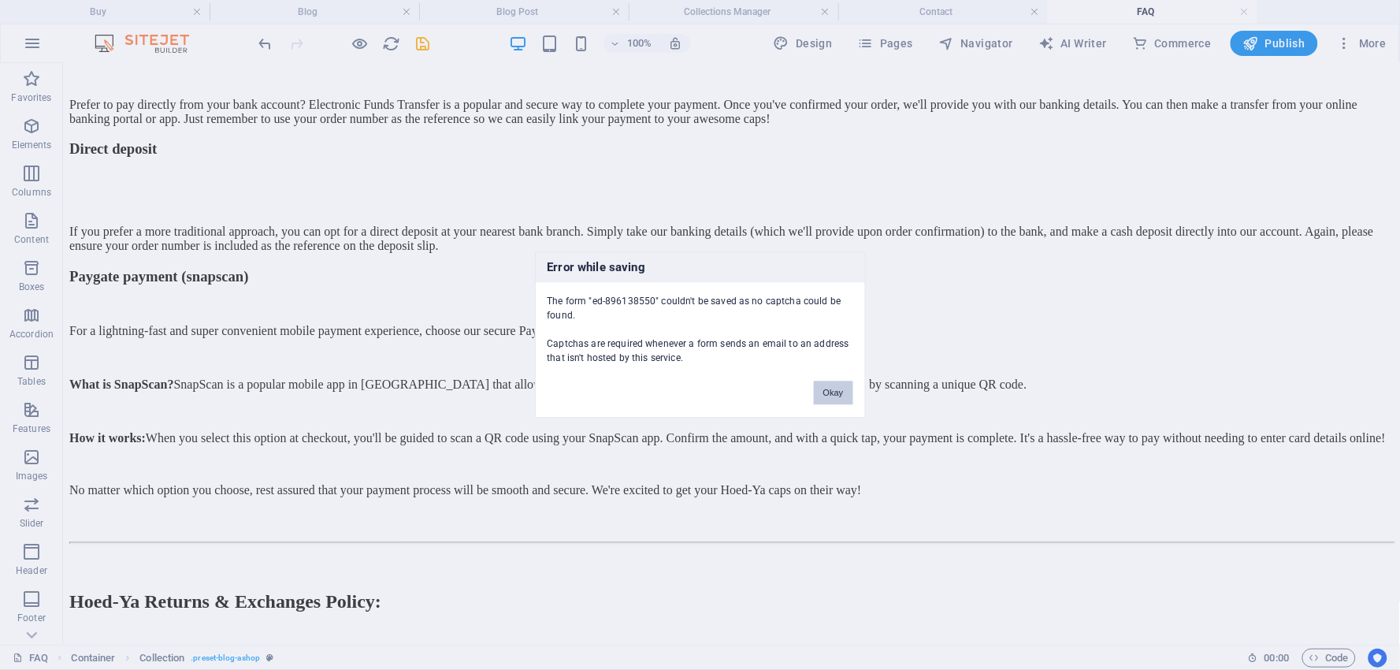
click at [849, 384] on button "Okay" at bounding box center [833, 393] width 39 height 24
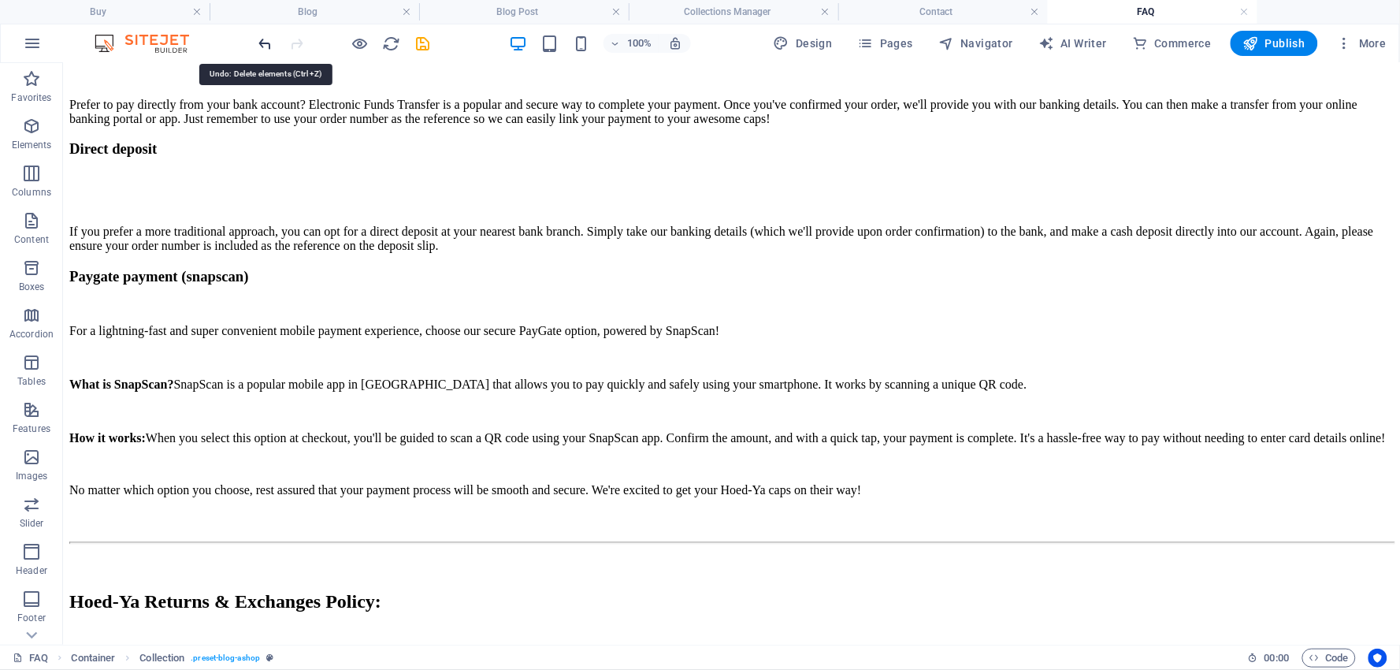
click at [268, 44] on icon "undo" at bounding box center [266, 44] width 18 height 18
click at [266, 43] on icon "undo" at bounding box center [266, 44] width 18 height 18
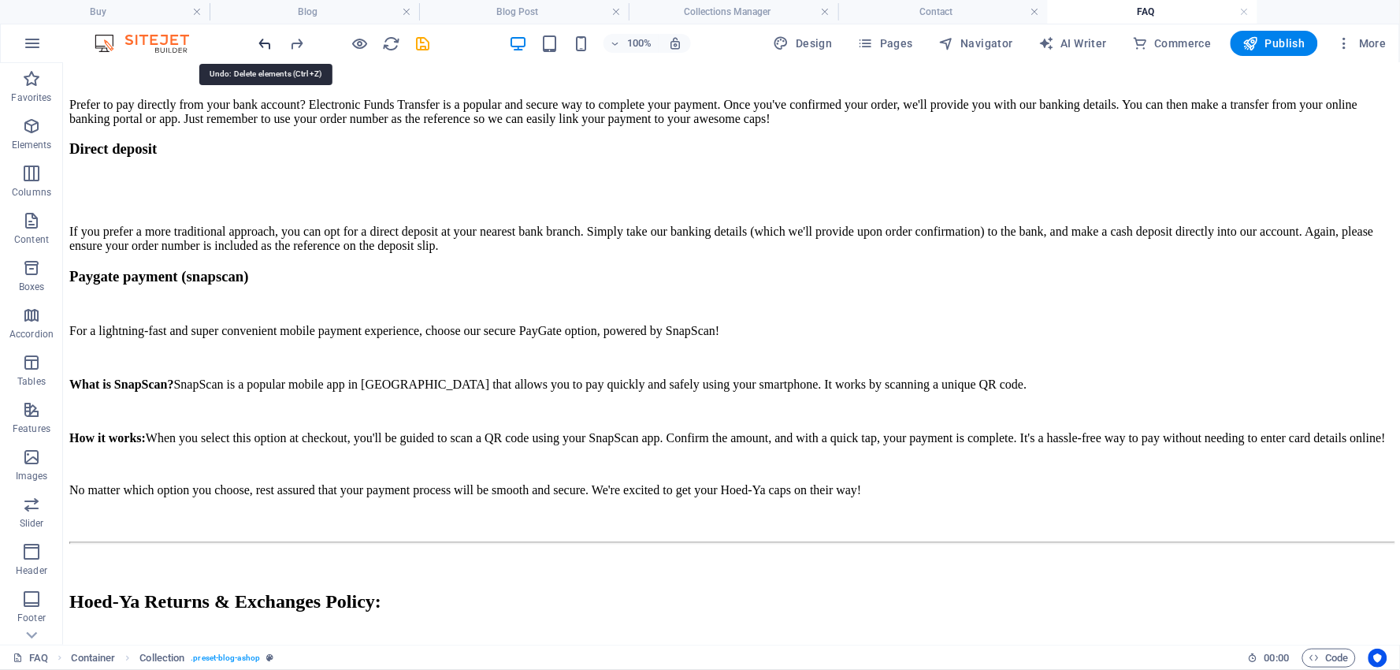
click at [266, 43] on icon "undo" at bounding box center [266, 44] width 18 height 18
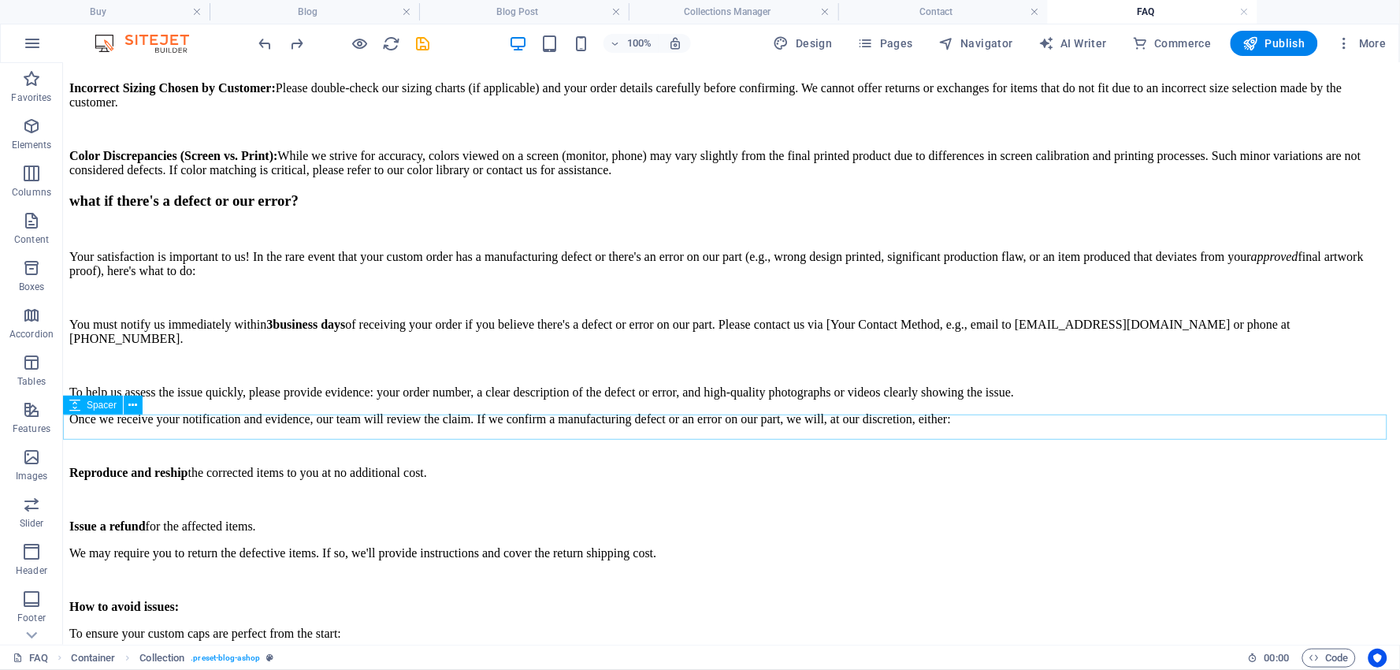
scroll to position [5351, 0]
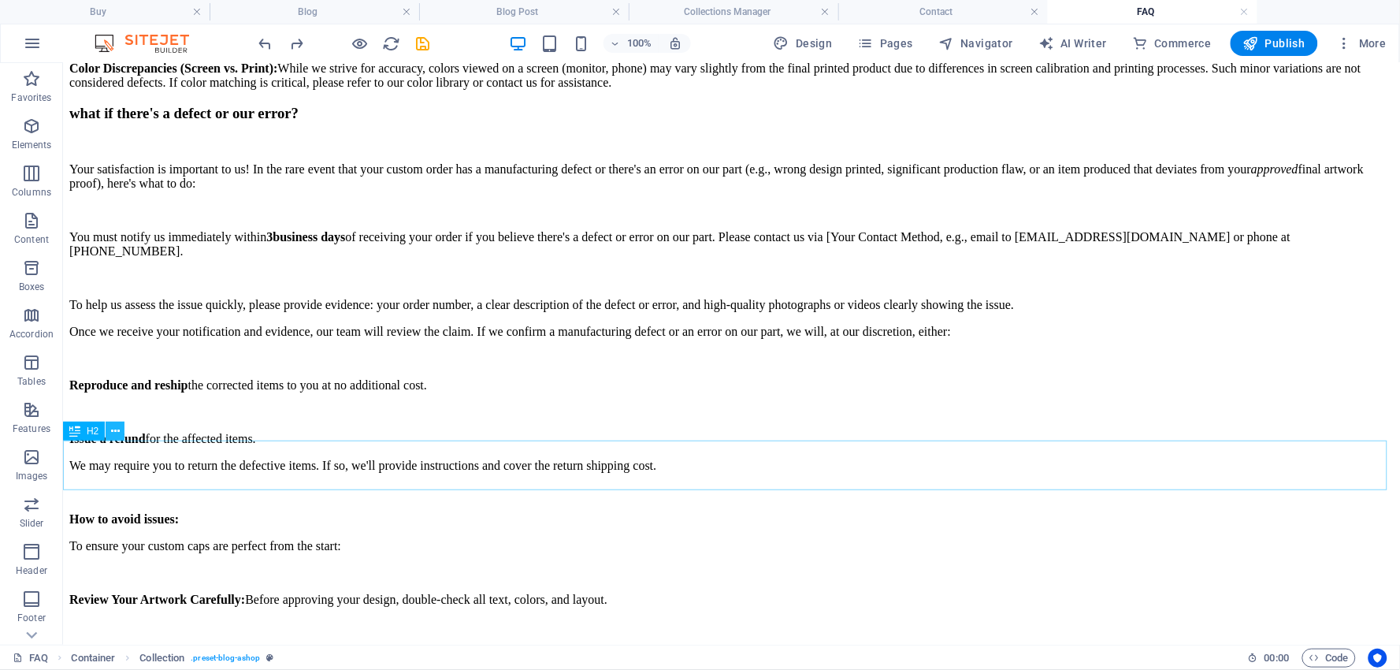
click at [118, 430] on icon at bounding box center [115, 431] width 9 height 17
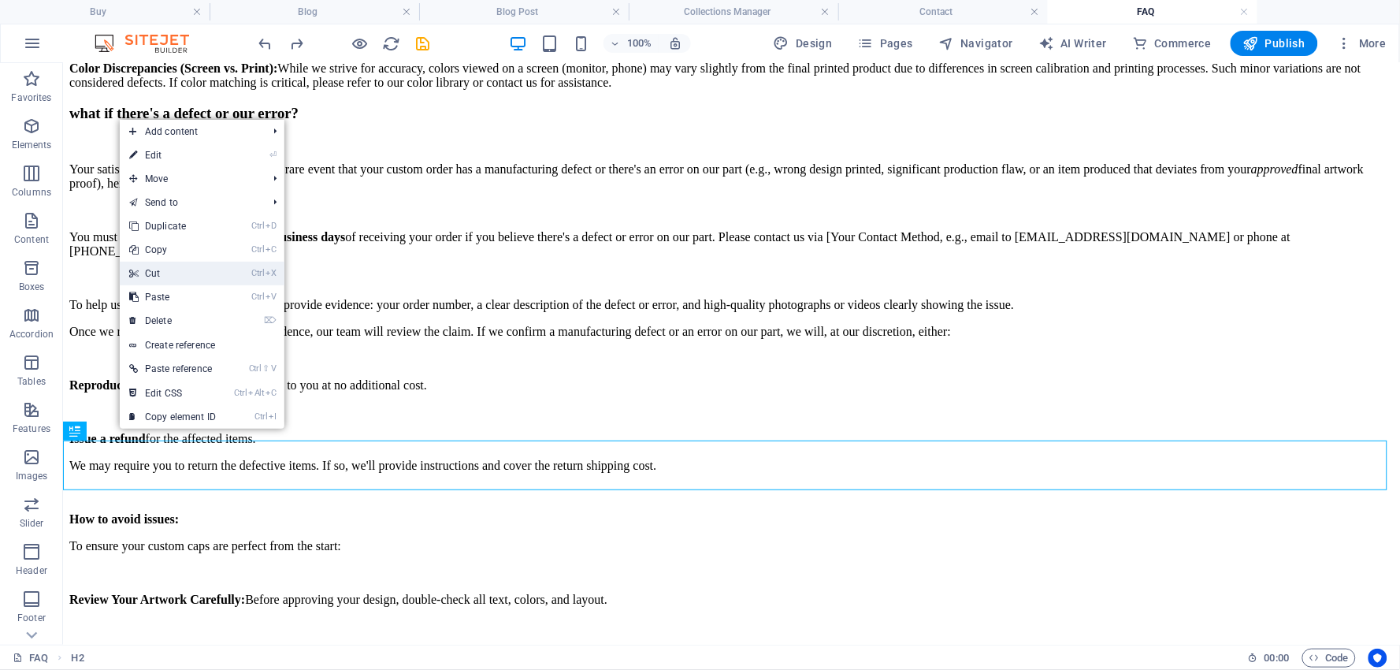
click at [163, 270] on link "Ctrl X Cut" at bounding box center [173, 274] width 106 height 24
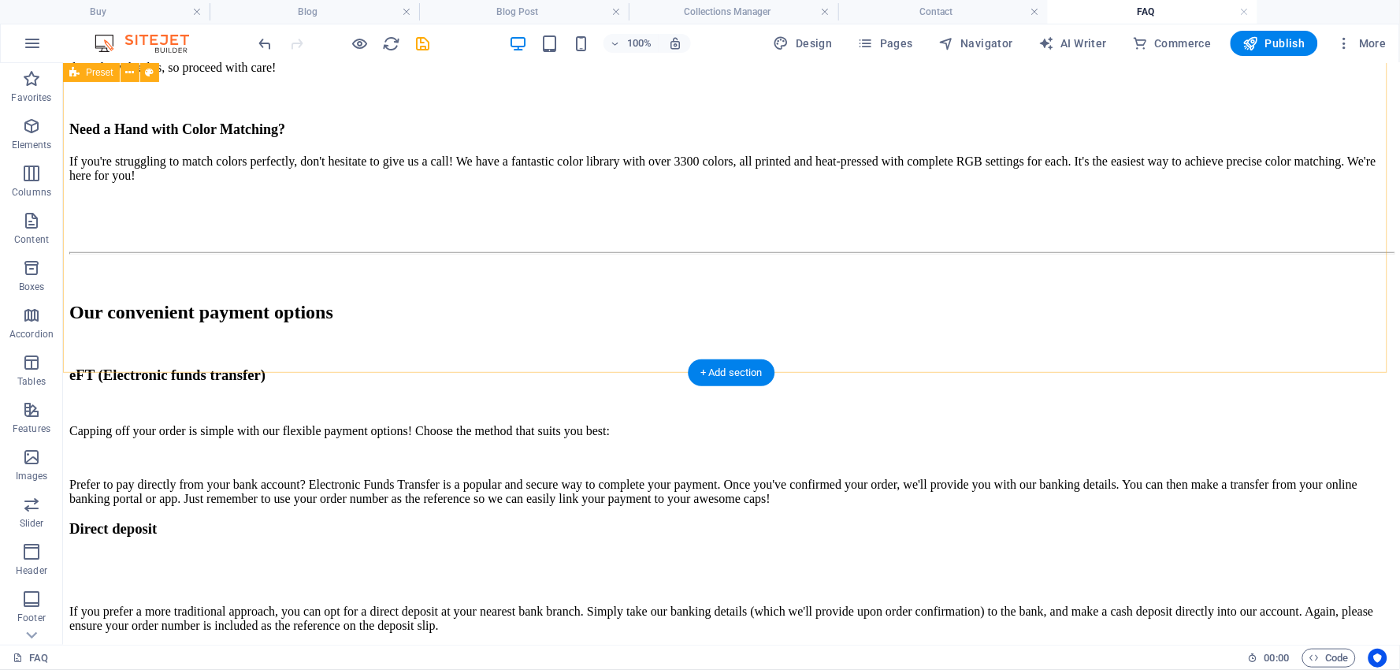
scroll to position [3863, 0]
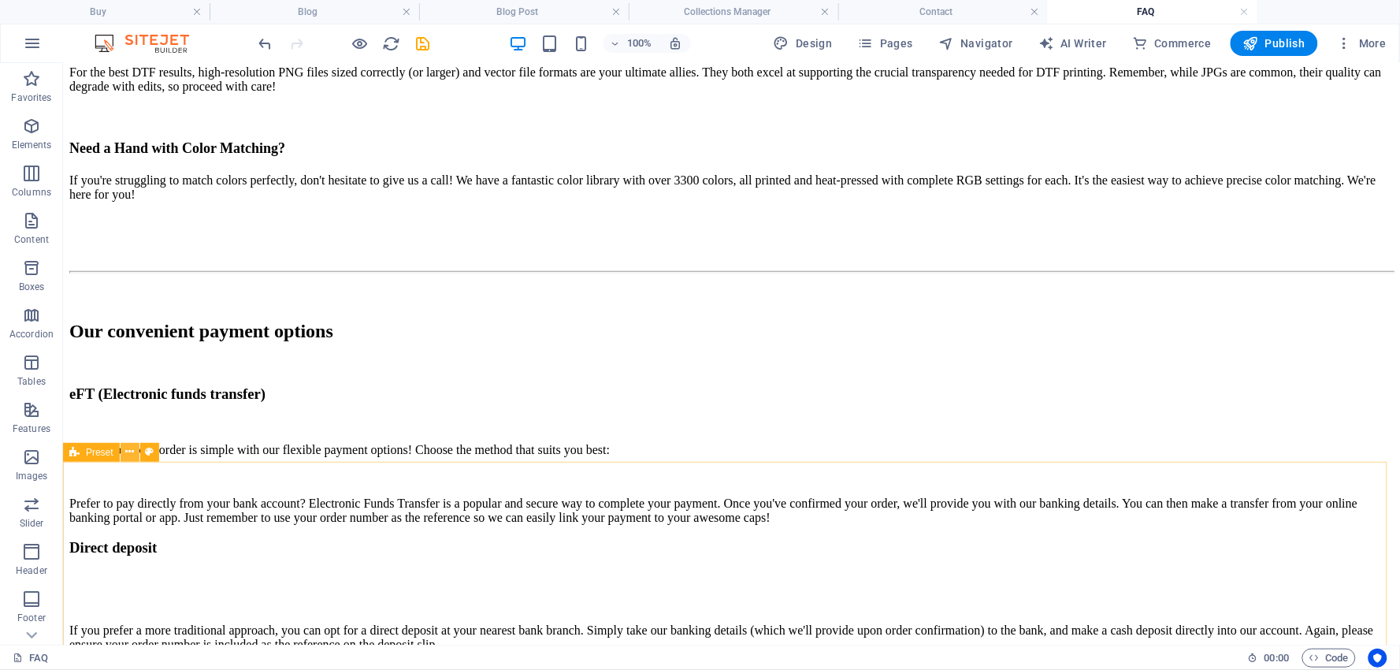
click at [132, 450] on icon at bounding box center [129, 451] width 9 height 17
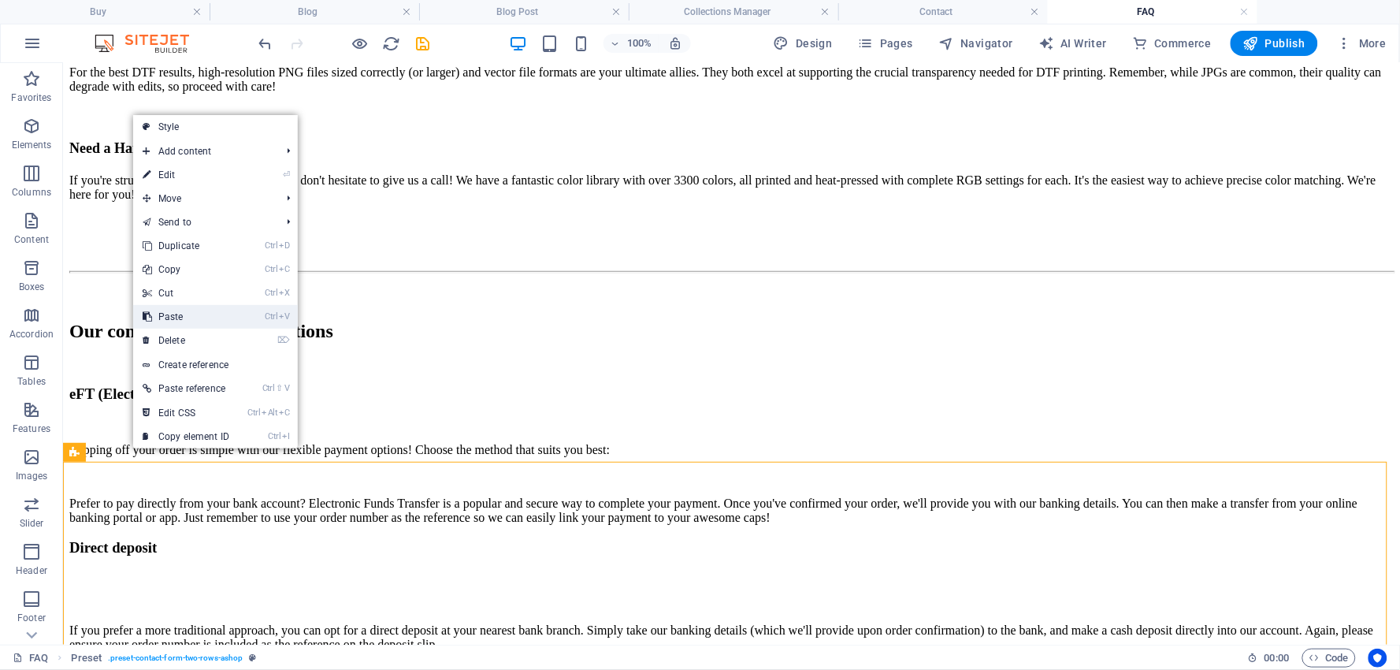
click at [183, 312] on link "Ctrl V Paste" at bounding box center [186, 317] width 106 height 24
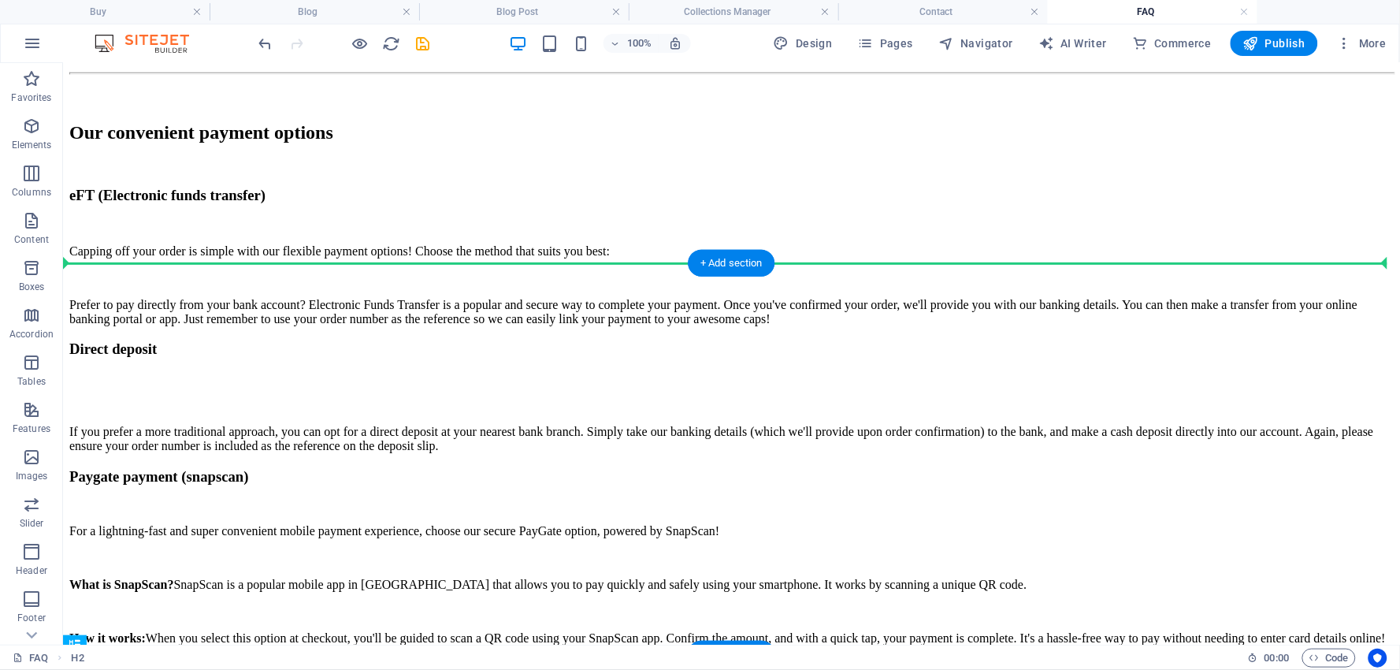
scroll to position [4036, 0]
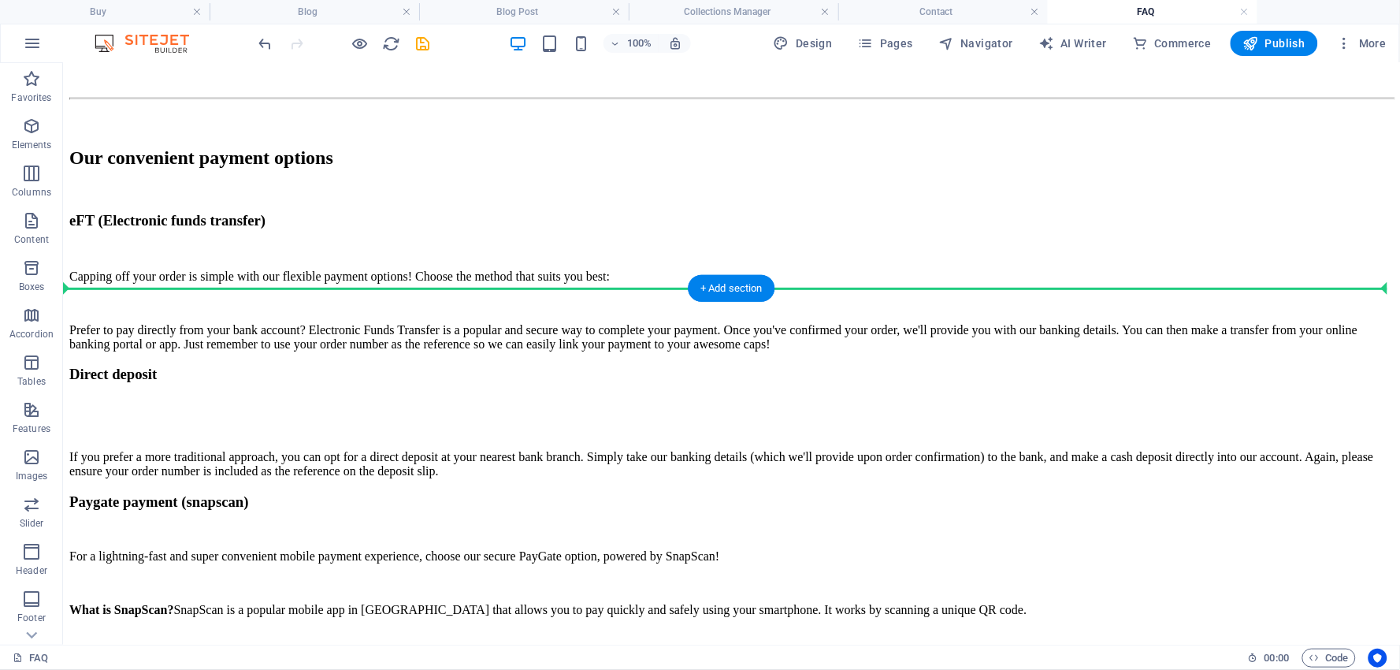
drag, startPoint x: 150, startPoint y: 380, endPoint x: 174, endPoint y: 347, distance: 40.5
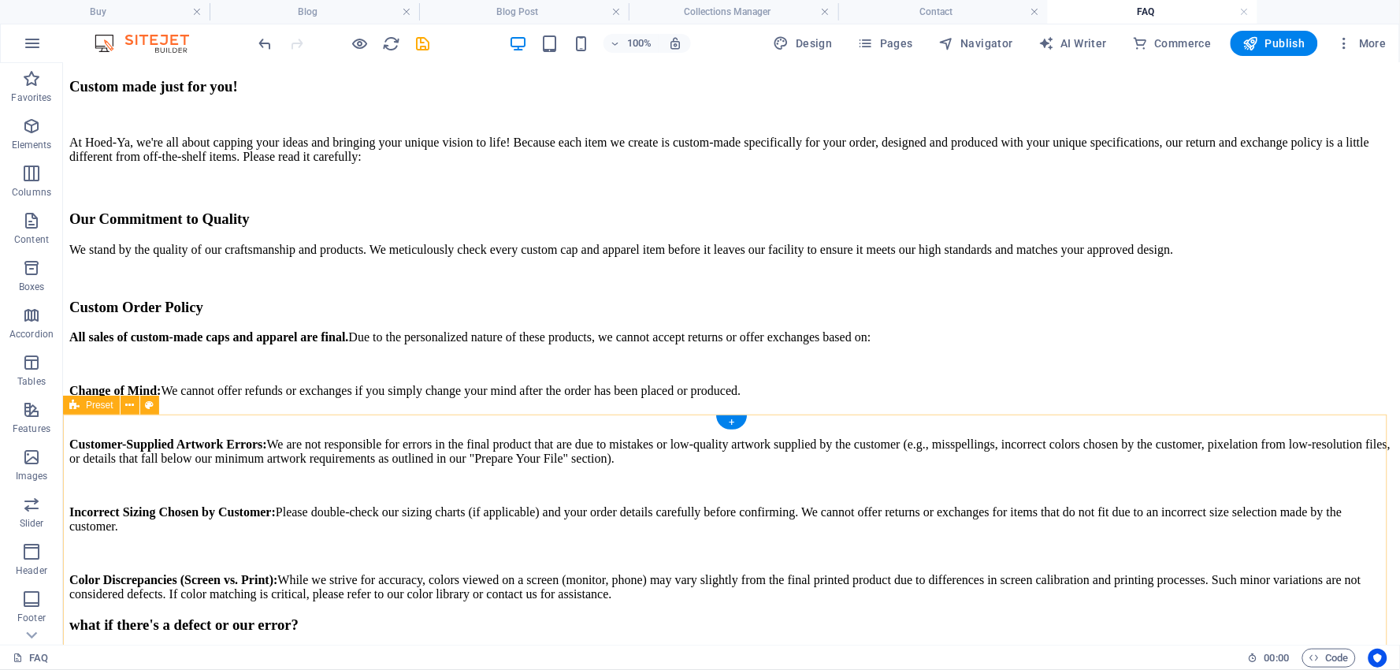
scroll to position [4912, 0]
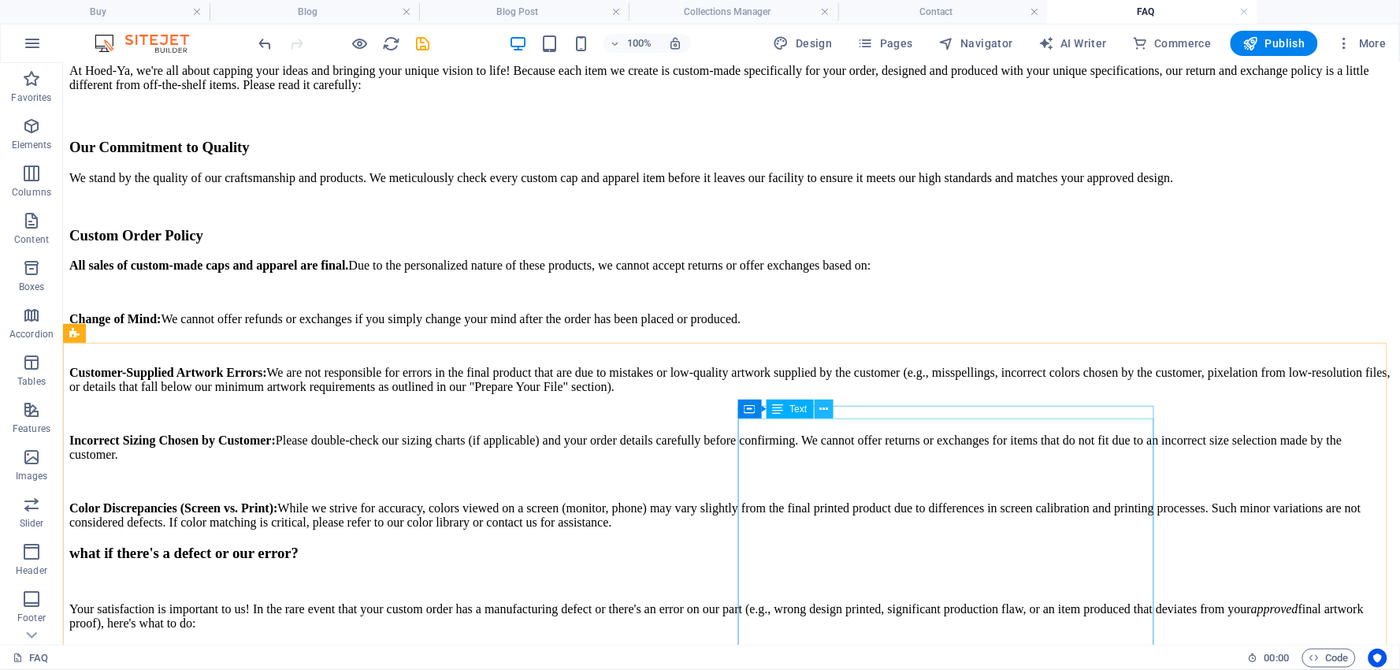
click at [825, 411] on icon at bounding box center [823, 409] width 9 height 17
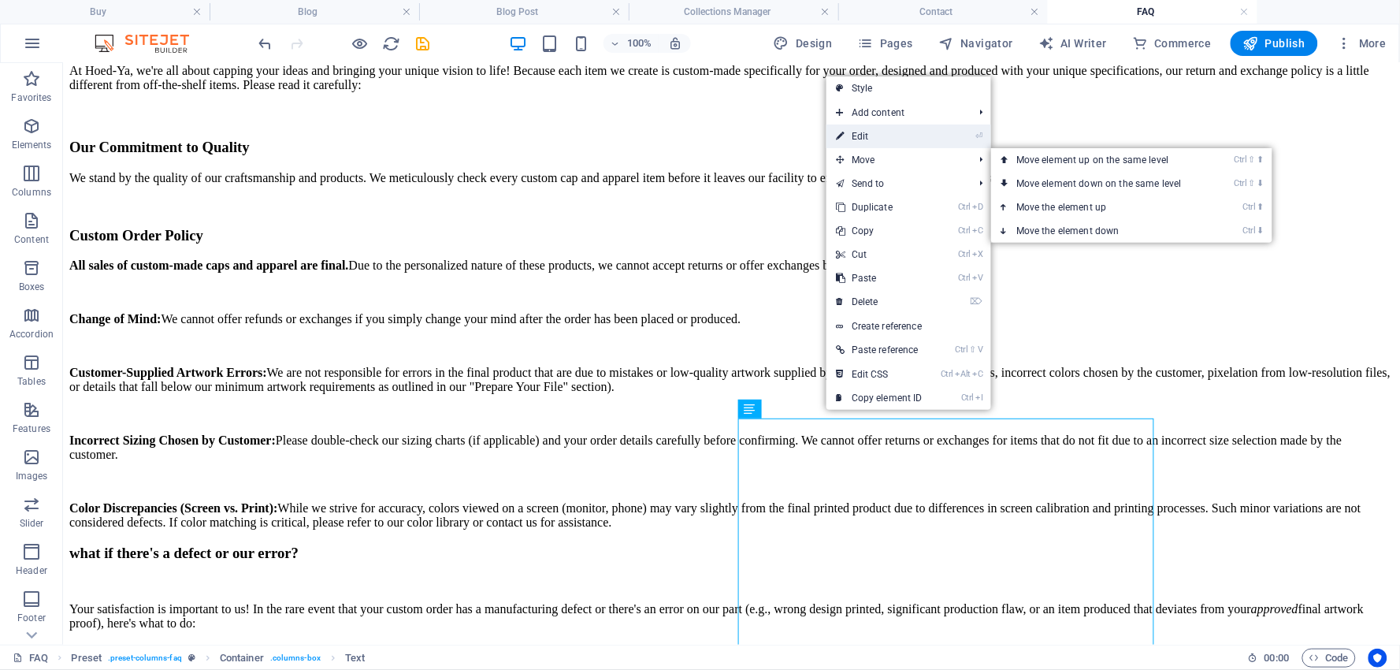
drag, startPoint x: 864, startPoint y: 134, endPoint x: 526, endPoint y: 72, distance: 343.5
click at [864, 134] on link "⏎ Edit" at bounding box center [879, 136] width 106 height 24
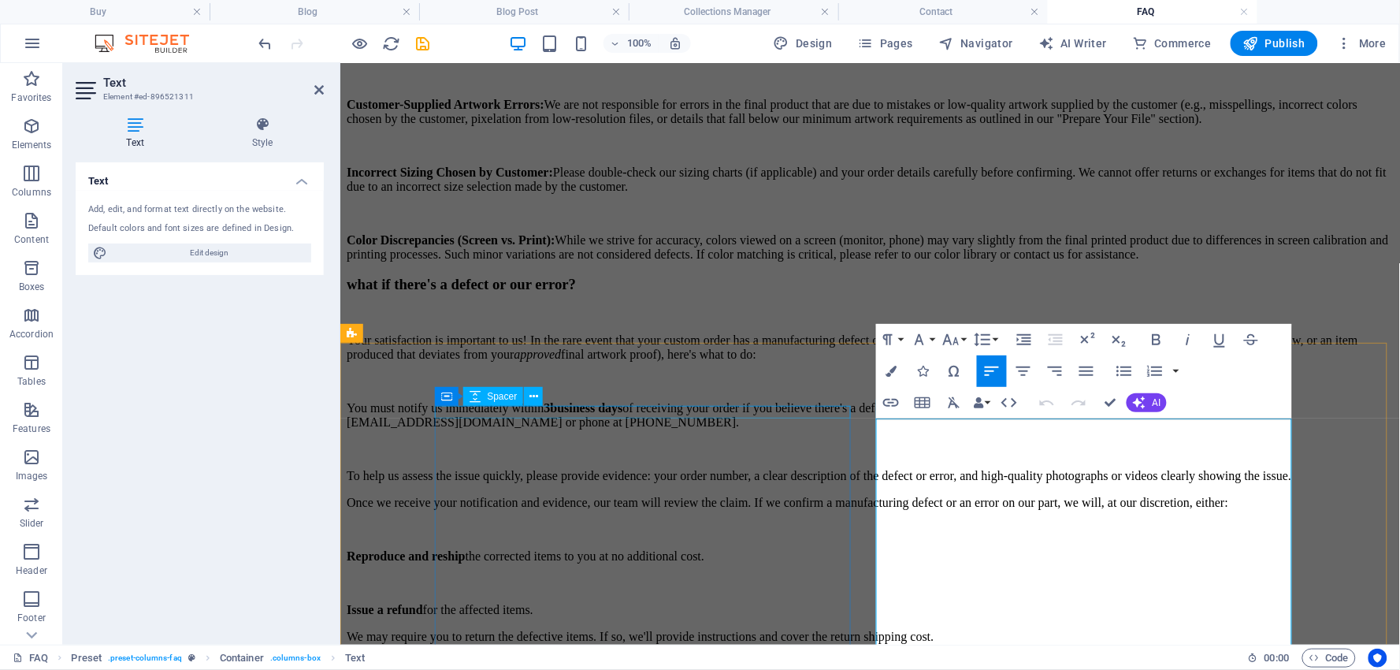
drag, startPoint x: 532, startPoint y: 410, endPoint x: 812, endPoint y: 414, distance: 280.5
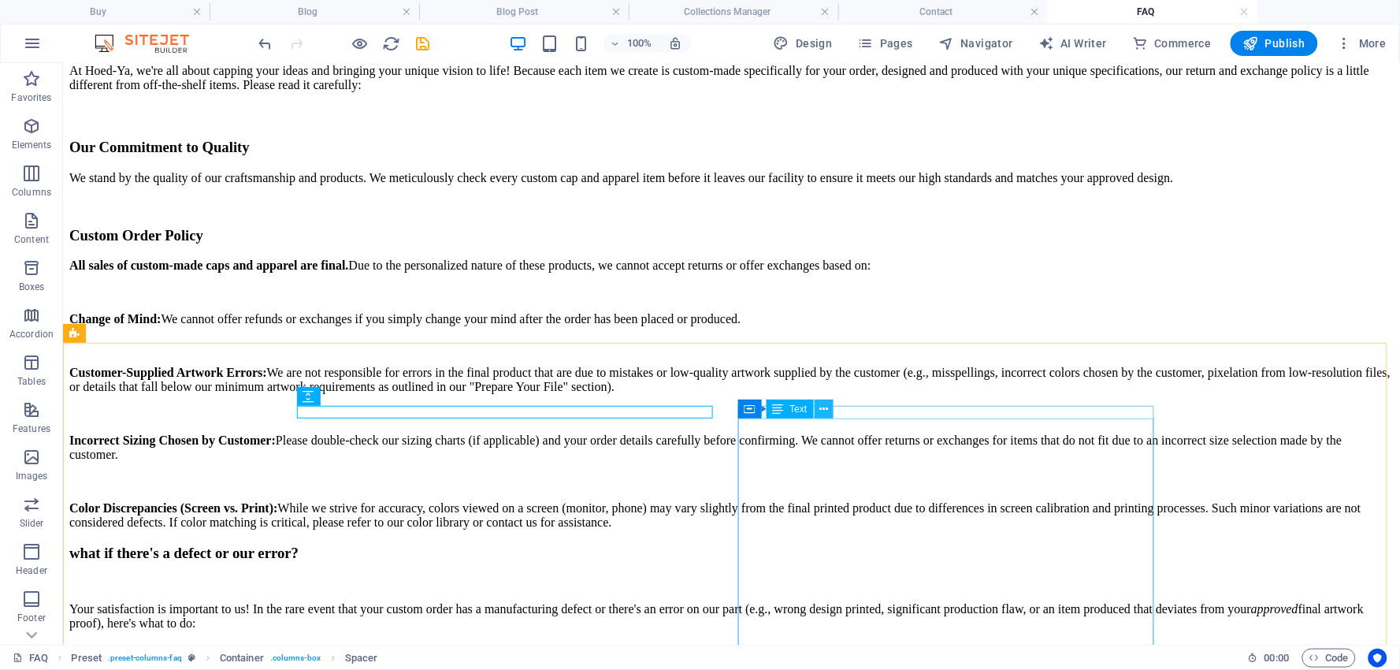
click at [823, 406] on icon at bounding box center [823, 409] width 9 height 17
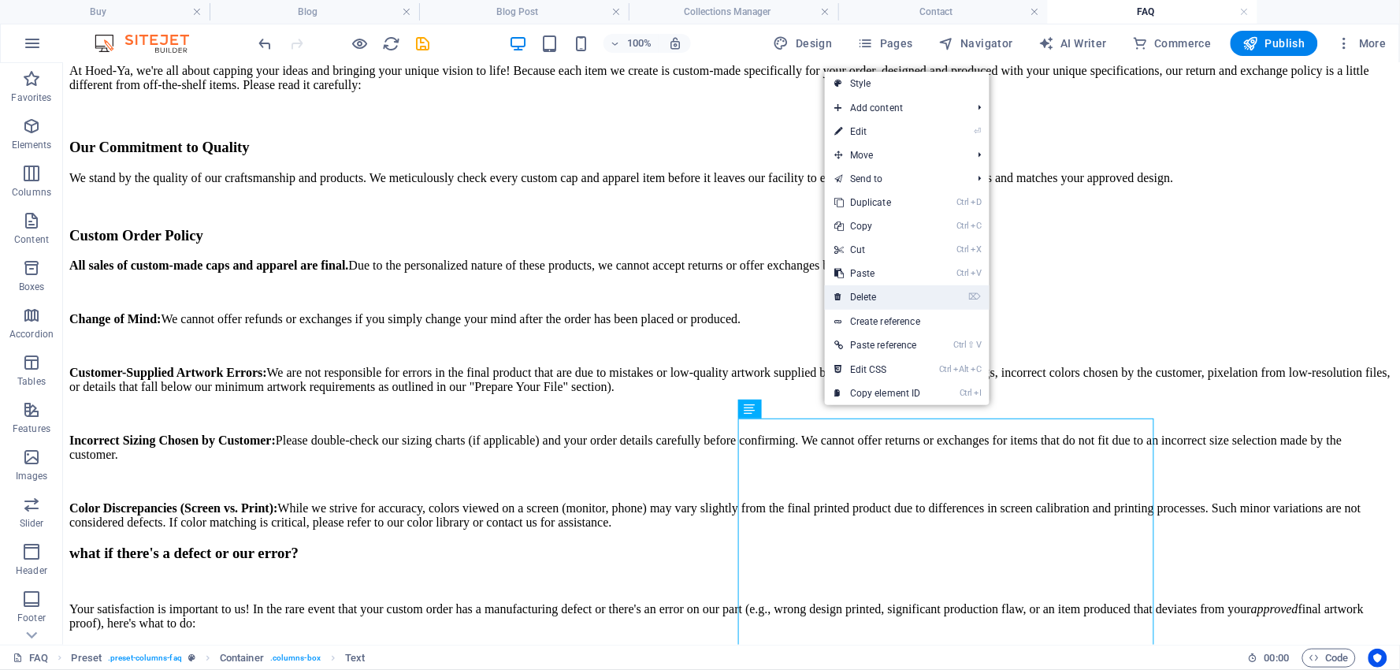
drag, startPoint x: 880, startPoint y: 291, endPoint x: 819, endPoint y: 235, distance: 83.0
click at [880, 291] on link "⌦ Delete" at bounding box center [878, 297] width 106 height 24
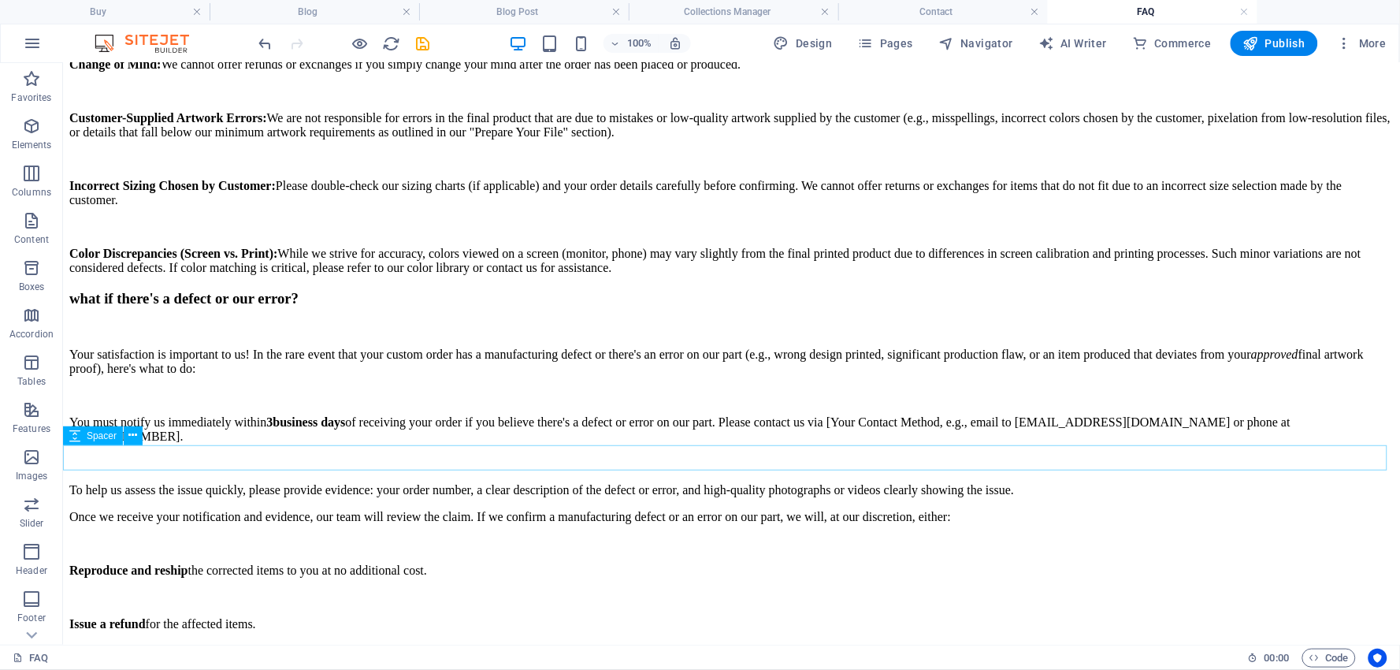
scroll to position [5174, 0]
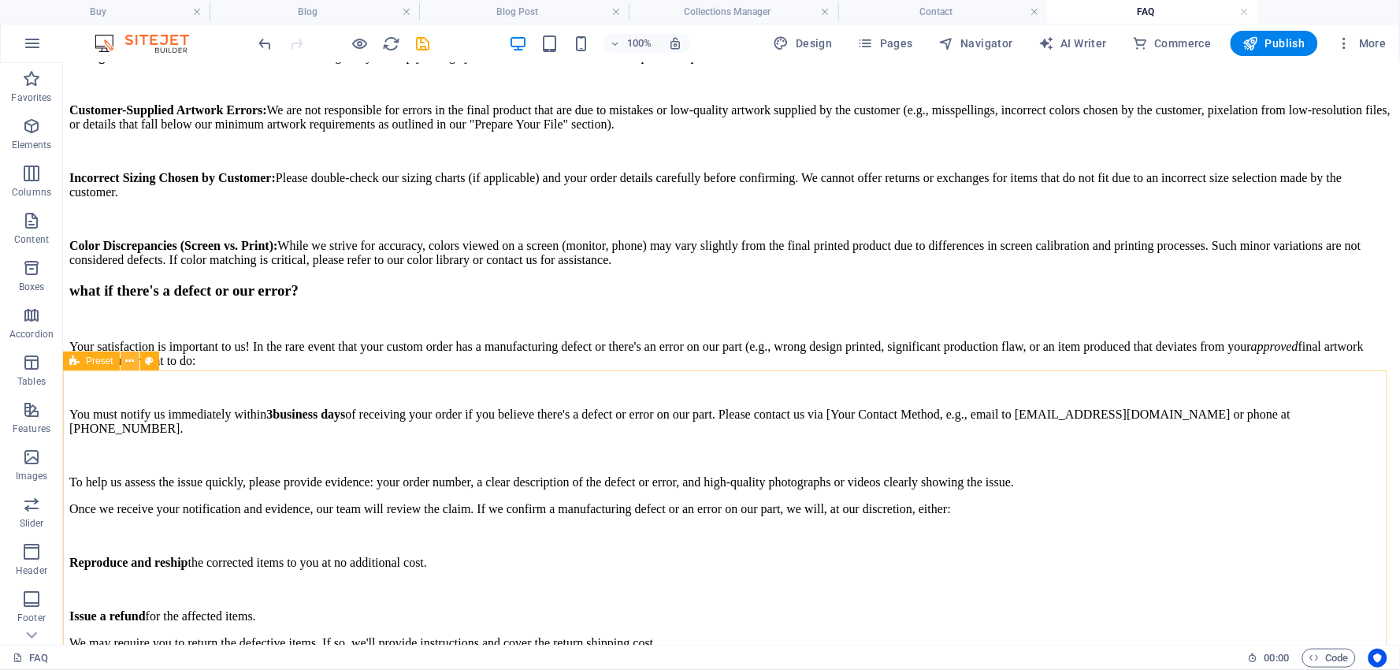
click at [131, 357] on icon at bounding box center [129, 361] width 9 height 17
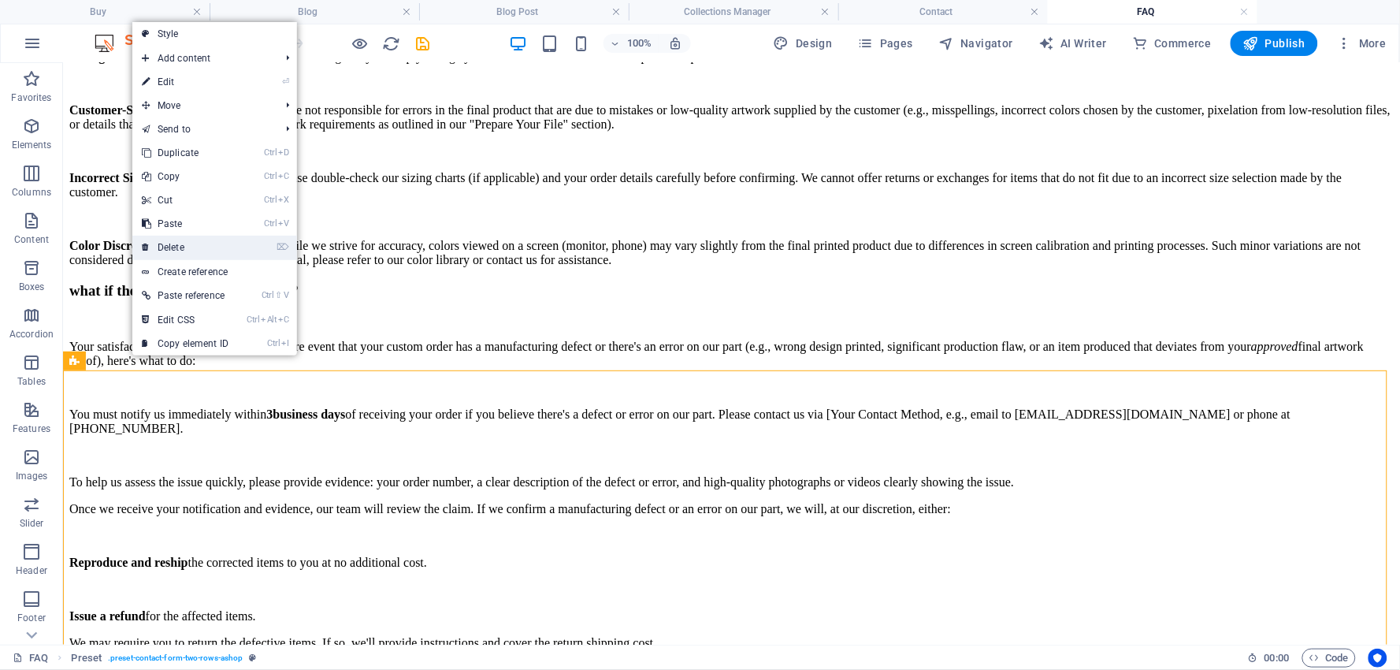
click at [177, 240] on link "⌦ Delete" at bounding box center [185, 248] width 106 height 24
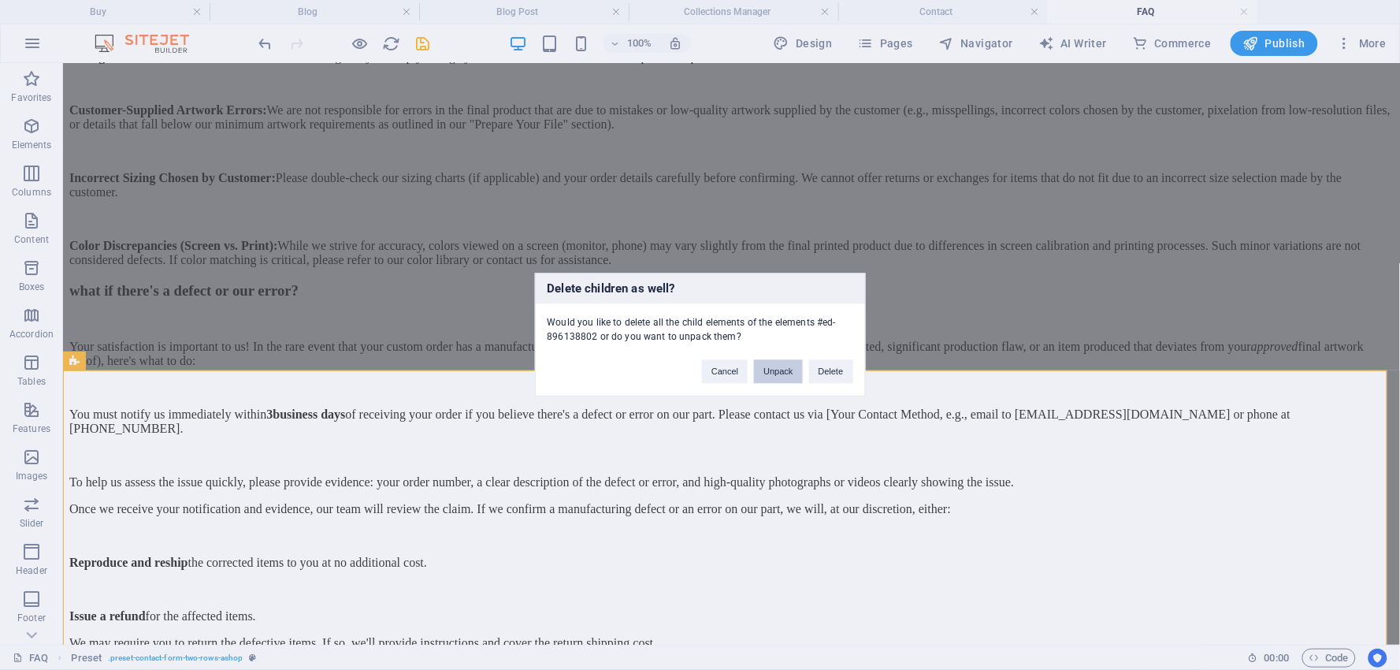
click at [776, 373] on button "Unpack" at bounding box center [778, 372] width 48 height 24
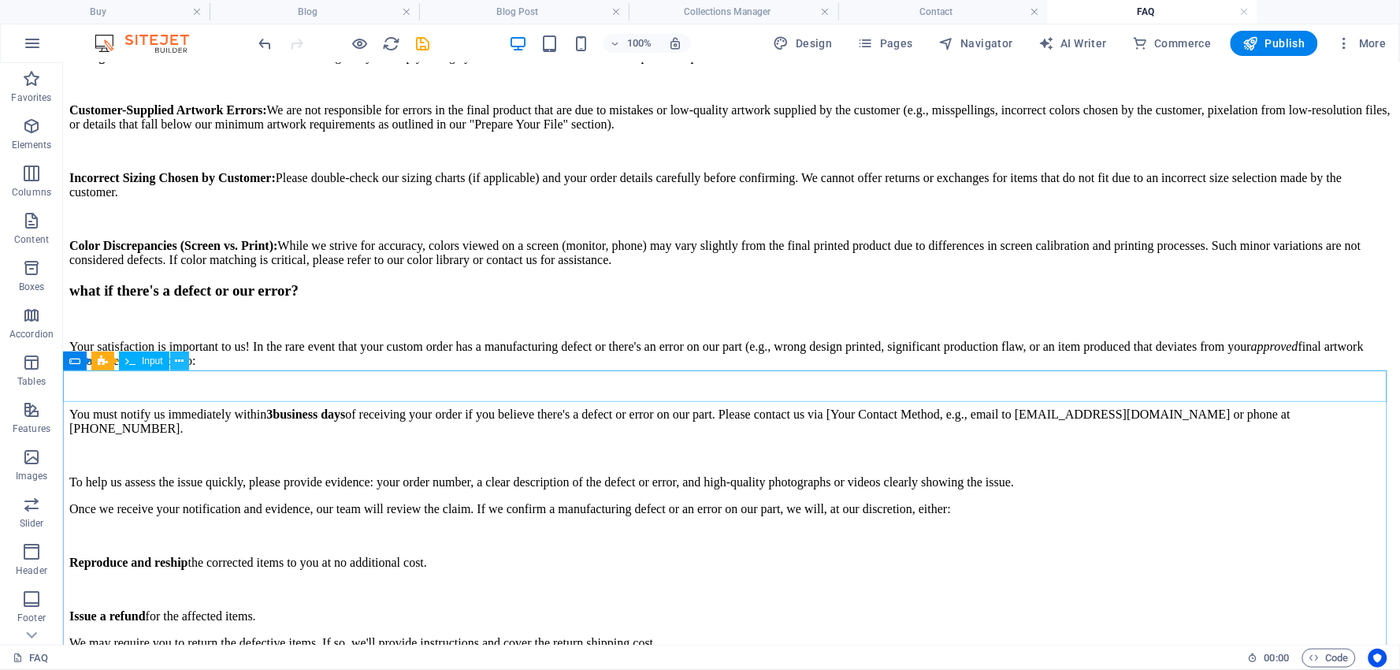
click at [184, 358] on button at bounding box center [179, 360] width 19 height 19
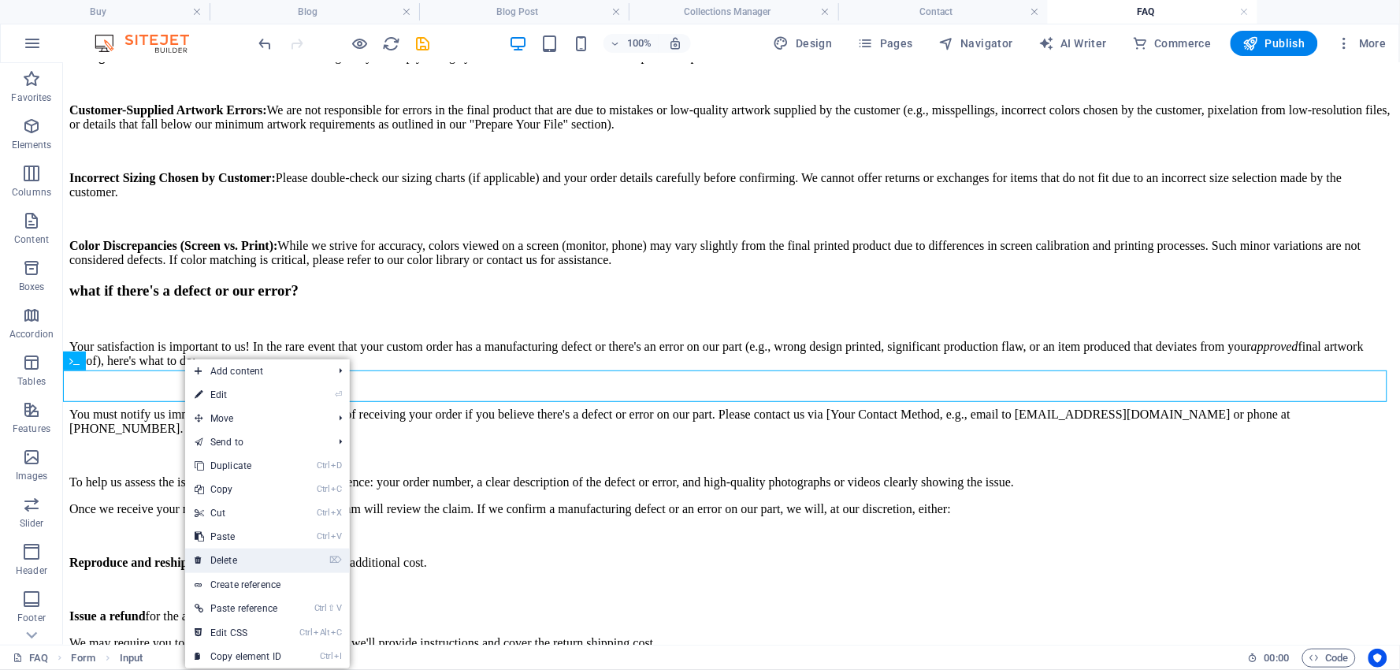
click at [233, 557] on link "⌦ Delete" at bounding box center [238, 560] width 106 height 24
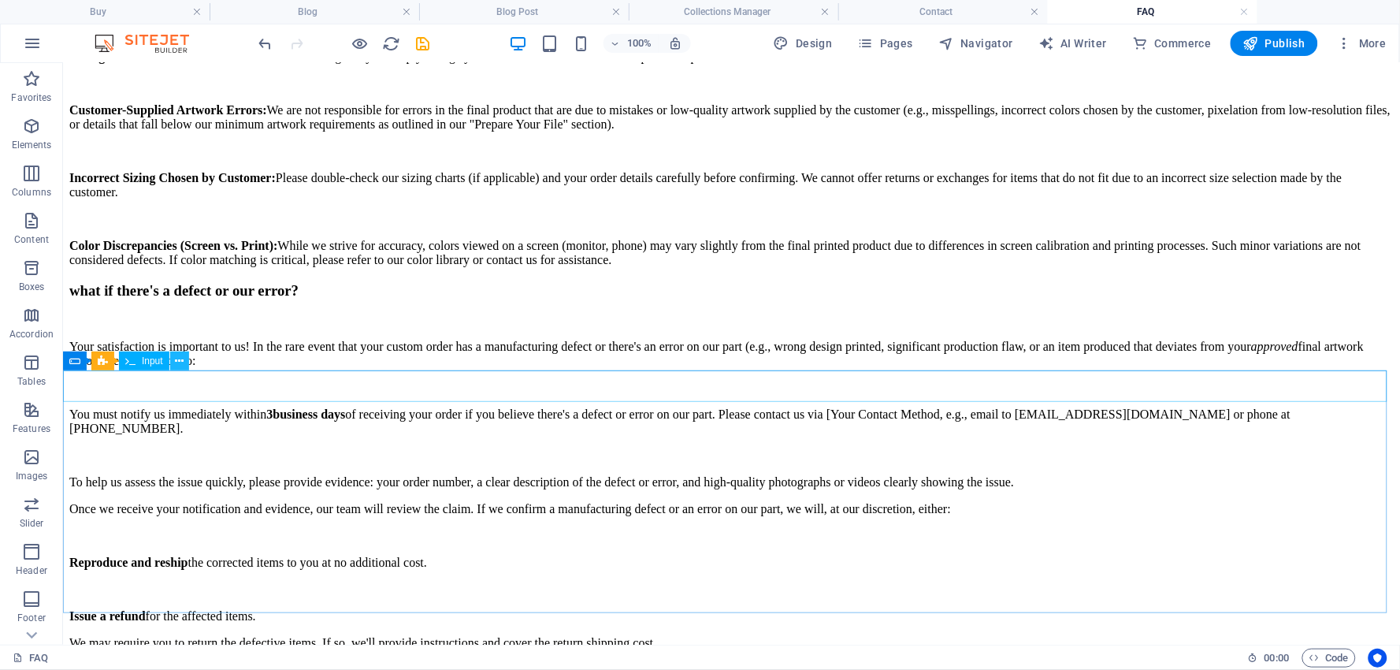
click at [177, 358] on icon at bounding box center [179, 361] width 9 height 17
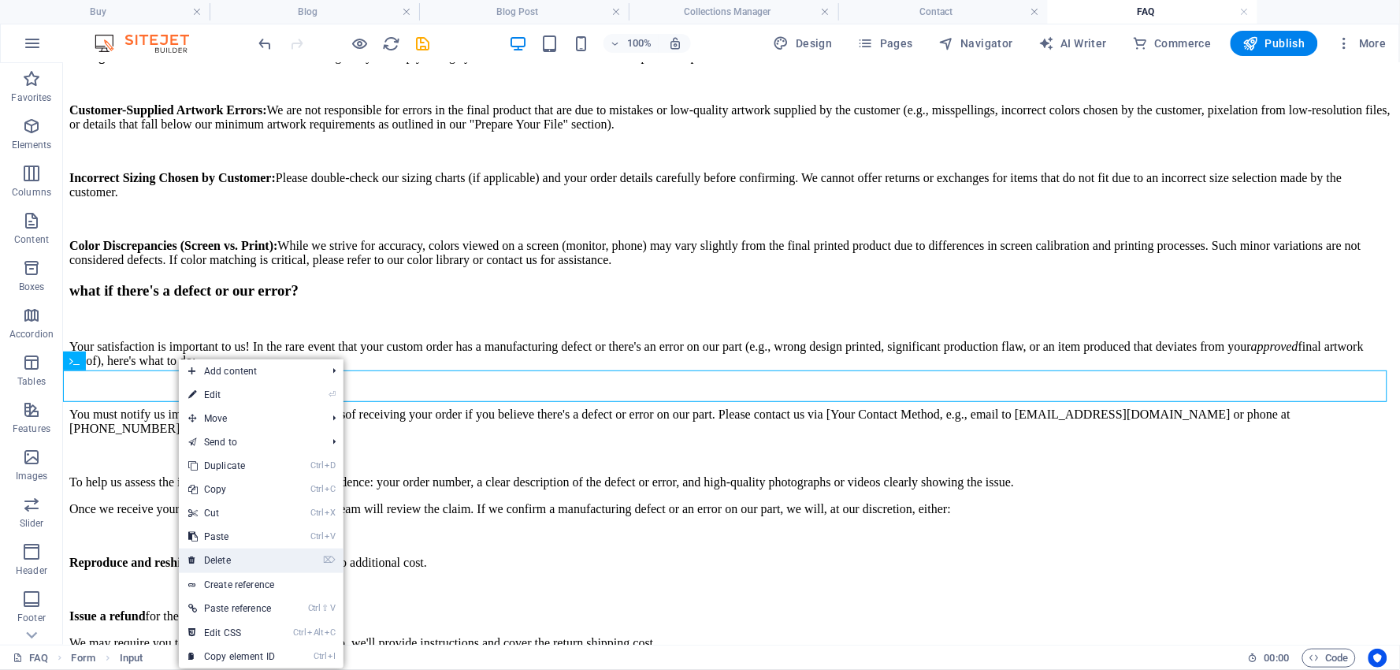
drag, startPoint x: 152, startPoint y: 468, endPoint x: 226, endPoint y: 551, distance: 111.6
click at [226, 551] on link "⌦ Delete" at bounding box center [232, 560] width 106 height 24
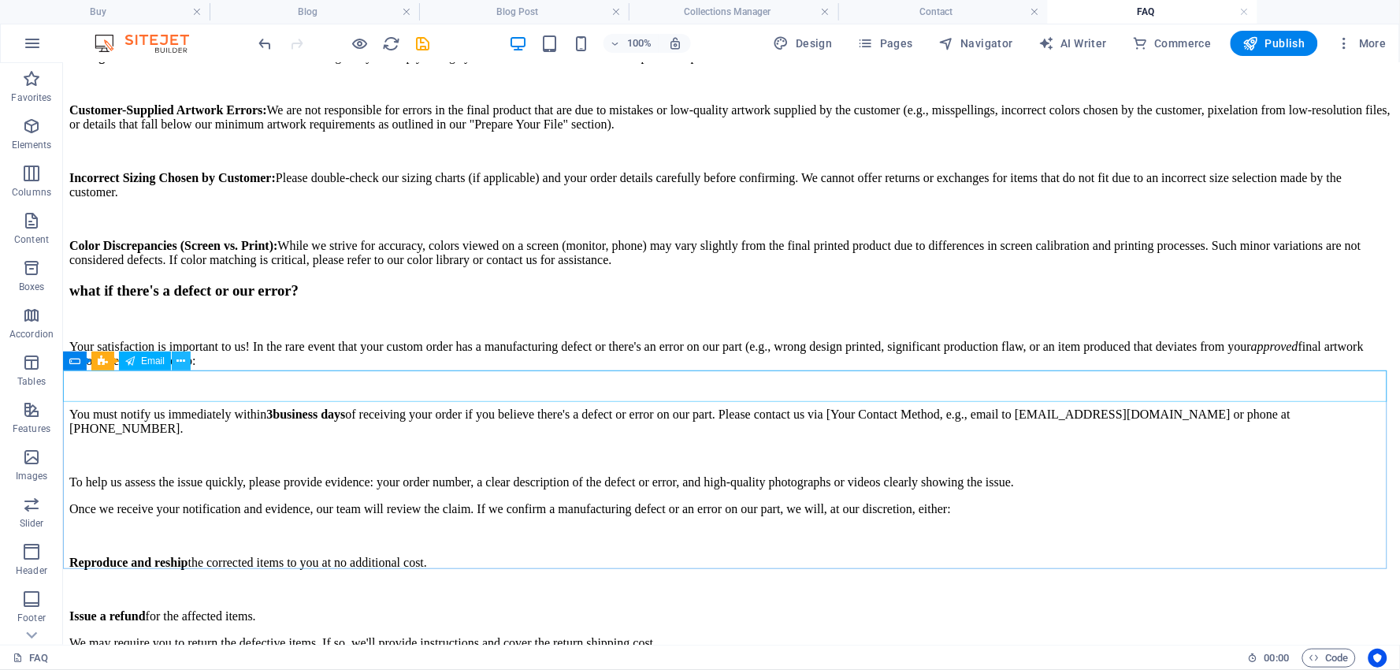
click at [177, 358] on icon at bounding box center [181, 361] width 9 height 17
click at [178, 357] on icon at bounding box center [181, 361] width 9 height 17
click at [181, 360] on icon at bounding box center [181, 361] width 9 height 17
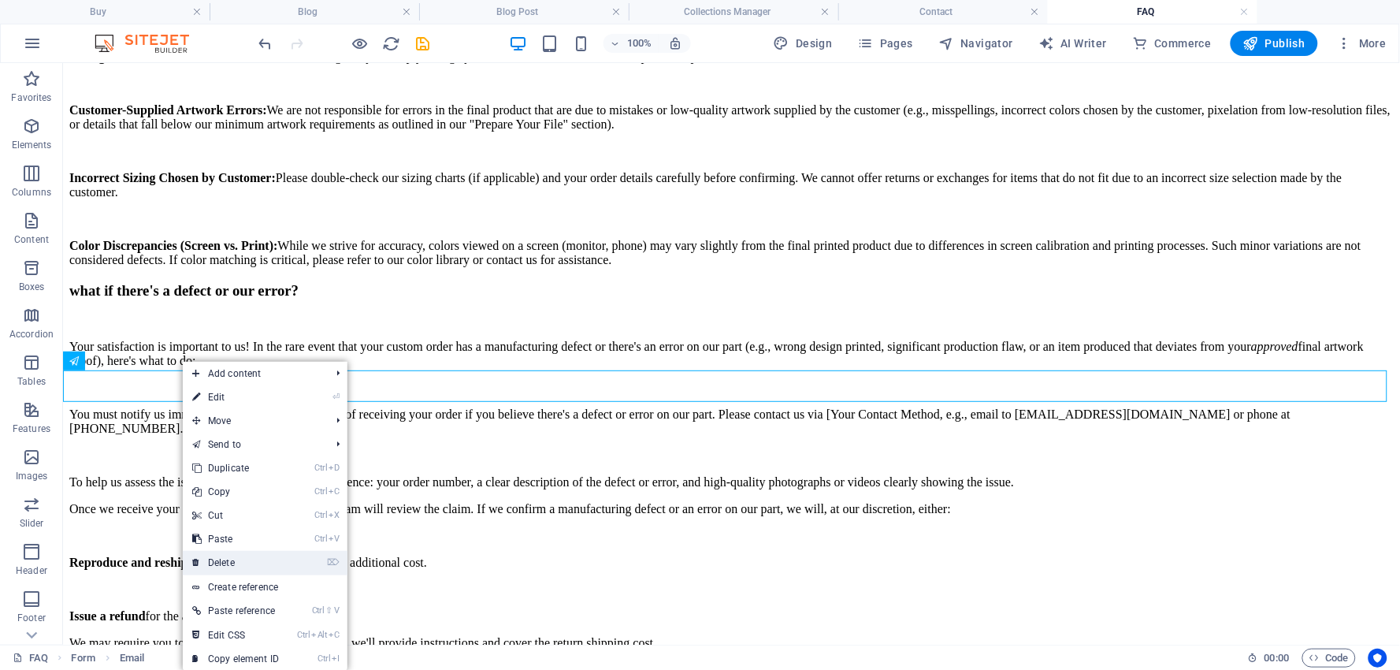
click at [223, 562] on link "⌦ Delete" at bounding box center [236, 563] width 106 height 24
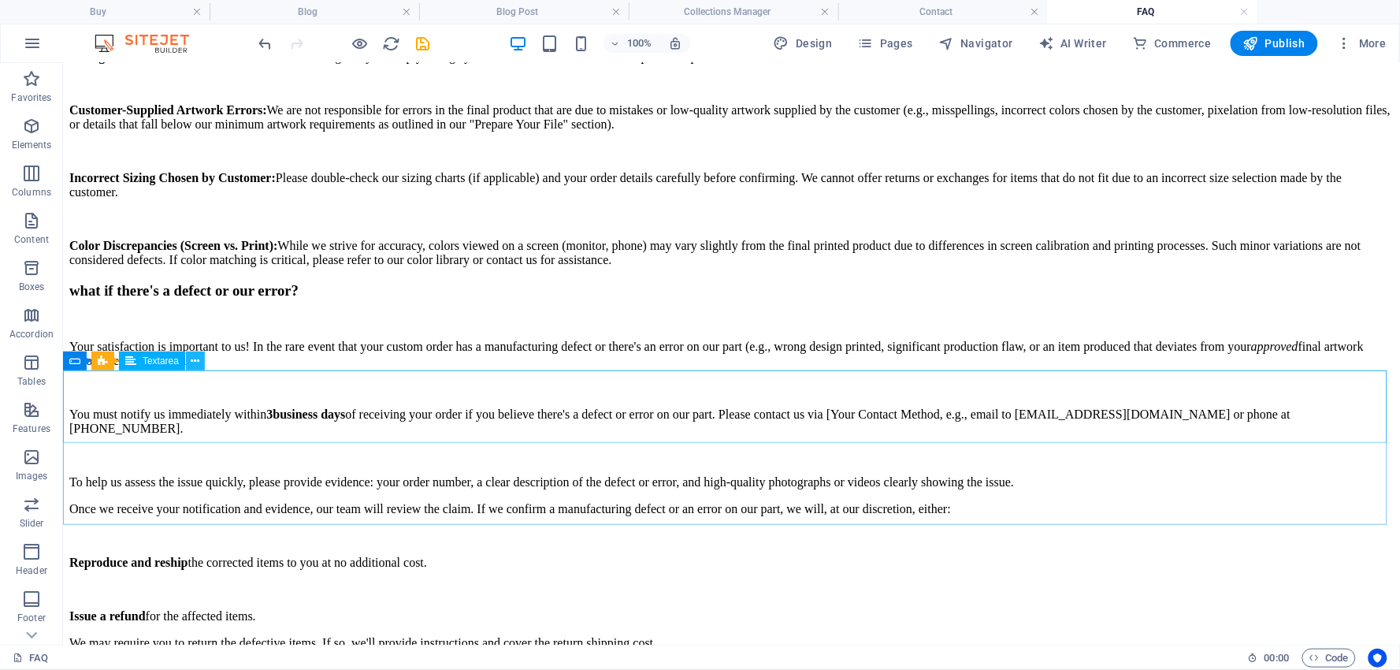
click at [195, 358] on icon at bounding box center [195, 361] width 9 height 17
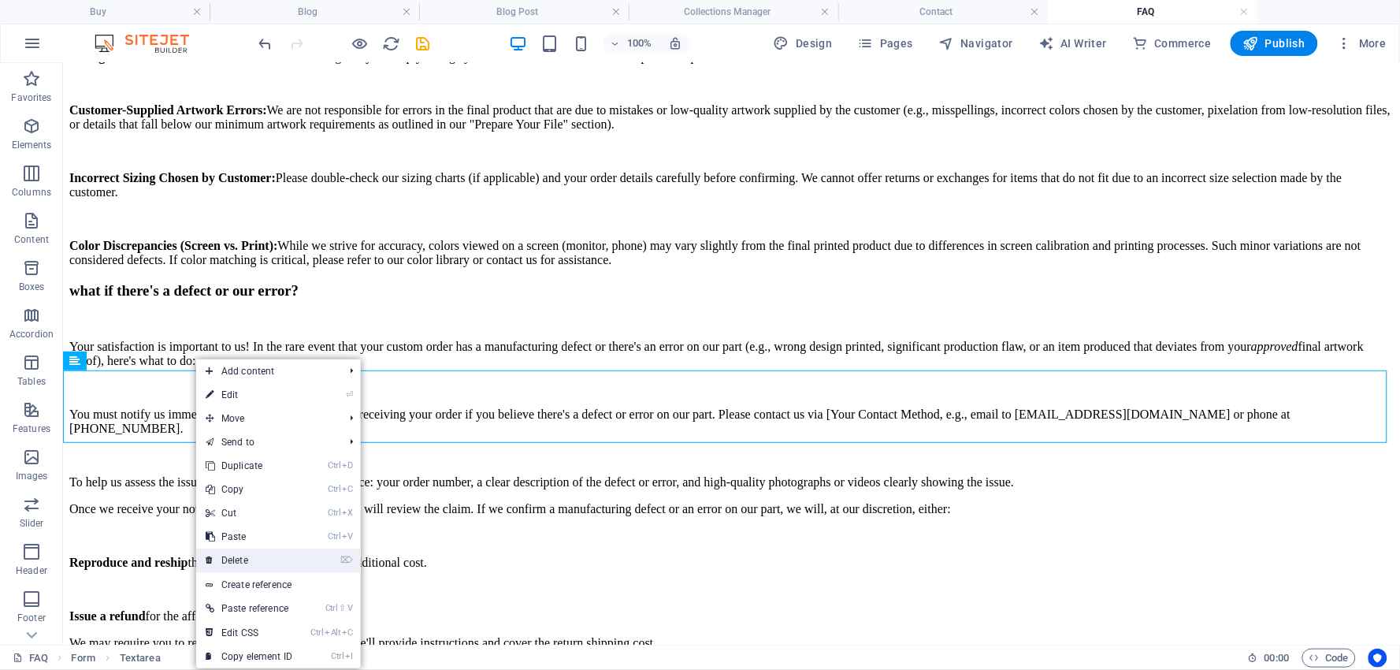
click at [245, 550] on link "⌦ Delete" at bounding box center [249, 560] width 106 height 24
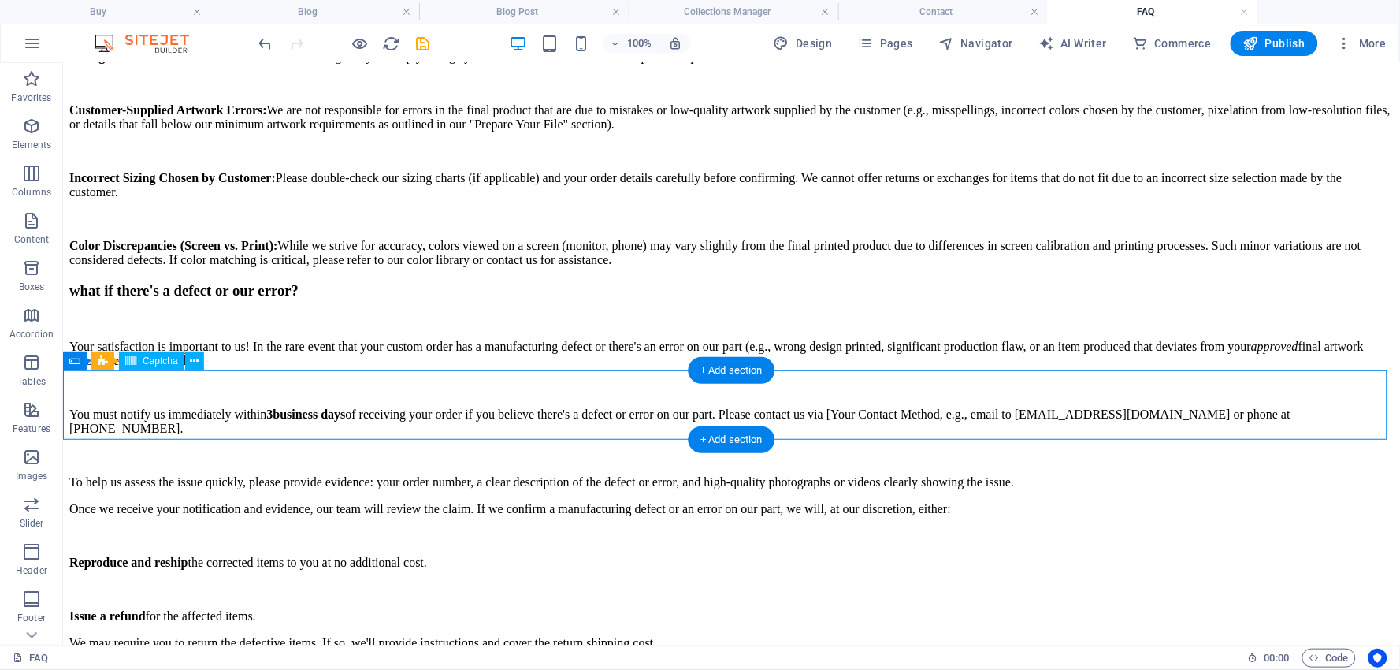
drag, startPoint x: 170, startPoint y: 388, endPoint x: 169, endPoint y: 379, distance: 8.8
click at [193, 358] on icon at bounding box center [194, 361] width 9 height 17
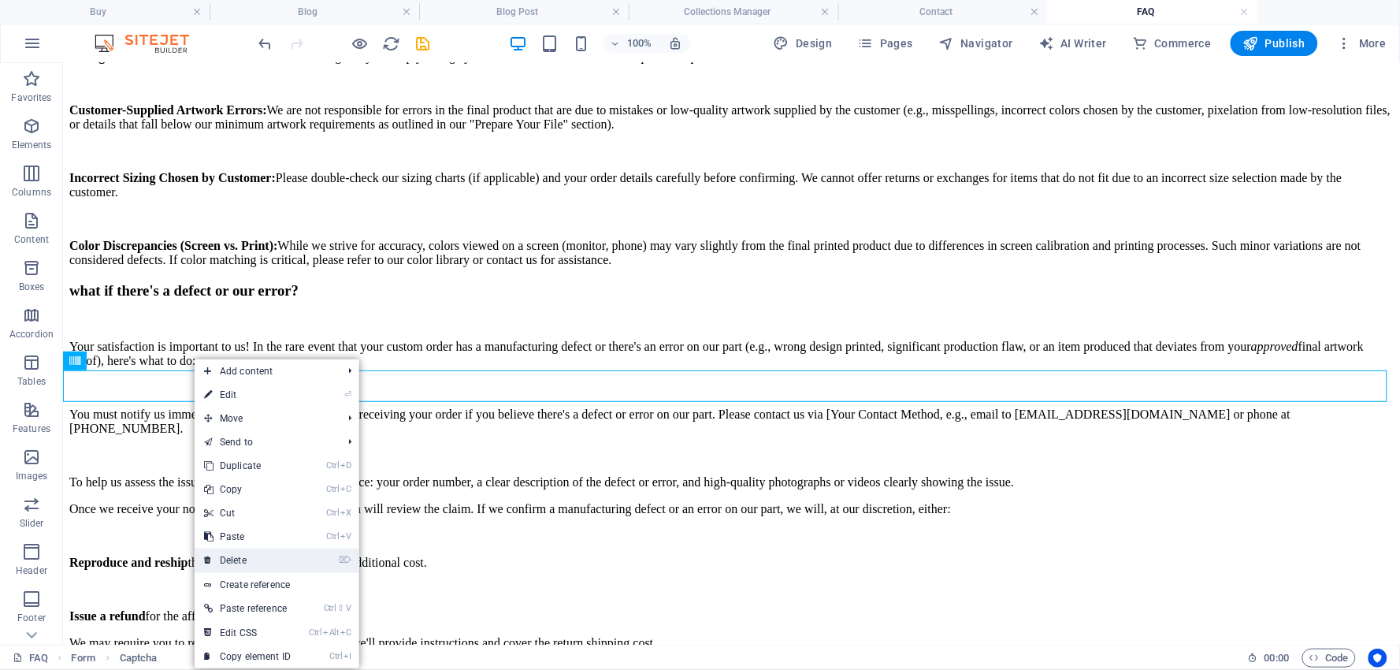
drag, startPoint x: 236, startPoint y: 555, endPoint x: 175, endPoint y: 485, distance: 92.6
click at [236, 555] on link "⌦ Delete" at bounding box center [248, 560] width 106 height 24
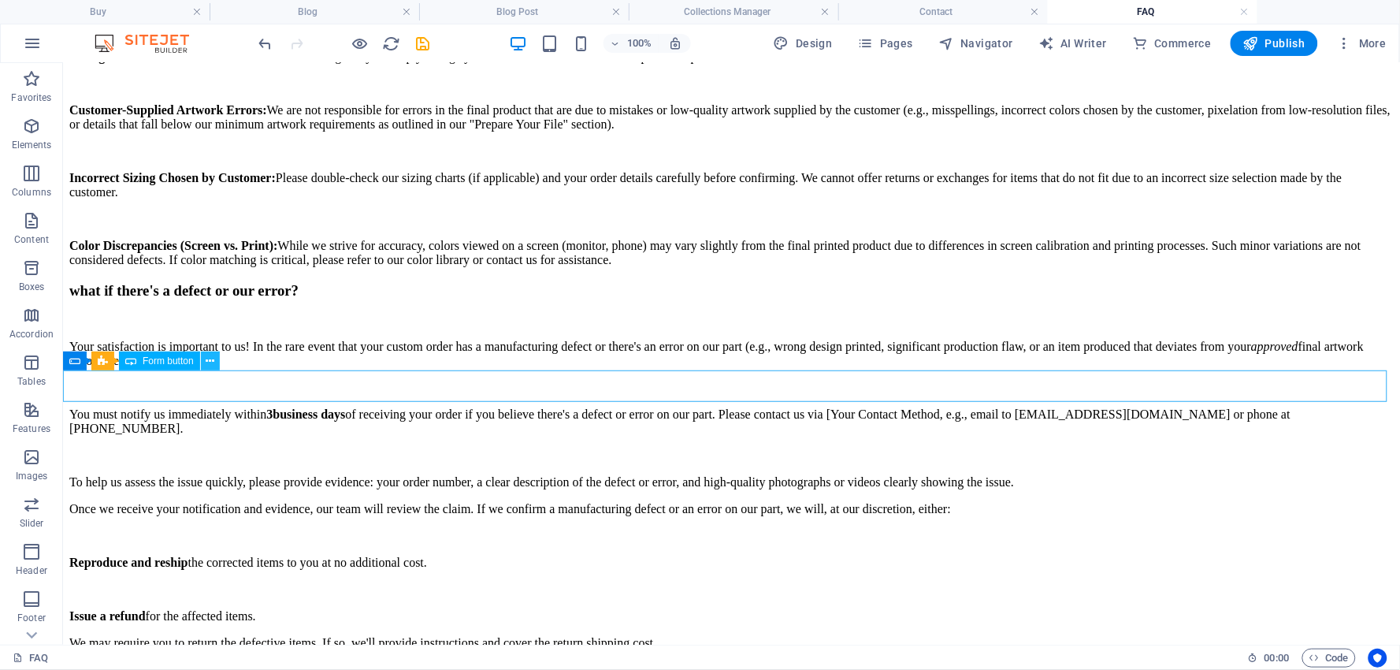
click at [210, 358] on icon at bounding box center [210, 361] width 9 height 17
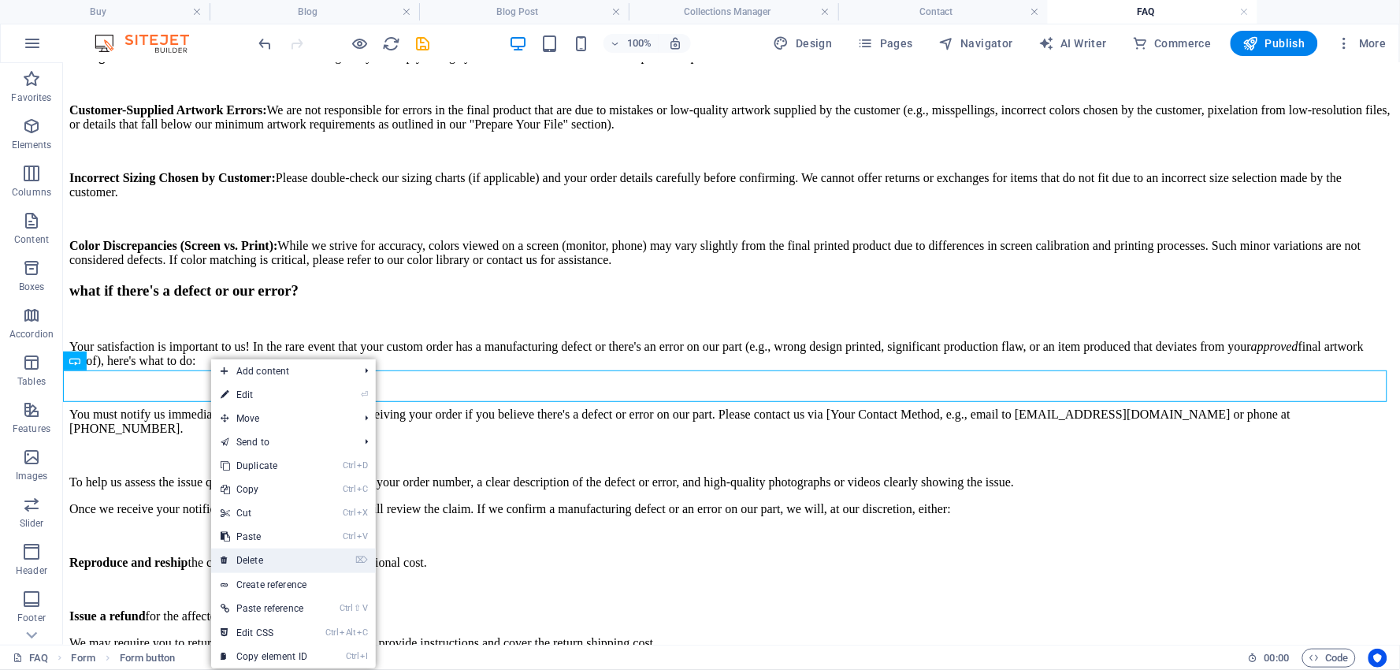
click at [254, 551] on link "⌦ Delete" at bounding box center [264, 560] width 106 height 24
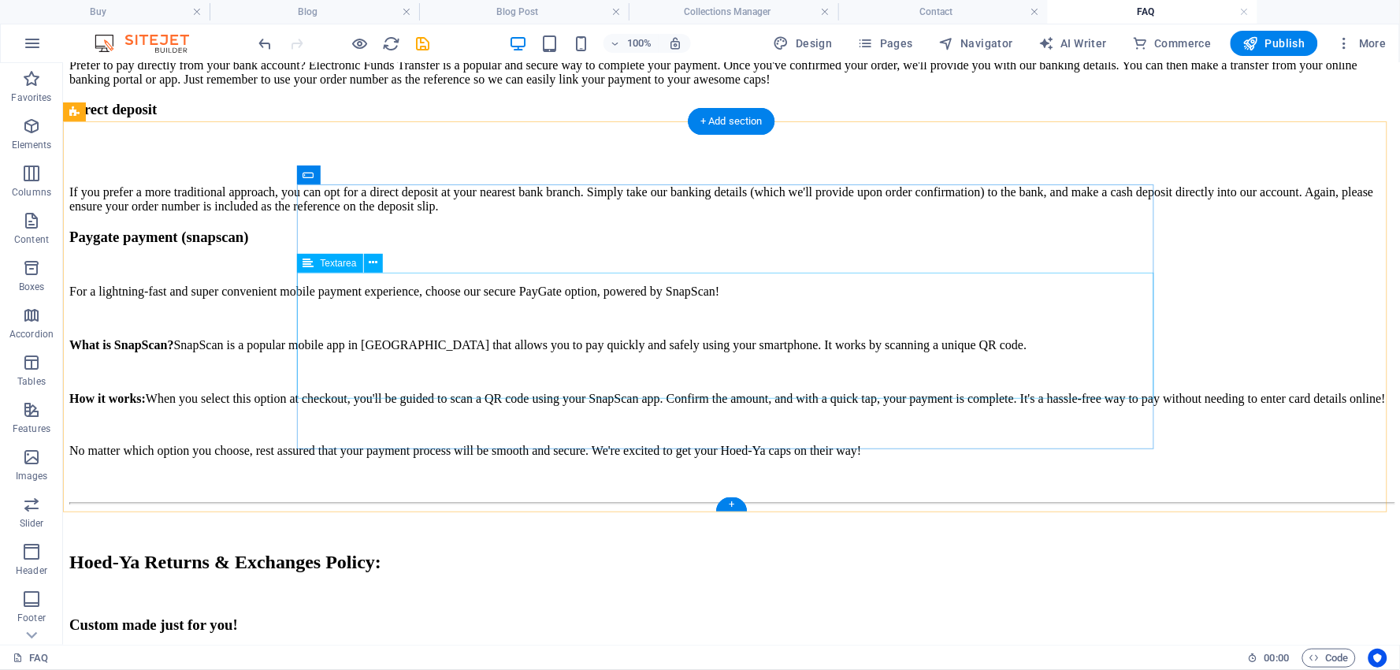
scroll to position [4211, 0]
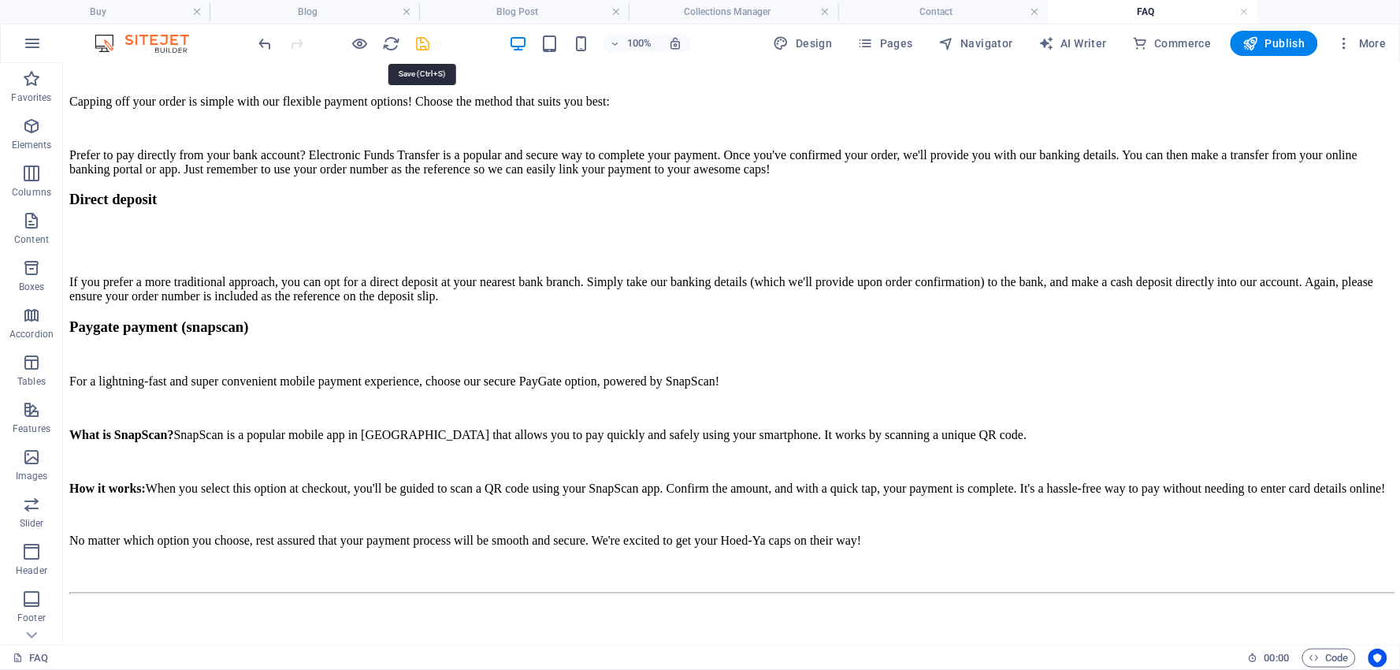
click at [421, 41] on icon "save" at bounding box center [423, 44] width 18 height 18
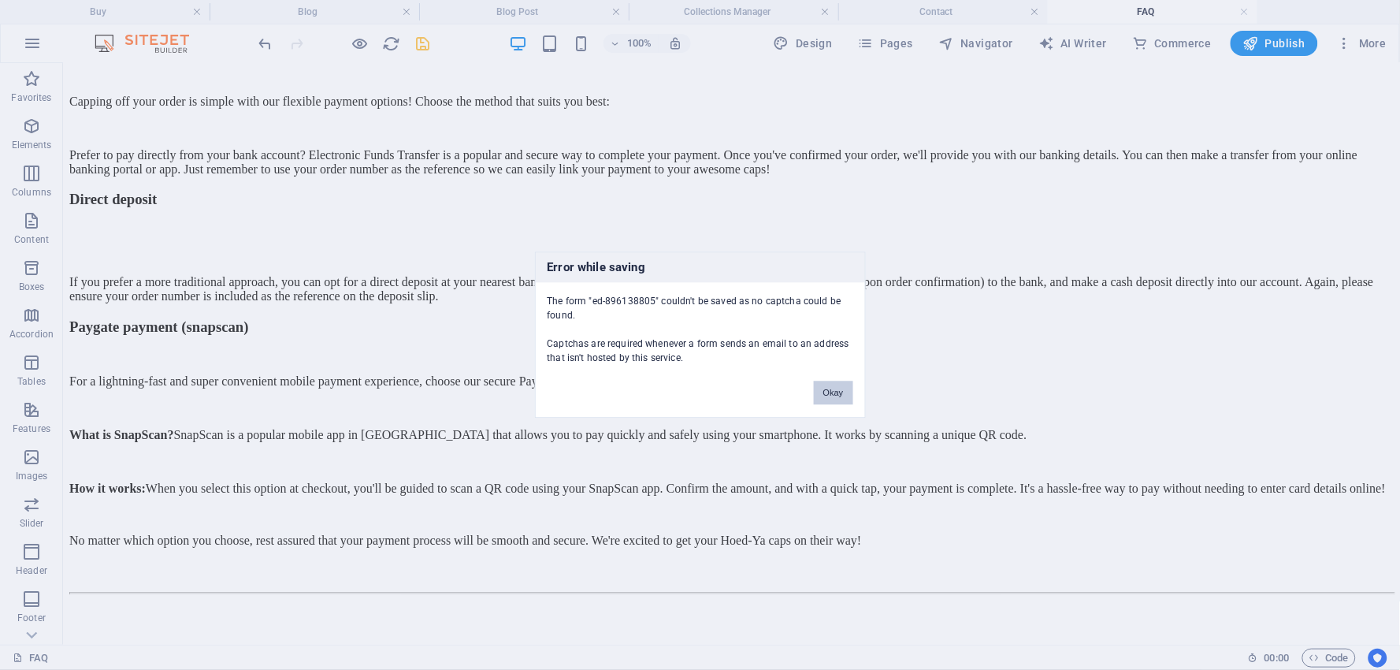
scroll to position [5481, 0]
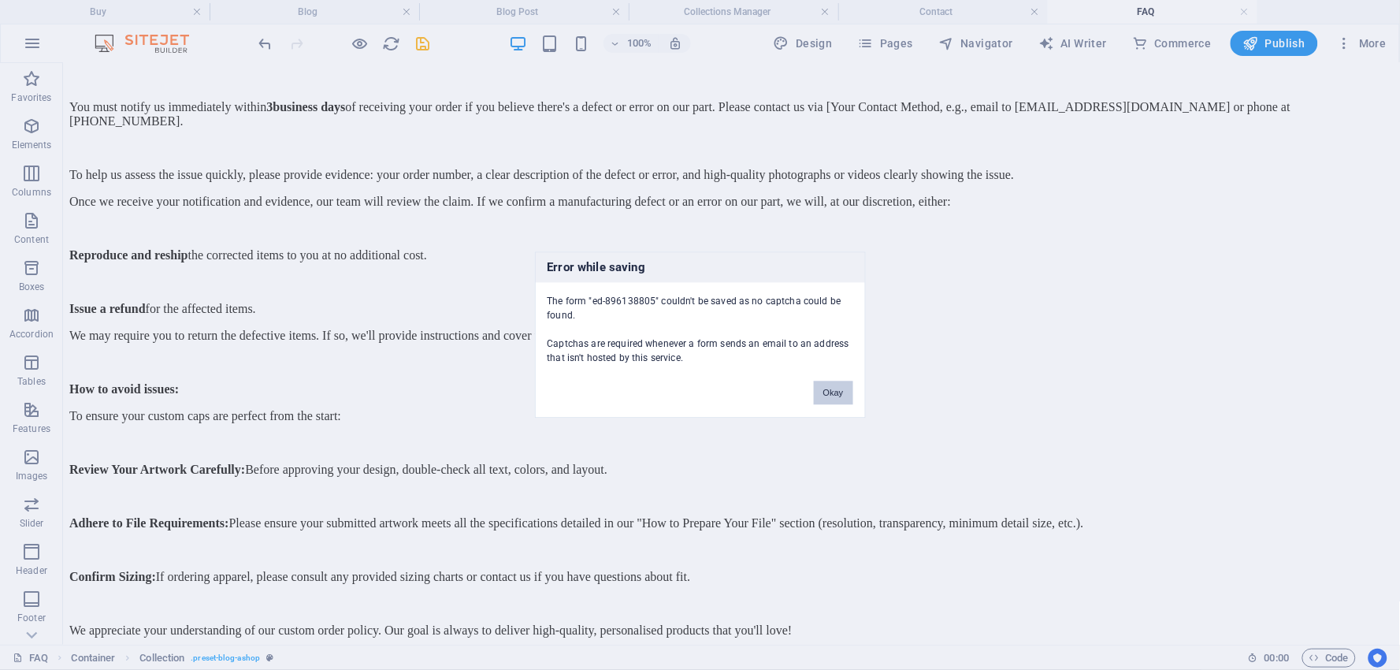
click at [837, 387] on button "Okay" at bounding box center [833, 393] width 39 height 24
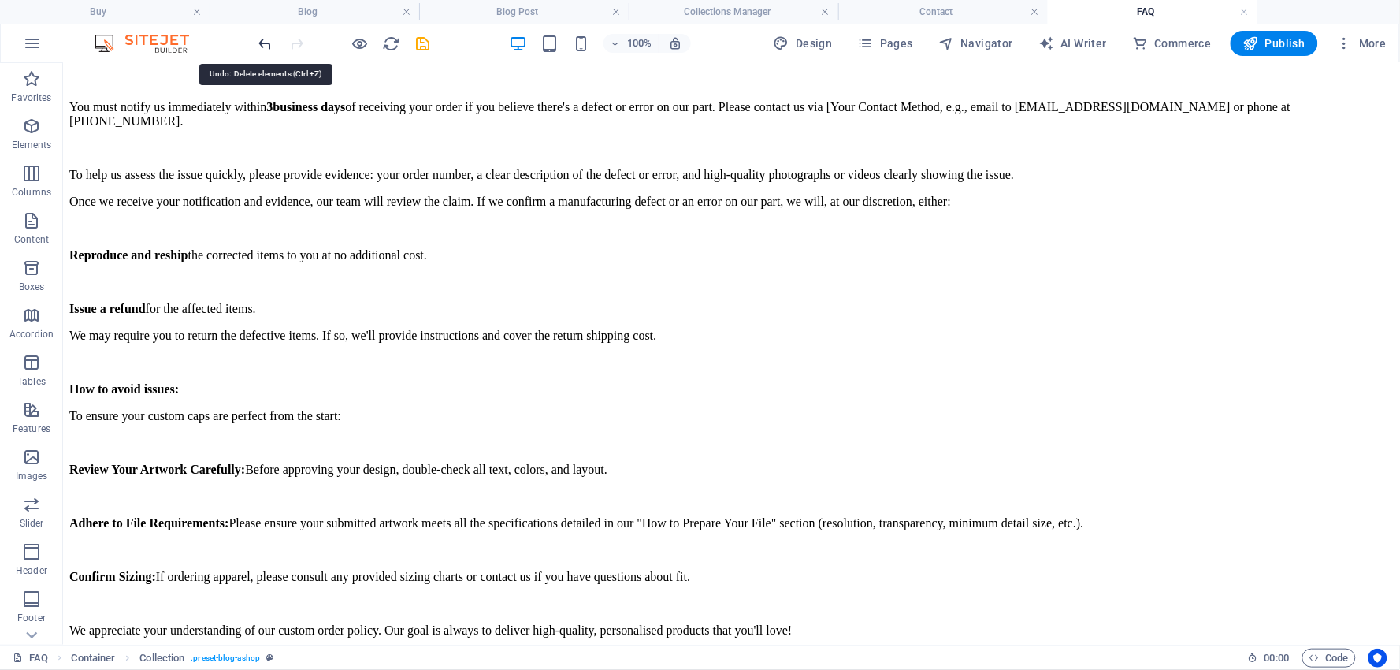
click at [266, 40] on icon "undo" at bounding box center [266, 44] width 18 height 18
click at [265, 40] on icon "undo" at bounding box center [266, 44] width 18 height 18
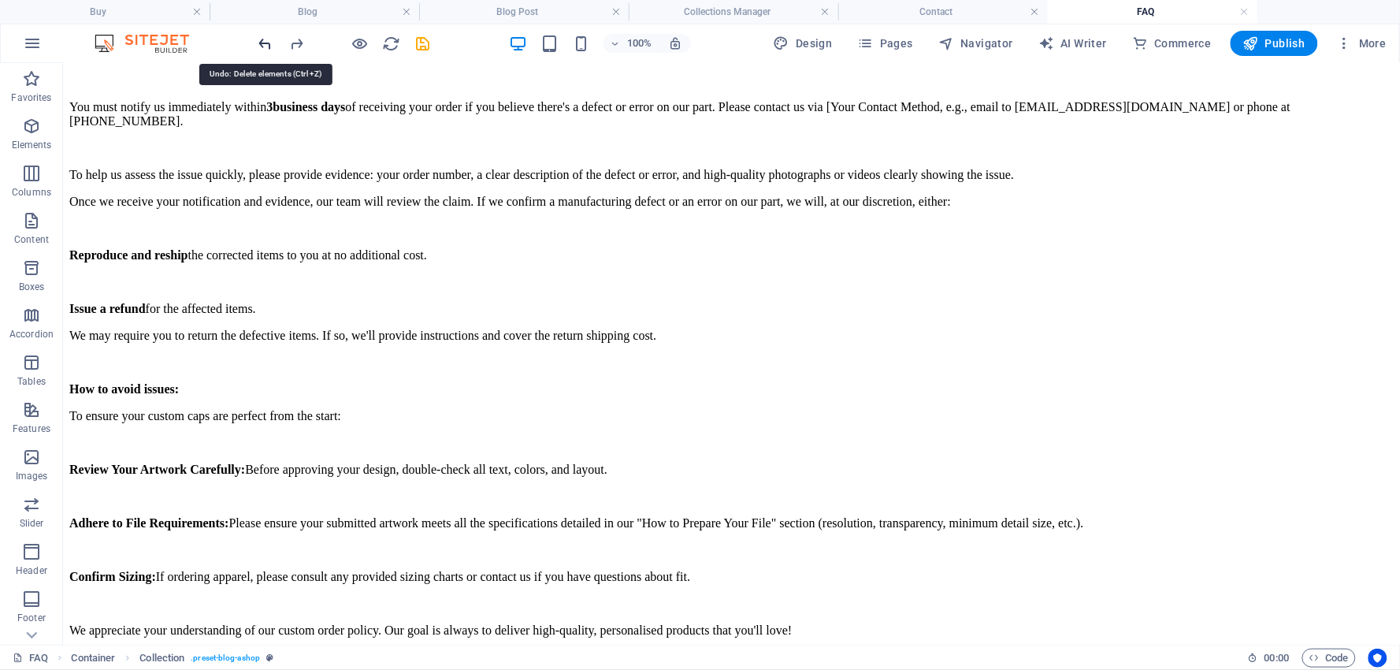
click at [265, 38] on icon "undo" at bounding box center [266, 44] width 18 height 18
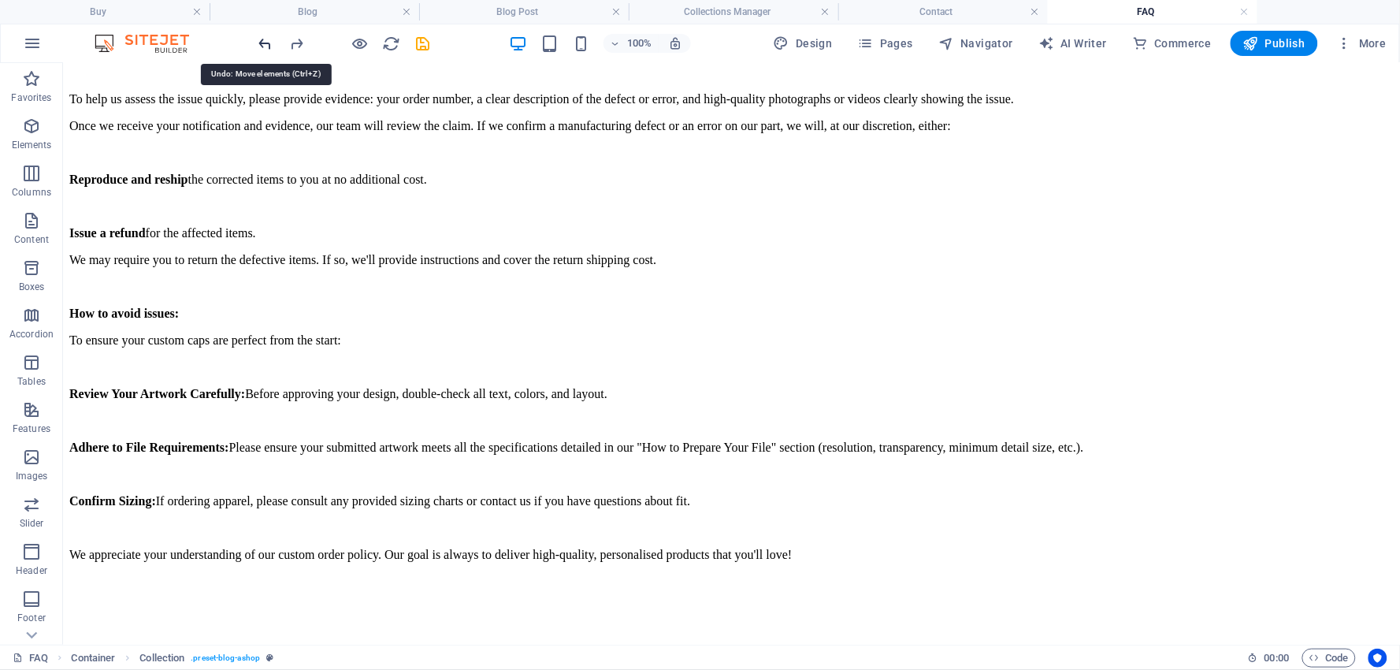
click at [265, 38] on icon "undo" at bounding box center [266, 44] width 18 height 18
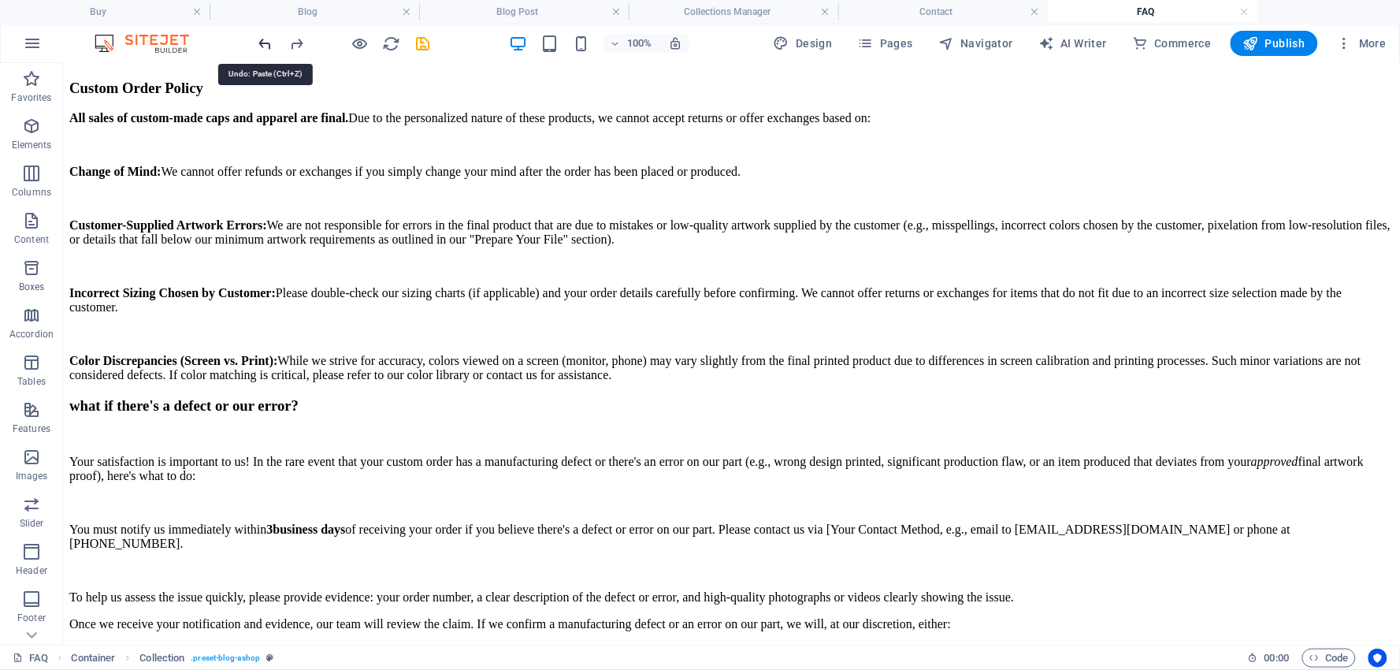
click at [265, 38] on icon "undo" at bounding box center [266, 44] width 18 height 18
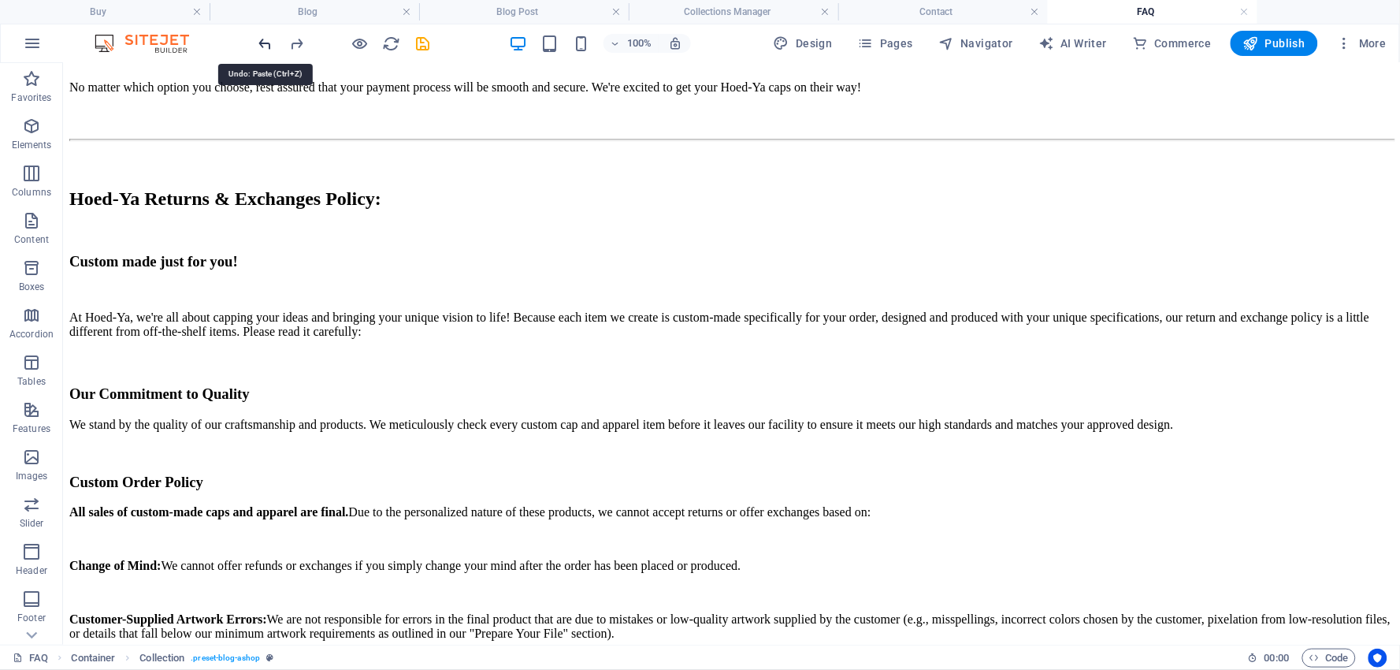
click at [265, 38] on icon "undo" at bounding box center [266, 44] width 18 height 18
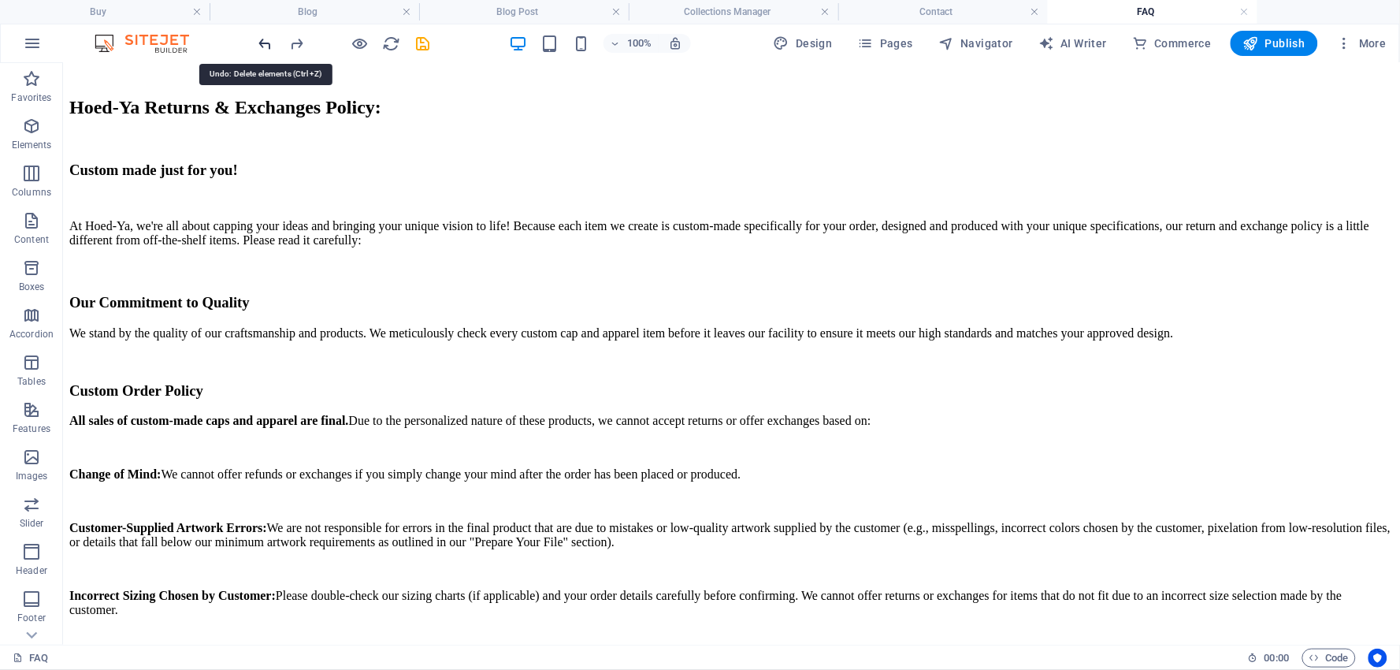
click at [265, 38] on icon "undo" at bounding box center [266, 44] width 18 height 18
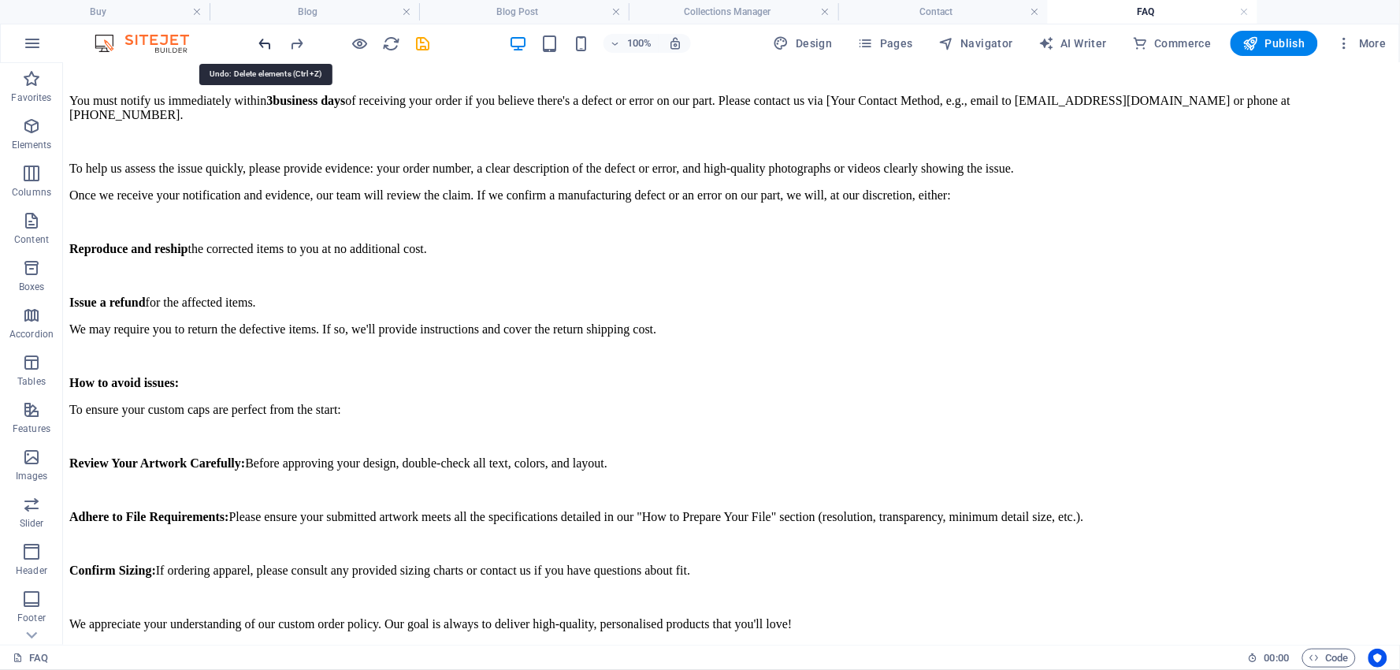
click at [265, 38] on icon "undo" at bounding box center [266, 44] width 18 height 18
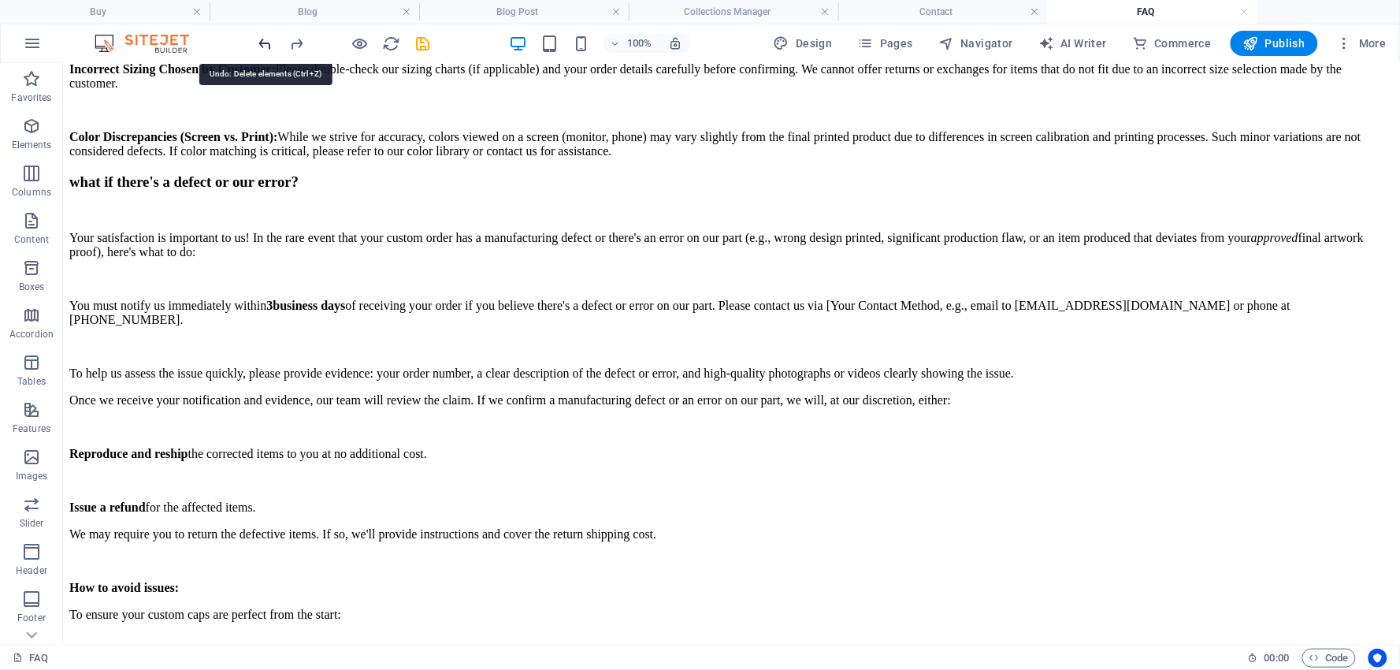
click at [265, 38] on icon "undo" at bounding box center [266, 44] width 18 height 18
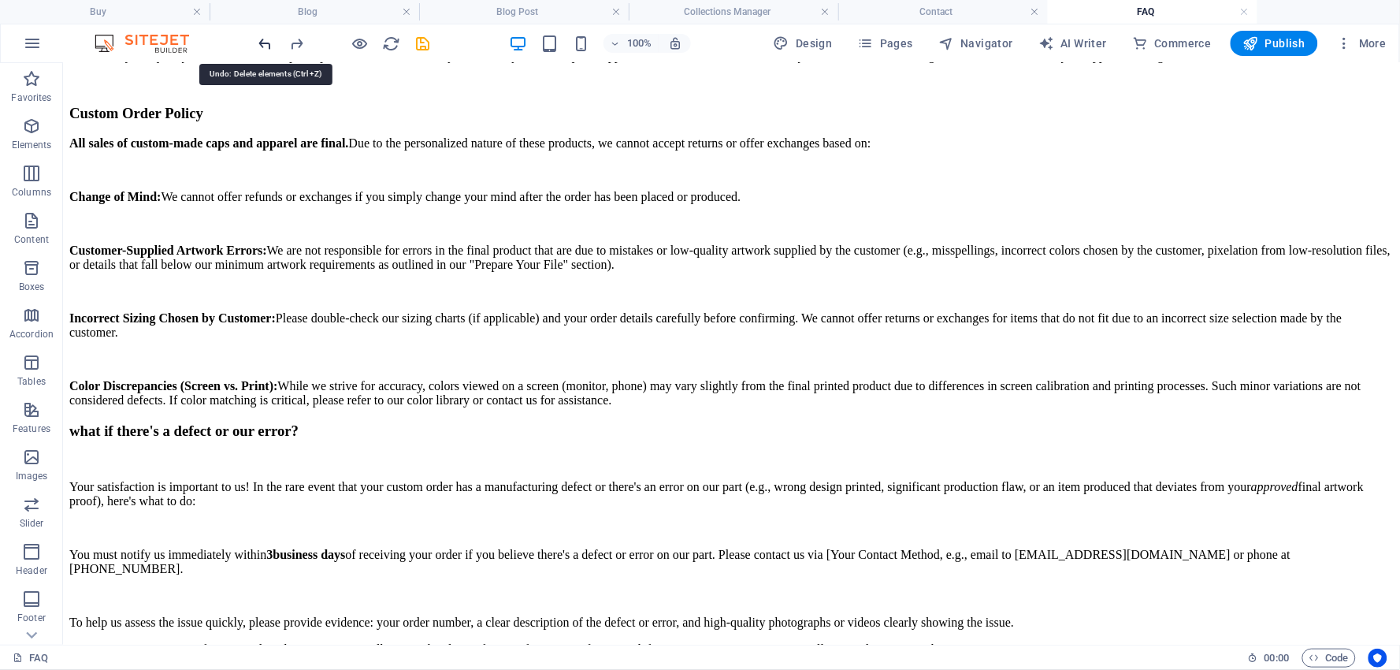
click at [265, 38] on icon "undo" at bounding box center [266, 44] width 18 height 18
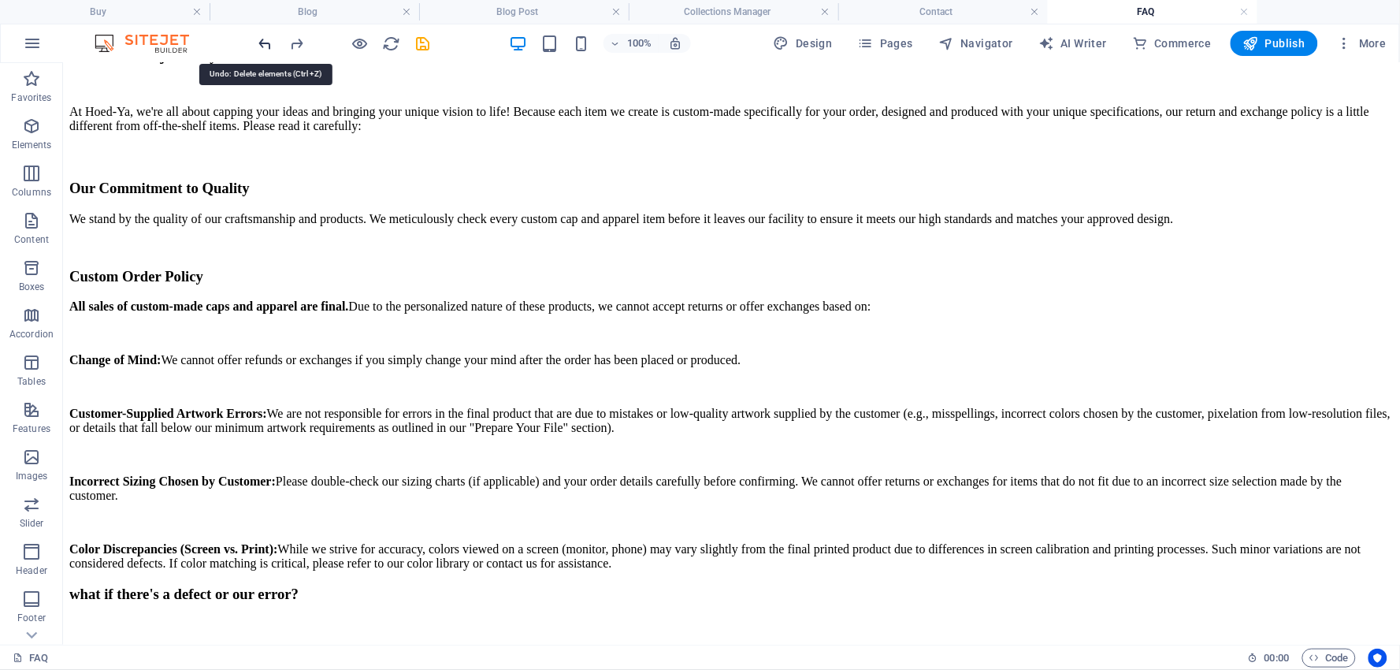
click at [265, 38] on icon "undo" at bounding box center [266, 44] width 18 height 18
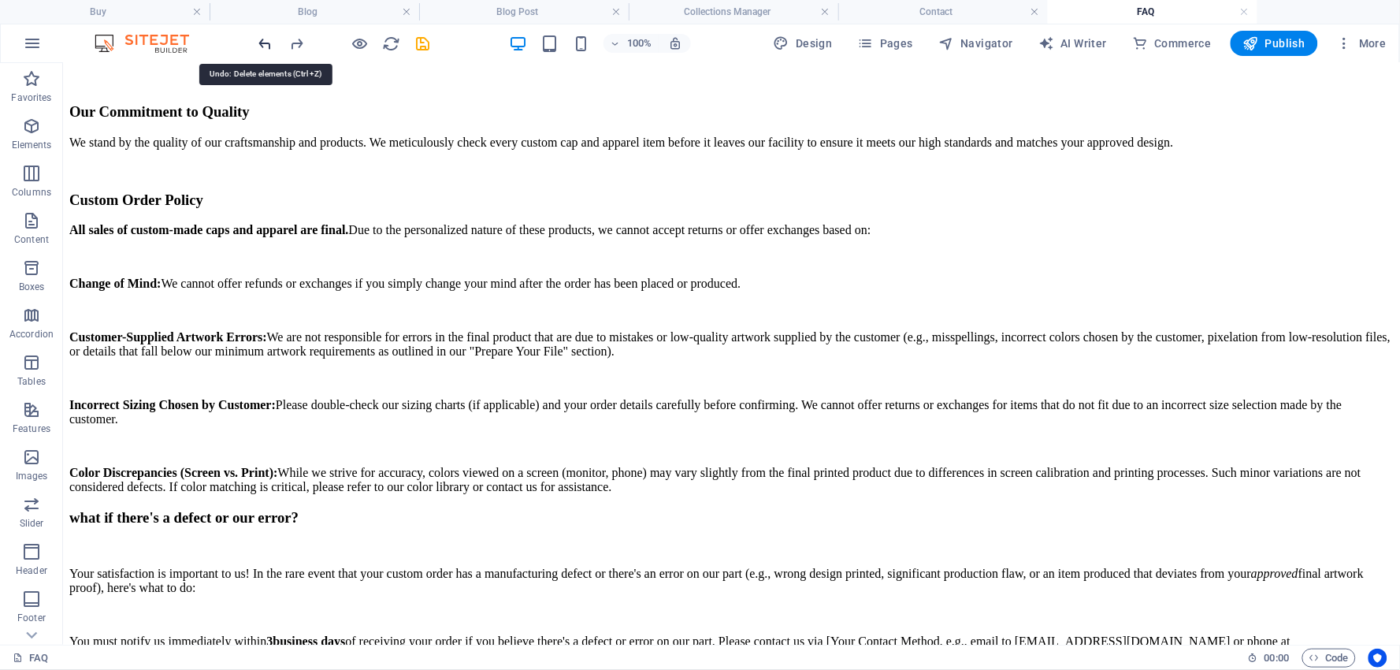
click at [265, 38] on icon "undo" at bounding box center [266, 44] width 18 height 18
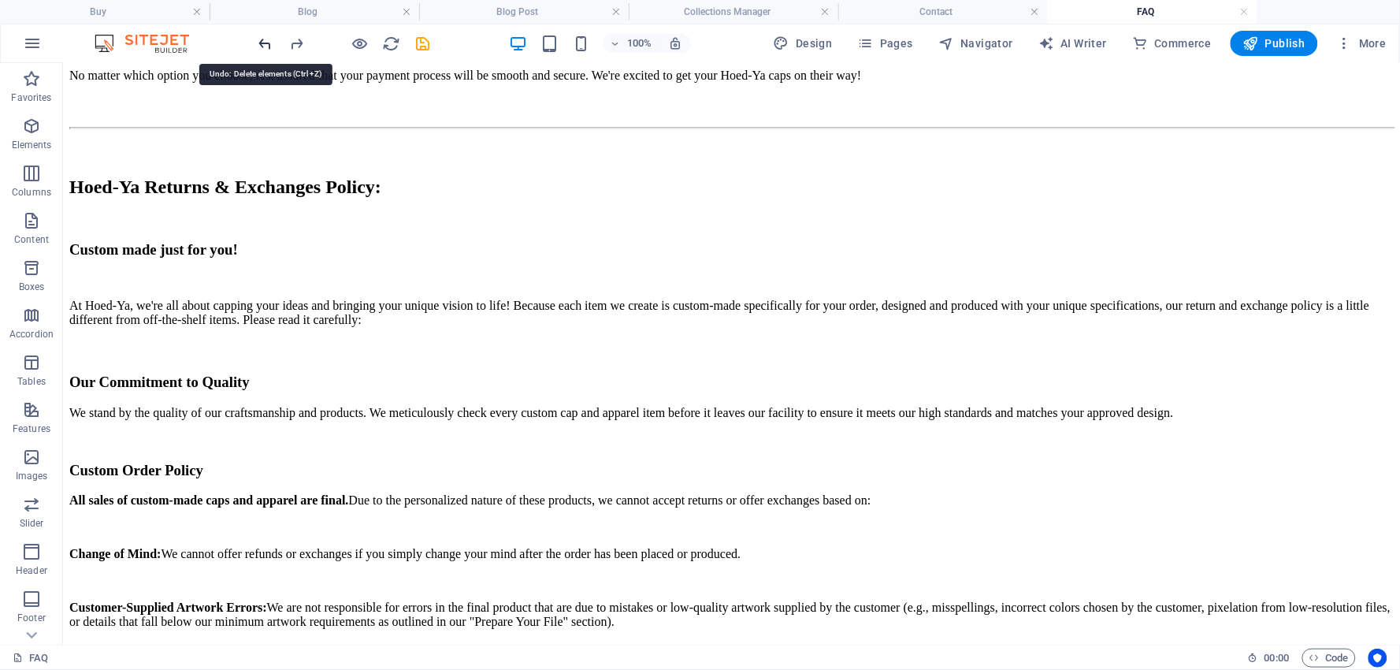
scroll to position [4674, 0]
click at [265, 38] on icon "undo" at bounding box center [266, 44] width 18 height 18
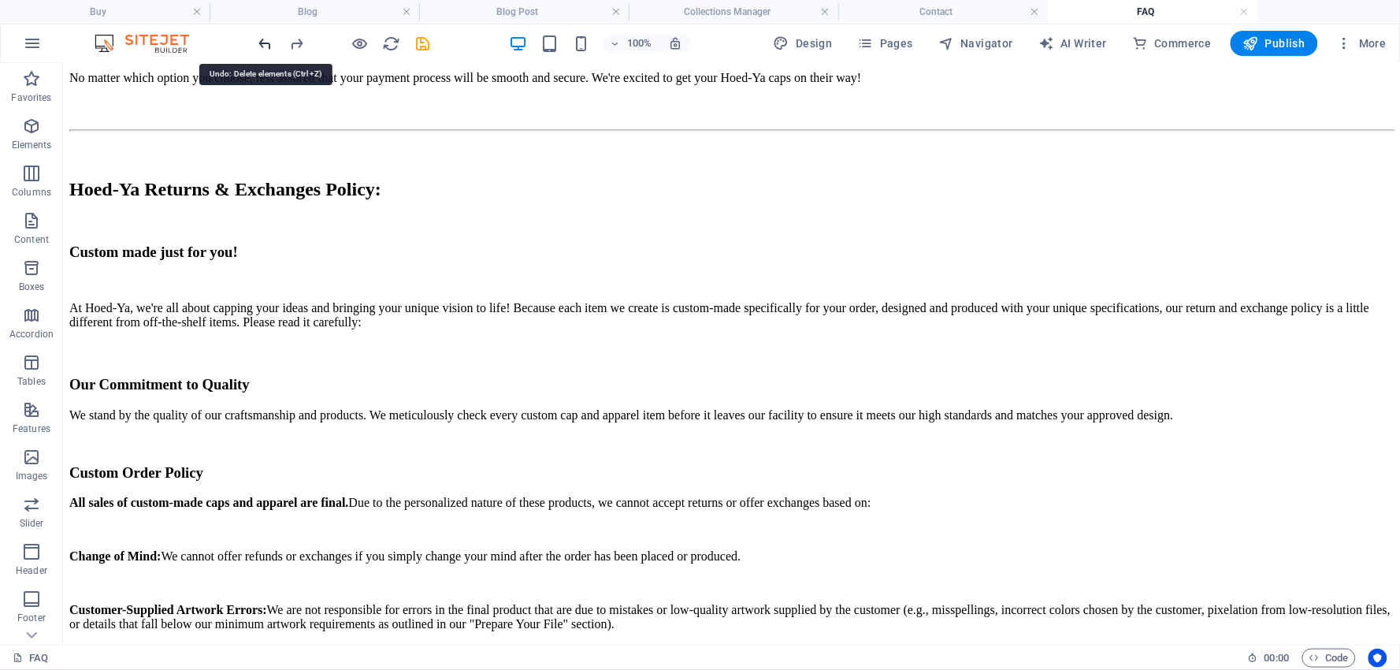
click at [265, 38] on icon "undo" at bounding box center [266, 44] width 18 height 18
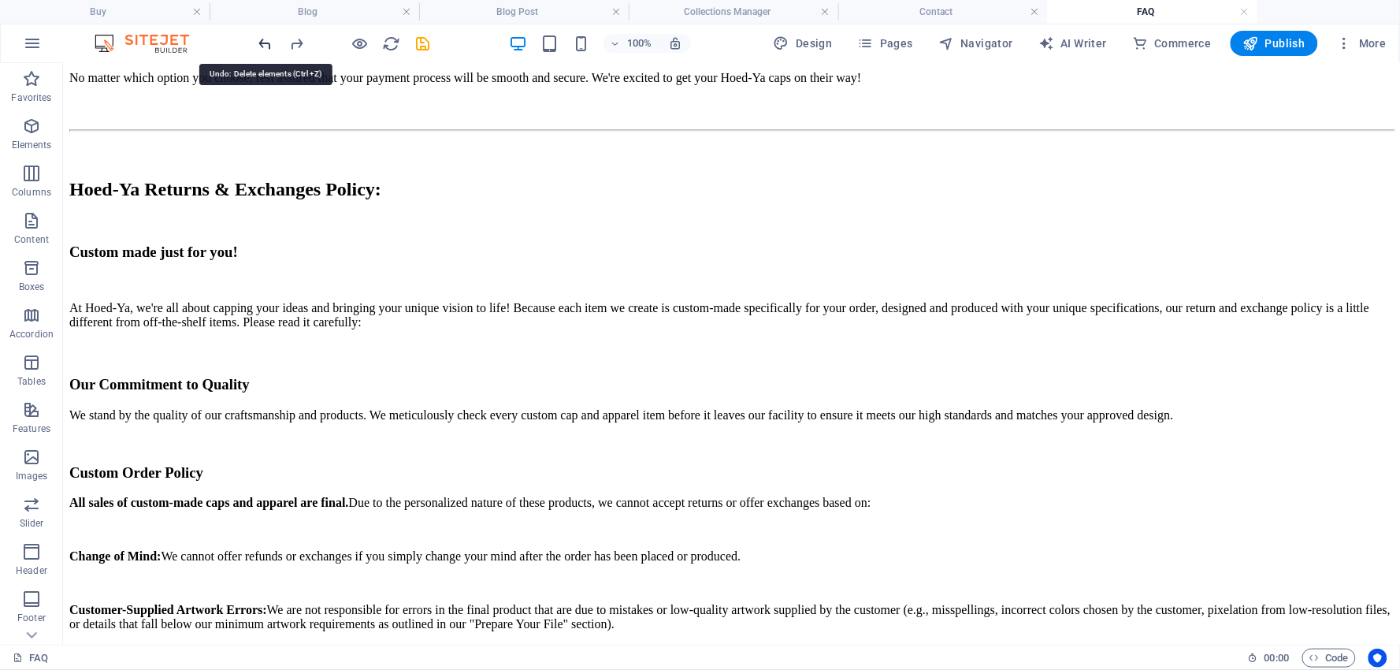
click at [265, 38] on icon "undo" at bounding box center [266, 44] width 18 height 18
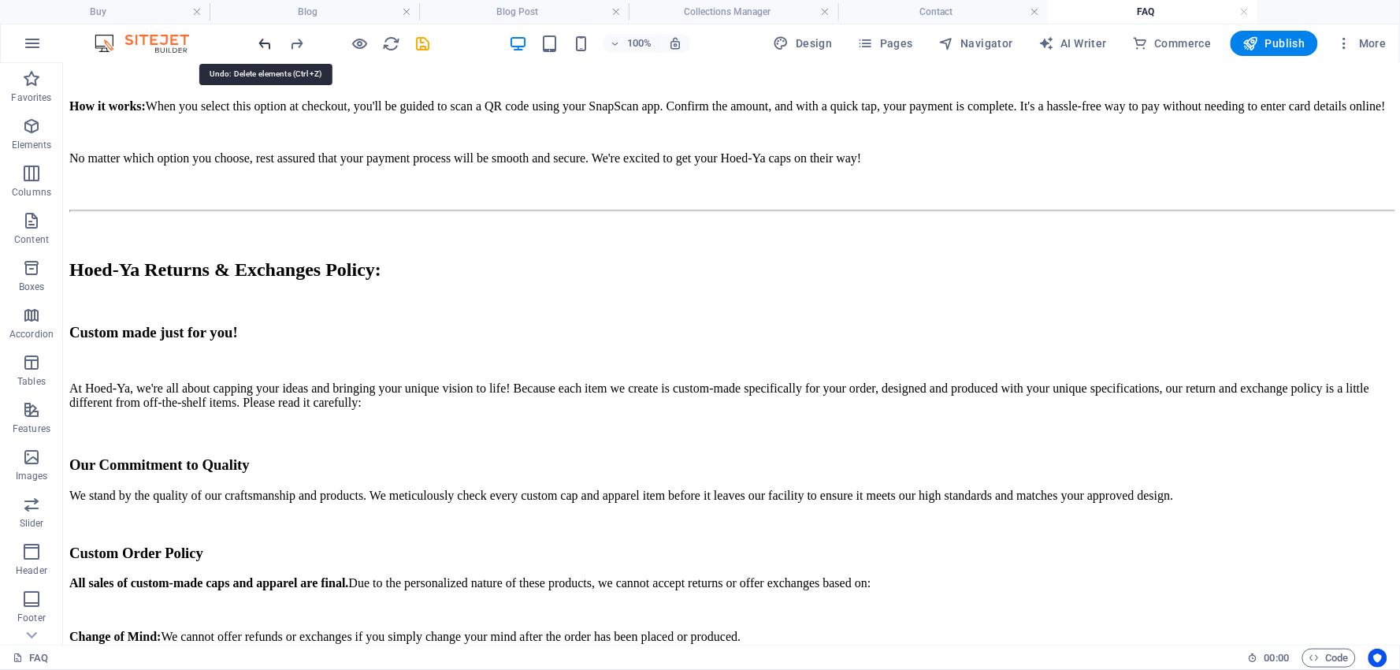
click at [265, 38] on icon "undo" at bounding box center [266, 44] width 18 height 18
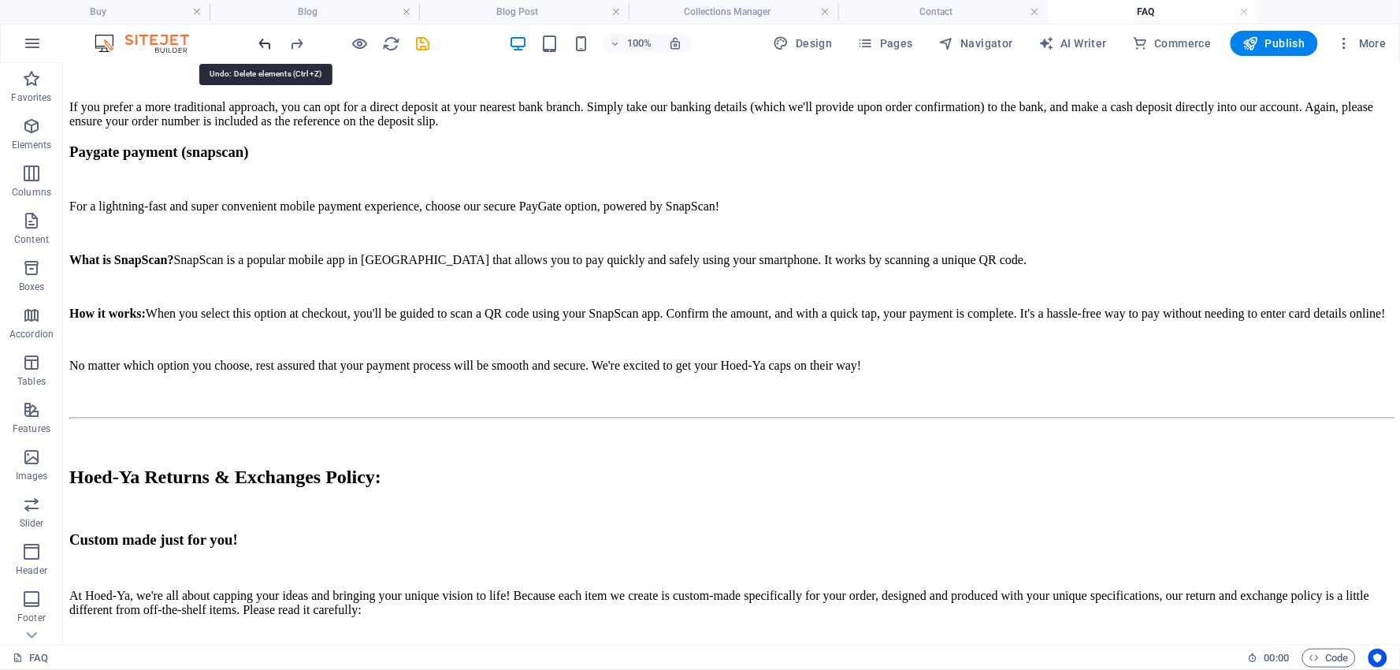
click at [265, 38] on icon "undo" at bounding box center [266, 44] width 18 height 18
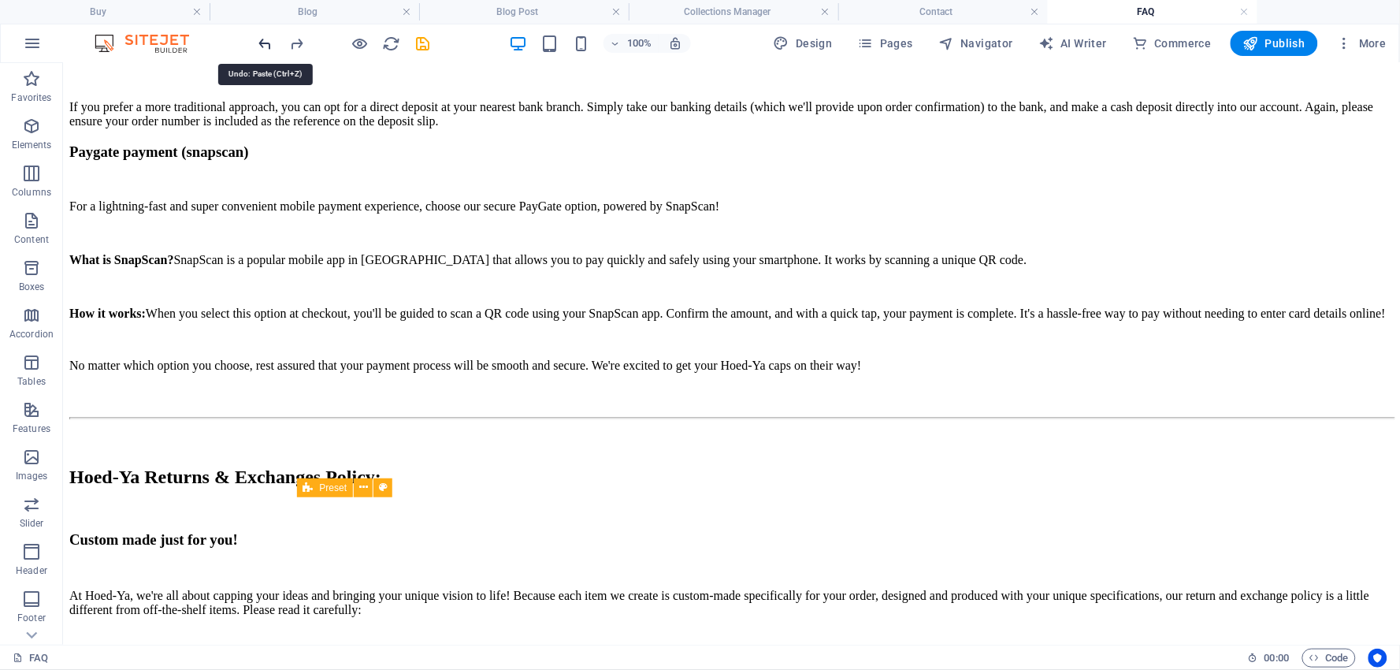
click at [265, 38] on icon "undo" at bounding box center [266, 44] width 18 height 18
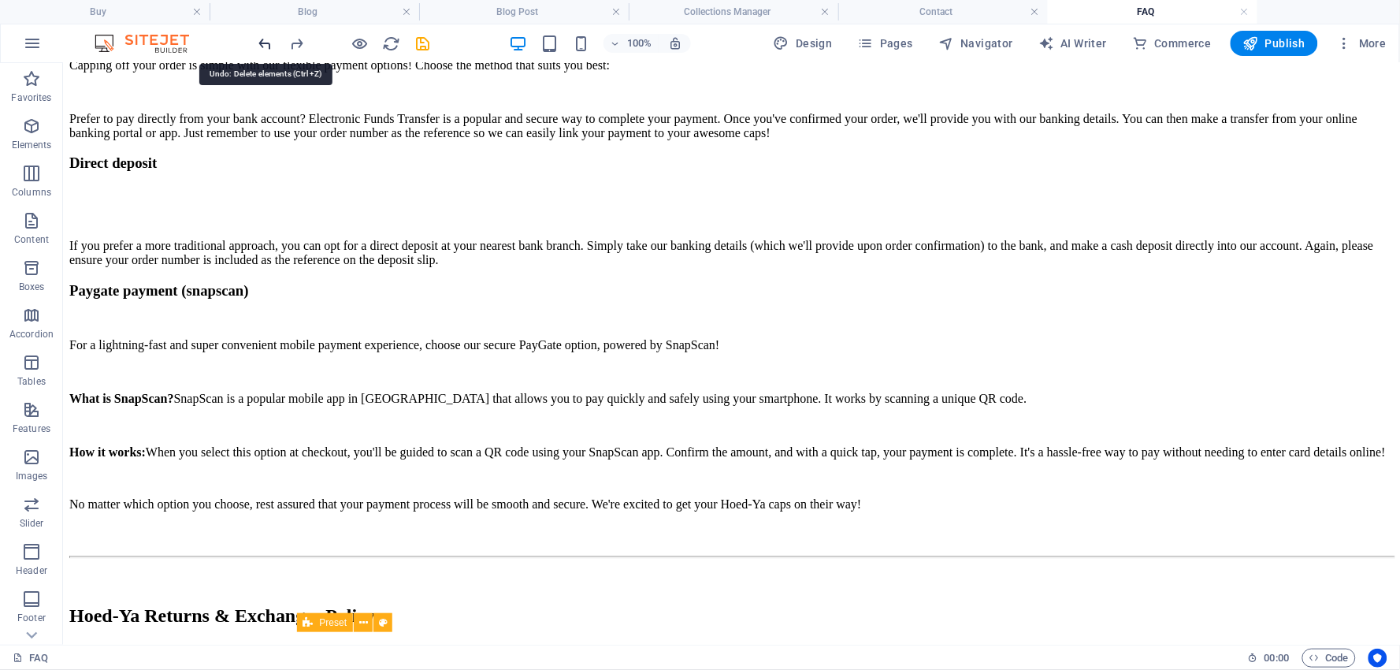
click at [265, 38] on icon "undo" at bounding box center [266, 44] width 18 height 18
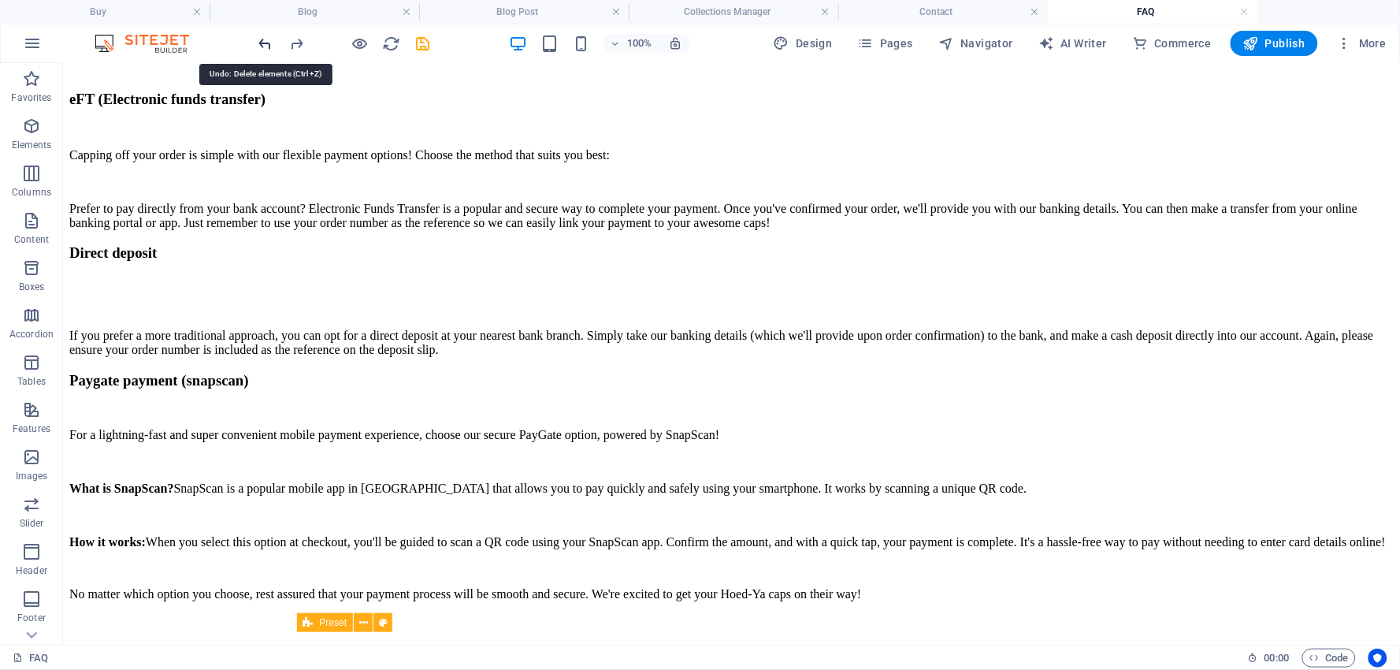
scroll to position [3863, 0]
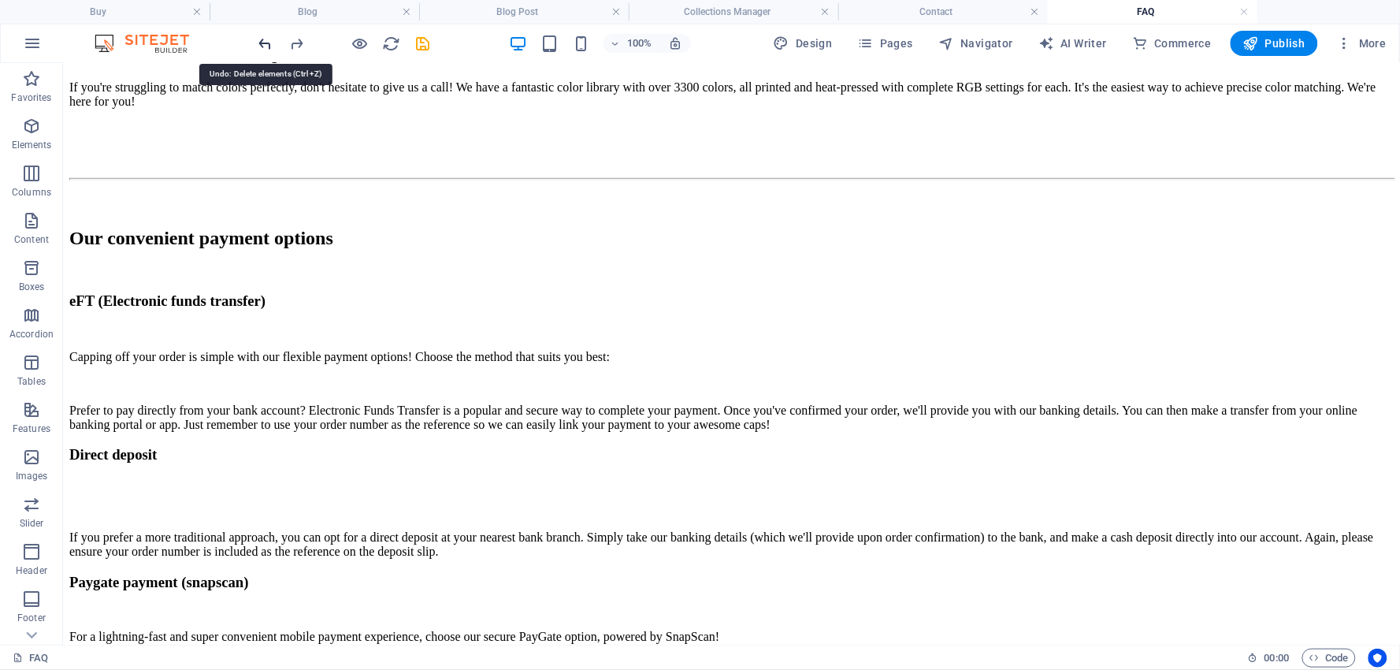
click at [266, 38] on icon "undo" at bounding box center [266, 44] width 18 height 18
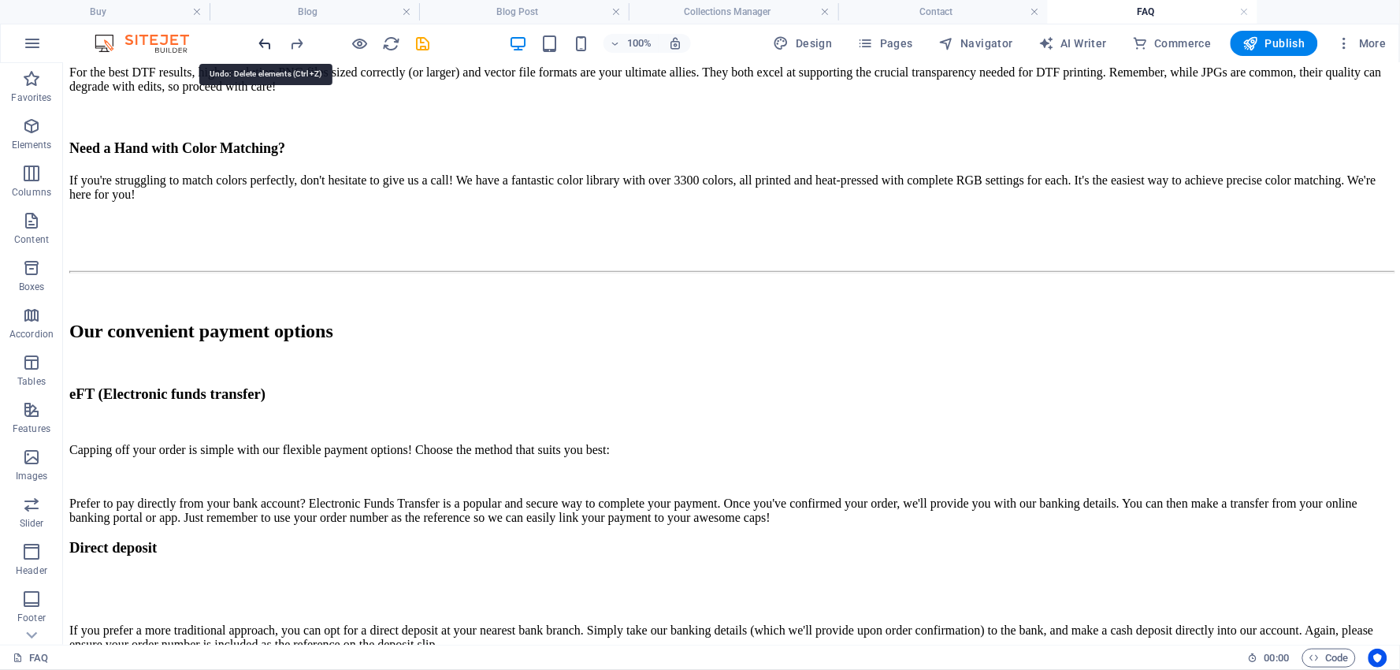
click at [266, 38] on icon "undo" at bounding box center [266, 44] width 18 height 18
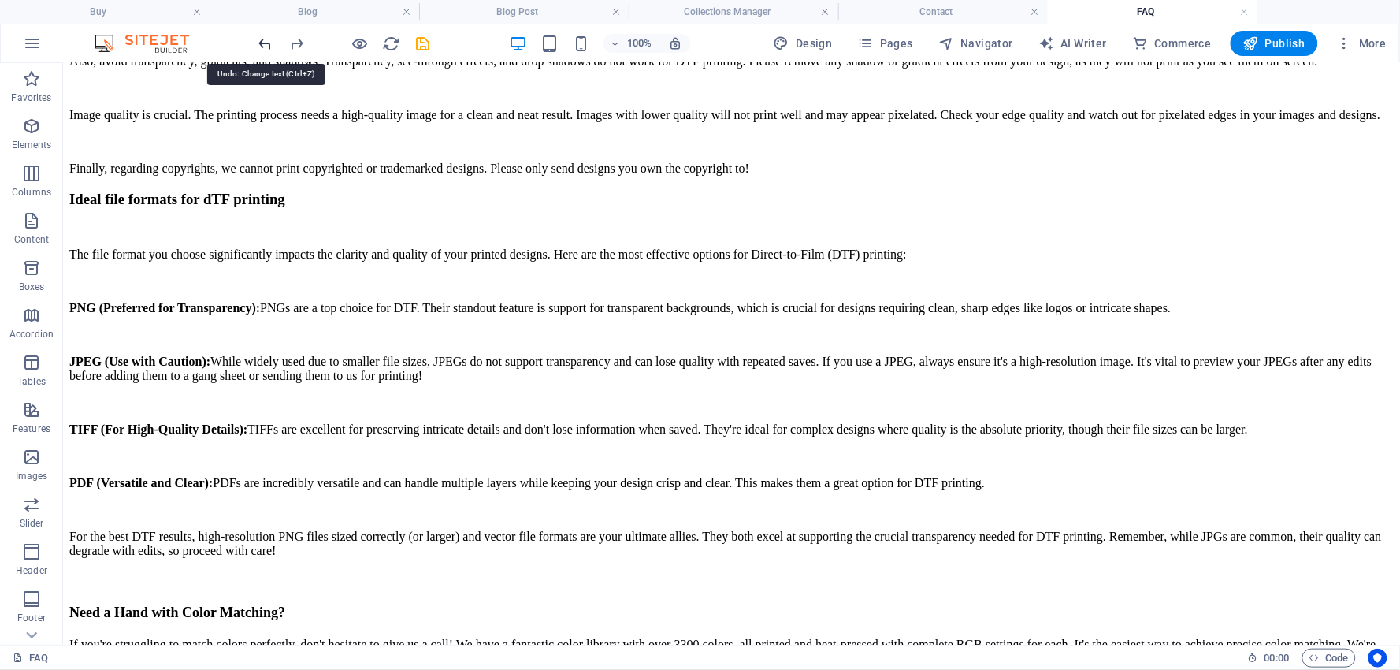
click at [266, 38] on icon "undo" at bounding box center [266, 44] width 18 height 18
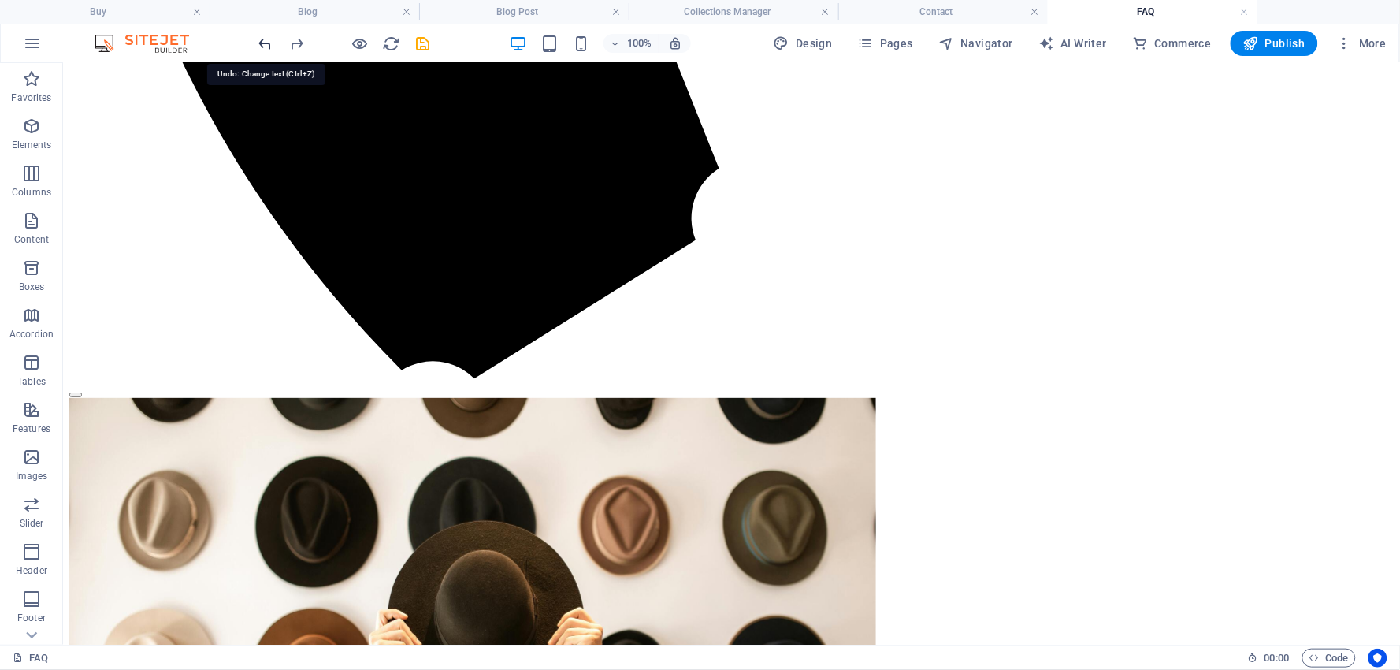
click at [266, 38] on icon "undo" at bounding box center [266, 44] width 18 height 18
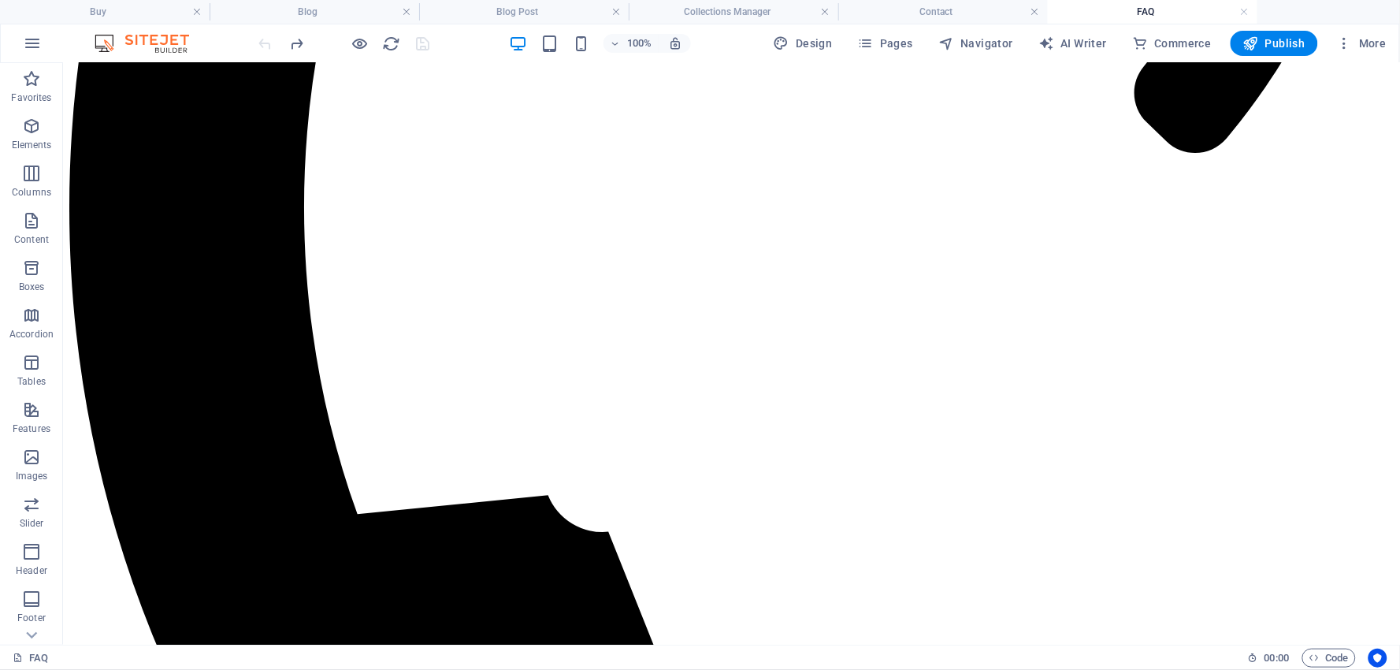
click at [268, 38] on div at bounding box center [344, 43] width 176 height 25
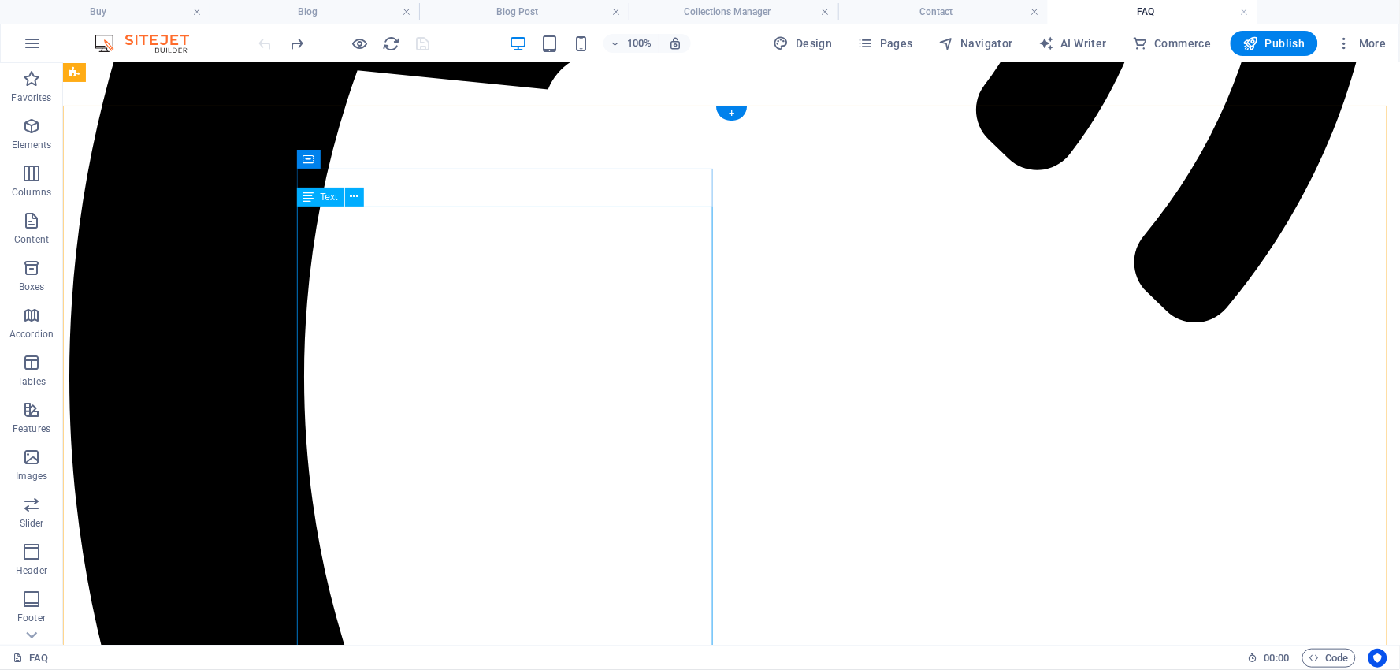
scroll to position [958, 0]
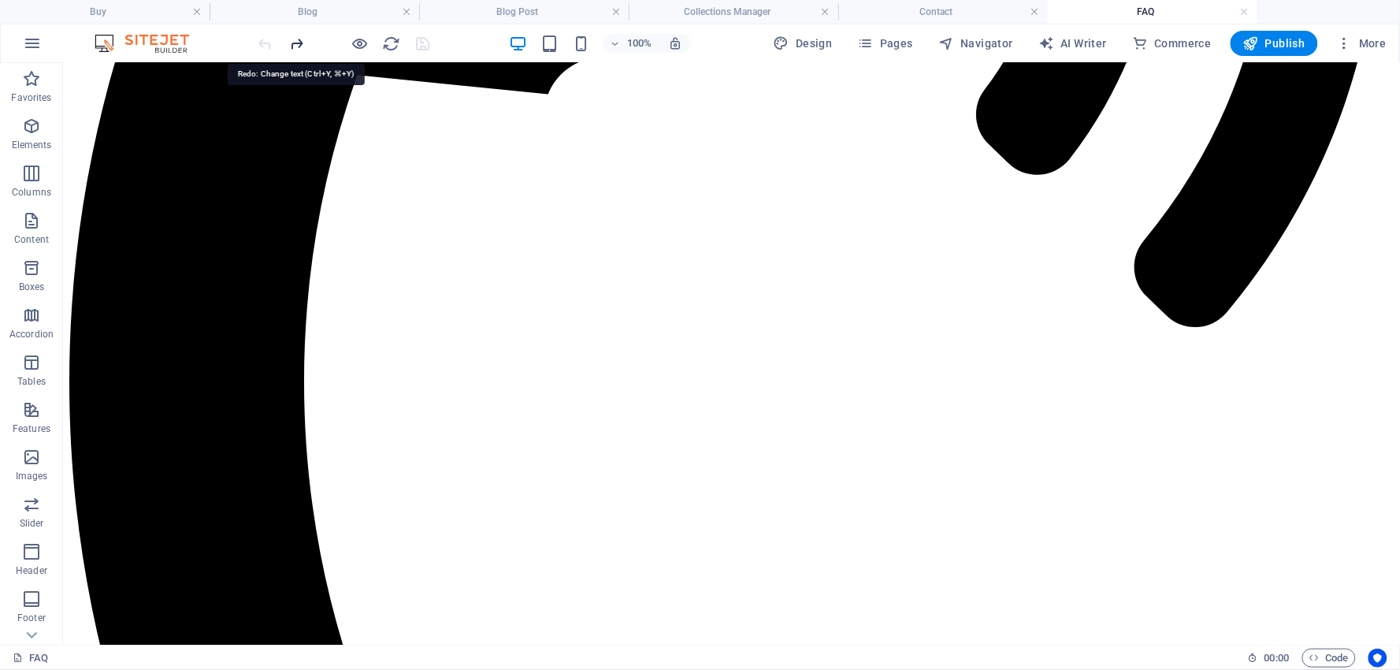
click at [296, 41] on icon "redo" at bounding box center [297, 44] width 18 height 18
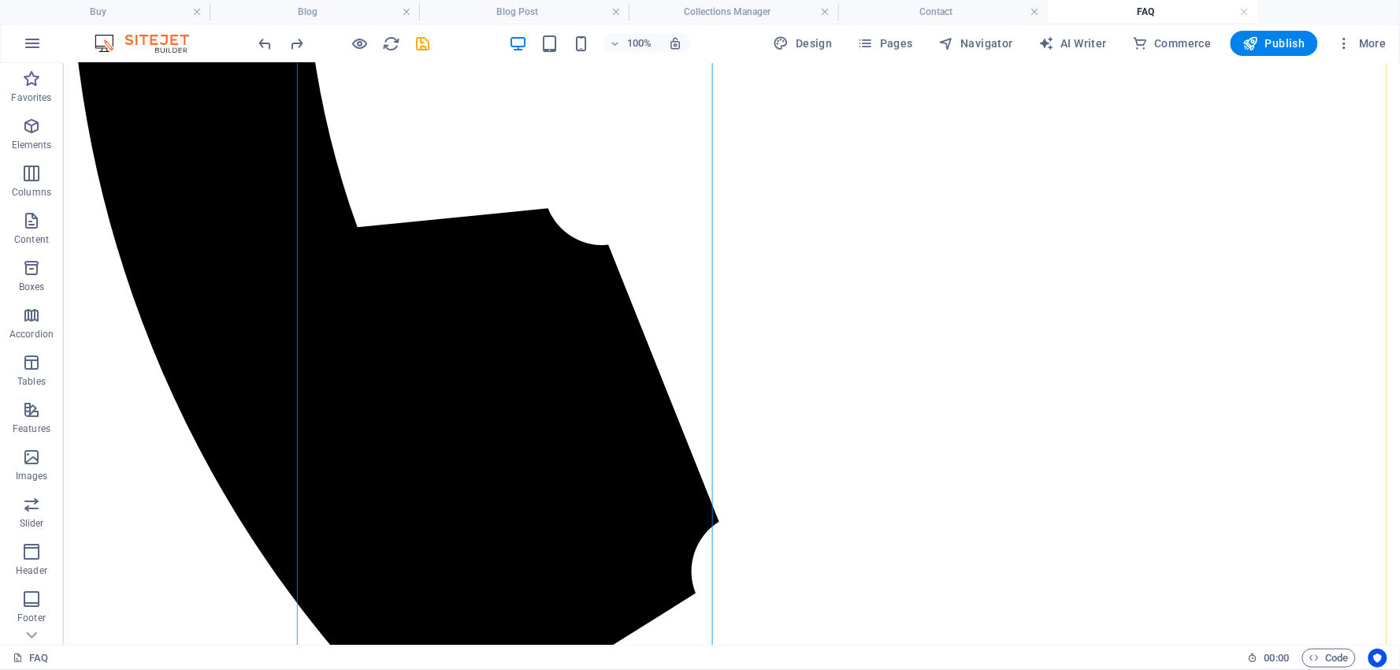
scroll to position [1483, 0]
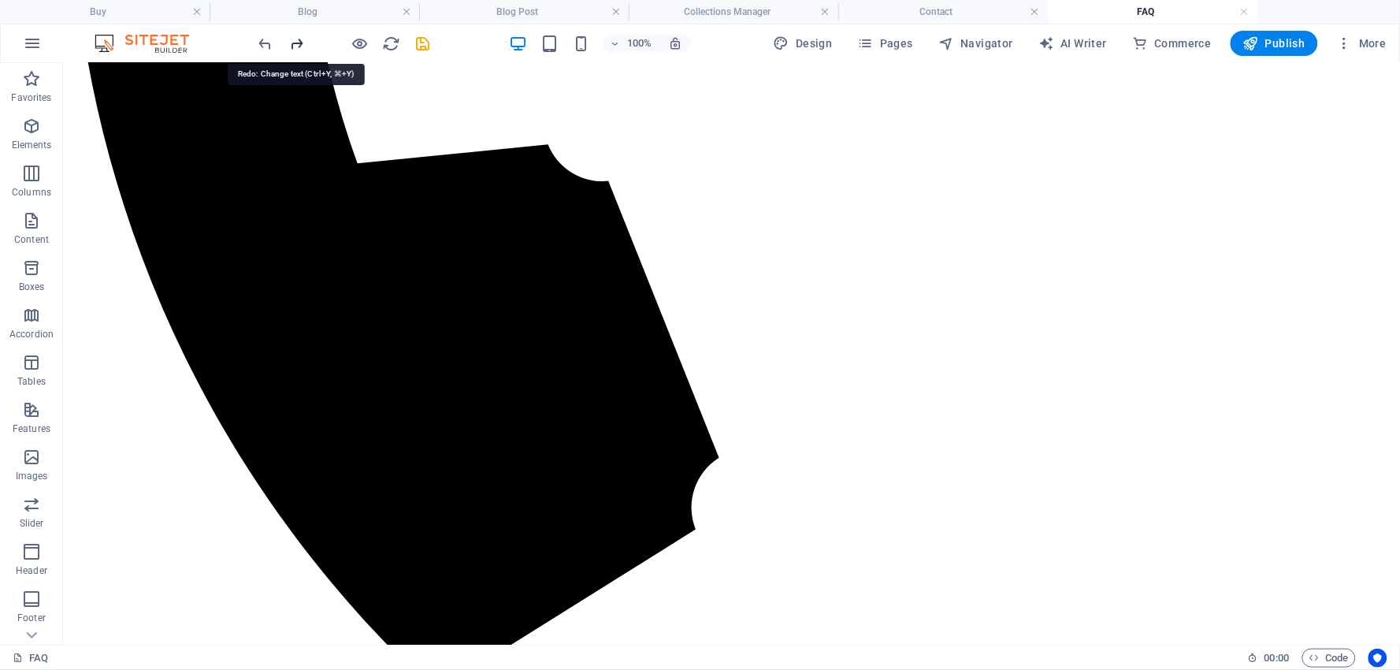
click at [295, 41] on icon "redo" at bounding box center [297, 44] width 18 height 18
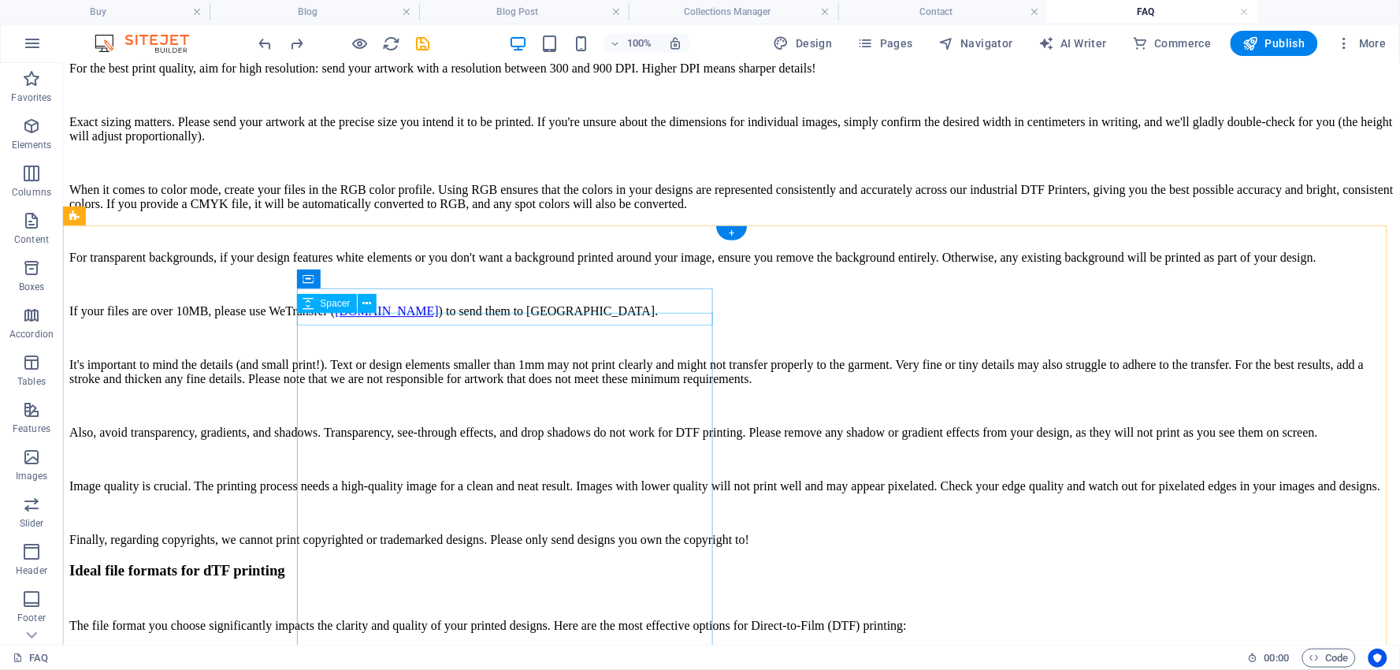
scroll to position [3013, 0]
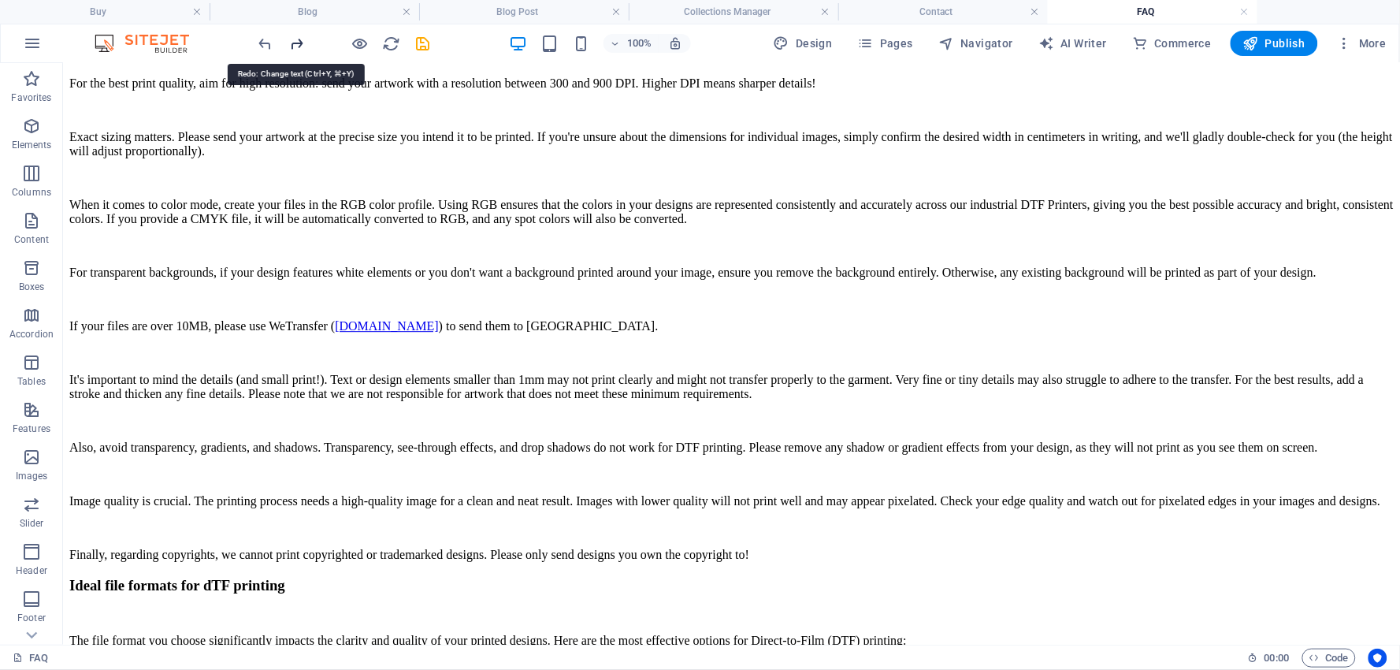
drag, startPoint x: 294, startPoint y: 41, endPoint x: 305, endPoint y: 50, distance: 14.5
click at [295, 41] on icon "redo" at bounding box center [297, 44] width 18 height 18
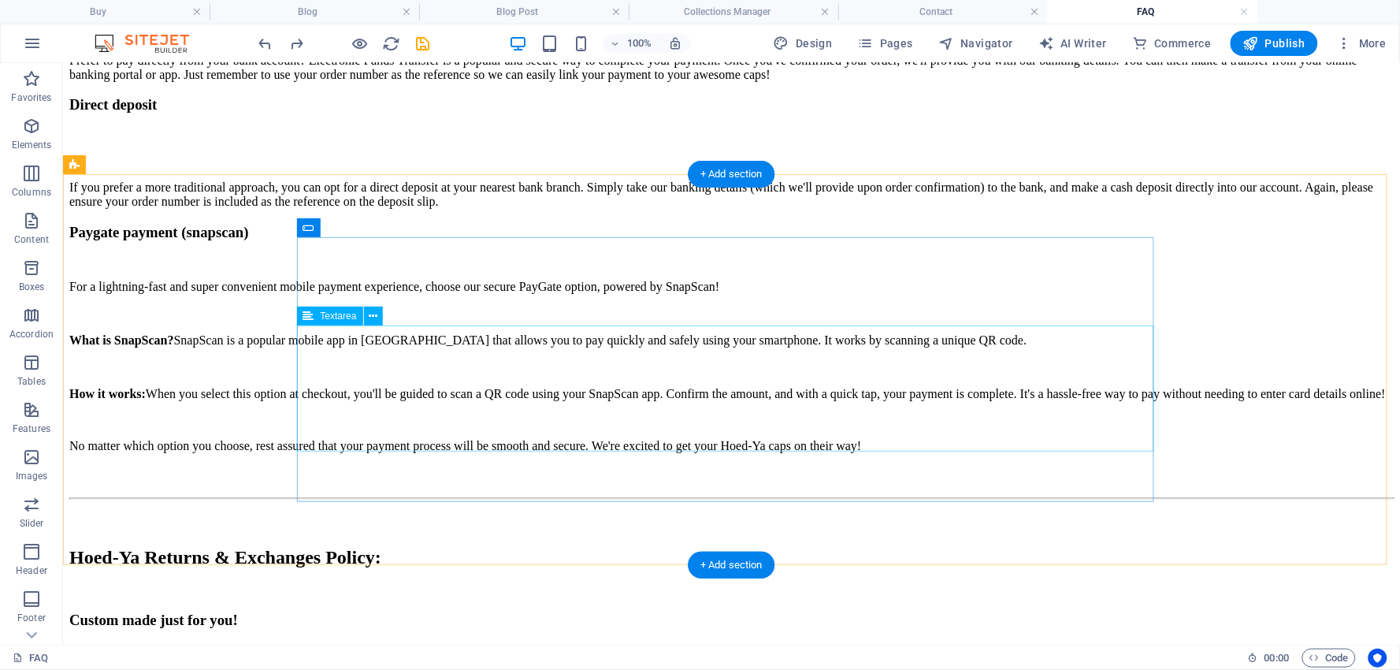
scroll to position [4326, 0]
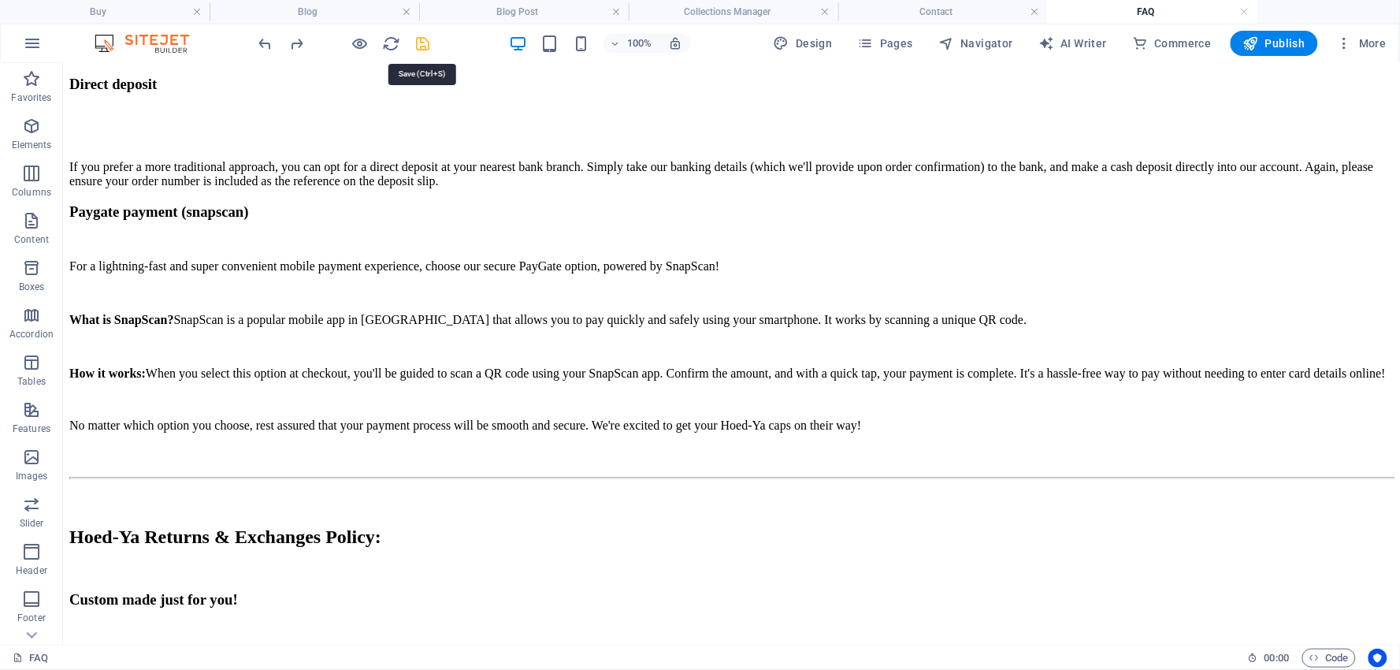
click at [421, 43] on icon "save" at bounding box center [423, 44] width 18 height 18
click at [880, 36] on span "Pages" at bounding box center [885, 43] width 55 height 16
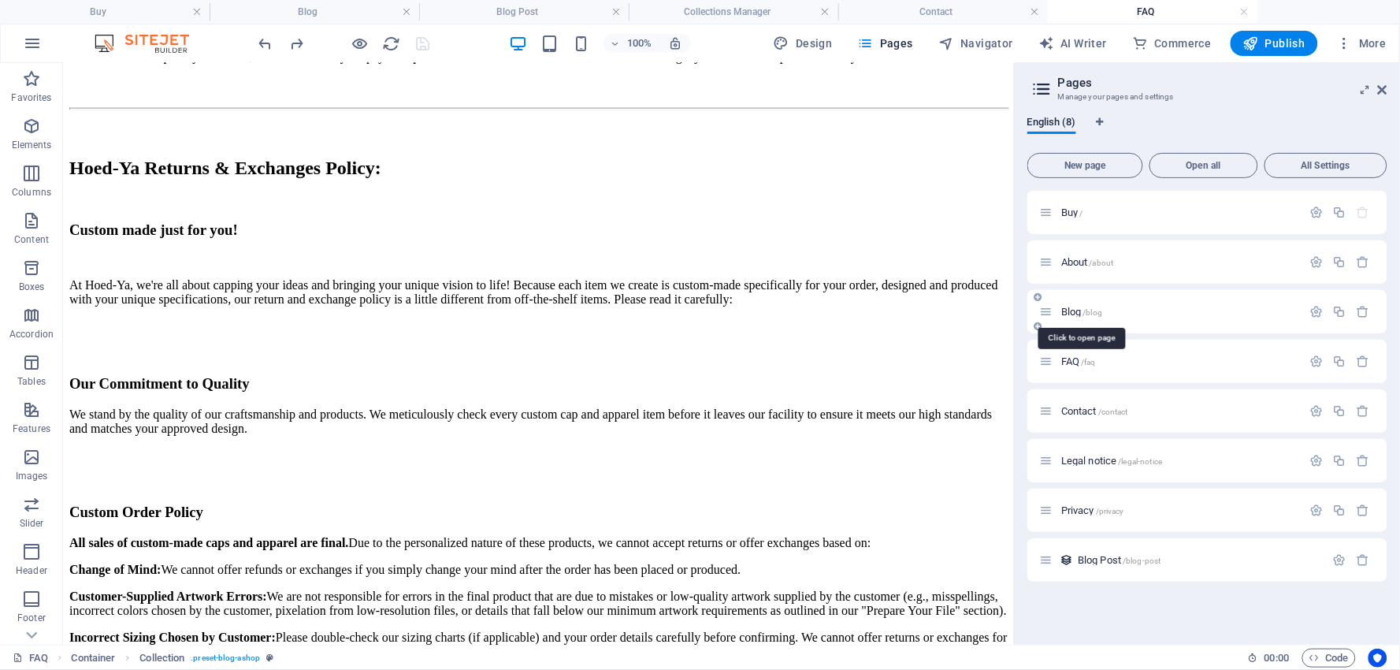
click at [1075, 310] on span "Blog /blog" at bounding box center [1081, 312] width 41 height 12
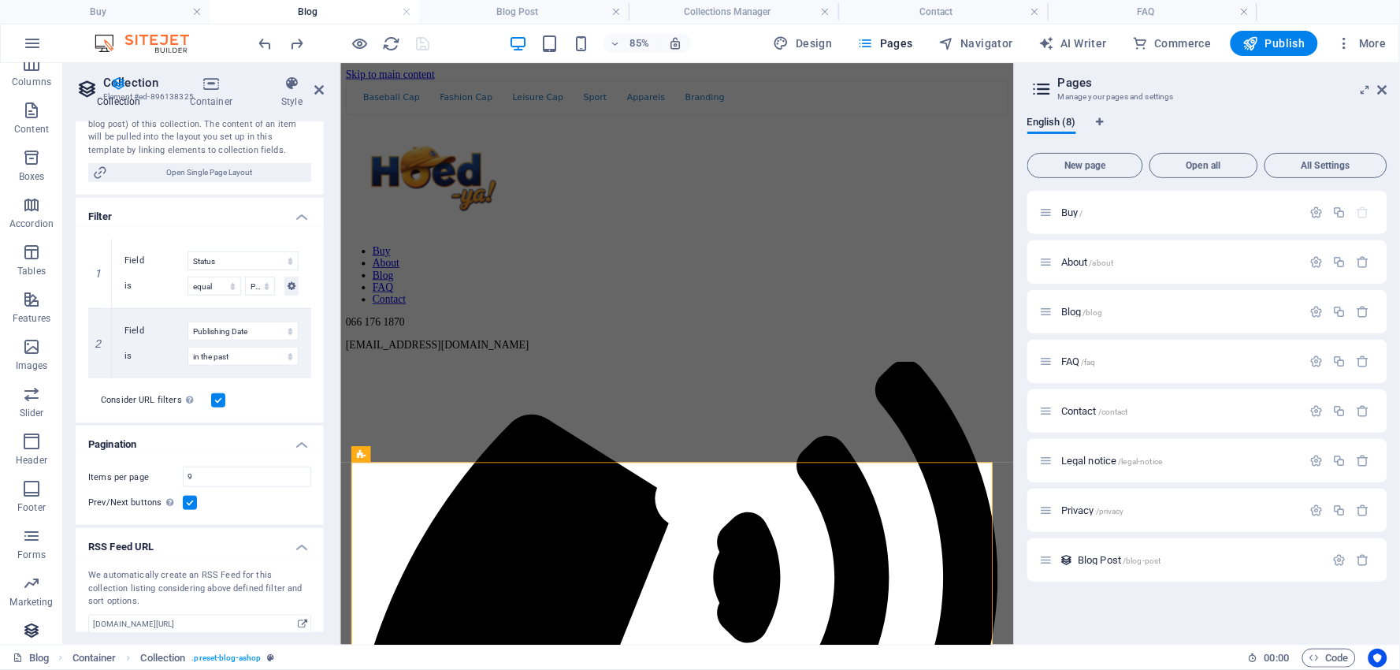
scroll to position [175, 0]
click at [28, 567] on icon "button" at bounding box center [31, 565] width 19 height 19
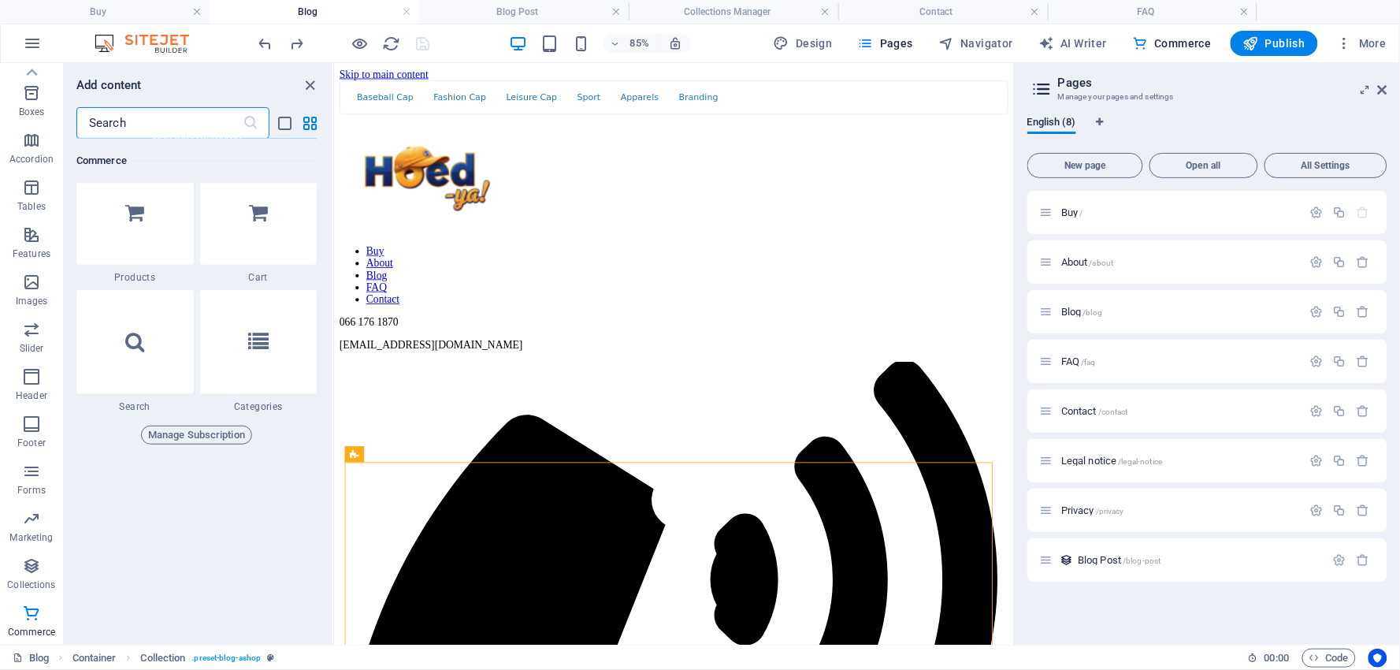
scroll to position [15293, 0]
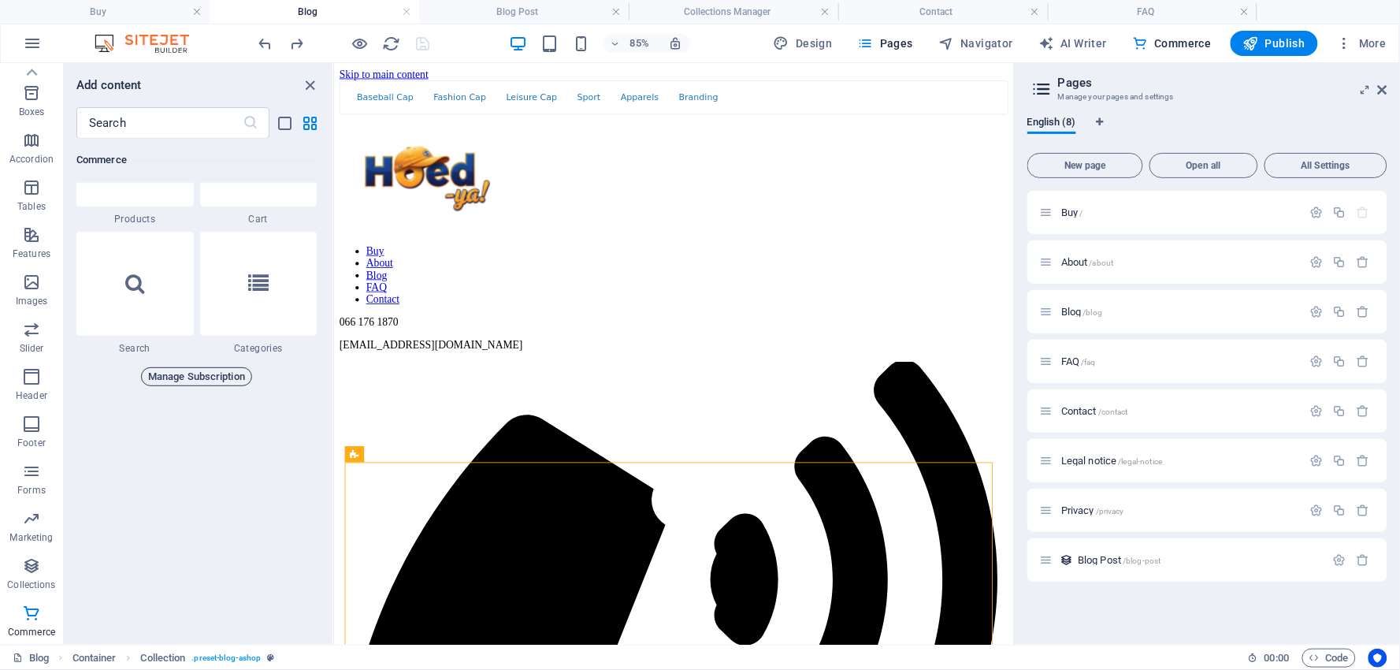
click at [198, 371] on span "Manage Subscription" at bounding box center [196, 376] width 97 height 19
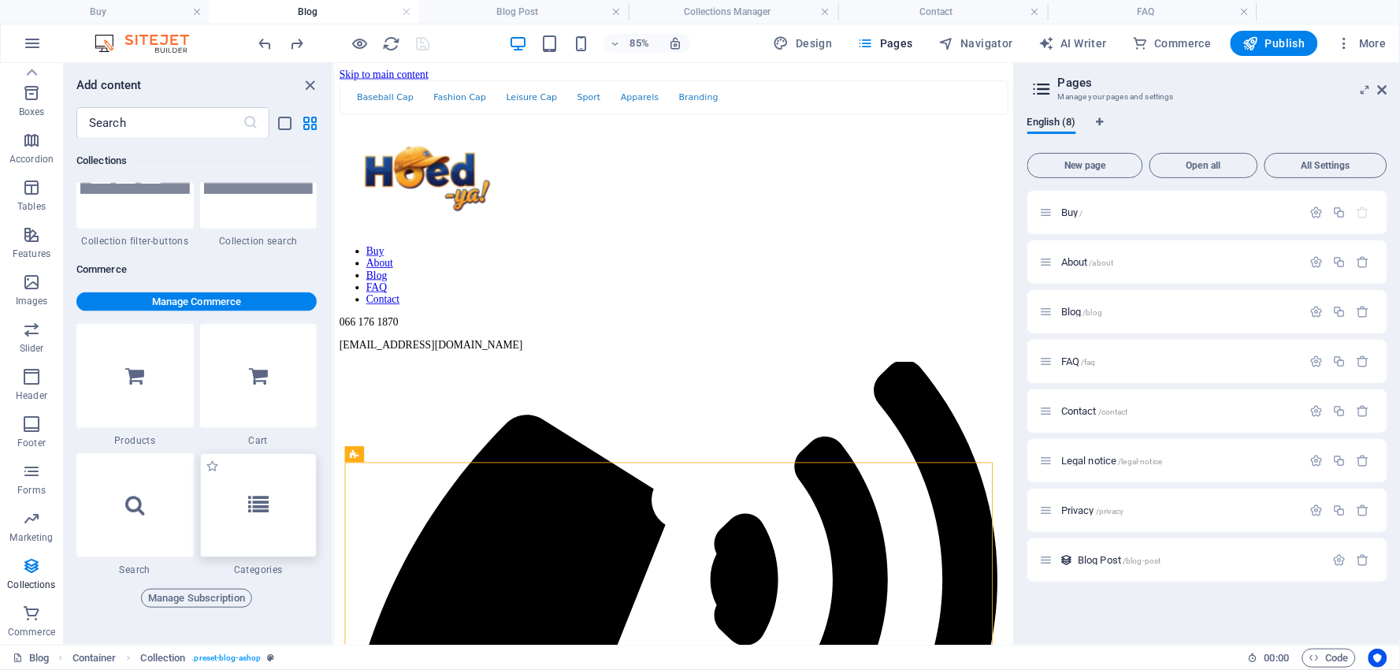
scroll to position [15031, 0]
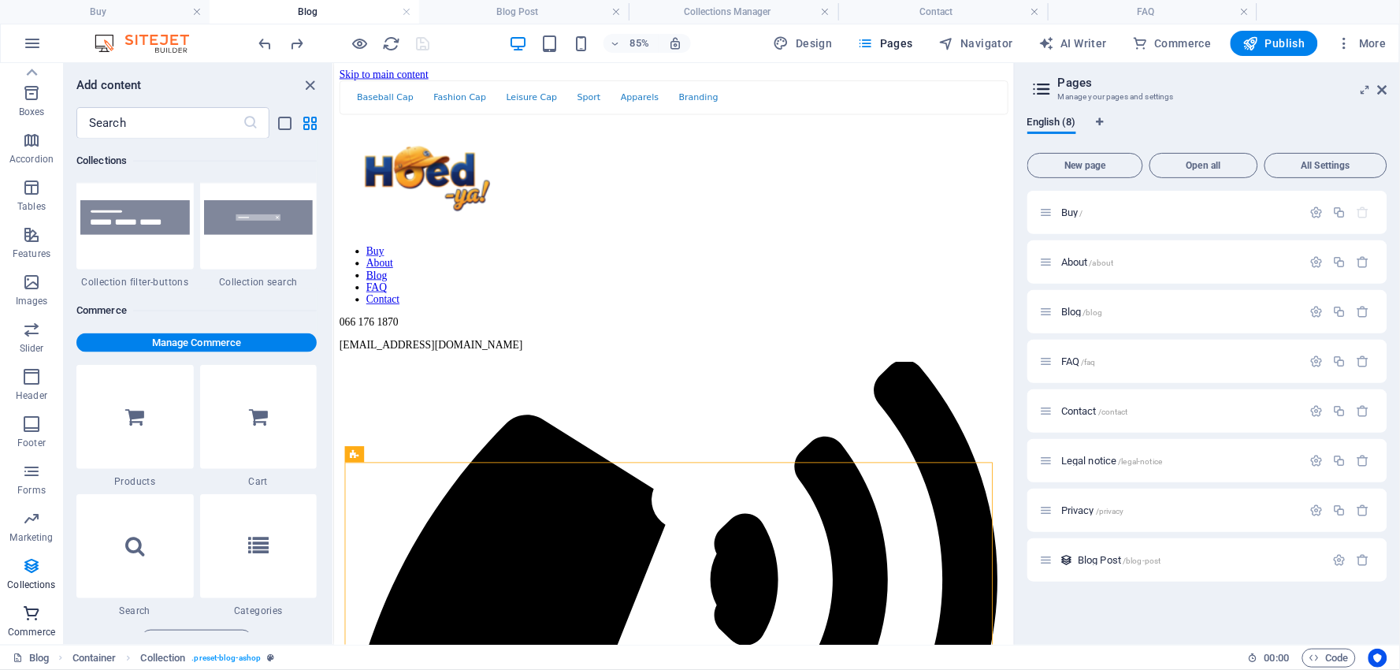
click at [35, 613] on icon "button" at bounding box center [31, 612] width 19 height 19
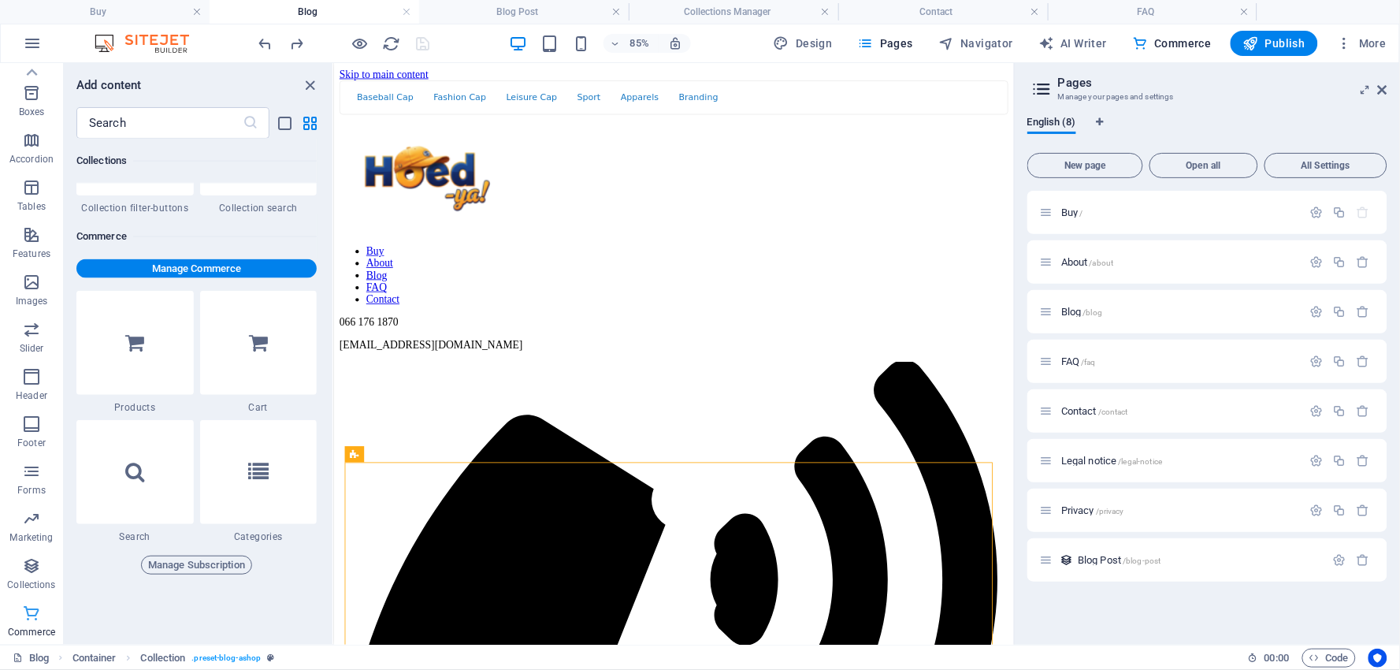
scroll to position [15177, 0]
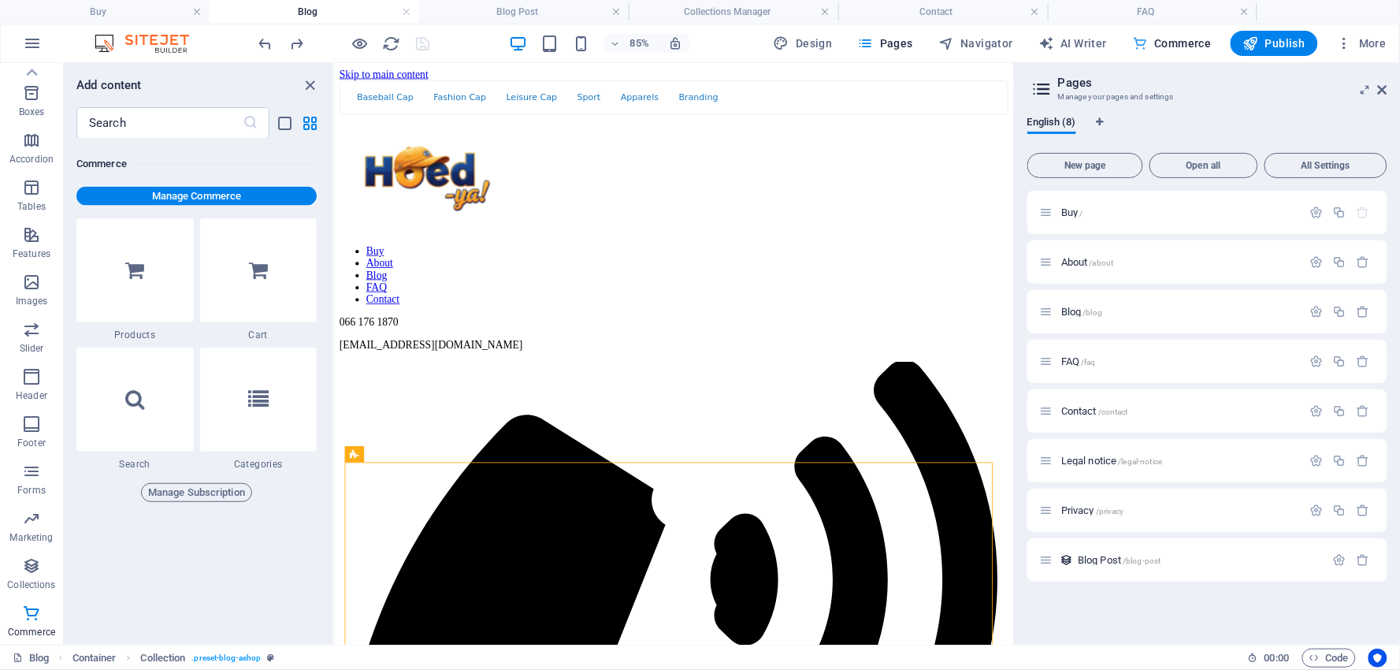
click at [1178, 40] on span "Commerce" at bounding box center [1172, 43] width 80 height 16
